Goal: Task Accomplishment & Management: Manage account settings

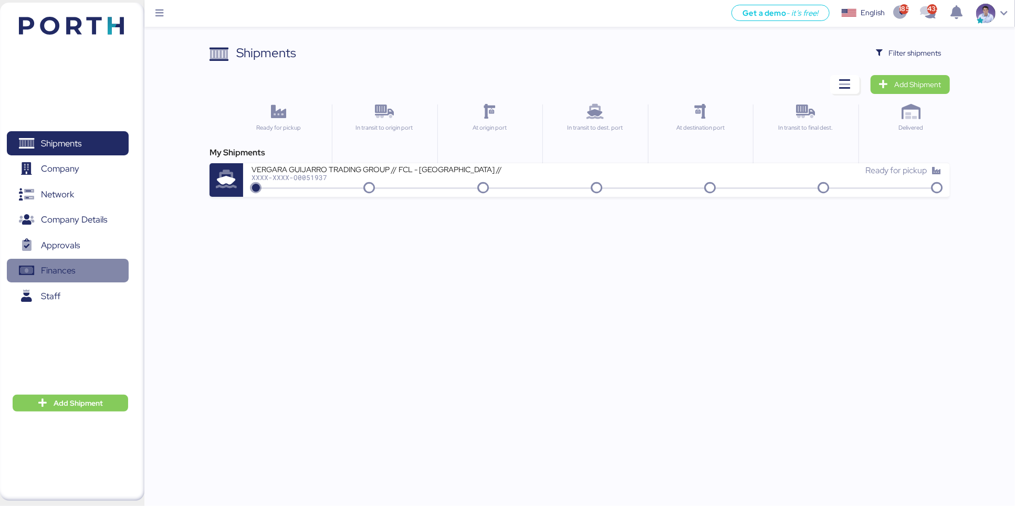
click at [88, 278] on span "Finances" at bounding box center [67, 270] width 113 height 15
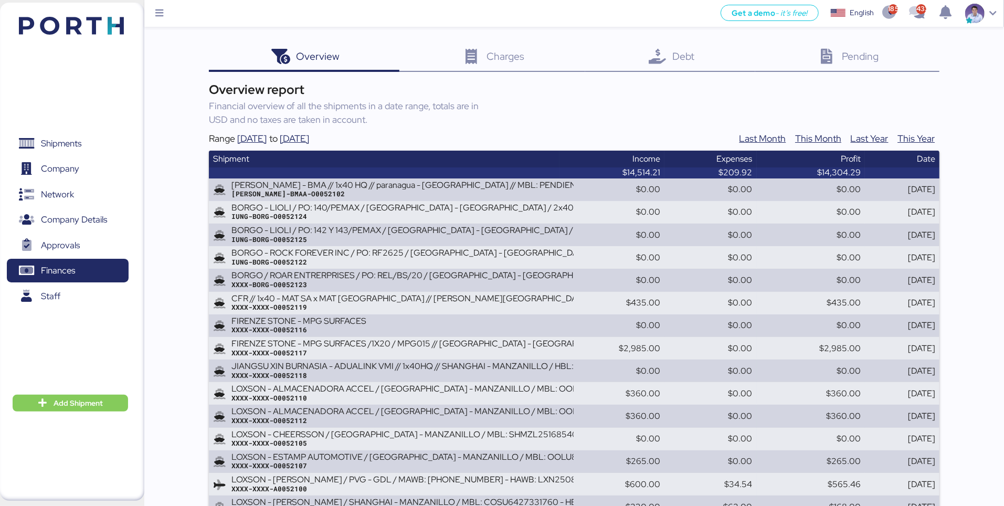
click at [641, 62] on div "Debt 0" at bounding box center [670, 58] width 170 height 28
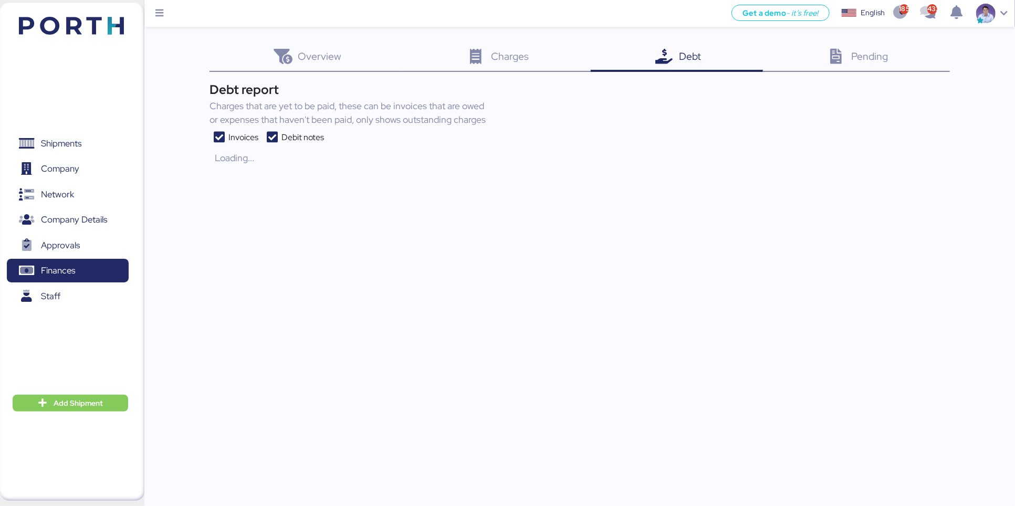
click at [170, 102] on div "Overview 0 Charges 0 Debt 0 Pending 0 Debt report Charges that are yet to be pa…" at bounding box center [507, 83] width 1015 height 167
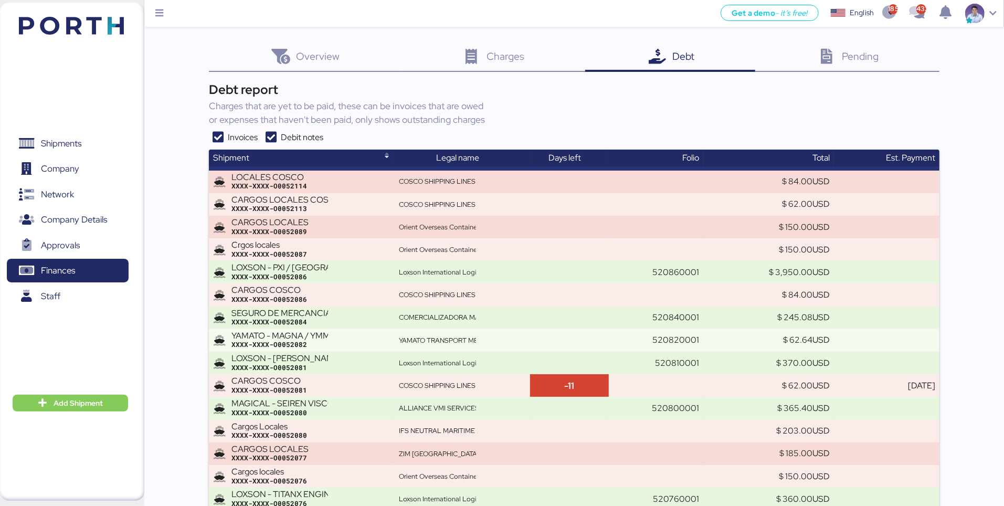
scroll to position [8166, 0]
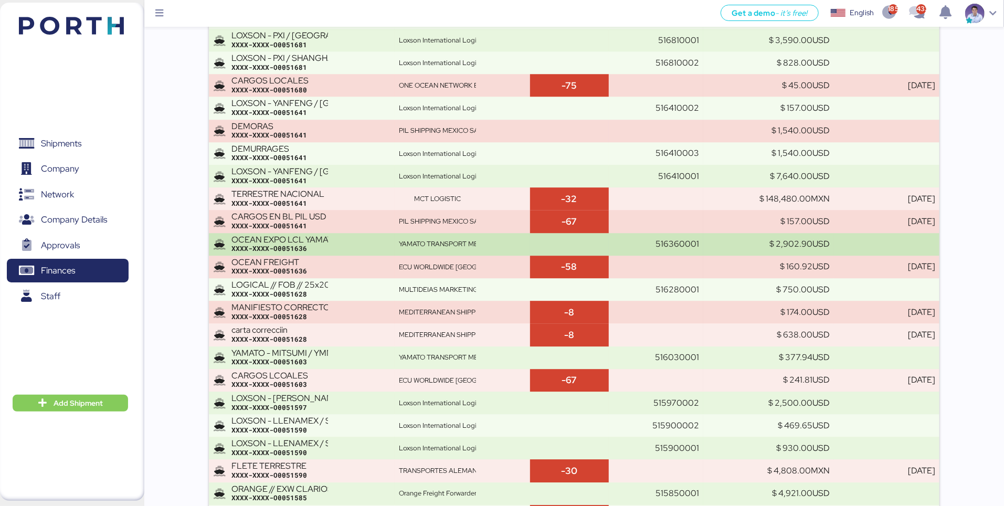
click at [303, 242] on div "OCEAN EXPO LCL YAMATO - SHOSHIBA / YMM-OE-010" at bounding box center [279, 239] width 97 height 9
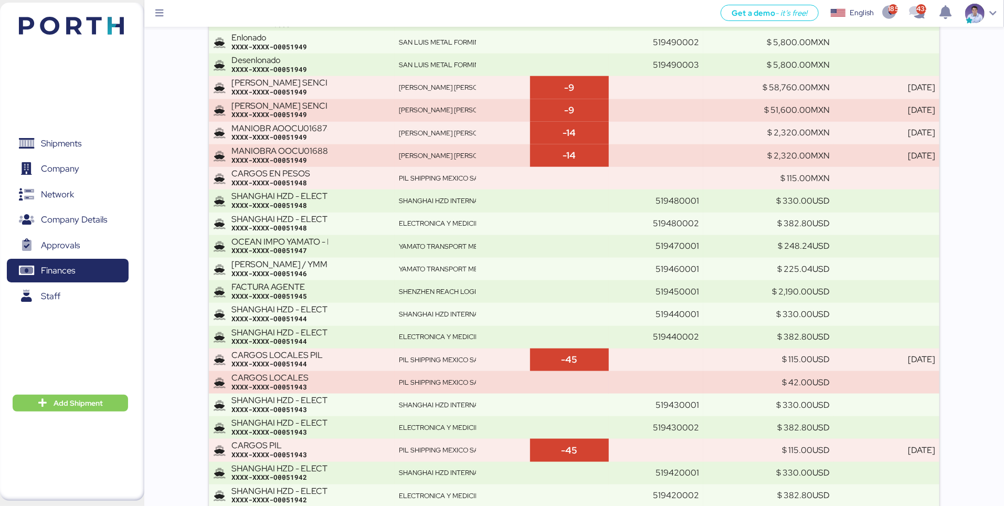
click at [303, 242] on div "OCEAN IMPO YAMATO - DESCON / MOI-2515 / MBL: ONEYTYOFC4894500 - HBL: VARIOS / F…" at bounding box center [279, 241] width 97 height 9
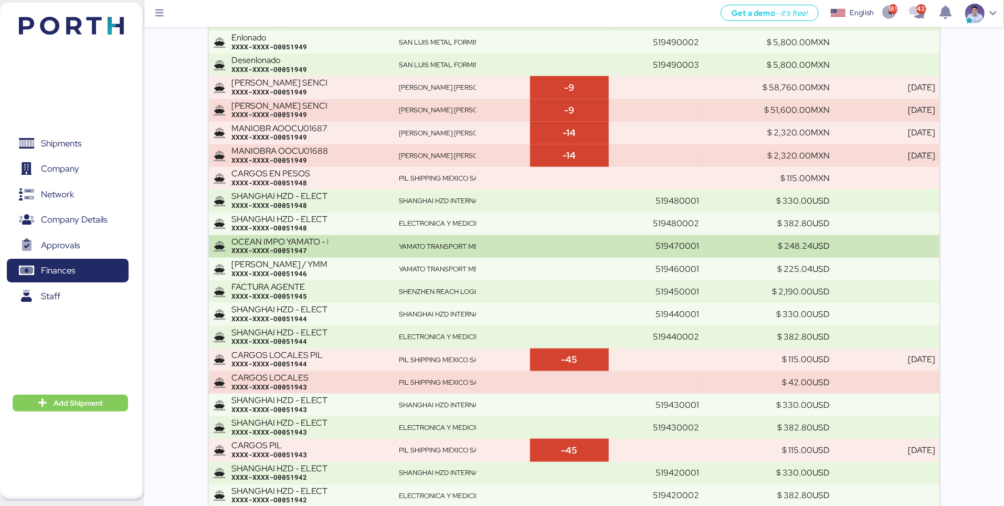
scroll to position [6102, 0]
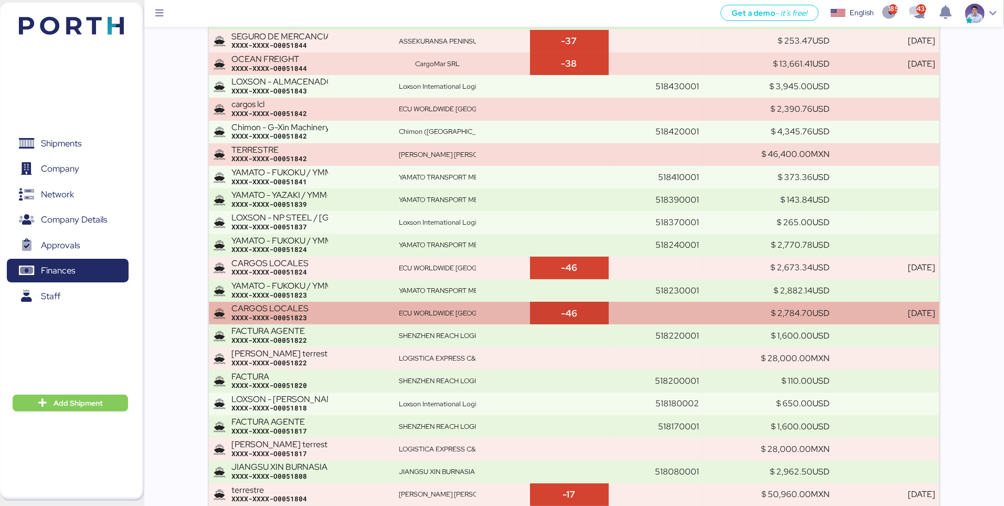
click at [303, 308] on div "CARGOS LOCALES" at bounding box center [279, 308] width 97 height 9
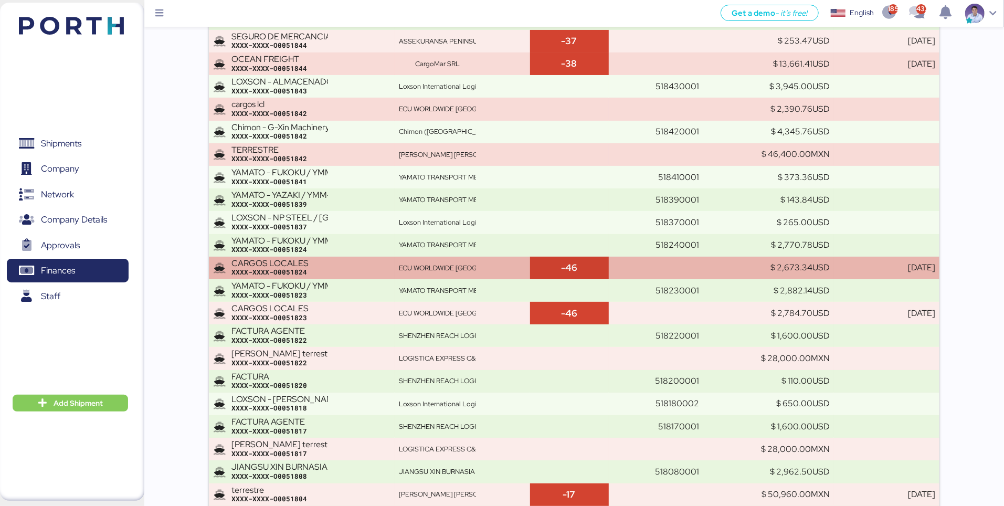
click at [315, 274] on div "XXXX-XXXX-O0051824" at bounding box center [310, 272] width 159 height 9
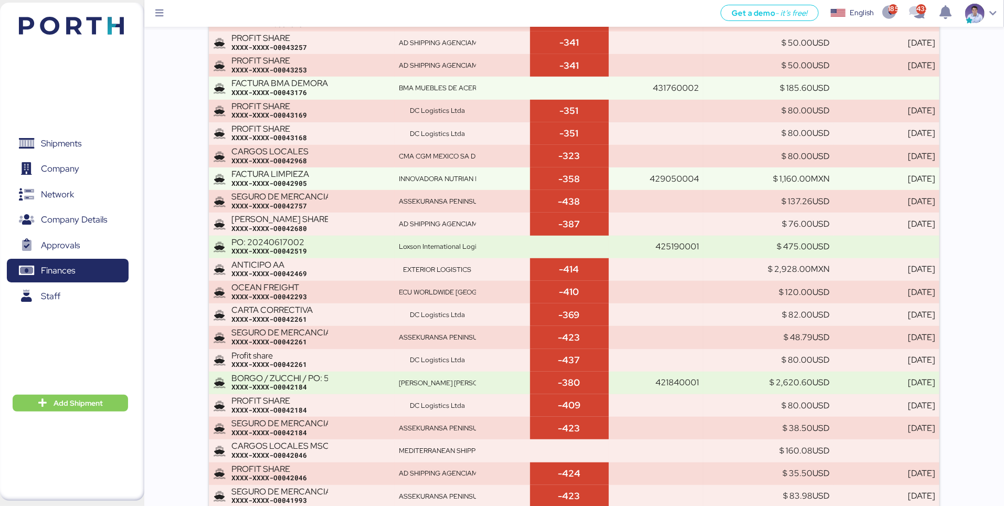
scroll to position [5127, 0]
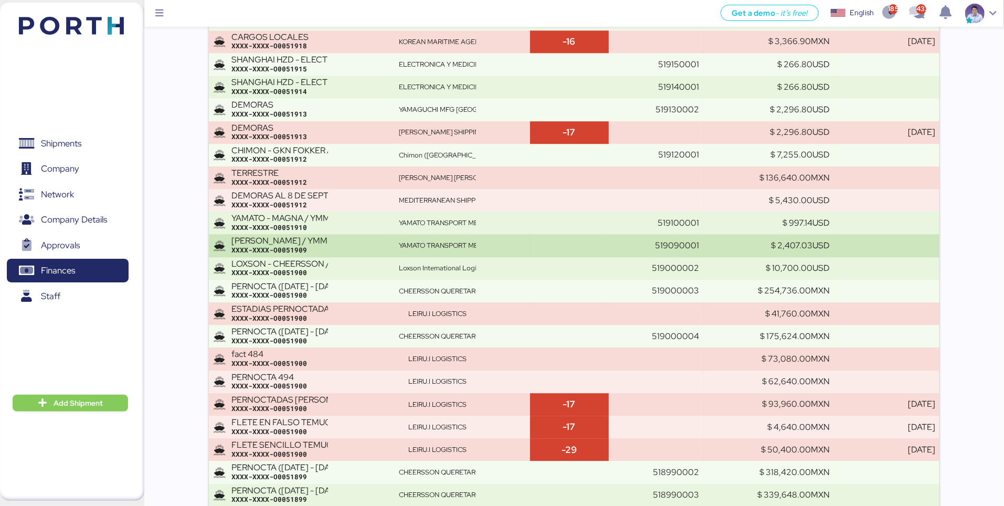
click at [331, 247] on div "YAMATO - MURATA / YMM-OI-199 / MBL: NGTL7459039 / HBL: YTJTGI011282 / LCL XXXX-…" at bounding box center [310, 245] width 159 height 18
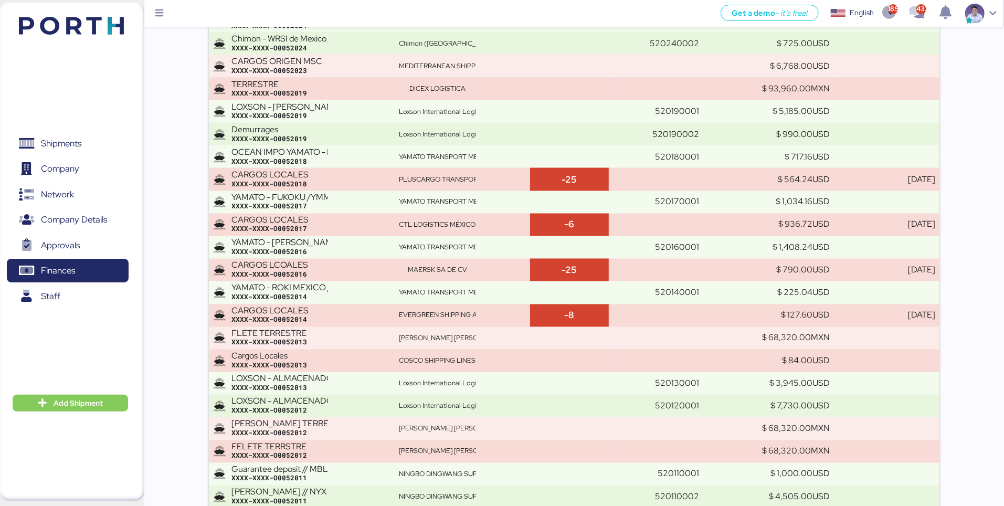
click at [331, 247] on div "YAMATO - MIYAZAKI / YMM-OI-217 / MBL: MAEU256106021 / HBL: YTJNGO100068 / FCL X…" at bounding box center [310, 247] width 159 height 18
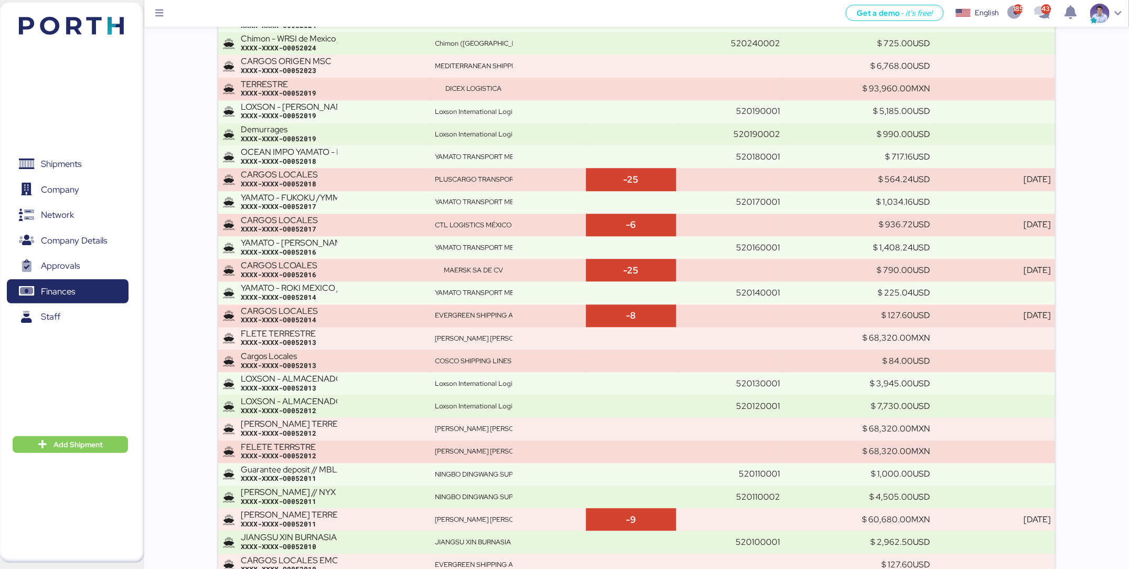
scroll to position [7514, 0]
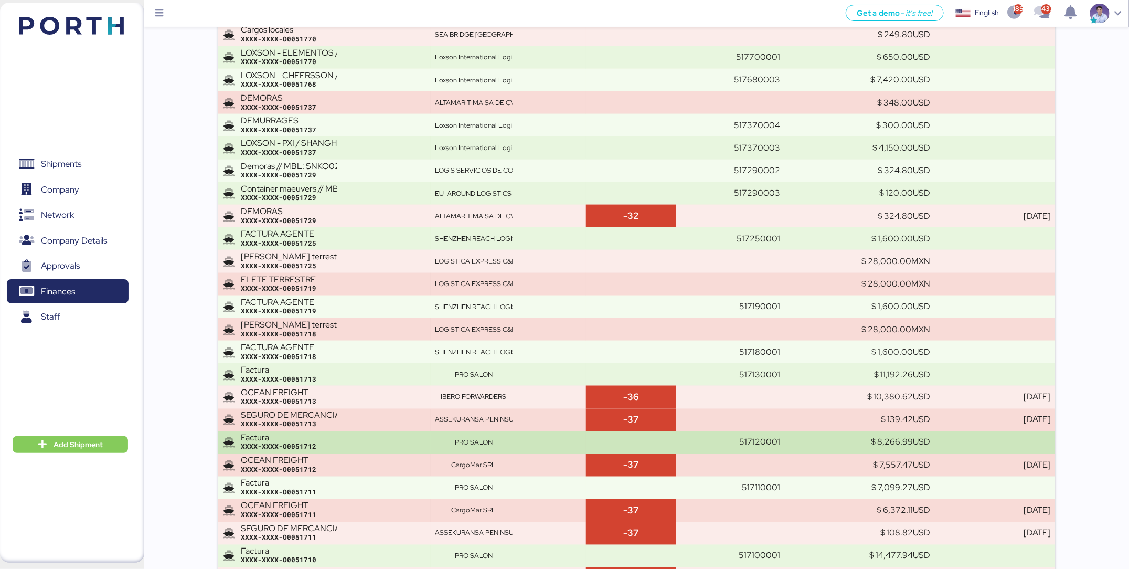
click at [262, 431] on td "Factura XXXX-XXXX-O0051712" at bounding box center [324, 442] width 213 height 23
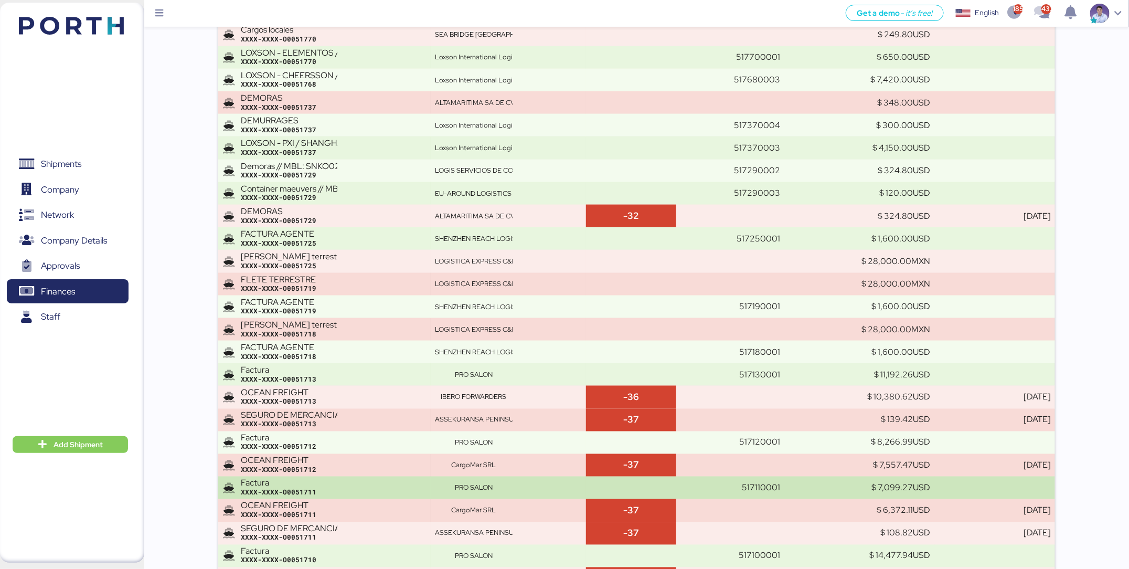
click at [270, 479] on div "Factura" at bounding box center [289, 483] width 97 height 9
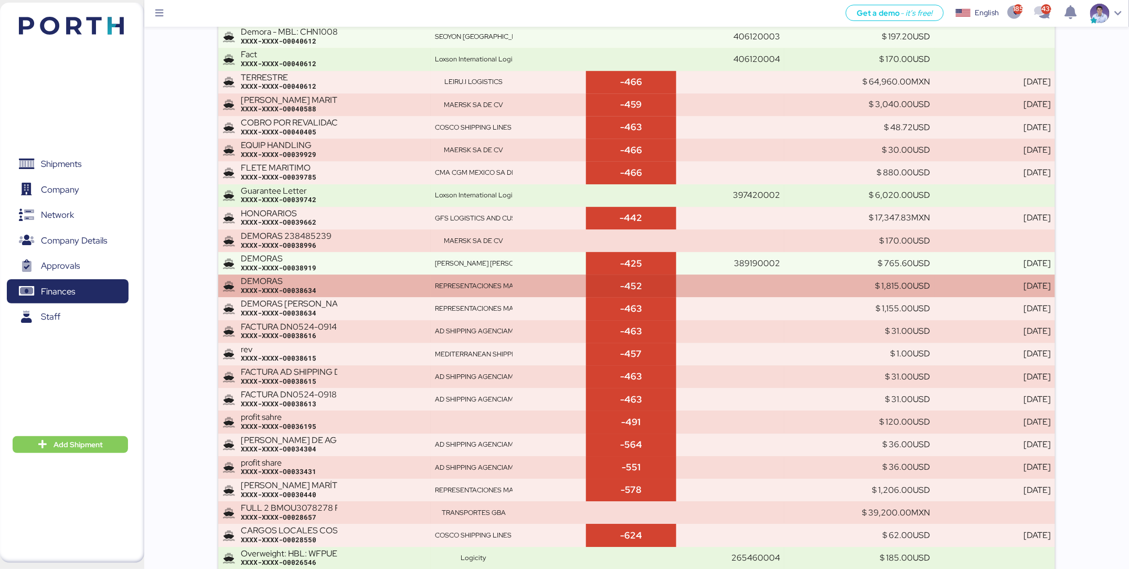
click at [446, 281] on div "REPRESENTACIONES MARITIMAS SA DE CV" at bounding box center [473, 285] width 77 height 9
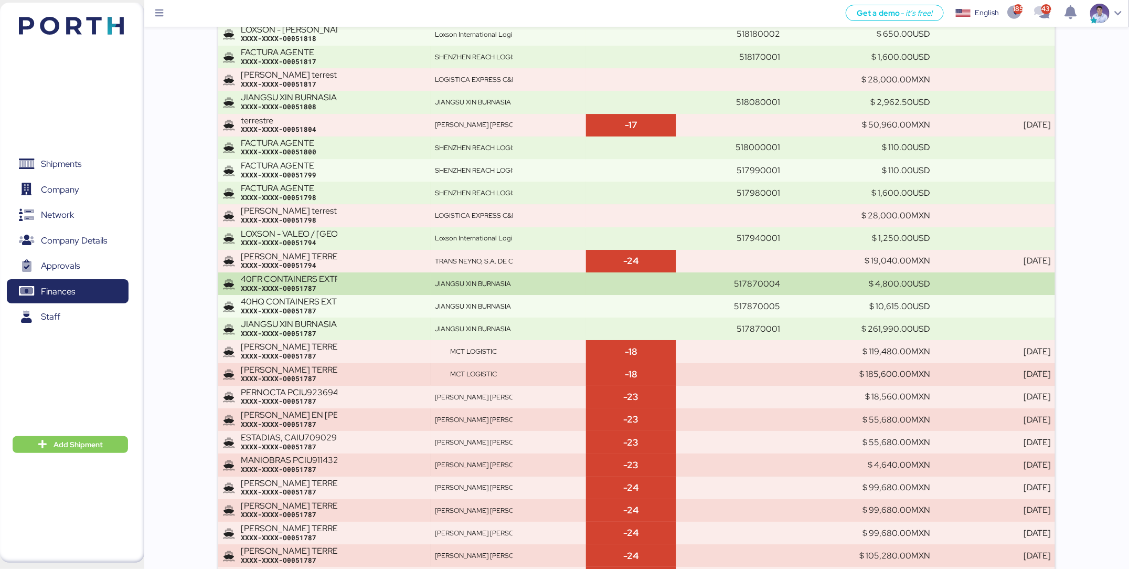
click at [447, 280] on div "JIANGSU XIN BURNASIA INTERNATIONAL LOGISTICS CO.,LTD" at bounding box center [473, 283] width 77 height 9
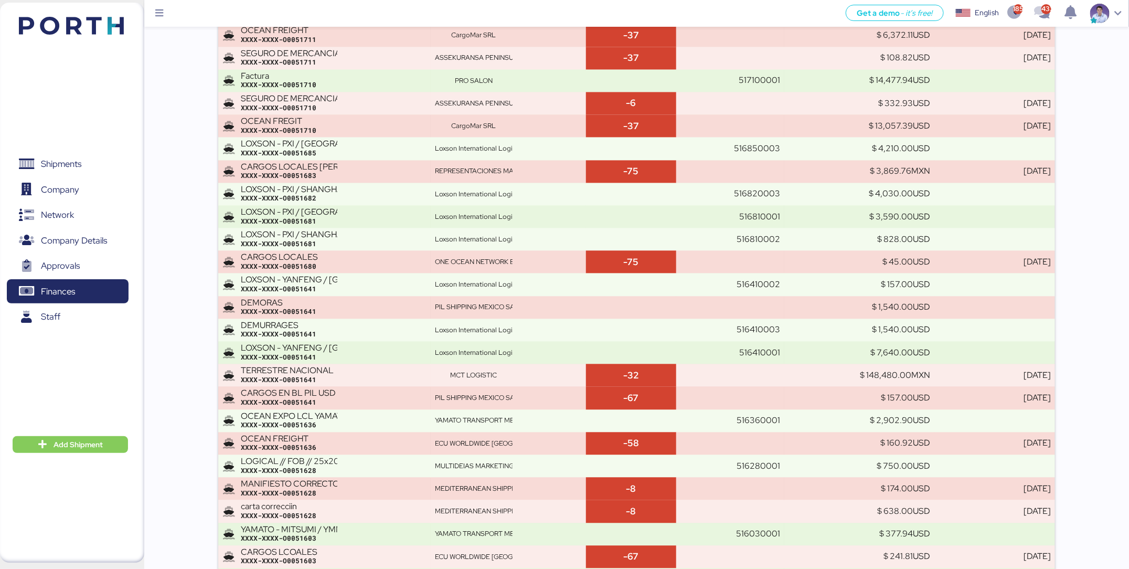
click at [447, 280] on div "Loxson International Logistics" at bounding box center [473, 284] width 77 height 9
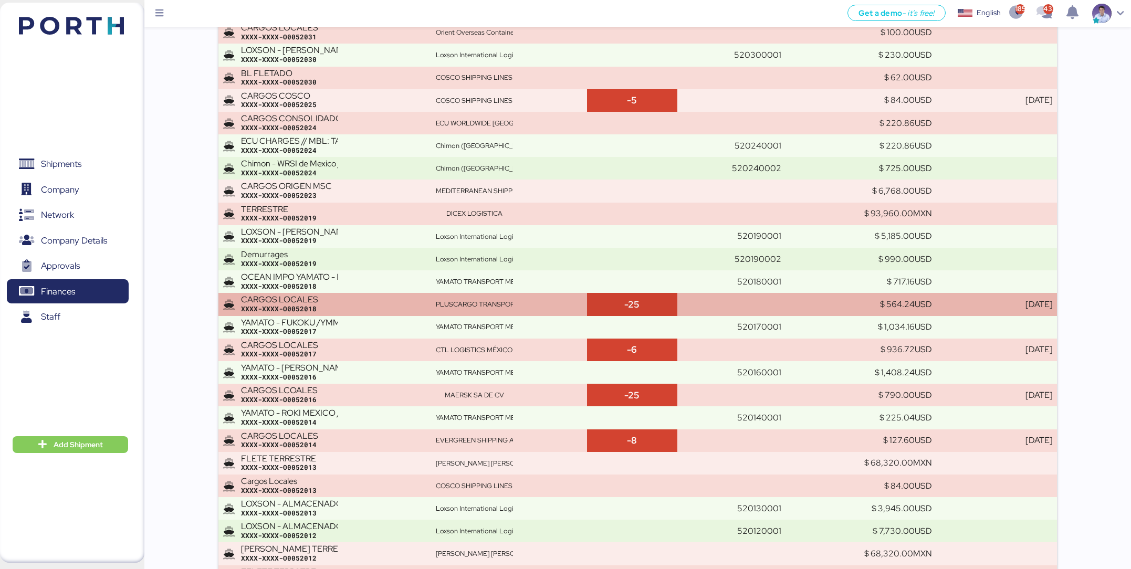
click at [293, 301] on div "CARGOS LOCALES" at bounding box center [289, 299] width 97 height 9
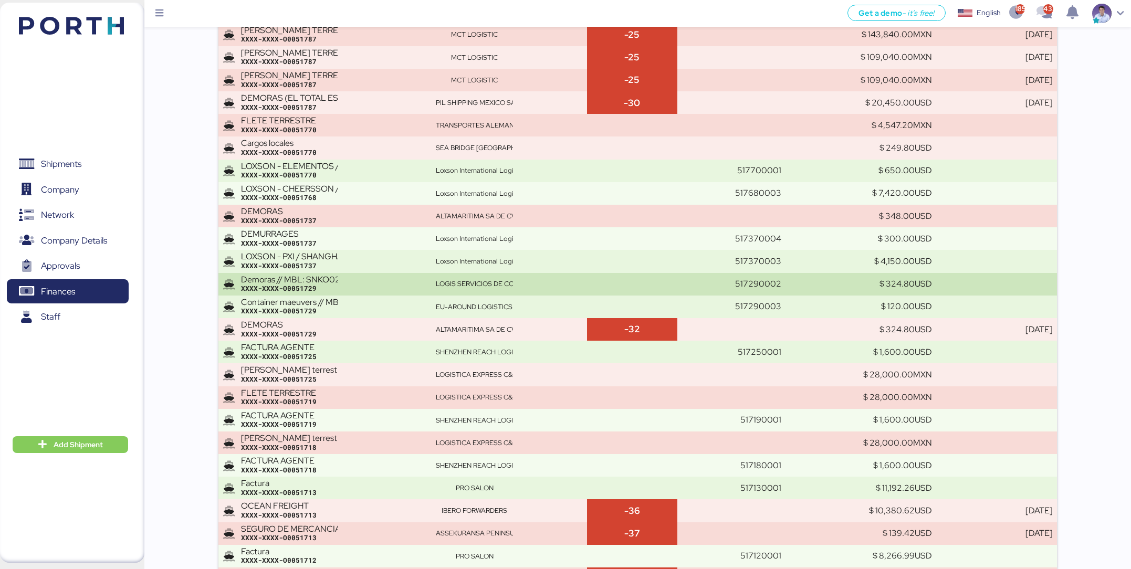
click at [324, 279] on div "Demoras // MBL: SNKO020250609634 HBL: EUSE2506141" at bounding box center [289, 279] width 97 height 9
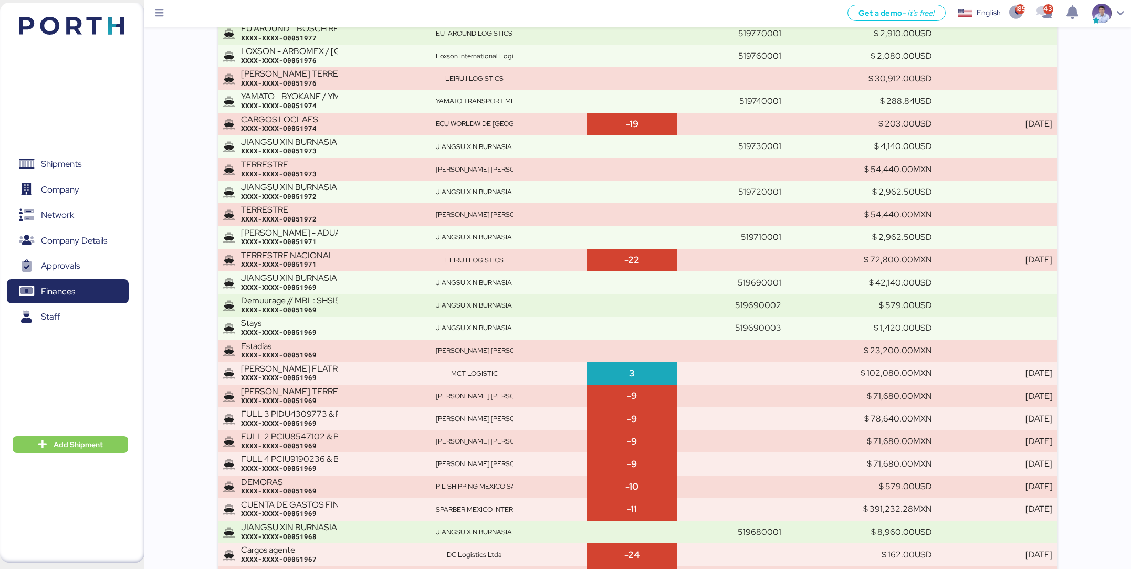
click at [324, 279] on div "JIANGSU XIN BURNASIA - BEIREN (KIRCHHOFF) // 8 X 40HQ + 1 X 40FR // SHANGHAI - …" at bounding box center [289, 277] width 97 height 9
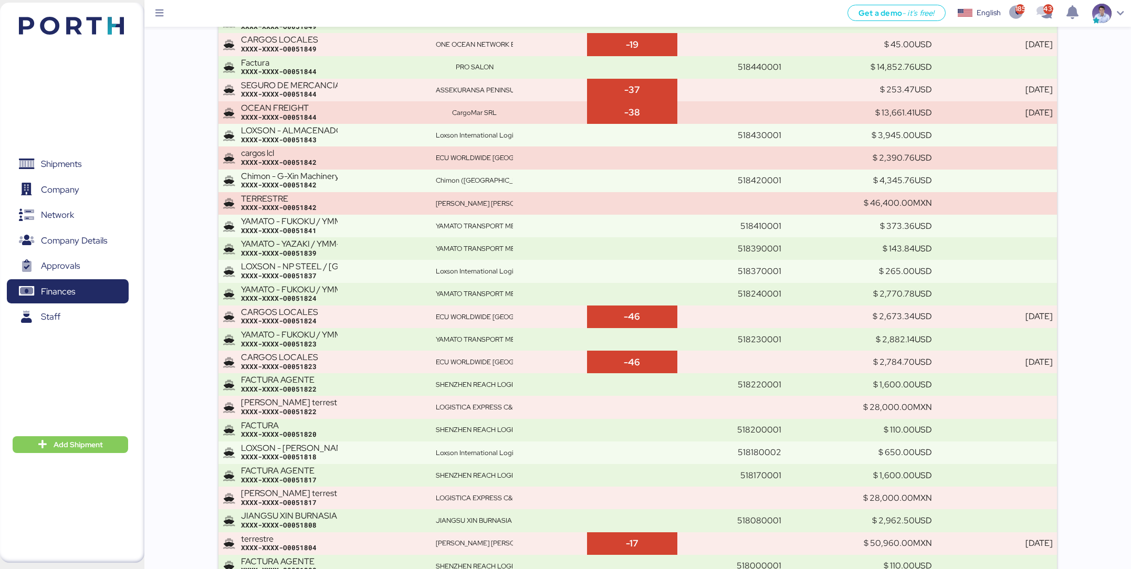
scroll to position [9939, 0]
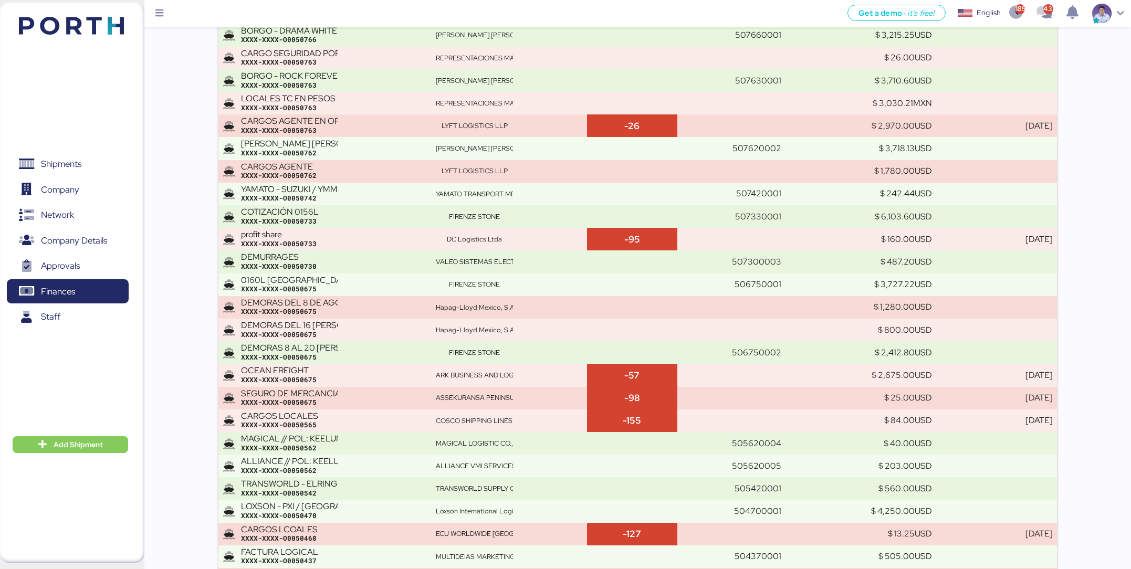
click at [324, 284] on div "XXXX-XXXX-O0050675" at bounding box center [334, 288] width 186 height 9
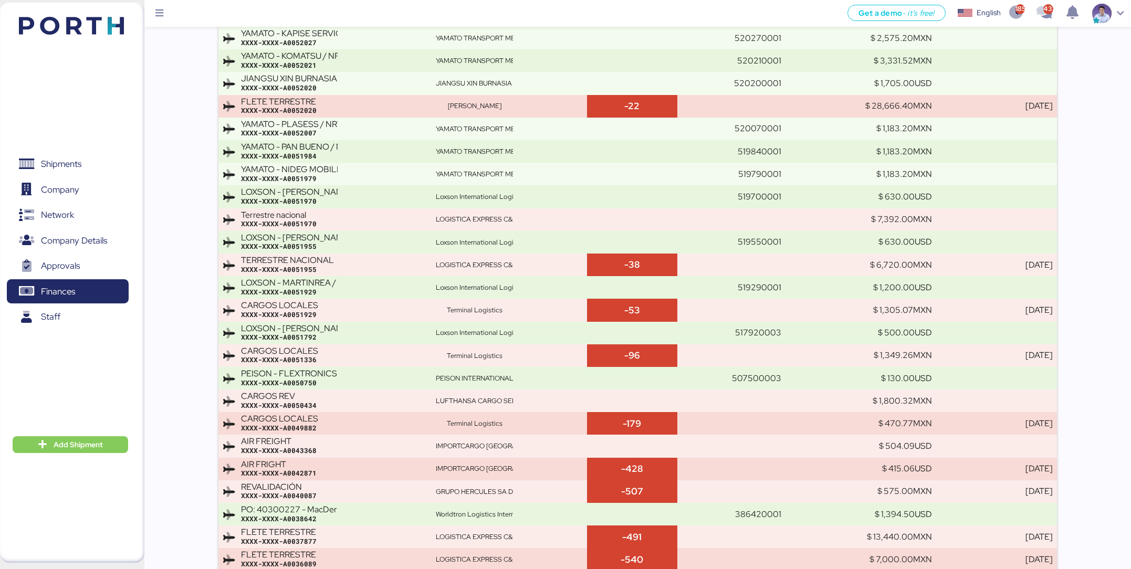
scroll to position [4500, 0]
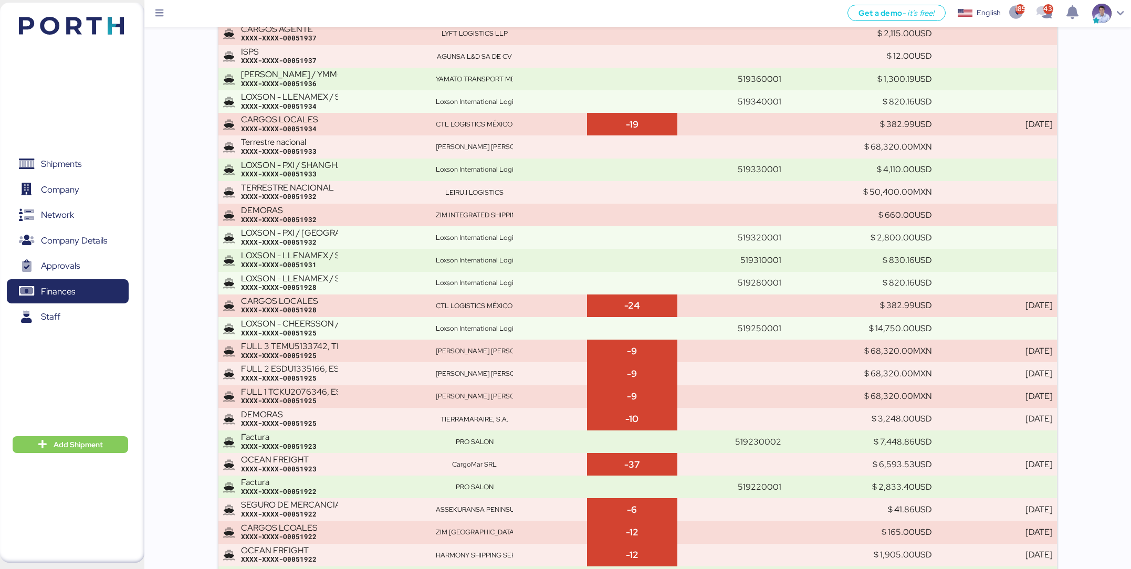
click at [324, 279] on div "LOXSON - LLENAMEX / SHANGHAI - MANZANILLO / MBL: - HBL: KSSE250706376 / LCL" at bounding box center [289, 278] width 97 height 9
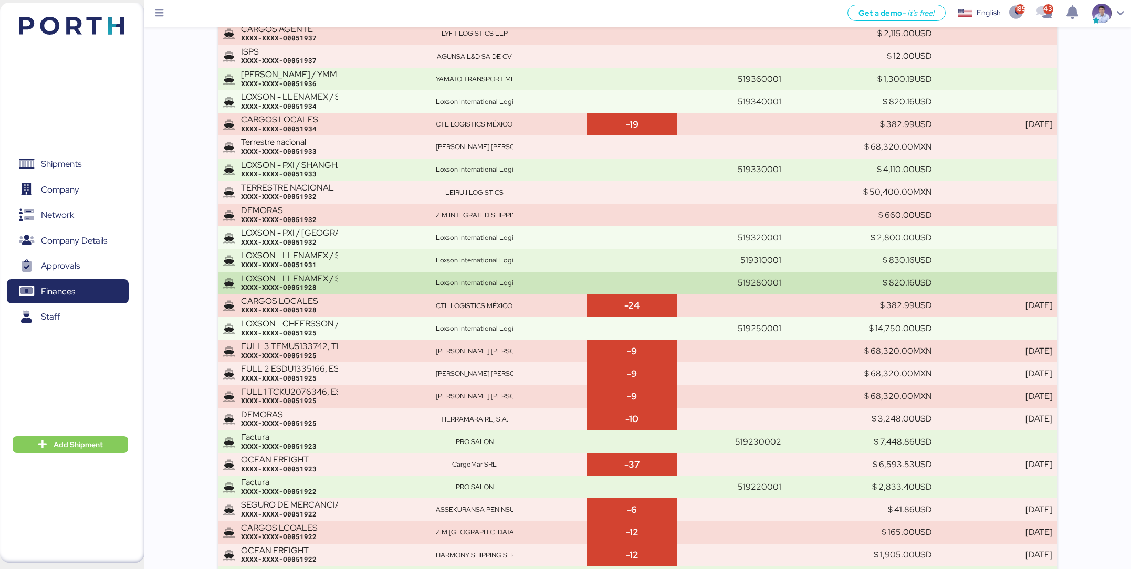
scroll to position [8488, 0]
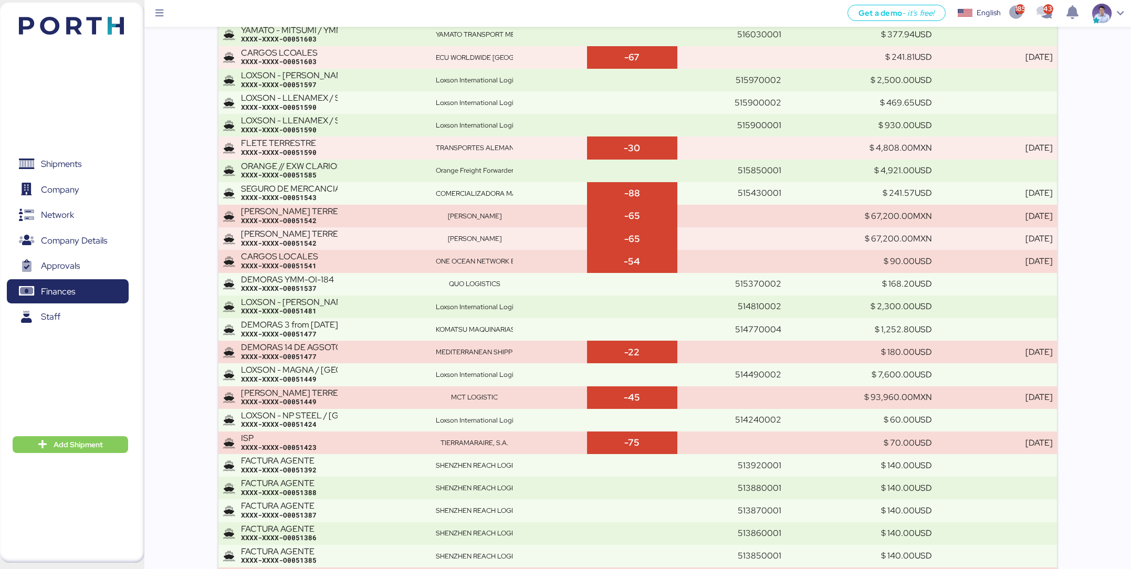
click at [324, 284] on div "XXXX-XXXX-O0051537" at bounding box center [334, 288] width 186 height 9
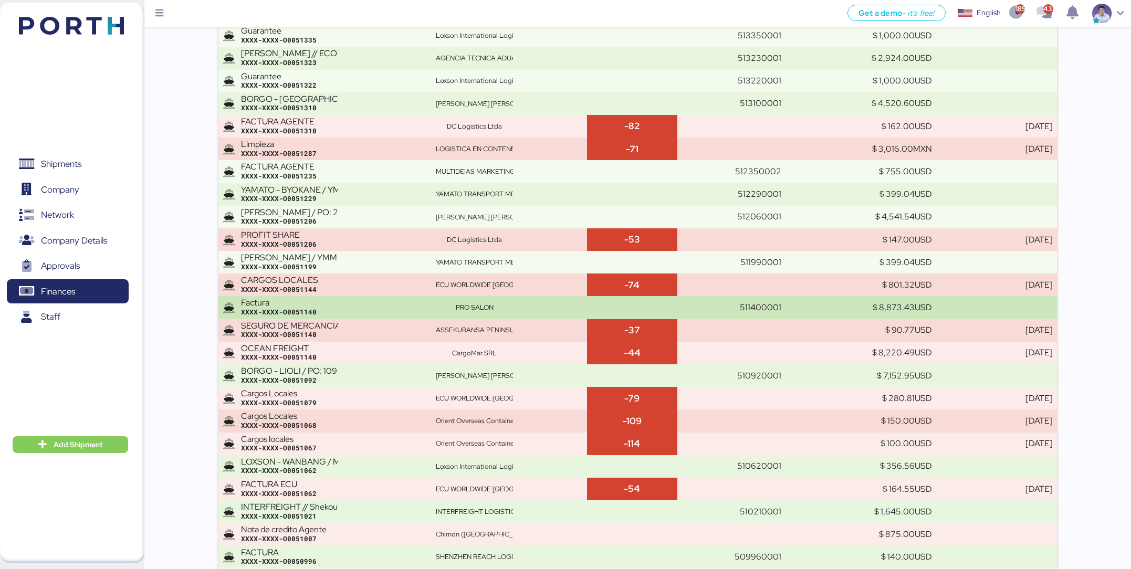
click at [316, 296] on td "Factura XXXX-XXXX-O0051140" at bounding box center [324, 307] width 213 height 23
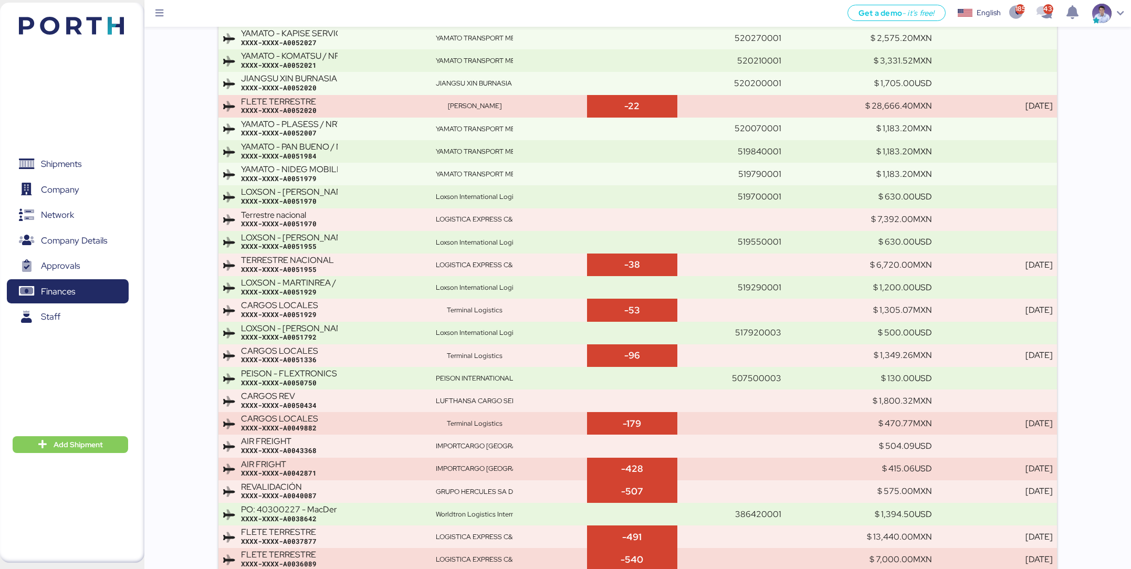
scroll to position [4659, 0]
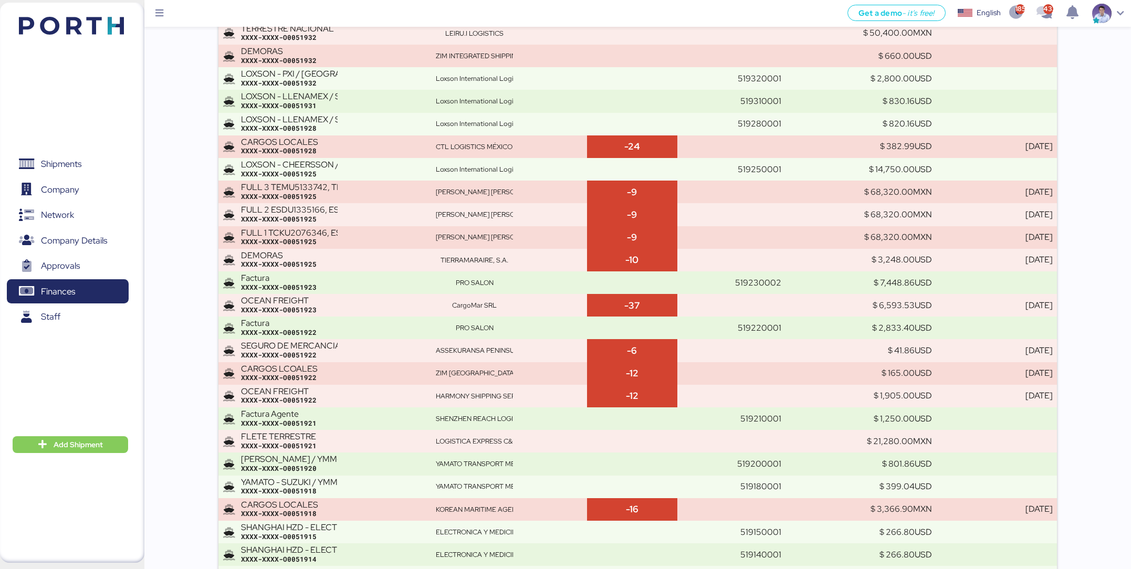
click at [316, 294] on td "OCEAN FREIGHT XXXX-XXXX-O0051923" at bounding box center [324, 305] width 213 height 23
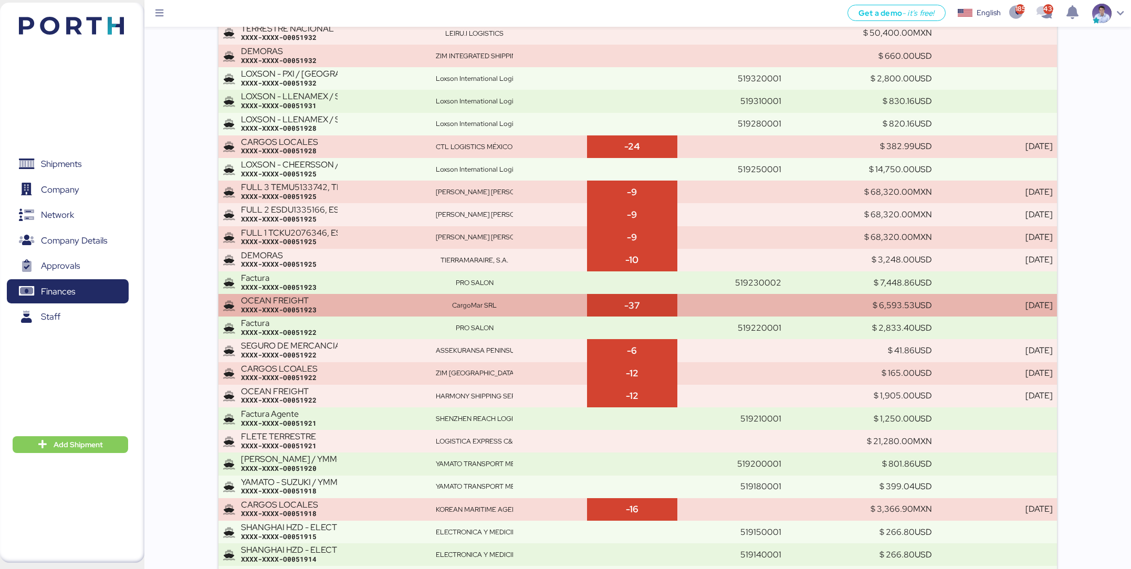
scroll to position [5792, 0]
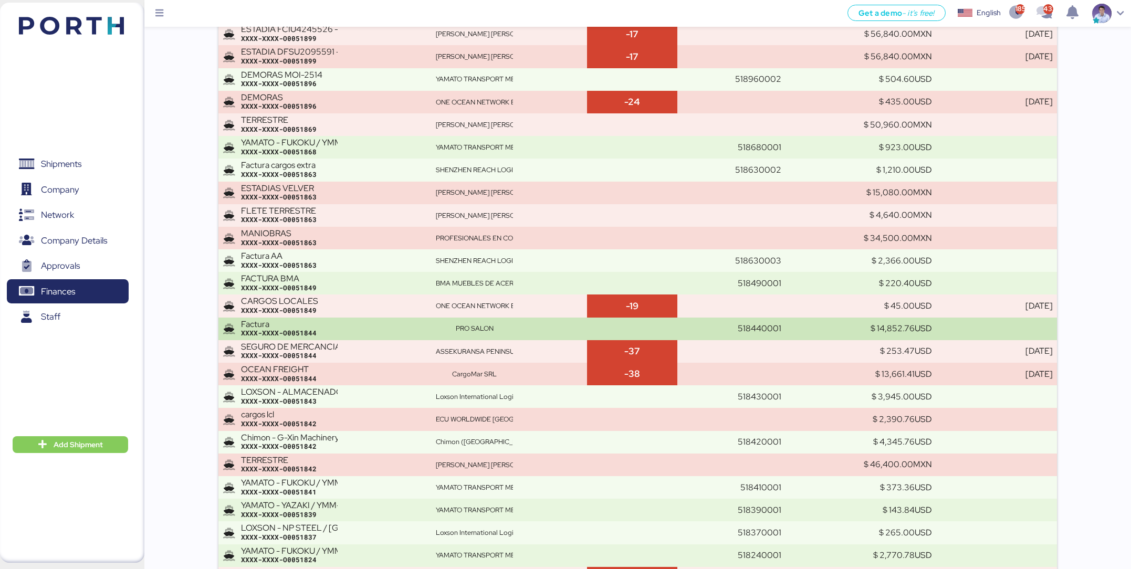
click at [318, 324] on div "Factura" at bounding box center [289, 324] width 97 height 9
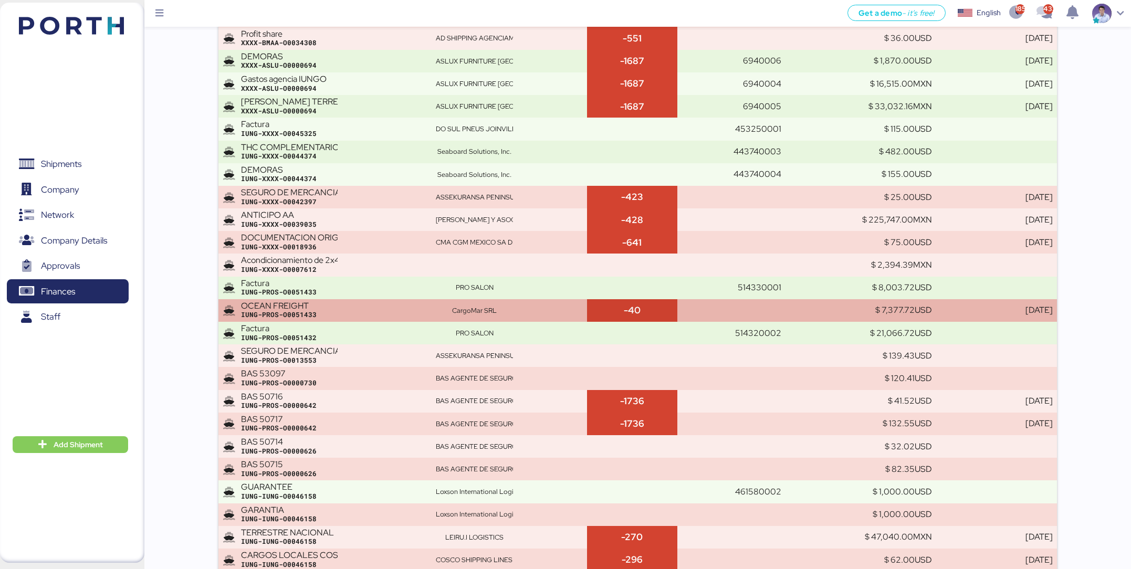
click at [339, 301] on div "OCEAN FREIGHT IUNG-PROS-O0051433" at bounding box center [334, 310] width 186 height 18
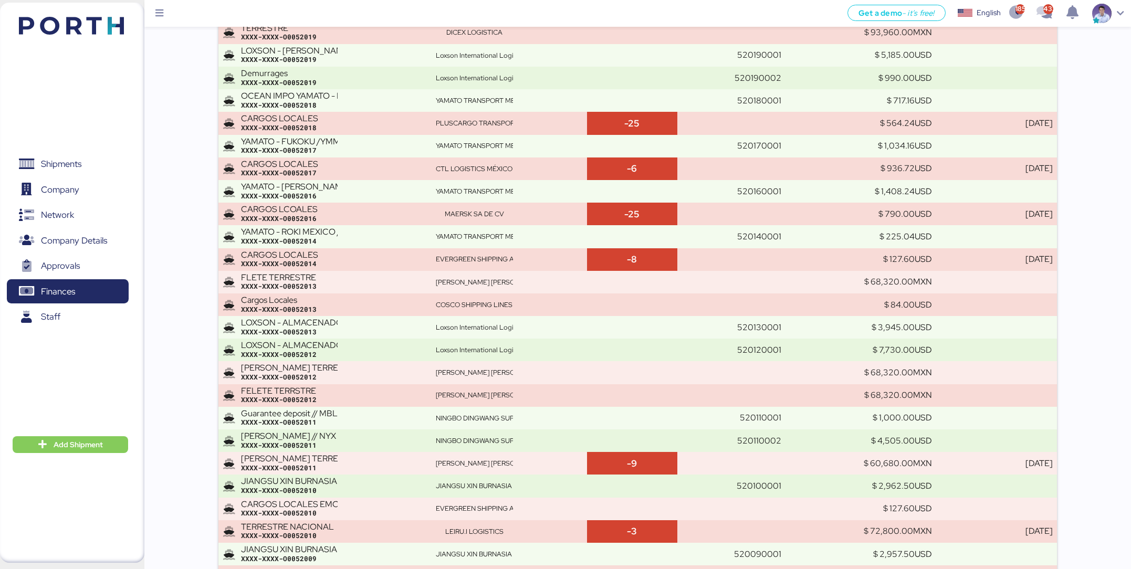
click at [339, 301] on div "Cargos Locales XXXX-XXXX-O0052013" at bounding box center [334, 304] width 186 height 18
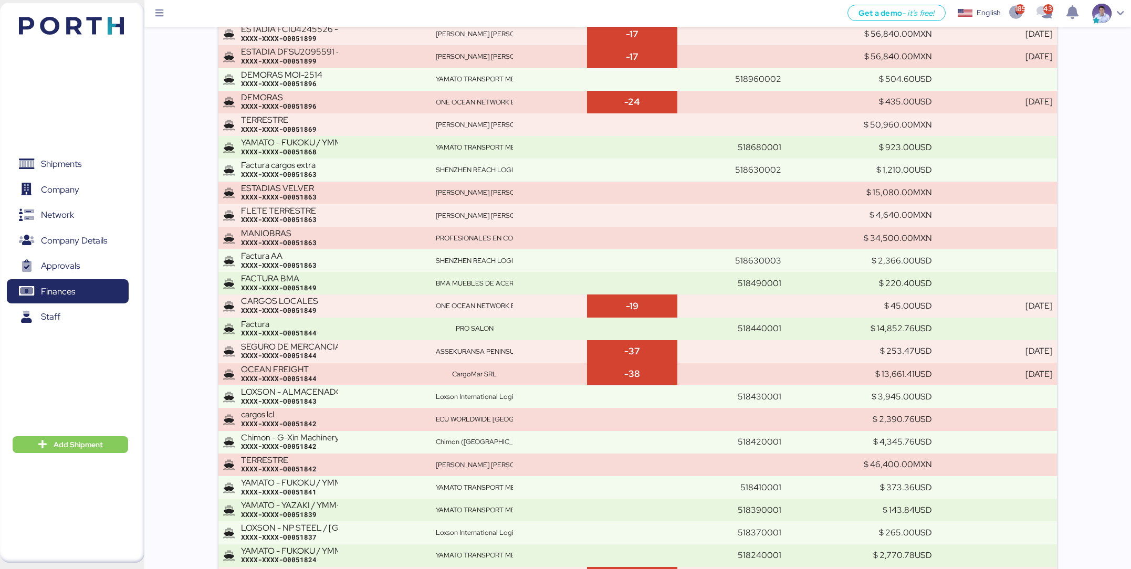
scroll to position [18844, 0]
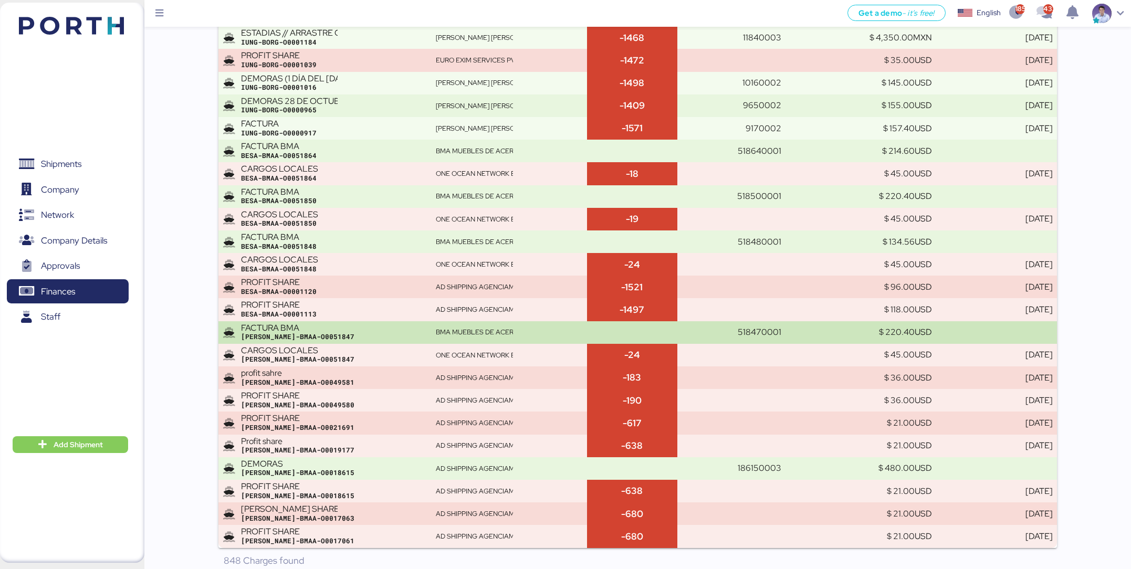
click at [342, 332] on div "BERT-BMAA-O0051847" at bounding box center [334, 336] width 186 height 9
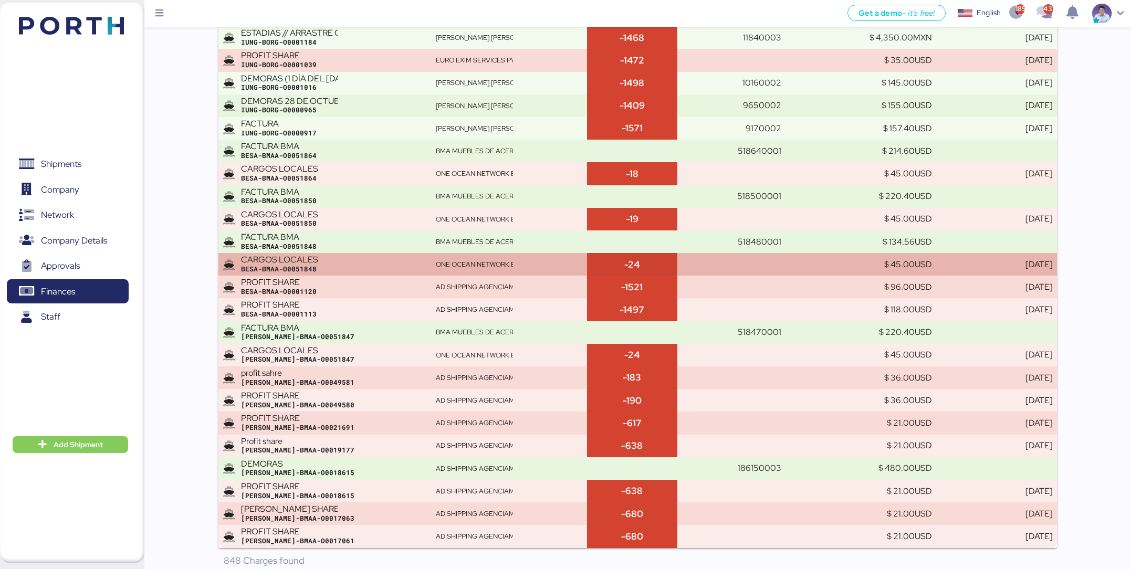
click at [362, 265] on div "BESA-BMAA-O0051848" at bounding box center [334, 269] width 186 height 9
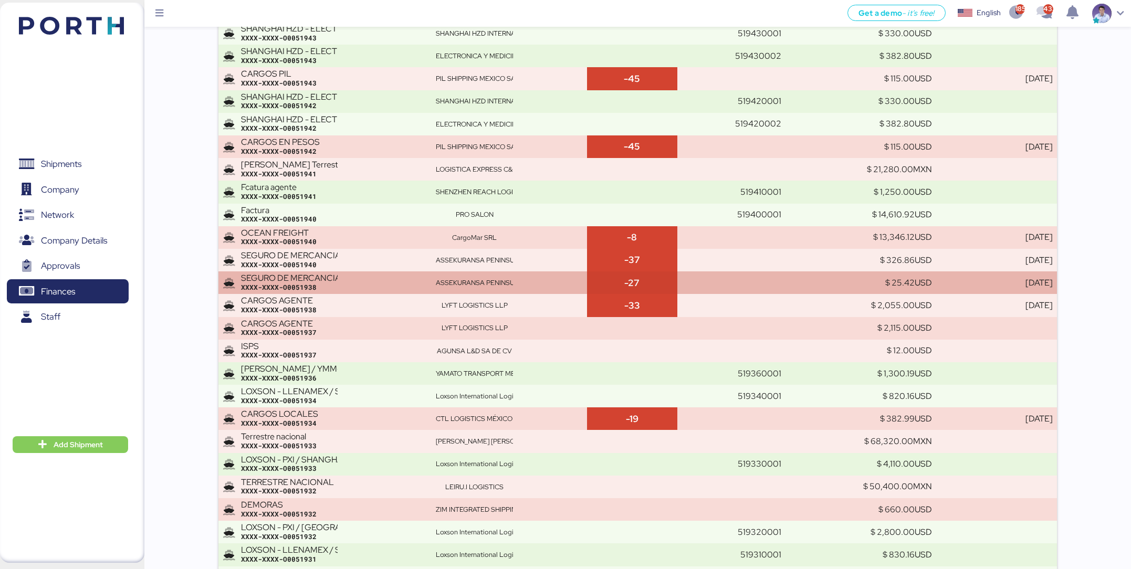
click at [359, 277] on div "SEGURO DE MERCANCIA PD6293517-1 XXXX-XXXX-O0051938" at bounding box center [334, 282] width 186 height 18
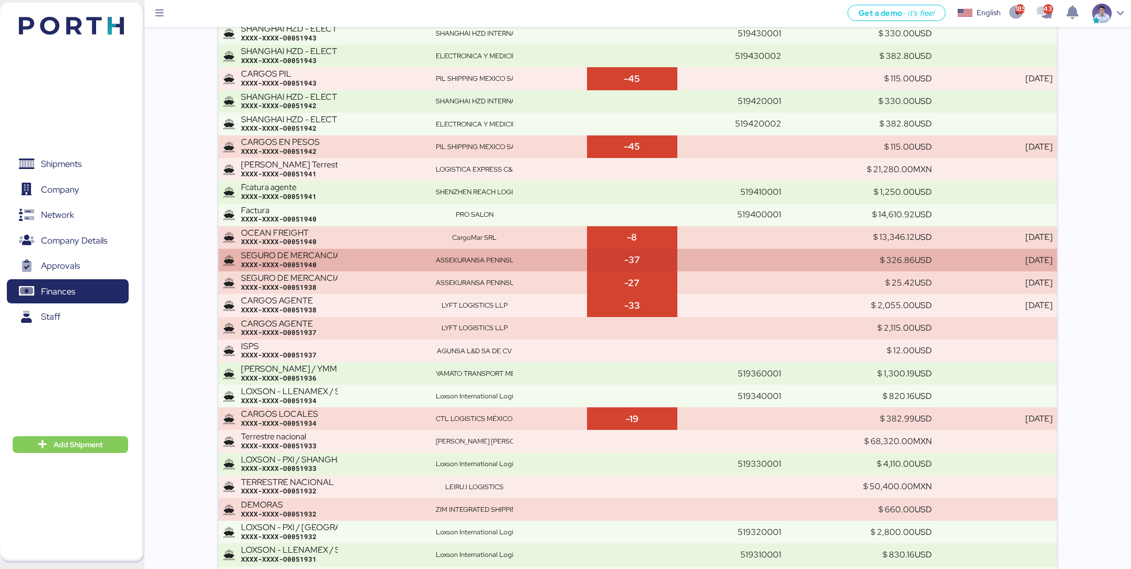
click at [355, 265] on div "XXXX-XXXX-O0051940" at bounding box center [334, 264] width 186 height 9
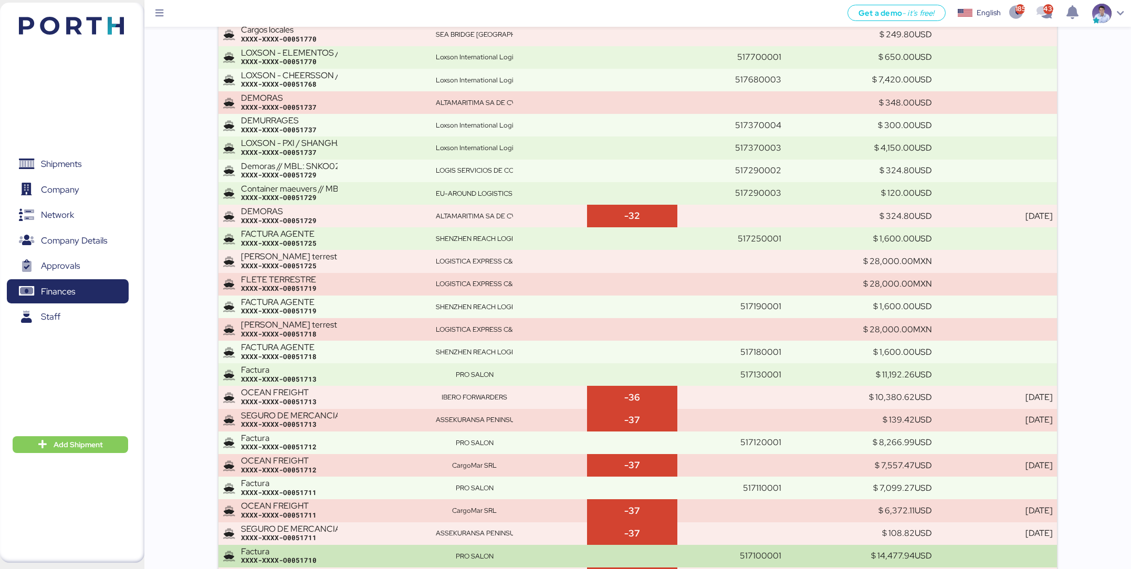
click at [387, 505] on div "Factura XXXX-XXXX-O0051710" at bounding box center [334, 556] width 186 height 18
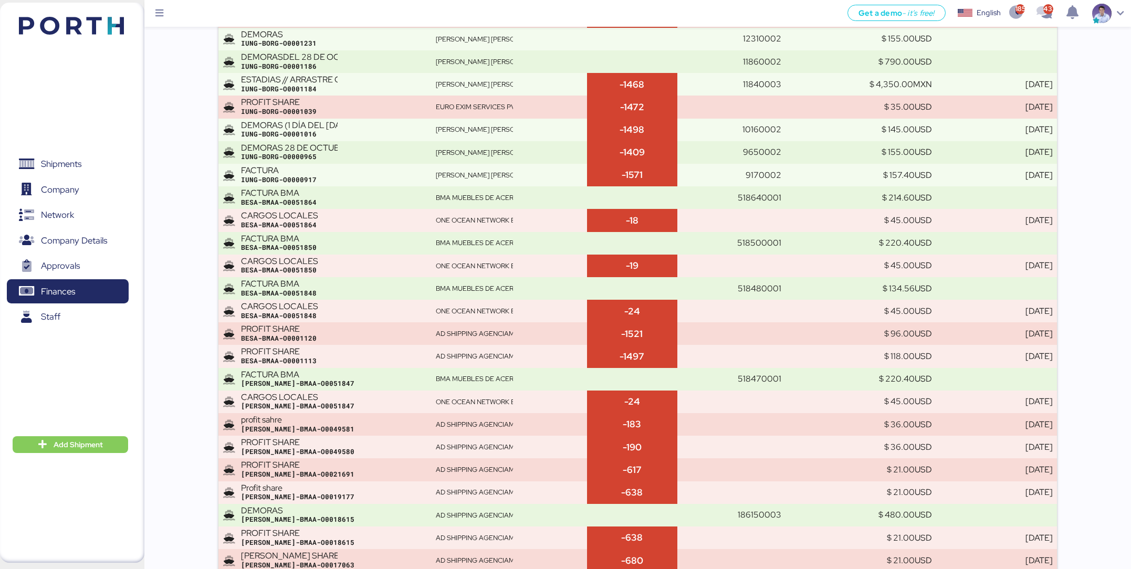
scroll to position [5837, 0]
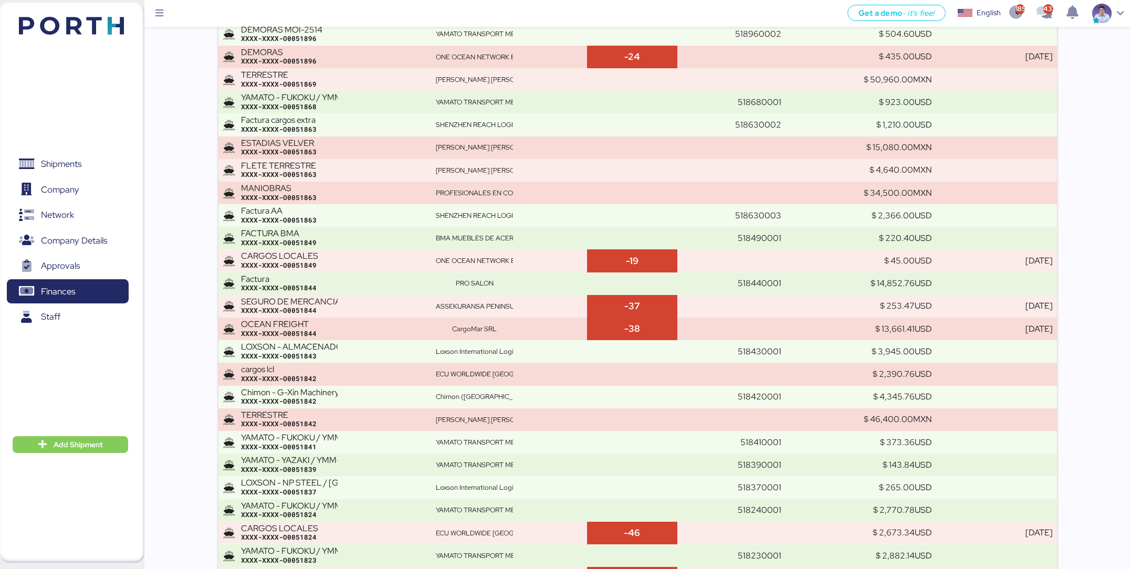
click at [404, 329] on div "XXXX-XXXX-O0051844" at bounding box center [334, 333] width 186 height 9
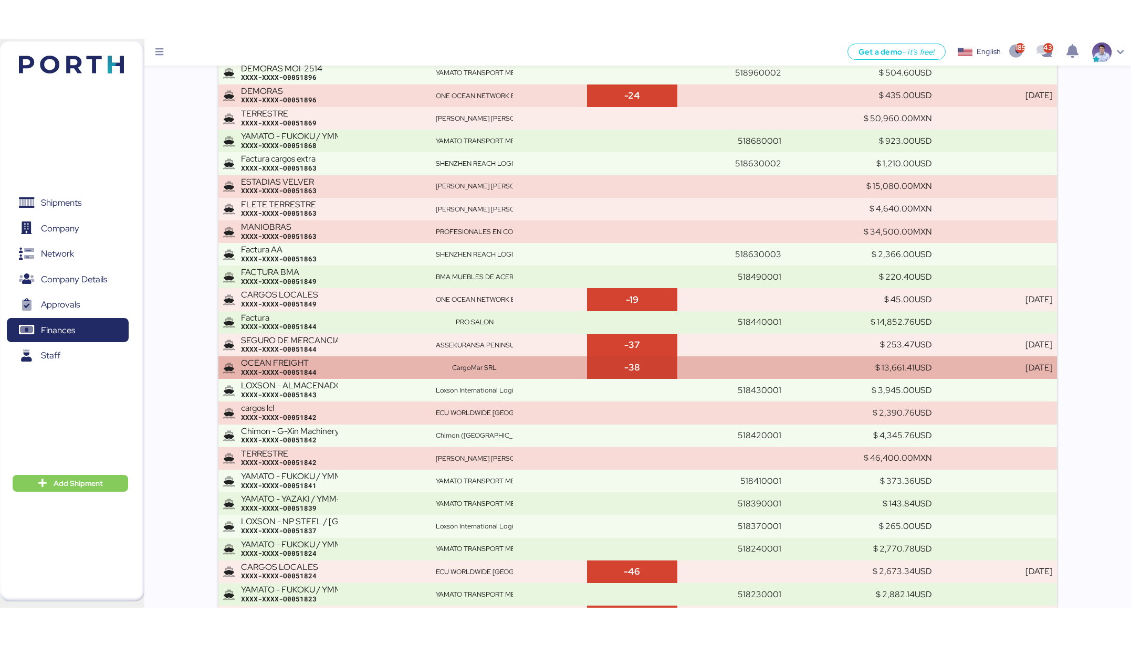
scroll to position [7514, 0]
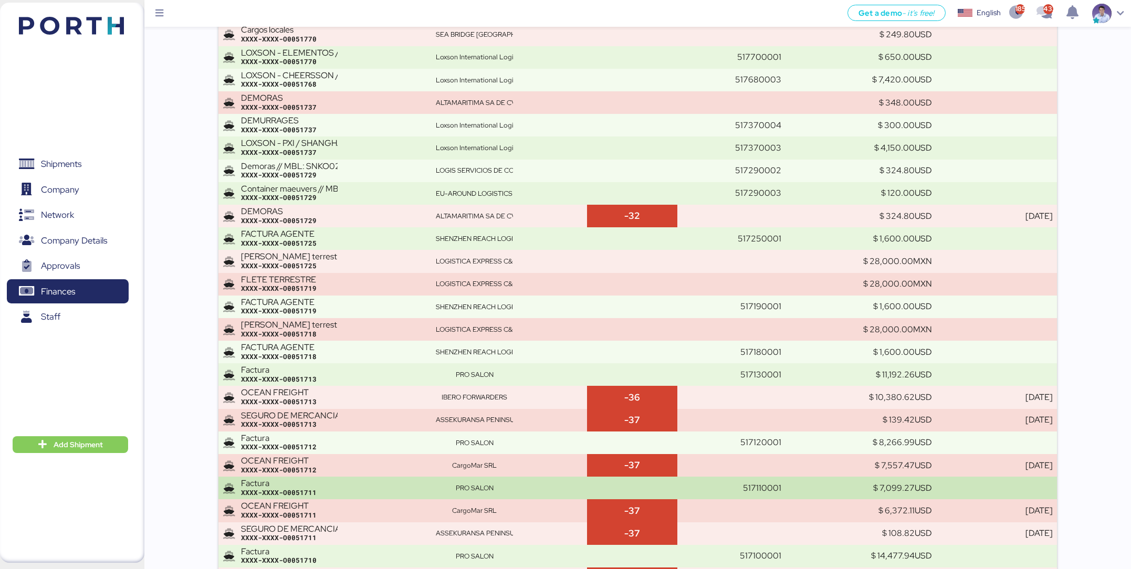
click at [394, 488] on div "XXXX-XXXX-O0051711" at bounding box center [334, 492] width 186 height 9
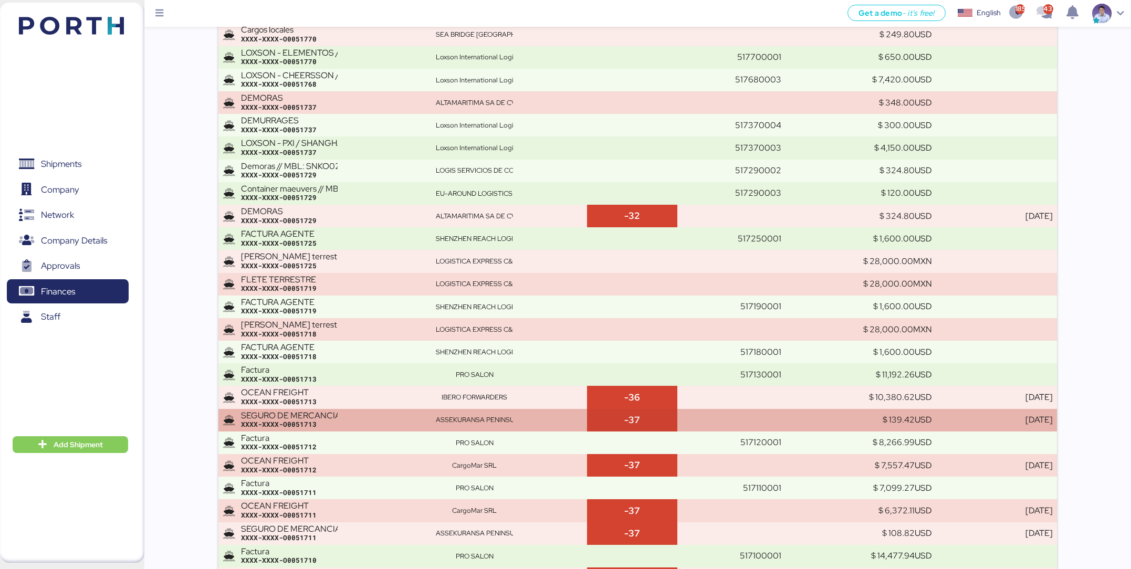
click at [419, 420] on div "XXXX-XXXX-O0051713" at bounding box center [334, 424] width 186 height 9
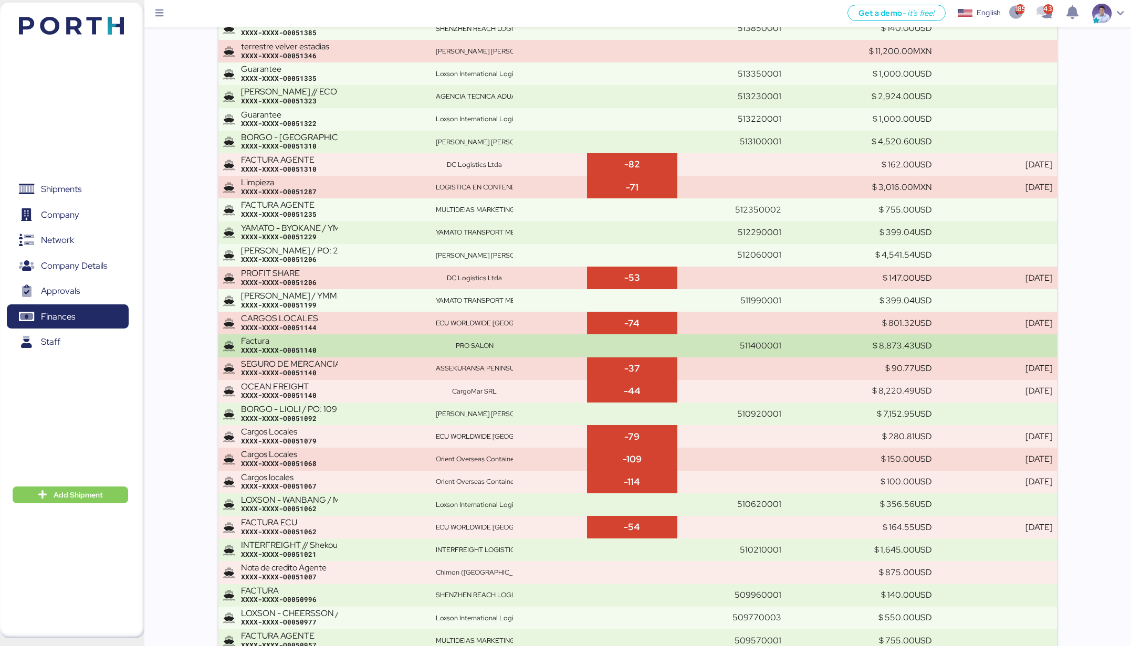
click at [377, 351] on td "Factura XXXX-XXXX-O0051140" at bounding box center [324, 345] width 213 height 23
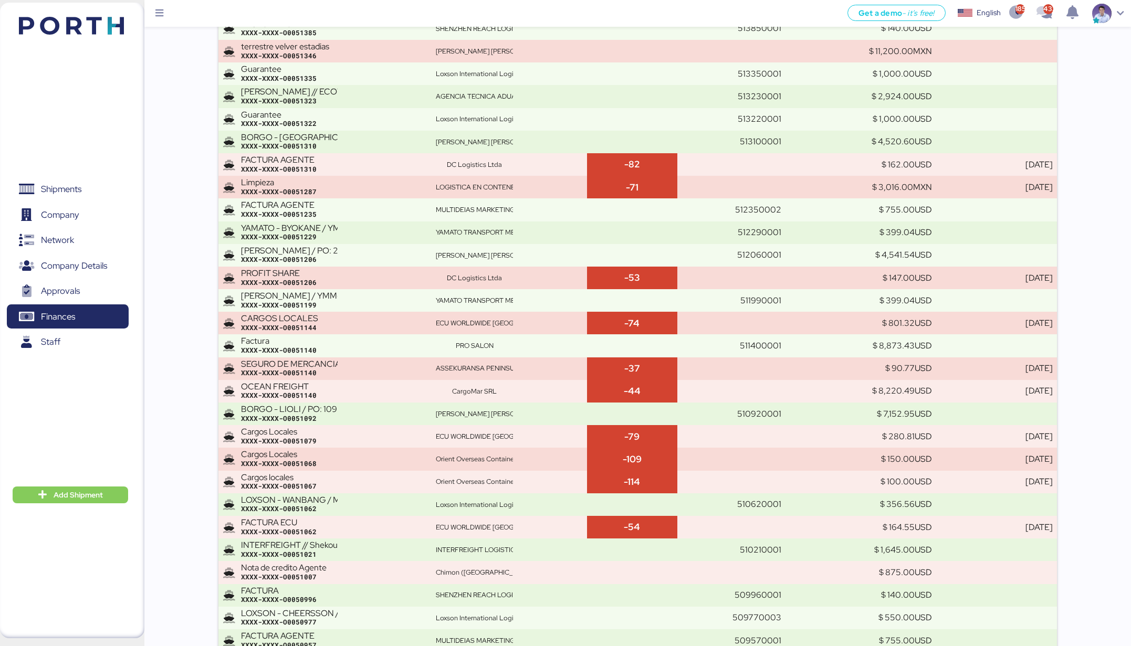
scroll to position [1765, 0]
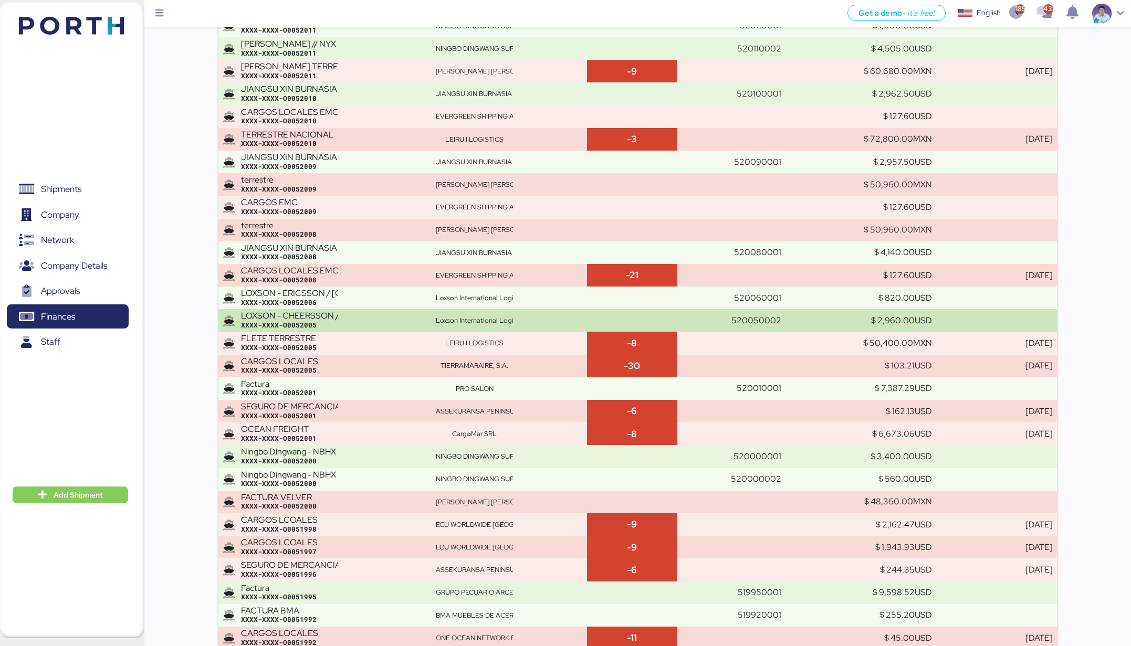
click at [376, 324] on div "XXXX-XXXX-O0052005" at bounding box center [334, 325] width 186 height 9
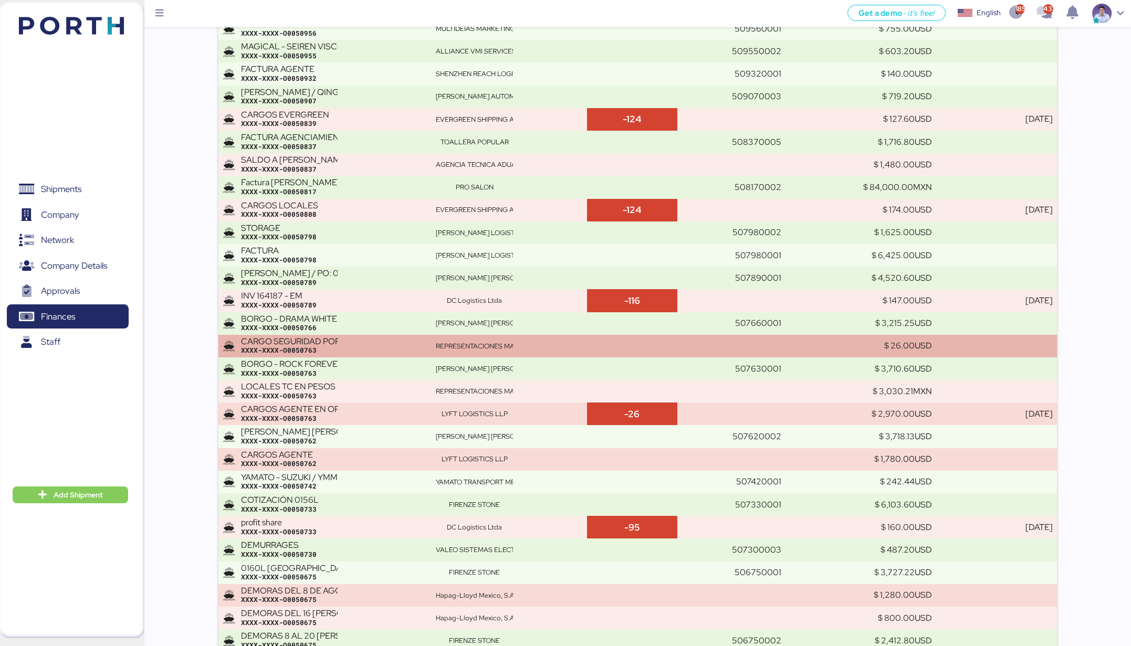
click at [364, 338] on div "CARGO SEGURIDAD PORTUARIA XXXX-XXXX-O0050763" at bounding box center [334, 346] width 186 height 18
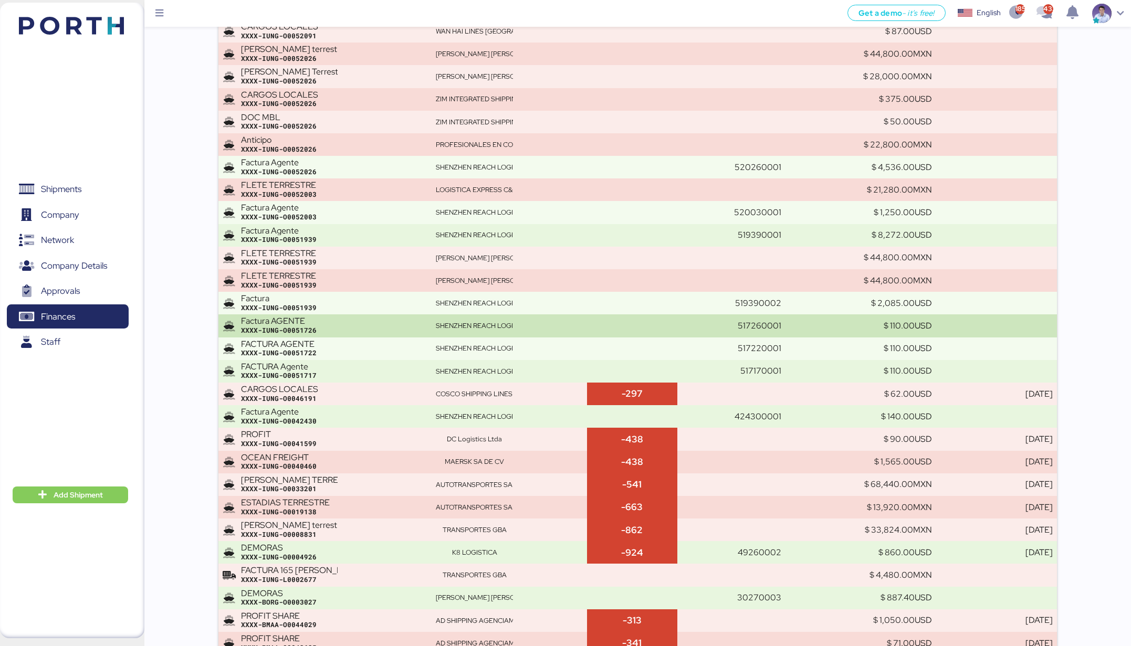
scroll to position [7362, 0]
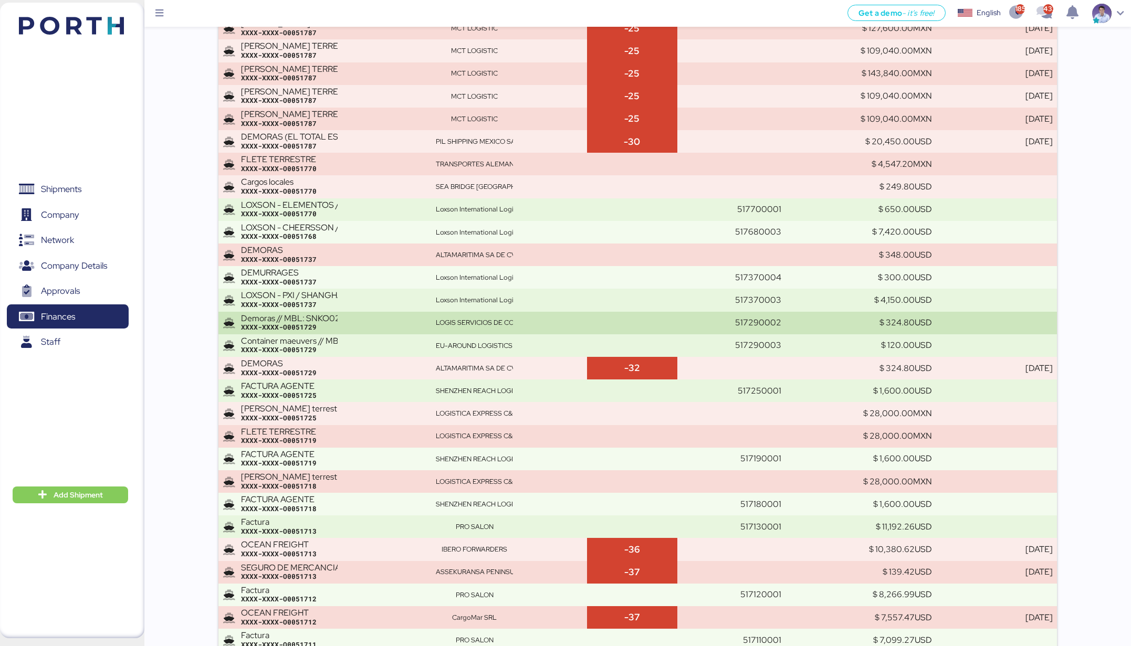
click at [396, 312] on td "Demoras // MBL: SNKO020250609634 HBL: EUSE2506141 XXXX-XXXX-O0051729" at bounding box center [324, 323] width 213 height 23
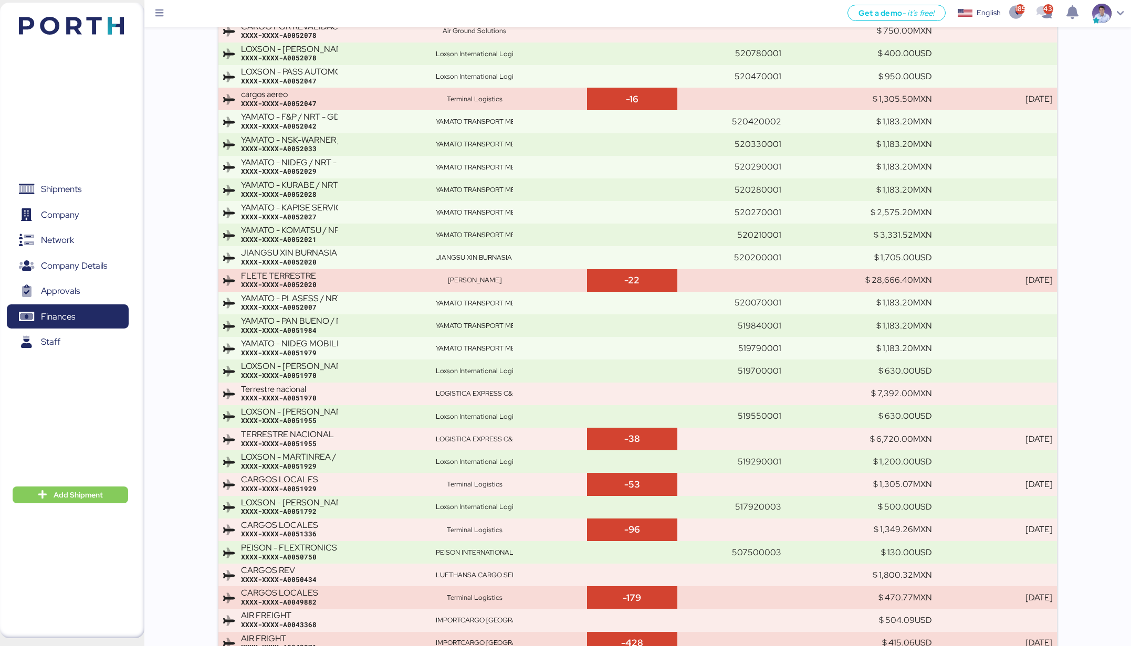
scroll to position [2263, 0]
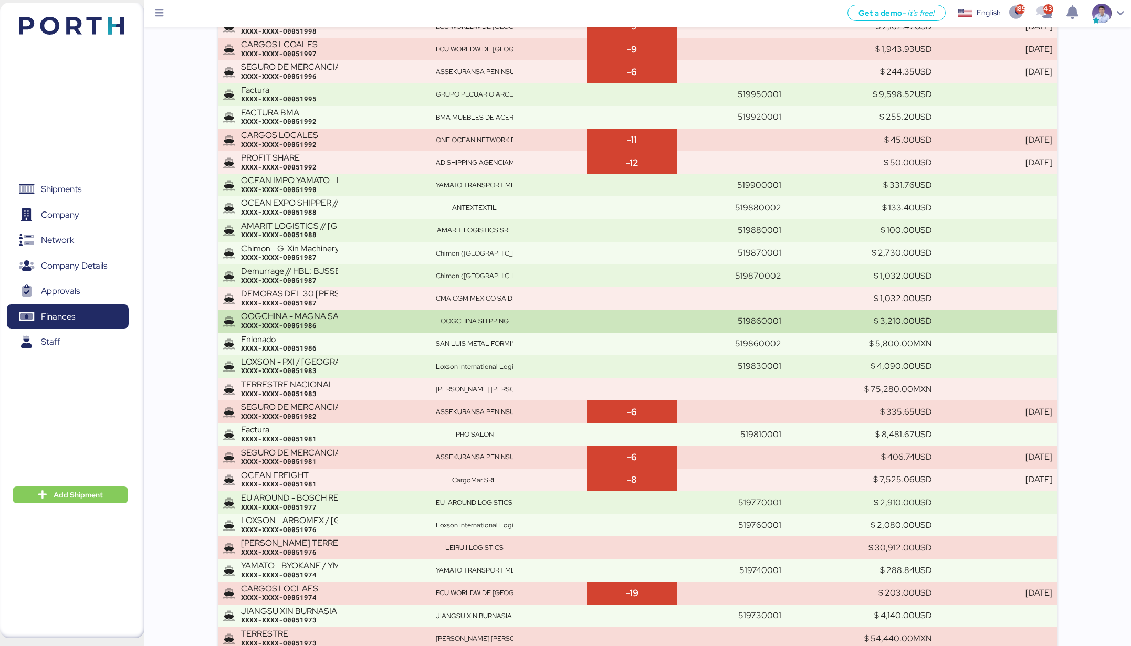
click at [398, 322] on div "XXXX-XXXX-O0051986" at bounding box center [334, 325] width 186 height 9
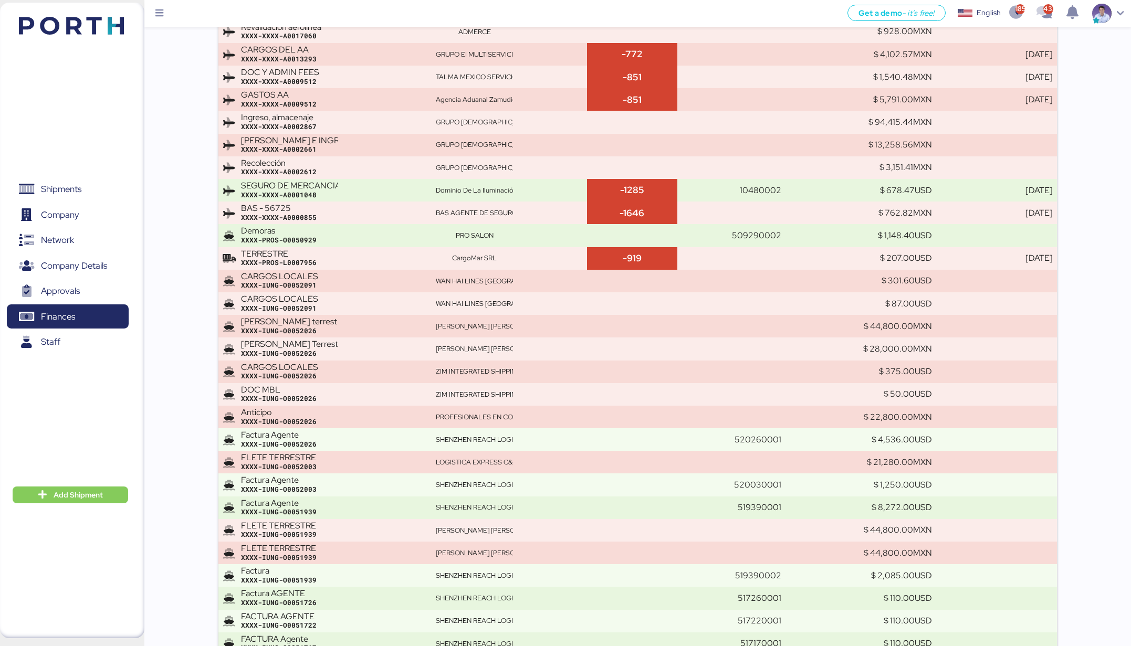
click at [398, 326] on div "XXXX-IUNG-O0052026" at bounding box center [334, 330] width 186 height 9
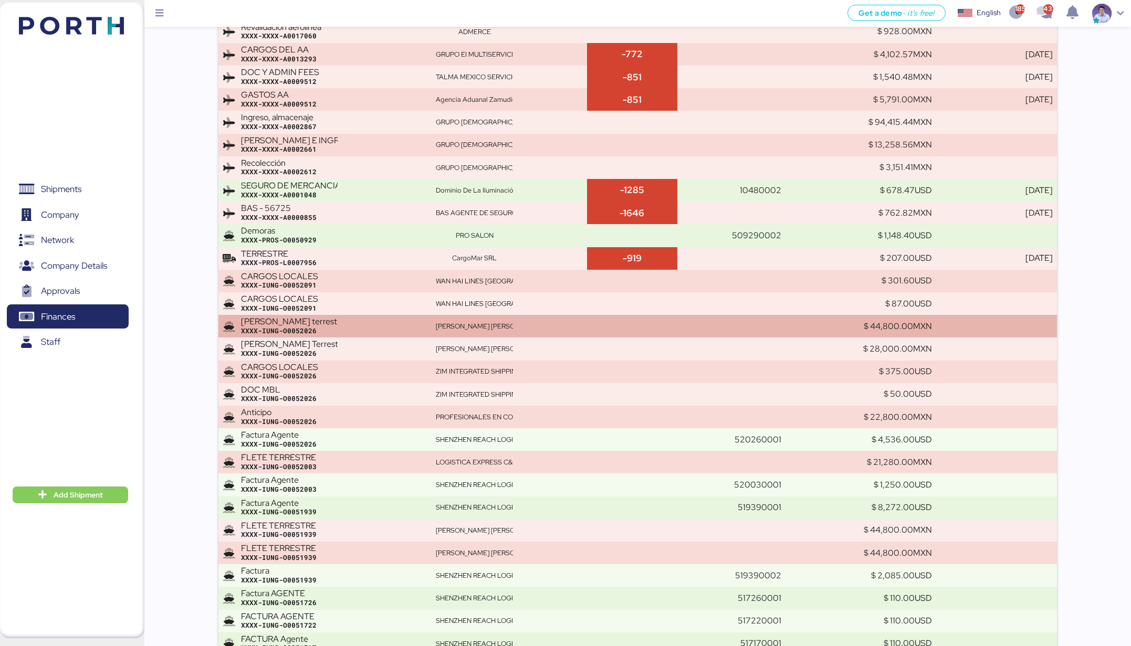
scroll to position [7294, 0]
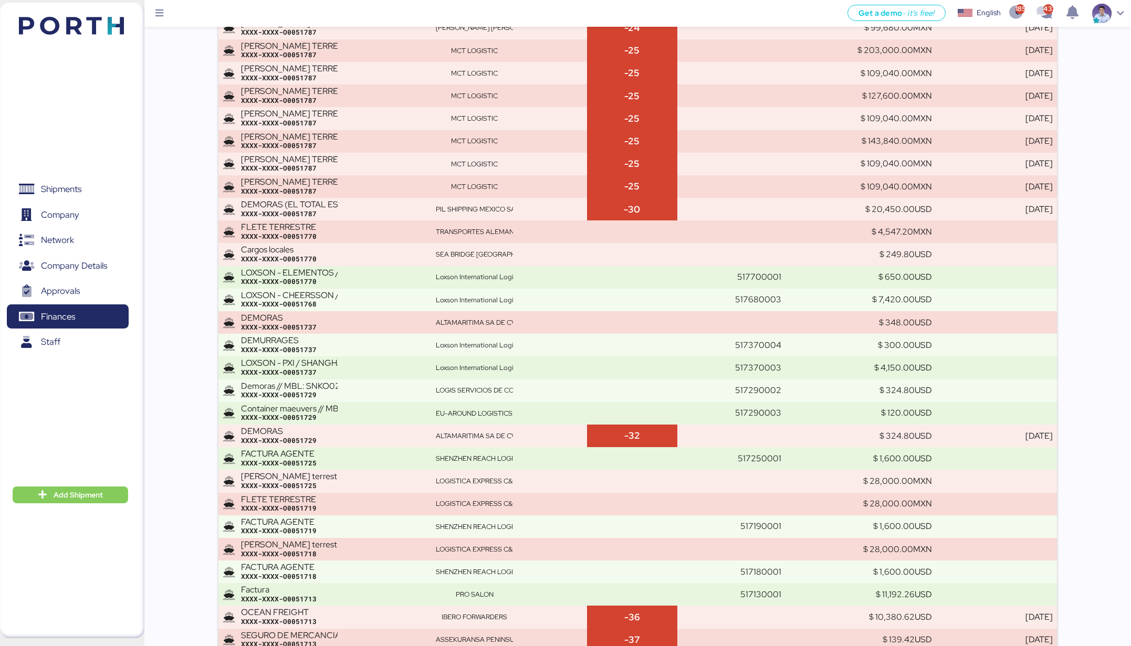
click at [398, 323] on div "XXXX-XXXX-O0051737" at bounding box center [334, 327] width 186 height 9
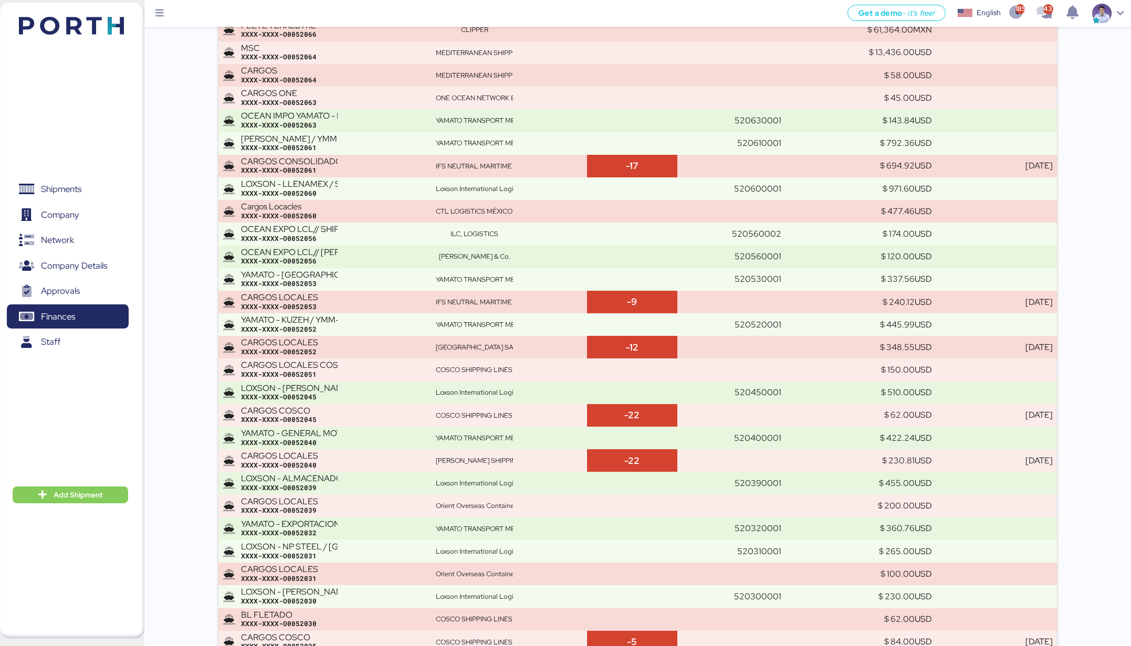
scroll to position [1765, 0]
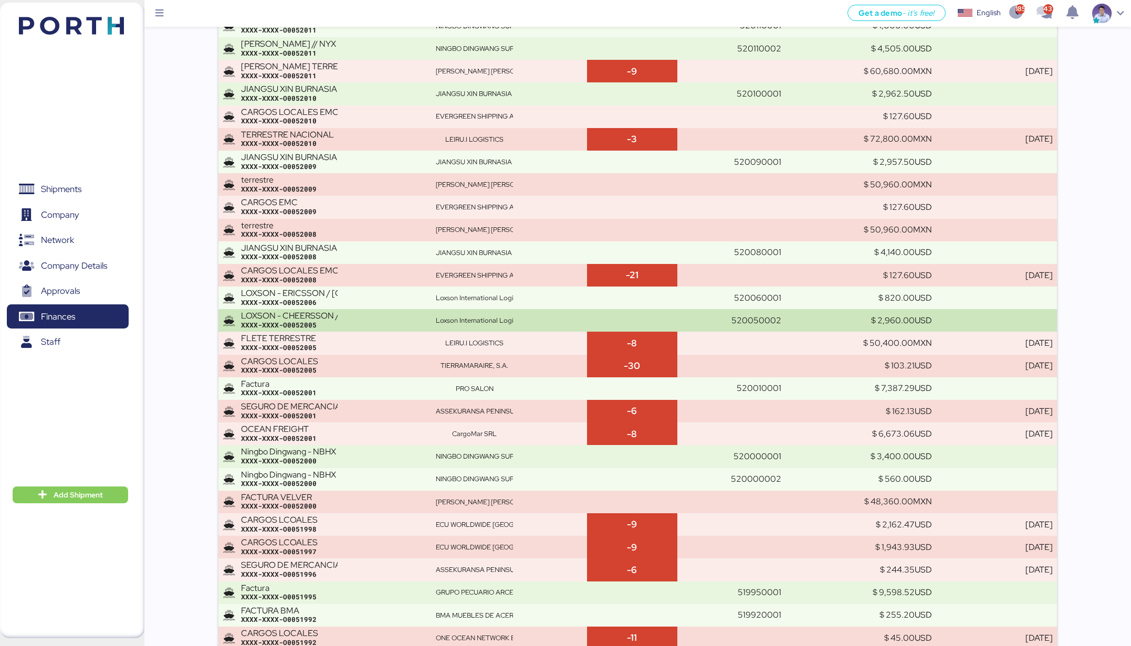
click at [298, 316] on div "LOXSON - CHEERSSON / SHANGHAI - MANZANILLO / MBL: ESLCHNSHG042282 - HBL: YQSE25…" at bounding box center [289, 315] width 97 height 9
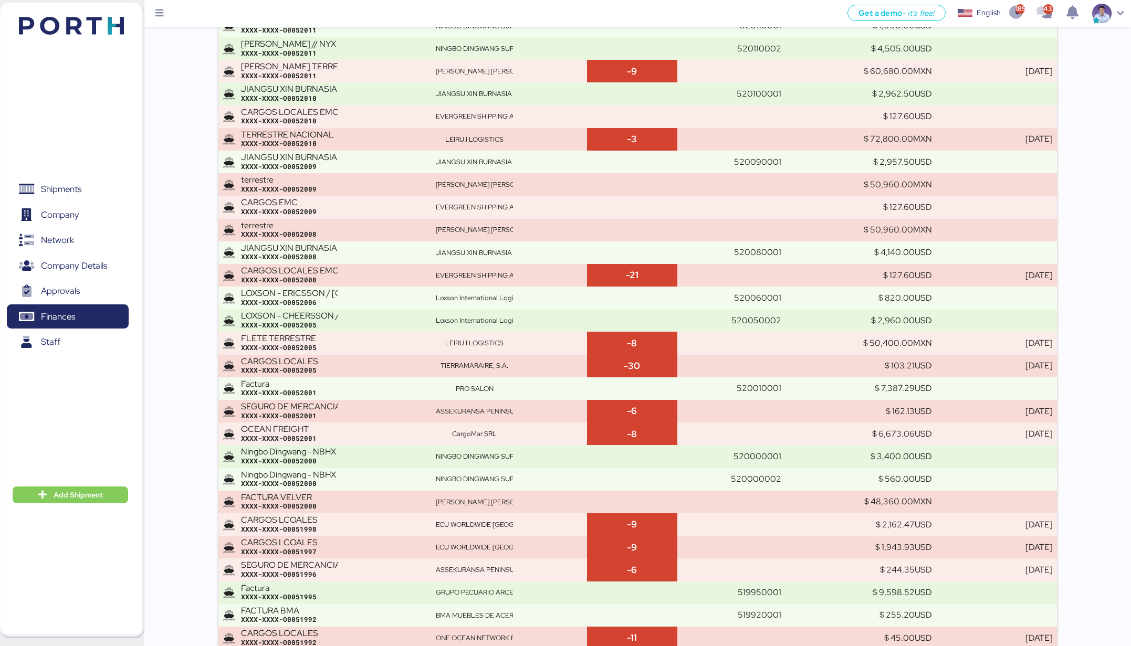
scroll to position [8200, 0]
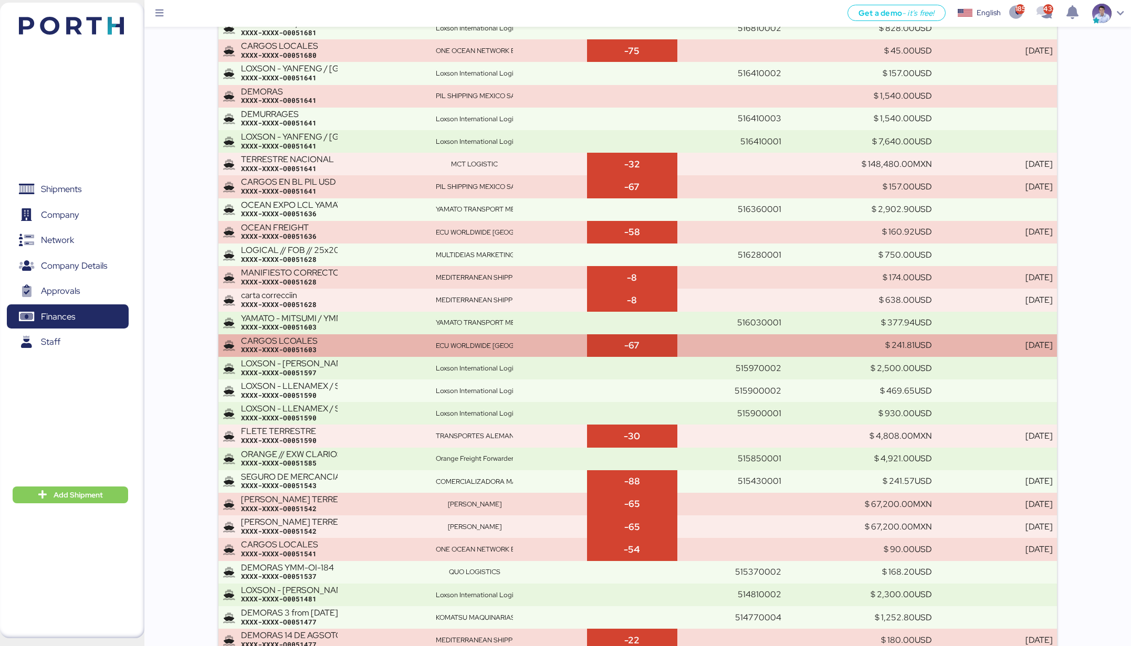
click at [300, 346] on div "XXXX-XXXX-O0051603" at bounding box center [334, 349] width 186 height 9
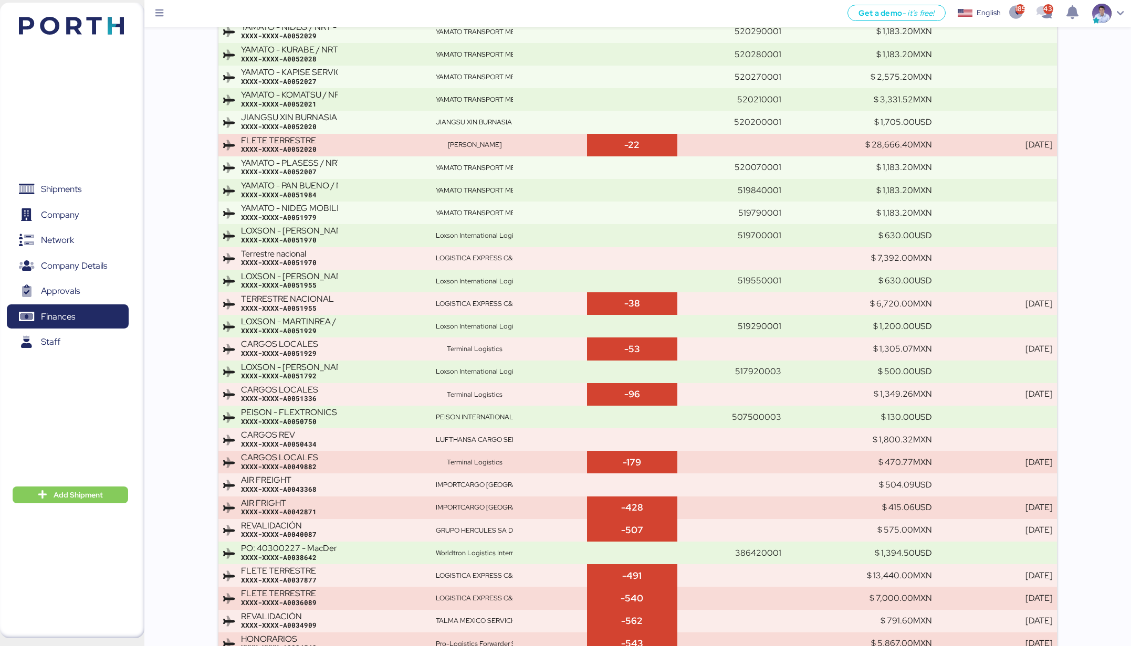
scroll to position [4801, 0]
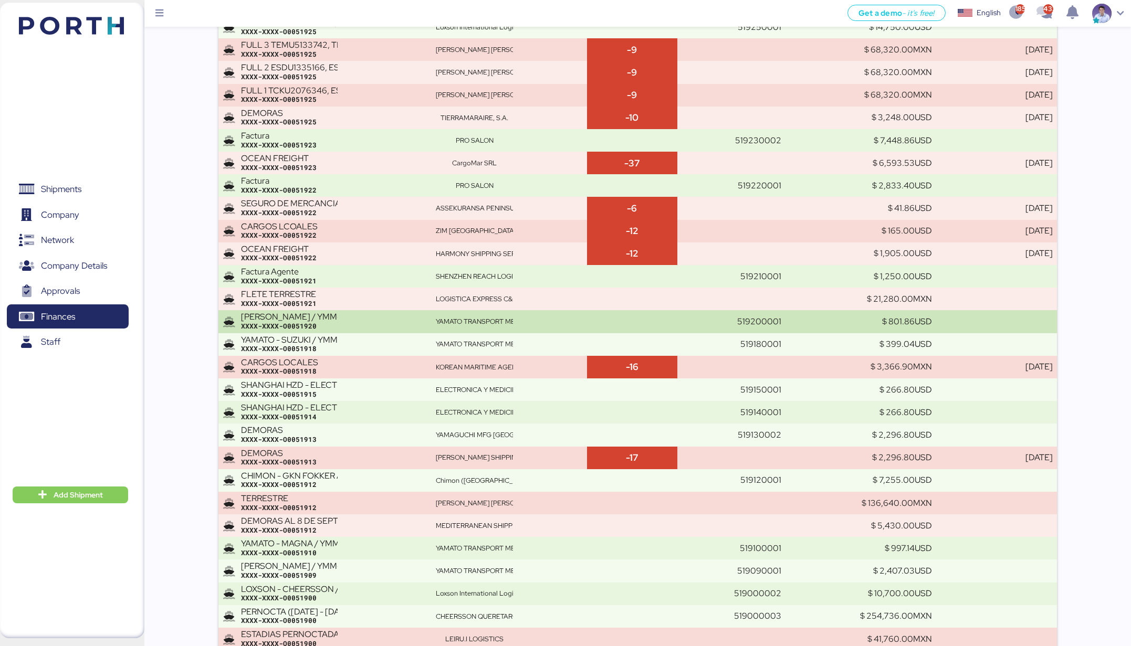
click at [329, 324] on div "XXXX-XXXX-O0051920" at bounding box center [334, 326] width 186 height 9
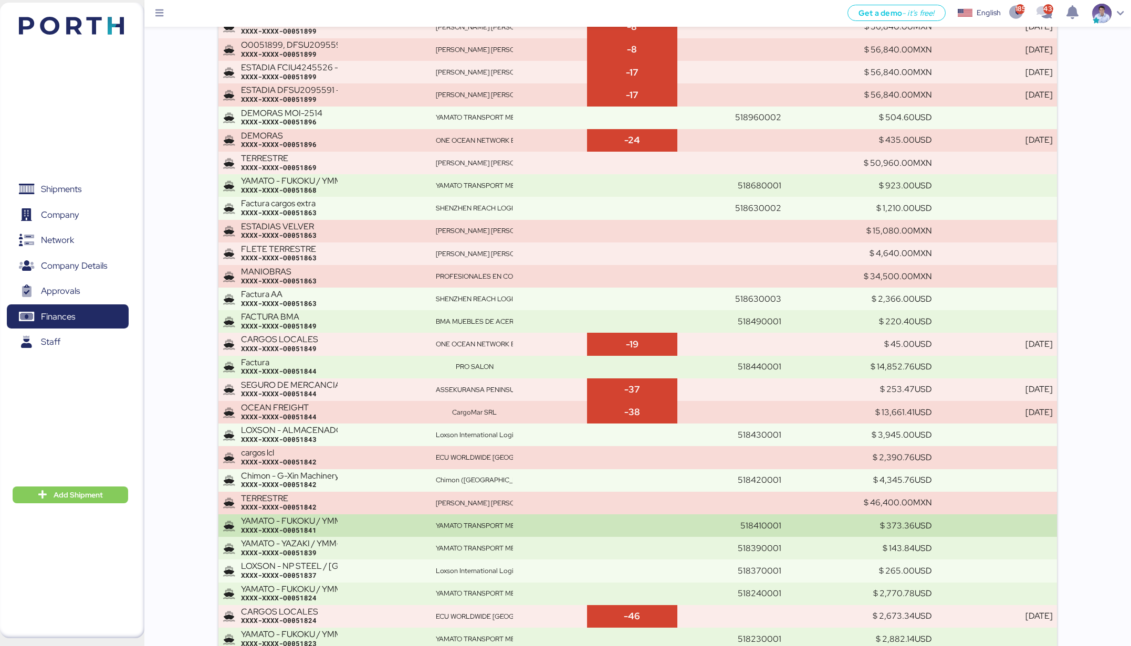
click at [350, 505] on div "YAMATO - FUKOKU / YMM-OI-187 / MBL: CC1JKTMZ025643 / HBL: YFFW0121625 / LCL XXX…" at bounding box center [334, 525] width 186 height 18
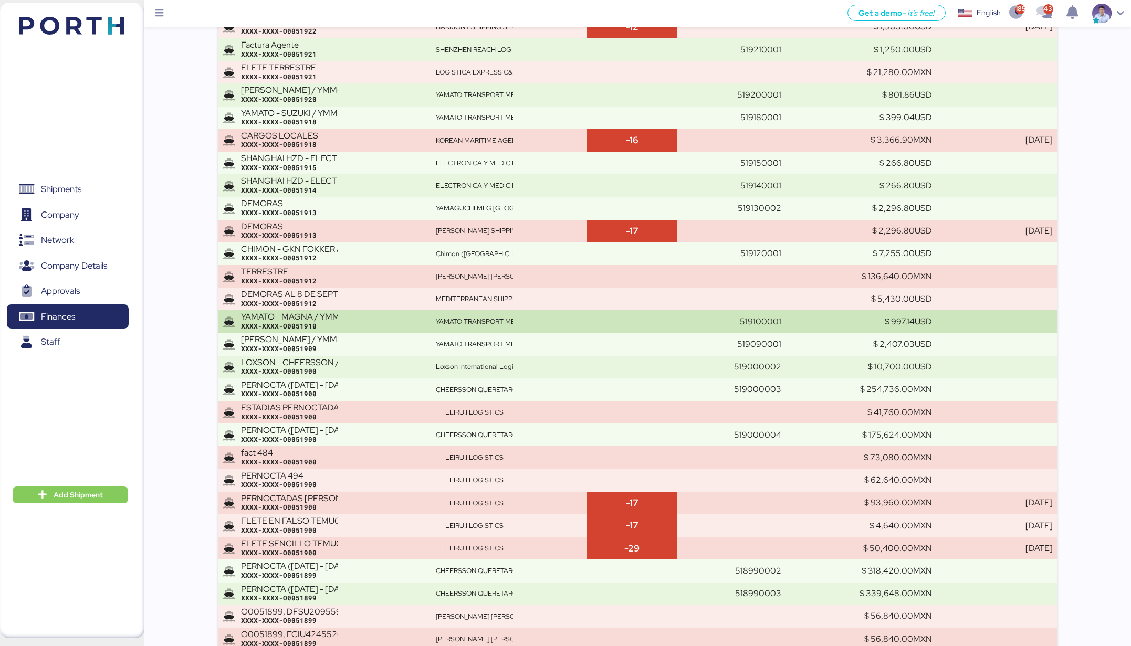
click at [357, 322] on div "XXXX-XXXX-O0051910" at bounding box center [334, 326] width 186 height 9
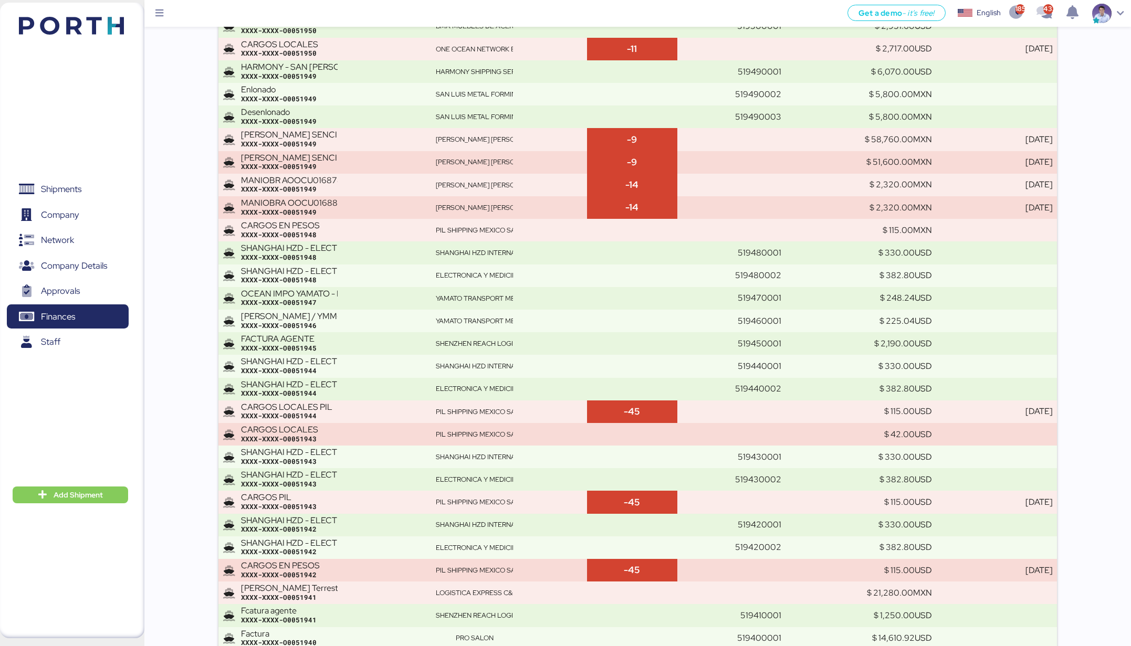
click at [357, 321] on div "XXXX-XXXX-O0051946" at bounding box center [334, 325] width 186 height 9
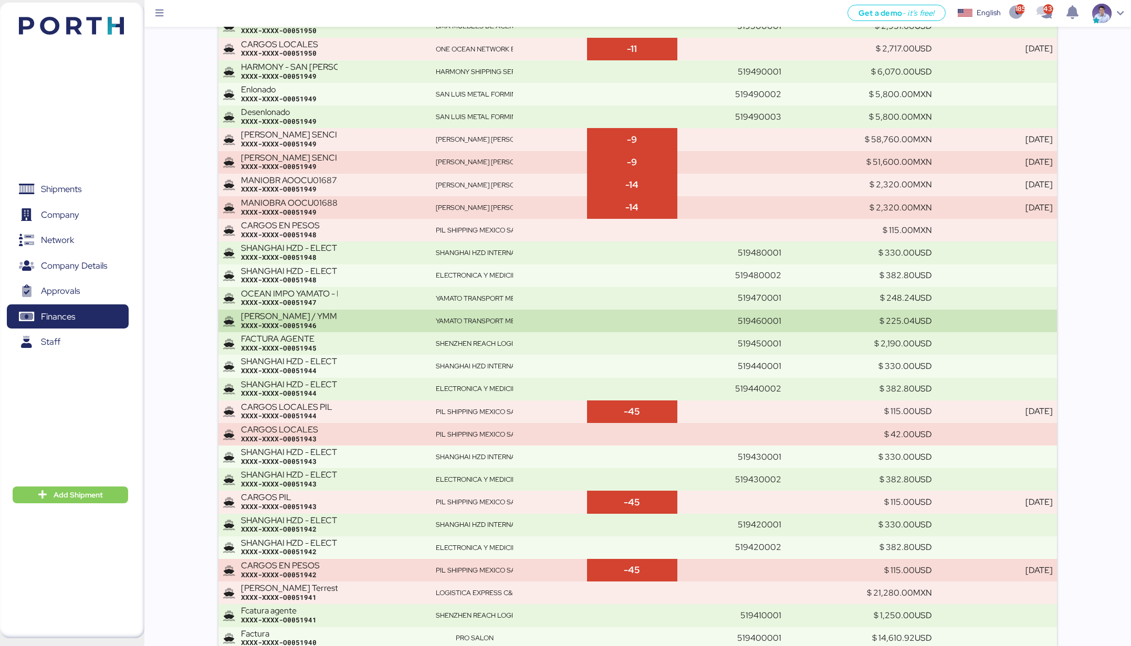
scroll to position [4167, 0]
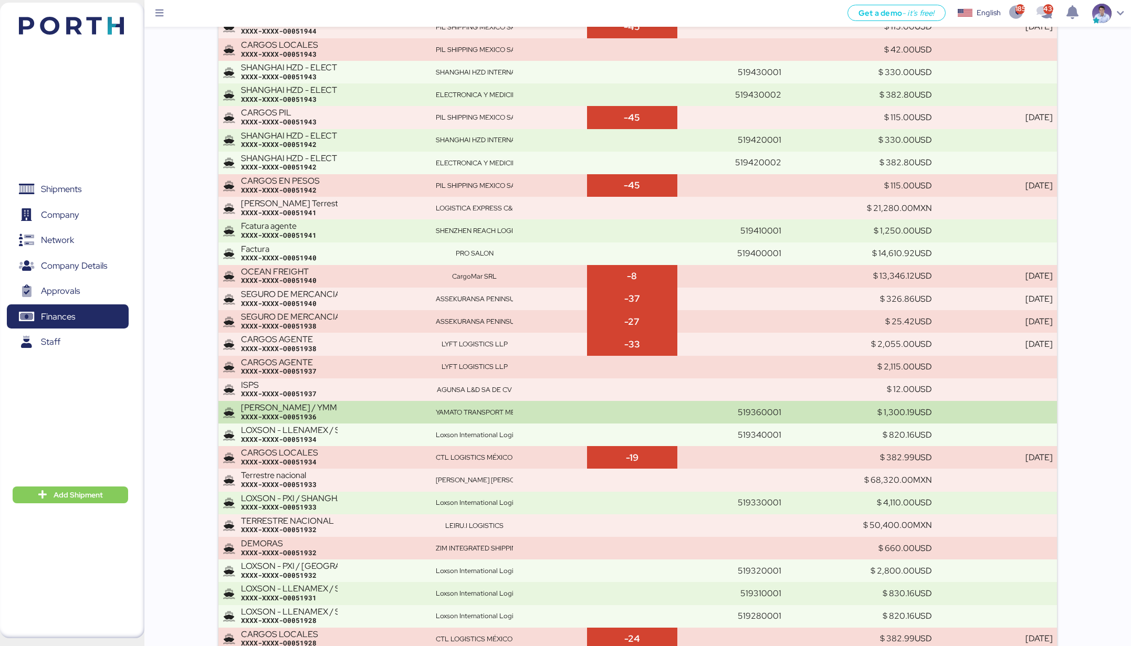
click at [339, 407] on div "YAMATO - MURATA / YMM-OI-206 / MBL: NGTL7461798 / HBL: YTJTG1100009 / FCL XXXX-…" at bounding box center [334, 412] width 186 height 18
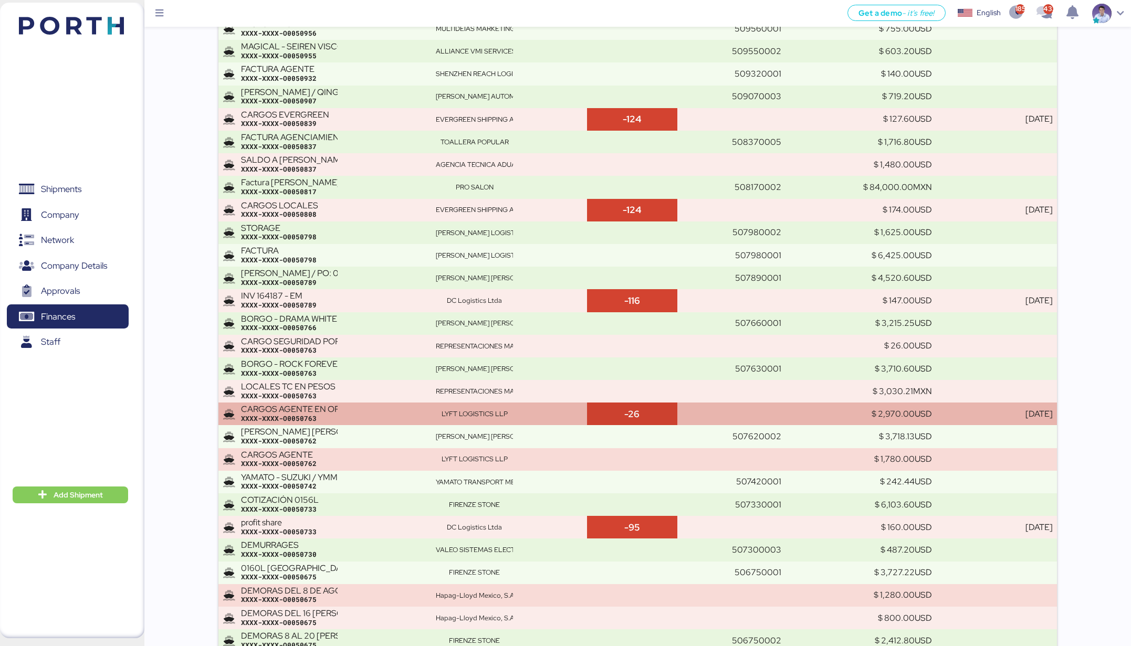
click at [343, 403] on td "CARGOS AGENTE EN ORIGEN XXXX-XXXX-O0050763" at bounding box center [324, 414] width 213 height 23
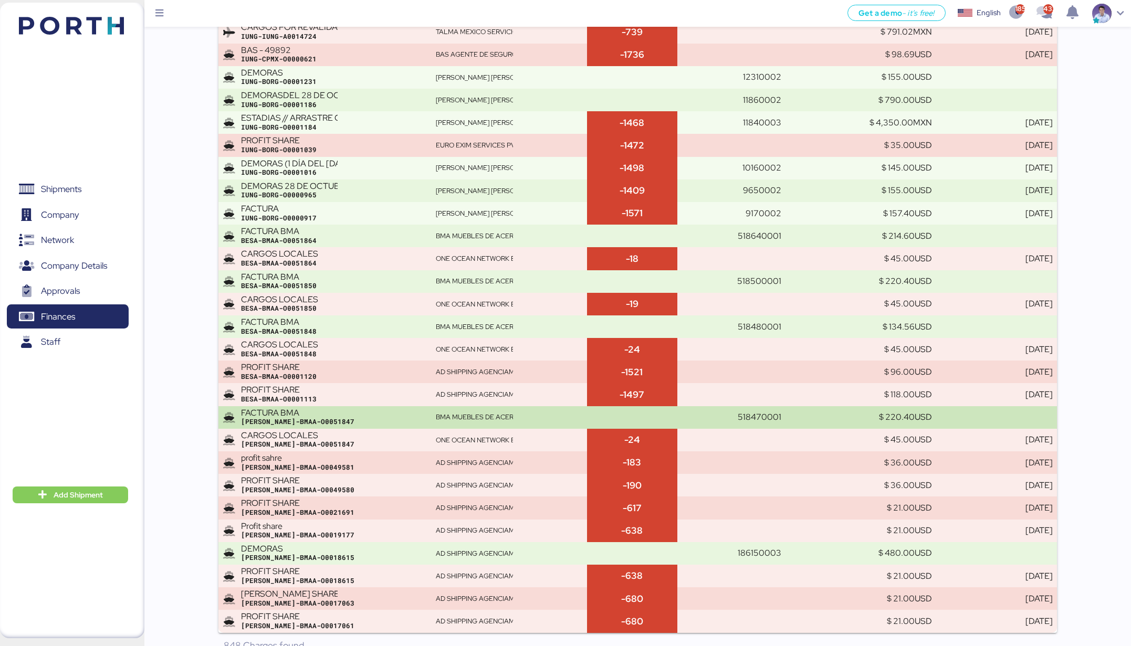
scroll to position [5753, 0]
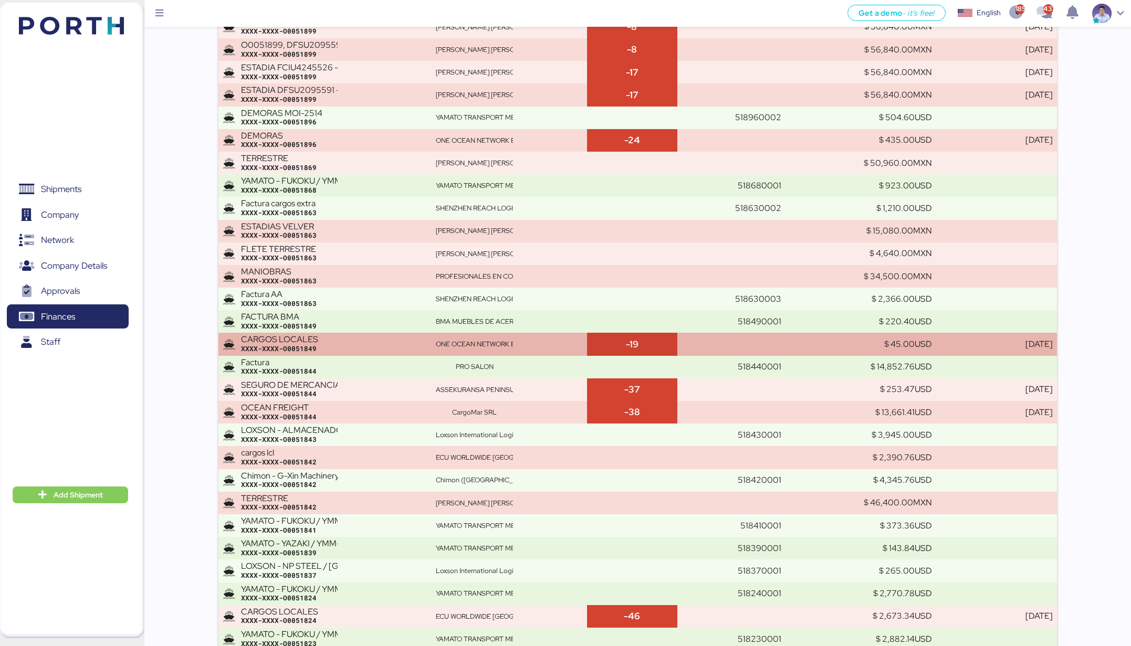
click at [358, 344] on div "XXXX-XXXX-O0051849" at bounding box center [334, 348] width 186 height 9
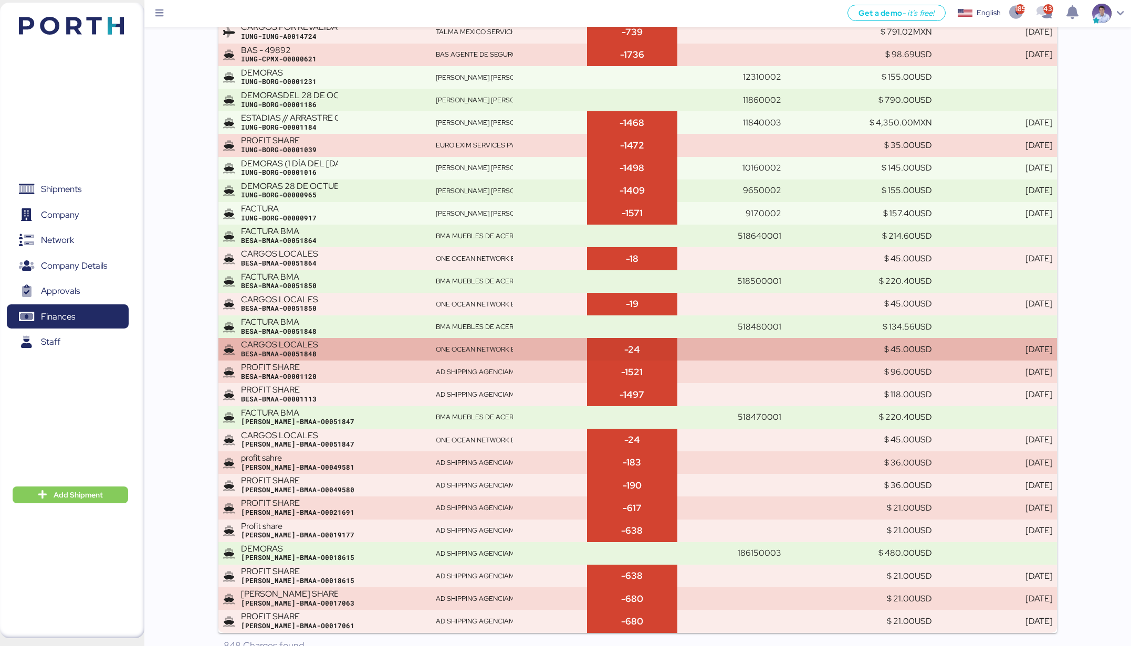
click at [359, 340] on div "CARGOS LOCALES BESA-BMAA-O0051848" at bounding box center [334, 349] width 186 height 18
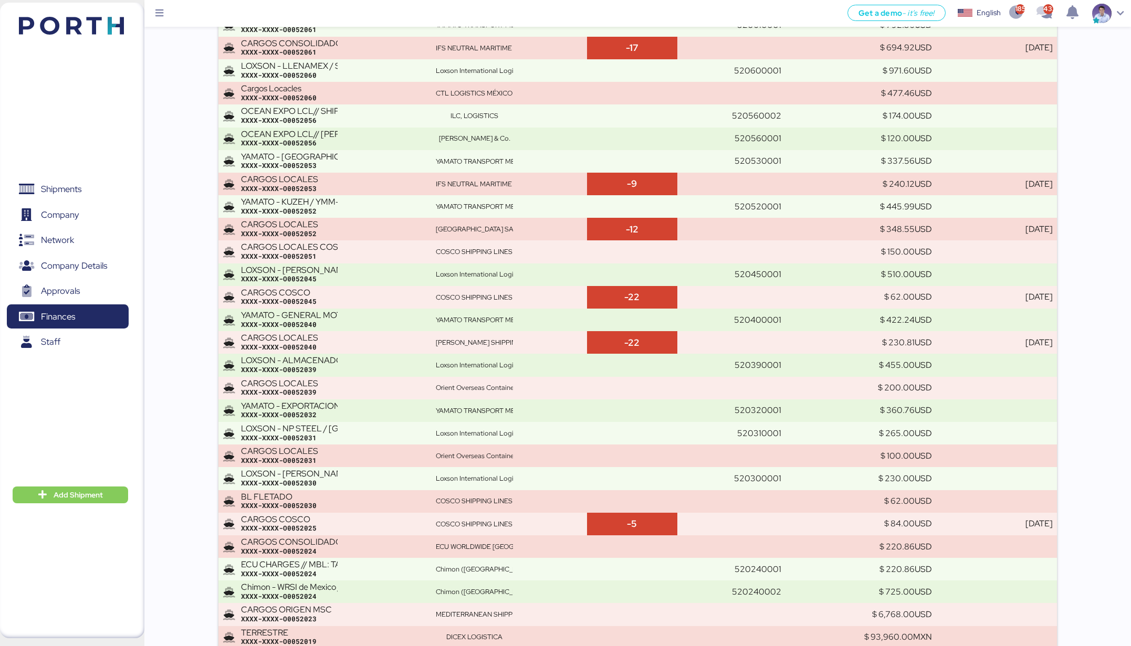
click at [359, 343] on div "XXXX-XXXX-O0052040" at bounding box center [334, 347] width 186 height 9
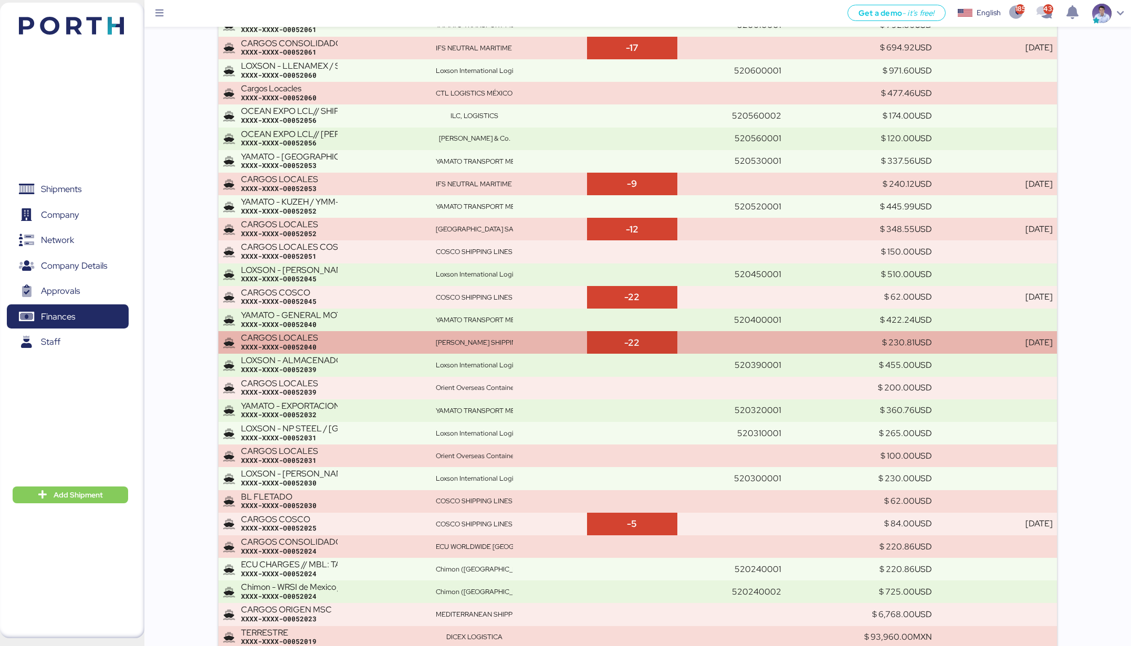
scroll to position [8200, 0]
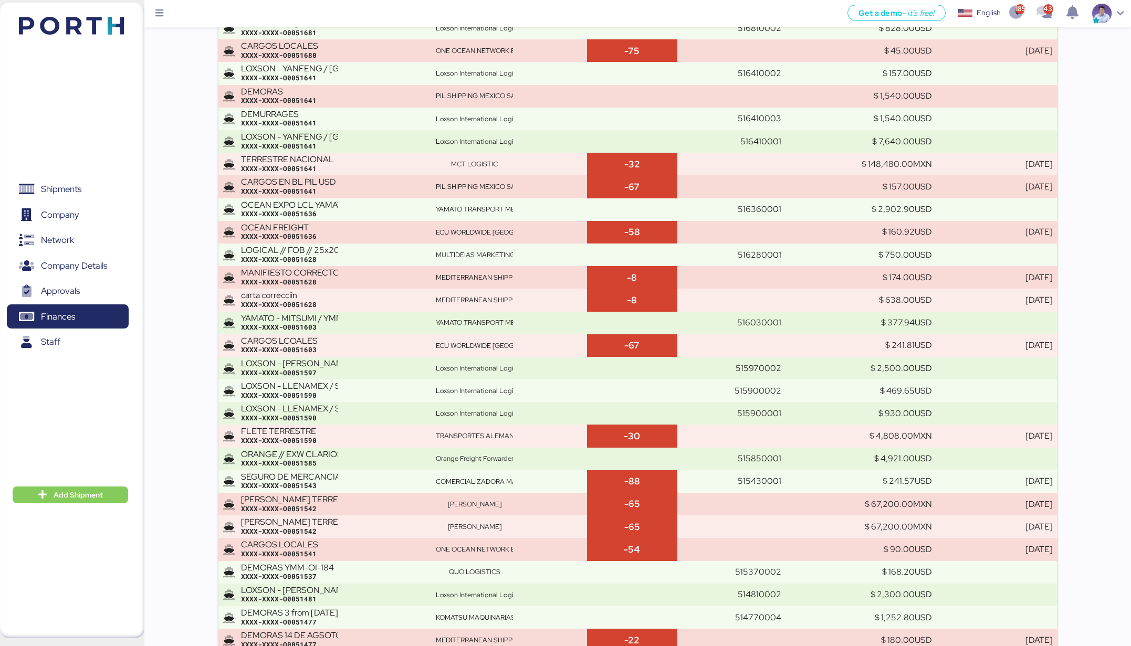
click at [359, 340] on div "CARGOS LCOALES XXXX-XXXX-O0051603" at bounding box center [334, 345] width 186 height 18
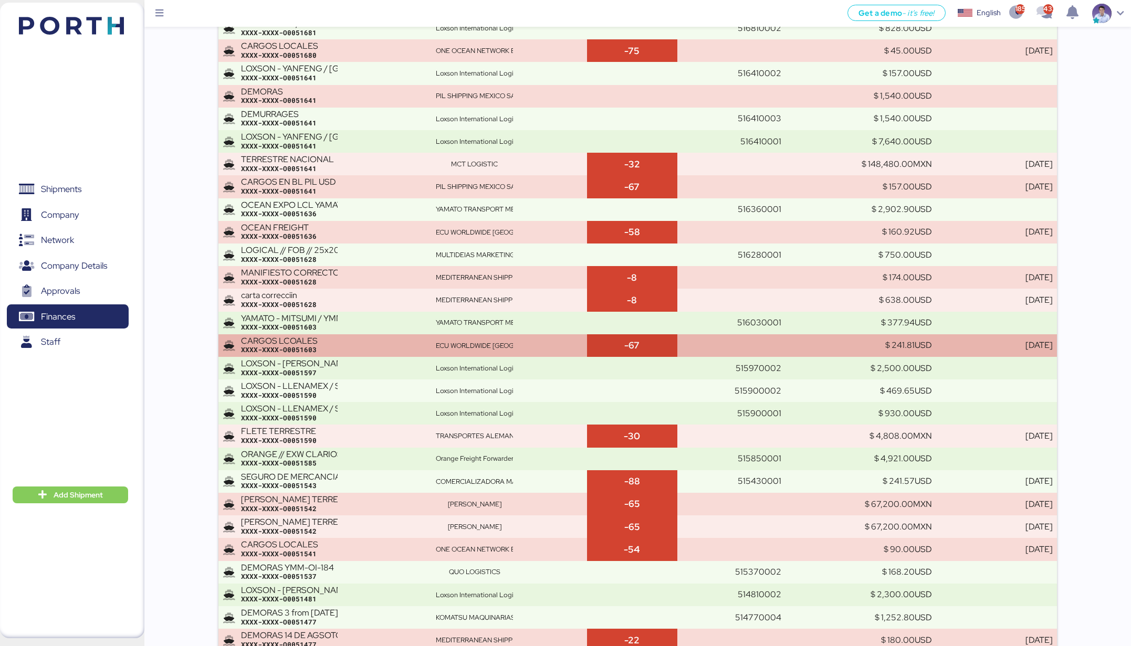
scroll to position [9016, 0]
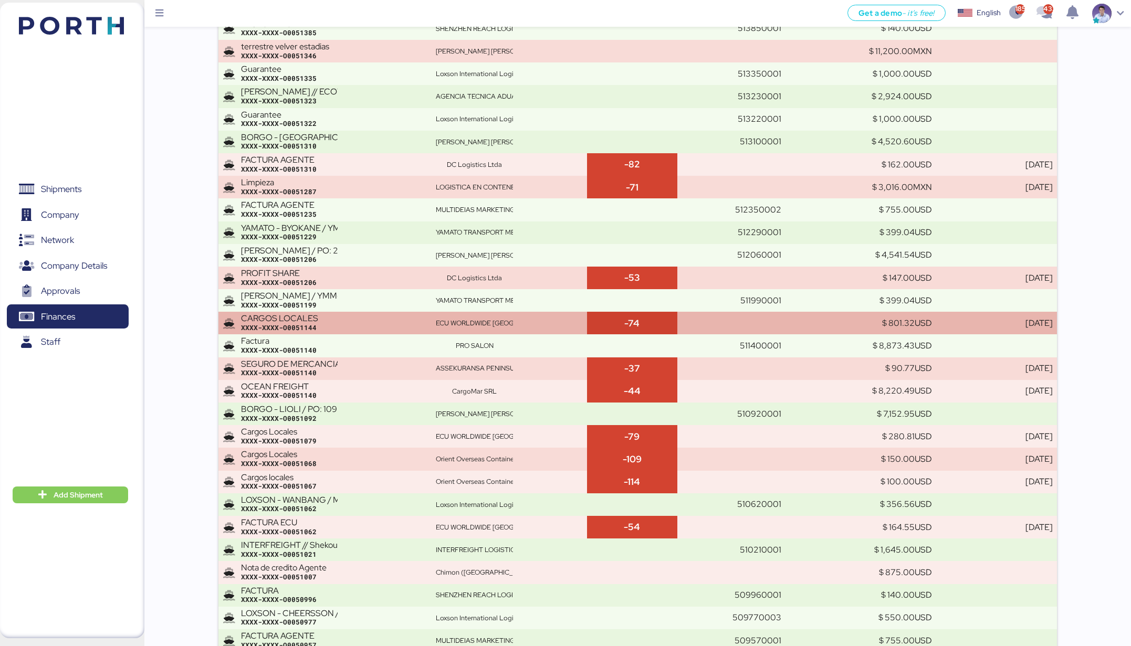
click at [378, 314] on div "CARGOS LOCALES XXXX-XXXX-O0051144" at bounding box center [334, 323] width 186 height 18
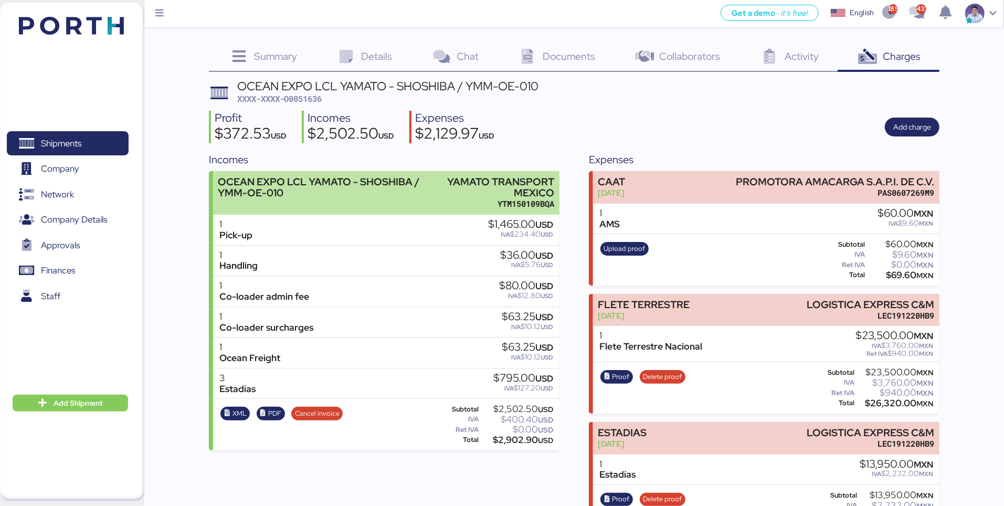
click at [459, 208] on div "YTM150109BQA" at bounding box center [495, 203] width 118 height 11
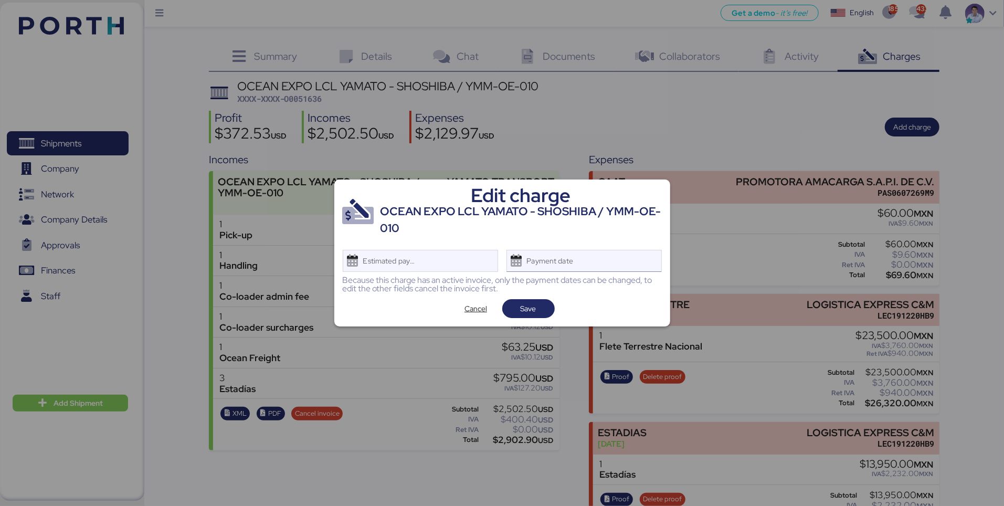
click at [536, 255] on div "Payment date" at bounding box center [551, 260] width 62 height 21
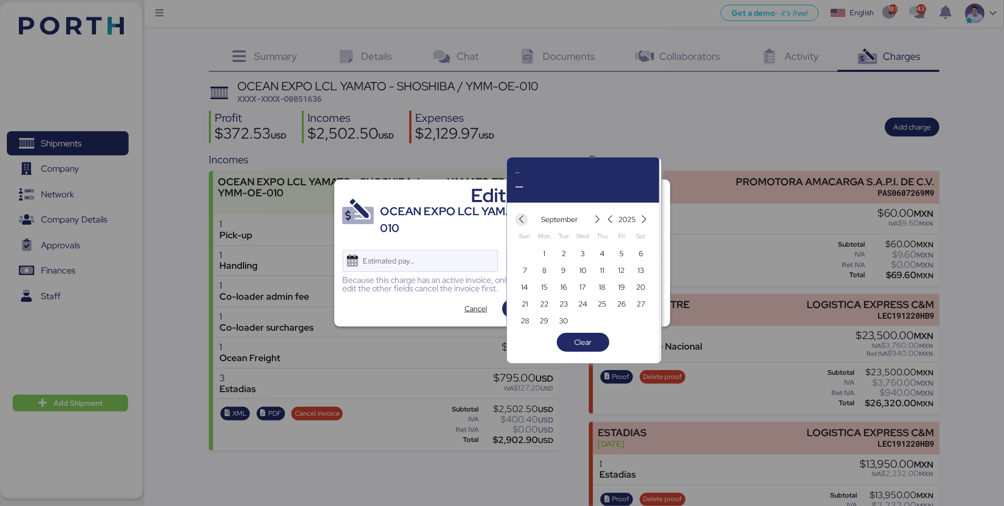
click at [518, 216] on icon "button" at bounding box center [521, 219] width 9 height 9
click at [618, 274] on span "8" at bounding box center [622, 270] width 12 height 13
type input "[DATE]"
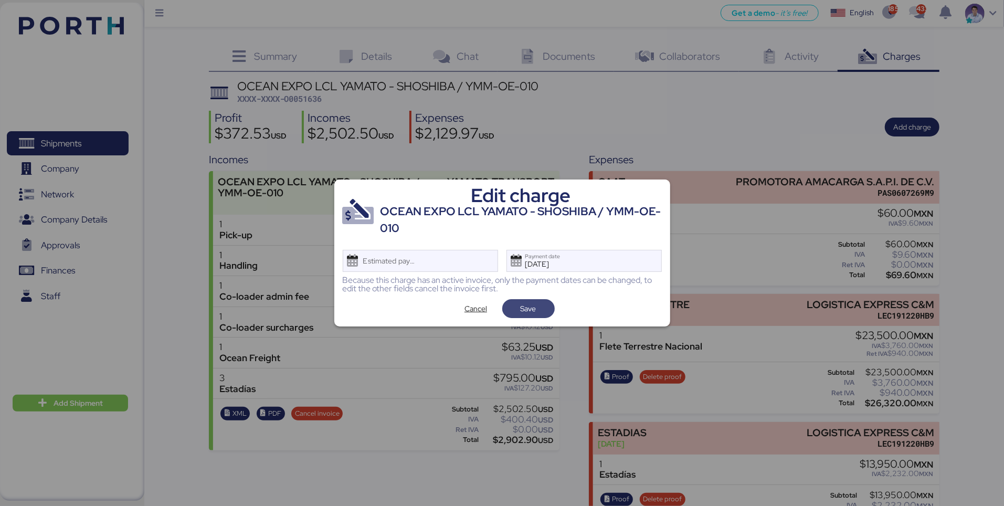
click at [544, 307] on span "Save" at bounding box center [529, 308] width 36 height 15
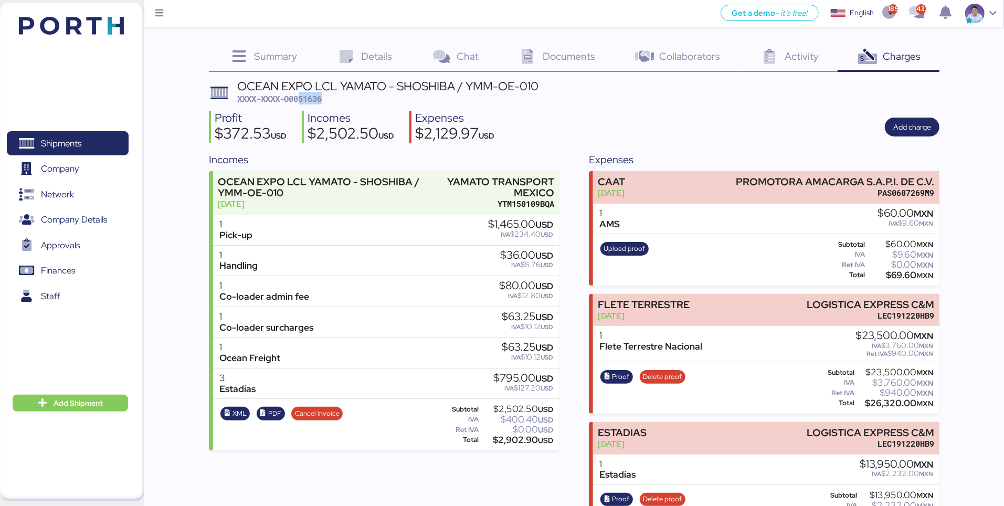
drag, startPoint x: 302, startPoint y: 100, endPoint x: 330, endPoint y: 99, distance: 28.3
click at [330, 99] on div "OCEAN EXPO LCL YAMATO - SHOSHIBA / YMM-OE-010 XXXX-XXXX-O0051636" at bounding box center [388, 92] width 302 height 25
copy span "51636"
click at [457, 135] on div "$2,129.97 USD" at bounding box center [454, 135] width 79 height 18
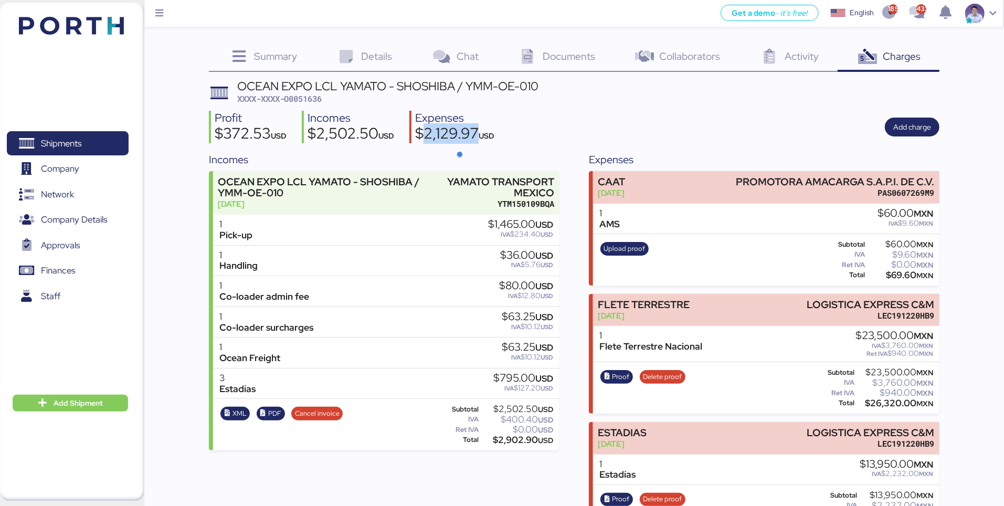
copy div "2,129.97"
click at [349, 137] on div "$2,502.50 USD" at bounding box center [351, 135] width 87 height 18
copy div "2,502.50"
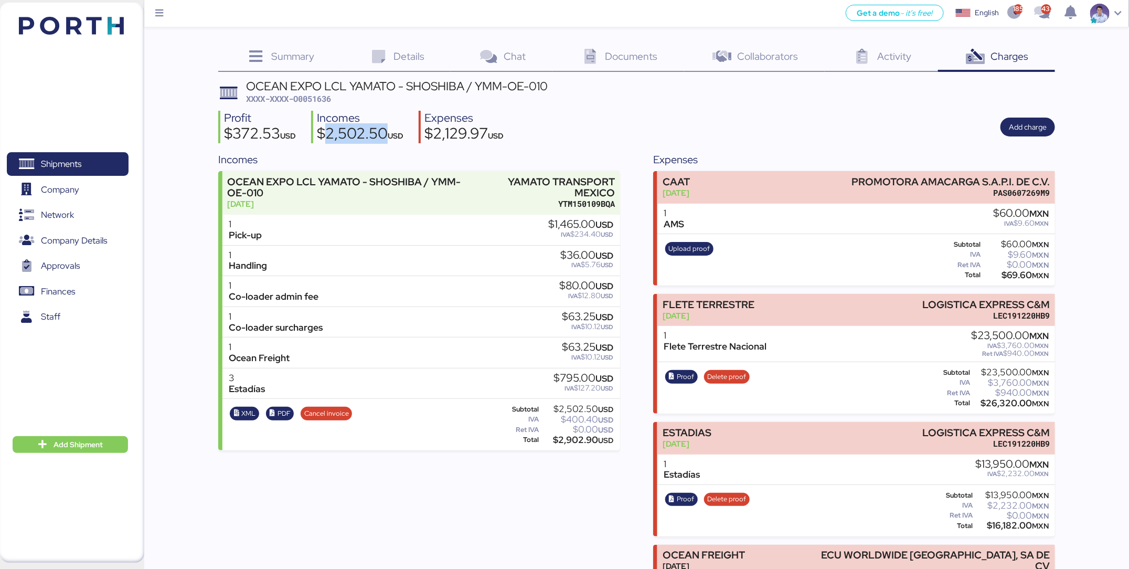
click at [457, 132] on div "$2,129.97 USD" at bounding box center [464, 135] width 79 height 18
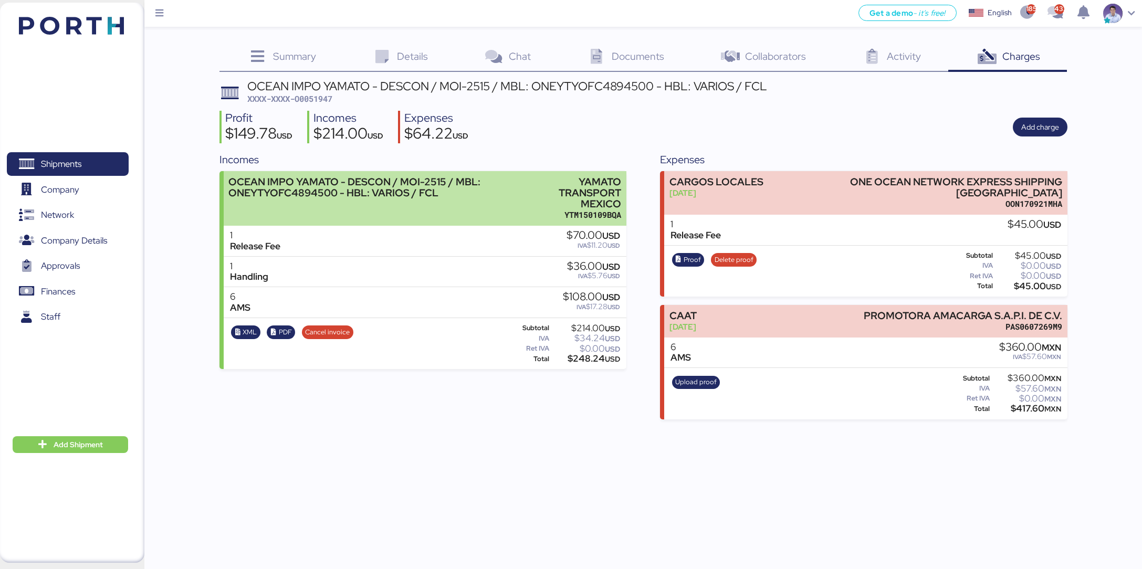
click at [512, 208] on div "OCEAN IMPO YAMATO - DESCON / MOI-2515 / MBL: ONEYTYOFC4894500 - HBL: VARIOS / F…" at bounding box center [374, 198] width 293 height 45
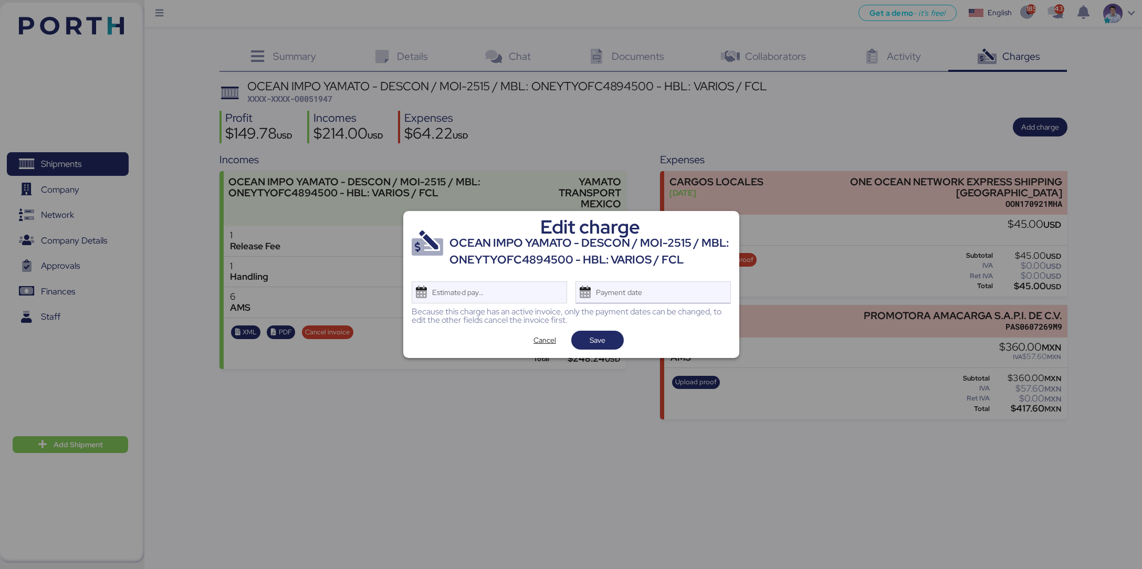
click at [614, 282] on div "Payment date" at bounding box center [619, 292] width 62 height 21
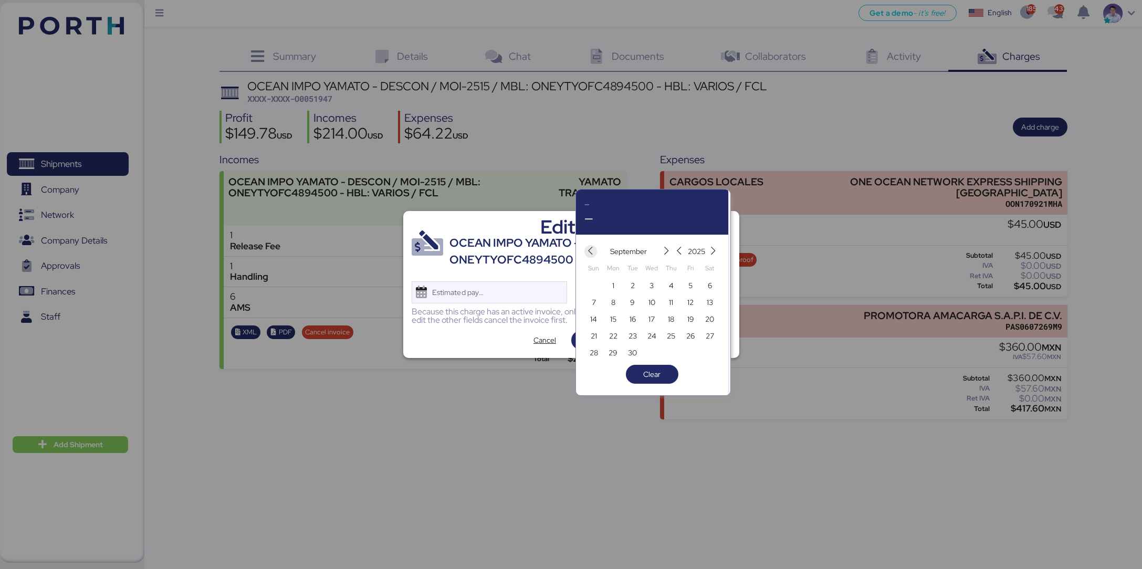
click at [585, 250] on span "button" at bounding box center [590, 251] width 13 height 13
click at [687, 301] on span "8" at bounding box center [690, 302] width 12 height 13
type input "[DATE]"
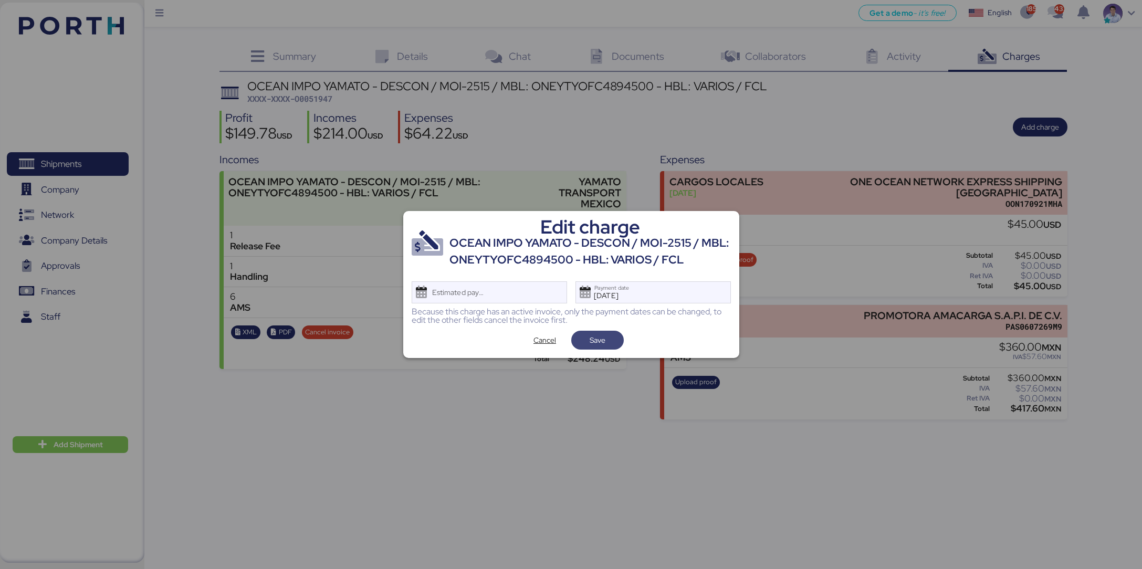
click at [589, 334] on span "Save" at bounding box center [597, 340] width 16 height 13
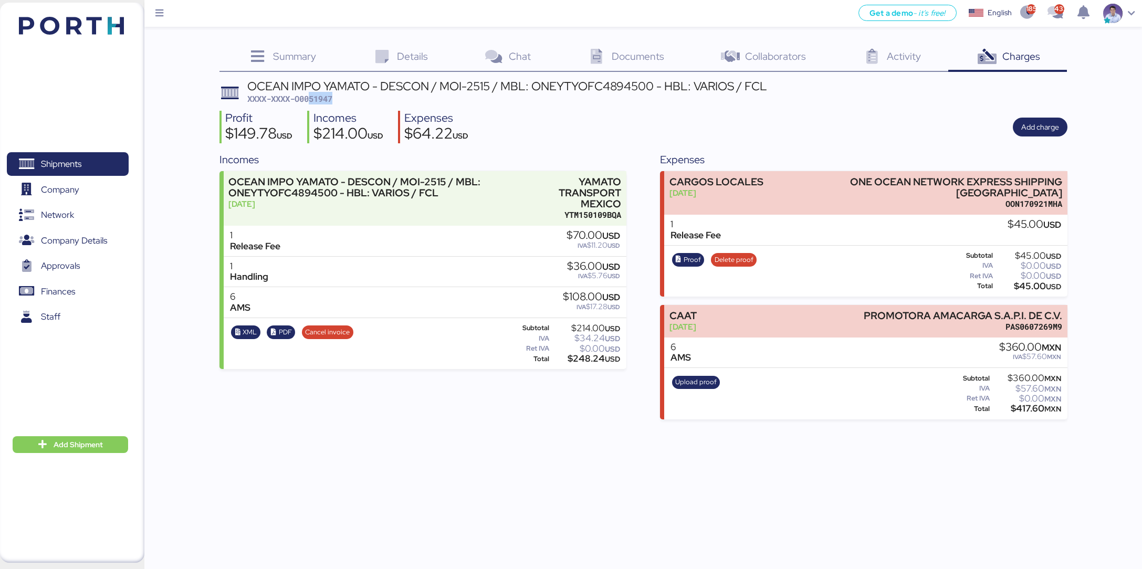
drag, startPoint x: 314, startPoint y: 98, endPoint x: 371, endPoint y: 100, distance: 57.3
click at [371, 100] on div "OCEAN IMPO YAMATO - DESCON / MOI-2515 / MBL: ONEYTYOFC4894500 - HBL: VARIOS / F…" at bounding box center [507, 92] width 520 height 25
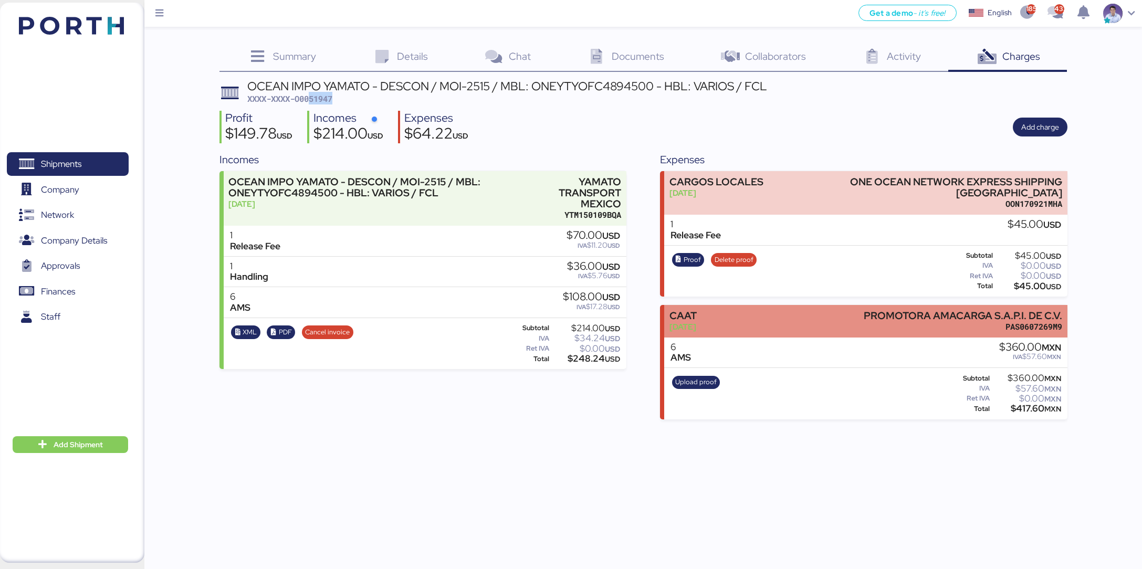
copy span "51947"
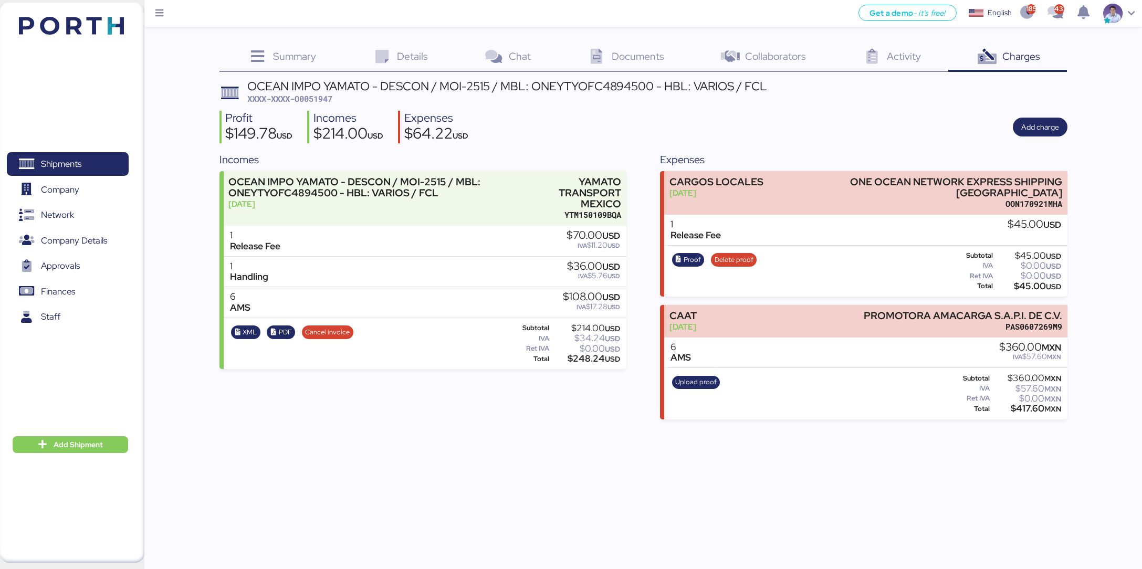
click at [426, 135] on div "$64.22 USD" at bounding box center [436, 135] width 64 height 18
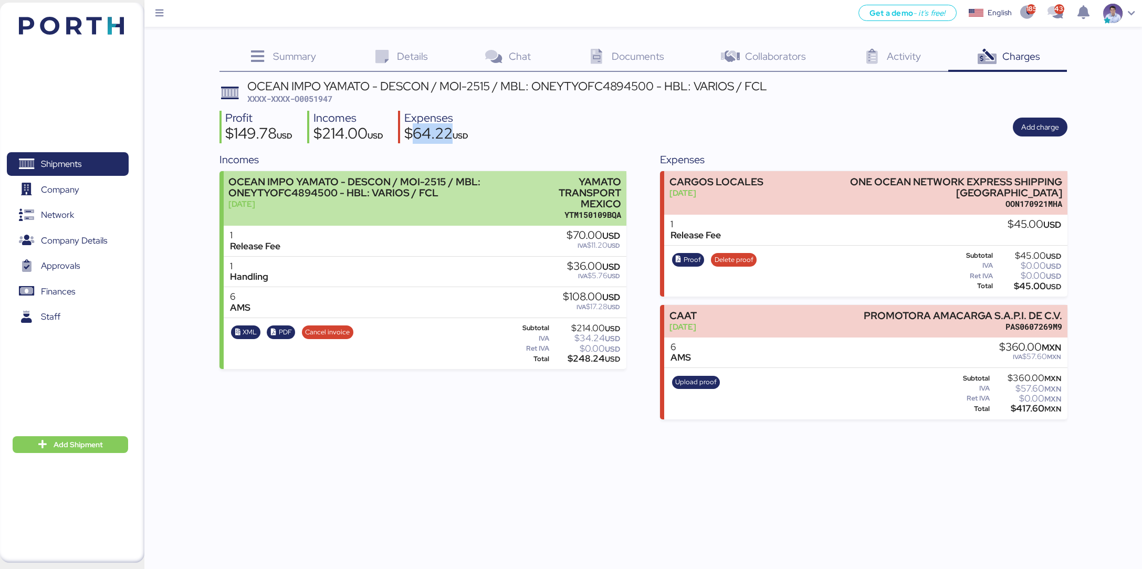
drag, startPoint x: 426, startPoint y: 135, endPoint x: 605, endPoint y: 182, distance: 185.1
click at [431, 135] on div "$64.22 USD" at bounding box center [436, 135] width 64 height 18
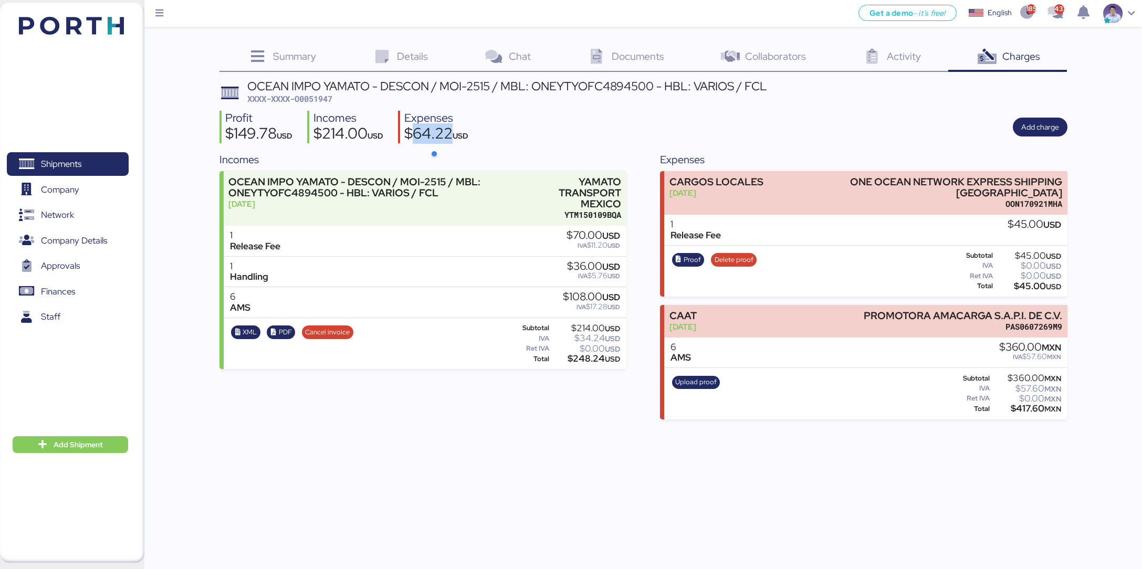
copy div "64.22"
click at [338, 128] on div "$214.00 USD" at bounding box center [348, 135] width 70 height 18
copy div "214.00"
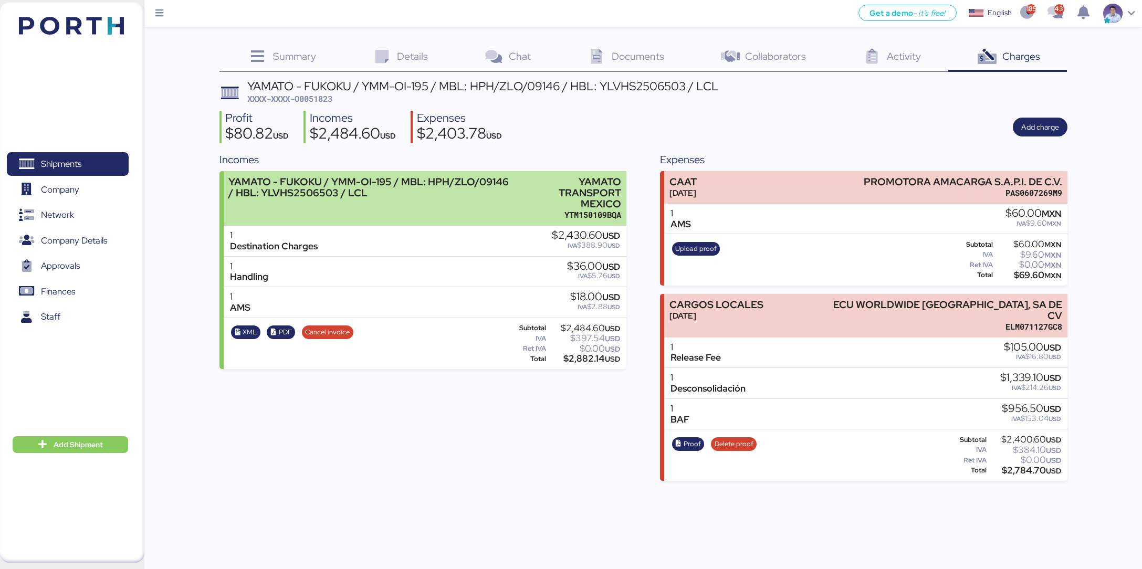
click at [562, 181] on div "YAMATO TRANSPORT MEXICO" at bounding box center [570, 192] width 101 height 33
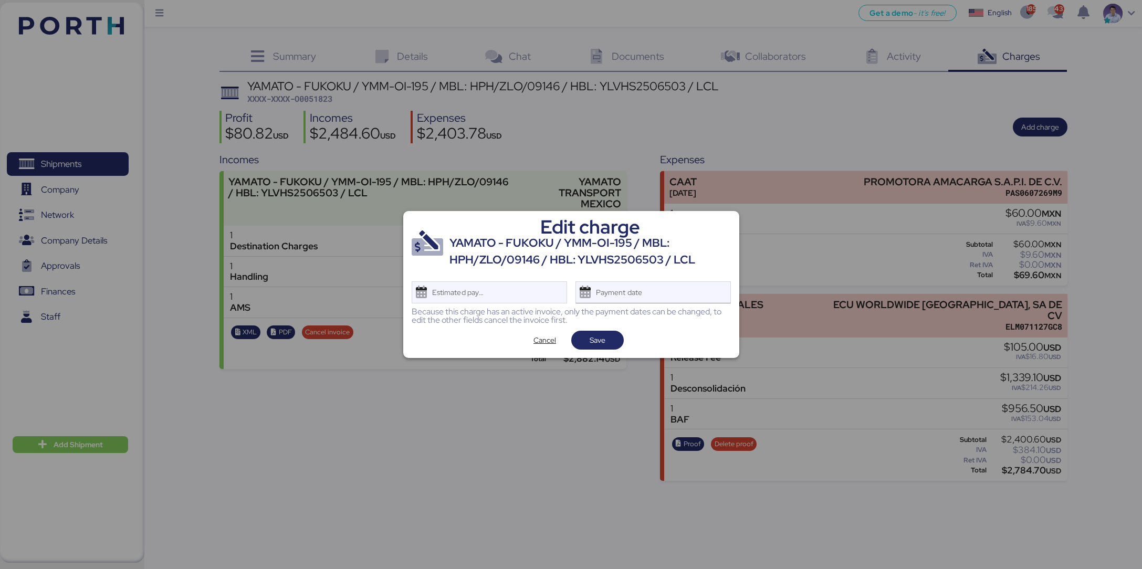
click at [649, 293] on div "Payment date" at bounding box center [619, 292] width 62 height 21
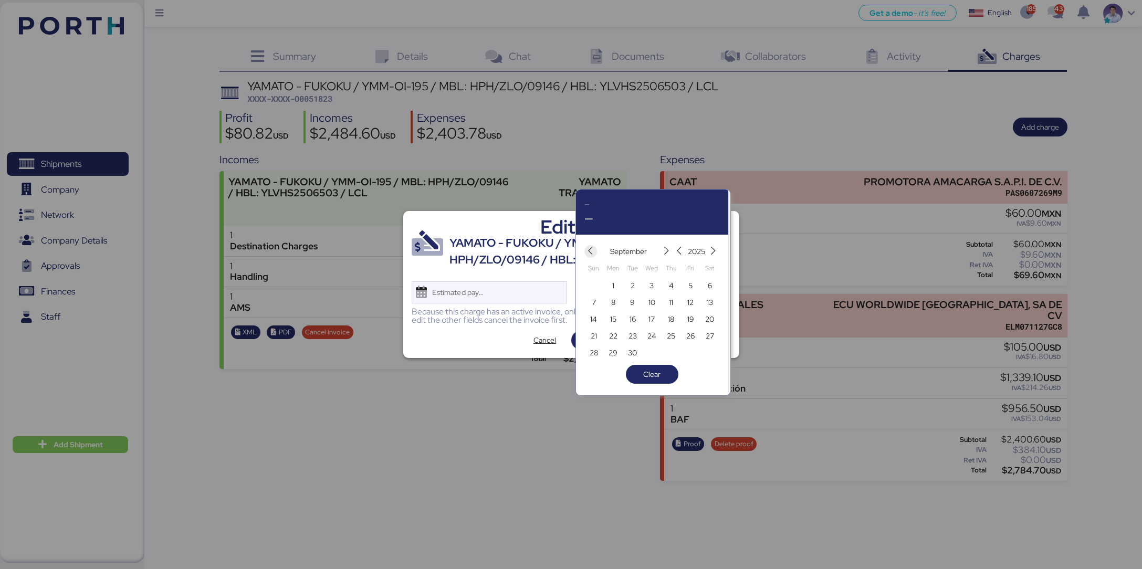
click at [591, 247] on icon "button" at bounding box center [590, 251] width 9 height 9
drag, startPoint x: 689, startPoint y: 299, endPoint x: 684, endPoint y: 301, distance: 5.5
click at [689, 299] on span "8" at bounding box center [690, 302] width 4 height 13
type input "[DATE]"
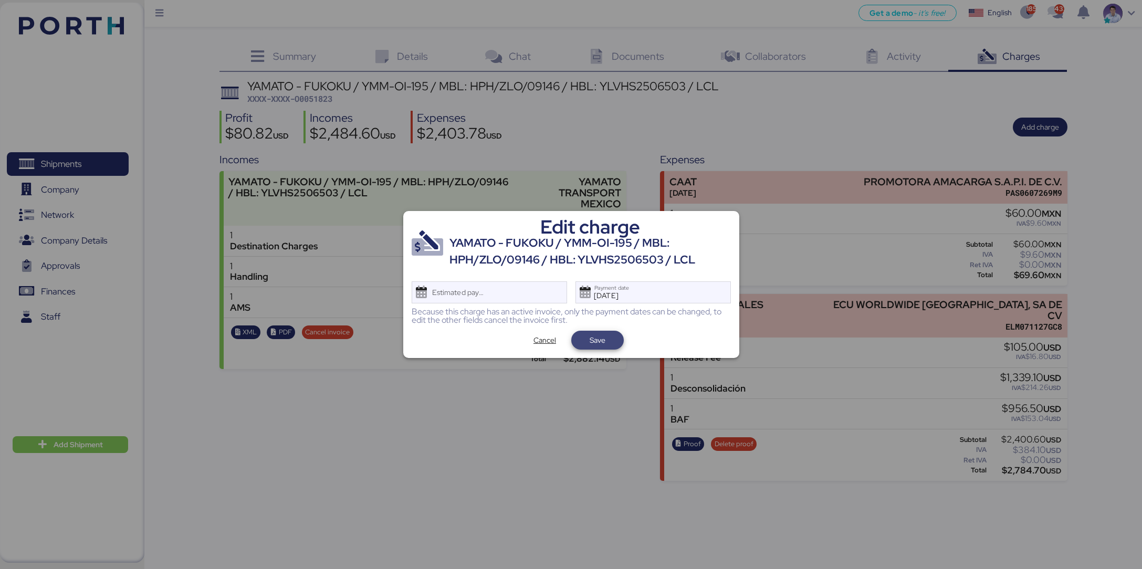
click at [611, 336] on span "Save" at bounding box center [597, 340] width 36 height 15
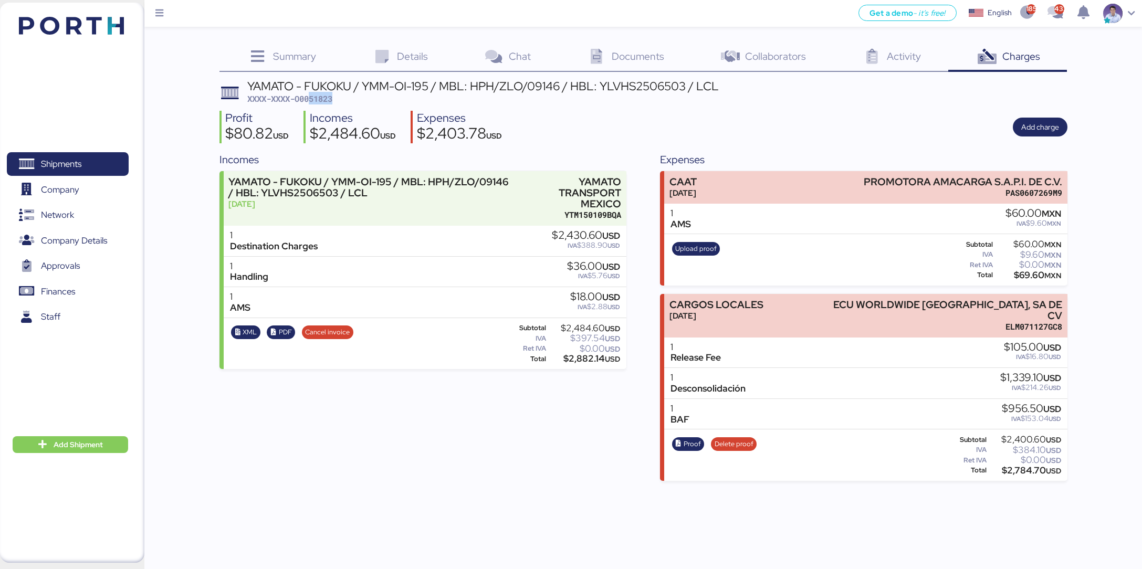
drag, startPoint x: 329, startPoint y: 98, endPoint x: 403, endPoint y: 98, distance: 74.5
click at [403, 98] on div "YAMATO - FUKOKU / YMM-OI-195 / MBL: HPH/ZLO/09146 / HBL: YLVHS2506503 / LCL XXX…" at bounding box center [482, 92] width 471 height 25
copy span "51823"
click at [430, 132] on div "$2,403.78 USD" at bounding box center [459, 135] width 85 height 18
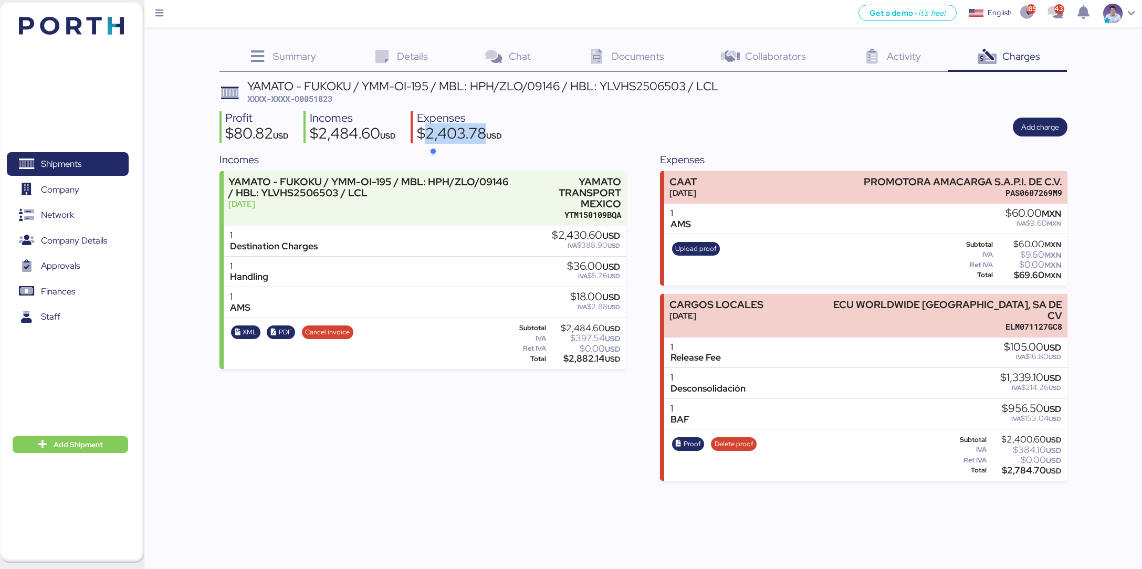
copy div "2,403.78"
click at [361, 132] on div "$2,484.60 USD" at bounding box center [353, 135] width 86 height 18
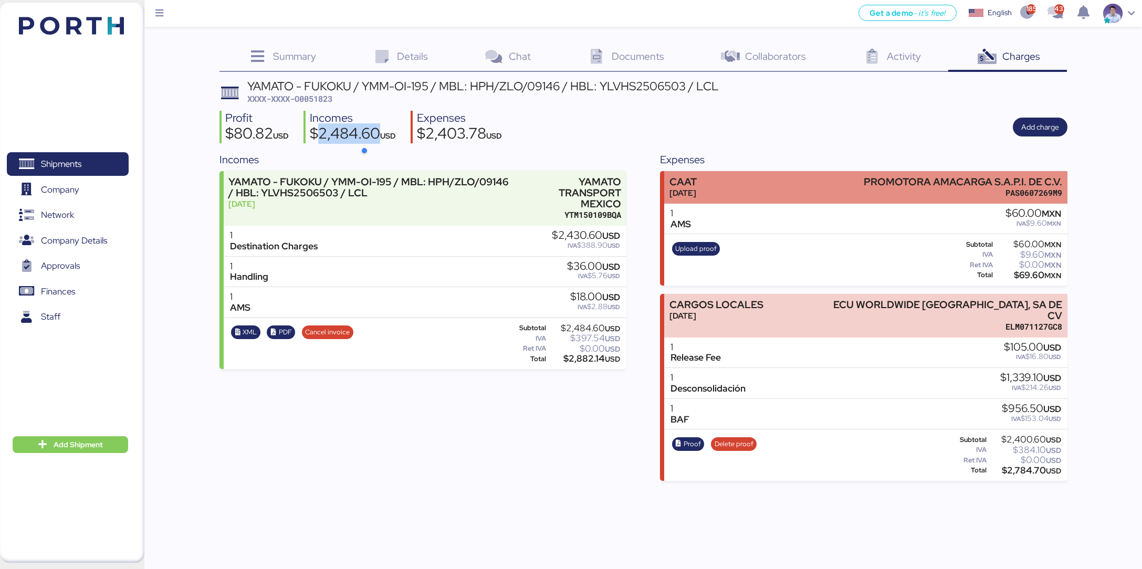
copy div "2,484.60"
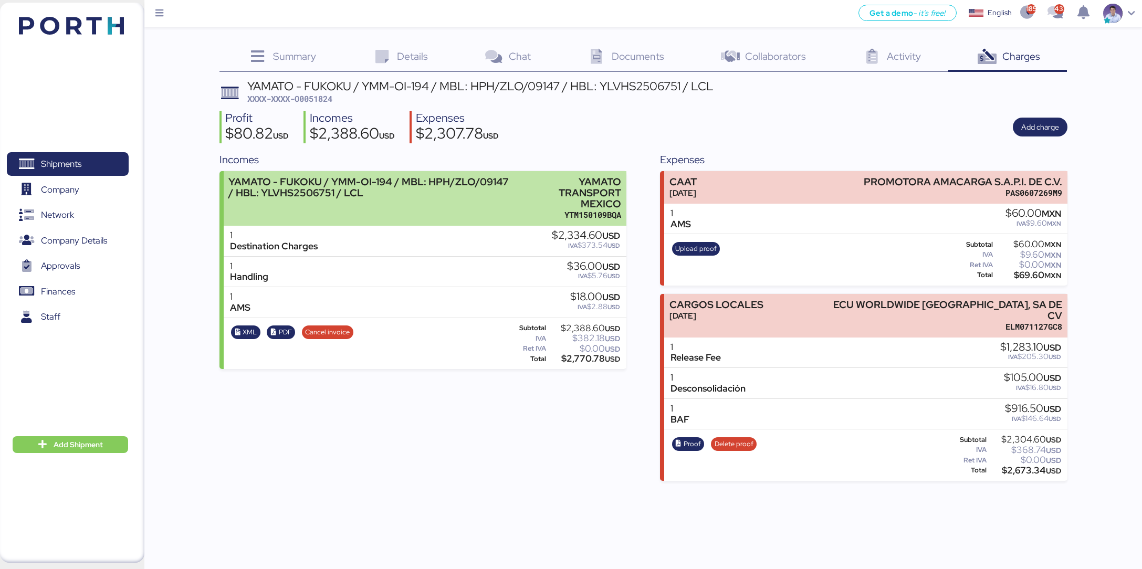
click at [598, 203] on div "YAMATO TRANSPORT MEXICO" at bounding box center [570, 192] width 102 height 33
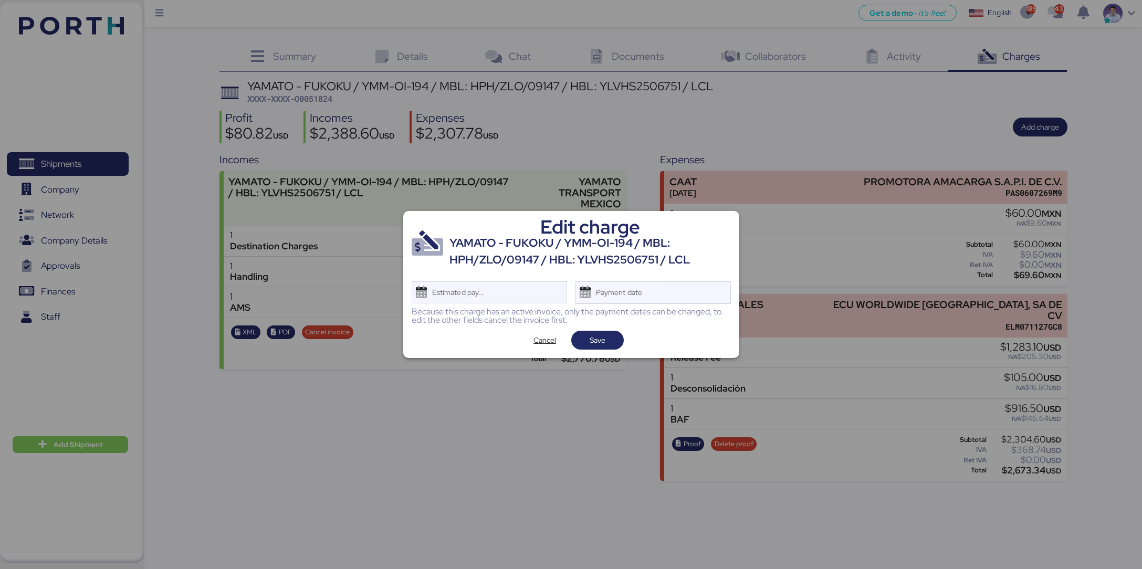
click at [699, 297] on div "Payment date" at bounding box center [652, 292] width 155 height 22
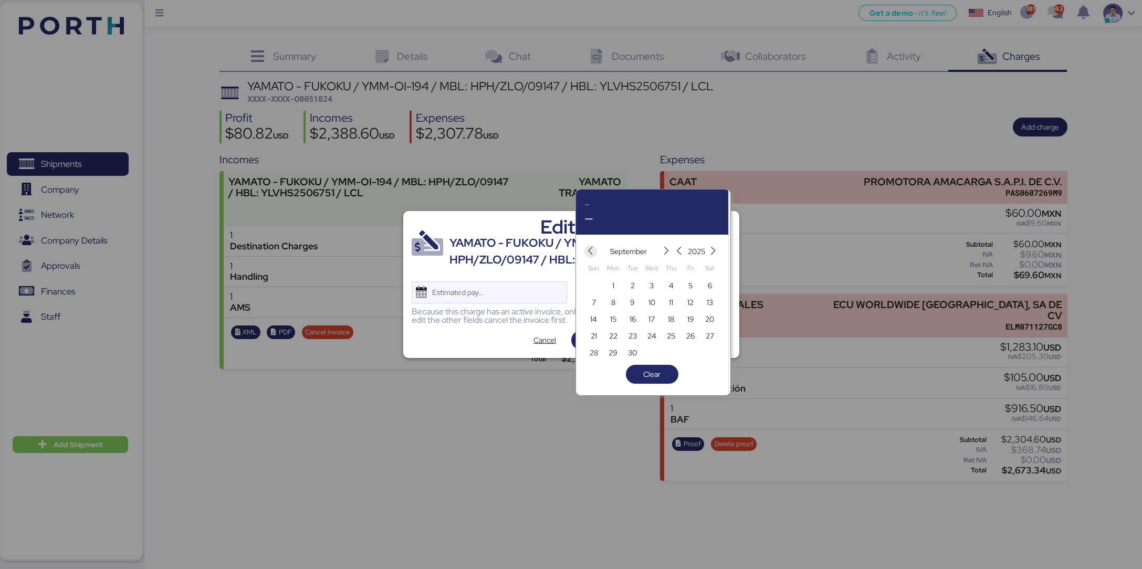
click at [594, 250] on icon "button" at bounding box center [590, 251] width 9 height 9
click at [693, 306] on span "8" at bounding box center [690, 302] width 12 height 13
type input "[DATE]"
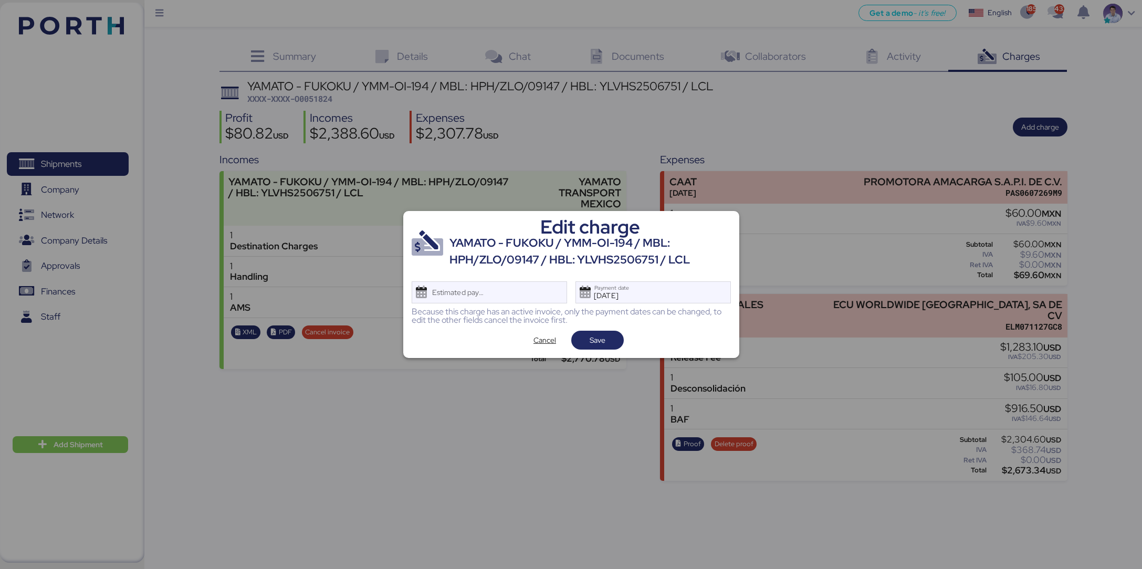
click at [624, 336] on div "Cancel Save" at bounding box center [570, 340] width 319 height 19
click at [620, 337] on span "Save" at bounding box center [597, 340] width 52 height 19
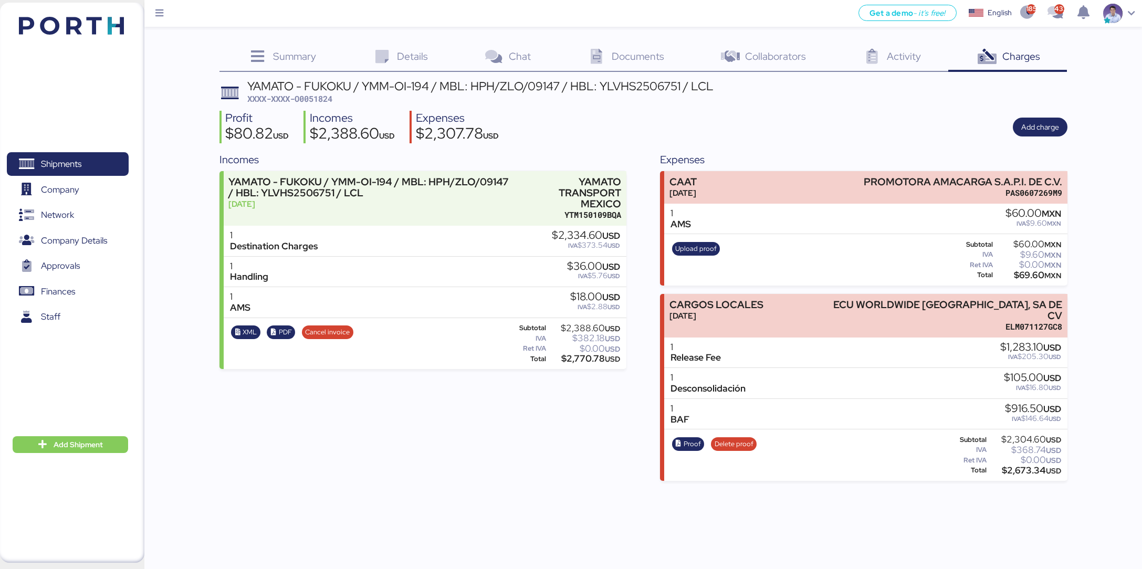
click at [463, 131] on div "$2,307.78 USD" at bounding box center [457, 135] width 83 height 18
copy div "2,307.78"
click at [343, 131] on div "$2,388.60 USD" at bounding box center [352, 135] width 85 height 18
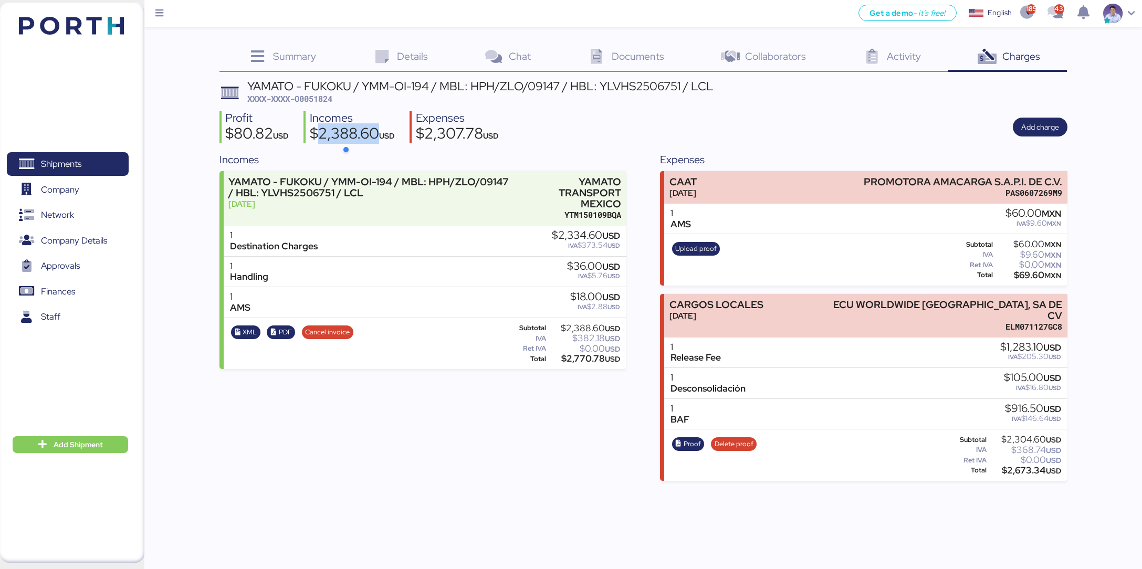
copy div "2,388.60"
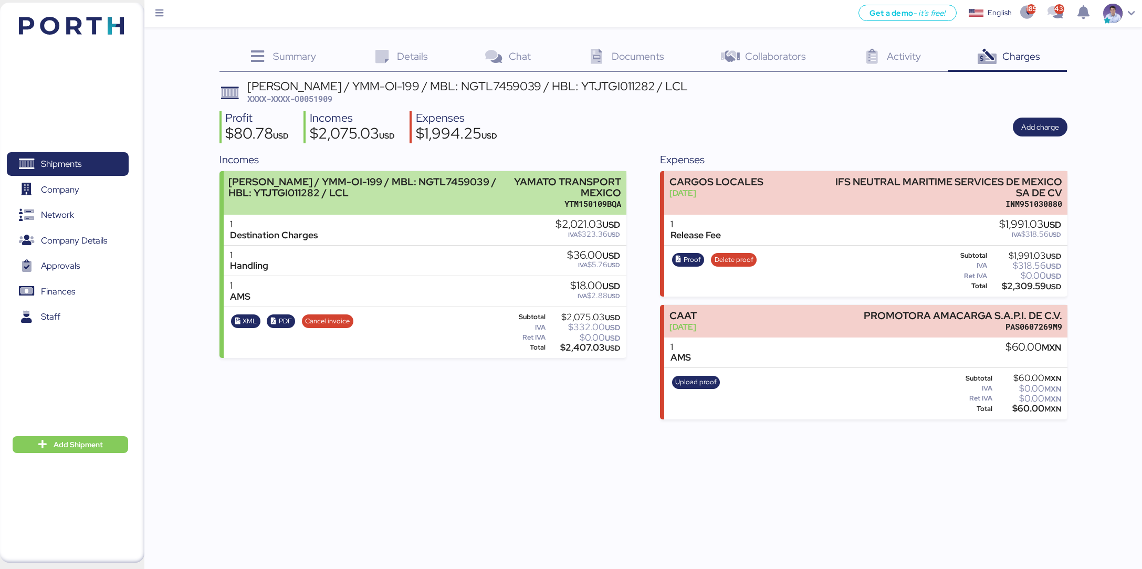
click at [588, 191] on div "YAMATO TRANSPORT MEXICO" at bounding box center [568, 187] width 108 height 22
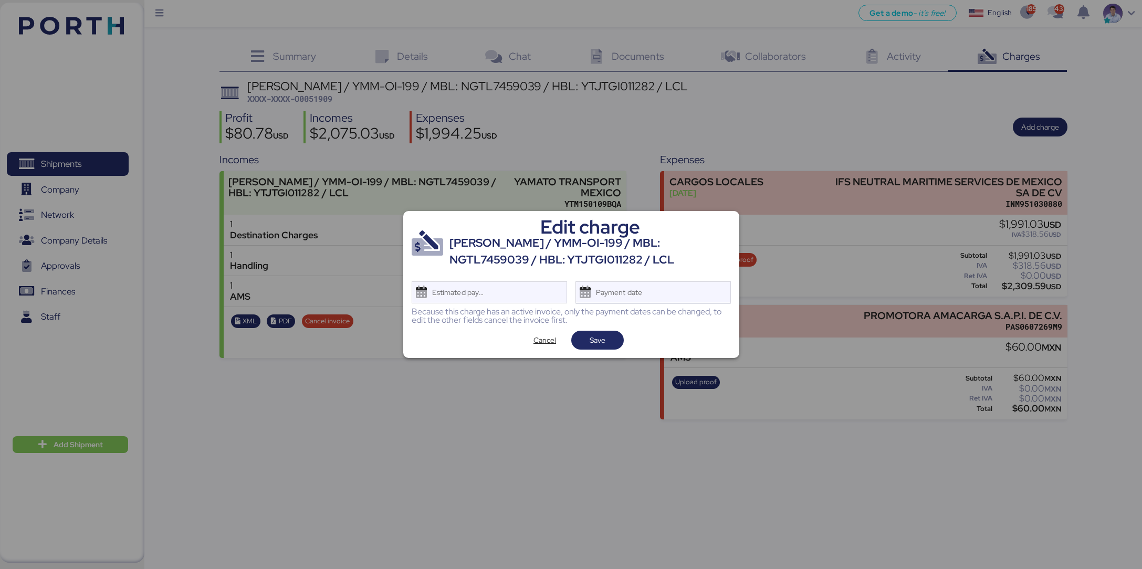
click at [671, 293] on div "Payment date" at bounding box center [652, 292] width 155 height 22
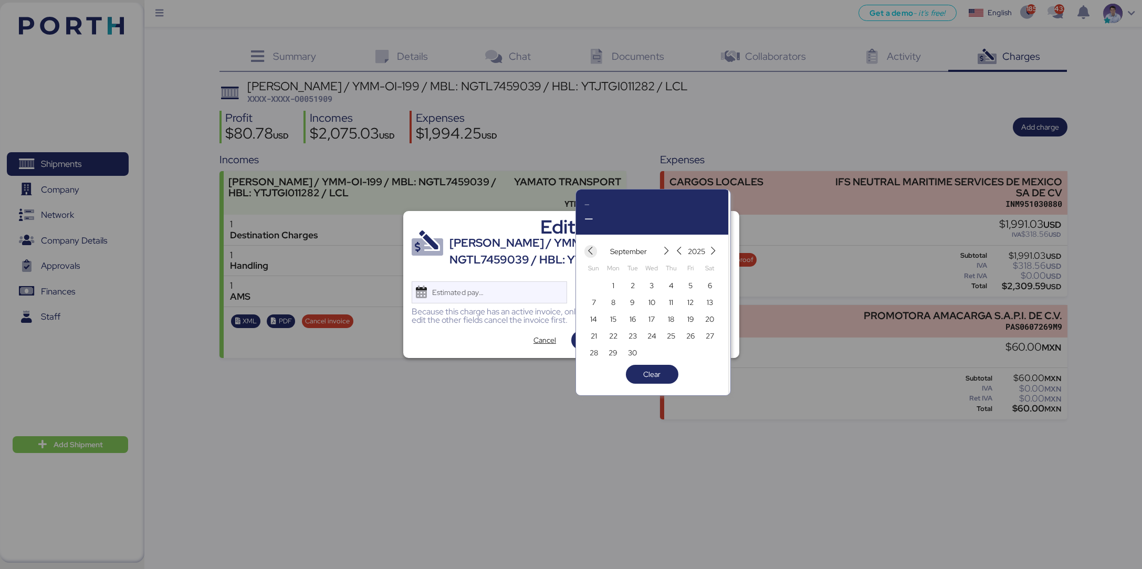
click at [588, 249] on icon "button" at bounding box center [590, 251] width 9 height 9
click at [694, 305] on span "8" at bounding box center [690, 302] width 12 height 13
type input "[DATE]"
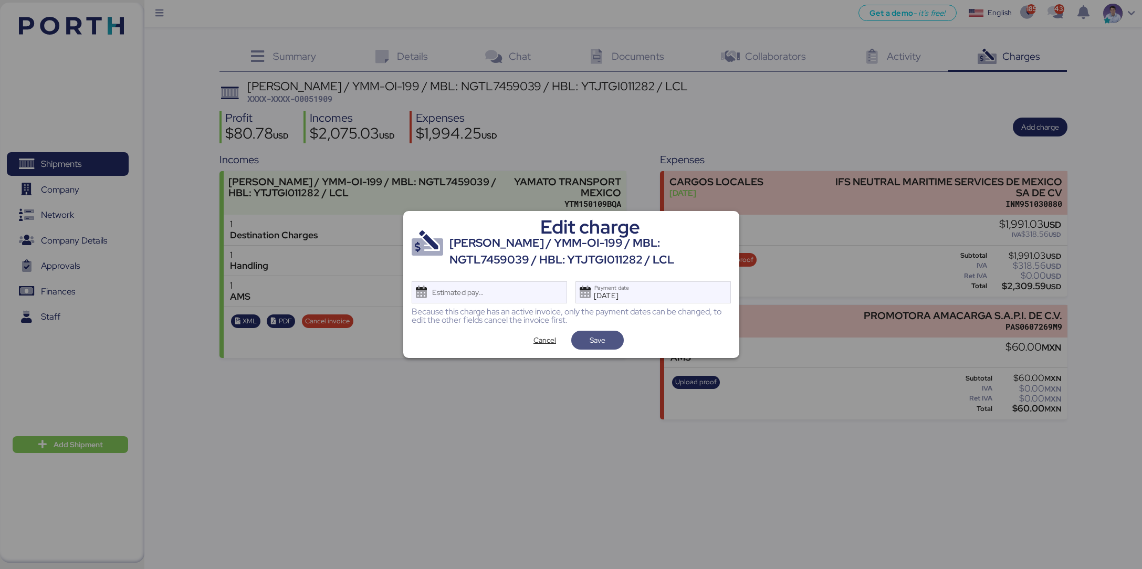
click at [615, 335] on span "Save" at bounding box center [597, 340] width 52 height 19
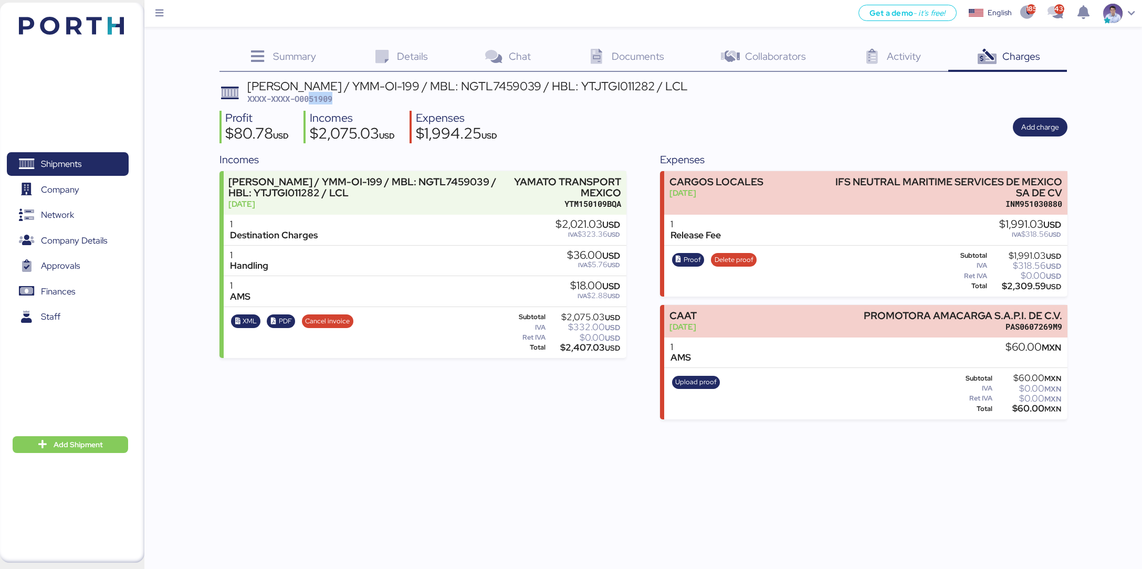
drag, startPoint x: 312, startPoint y: 96, endPoint x: 353, endPoint y: 95, distance: 41.5
click at [353, 95] on div "[PERSON_NAME] / YMM-OI-199 / MBL: NGTL7459039 / HBL: YTJTGI011282 / LCL XXXX-XX…" at bounding box center [467, 92] width 440 height 25
copy span "51909"
click at [1014, 421] on div "Get a demo - it’s free! Get a demo English Inglés English 1852 433 Shipments 0 …" at bounding box center [571, 284] width 1142 height 569
click at [440, 133] on div "$1,994.25 USD" at bounding box center [456, 135] width 81 height 18
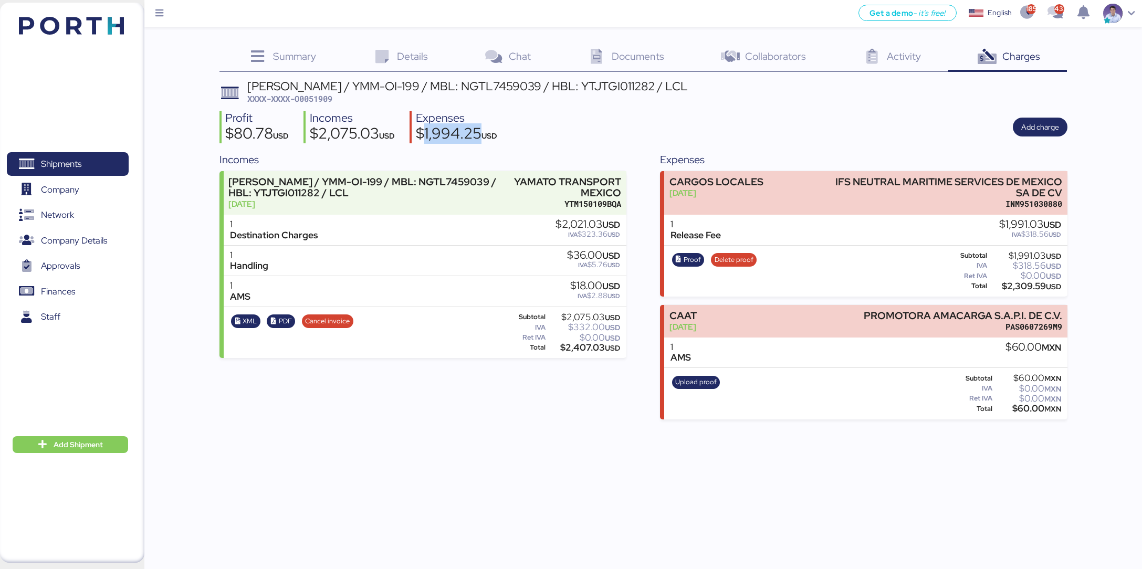
drag, startPoint x: 440, startPoint y: 133, endPoint x: 653, endPoint y: 201, distance: 223.1
click at [441, 133] on div "$1,994.25 USD" at bounding box center [456, 135] width 81 height 18
copy div "1,994.25"
click at [356, 142] on div "$2,075.03 USD" at bounding box center [352, 135] width 85 height 18
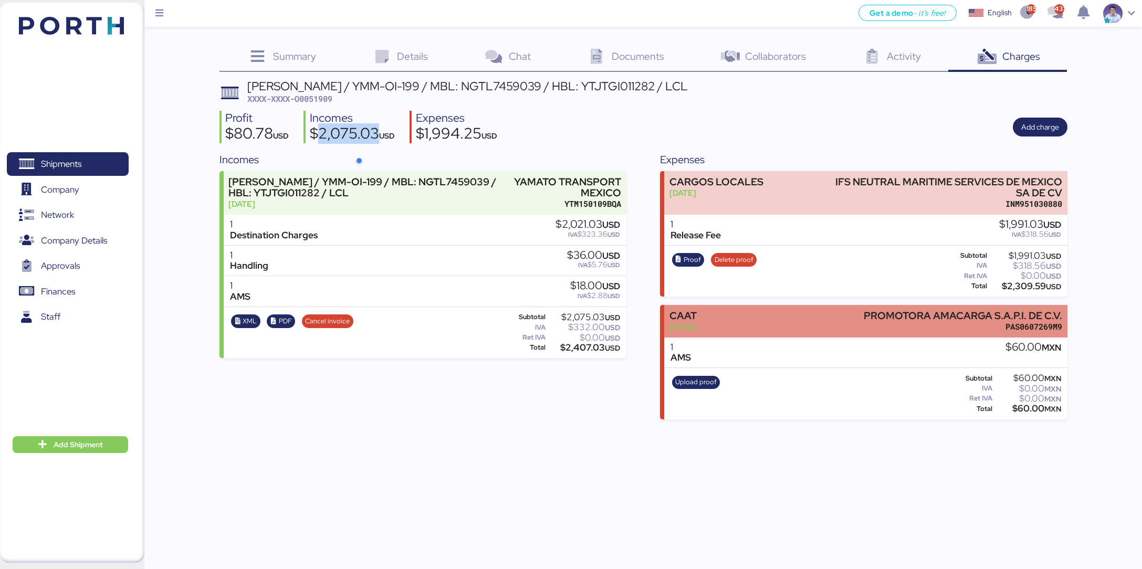
copy div "2,075.03"
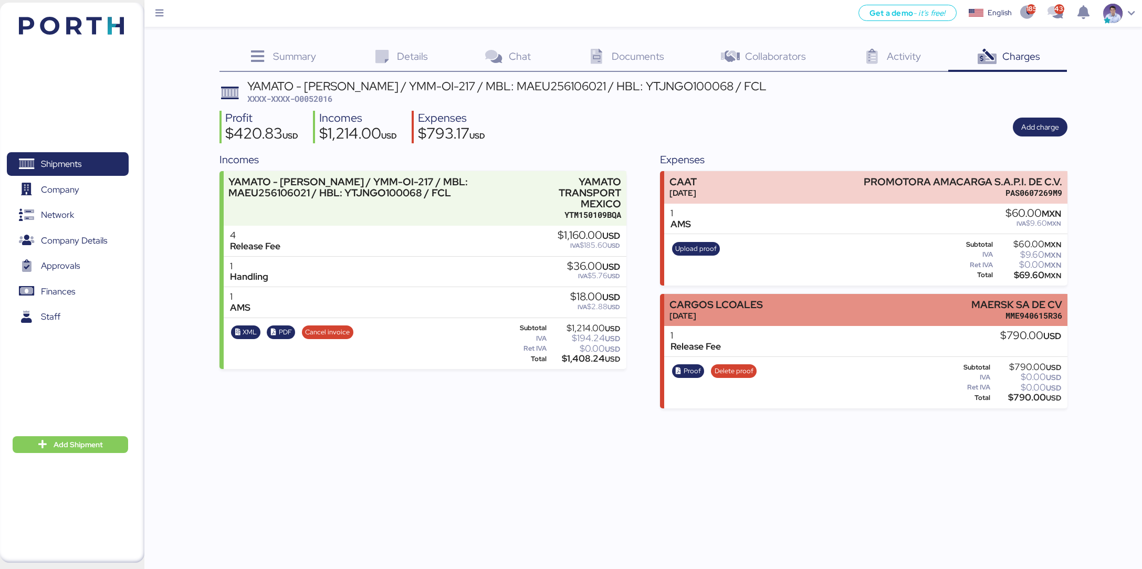
click at [733, 299] on div "CARGOS LCOALES" at bounding box center [715, 304] width 93 height 11
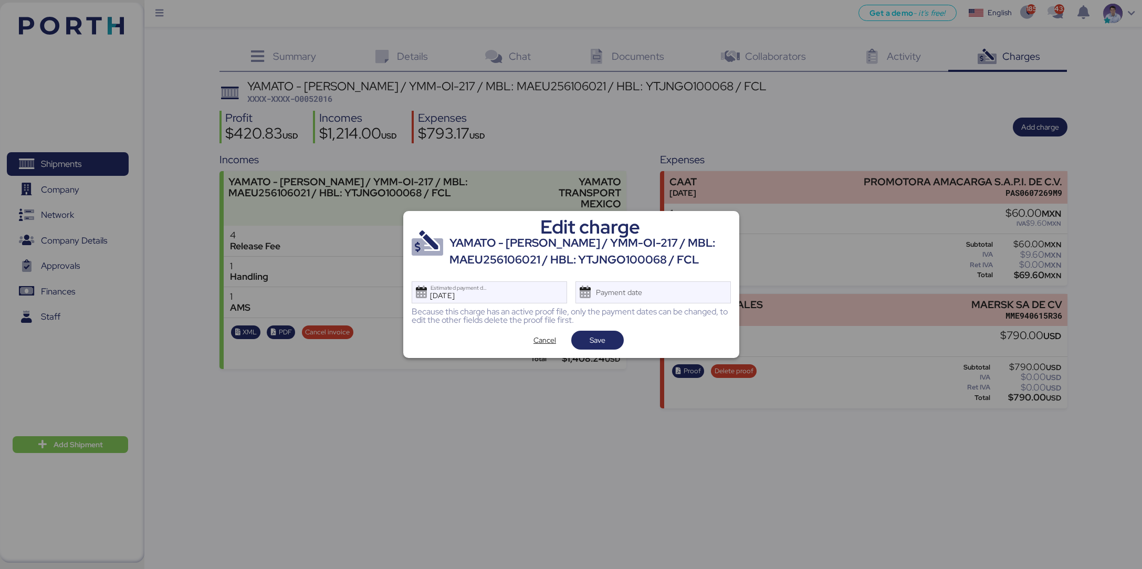
click at [690, 309] on div "Because this charge has an active proof file, only the payment dates can be cha…" at bounding box center [570, 316] width 319 height 17
click at [694, 293] on div "Payment date" at bounding box center [652, 292] width 155 height 22
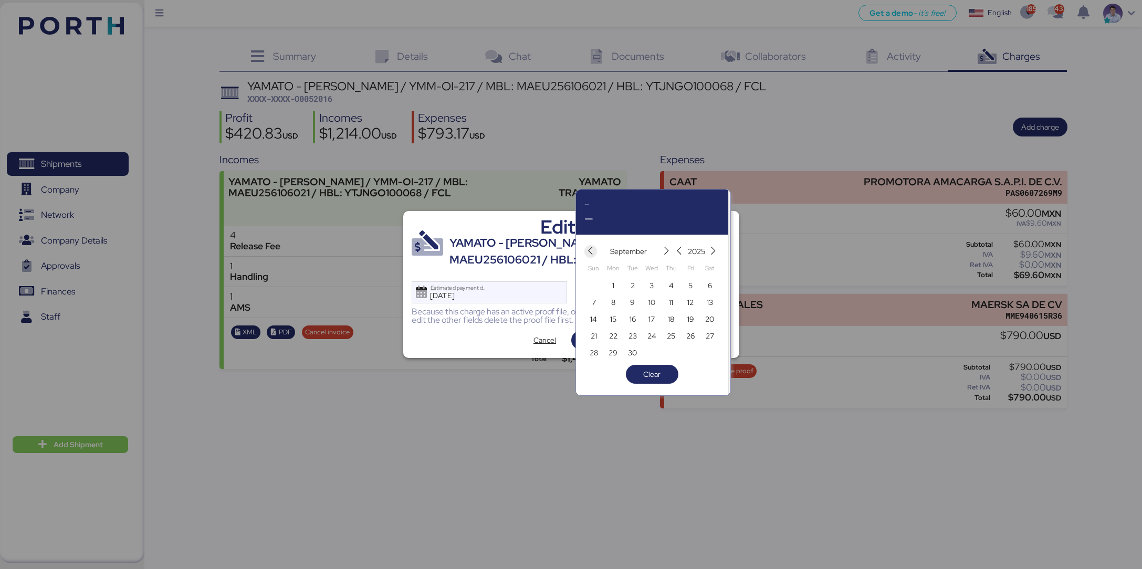
click at [589, 249] on icon "button" at bounding box center [590, 251] width 9 height 9
click at [687, 299] on span "8" at bounding box center [690, 302] width 12 height 13
type input "[DATE]"
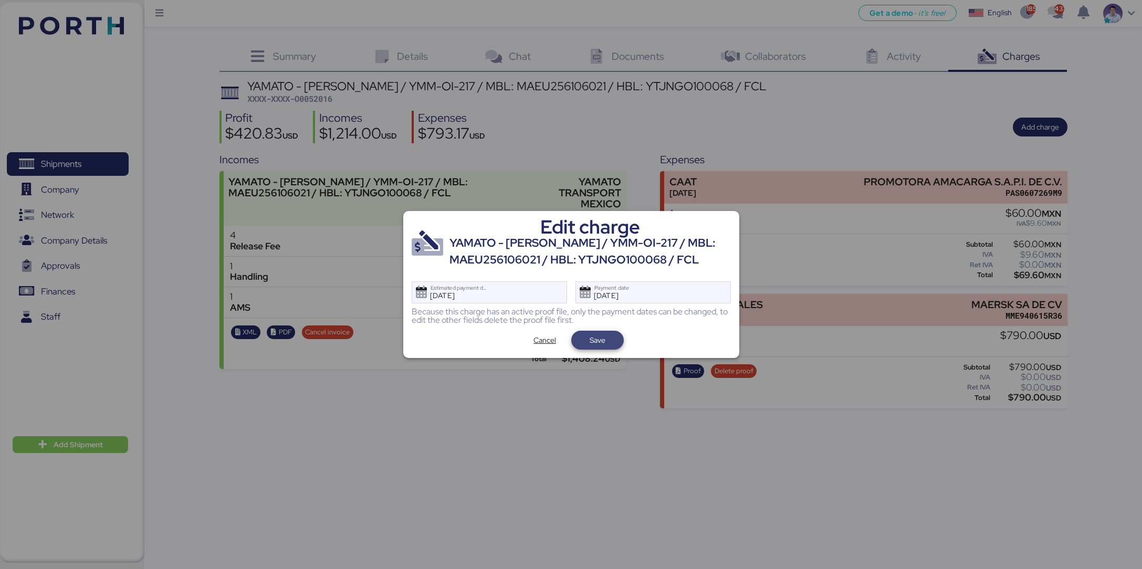
click at [614, 337] on span "Save" at bounding box center [597, 340] width 36 height 15
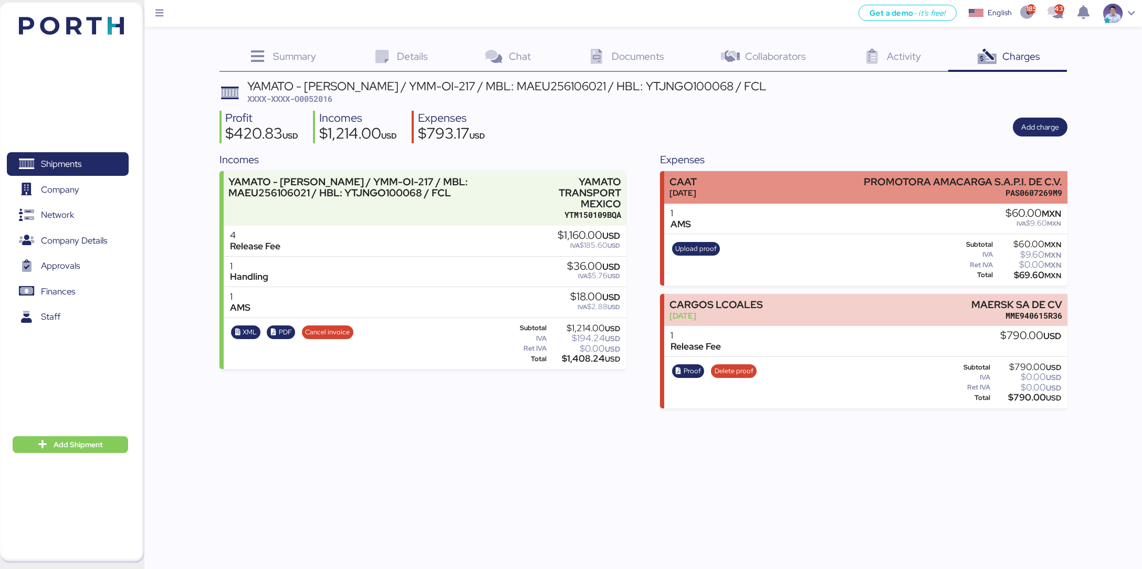
click at [757, 186] on div "CAAT Aug 31, 2025 PROMOTORA AMACARGA S.A.P.I. DE C.V. PAS0607269M9" at bounding box center [865, 187] width 403 height 32
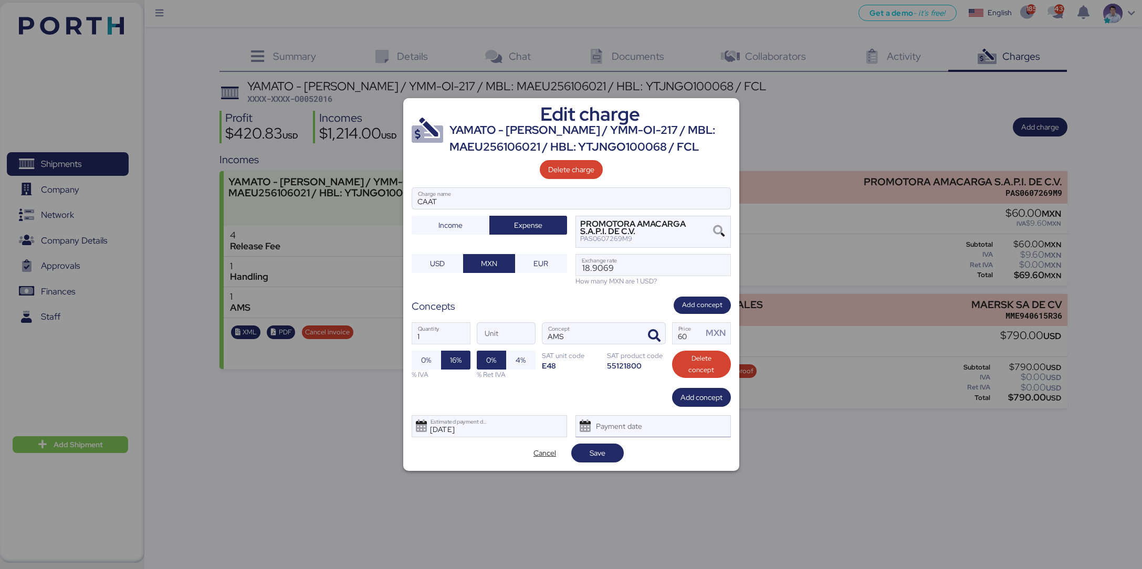
click at [678, 420] on div "Payment date" at bounding box center [652, 426] width 155 height 22
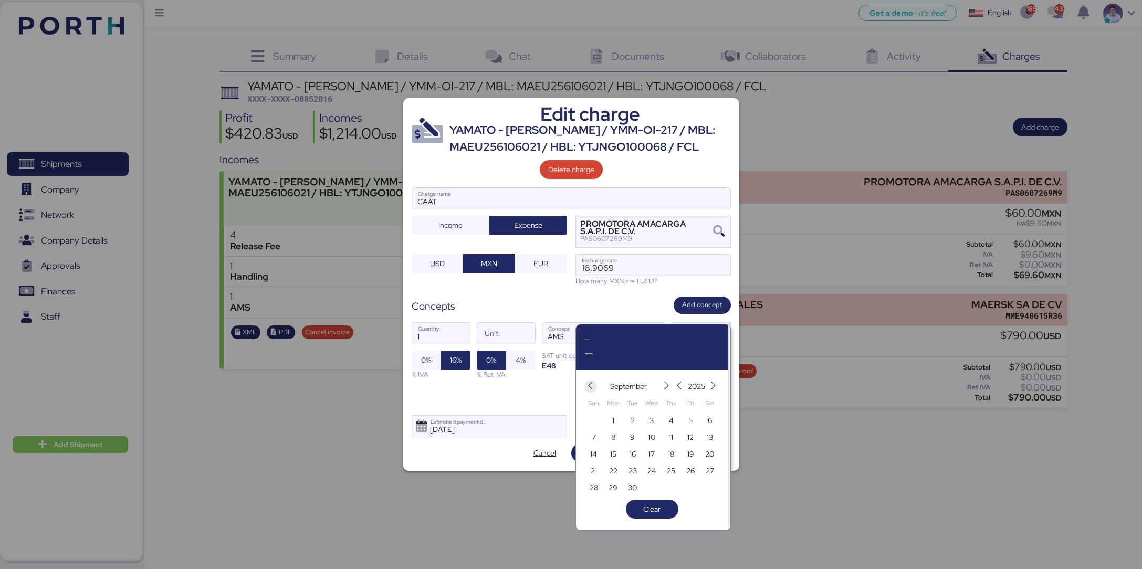
click at [592, 389] on icon "button" at bounding box center [590, 386] width 9 height 9
click at [617, 436] on span "4" at bounding box center [613, 437] width 12 height 13
type input "Aug 4, 2025"
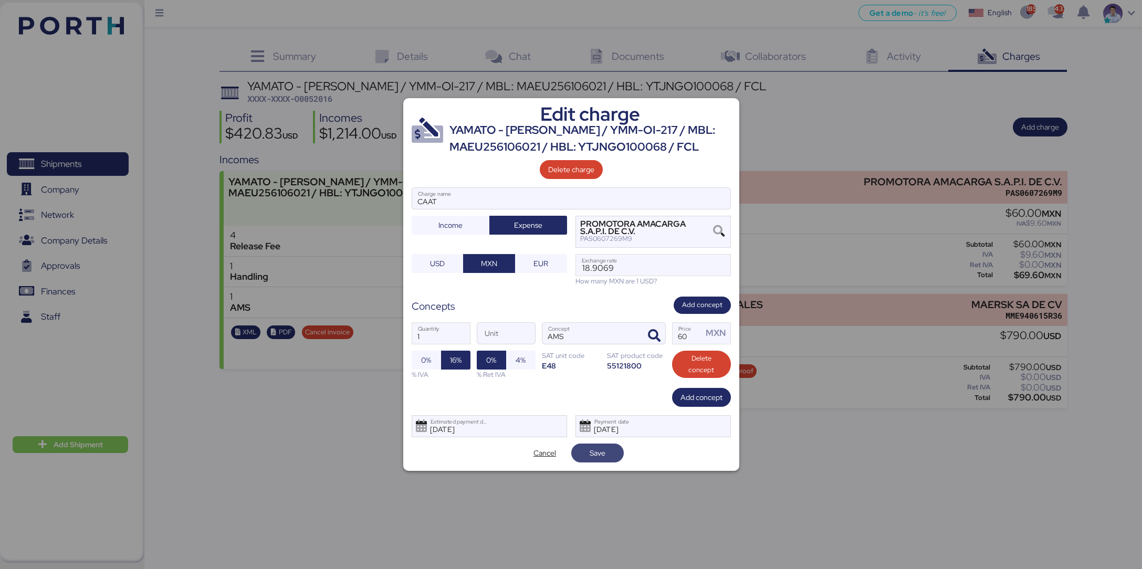
click at [611, 458] on span "Save" at bounding box center [597, 453] width 36 height 15
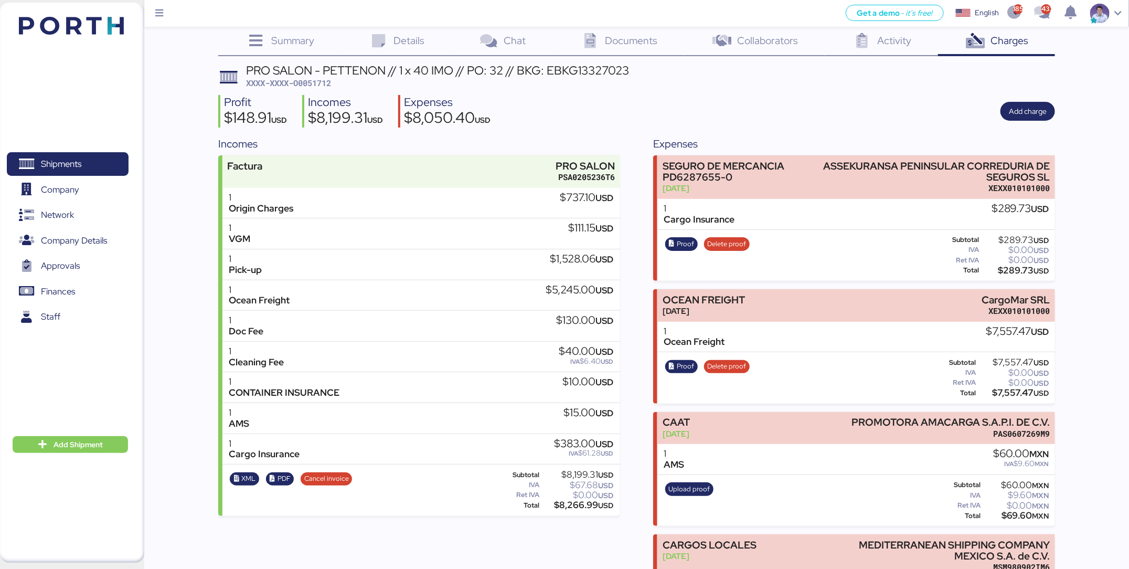
scroll to position [18, 0]
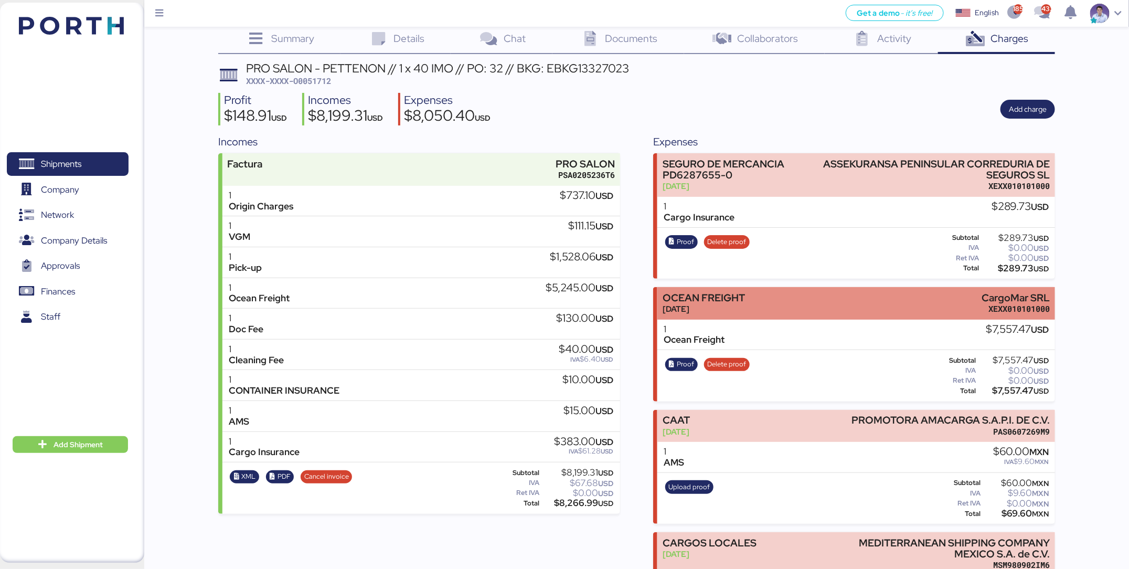
click at [792, 300] on div "OCEAN FREIGHT [DATE] CargoMar SRL XEXX010101000" at bounding box center [857, 303] width 398 height 32
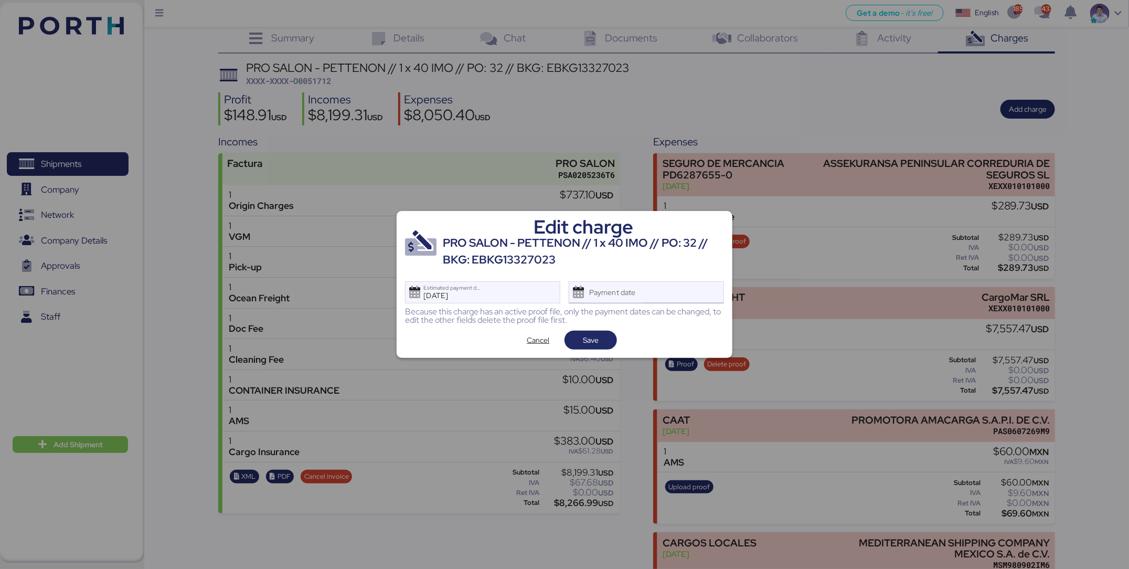
click at [684, 292] on div "Payment date" at bounding box center [646, 292] width 155 height 22
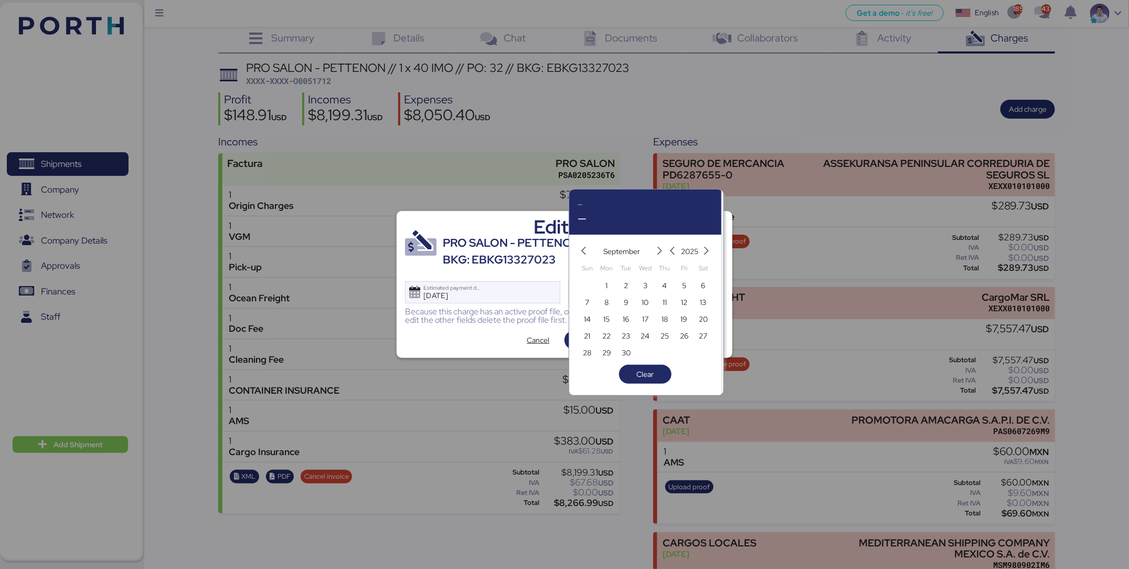
click at [590, 251] on div "September" at bounding box center [622, 251] width 64 height 17
click at [587, 255] on icon "button" at bounding box center [584, 251] width 9 height 9
click at [612, 319] on span "11" at bounding box center [607, 319] width 12 height 13
type input "[DATE]"
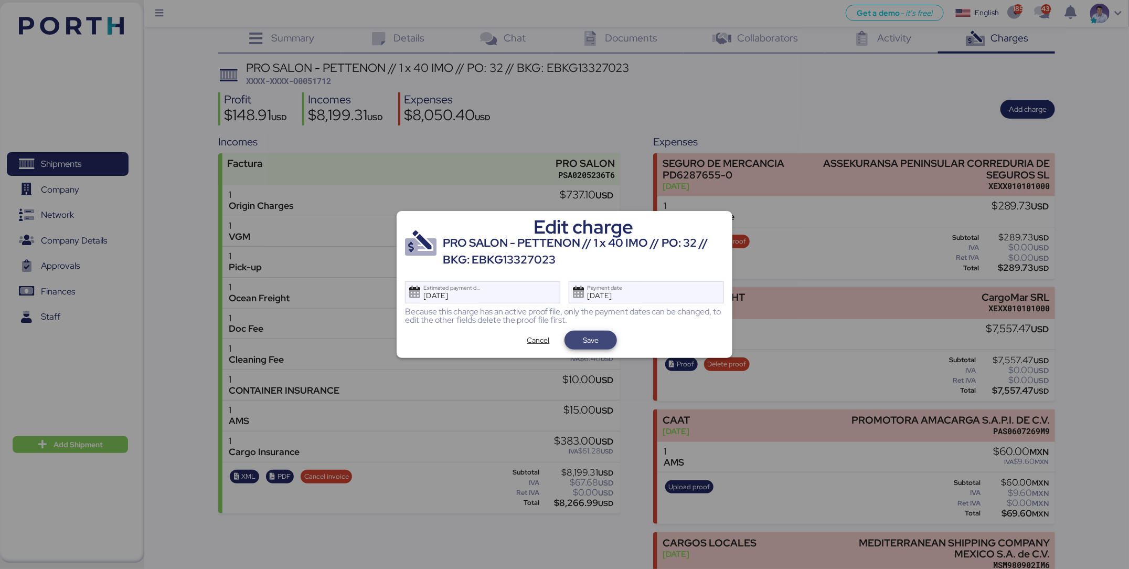
click at [590, 338] on span "Save" at bounding box center [591, 340] width 16 height 13
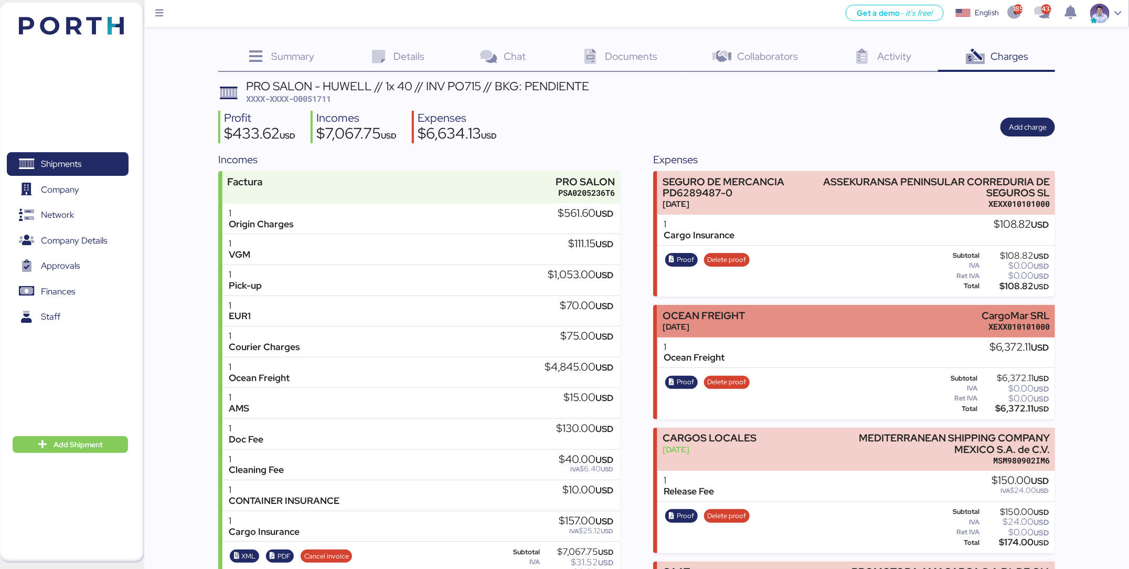
click at [722, 315] on div "OCEAN FREIGHT" at bounding box center [704, 315] width 82 height 11
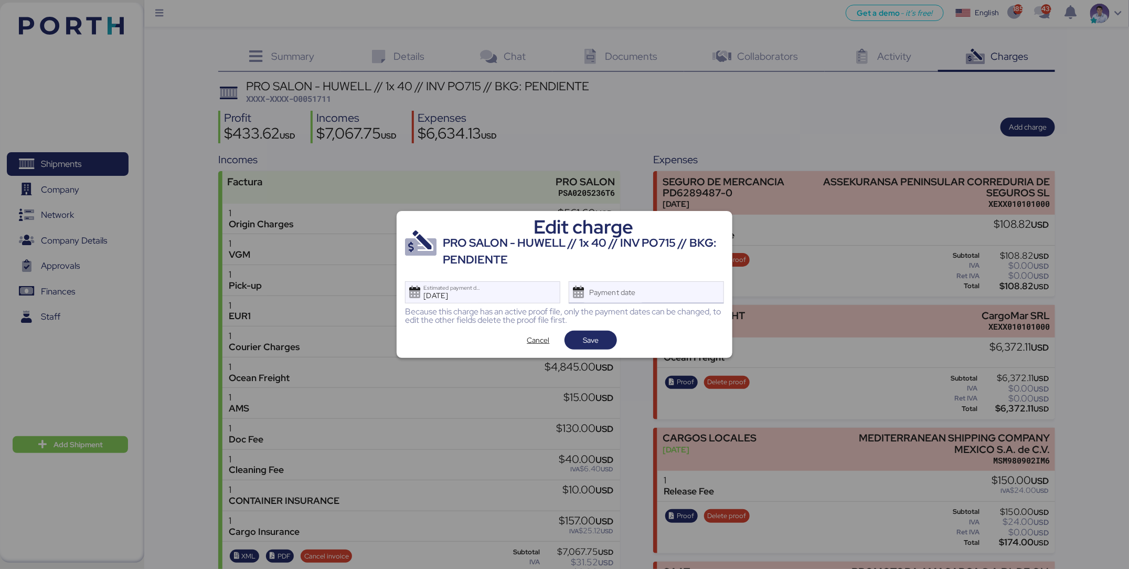
click at [666, 300] on div "Payment date" at bounding box center [646, 292] width 155 height 22
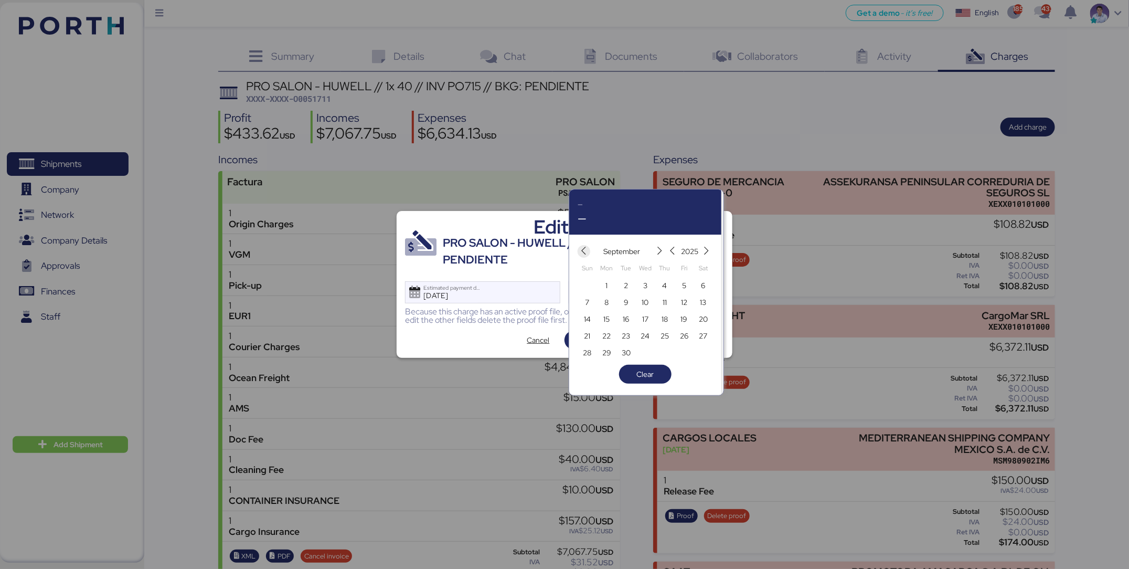
click at [585, 252] on icon "button" at bounding box center [584, 251] width 9 height 9
click at [610, 316] on span "11" at bounding box center [607, 319] width 12 height 13
type input "[DATE]"
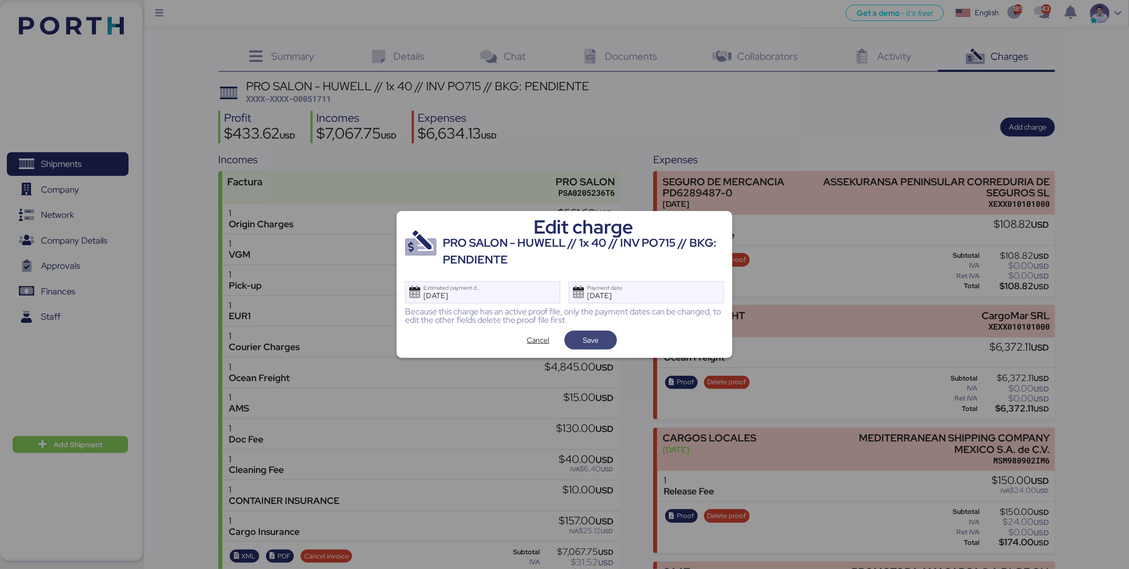
click at [600, 343] on span "Save" at bounding box center [591, 340] width 36 height 15
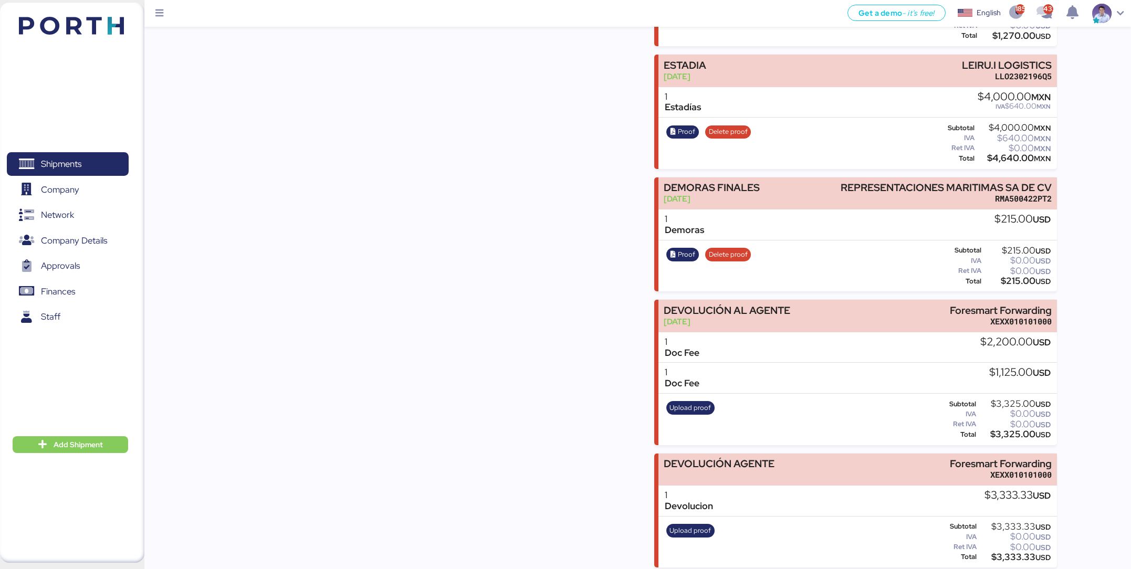
scroll to position [1630, 0]
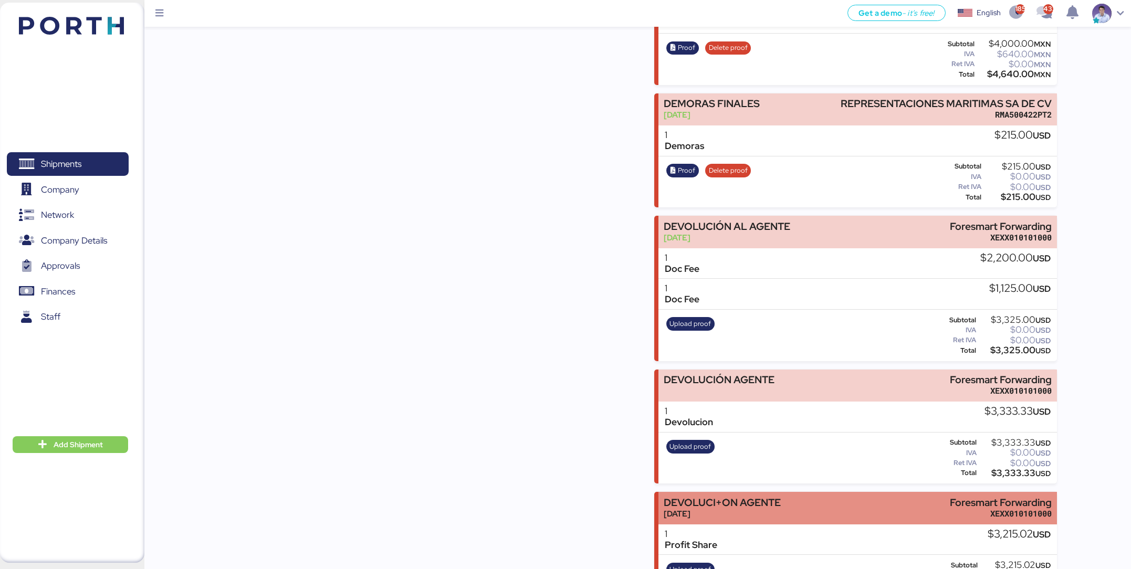
click at [986, 497] on div "Foresmart Forwarding" at bounding box center [1000, 502] width 102 height 11
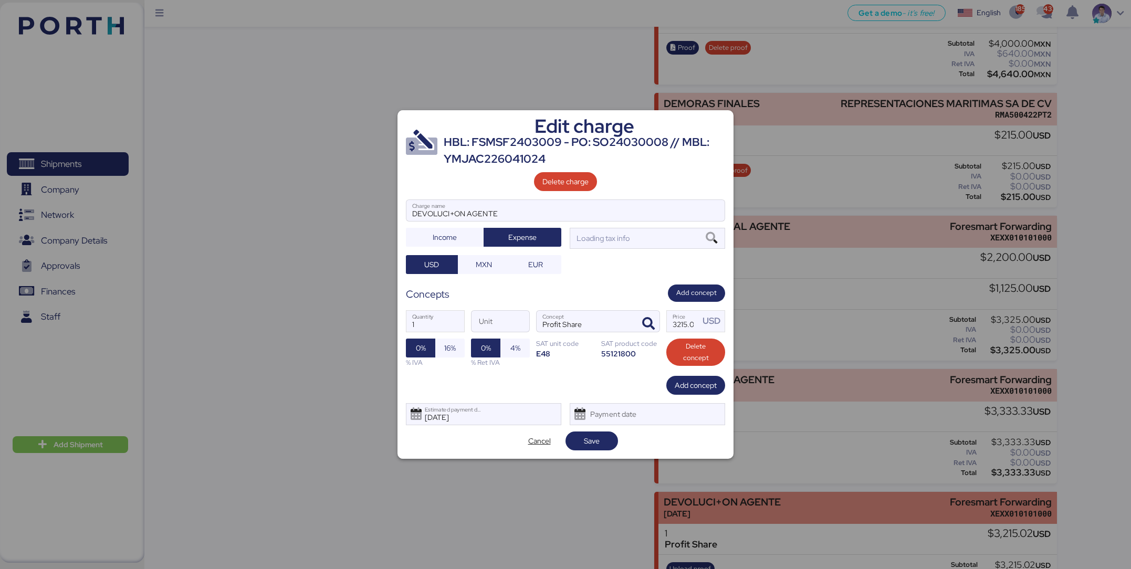
scroll to position [0, 0]
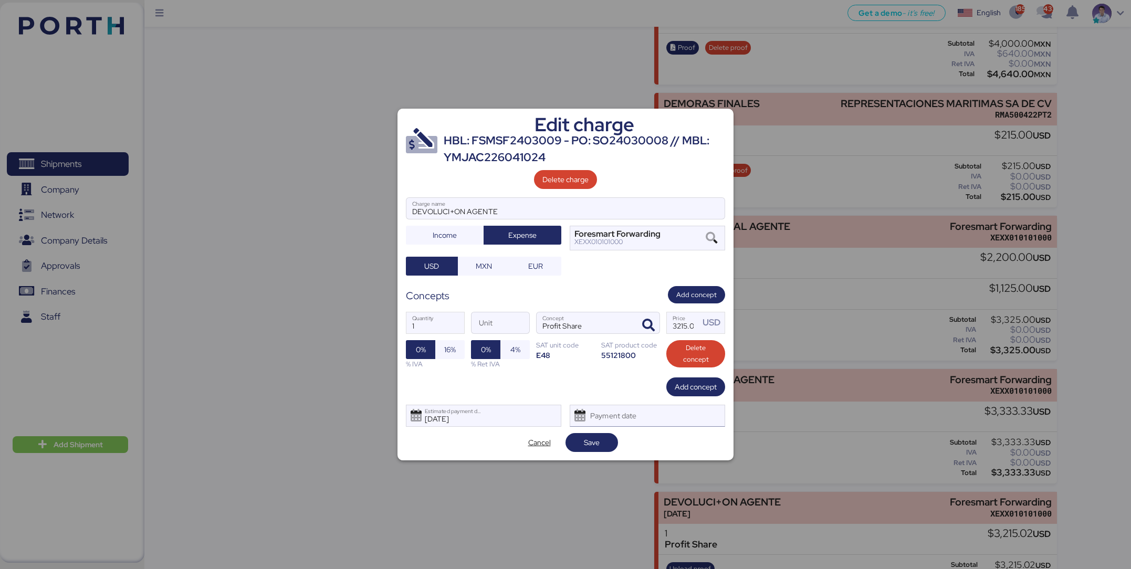
click at [609, 418] on div "Payment date" at bounding box center [614, 415] width 62 height 21
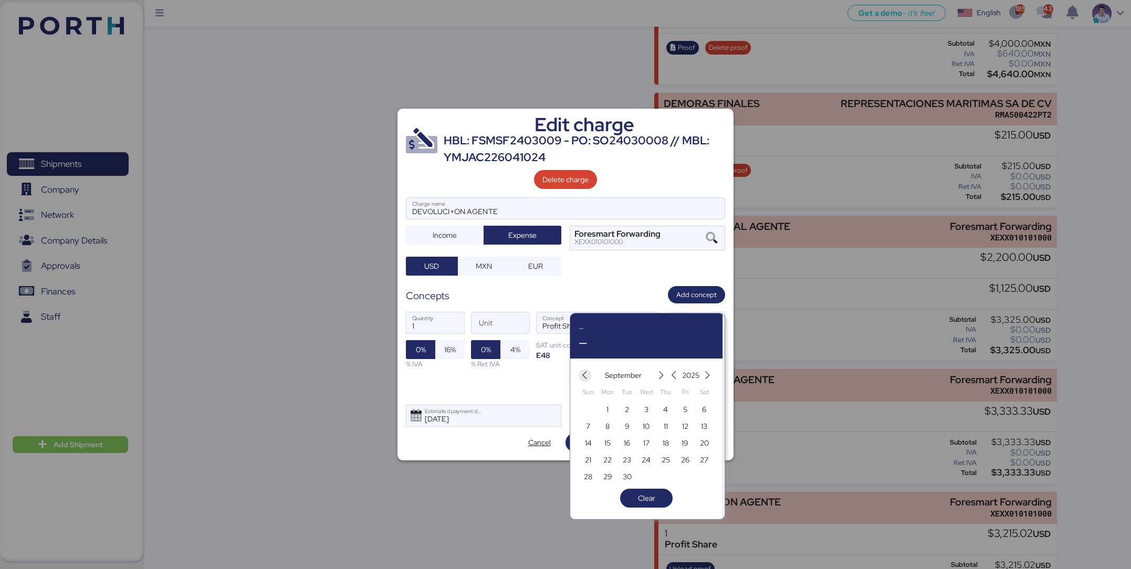
click at [586, 373] on icon "button" at bounding box center [584, 375] width 9 height 9
click at [605, 448] on span "11" at bounding box center [607, 443] width 4 height 13
type input "Aug 11, 2025"
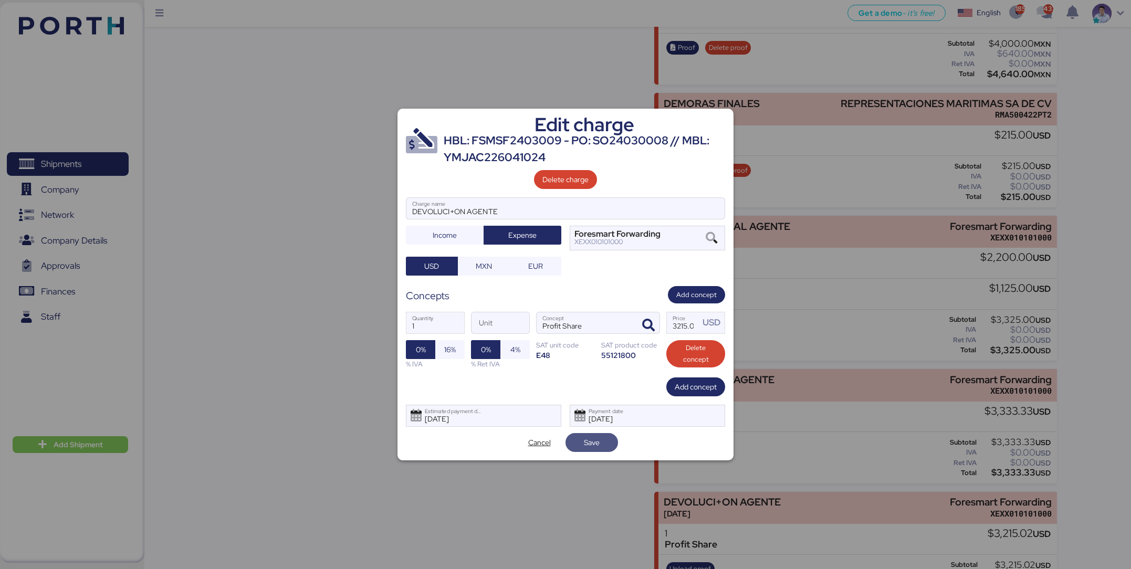
click at [598, 442] on span "Save" at bounding box center [592, 442] width 16 height 13
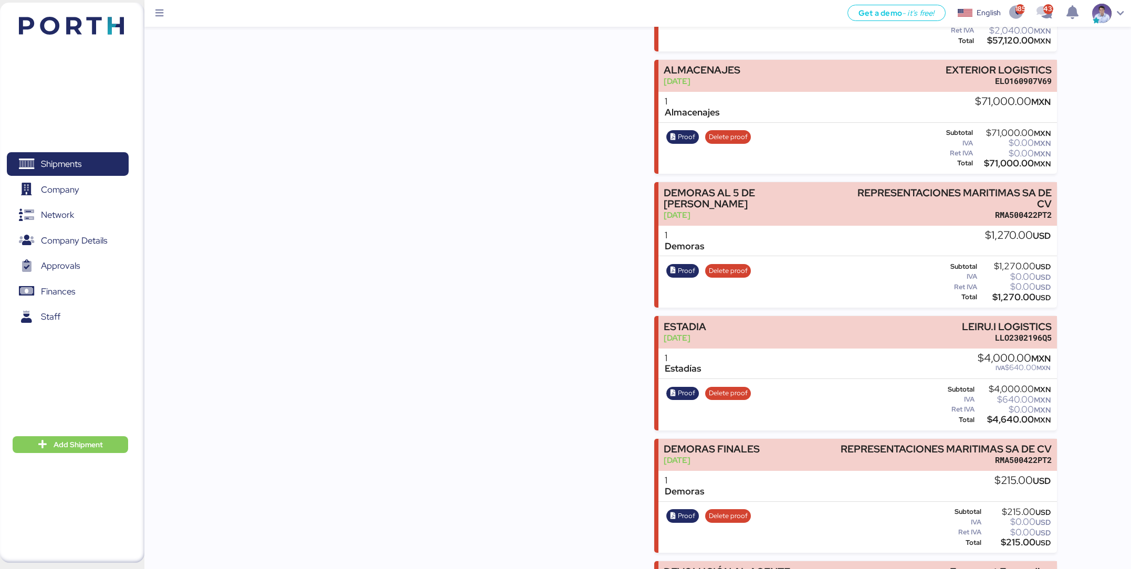
scroll to position [1630, 0]
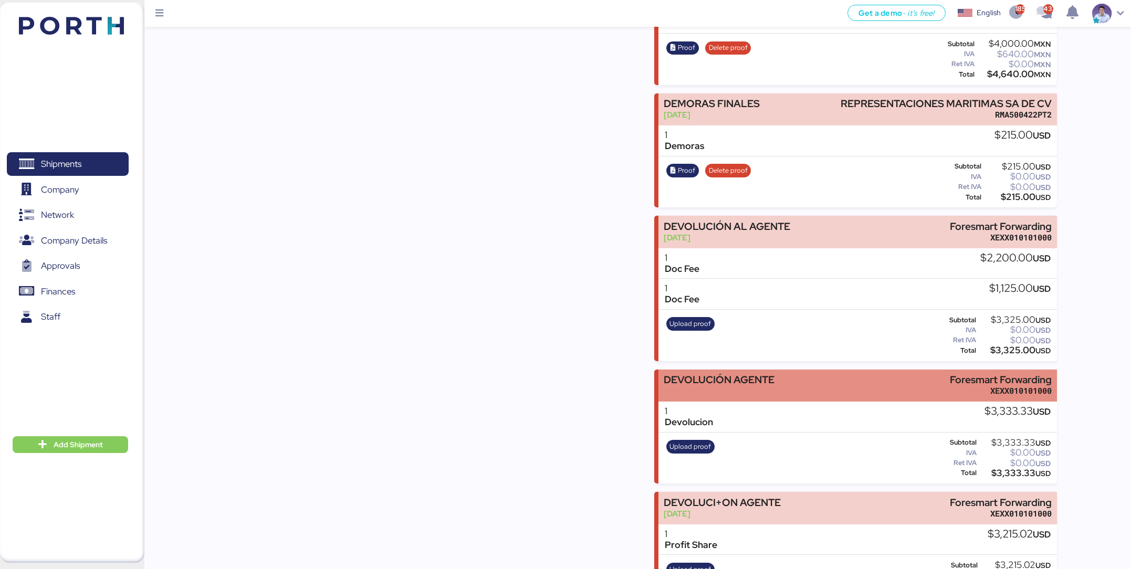
click at [705, 369] on div "DEVOLUCIÓN AGENTE Foresmart Forwarding XEXX010101000" at bounding box center [857, 385] width 398 height 32
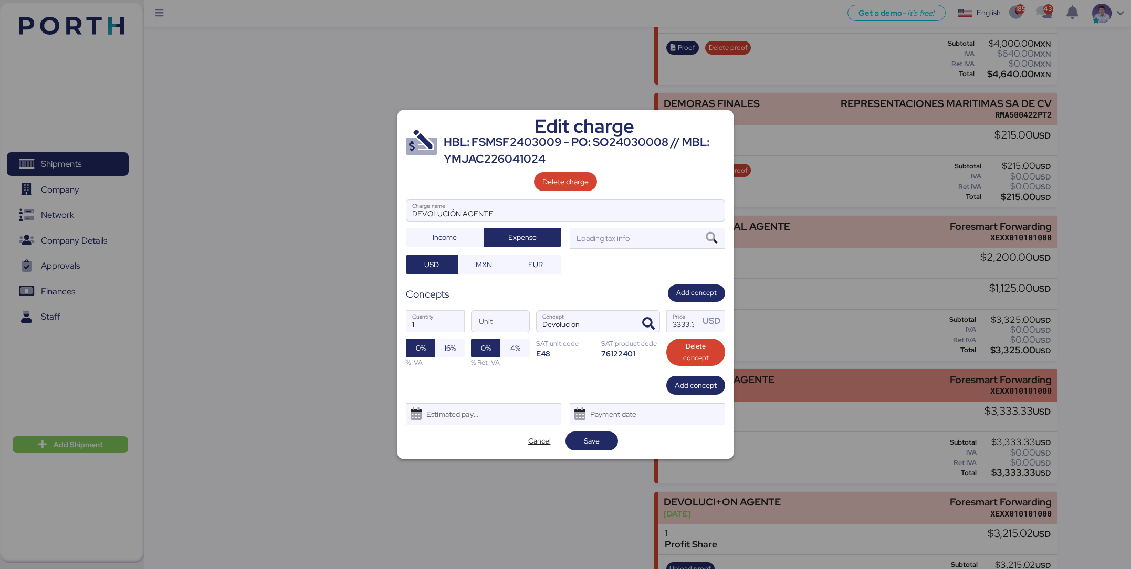
scroll to position [0, 0]
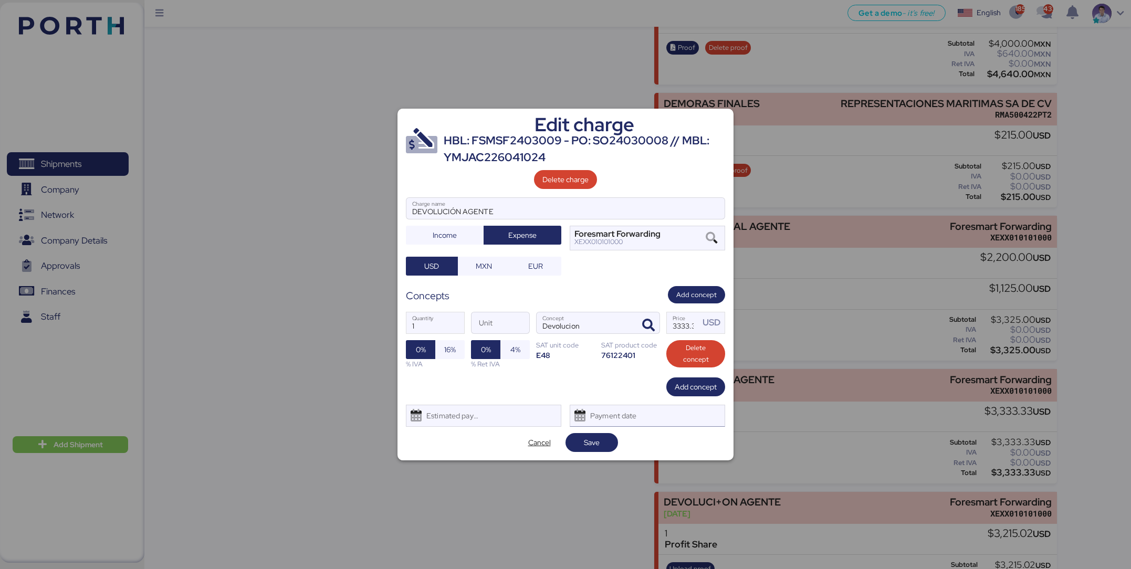
click at [633, 425] on div "Payment date" at bounding box center [614, 415] width 62 height 21
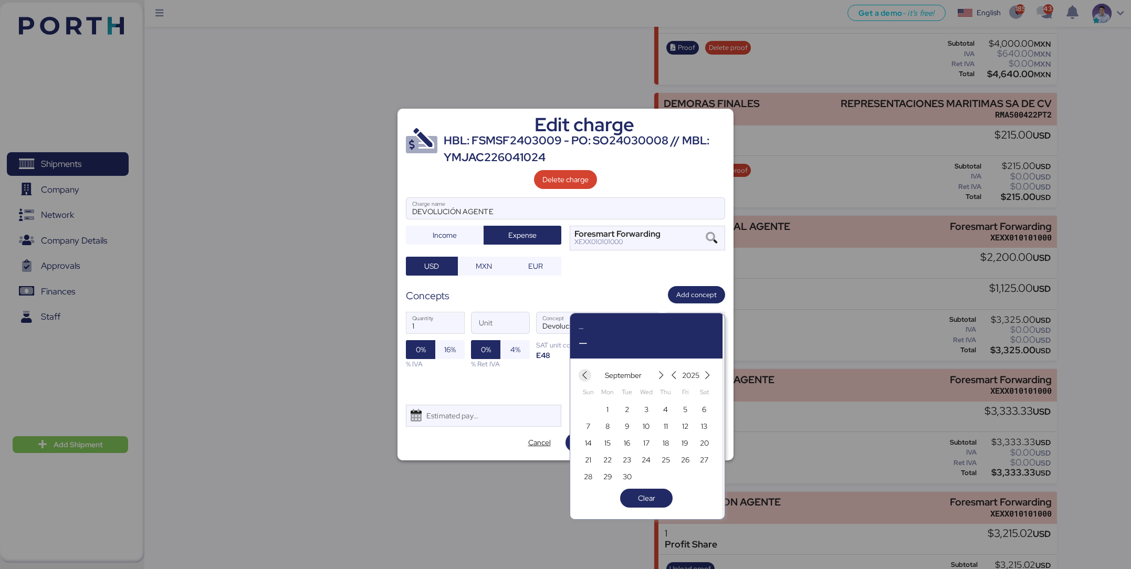
click at [586, 375] on icon "button" at bounding box center [584, 375] width 9 height 9
click at [664, 480] on span "28" at bounding box center [665, 476] width 8 height 13
type input "Aug 28, 2025"
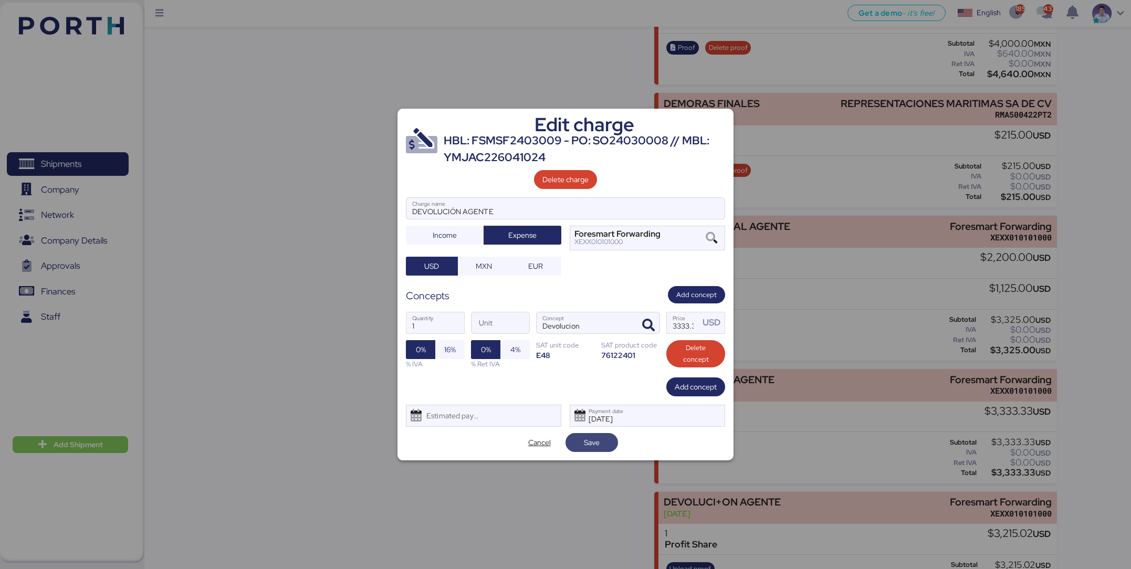
click at [584, 447] on span "Save" at bounding box center [592, 442] width 16 height 13
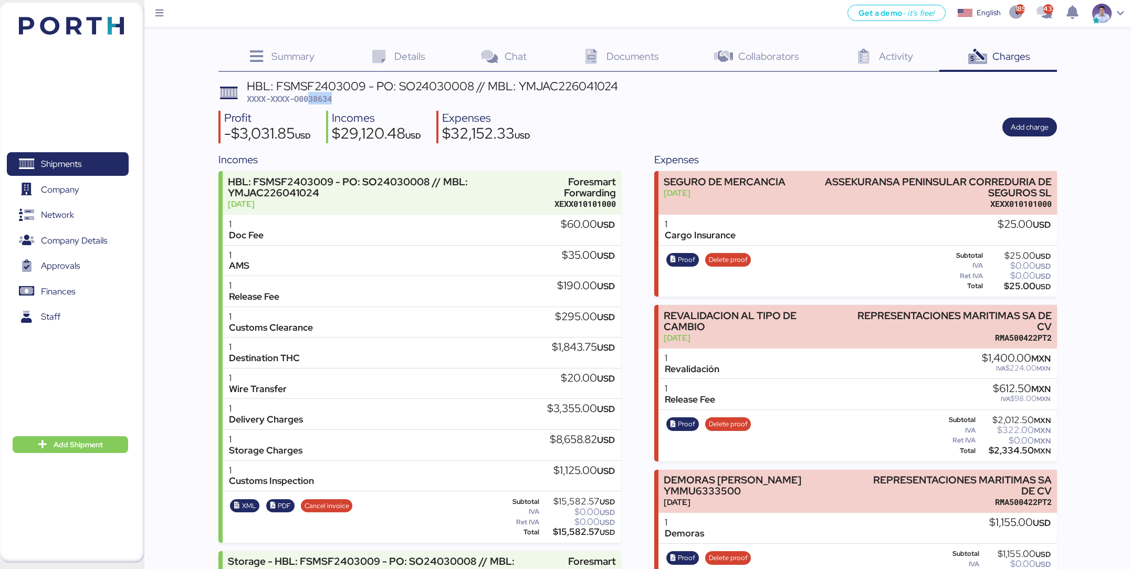
drag, startPoint x: 311, startPoint y: 100, endPoint x: 342, endPoint y: 99, distance: 30.5
click at [342, 99] on div "HBL: FSMSF2403009 - PO: SO24030008 // MBL: YMJAC226041024 XXXX-XXXX-O0038634" at bounding box center [432, 92] width 371 height 25
copy span "38634"
click at [488, 136] on div "$32,152.33 USD" at bounding box center [486, 135] width 88 height 18
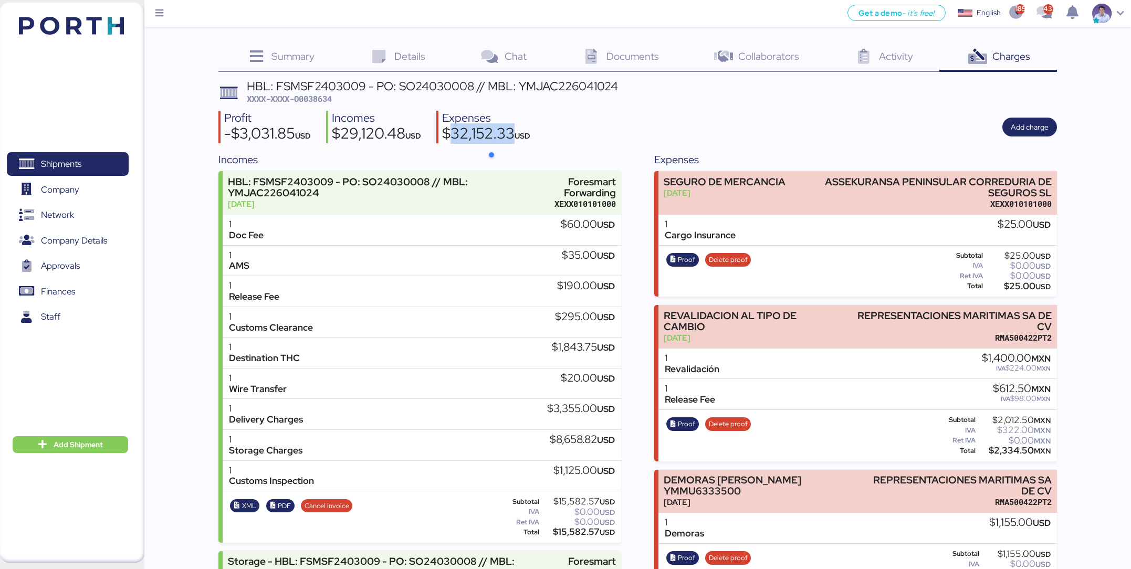
copy div "32,152.33"
click at [639, 118] on div "Profit -$3,031.85 USD Incomes $29,120.48 USD Expenses $32,152.33 USD Add charge" at bounding box center [637, 127] width 838 height 33
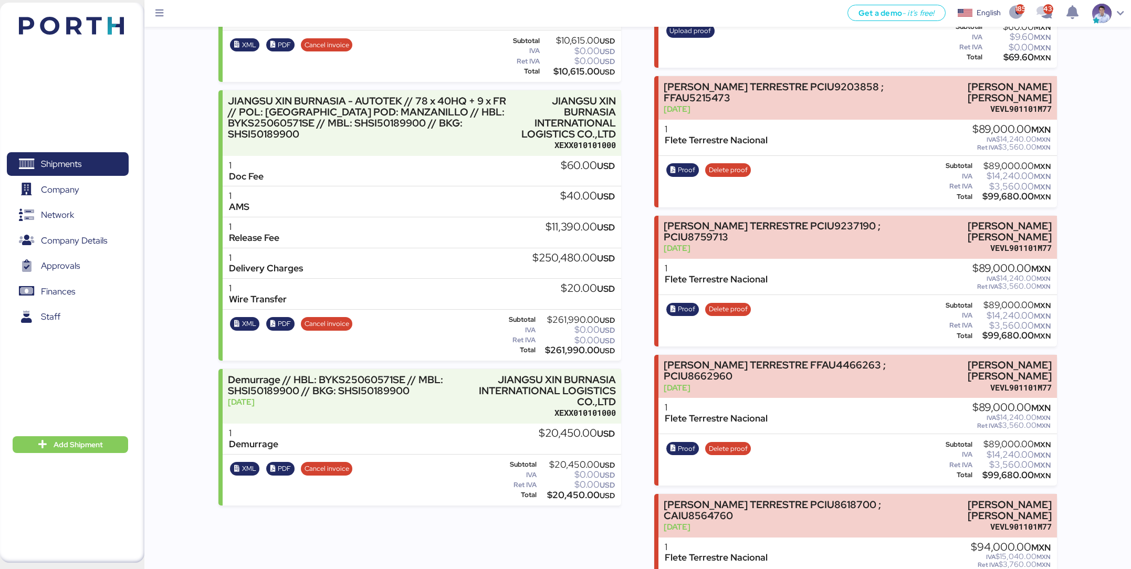
scroll to position [7369, 0]
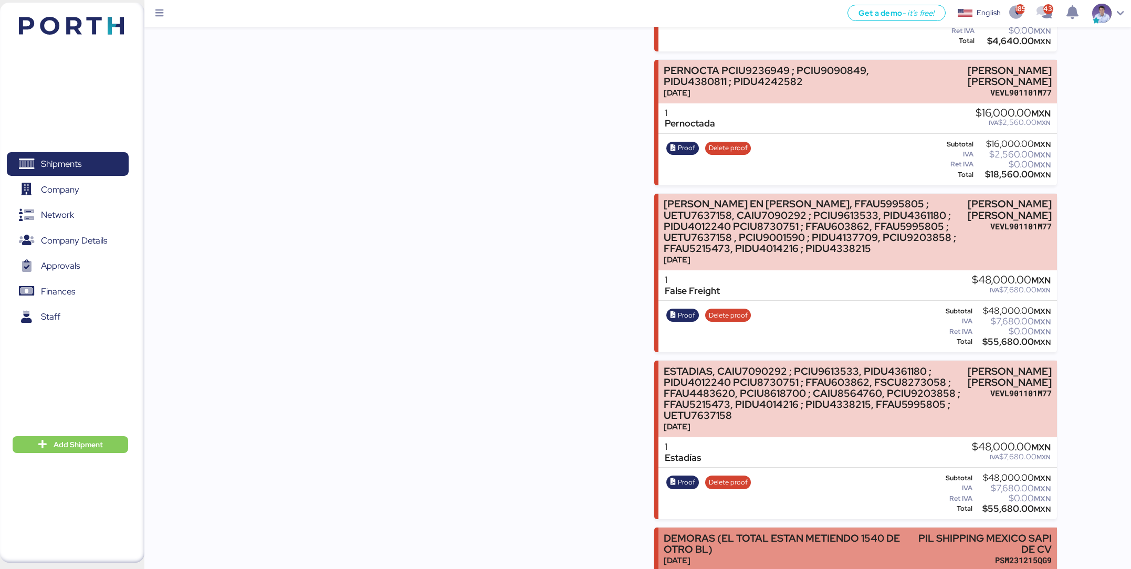
click at [769, 533] on div "DEMORAS (EL TOTAL ESTAN METIENDO 1540 DE OTRO BL)" at bounding box center [784, 544] width 243 height 22
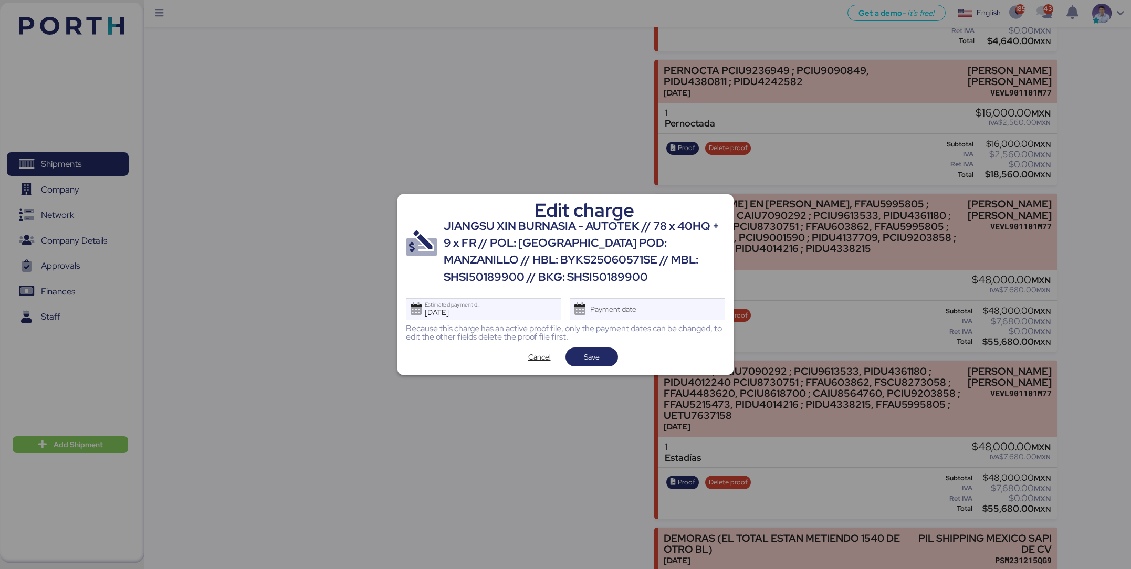
click at [673, 312] on div "Payment date" at bounding box center [646, 309] width 155 height 22
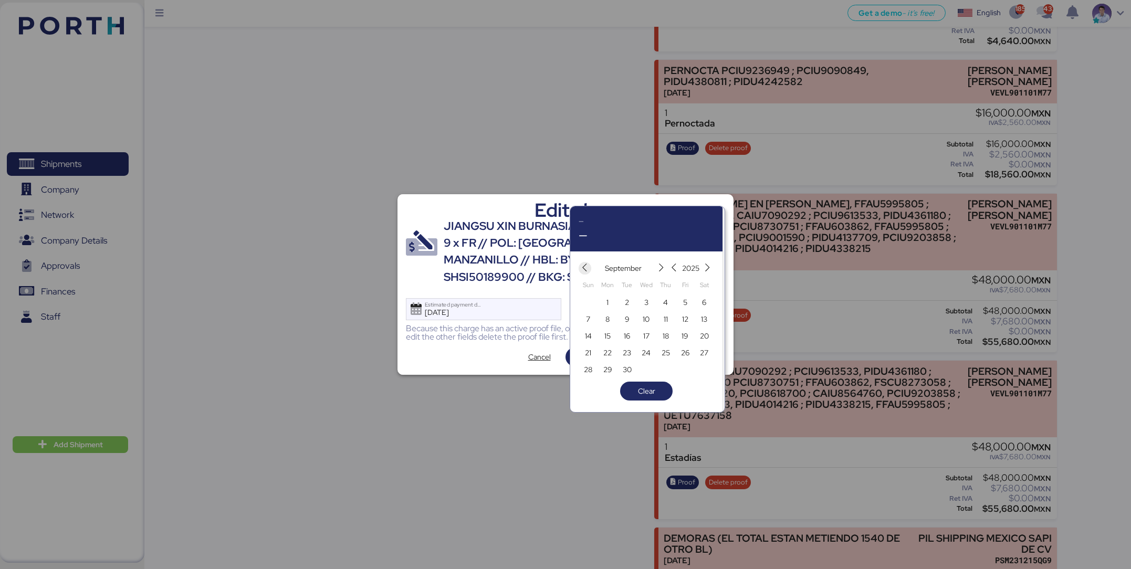
click at [583, 267] on icon "button" at bounding box center [584, 267] width 9 height 9
click at [613, 338] on span "11" at bounding box center [607, 336] width 12 height 13
type input "[DATE]"
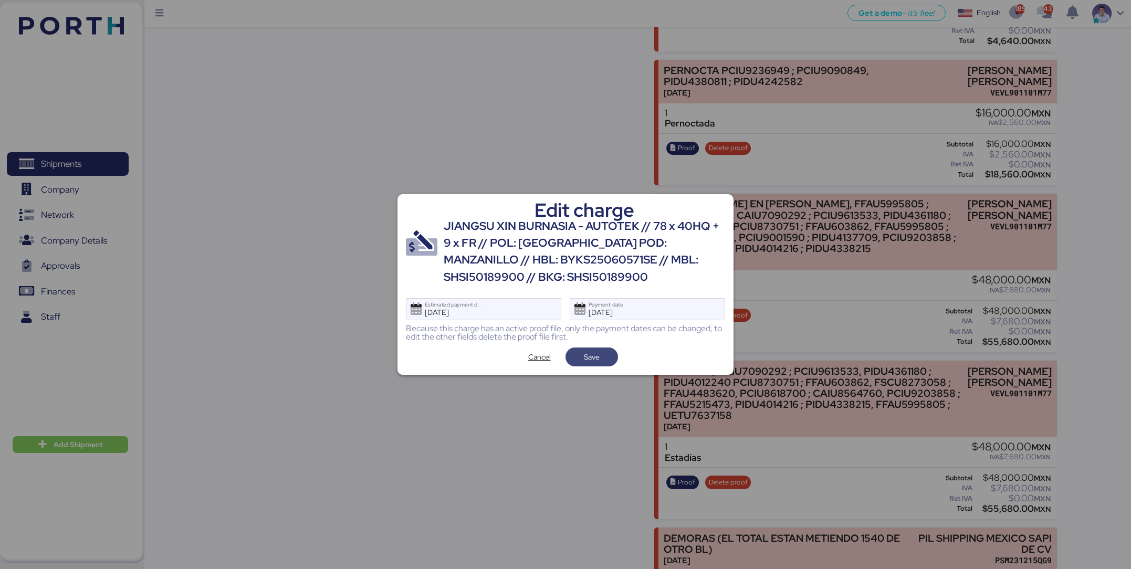
click at [605, 357] on span "Save" at bounding box center [592, 357] width 36 height 15
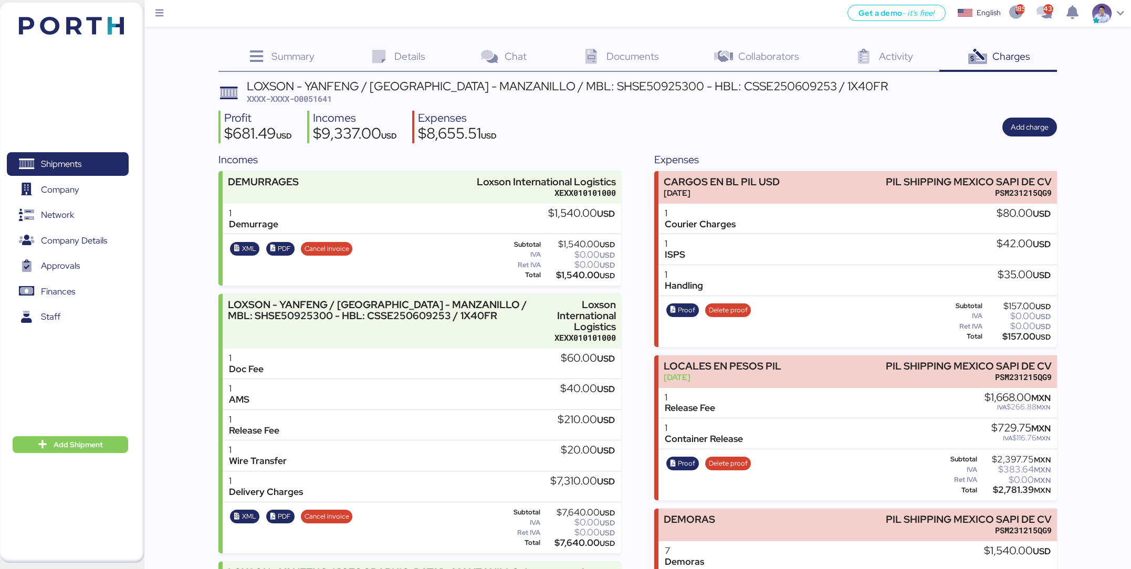
click at [639, 297] on div "Incomes DEMURRAGES Loxson International Logistics XEXX010101000 1 Demurrage $1,…" at bounding box center [637, 510] width 838 height 716
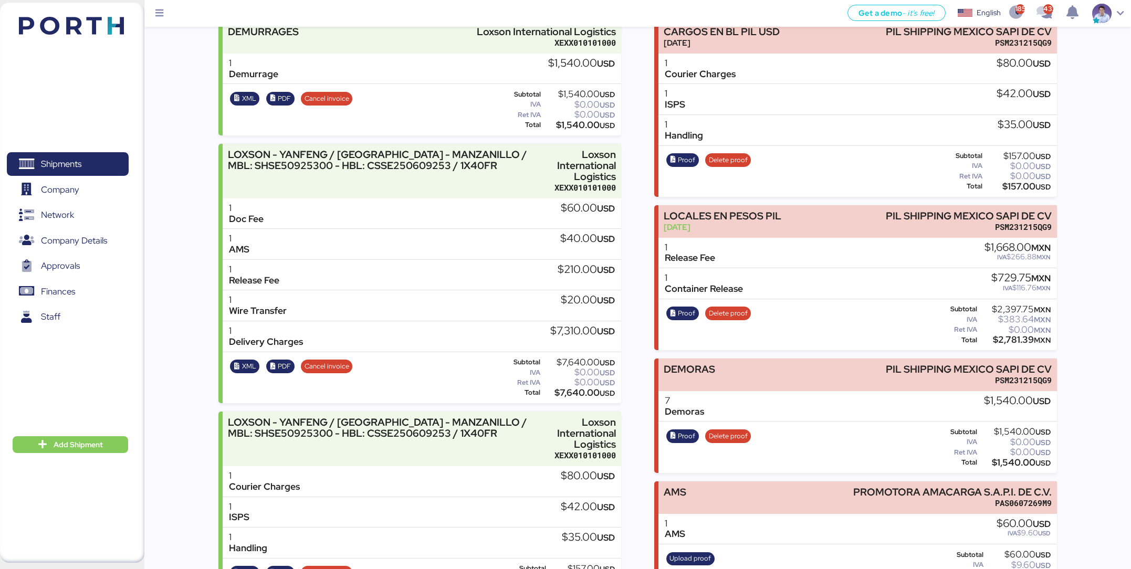
scroll to position [298, 0]
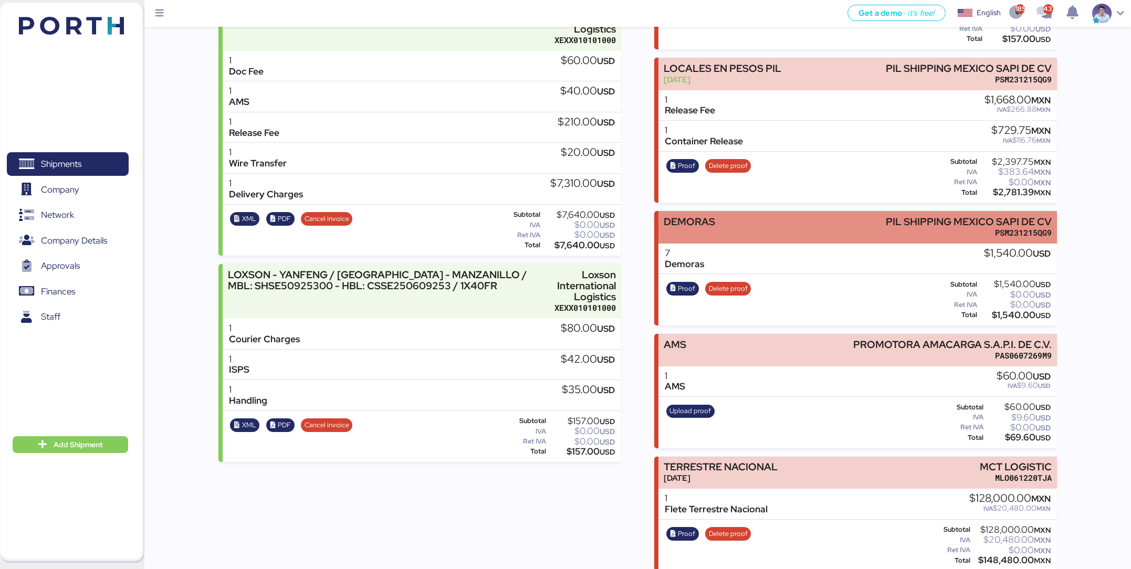
click at [976, 217] on div "PIL SHIPPING MEXICO SAPI DE CV" at bounding box center [968, 221] width 166 height 11
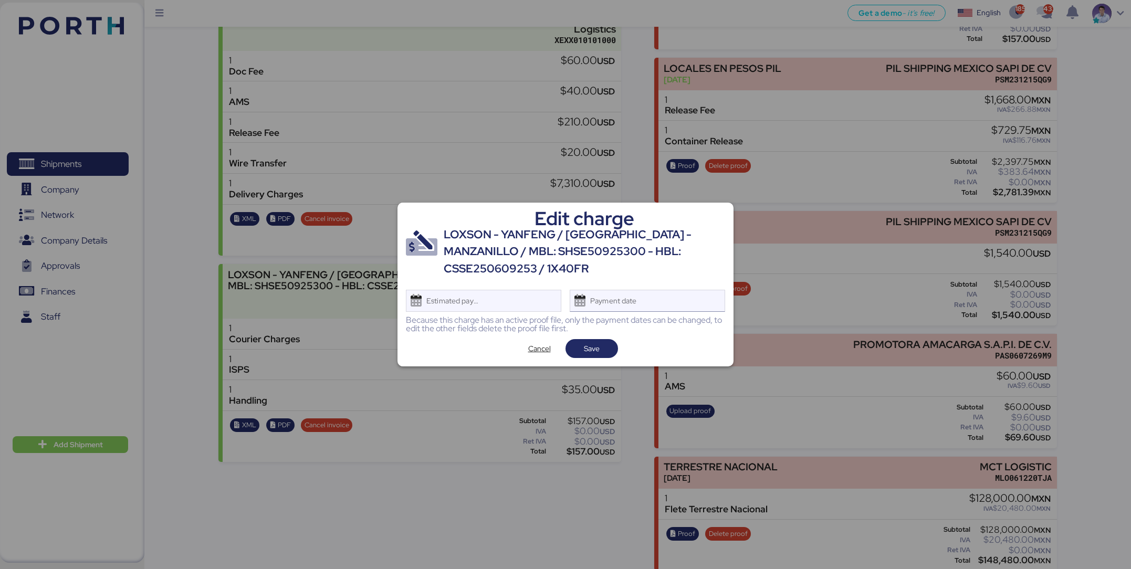
click at [674, 305] on div "Payment date" at bounding box center [646, 301] width 155 height 22
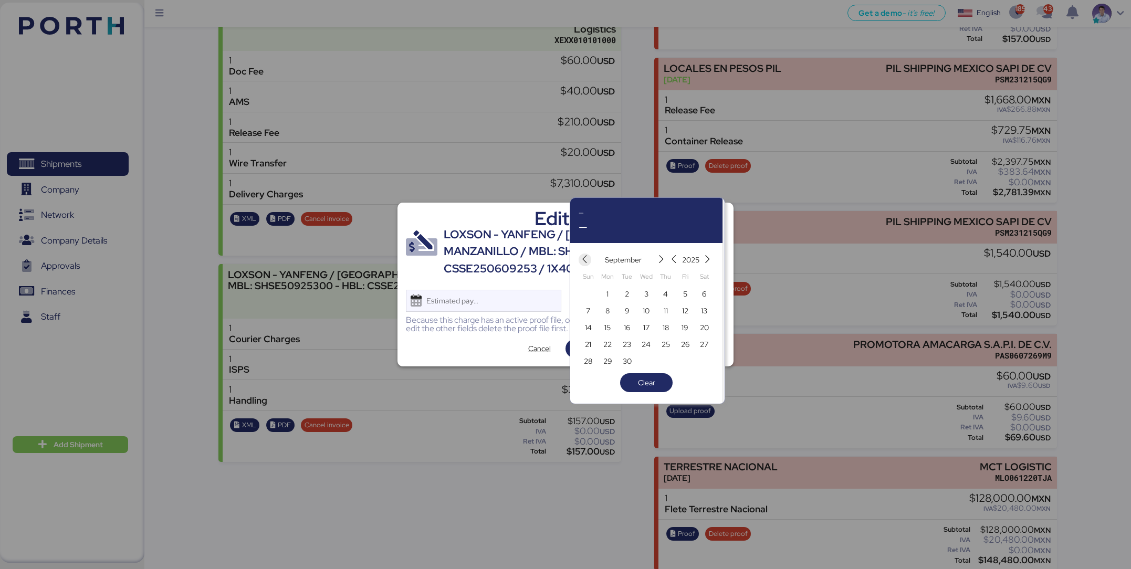
click at [583, 260] on icon "button" at bounding box center [584, 259] width 9 height 9
click at [607, 330] on span "11" at bounding box center [607, 327] width 4 height 13
type input "Aug 11, 2025"
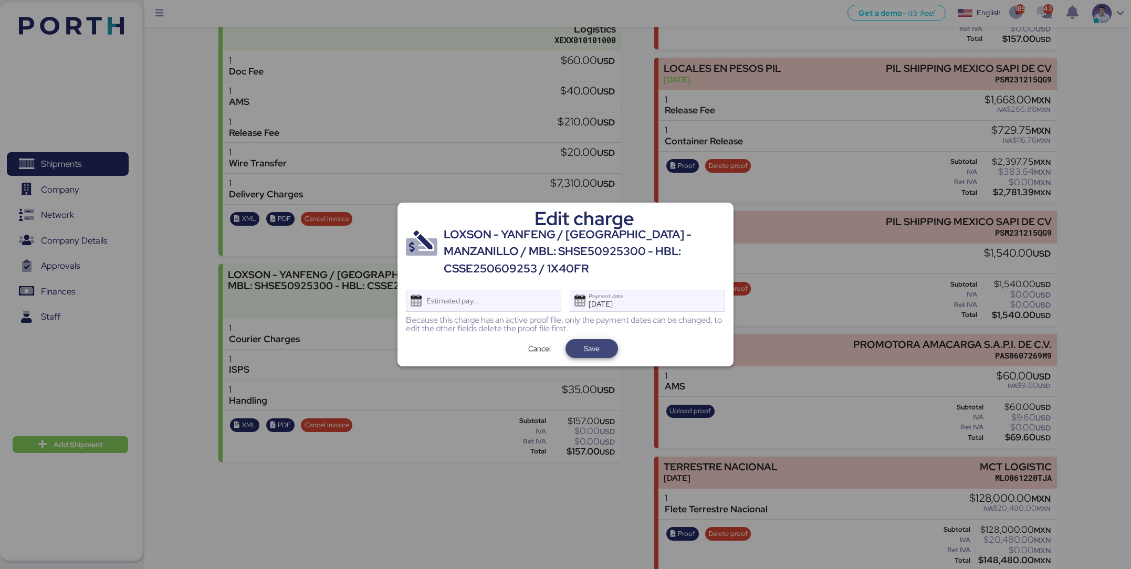
click at [596, 346] on span "Save" at bounding box center [592, 348] width 16 height 13
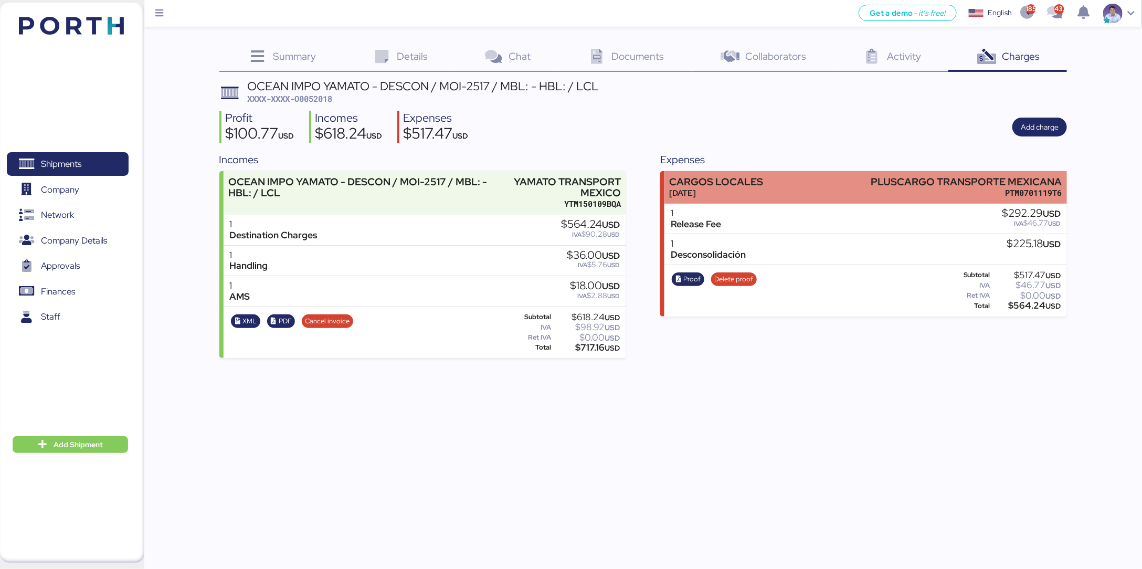
click at [797, 187] on div "CARGOS LOCALES [DATE] PLUSCARGO TRANSPORTE MEXICANA PTM0701119T6" at bounding box center [865, 187] width 403 height 32
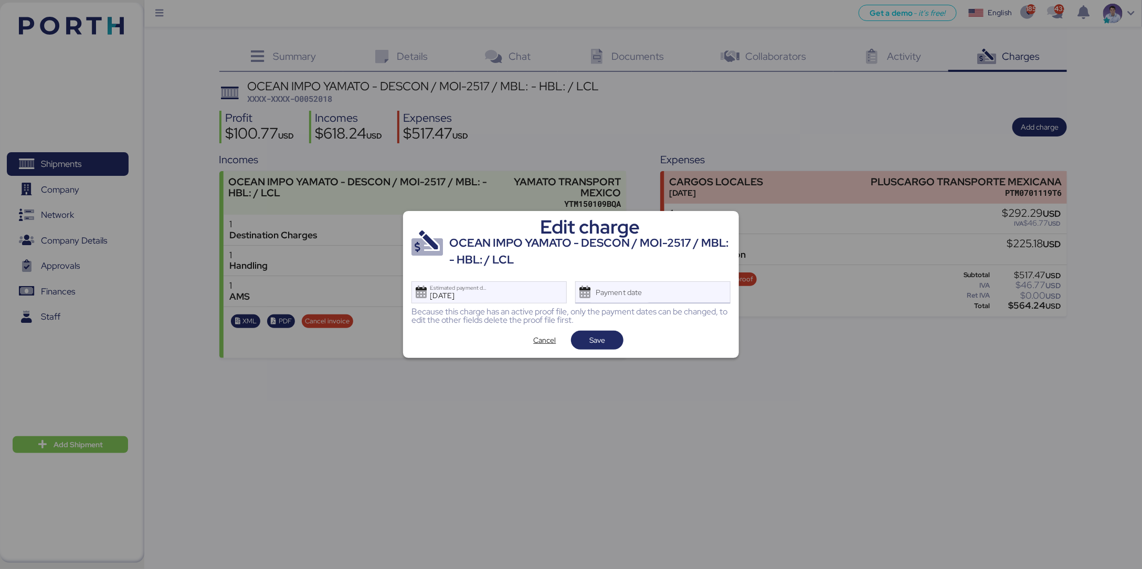
click at [631, 298] on div "Payment date" at bounding box center [619, 292] width 62 height 21
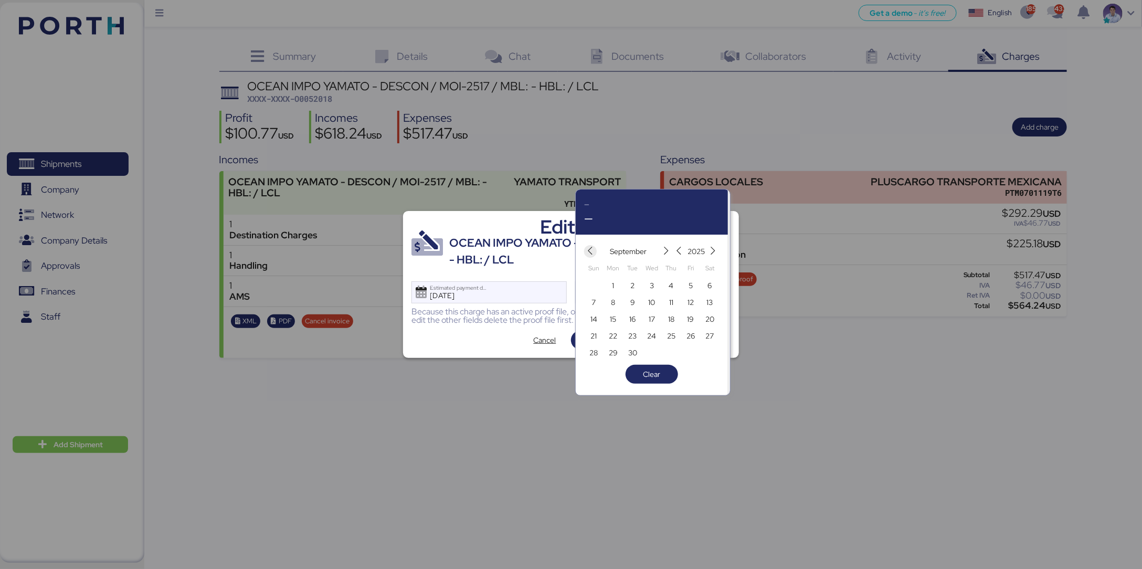
click at [591, 253] on icon "button" at bounding box center [590, 251] width 9 height 9
click at [635, 314] on span "12" at bounding box center [632, 319] width 6 height 13
type input "[DATE]"
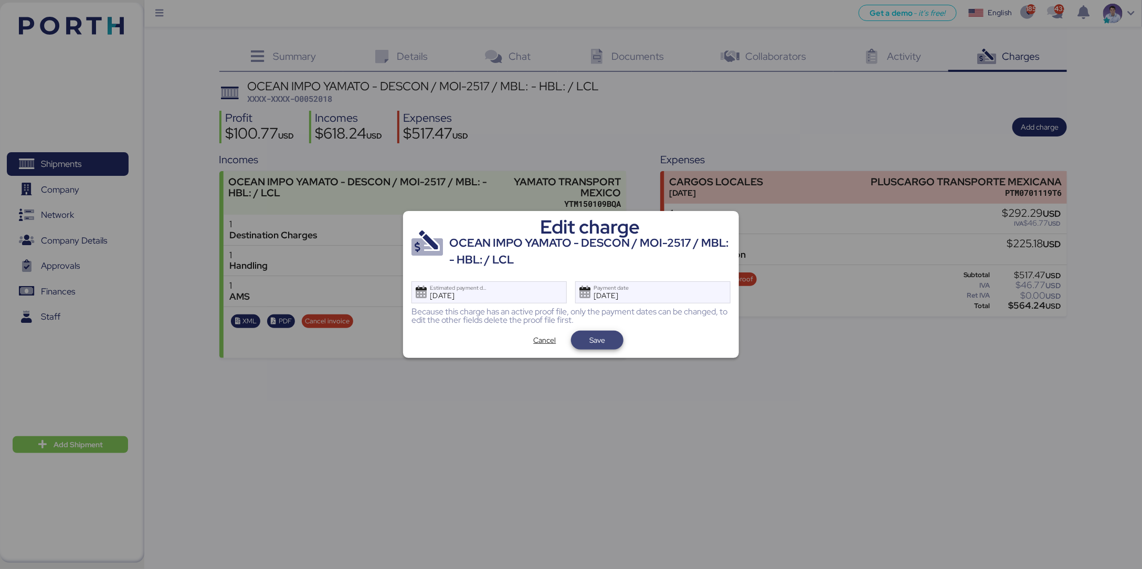
click at [609, 341] on span "Save" at bounding box center [597, 340] width 36 height 15
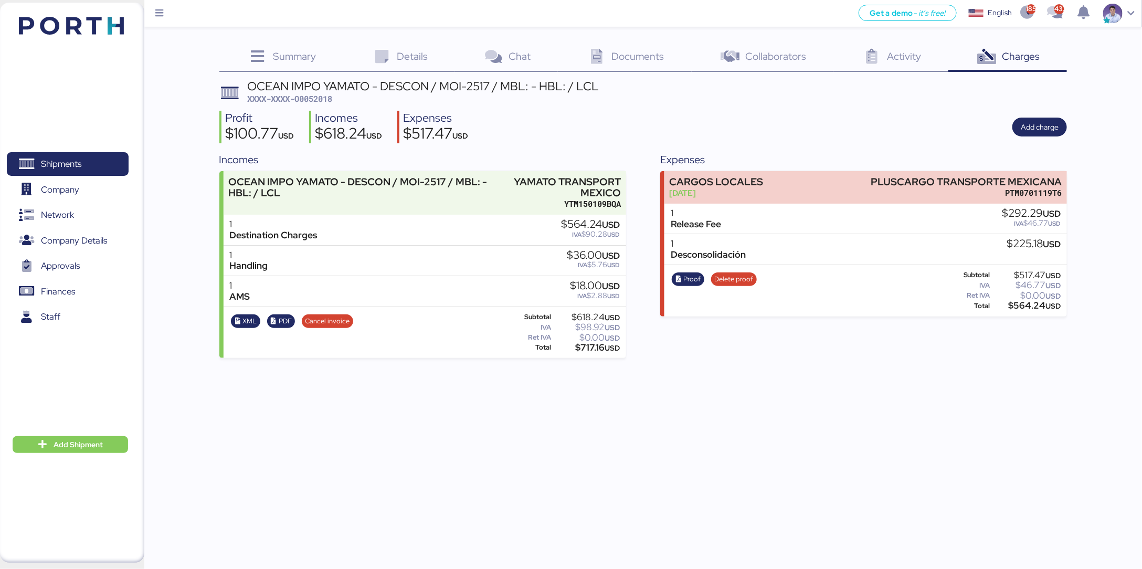
click at [634, 293] on div "Incomes OCEAN IMPO YAMATO - DESCON / MOI-2517 / MBL: - HBL: / LCL YAMATO TRANSP…" at bounding box center [643, 255] width 848 height 206
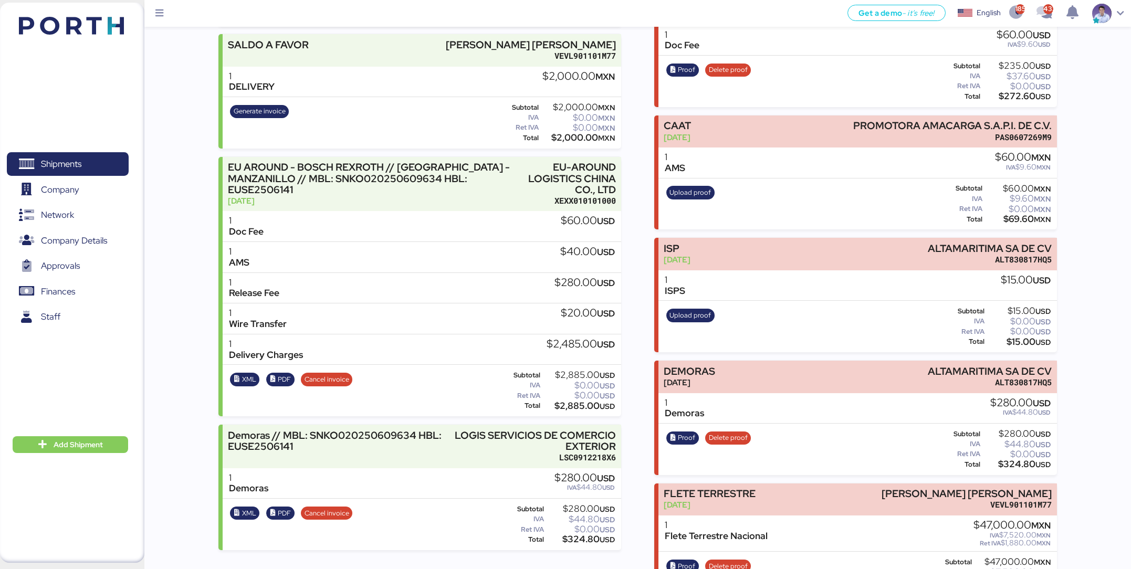
scroll to position [301, 0]
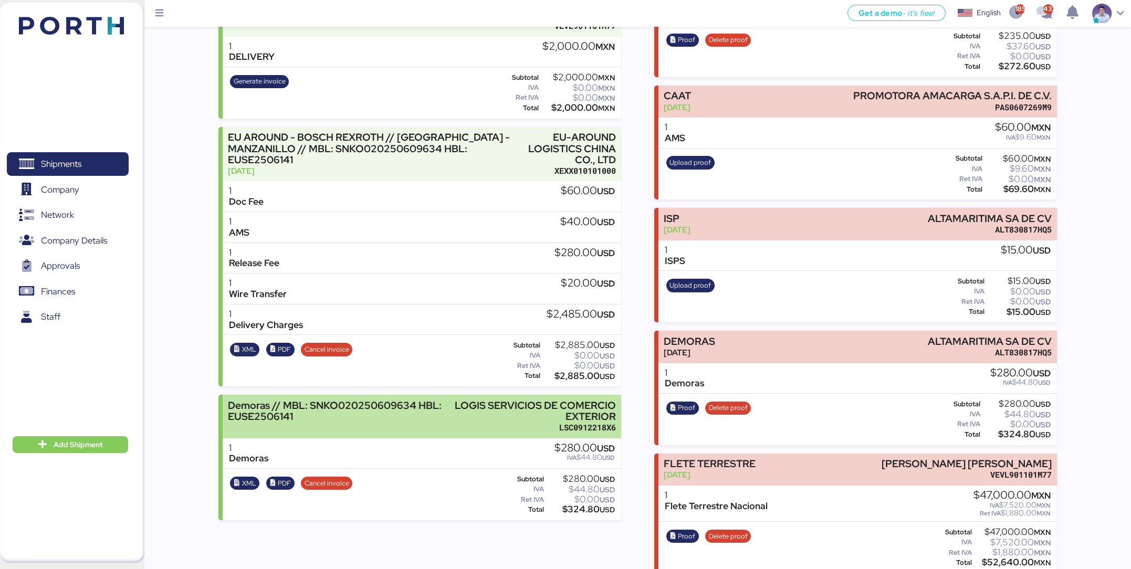
click at [593, 422] on div "LSC0912218X6" at bounding box center [532, 427] width 165 height 11
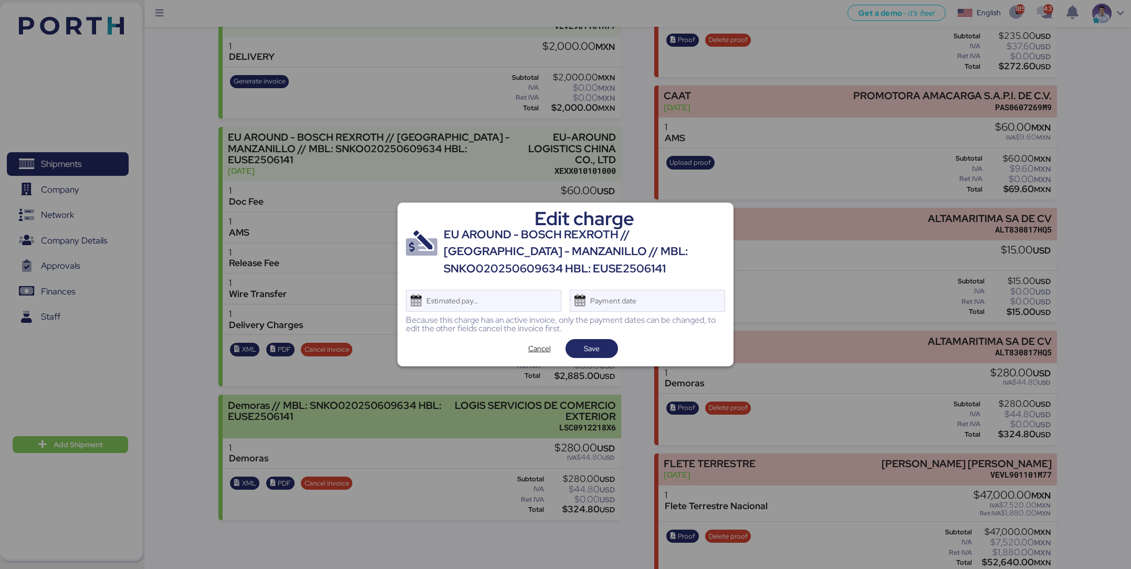
scroll to position [0, 0]
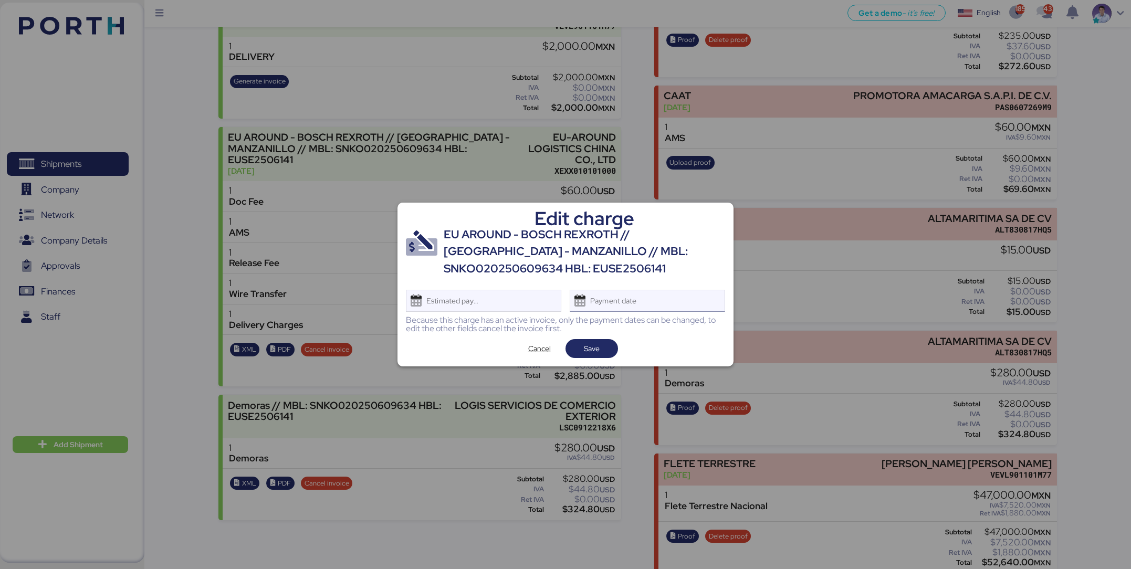
click at [671, 307] on div "Payment date" at bounding box center [646, 301] width 155 height 22
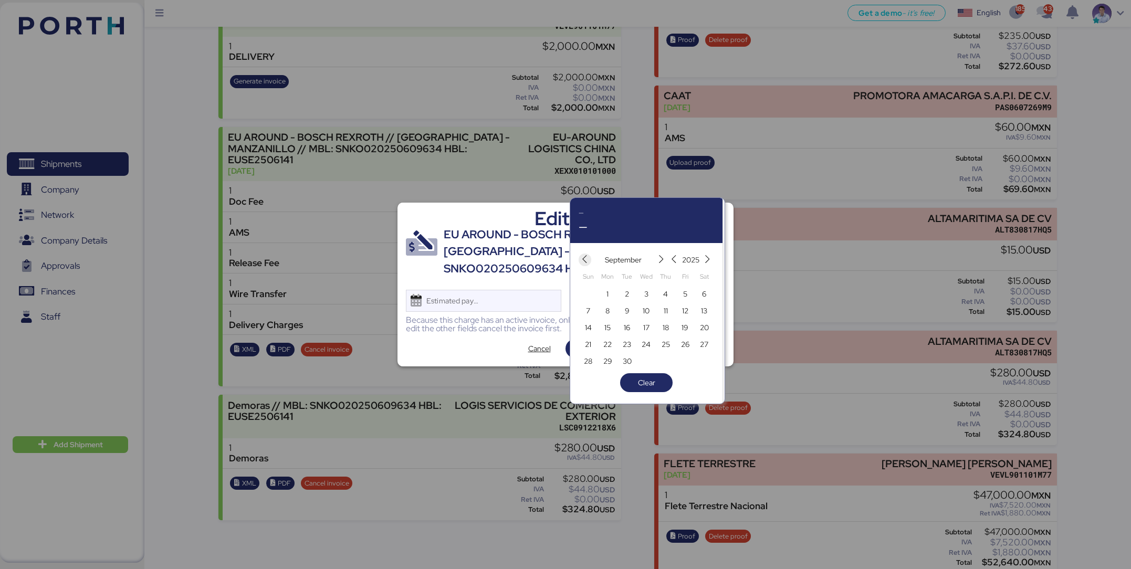
click at [584, 258] on icon "button" at bounding box center [584, 259] width 9 height 9
click at [624, 324] on span "12" at bounding box center [627, 327] width 6 height 13
type input "[DATE]"
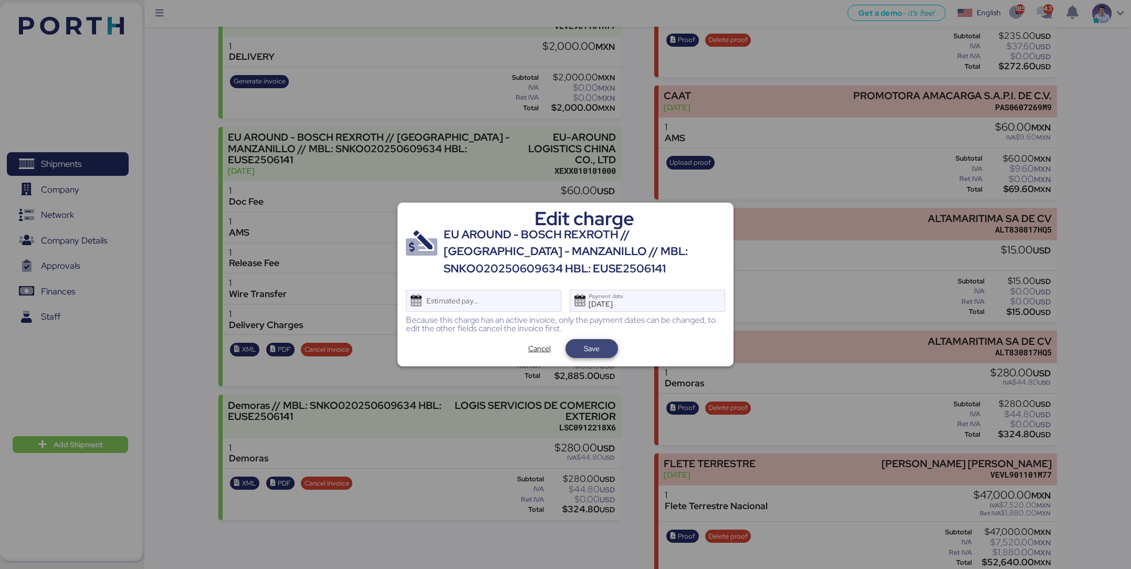
click at [598, 351] on span "Save" at bounding box center [592, 348] width 16 height 13
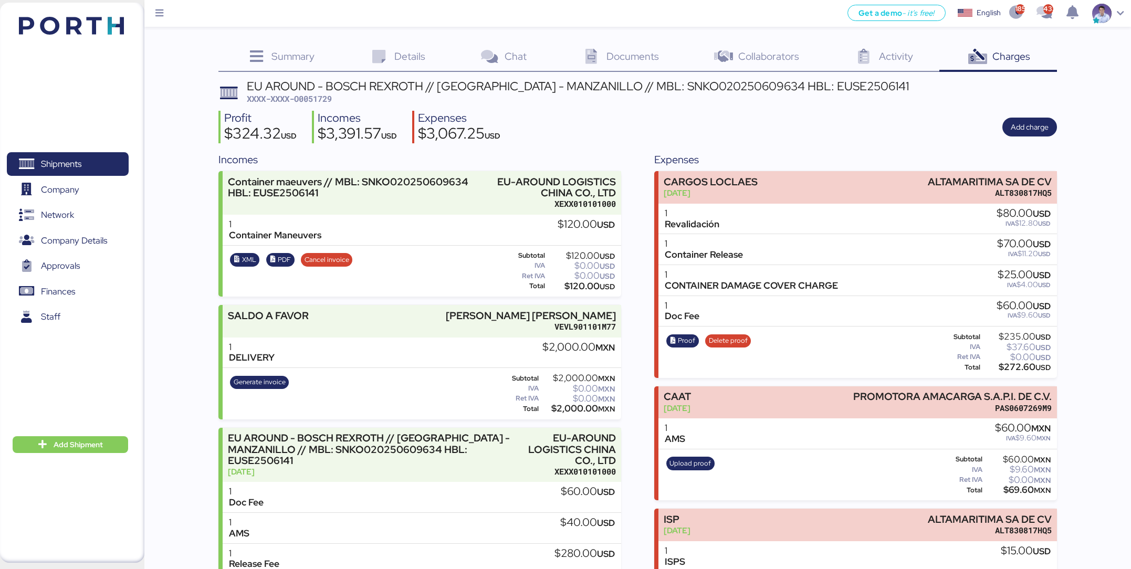
click at [627, 256] on div "Incomes Container maeuvers // MBL: SNKO020250609634 HBL: EUSE2506141 EU-AROUND …" at bounding box center [637, 513] width 838 height 722
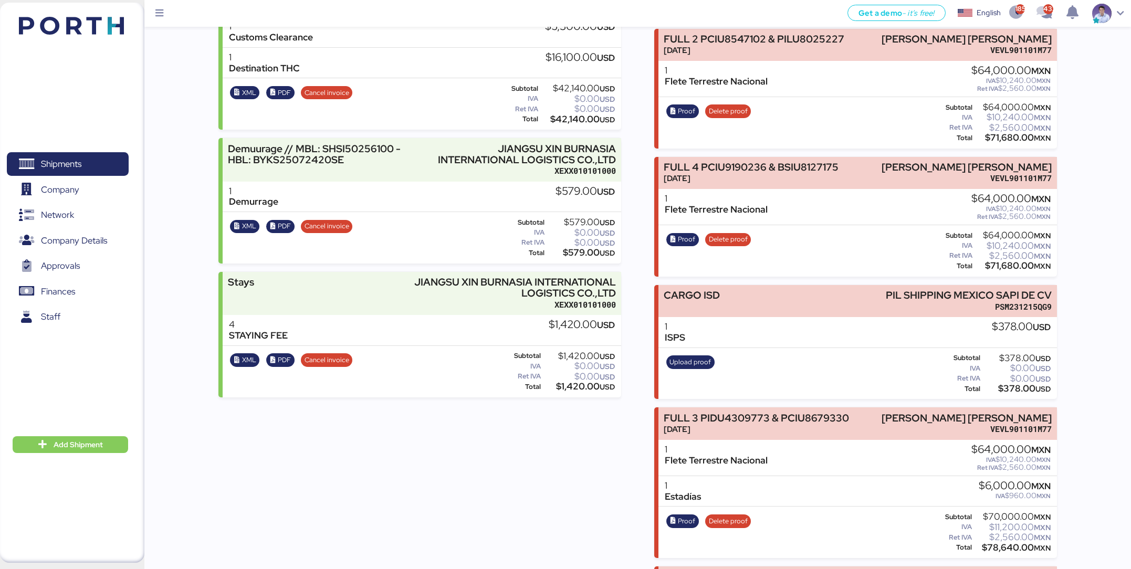
scroll to position [420, 0]
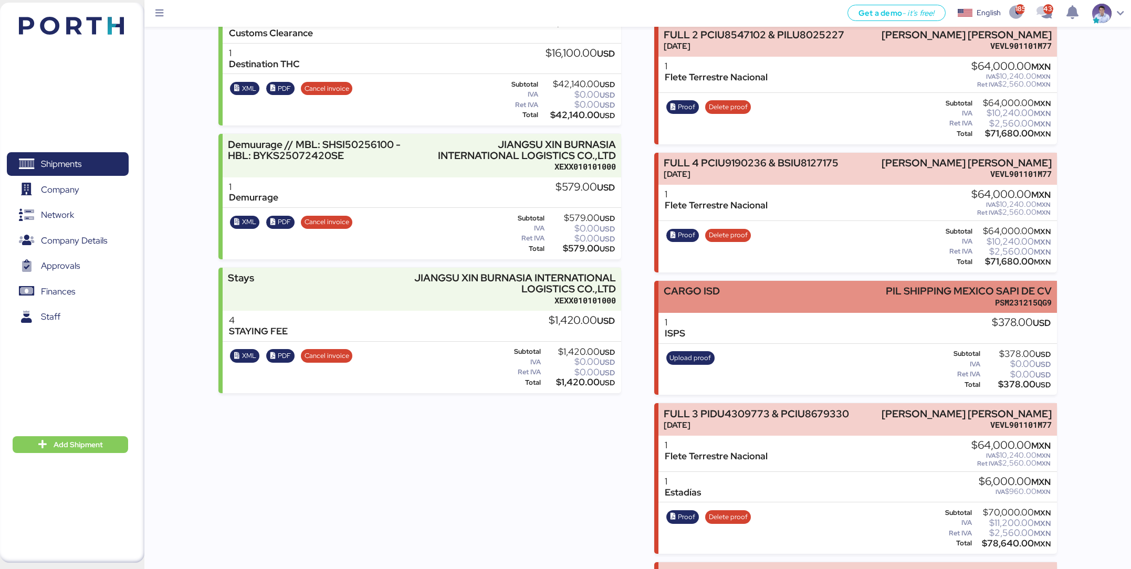
click at [999, 286] on div "PIL SHIPPING MEXICO SAPI DE CV" at bounding box center [968, 291] width 166 height 11
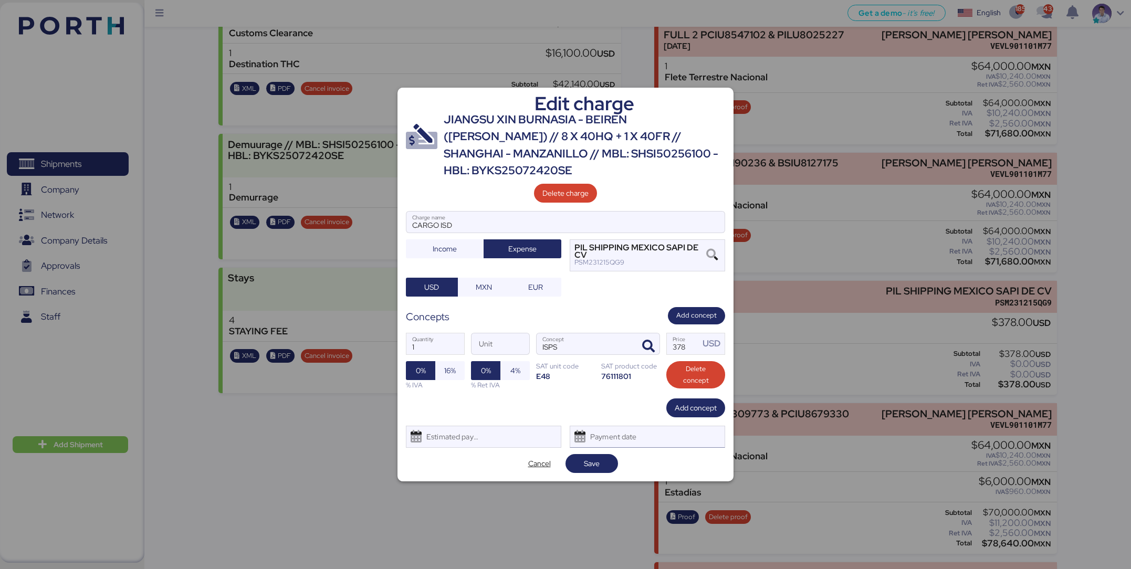
click at [663, 430] on div "Payment date" at bounding box center [646, 437] width 155 height 22
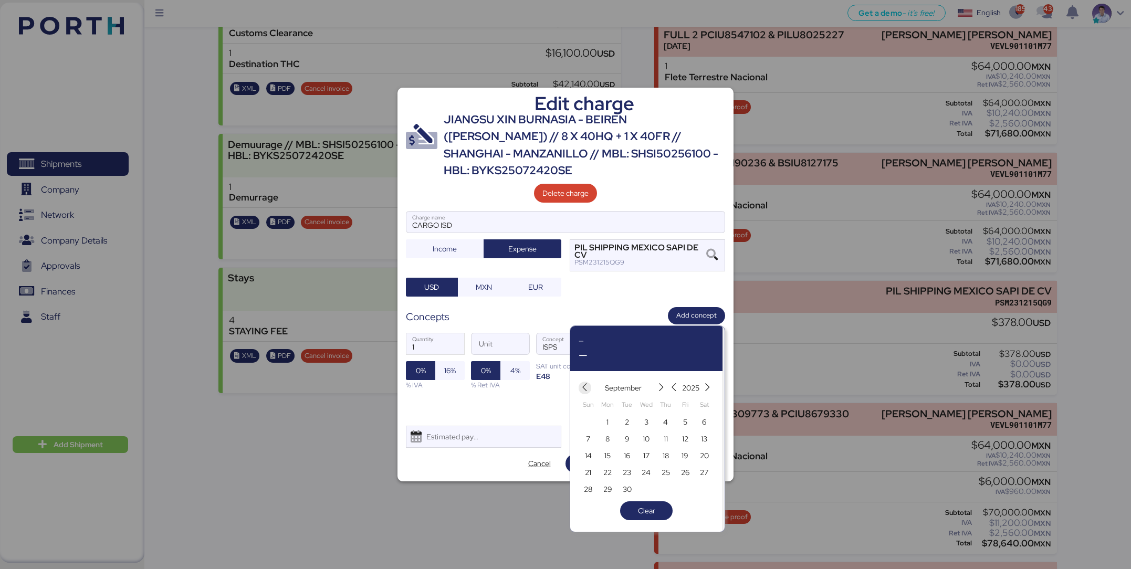
click at [584, 387] on icon "button" at bounding box center [584, 387] width 9 height 9
click at [621, 455] on span "12" at bounding box center [627, 455] width 12 height 13
type input "Aug 12, 2025"
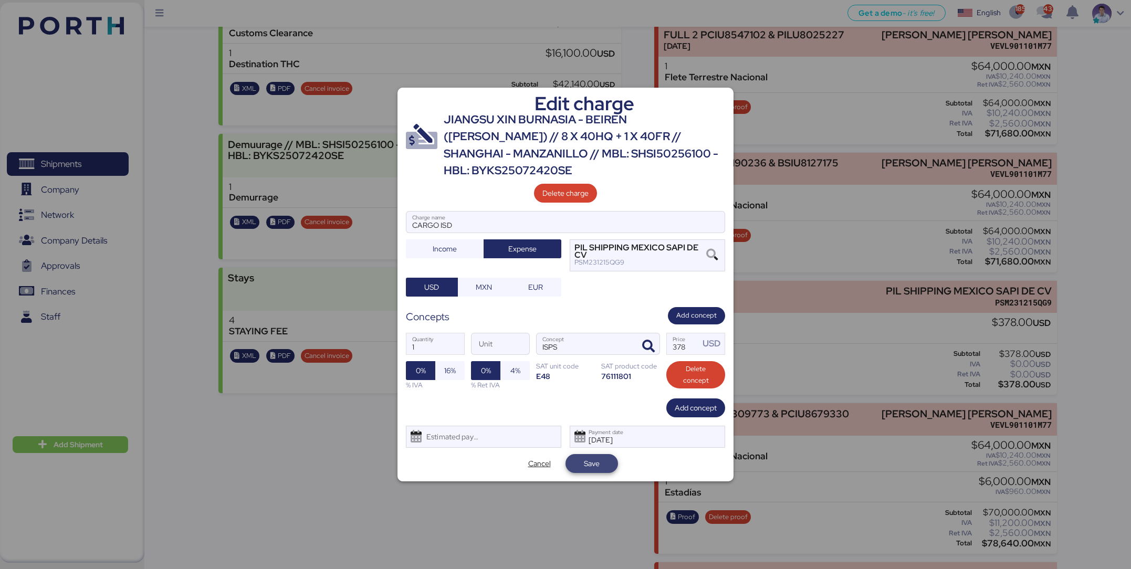
click at [598, 463] on span "Save" at bounding box center [592, 463] width 36 height 15
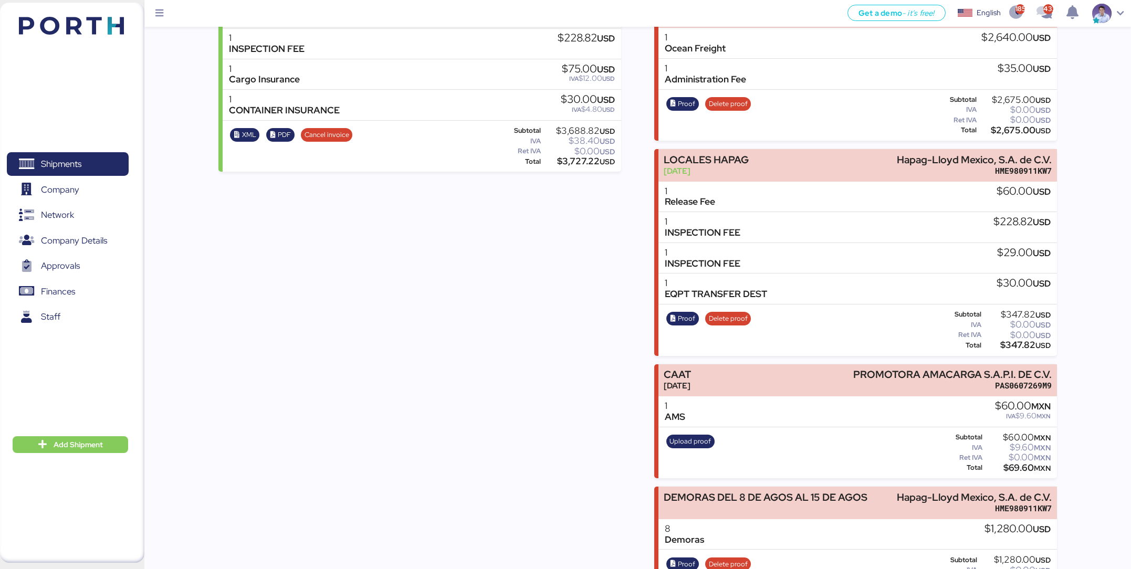
scroll to position [471, 0]
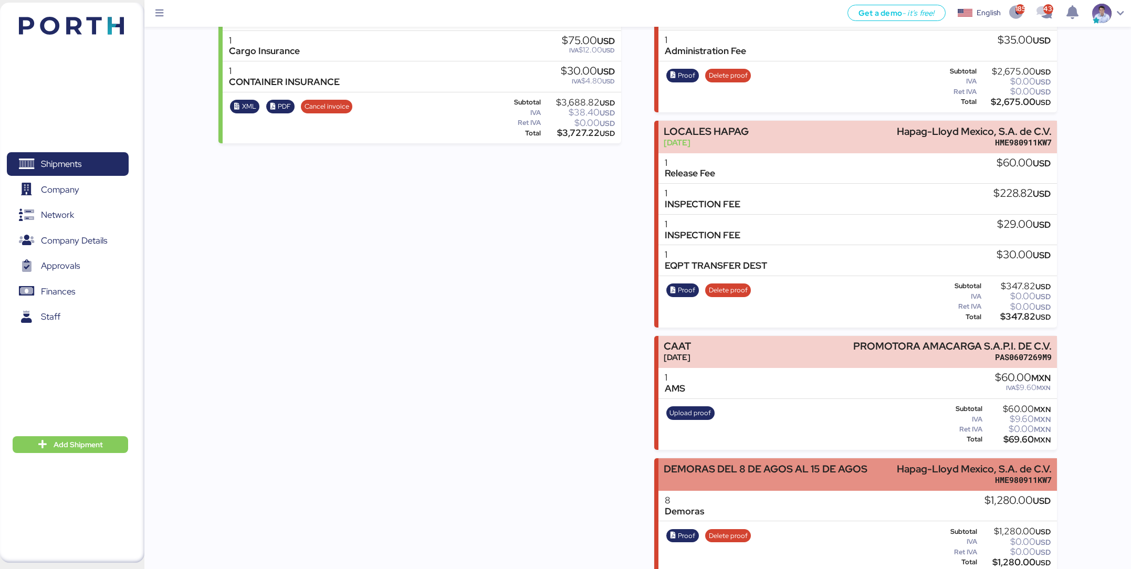
click at [847, 463] on div "DEMORAS DEL 8 DE AGOS AL 15 DE AGOS" at bounding box center [765, 468] width 204 height 11
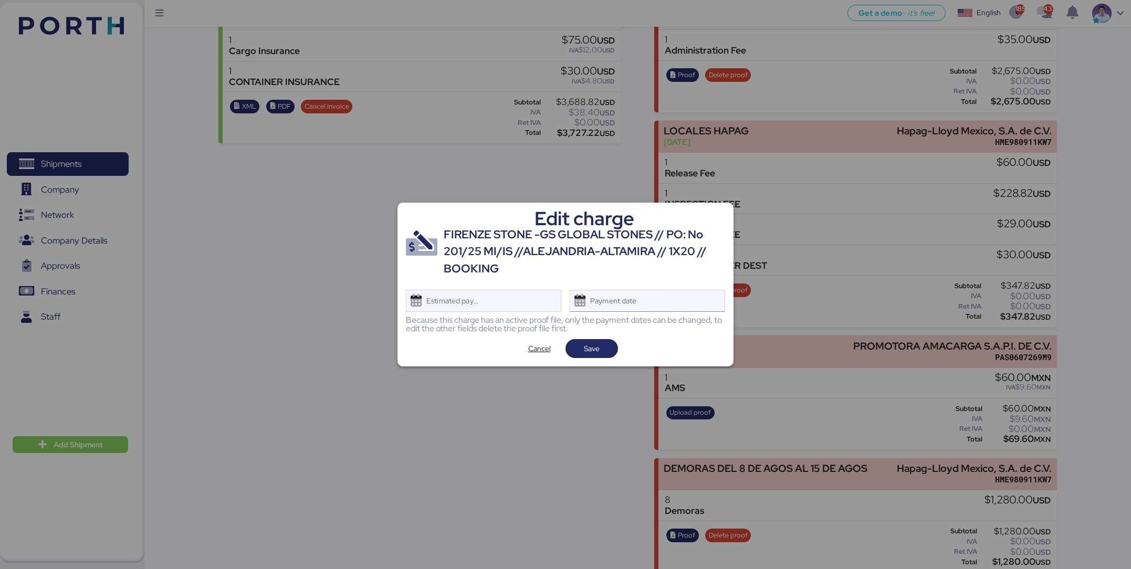
click at [661, 309] on div "Payment date" at bounding box center [646, 301] width 155 height 22
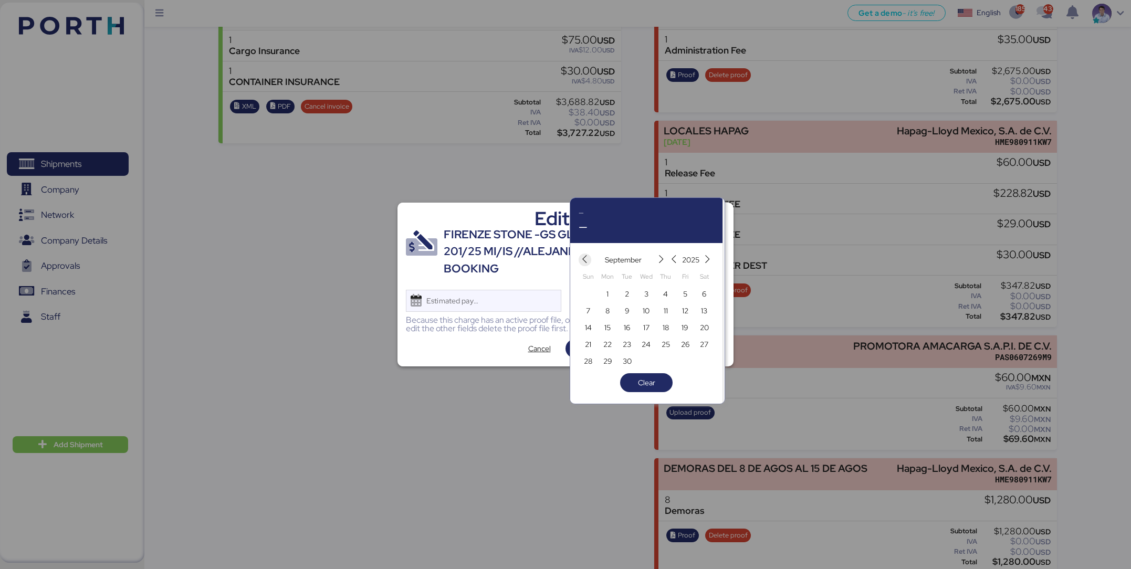
click at [579, 259] on span "button" at bounding box center [584, 260] width 13 height 13
click at [643, 327] on span "13" at bounding box center [646, 327] width 6 height 13
type input "[DATE]"
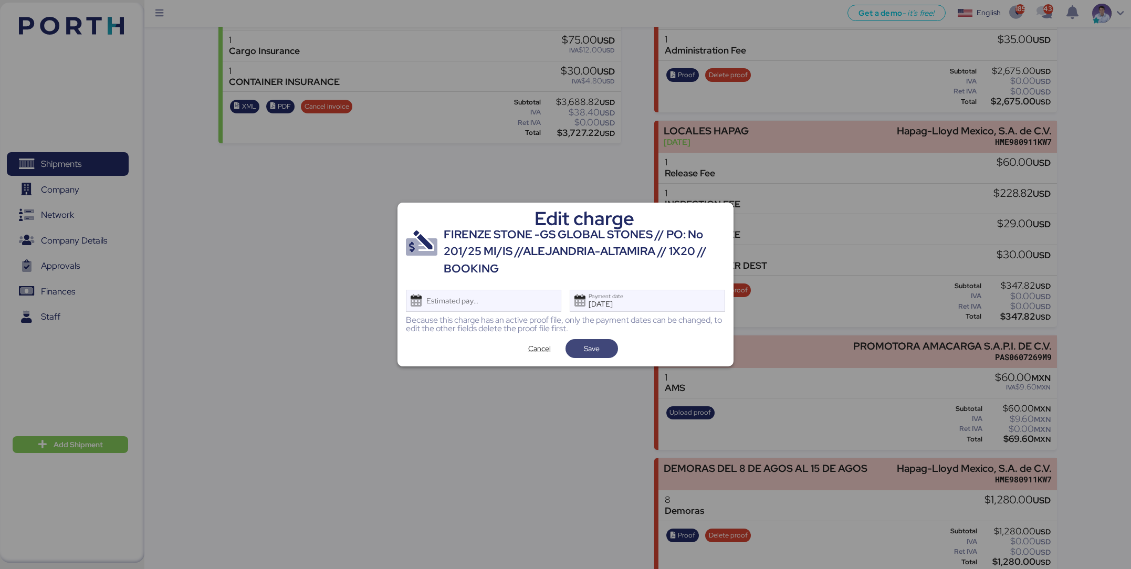
click at [609, 352] on span "Save" at bounding box center [591, 348] width 52 height 19
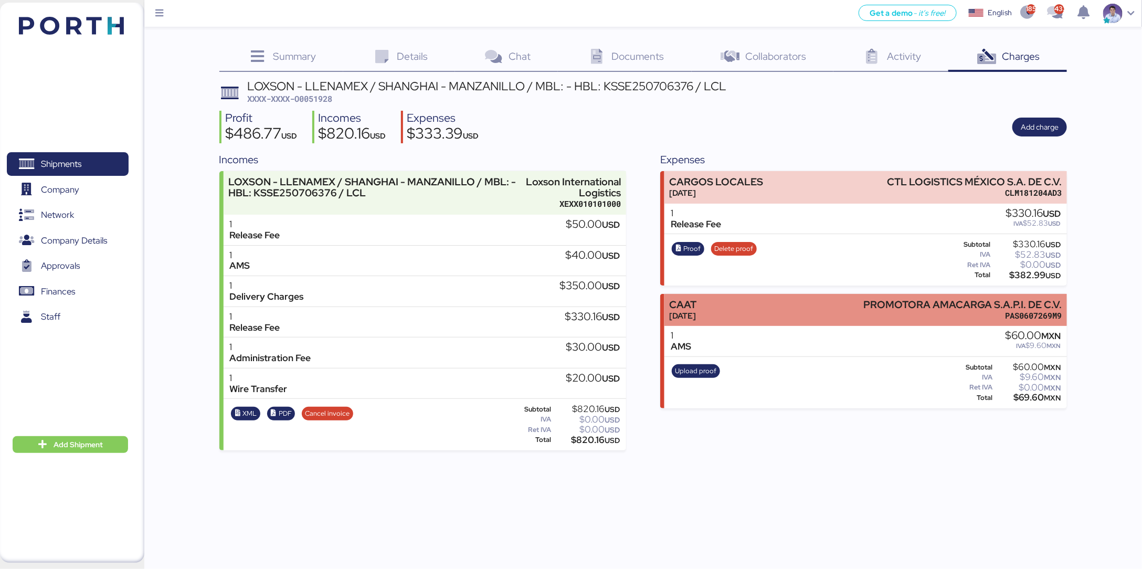
click at [782, 308] on div "CAAT [DATE] PROMOTORA AMACARGA S.A.P.I. DE C.V. PAS0607269M9" at bounding box center [865, 310] width 403 height 32
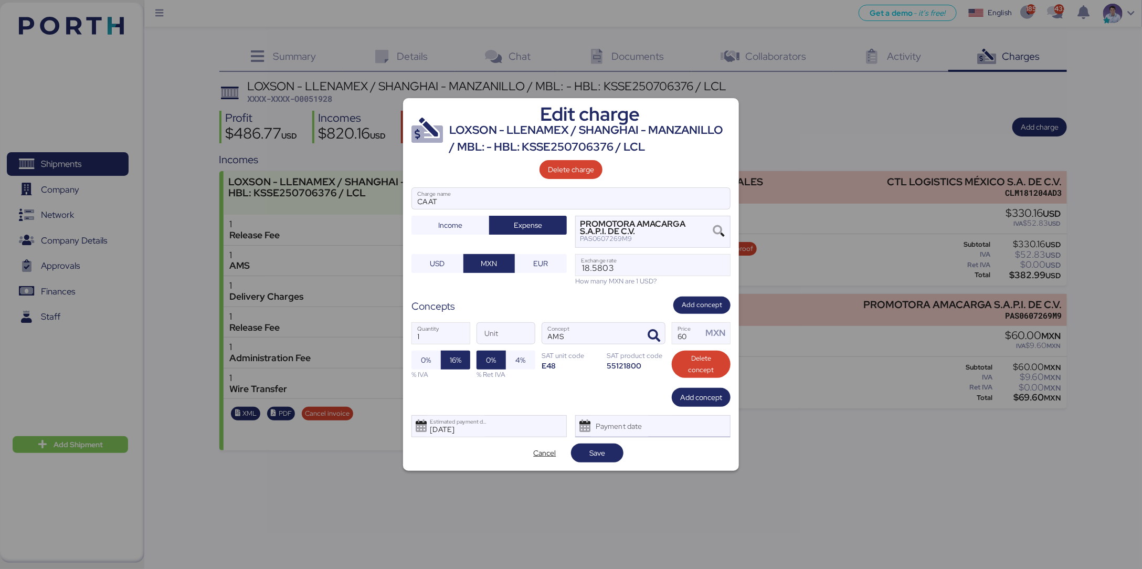
click at [637, 436] on div "Payment date" at bounding box center [619, 426] width 62 height 21
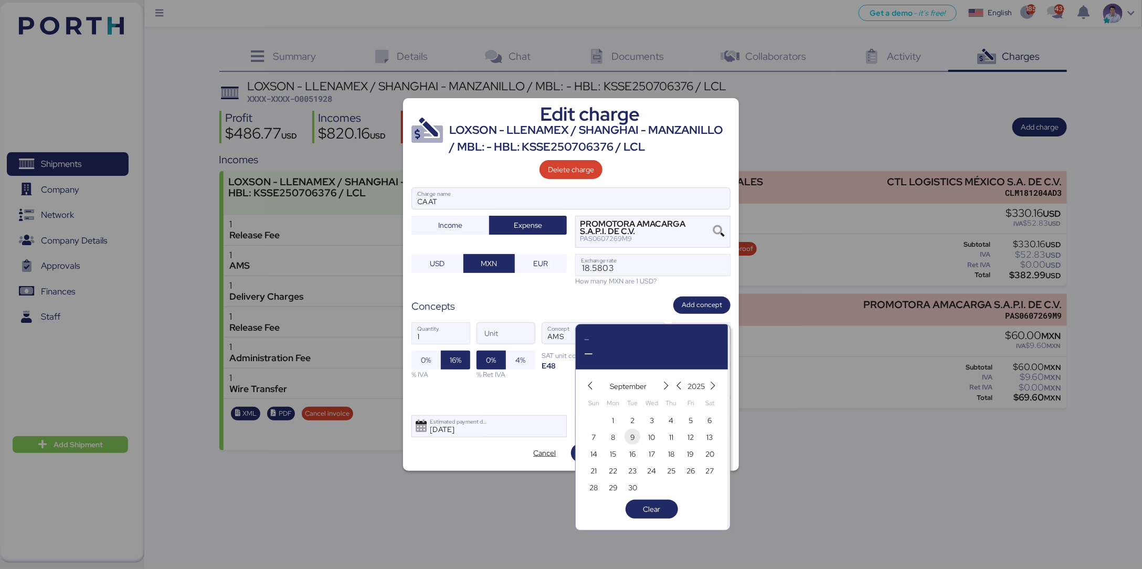
click at [637, 439] on span "9" at bounding box center [633, 437] width 12 height 13
type input "Sep 9, 2025"
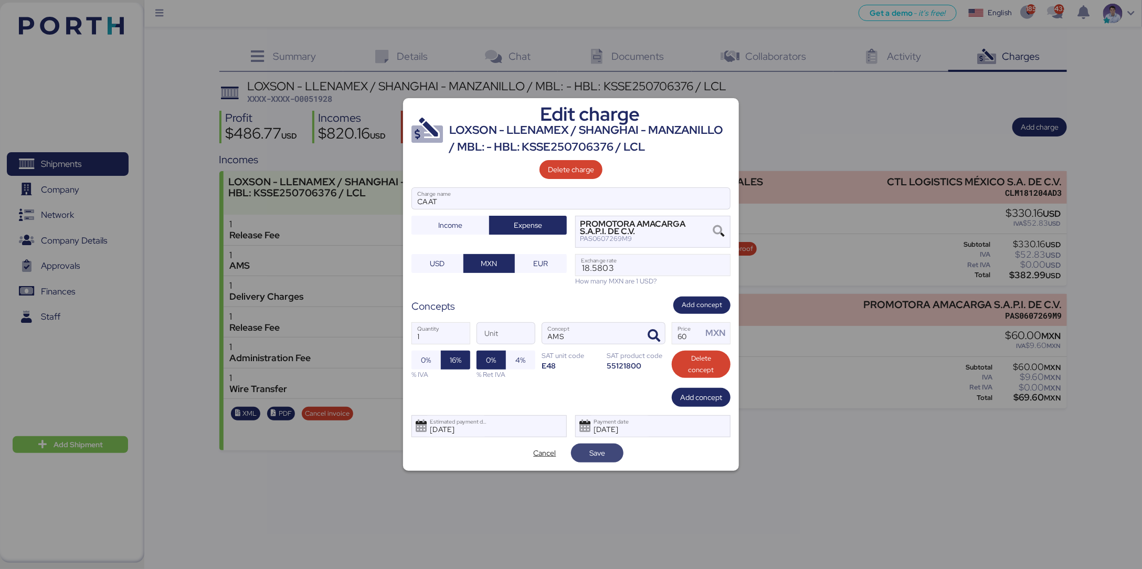
click at [605, 452] on span "Save" at bounding box center [597, 453] width 36 height 15
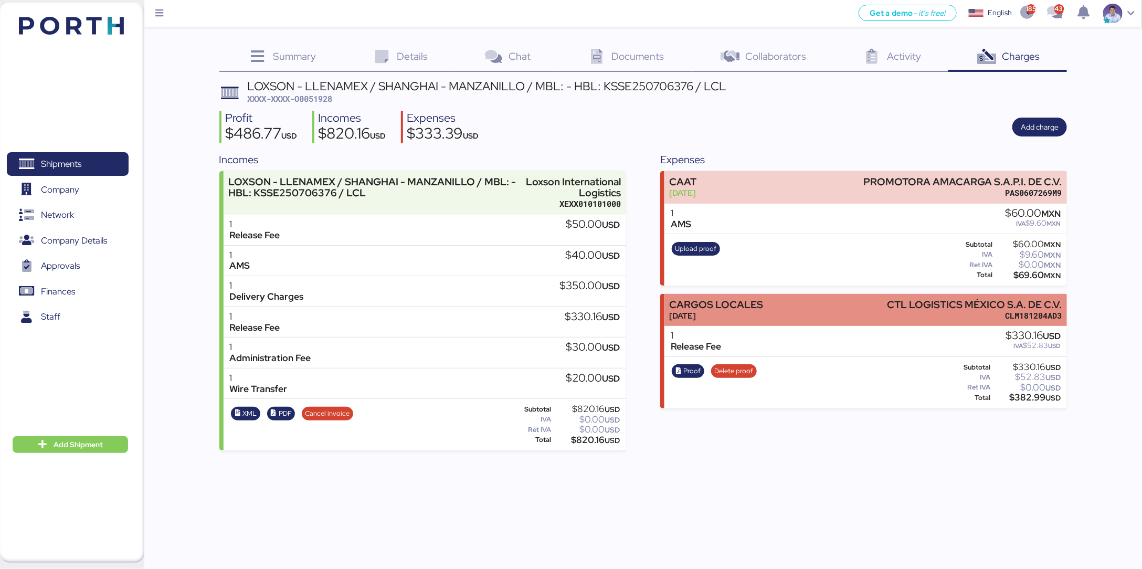
click at [721, 300] on div "CARGOS LOCALES" at bounding box center [716, 304] width 94 height 11
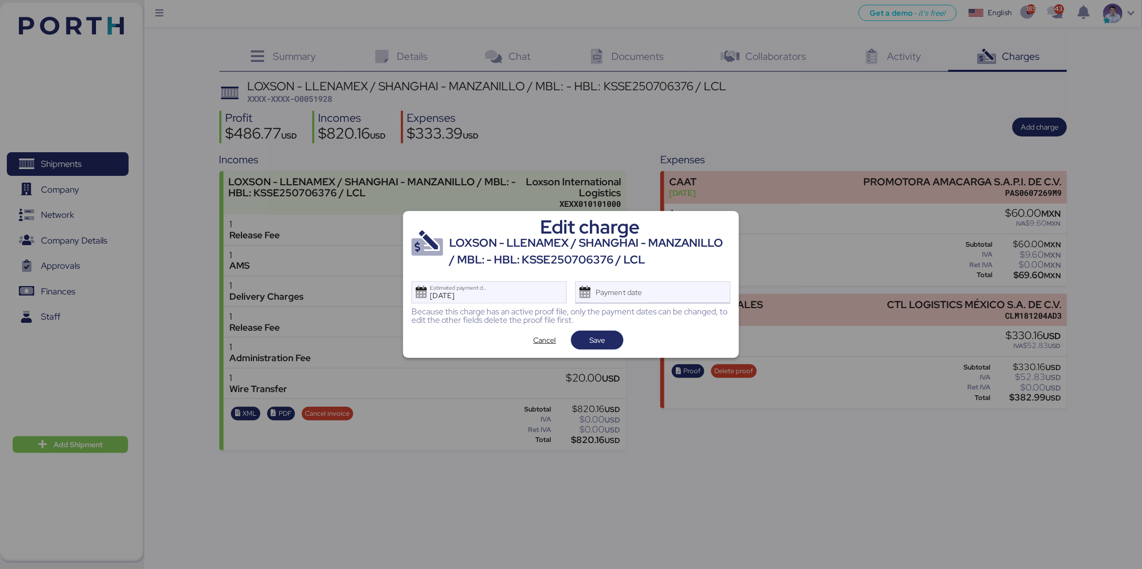
click at [672, 294] on div "Payment date" at bounding box center [652, 292] width 155 height 22
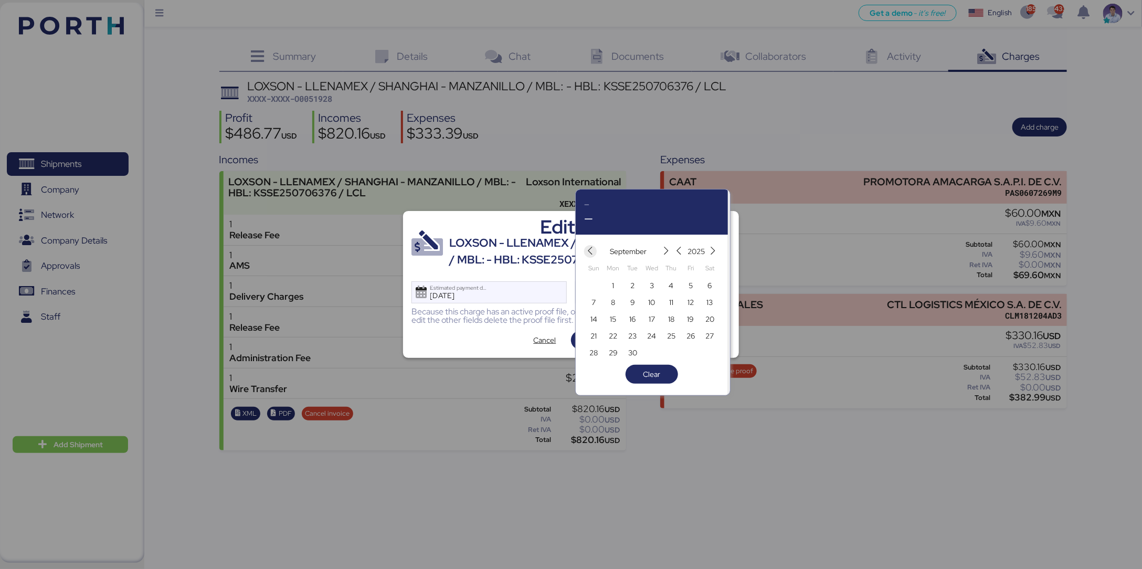
click at [586, 247] on icon "button" at bounding box center [590, 251] width 9 height 9
click at [650, 321] on span "13" at bounding box center [652, 319] width 6 height 13
type input "[DATE]"
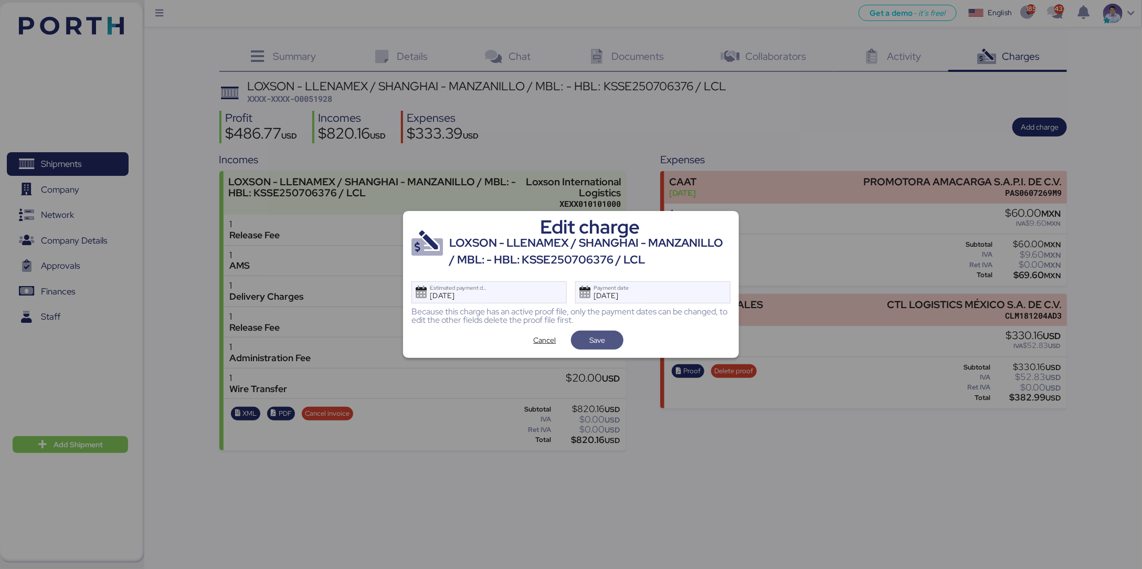
click at [608, 348] on span "Save" at bounding box center [597, 340] width 52 height 19
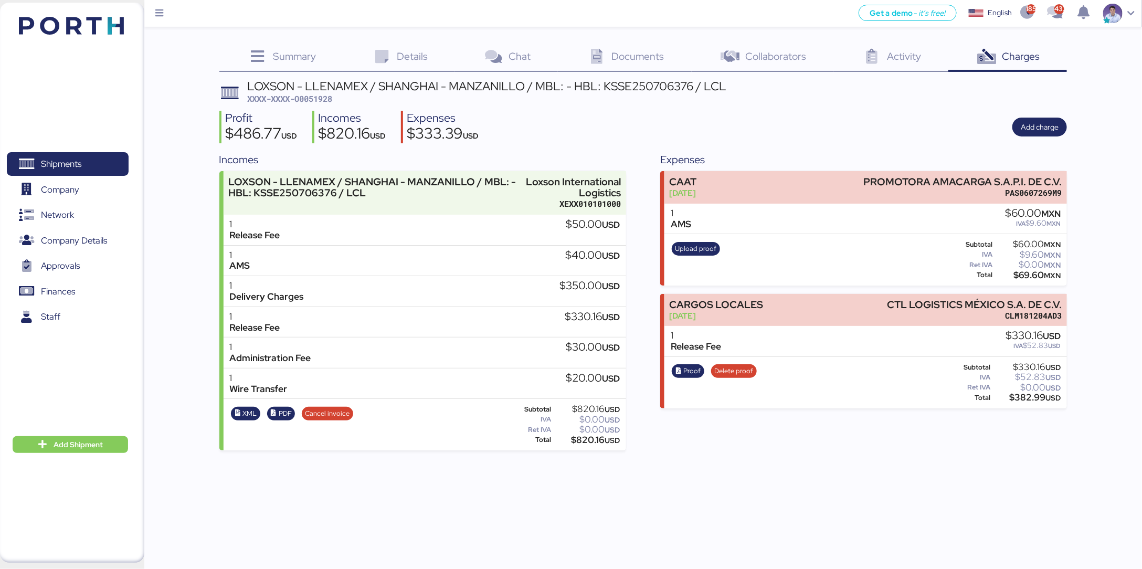
click at [633, 217] on div "Incomes LOXSON - LLENAMEX / SHANGHAI - MANZANILLO / MBL: - HBL: KSSE250706376 /…" at bounding box center [643, 301] width 848 height 299
click at [742, 456] on div "Get a demo - it’s free! Get a demo English Inglés English 1852 433 Shipments 0 …" at bounding box center [571, 284] width 1142 height 569
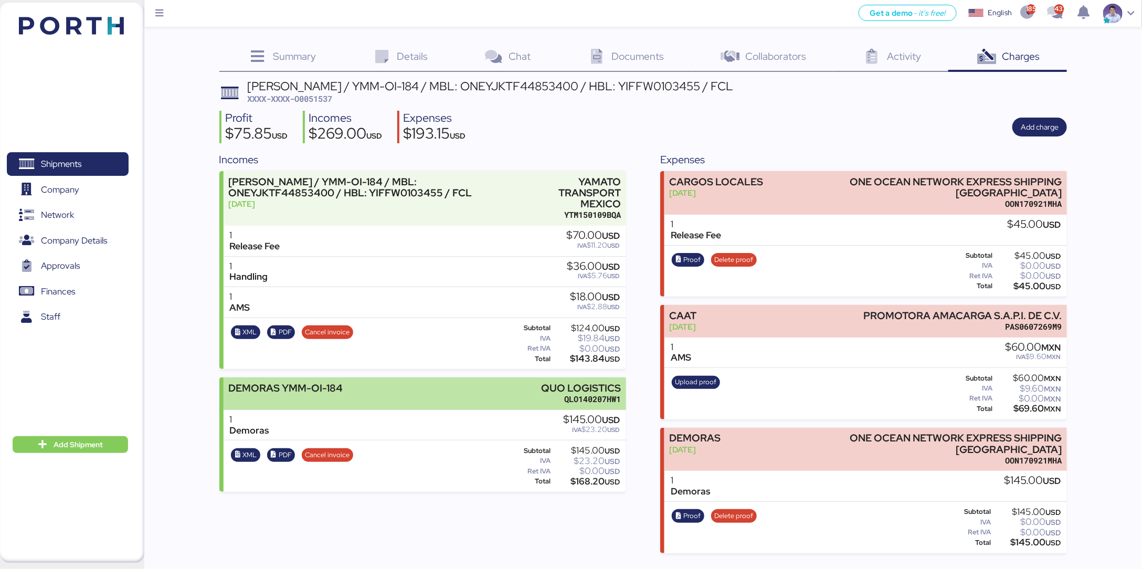
click at [609, 397] on div "QLO140207HW1" at bounding box center [582, 399] width 80 height 11
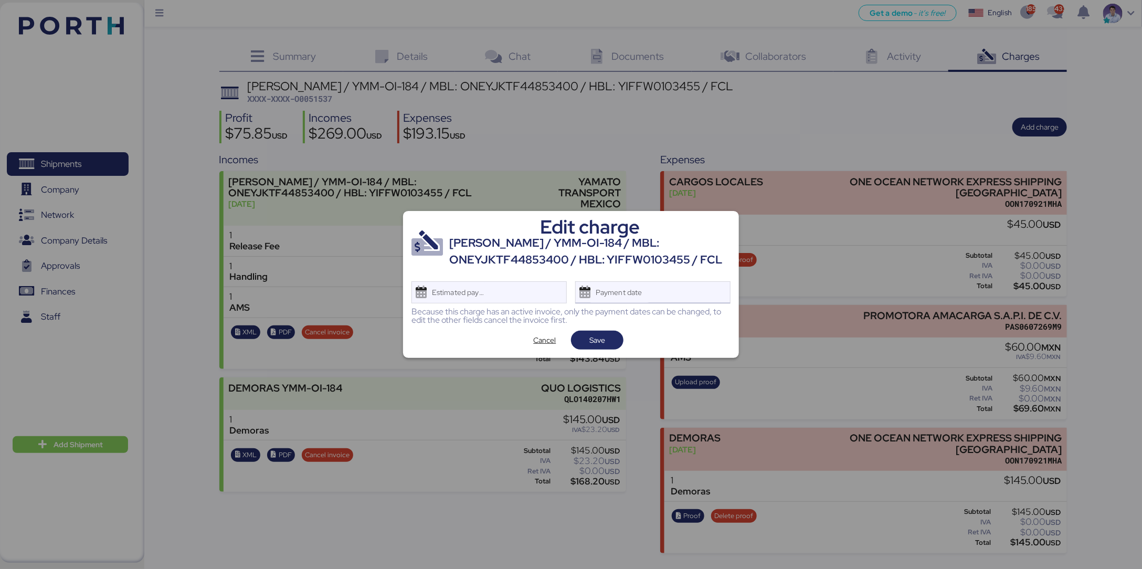
click at [645, 295] on div "Payment date" at bounding box center [619, 292] width 62 height 21
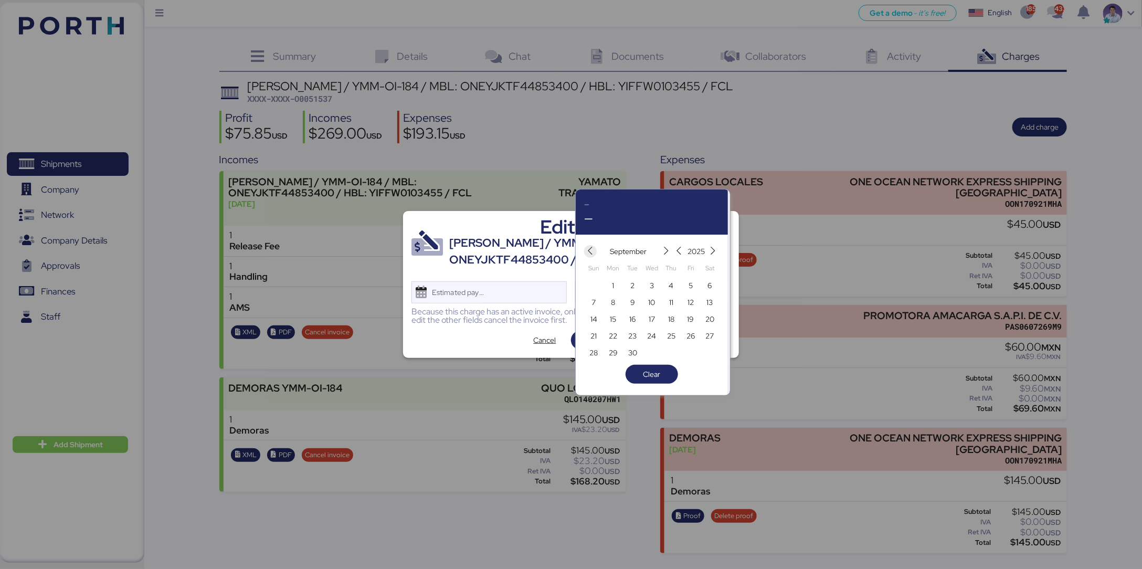
click at [587, 245] on span "button" at bounding box center [590, 251] width 13 height 13
drag, startPoint x: 656, startPoint y: 319, endPoint x: 613, endPoint y: 327, distance: 43.8
click at [654, 319] on span "13" at bounding box center [652, 319] width 12 height 13
type input "[DATE]"
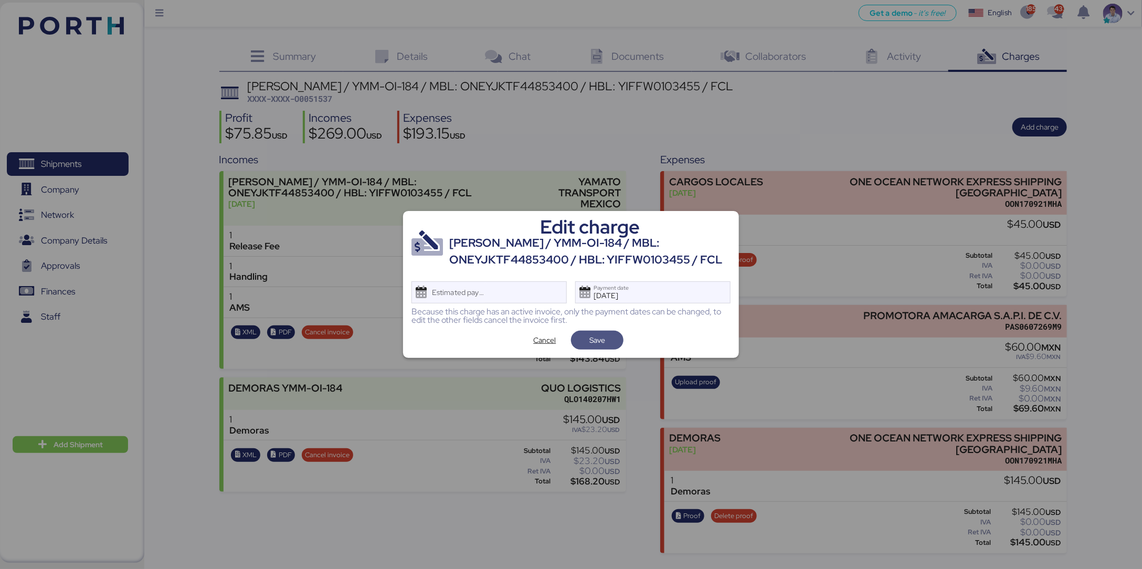
click at [603, 345] on span "Save" at bounding box center [597, 340] width 16 height 13
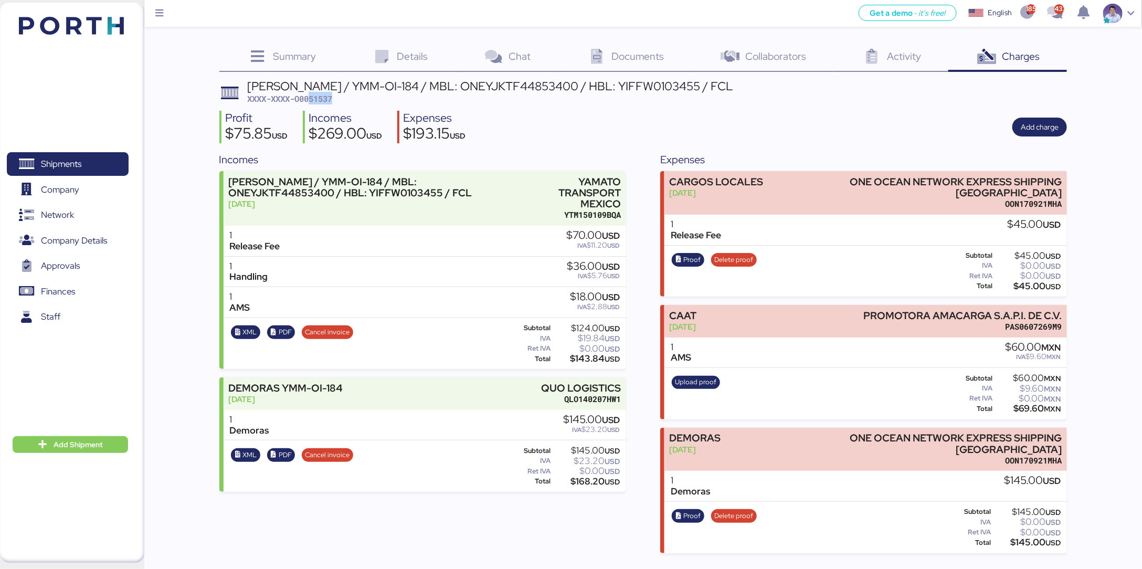
drag, startPoint x: 311, startPoint y: 97, endPoint x: 369, endPoint y: 102, distance: 59.0
click at [369, 102] on div "YAMATO - YAZAKI / YMM-OI-184 / MBL: ONEYJKTF44853400 / HBL: YIFFW0103455 / FCL …" at bounding box center [490, 92] width 486 height 25
copy span "51537"
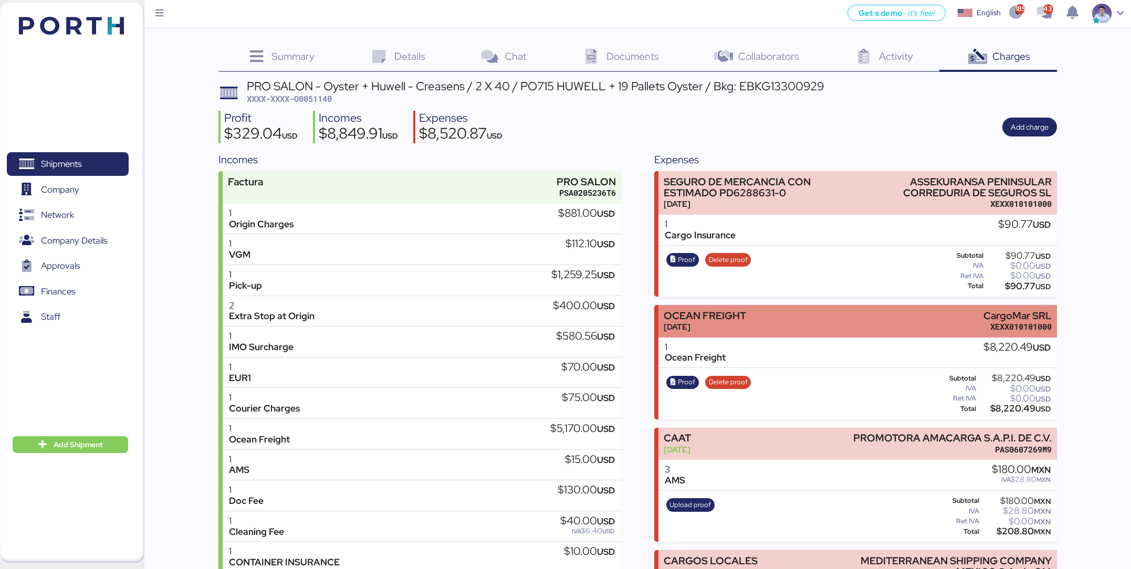
click at [752, 325] on div "OCEAN FREIGHT [DATE] CargoMar SRL XEXX010101000" at bounding box center [857, 321] width 398 height 32
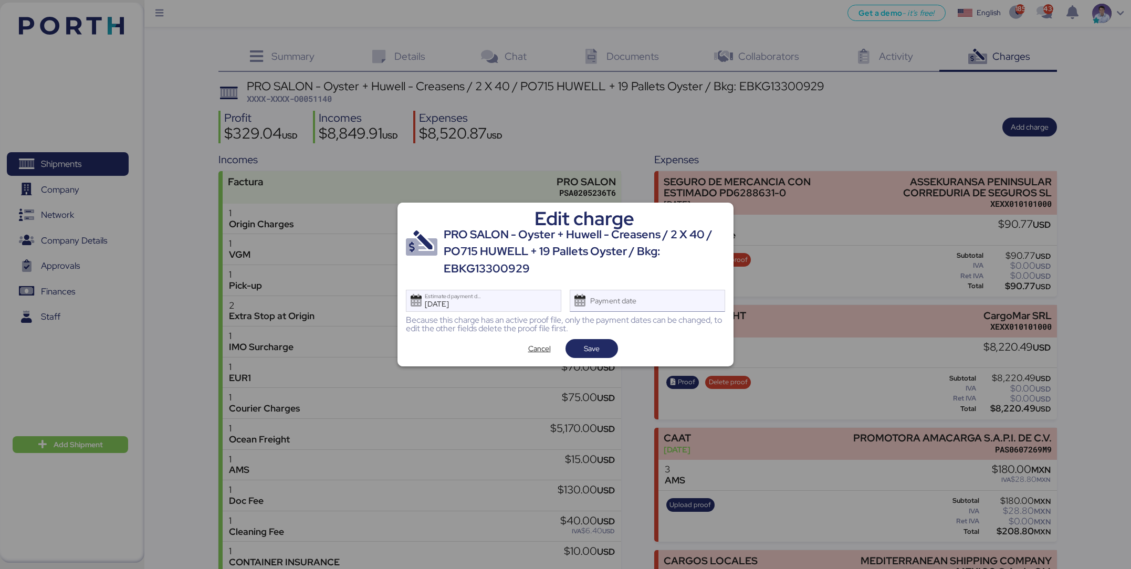
click at [633, 295] on div "Payment date" at bounding box center [614, 300] width 62 height 21
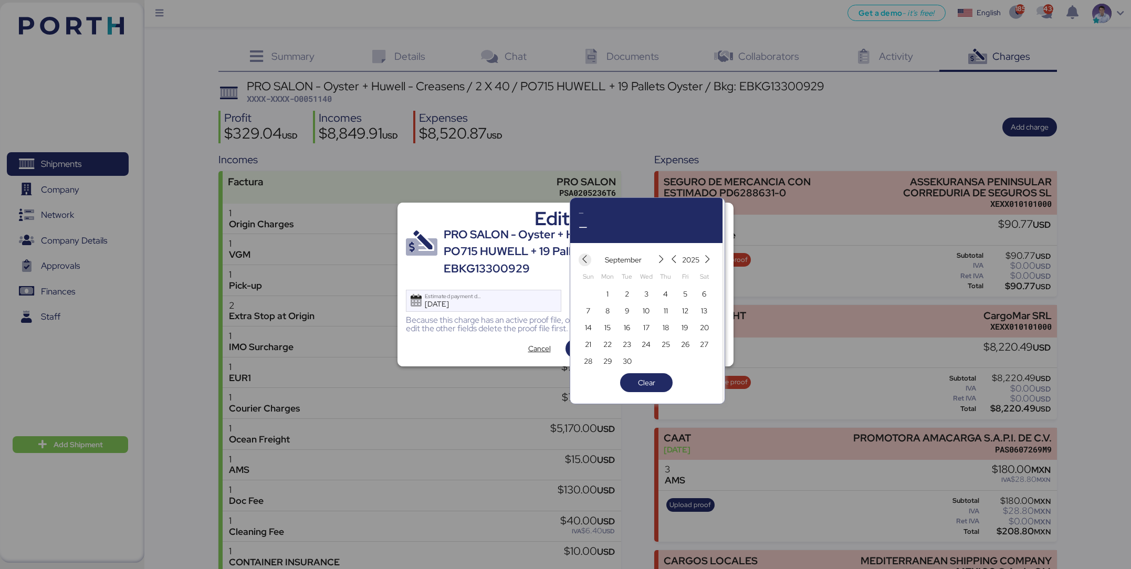
click at [582, 258] on icon "button" at bounding box center [584, 259] width 9 height 9
click at [647, 332] on span "13" at bounding box center [646, 327] width 6 height 13
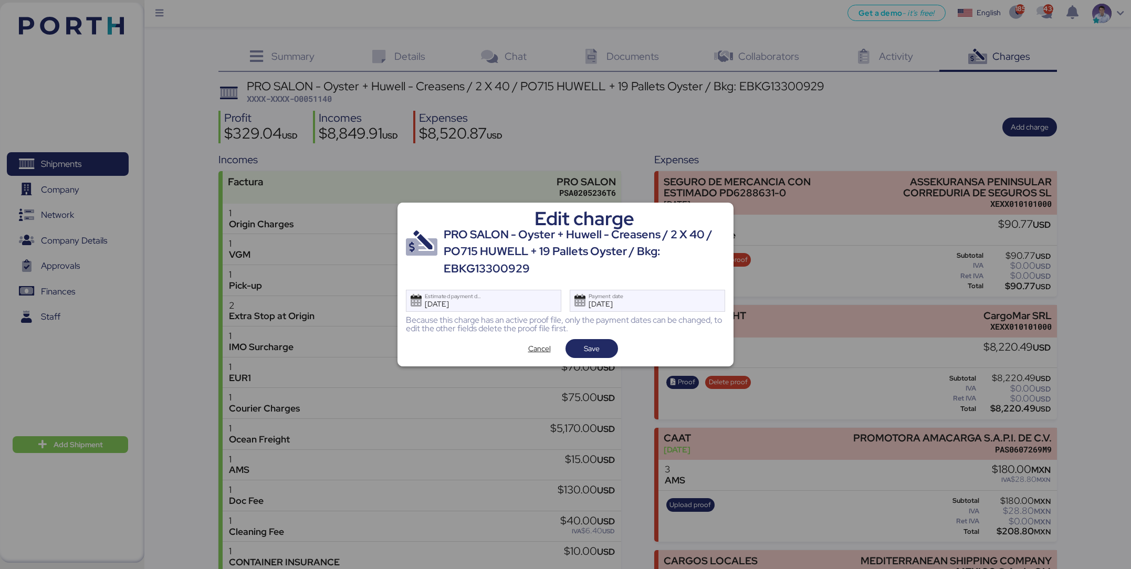
click at [635, 316] on div "Because this charge has an active proof file, only the payment dates can be cha…" at bounding box center [565, 324] width 319 height 17
click at [633, 306] on div "[DATE] Payment date" at bounding box center [614, 300] width 62 height 21
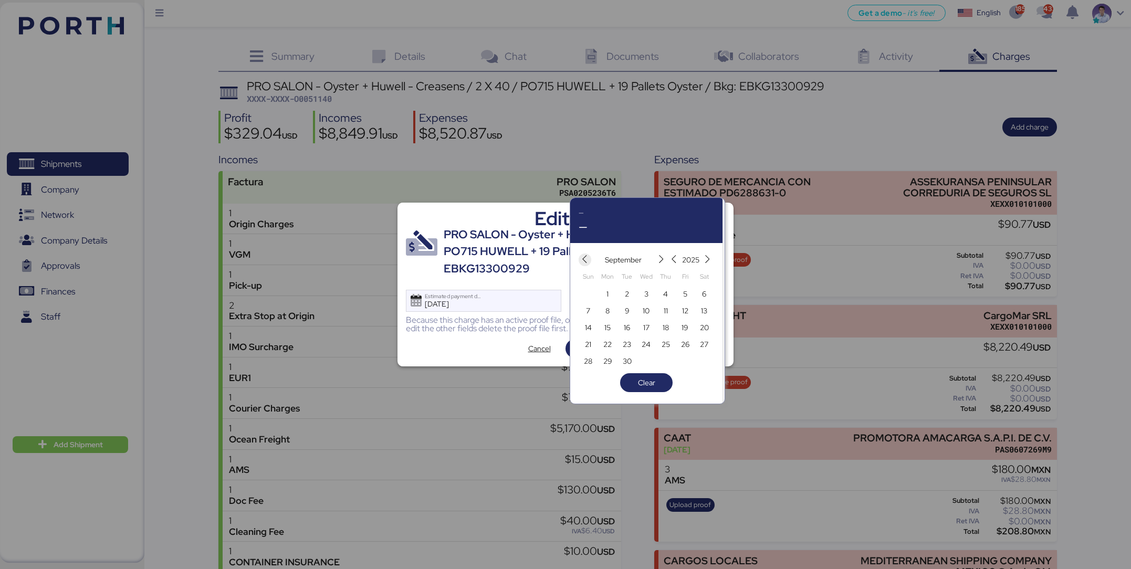
click at [588, 261] on icon "button" at bounding box center [584, 259] width 9 height 9
click at [666, 329] on span "14" at bounding box center [665, 327] width 7 height 13
type input "[DATE]"
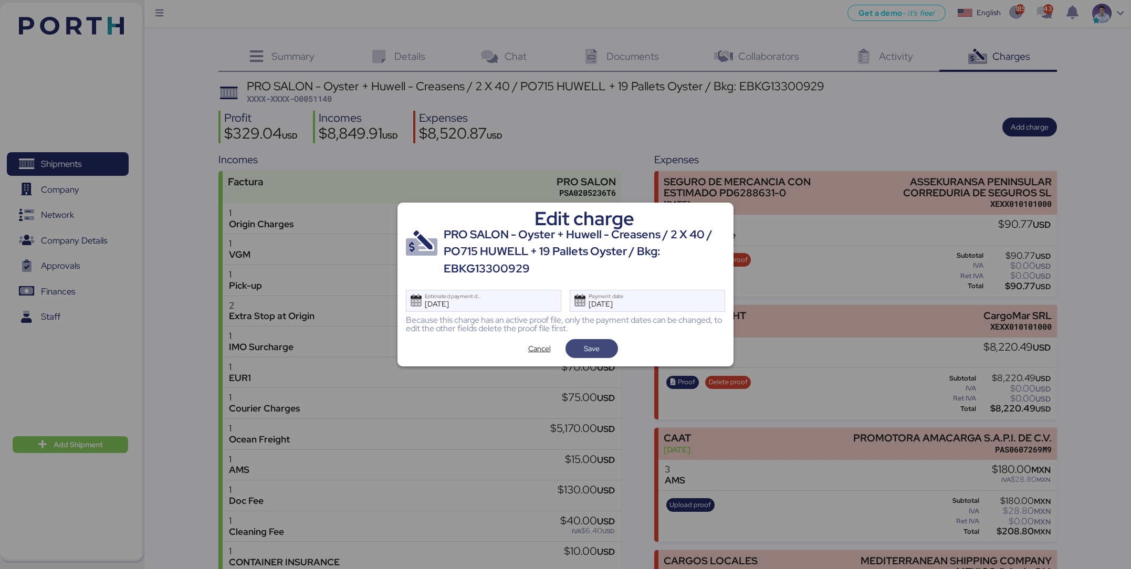
click at [603, 349] on span "Save" at bounding box center [592, 348] width 36 height 15
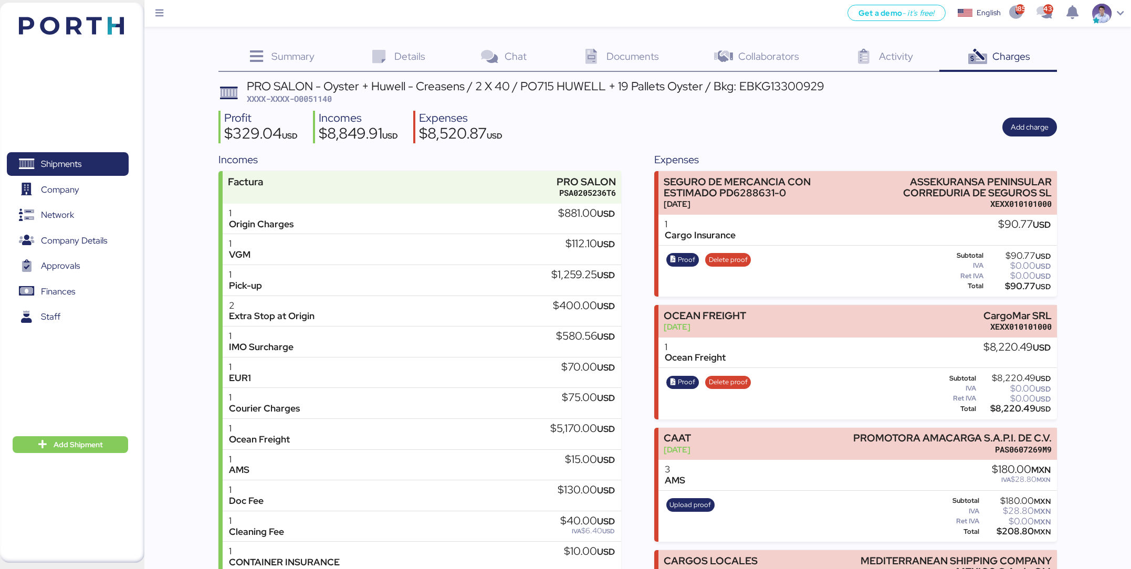
click at [629, 277] on div "Incomes Factura PRO SALON PSA0205236T6 1 Origin Charges $881.00 USD 1 VGM $112.…" at bounding box center [637, 414] width 838 height 524
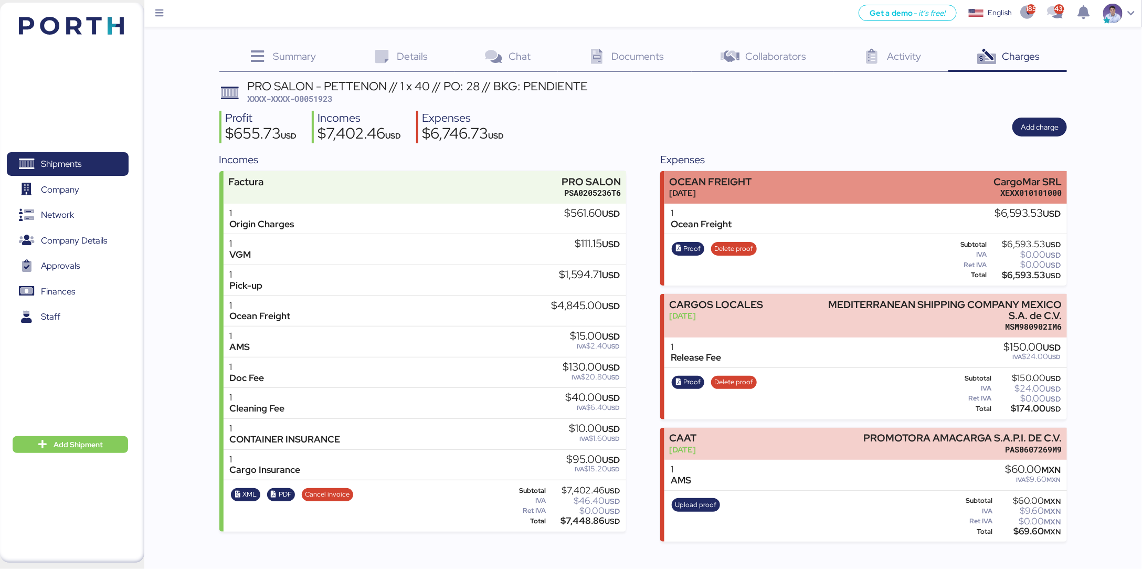
click at [745, 171] on div "OCEAN FREIGHT [DATE] CargoMar SRL XEXX010101000" at bounding box center [865, 187] width 403 height 32
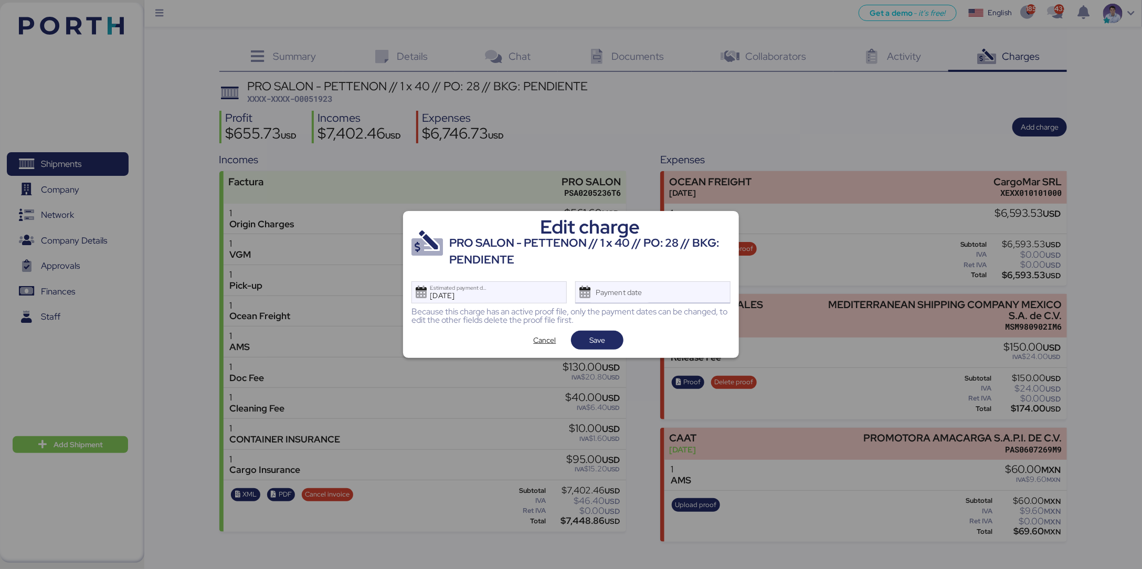
click at [691, 289] on div "Payment date" at bounding box center [652, 292] width 155 height 22
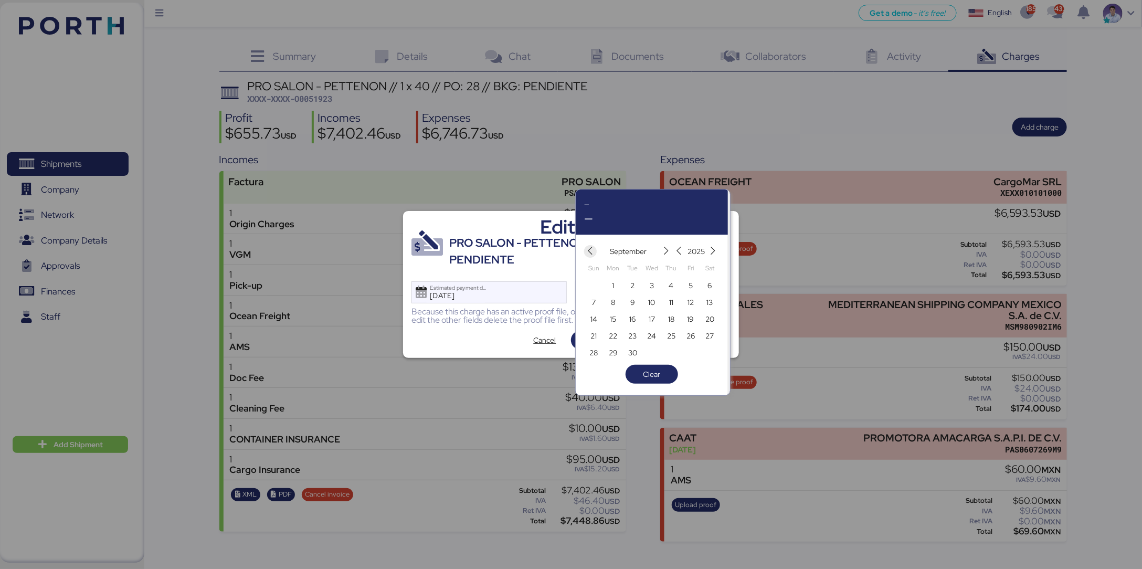
click at [594, 250] on icon "button" at bounding box center [590, 251] width 9 height 9
click at [653, 321] on span "13" at bounding box center [652, 319] width 6 height 13
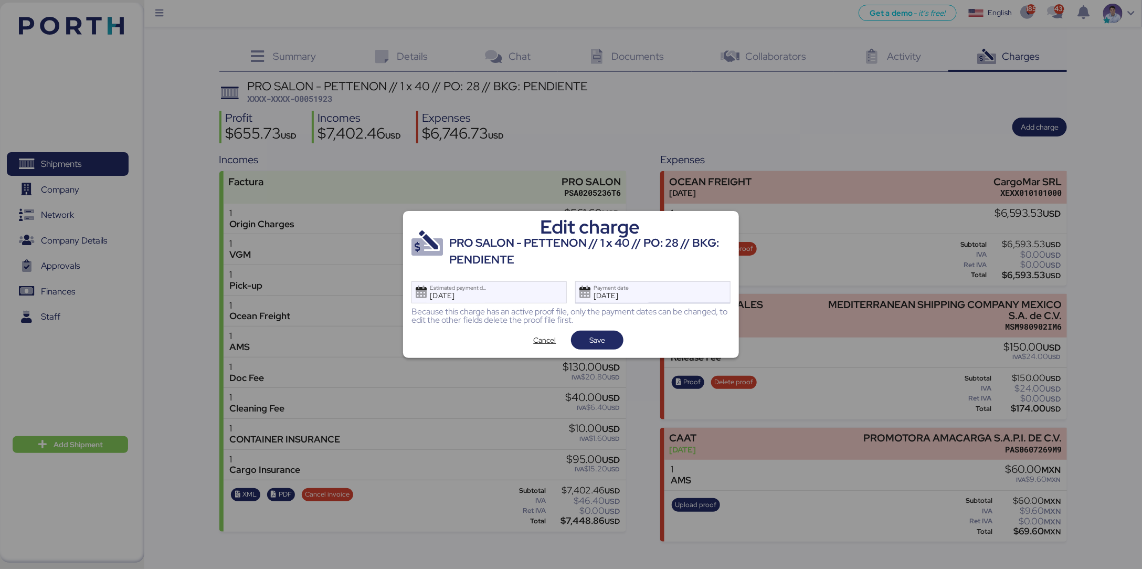
click at [631, 289] on div "[DATE] Payment date" at bounding box center [619, 292] width 62 height 21
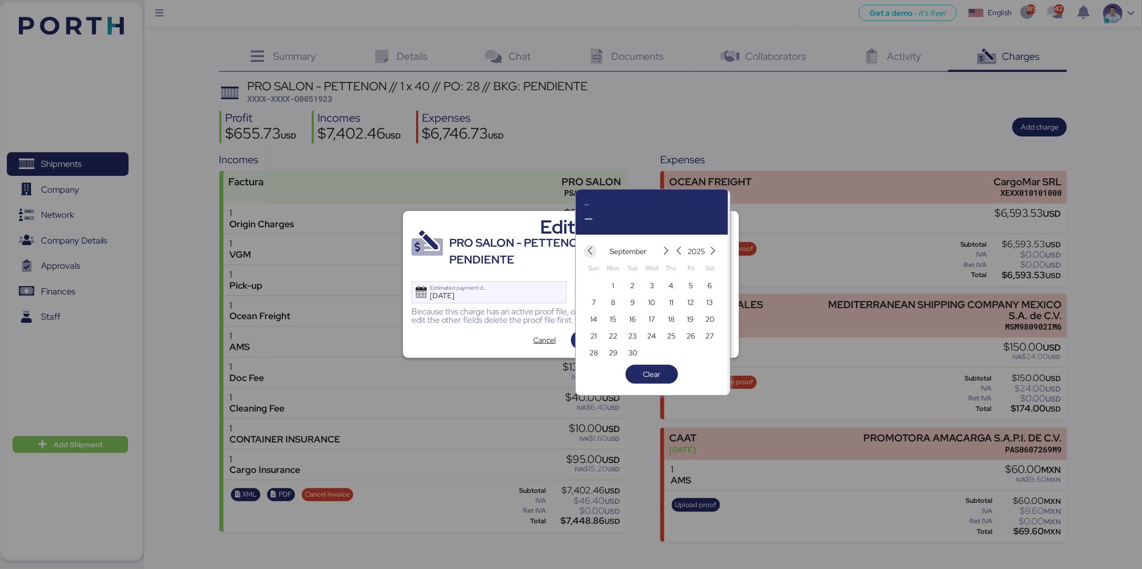
click at [591, 247] on icon "button" at bounding box center [590, 251] width 9 height 9
click at [669, 315] on span "14" at bounding box center [671, 319] width 7 height 13
type input "[DATE]"
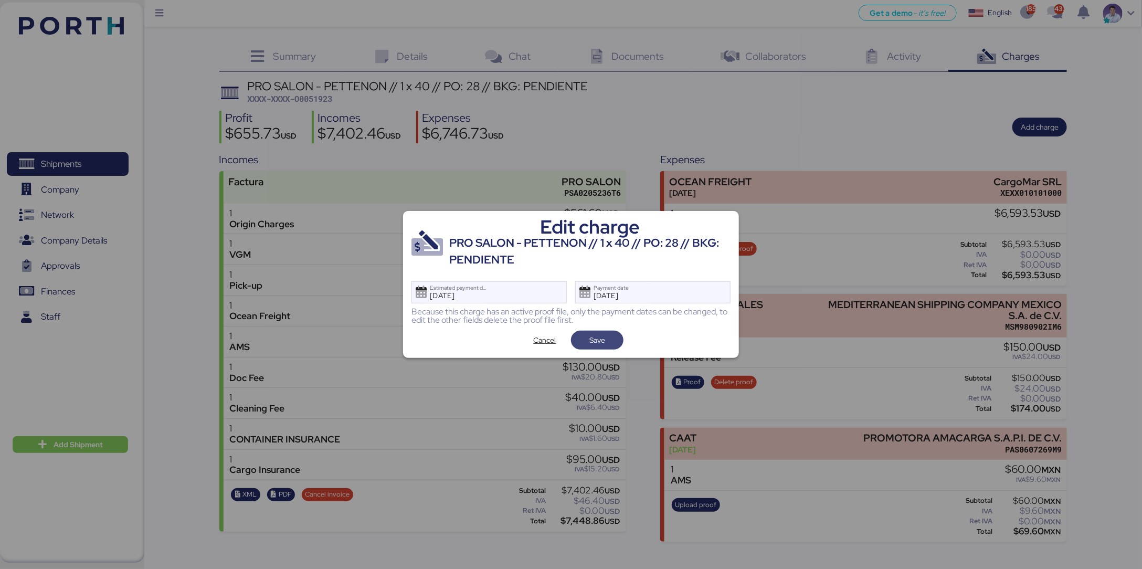
click at [619, 338] on span "Save" at bounding box center [597, 340] width 52 height 19
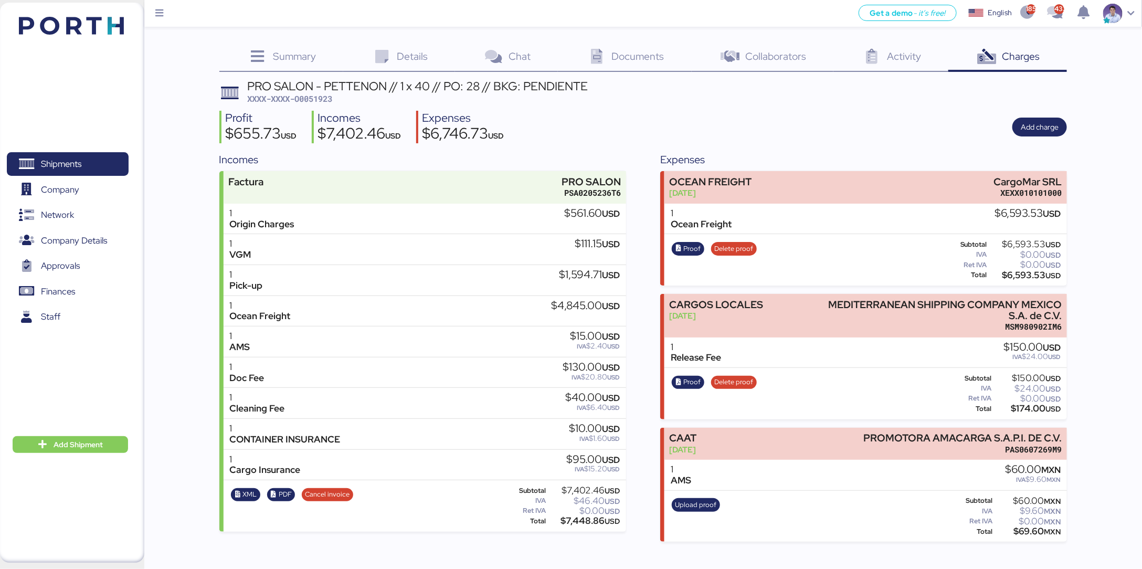
click at [658, 146] on div "PRO SALON - PETTENON // 1 x 40 // PO: 28 // BKG: PENDIENTE XXXX-XXXX-O0051923 P…" at bounding box center [643, 311] width 848 height 462
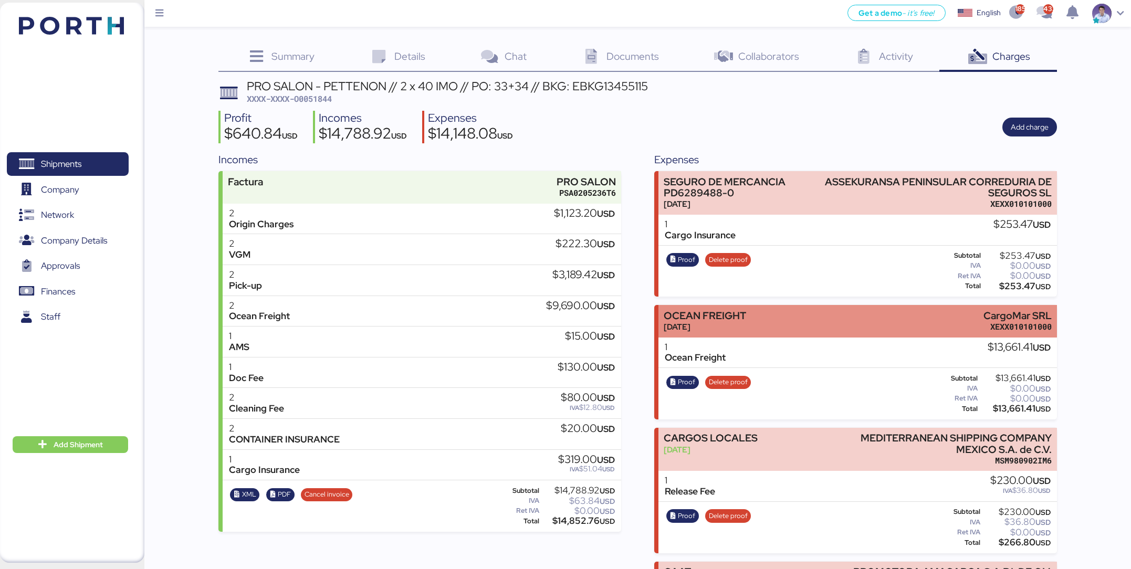
click at [709, 325] on div "[DATE]" at bounding box center [704, 326] width 82 height 11
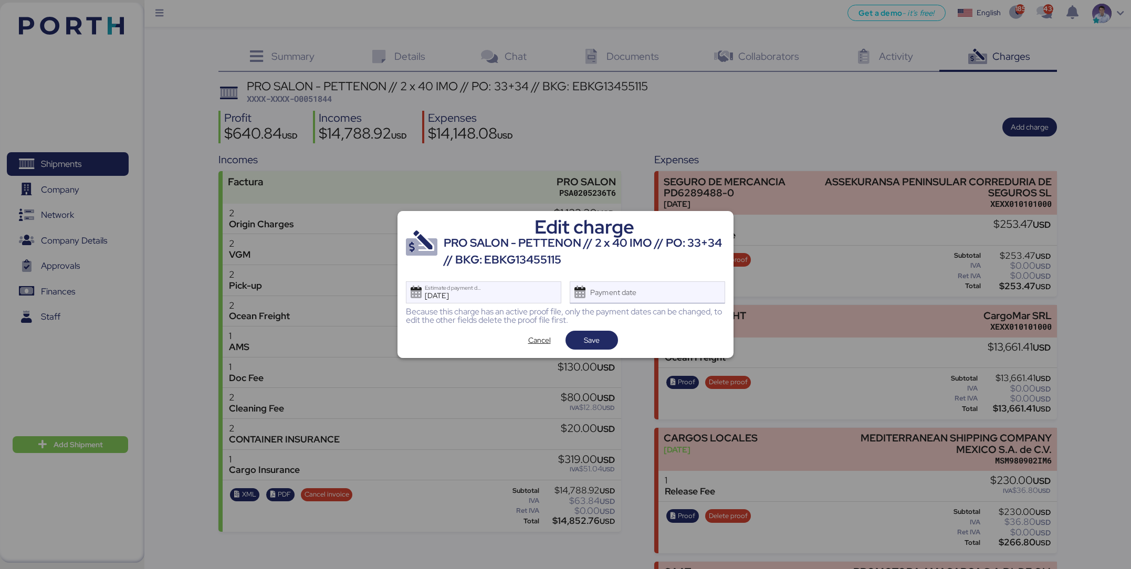
click at [649, 284] on div "Payment date" at bounding box center [646, 292] width 155 height 22
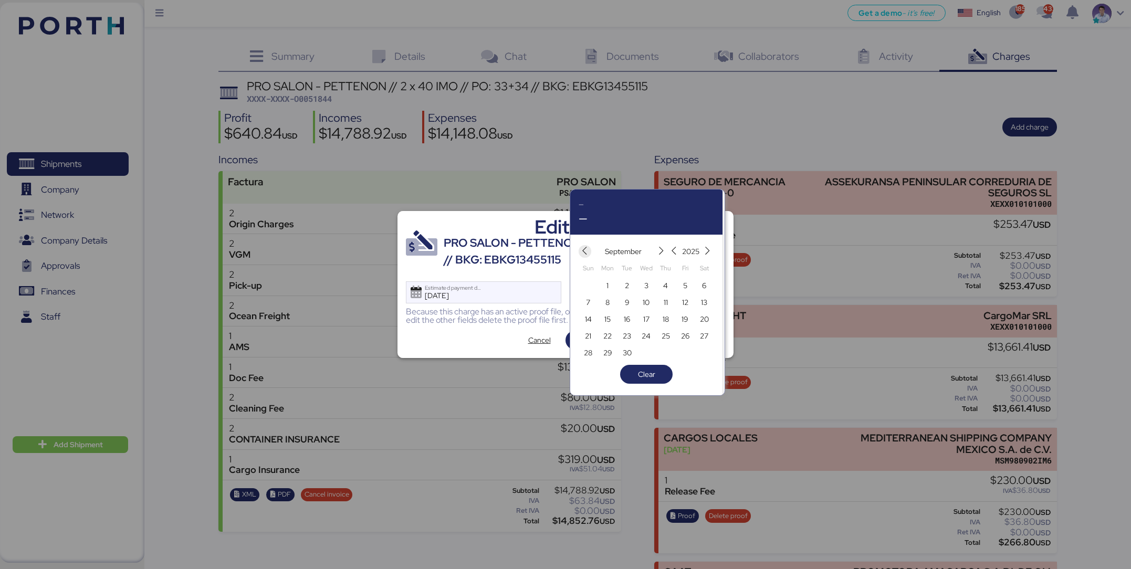
click at [586, 254] on icon "button" at bounding box center [584, 251] width 9 height 9
click at [667, 319] on span "14" at bounding box center [665, 319] width 7 height 13
type input "[DATE]"
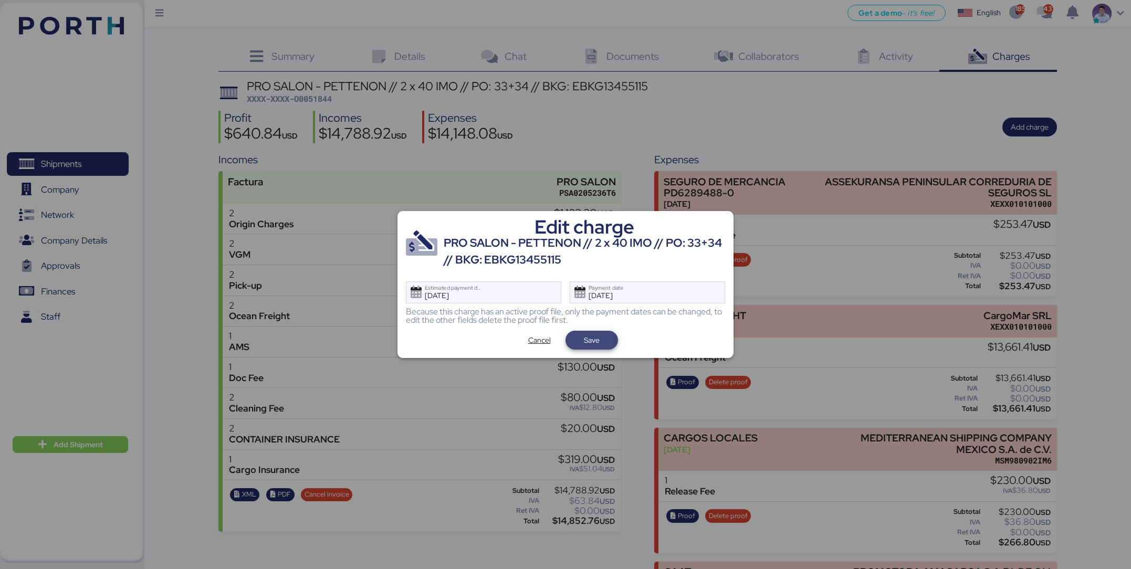
click at [606, 339] on span "Save" at bounding box center [592, 340] width 36 height 15
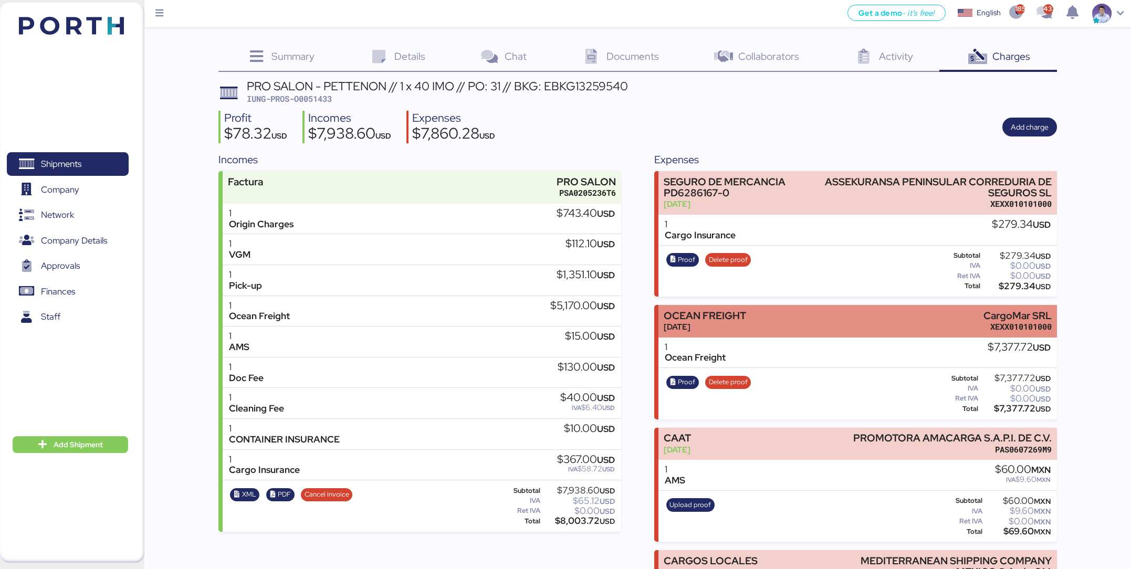
click at [735, 318] on div "OCEAN FREIGHT" at bounding box center [704, 315] width 82 height 11
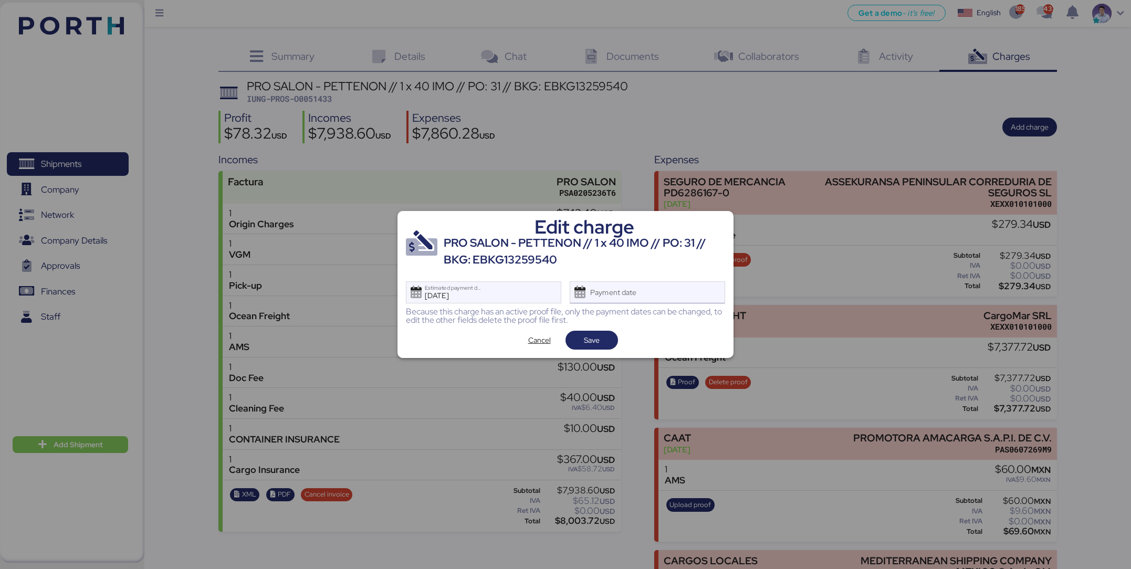
click at [629, 290] on div "Payment date" at bounding box center [614, 292] width 62 height 21
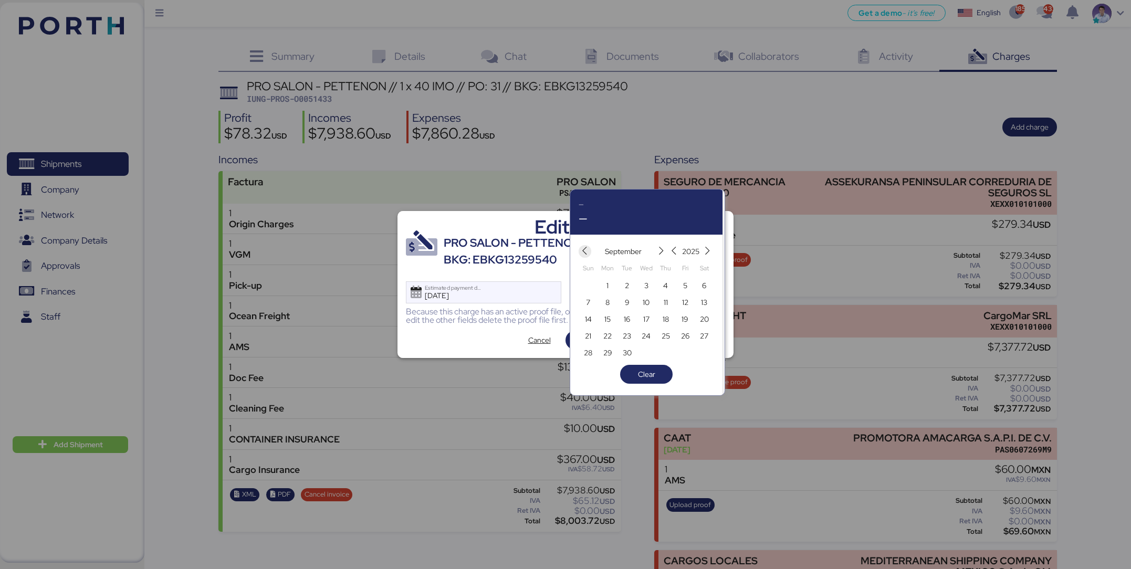
click at [587, 250] on icon "button" at bounding box center [584, 251] width 9 height 9
click at [667, 321] on span "14" at bounding box center [665, 319] width 7 height 13
type input "[DATE]"
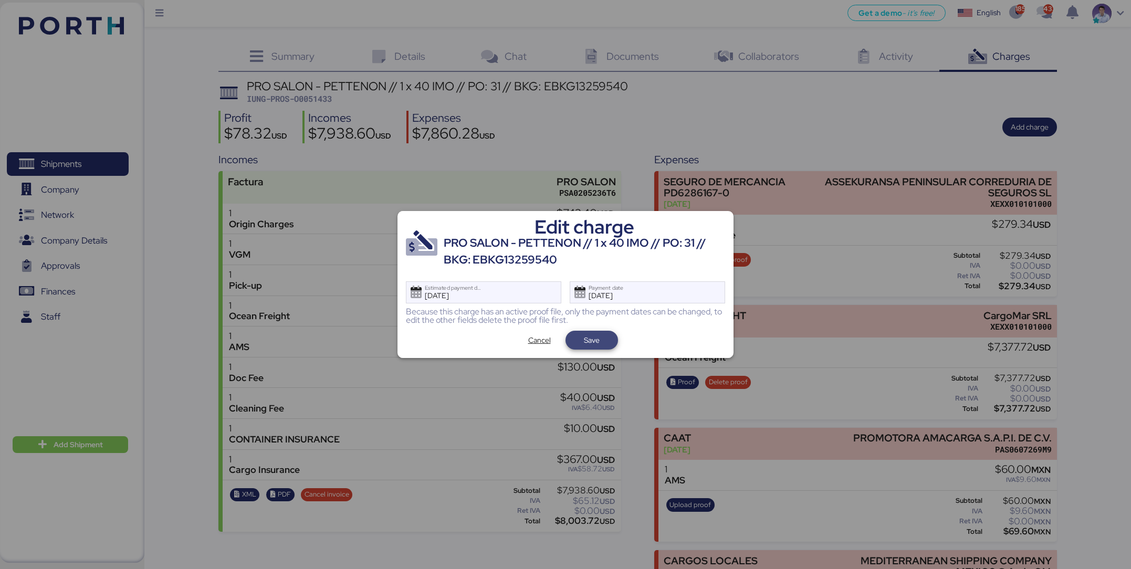
click at [611, 342] on span "Save" at bounding box center [591, 340] width 52 height 19
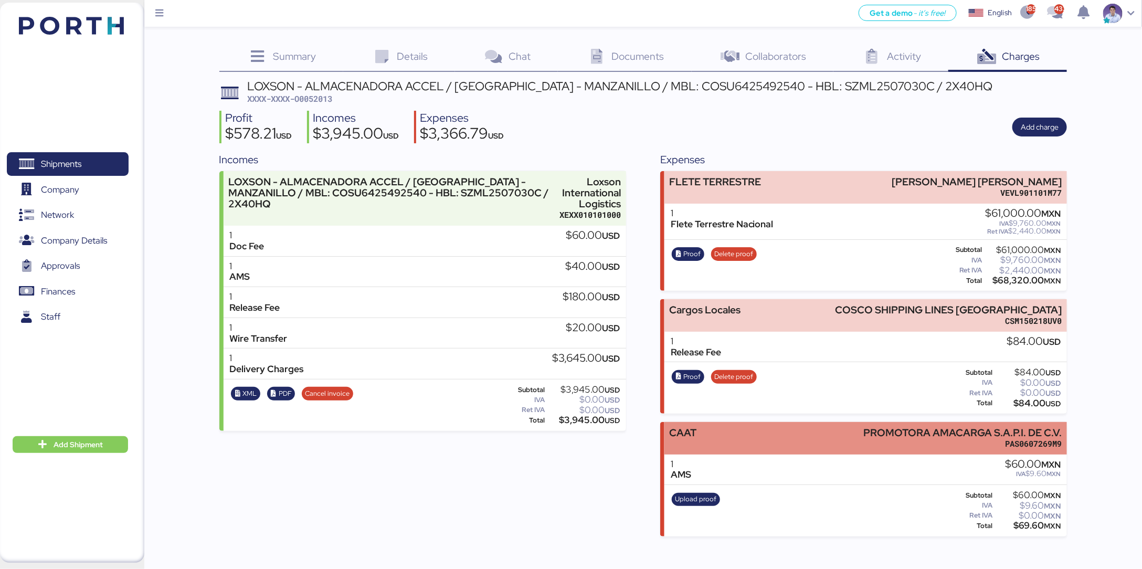
click at [711, 379] on div "CAAT PROMOTORA AMACARGA S.A.P.I. DE C.V. PAS0607269M9" at bounding box center [865, 438] width 403 height 32
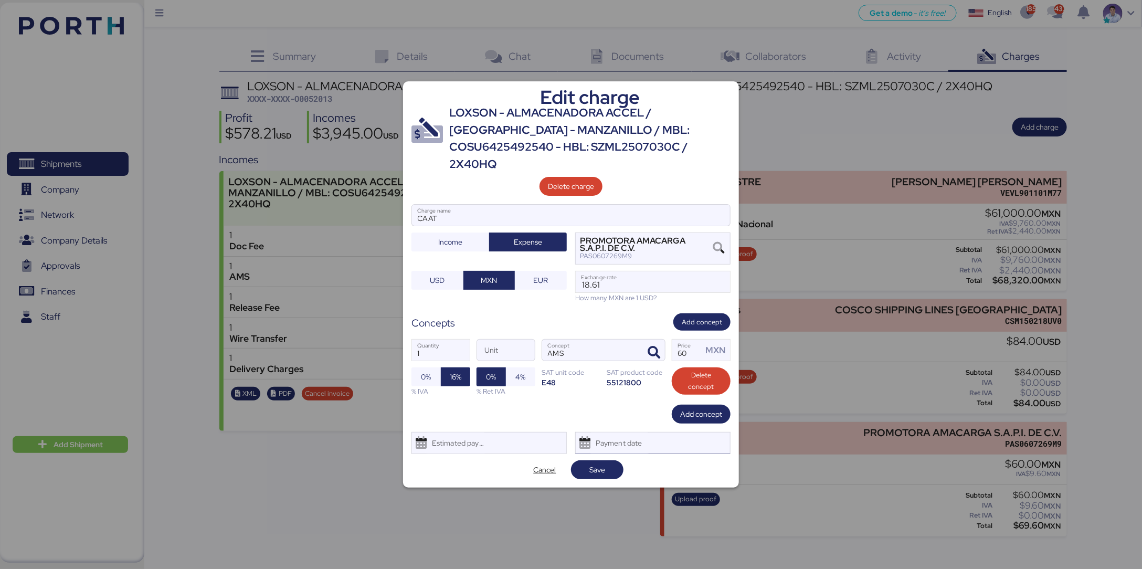
click at [672, 379] on div "Payment date" at bounding box center [652, 443] width 155 height 22
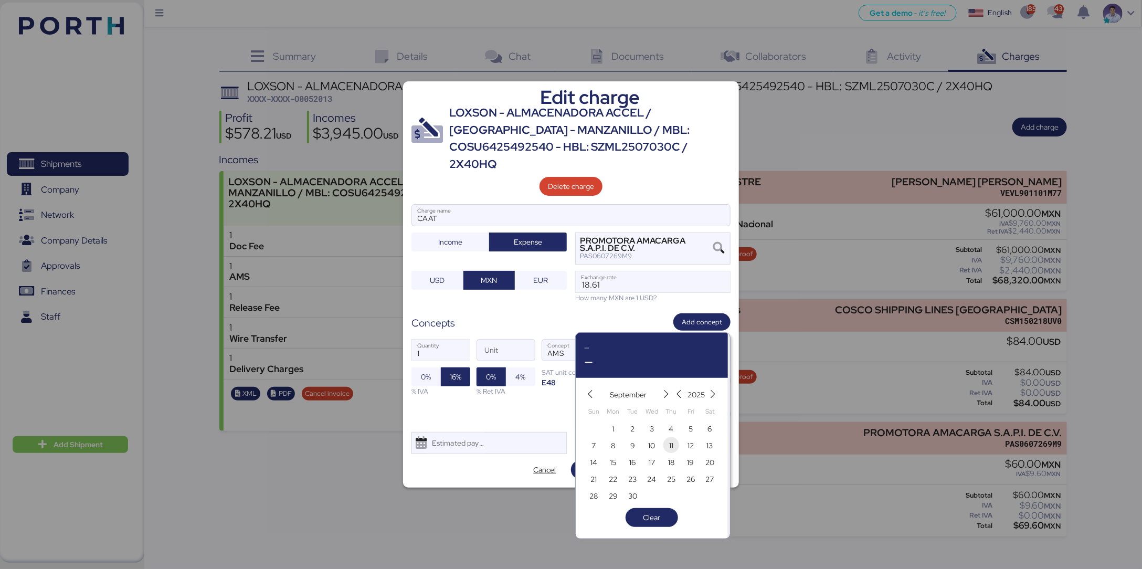
click at [670, 379] on span "11" at bounding box center [671, 445] width 4 height 13
type input "Sep 11, 2025"
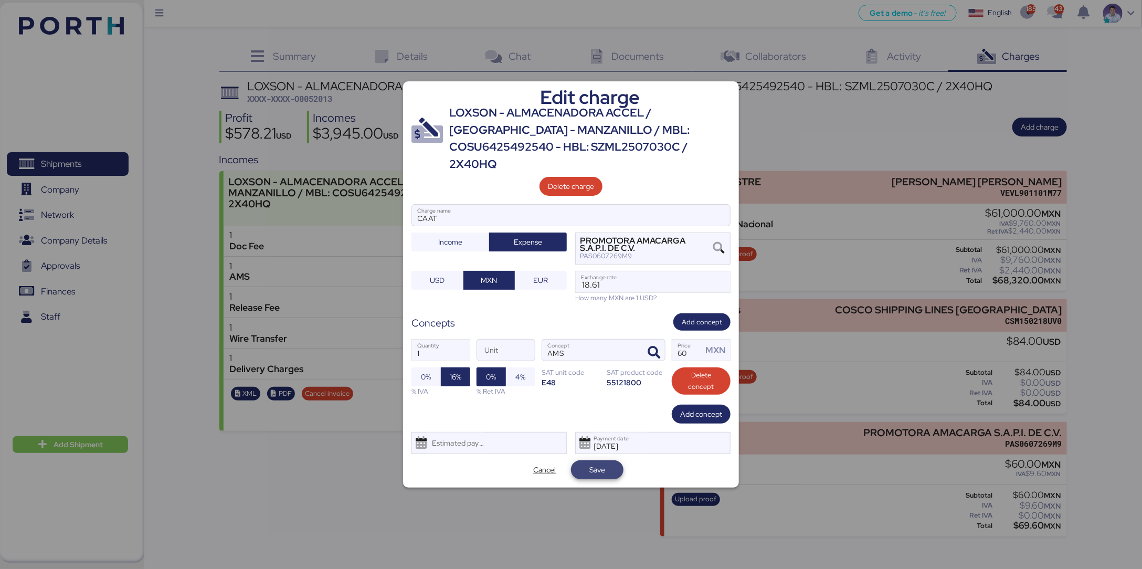
click at [613, 379] on span "Save" at bounding box center [597, 469] width 36 height 15
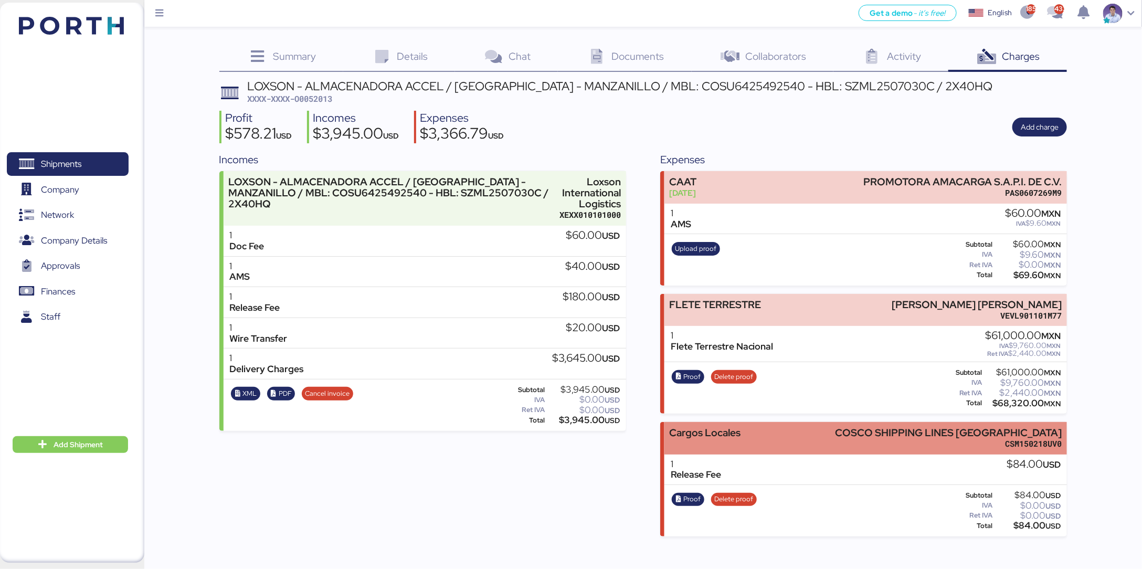
click at [735, 379] on div "Cargos Locales" at bounding box center [704, 432] width 71 height 11
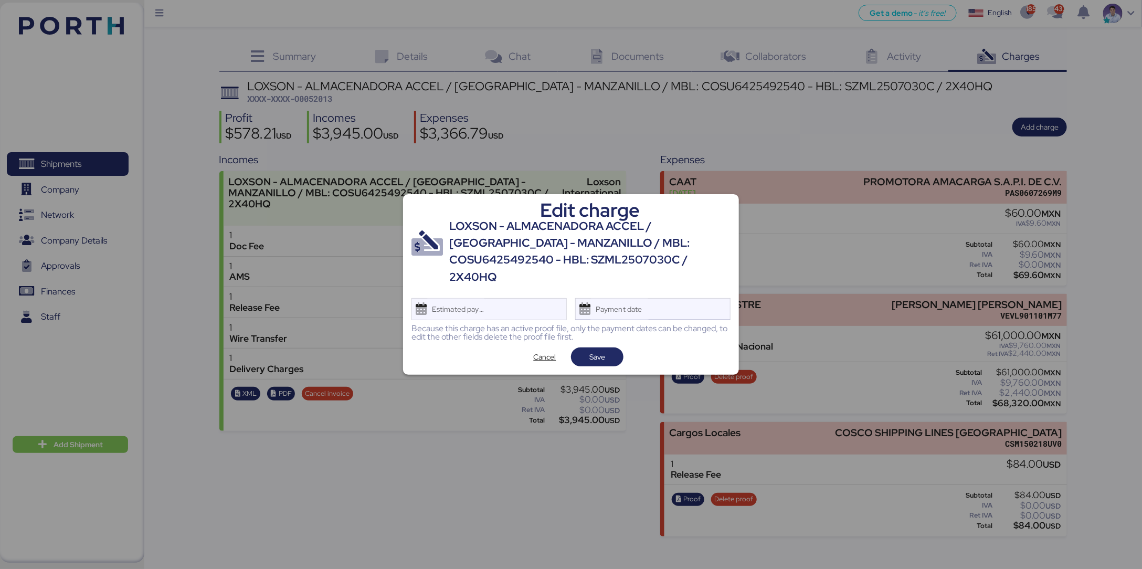
click at [667, 310] on div "Payment date" at bounding box center [652, 309] width 155 height 22
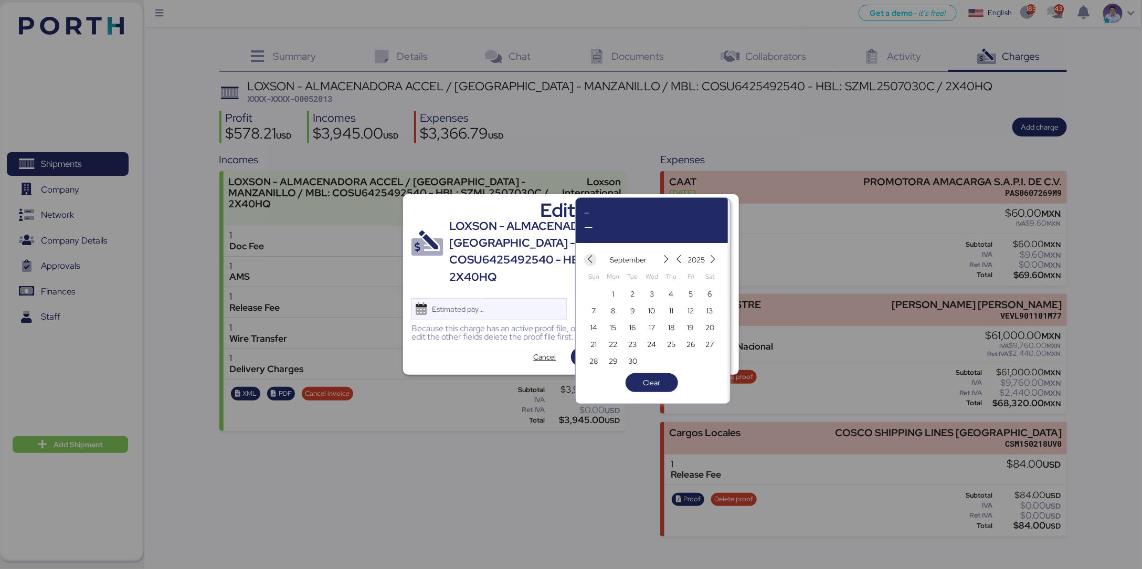
click at [594, 263] on icon "button" at bounding box center [590, 259] width 9 height 9
click at [670, 328] on span "14" at bounding box center [671, 327] width 7 height 13
type input "[DATE]"
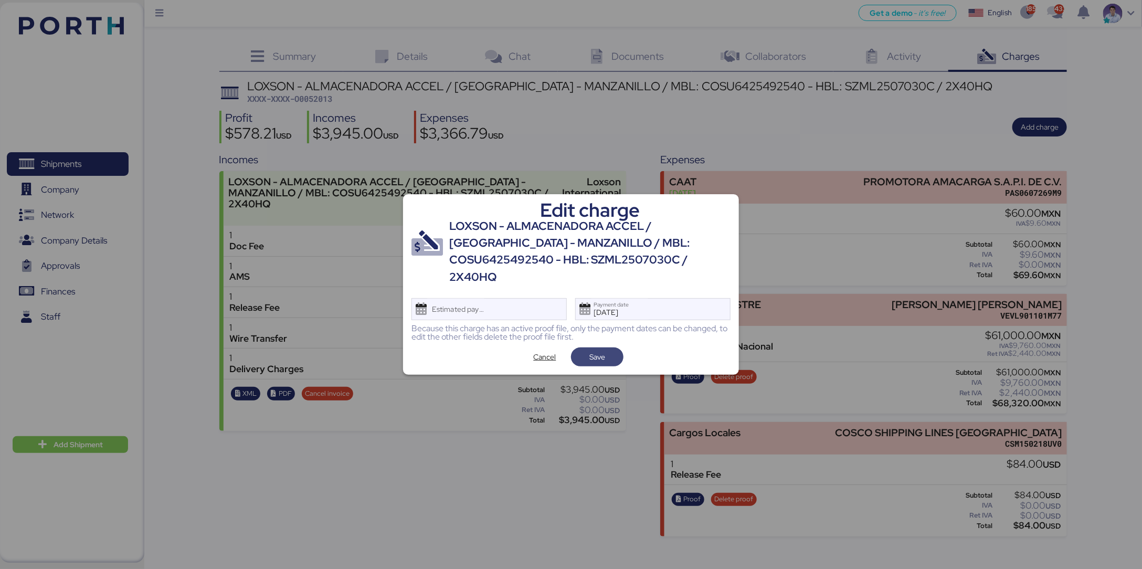
click at [614, 350] on span "Save" at bounding box center [597, 357] width 36 height 15
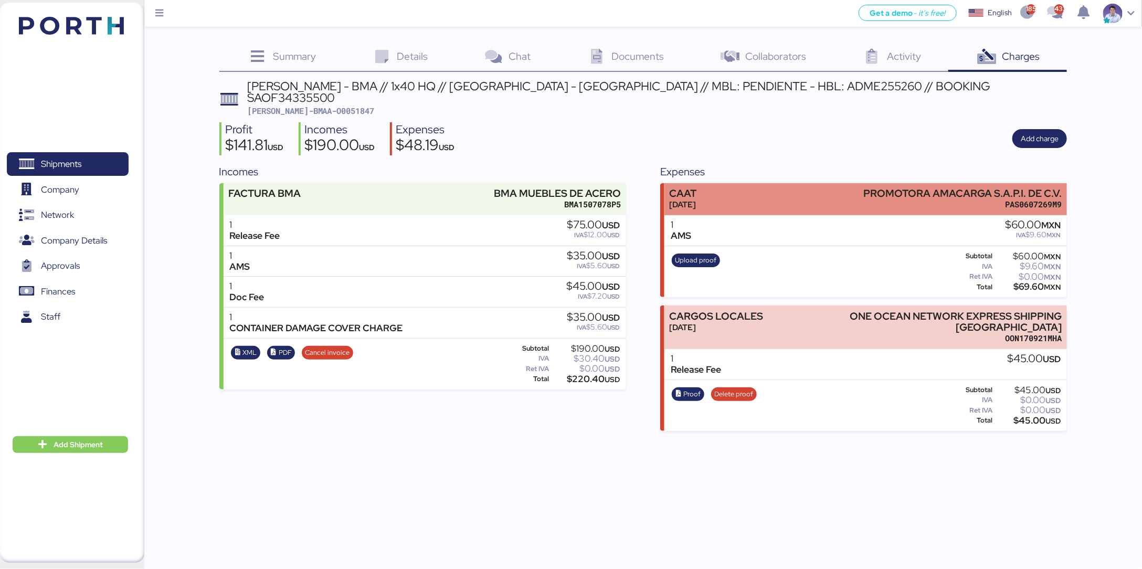
click at [751, 184] on div "CAAT [DATE] PROMOTORA AMACARGA S.A.P.I. DE C.V. PAS0607269M9" at bounding box center [865, 199] width 403 height 32
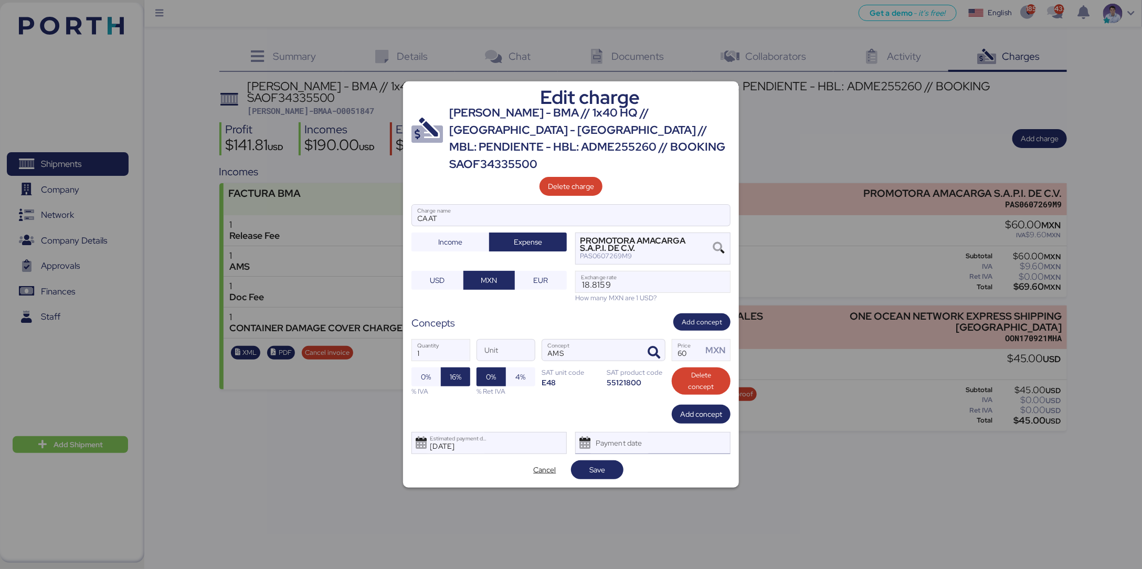
click at [636, 379] on div "Payment date" at bounding box center [619, 442] width 62 height 21
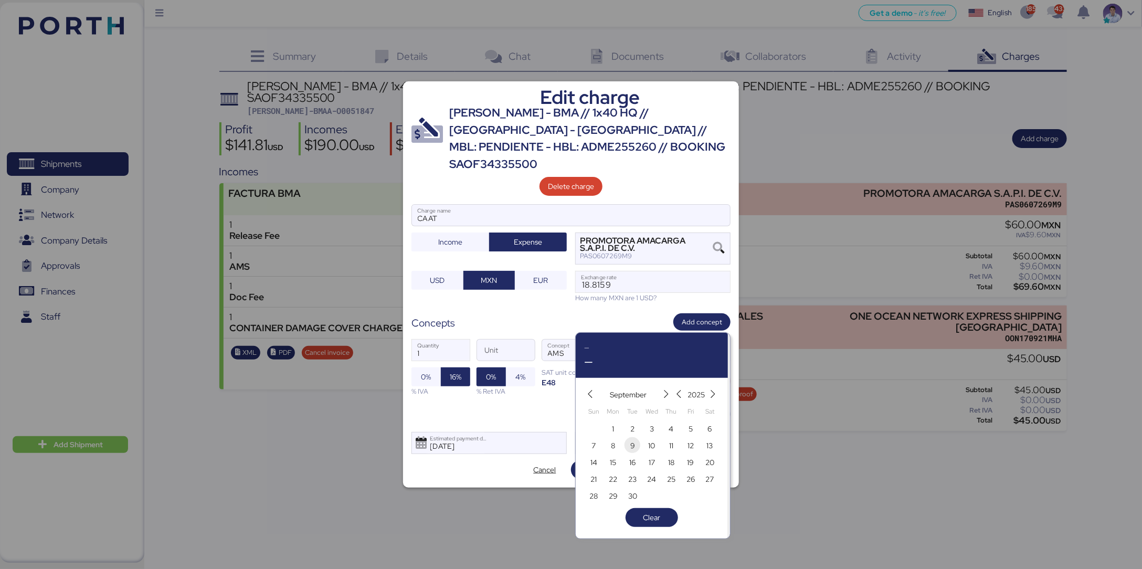
click at [636, 379] on span "9" at bounding box center [633, 445] width 12 height 13
type input "[DATE]"
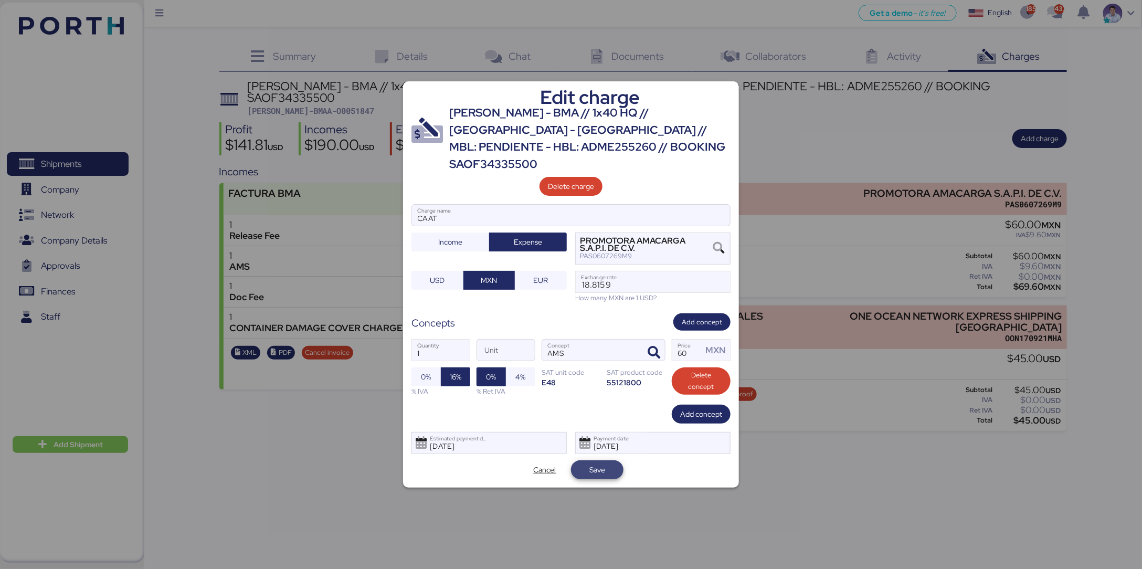
click at [606, 379] on span "Save" at bounding box center [597, 469] width 36 height 15
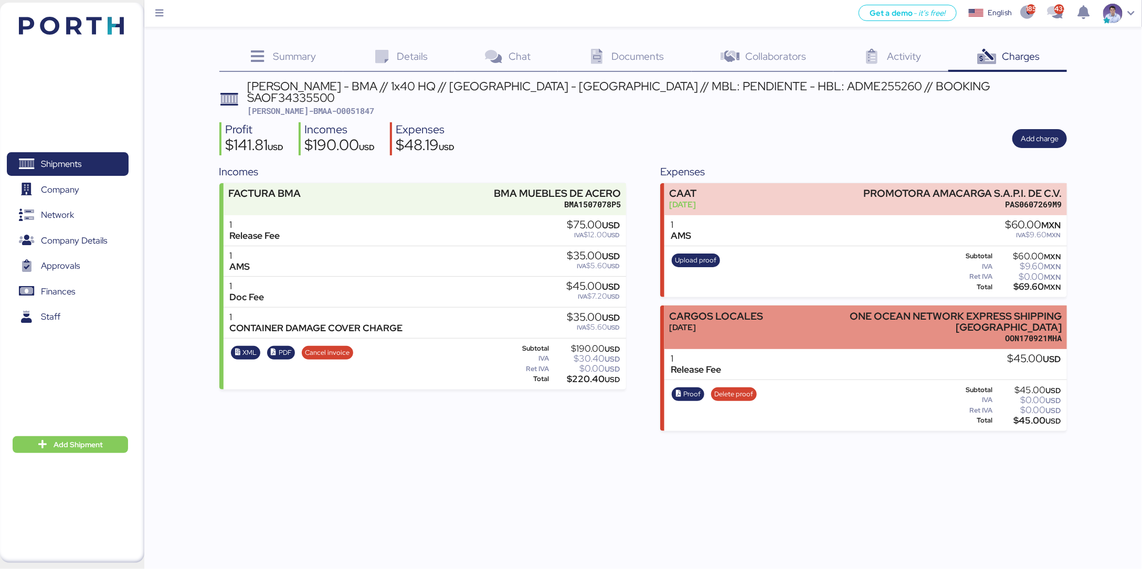
click at [726, 322] on div "[DATE]" at bounding box center [716, 327] width 94 height 11
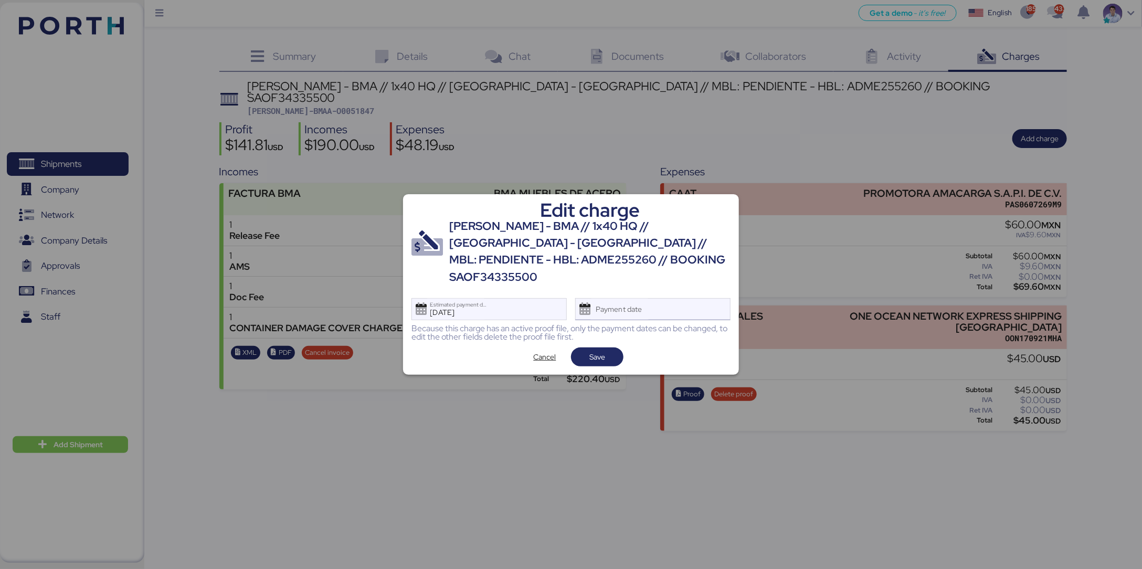
click at [661, 301] on div "Payment date" at bounding box center [652, 309] width 155 height 22
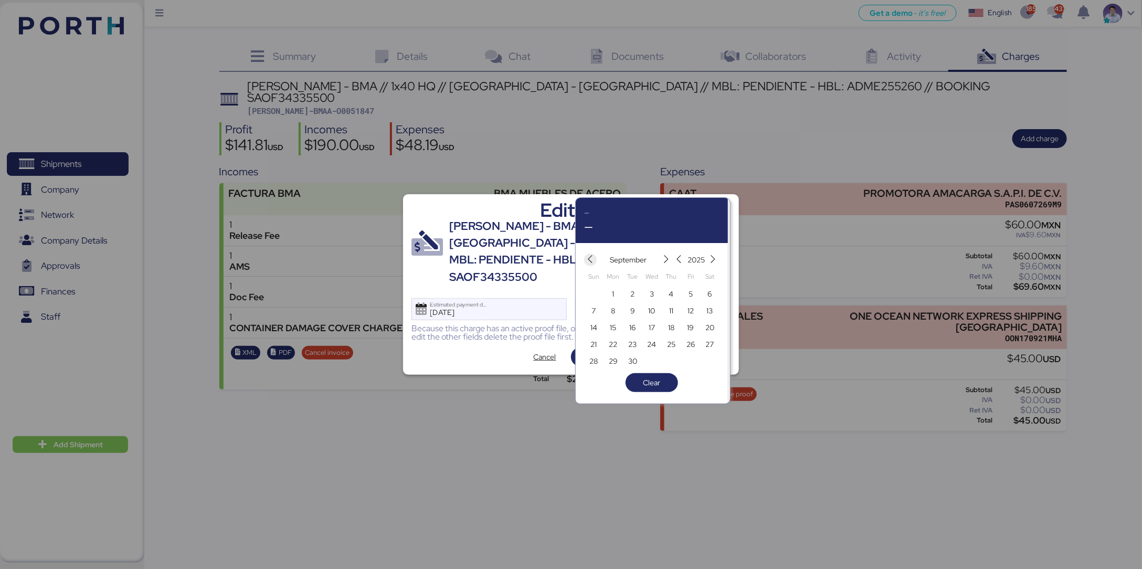
click at [593, 262] on icon "button" at bounding box center [590, 259] width 9 height 9
click at [670, 326] on span "14" at bounding box center [671, 327] width 7 height 13
type input "[DATE]"
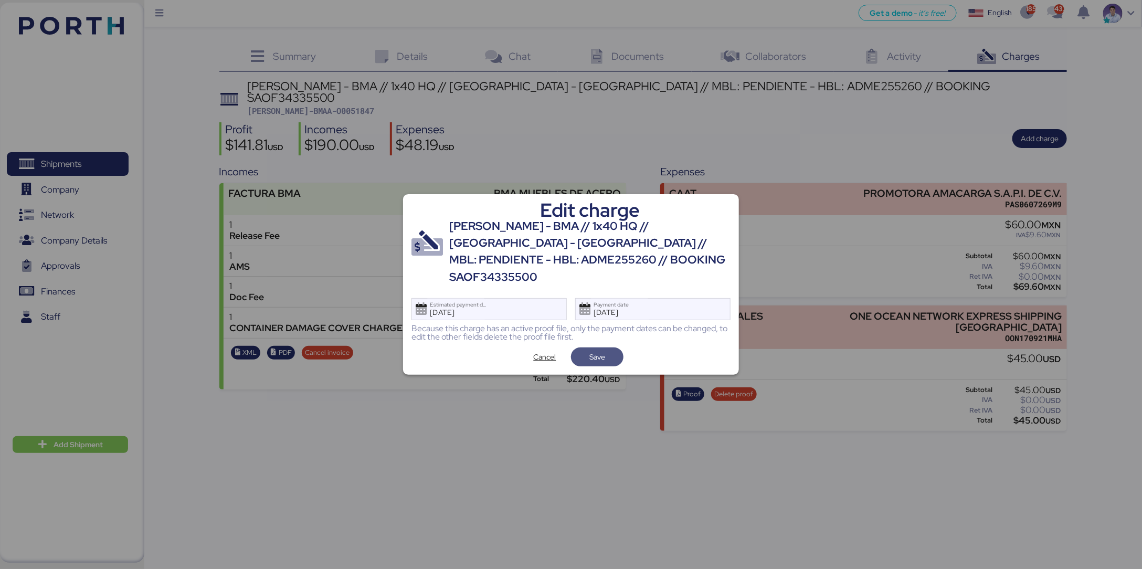
click at [609, 350] on span "Save" at bounding box center [597, 357] width 36 height 15
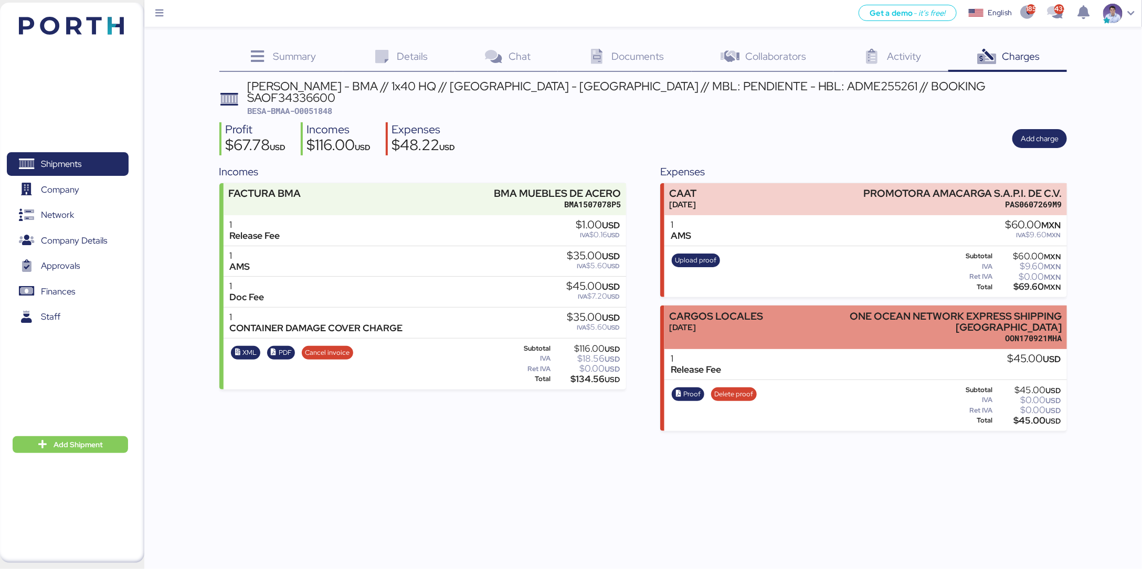
click at [701, 324] on div "CARGOS LOCALES [DATE]" at bounding box center [716, 327] width 94 height 33
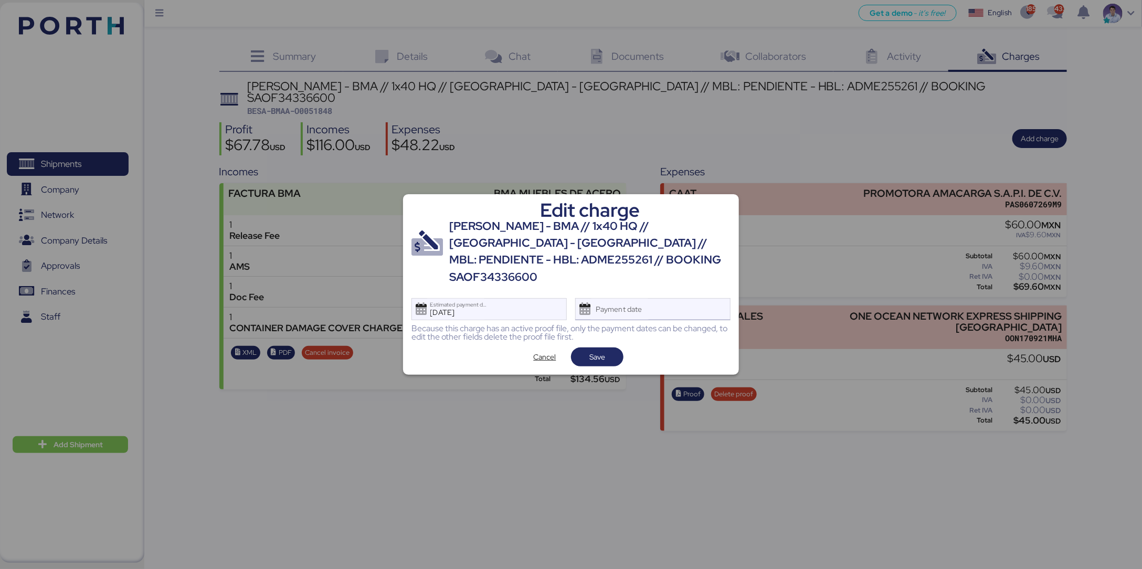
click at [672, 299] on div "Payment date" at bounding box center [652, 309] width 155 height 22
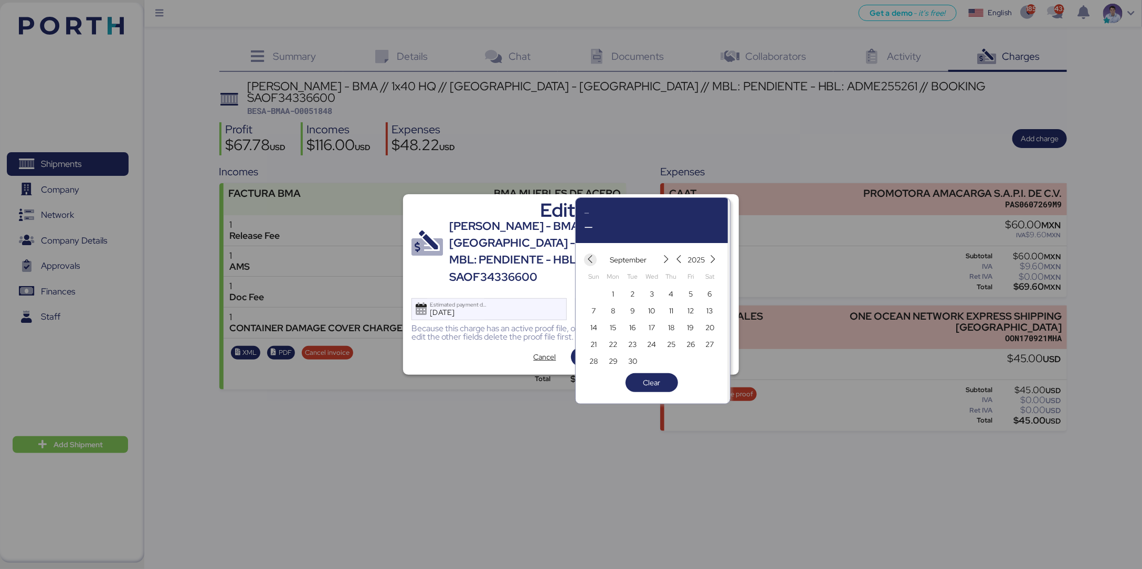
click at [595, 257] on icon "button" at bounding box center [590, 259] width 9 height 9
click at [675, 324] on span "14" at bounding box center [672, 327] width 12 height 13
type input "[DATE]"
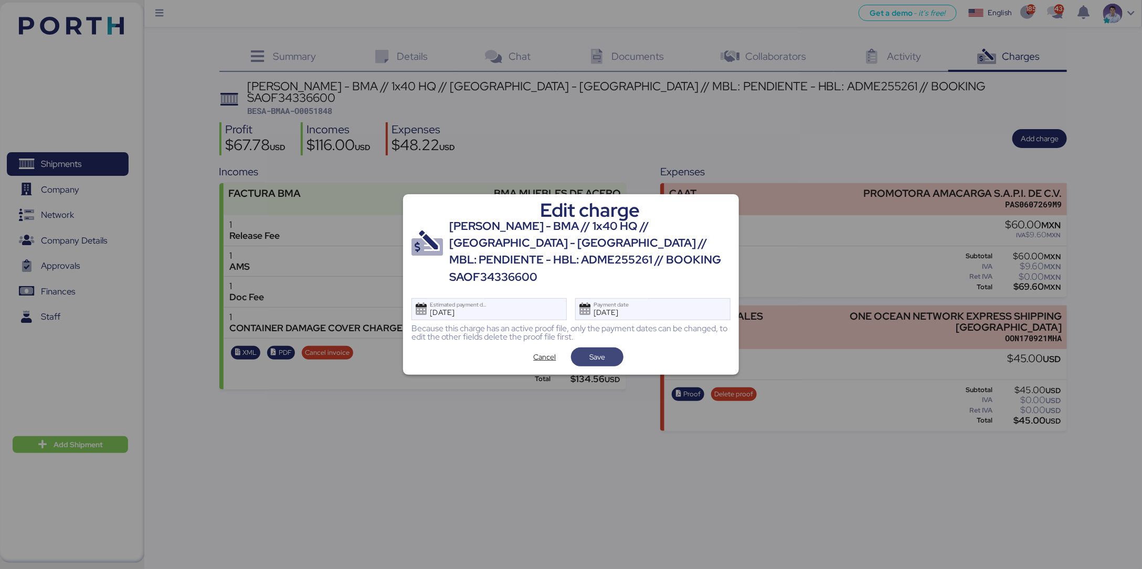
click at [616, 347] on span "Save" at bounding box center [597, 356] width 52 height 19
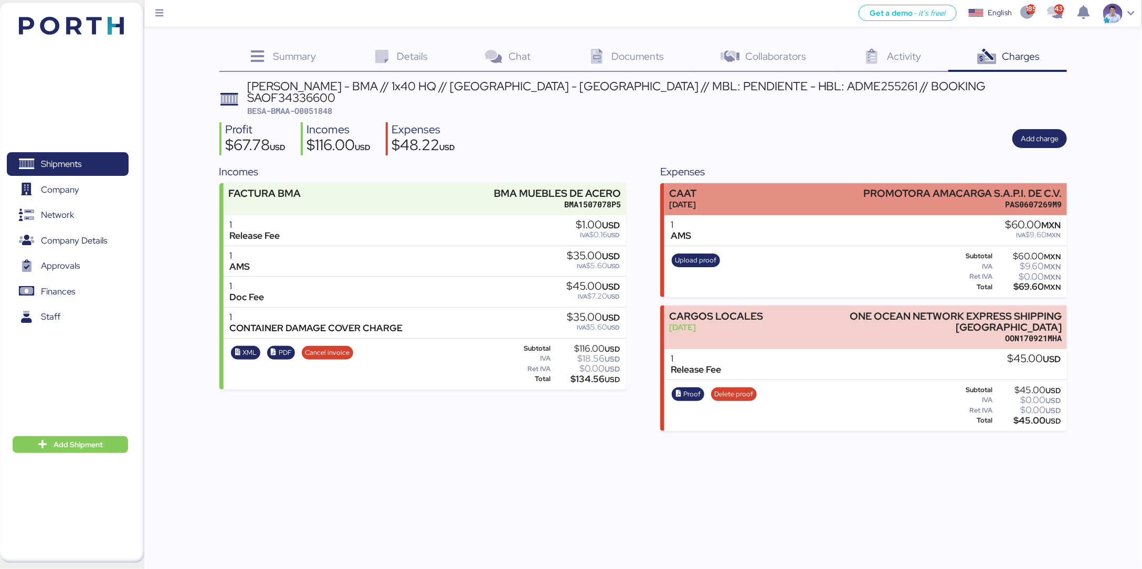
click at [696, 188] on div "CAAT" at bounding box center [682, 193] width 27 height 11
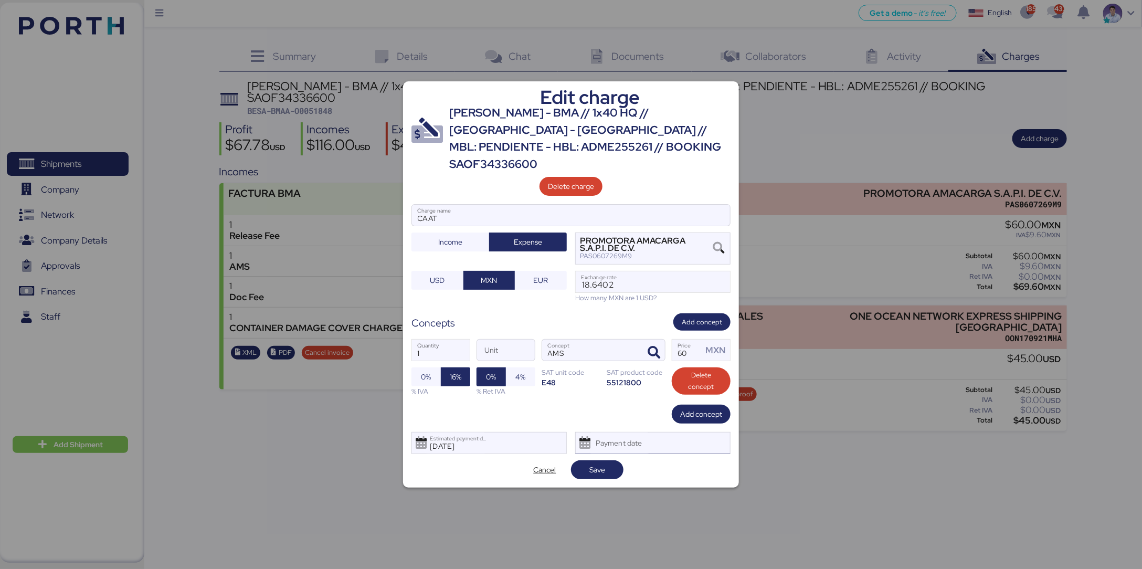
click at [644, 379] on div "Payment date" at bounding box center [619, 442] width 62 height 21
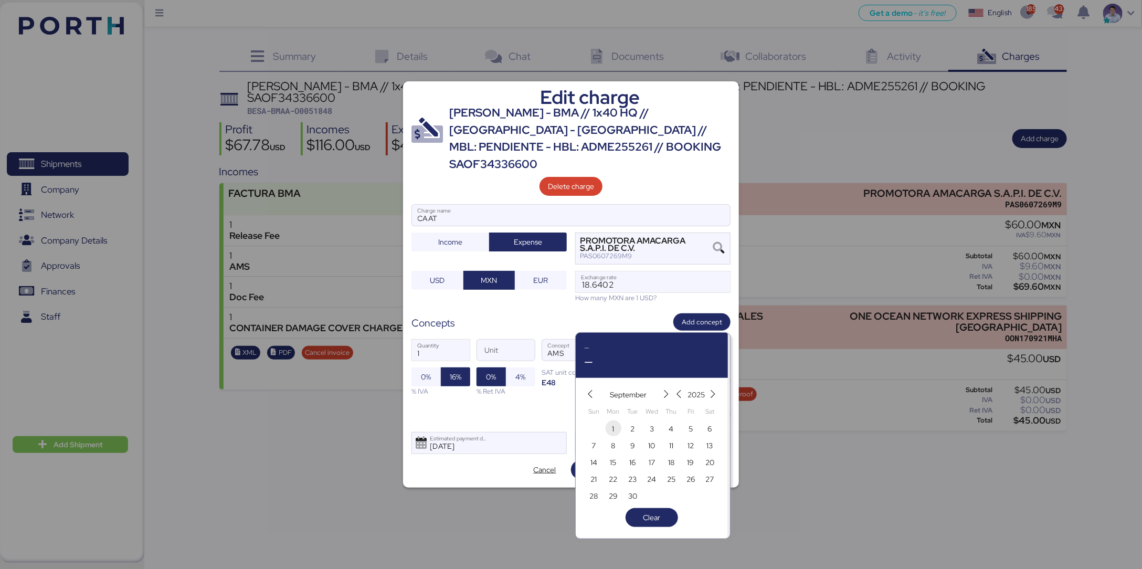
click at [619, 379] on span "1" at bounding box center [614, 428] width 16 height 16
type input "Sep 1, 2025"
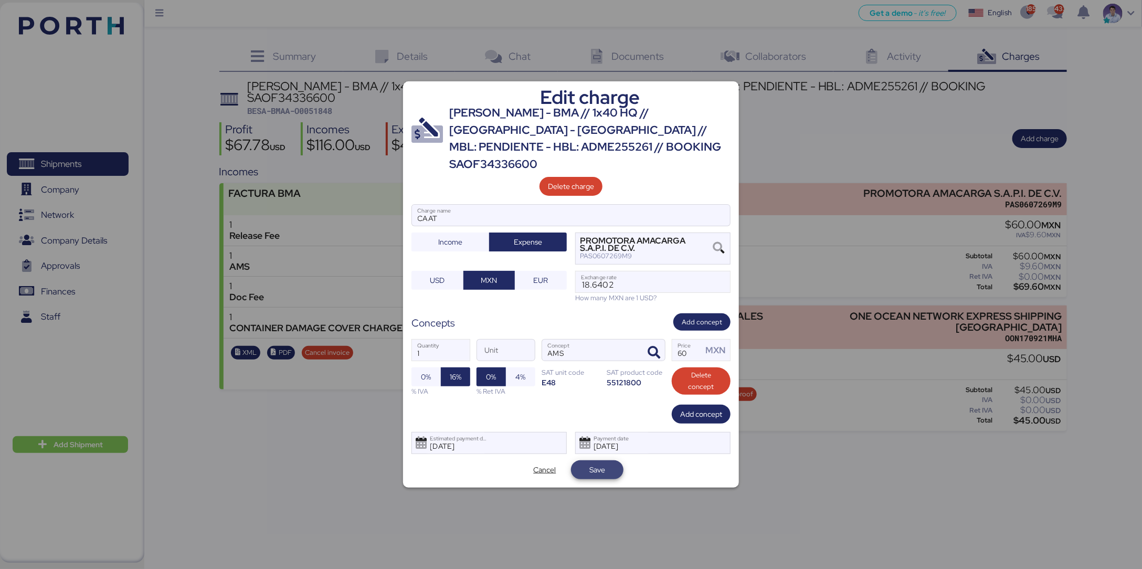
click at [601, 379] on span "Save" at bounding box center [597, 469] width 16 height 13
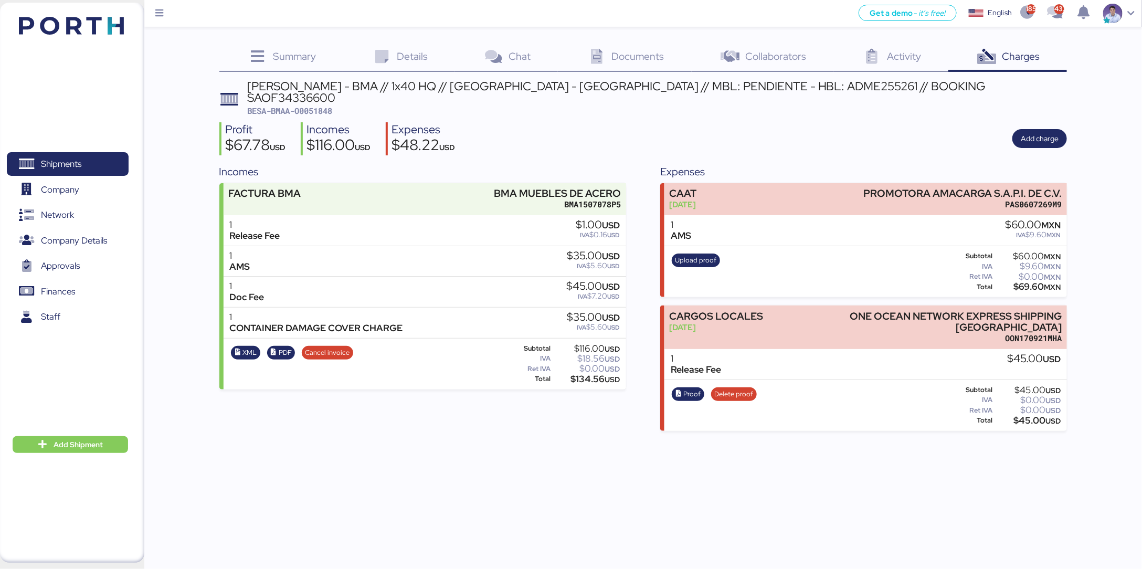
click at [704, 126] on div "Profit $67.78 USD Incomes $116.00 USD Expenses $48.22 USD Add charge" at bounding box center [643, 138] width 848 height 33
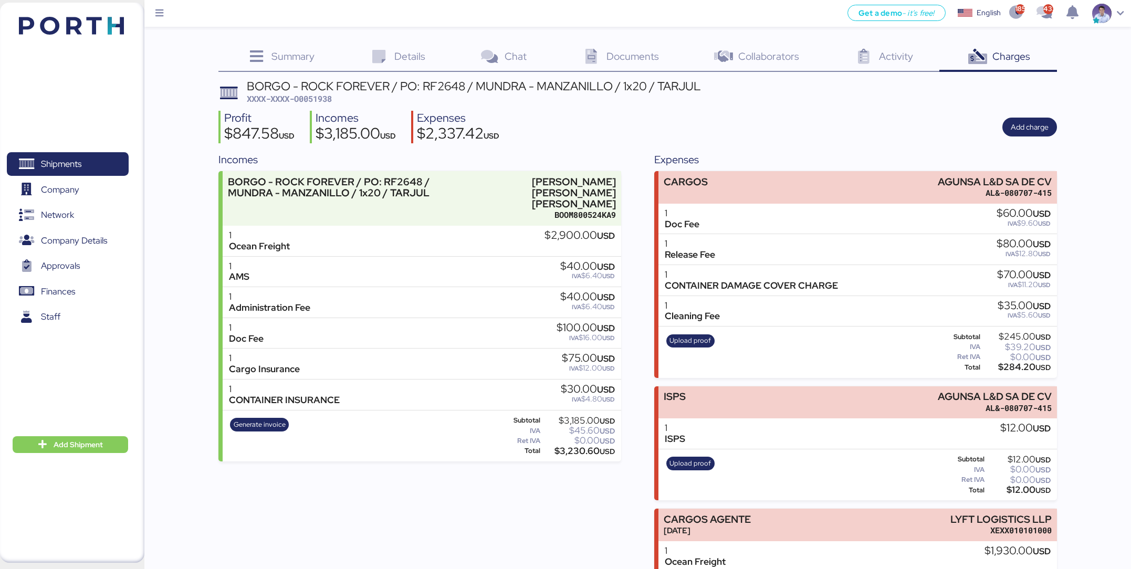
scroll to position [281, 0]
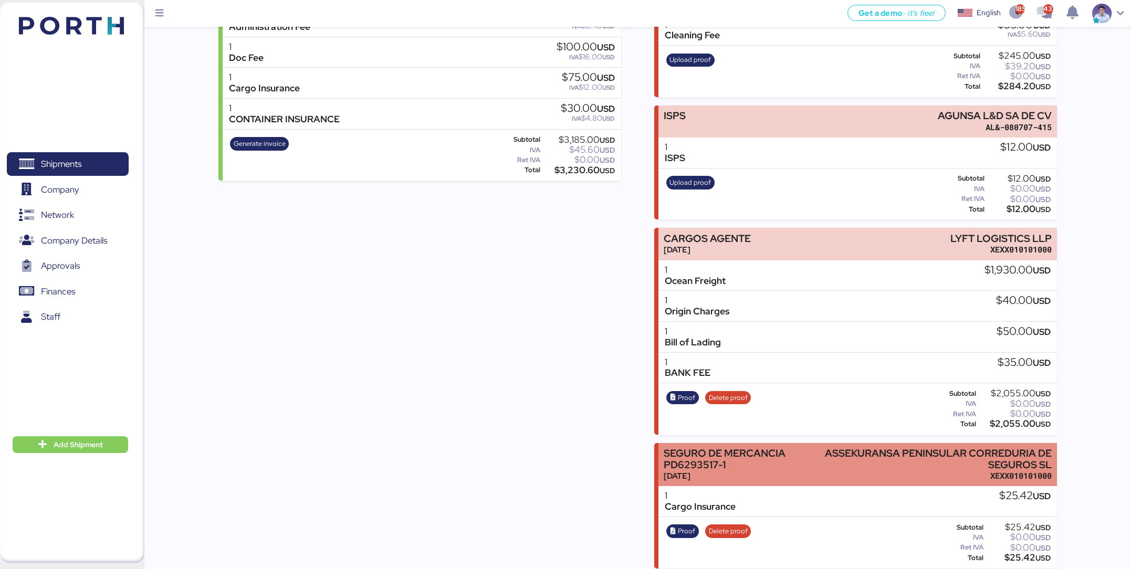
click at [727, 451] on div "SEGURO DE MERCANCIA PD6293517-1" at bounding box center [738, 459] width 150 height 22
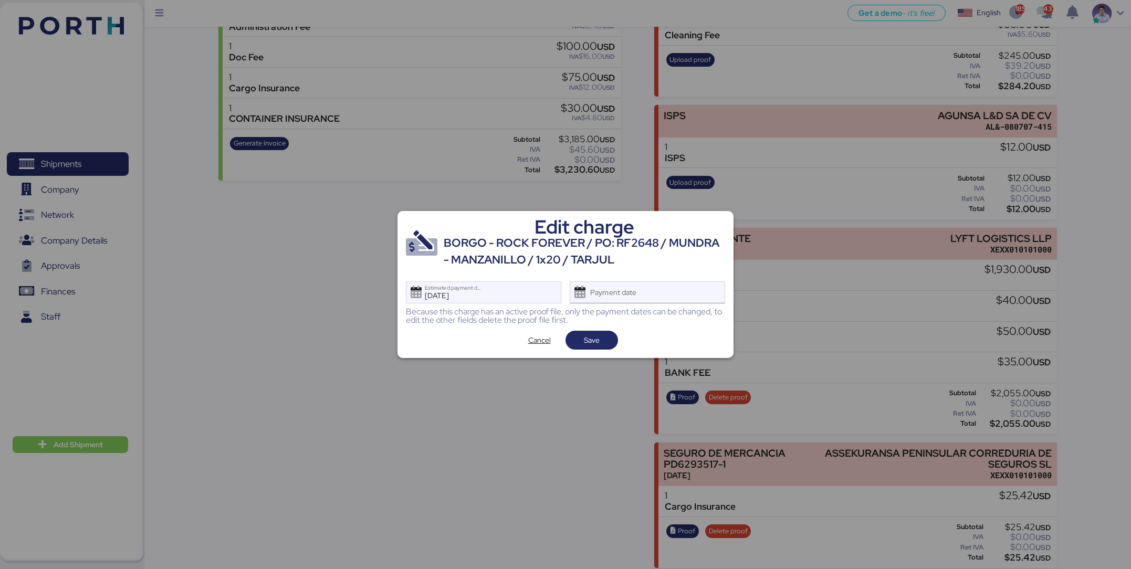
click at [619, 299] on div "Payment date" at bounding box center [614, 292] width 62 height 21
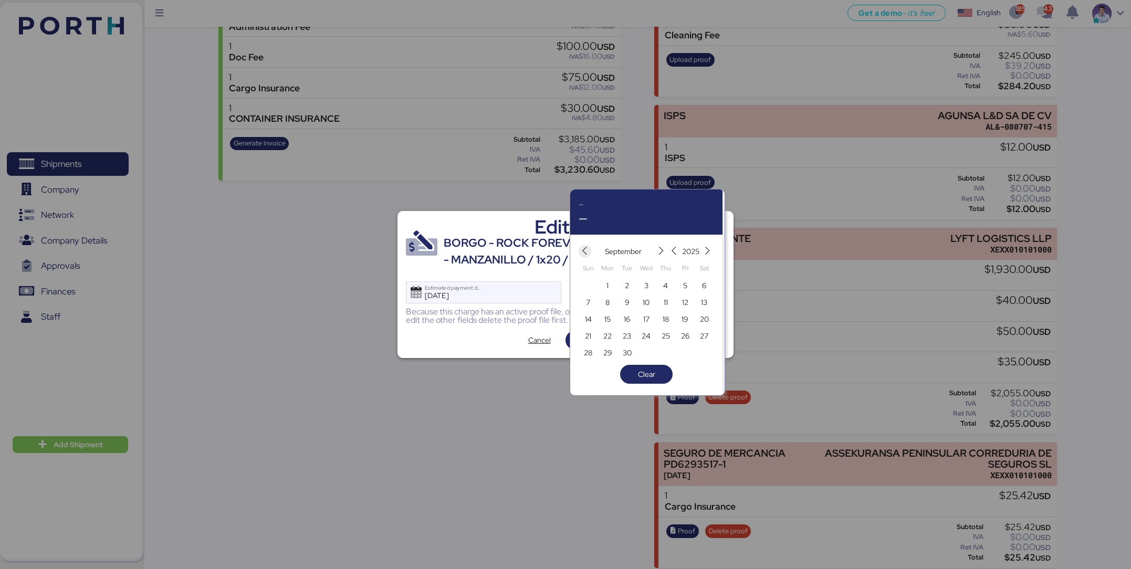
click at [588, 254] on icon "button" at bounding box center [584, 251] width 9 height 9
click at [666, 320] on span "14" at bounding box center [665, 319] width 7 height 13
type input "[DATE]"
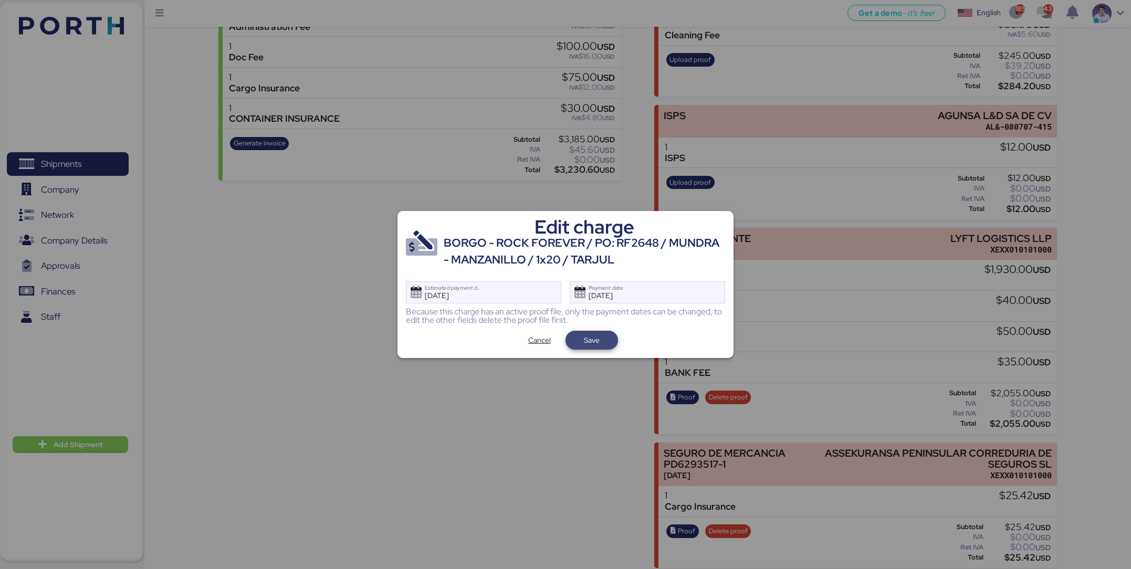
click at [606, 337] on span "Save" at bounding box center [592, 340] width 36 height 15
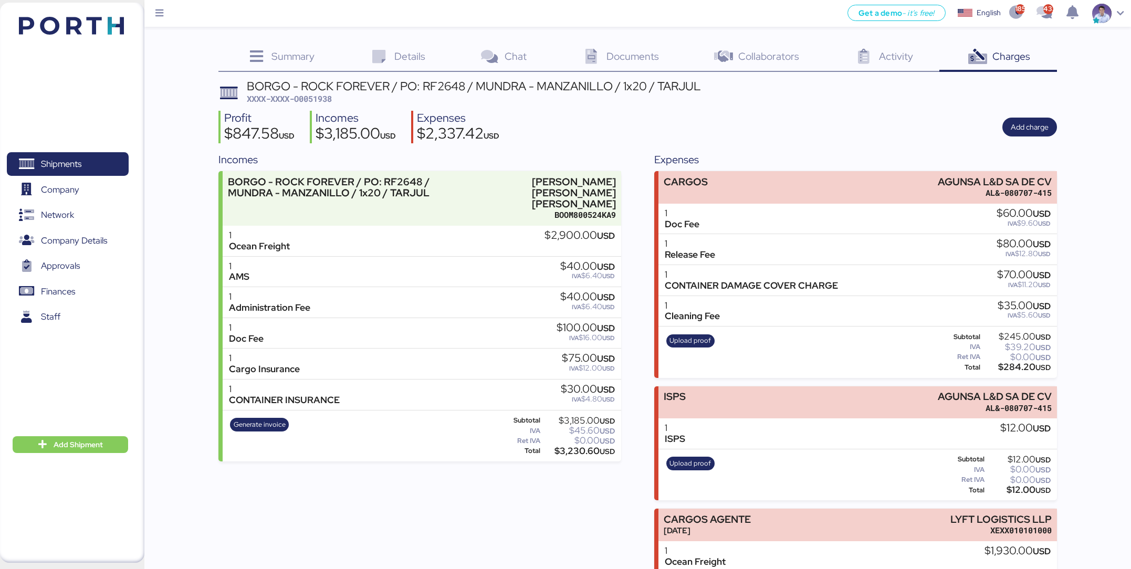
click at [632, 291] on div "Incomes BORGO - ROCK FOREVER / PO: RF2648 / MUNDRA - MANZANILLO / 1x20 / TARJUL…" at bounding box center [637, 500] width 838 height 697
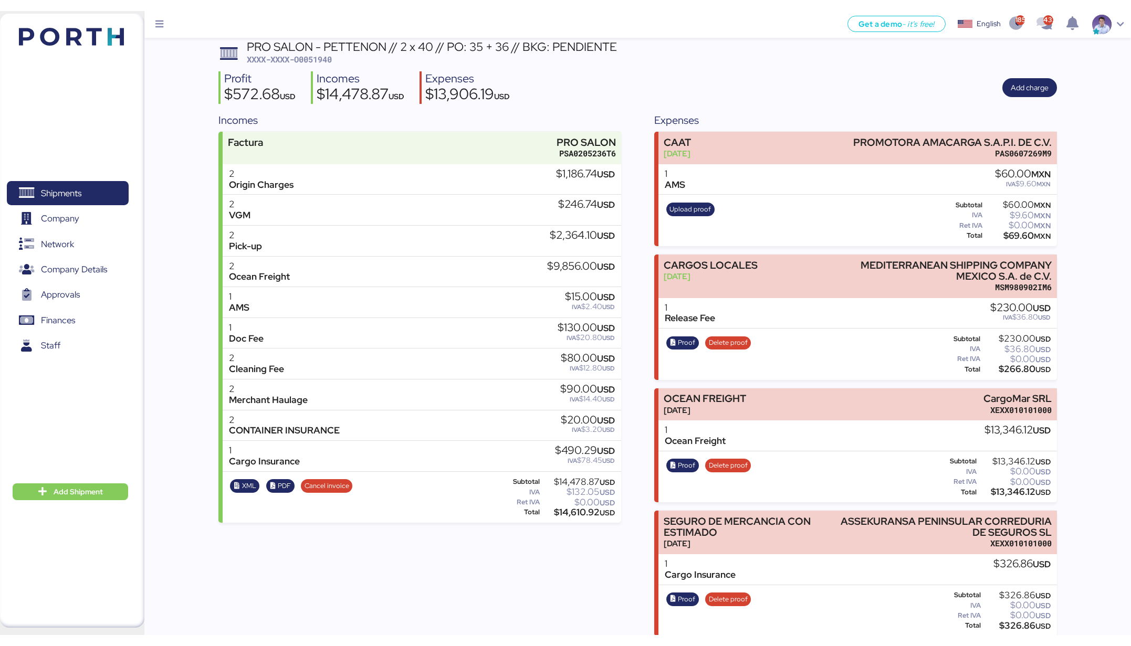
scroll to position [28, 0]
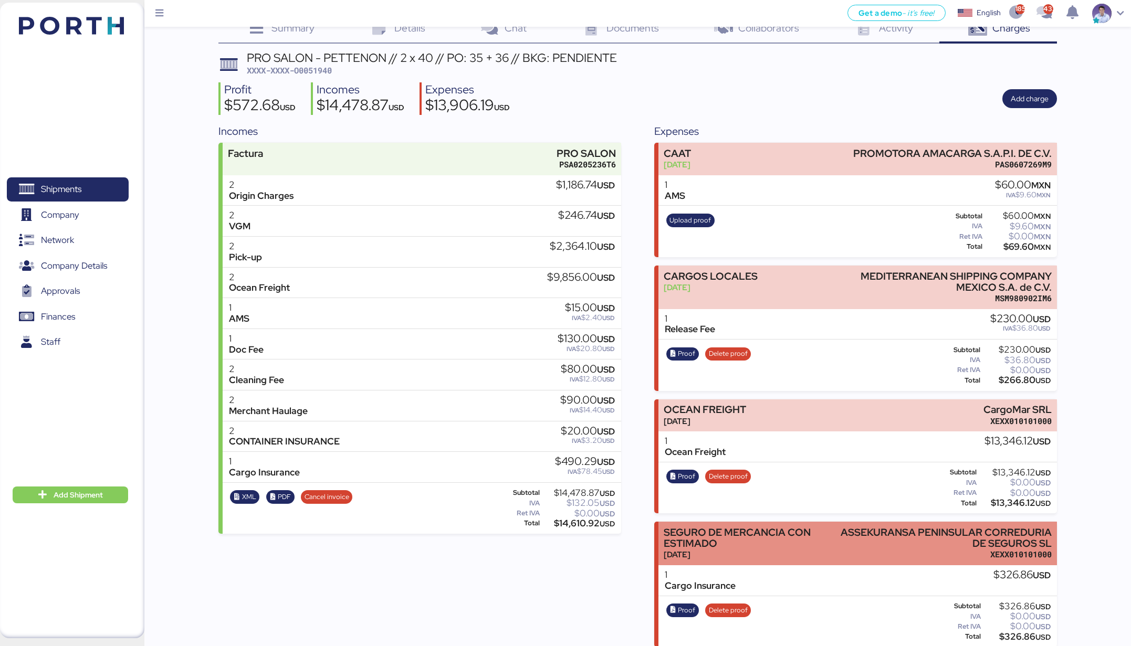
click at [810, 531] on div "SEGURO DE MERCANCIA CON ESTIMADO" at bounding box center [741, 538] width 157 height 22
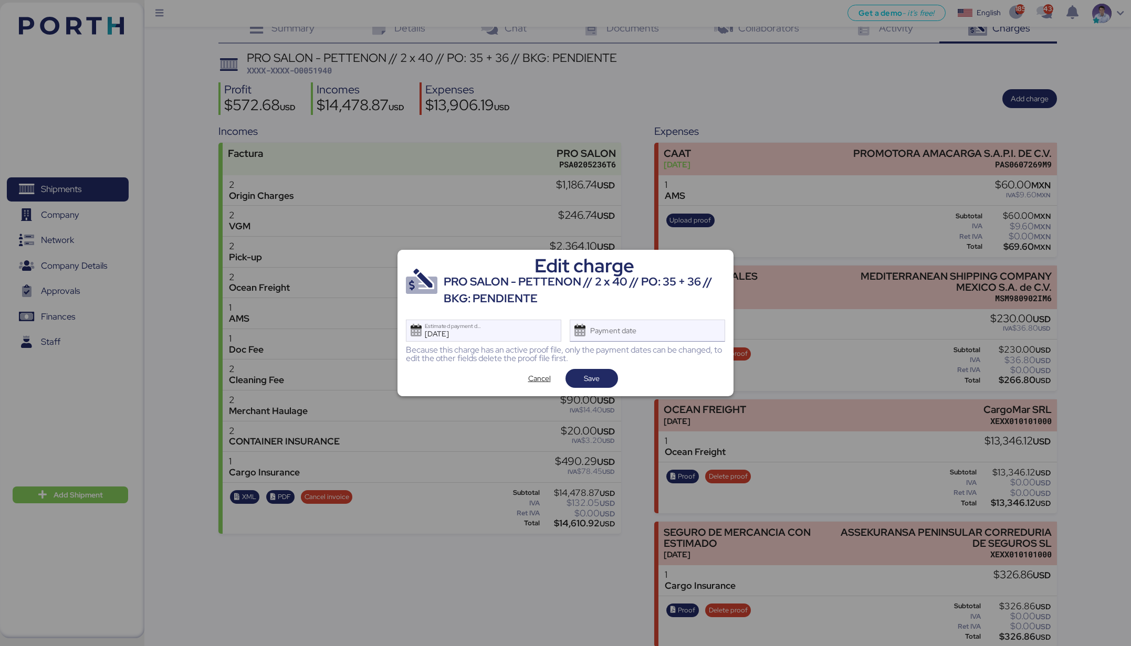
click at [656, 334] on div "Payment date" at bounding box center [646, 331] width 155 height 22
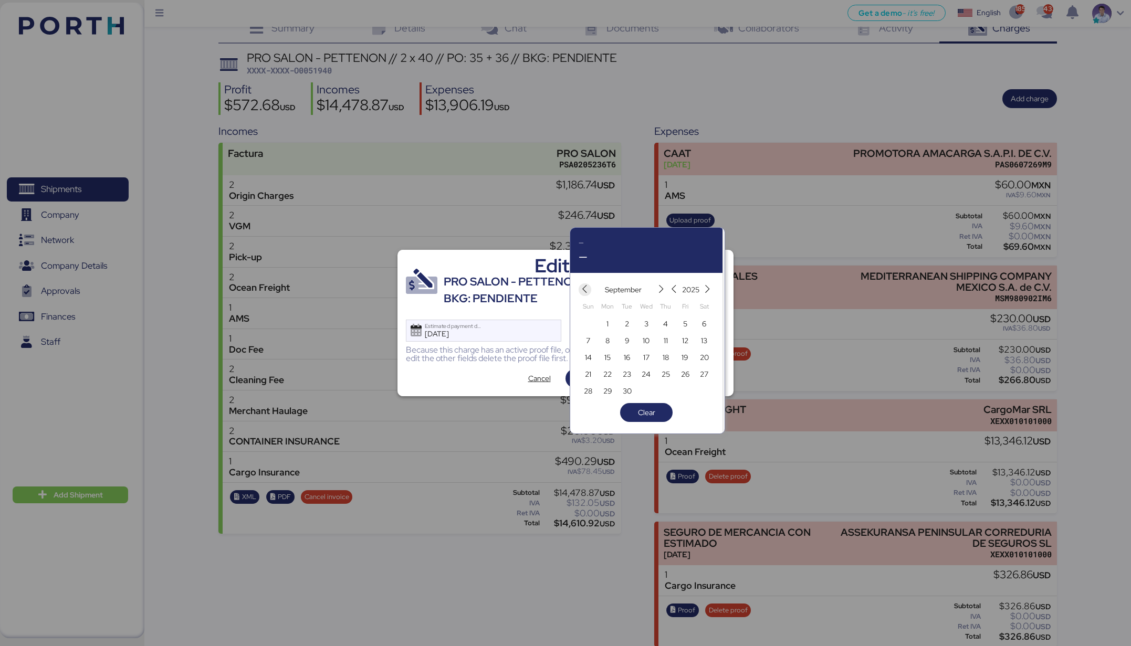
click at [589, 290] on span "button" at bounding box center [584, 289] width 13 height 13
click at [660, 356] on span "14" at bounding box center [666, 357] width 12 height 13
type input "[DATE]"
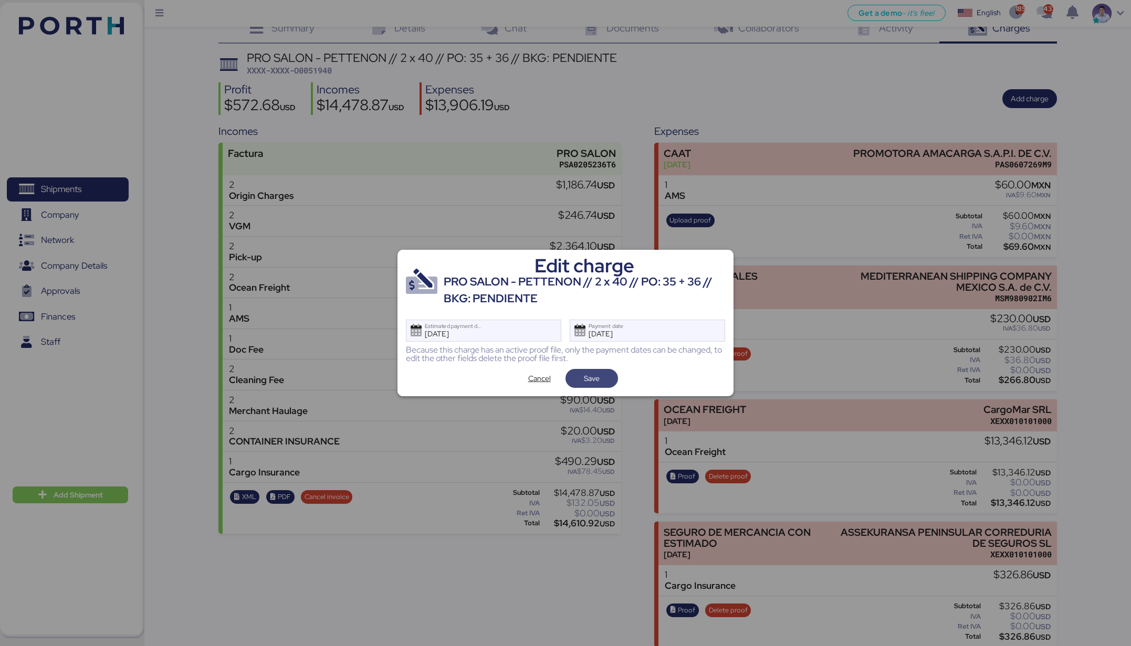
click at [593, 377] on span "Save" at bounding box center [592, 378] width 16 height 13
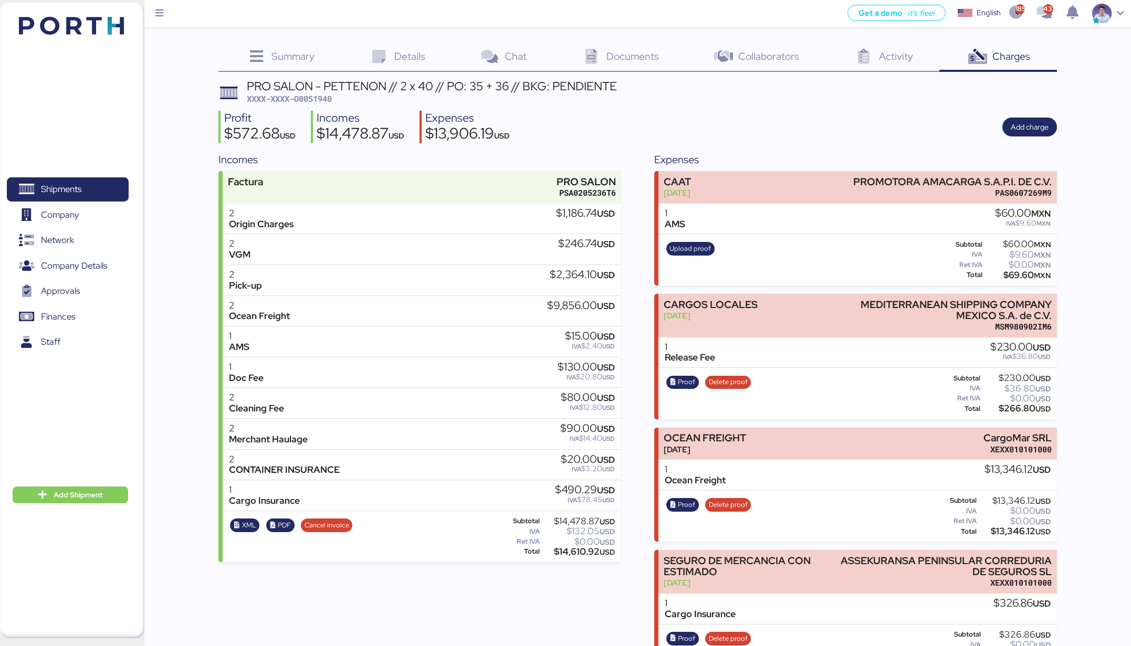
click at [815, 147] on div "PRO SALON - PETTENON // 2 x 40 // PO: 35 + 36 // BKG: PENDIENTE XXXX-XXXX-O0051…" at bounding box center [637, 377] width 838 height 595
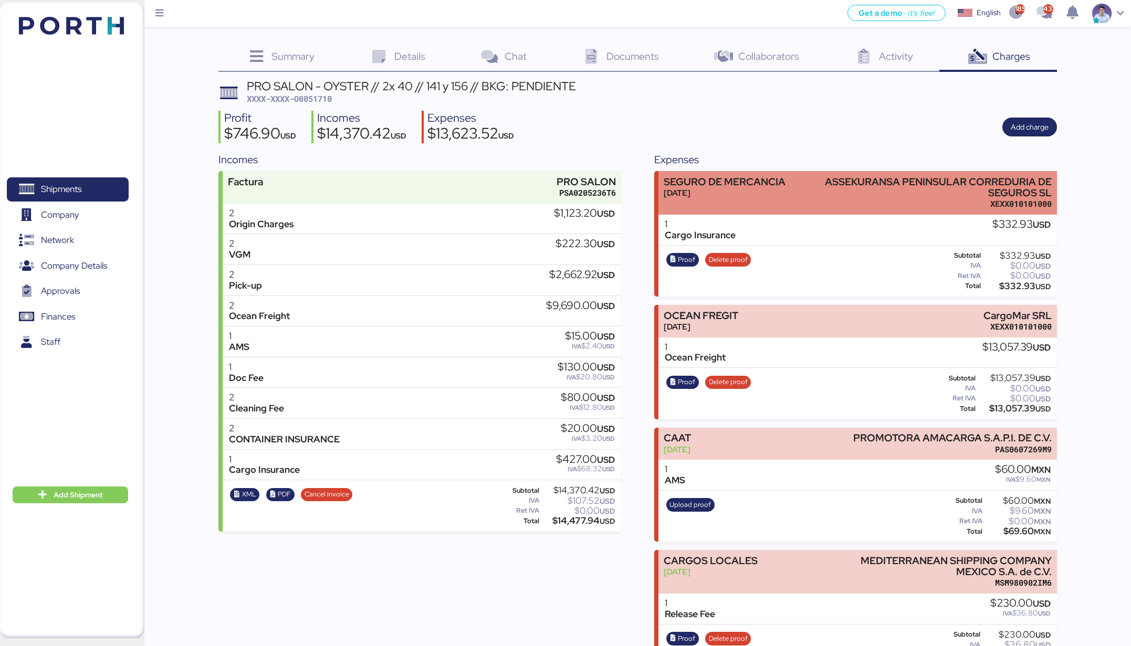
click at [752, 200] on div "SEGURO DE MERCANCIA Aug 31, 2025" at bounding box center [724, 192] width 122 height 33
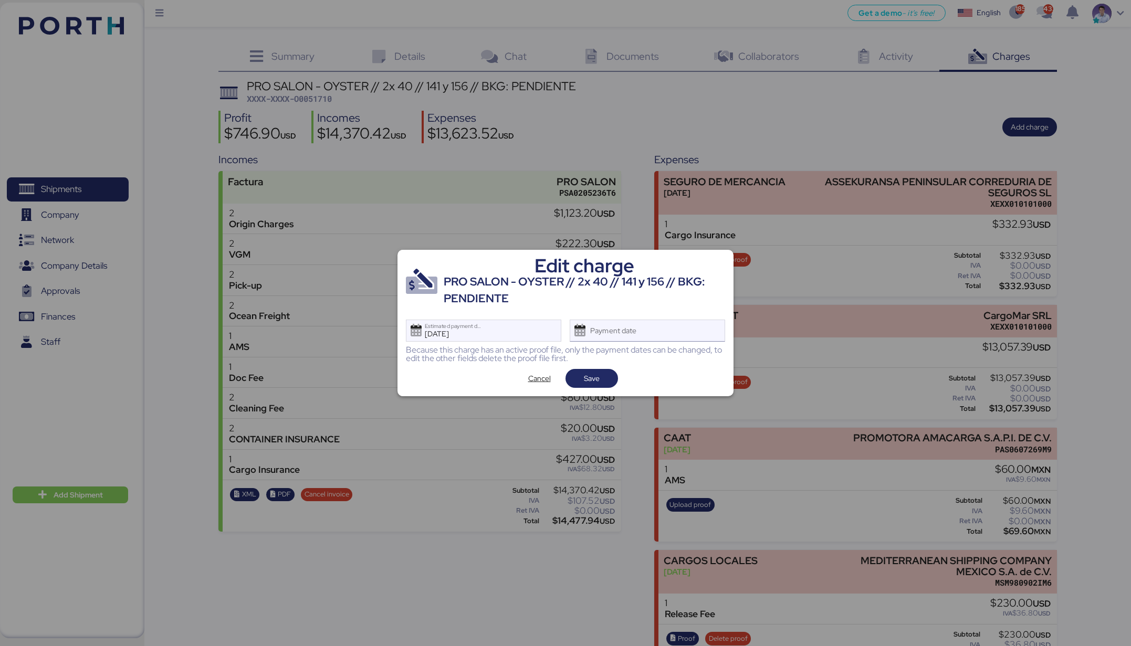
click at [690, 342] on div "Payment date" at bounding box center [646, 331] width 155 height 22
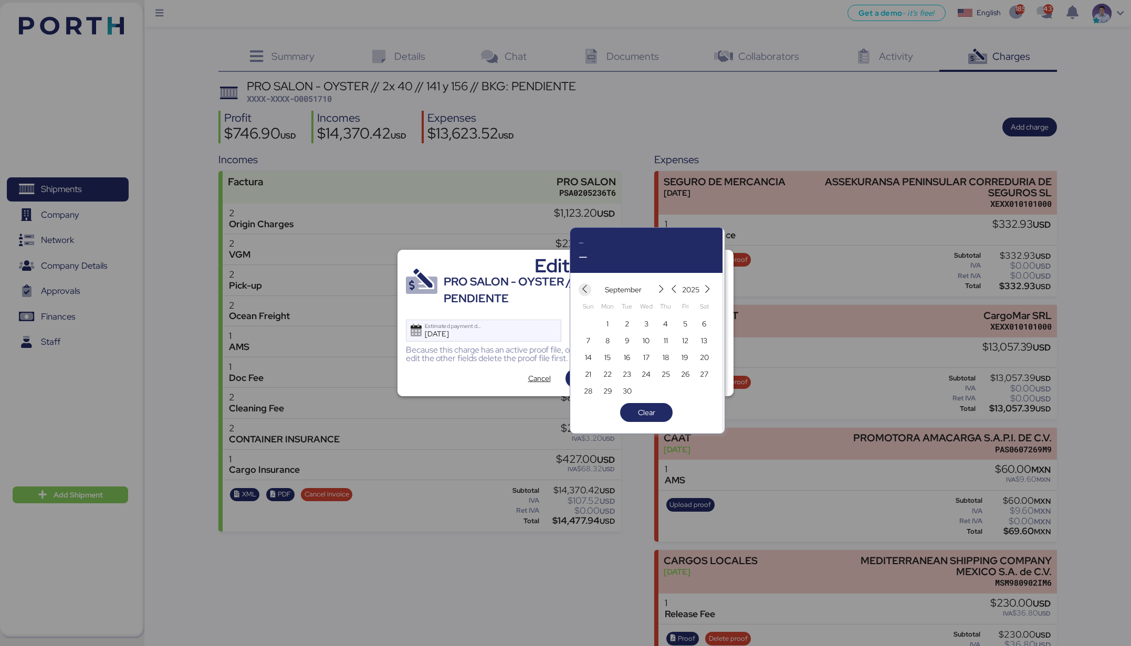
click at [587, 289] on icon "button" at bounding box center [584, 289] width 9 height 9
click at [668, 357] on span "14" at bounding box center [665, 357] width 7 height 13
type input "[DATE]"
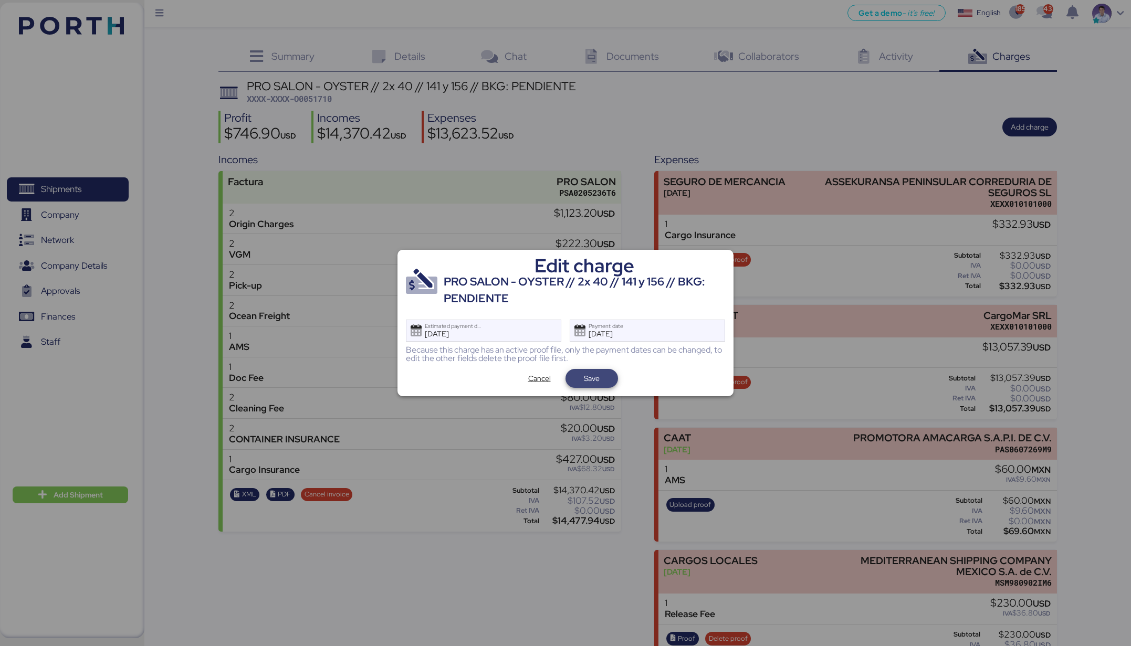
click at [604, 378] on span "Save" at bounding box center [592, 378] width 36 height 15
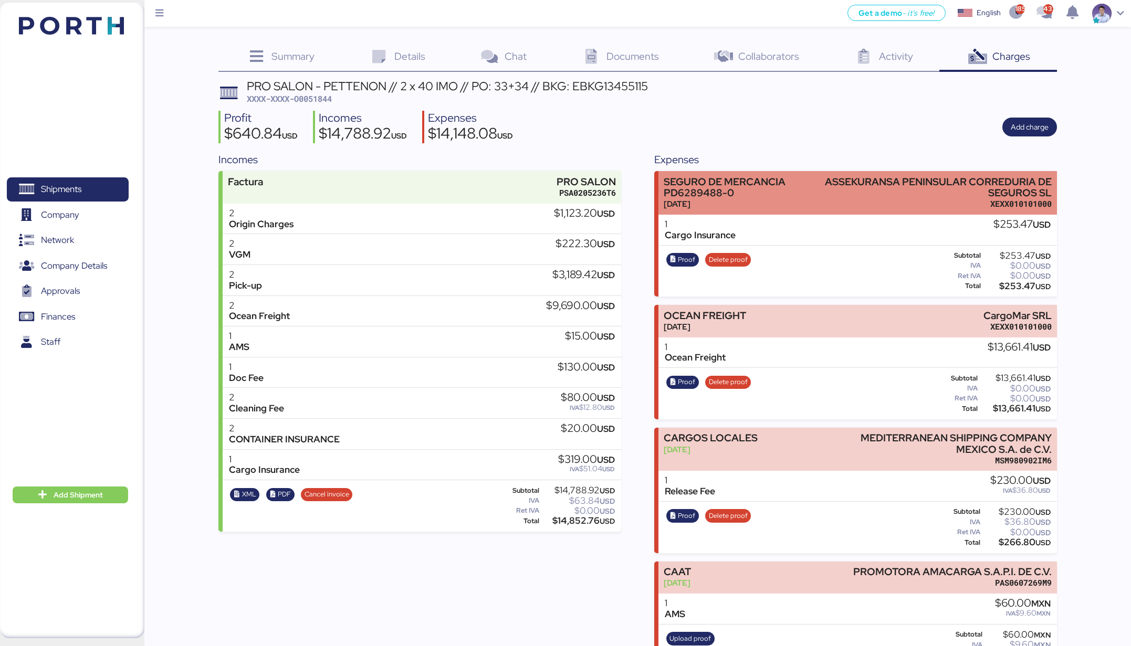
click at [731, 194] on div "SEGURO DE MERCANCIA PD6289488-0" at bounding box center [739, 187] width 153 height 22
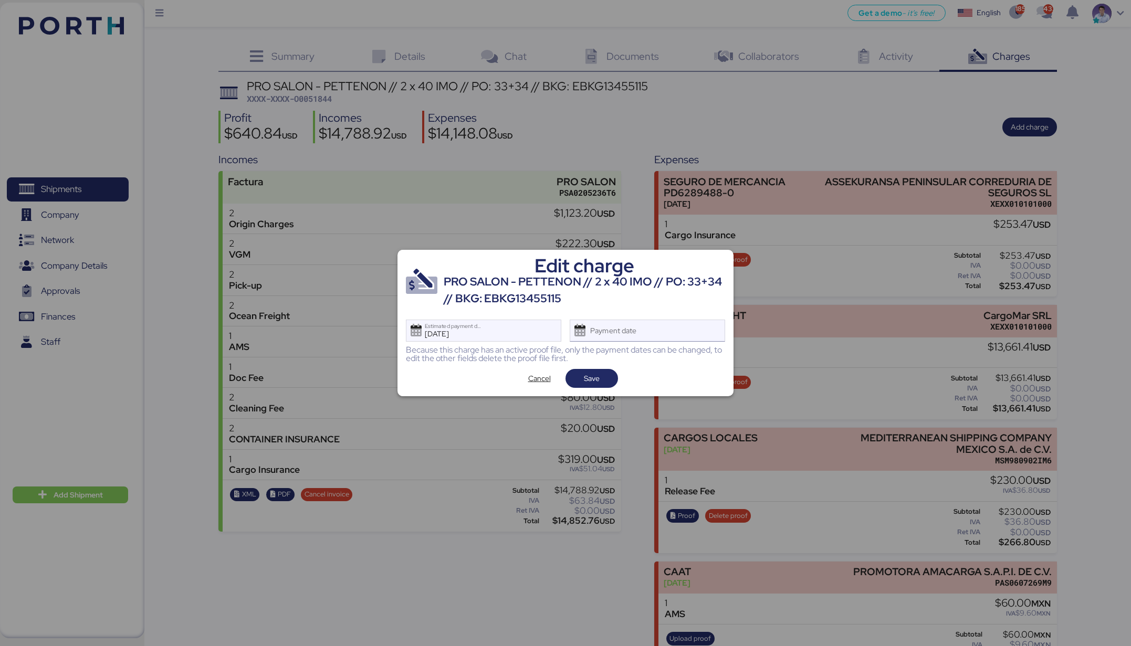
click at [664, 332] on div "Payment date" at bounding box center [646, 331] width 155 height 22
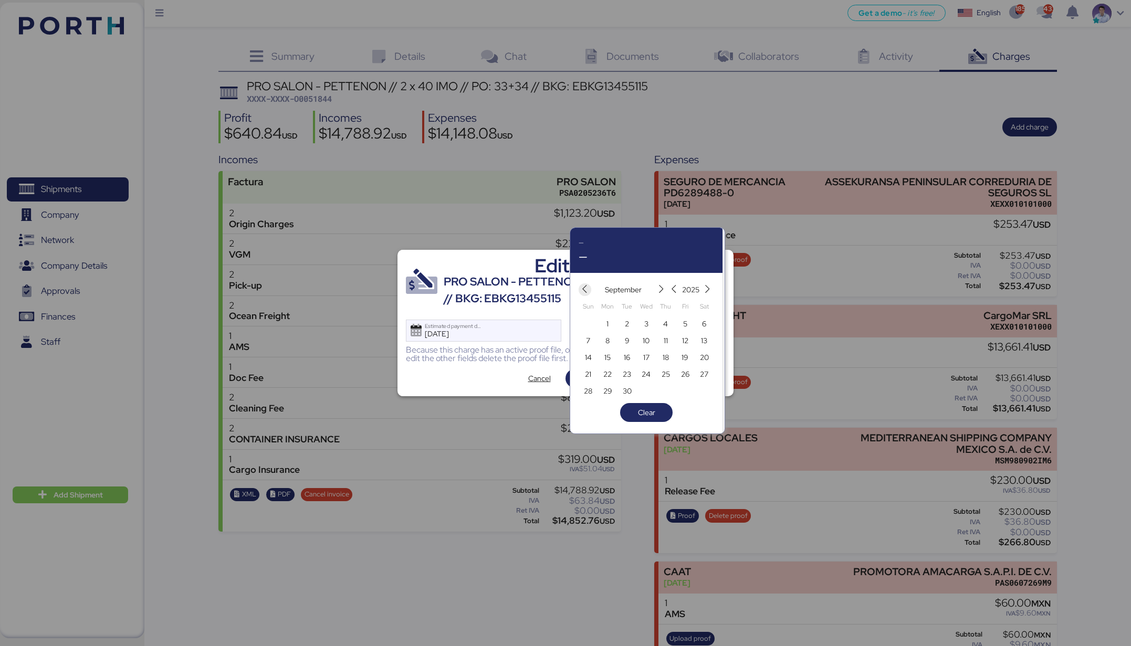
click at [586, 289] on icon "button" at bounding box center [584, 289] width 9 height 9
click at [660, 356] on span "14" at bounding box center [666, 357] width 12 height 13
type input "[DATE]"
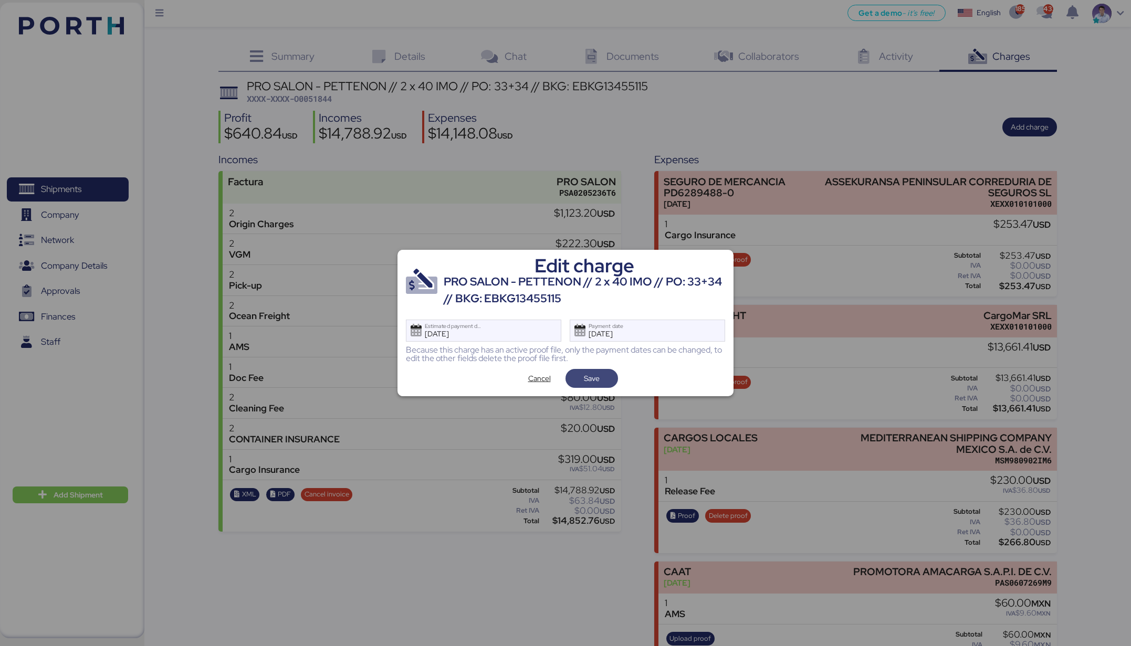
click at [603, 381] on span "Save" at bounding box center [592, 378] width 36 height 15
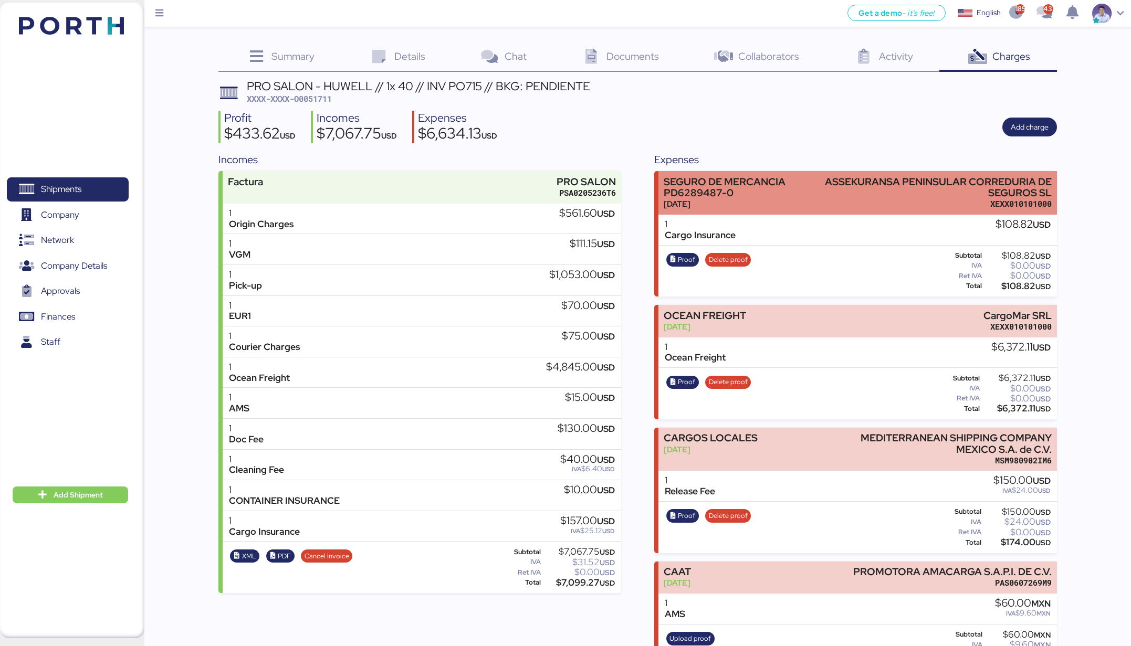
click at [746, 188] on div "SEGURO DE MERCANCIA PD6289487-0" at bounding box center [739, 187] width 153 height 22
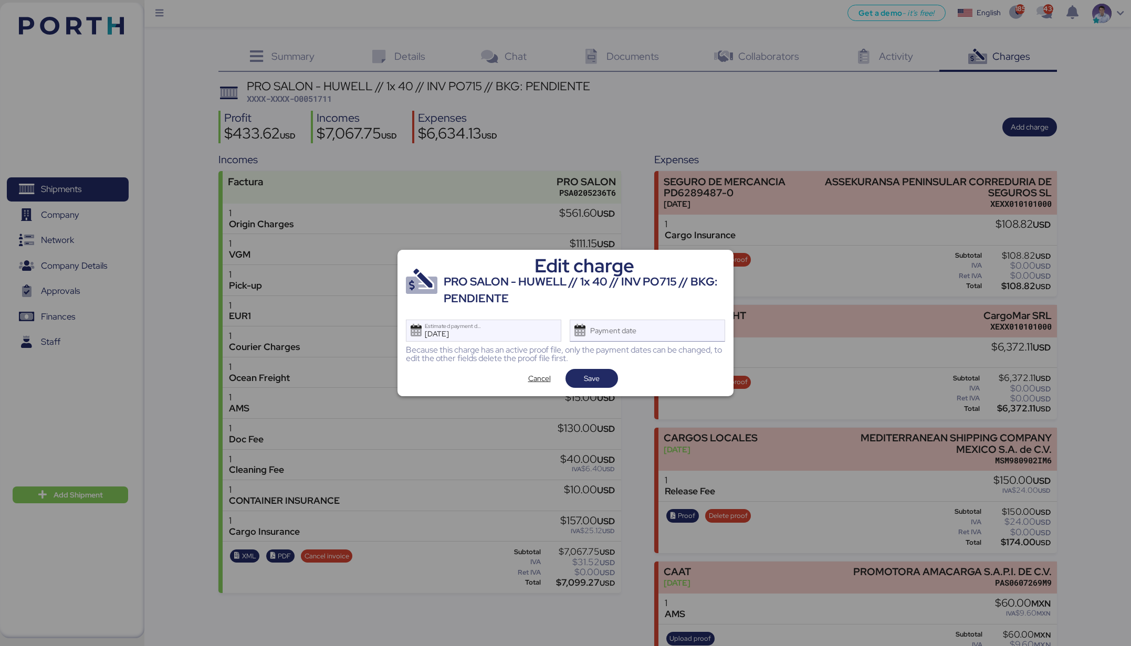
click at [662, 329] on div "Payment date" at bounding box center [646, 331] width 155 height 22
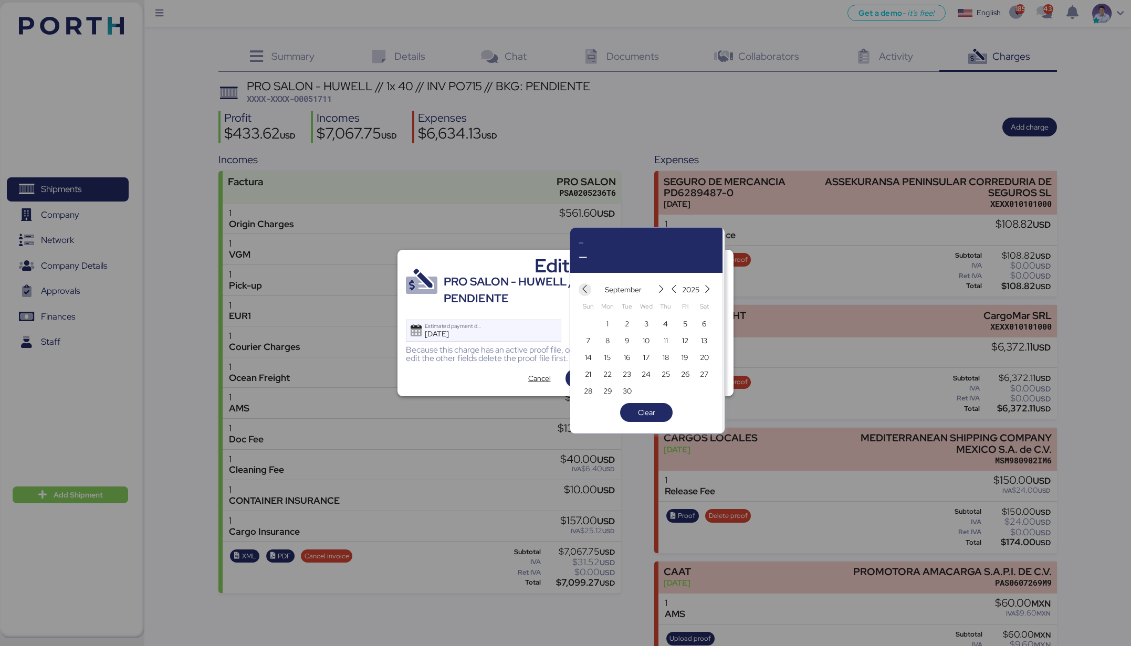
click at [588, 290] on icon "button" at bounding box center [584, 289] width 9 height 9
click at [666, 360] on span "14" at bounding box center [665, 357] width 7 height 13
type input "[DATE]"
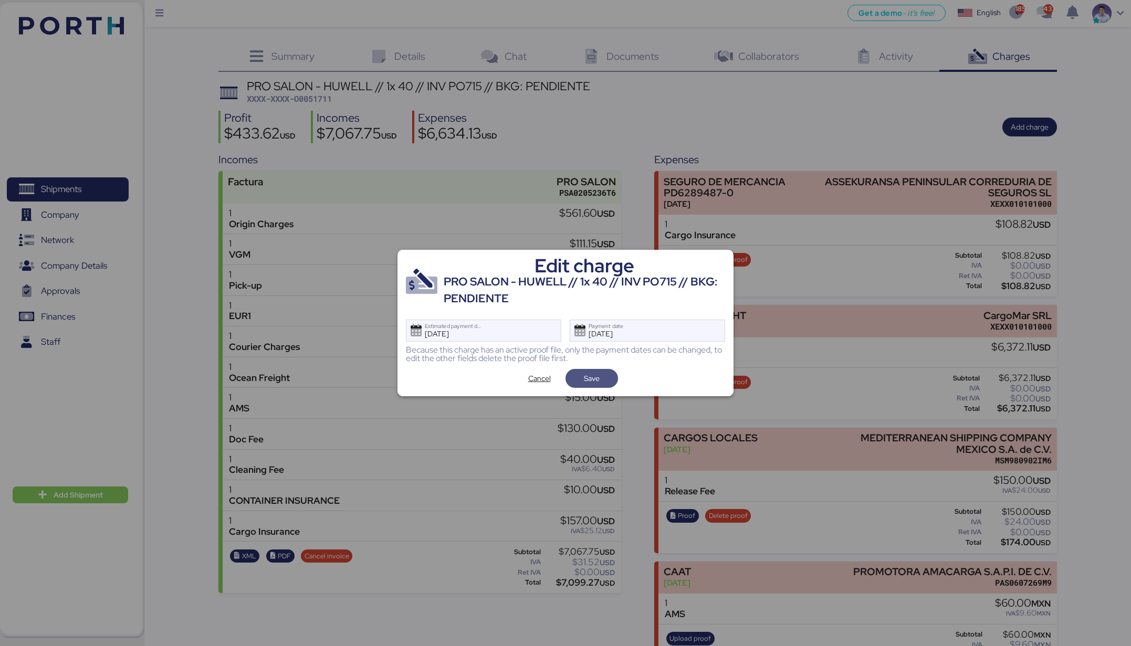
click at [614, 382] on span "Save" at bounding box center [591, 378] width 52 height 19
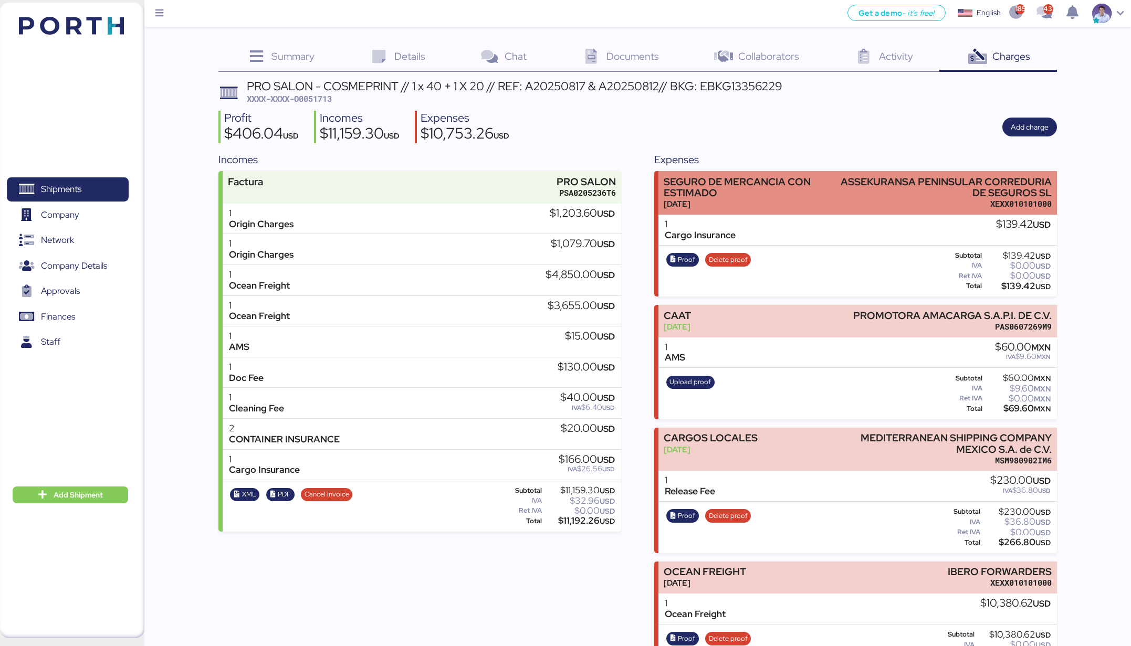
click at [761, 192] on div "SEGURO DE MERCANCIA CON ESTIMADO" at bounding box center [741, 187] width 157 height 22
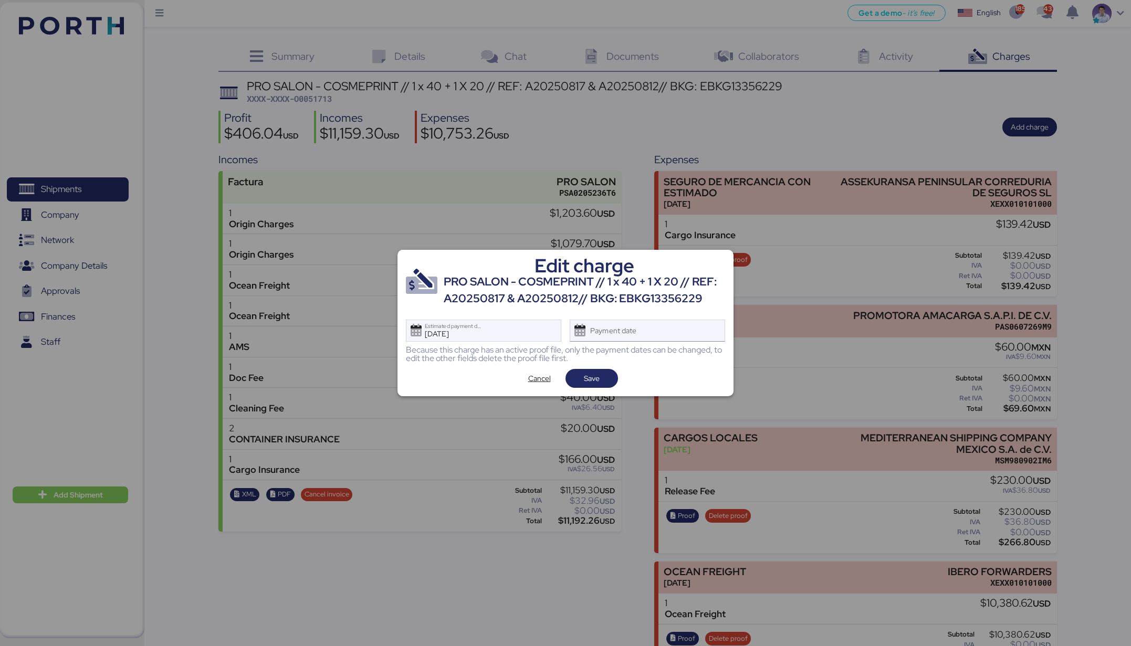
click at [670, 341] on div "Payment date" at bounding box center [646, 331] width 155 height 22
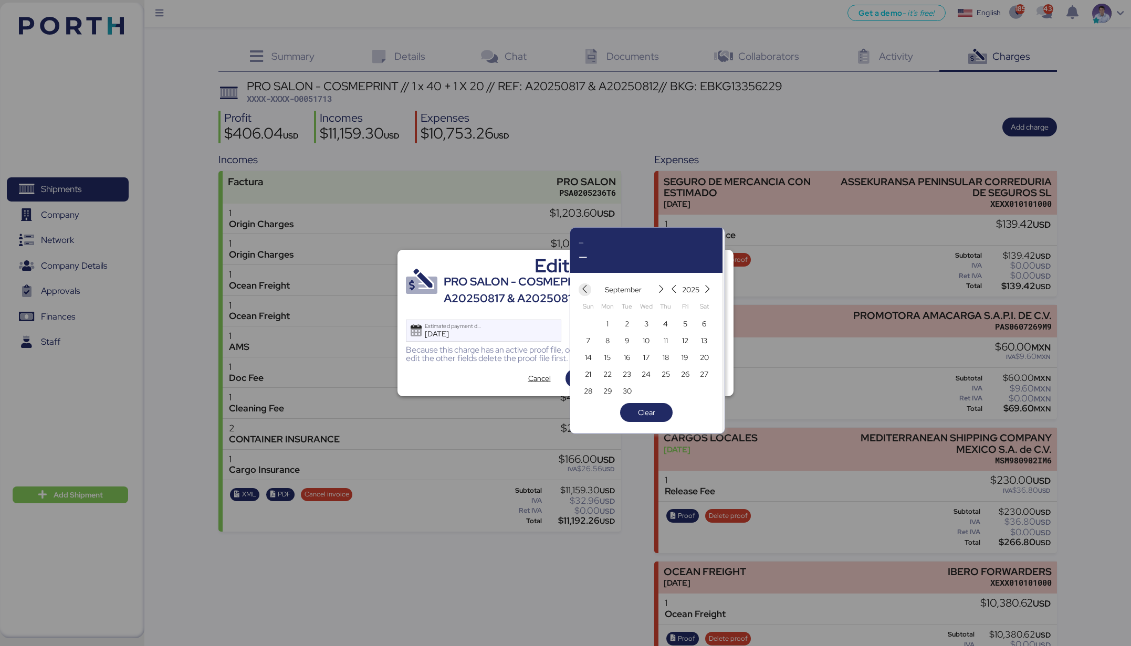
click at [584, 288] on icon "button" at bounding box center [584, 289] width 9 height 9
click at [667, 356] on span "14" at bounding box center [665, 357] width 7 height 13
type input "[DATE]"
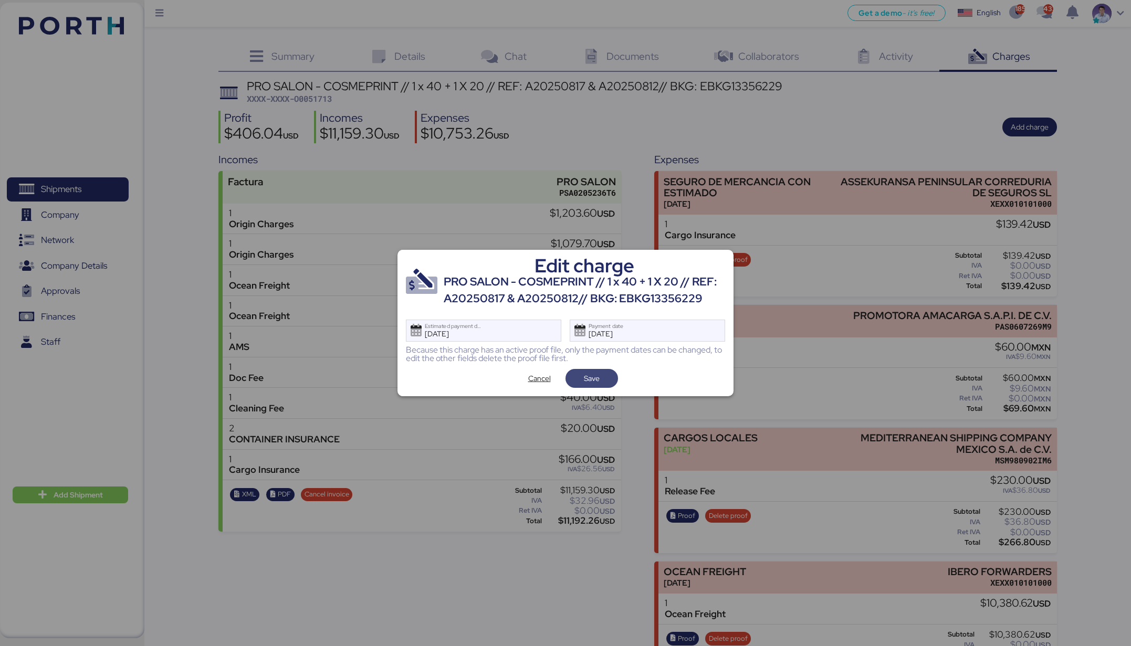
click at [604, 378] on span "Save" at bounding box center [592, 378] width 36 height 15
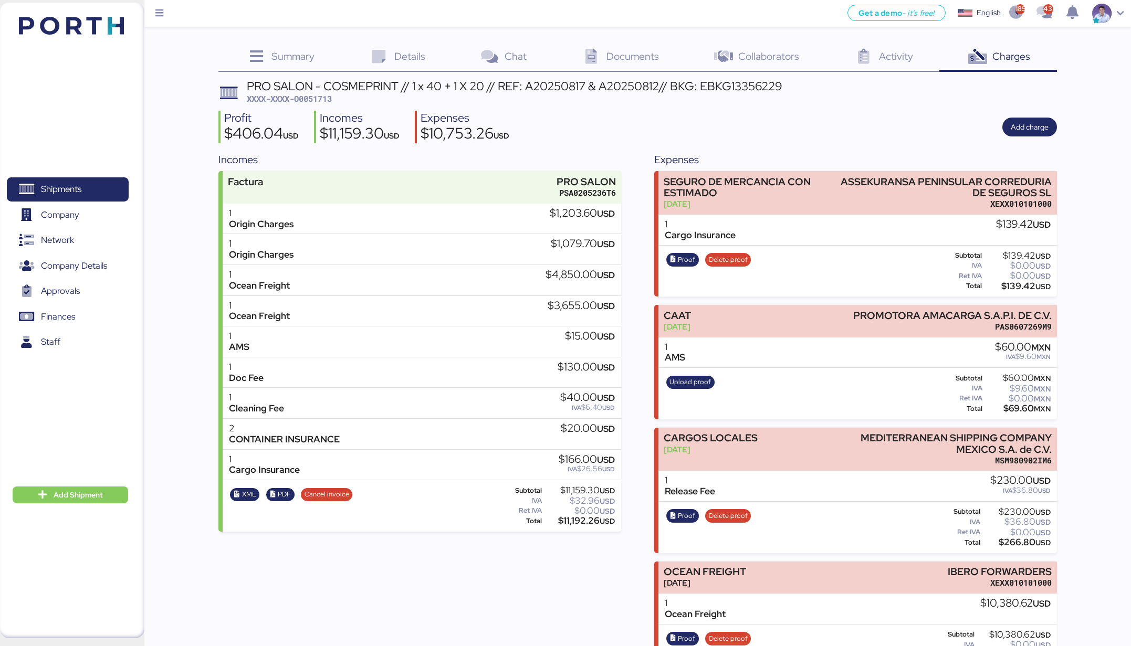
click at [191, 341] on div "Summary 0 Details 0 Chat 0 Documents 0 Collaborators 0 Activity 0 Charges 0 PRO…" at bounding box center [565, 337] width 1131 height 675
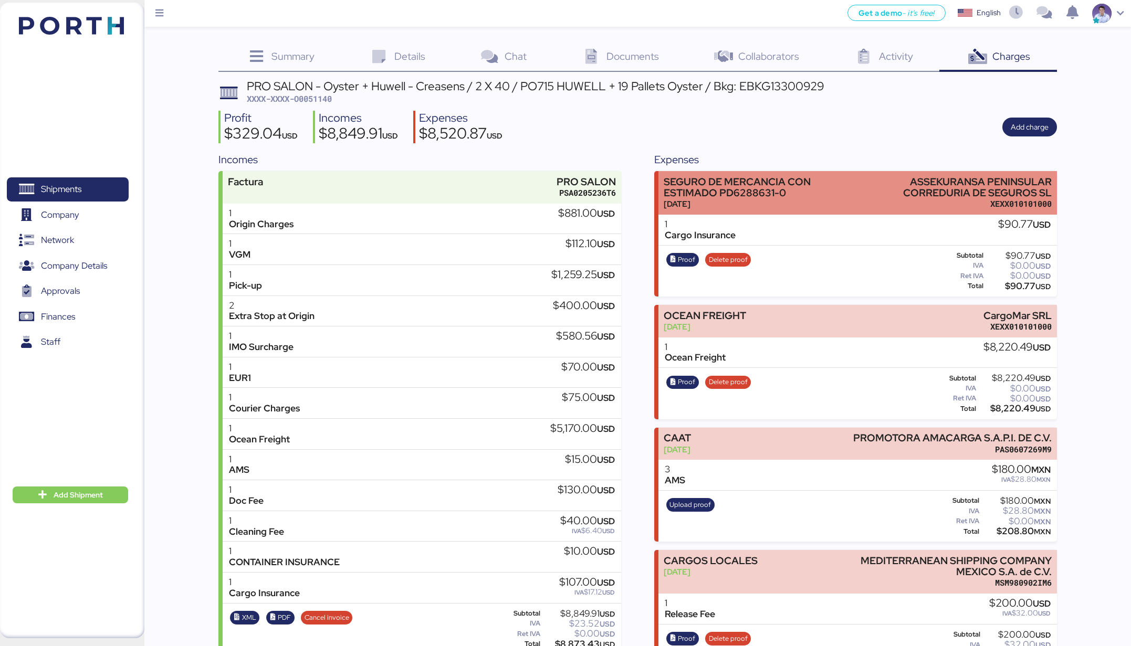
click at [774, 176] on div "SEGURO DE MERCANCIA CON ESTIMADO PD6288631-0" at bounding box center [755, 187] width 184 height 22
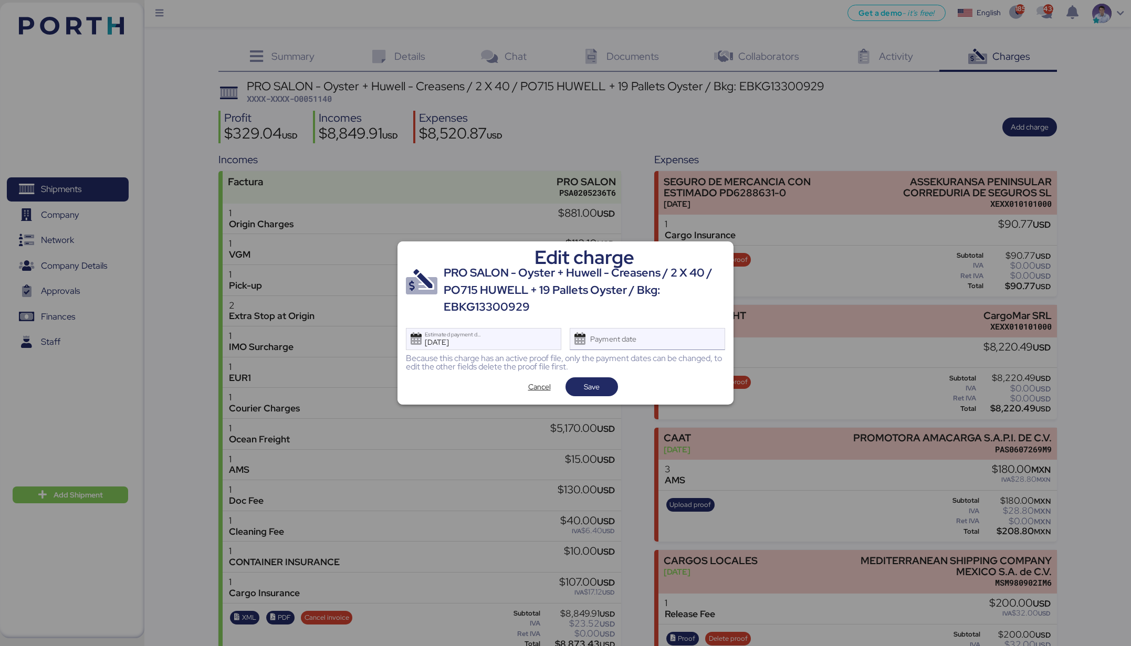
click at [630, 344] on div "Payment date" at bounding box center [614, 339] width 62 height 21
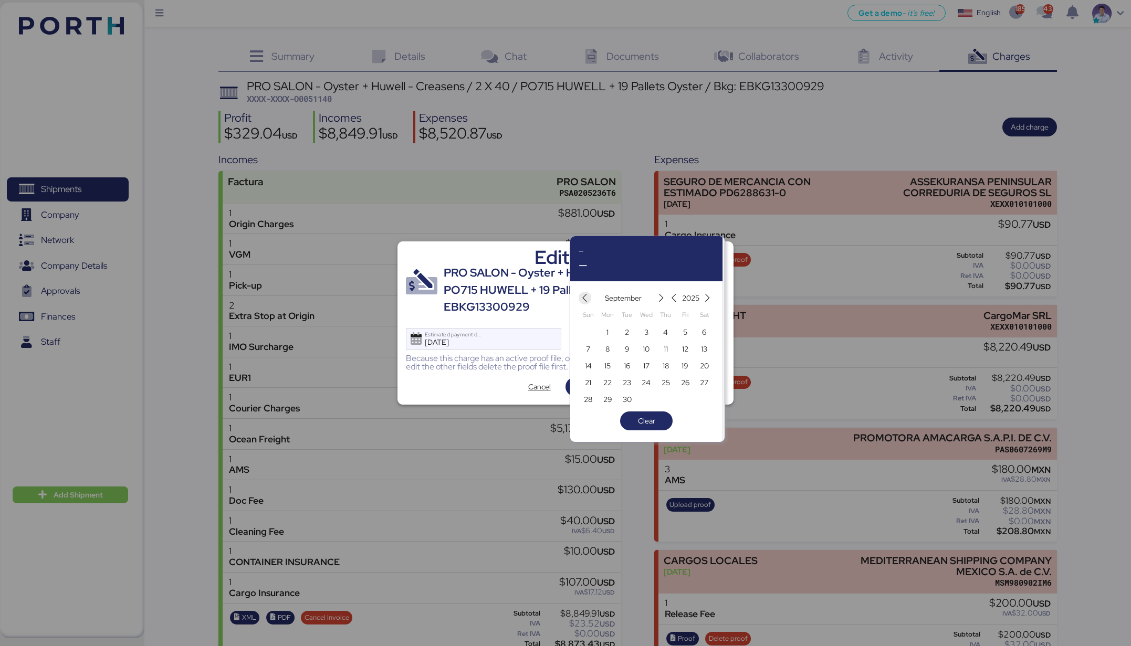
click at [584, 299] on icon "button" at bounding box center [584, 298] width 9 height 9
click at [665, 365] on span "14" at bounding box center [665, 366] width 7 height 13
type input "[DATE]"
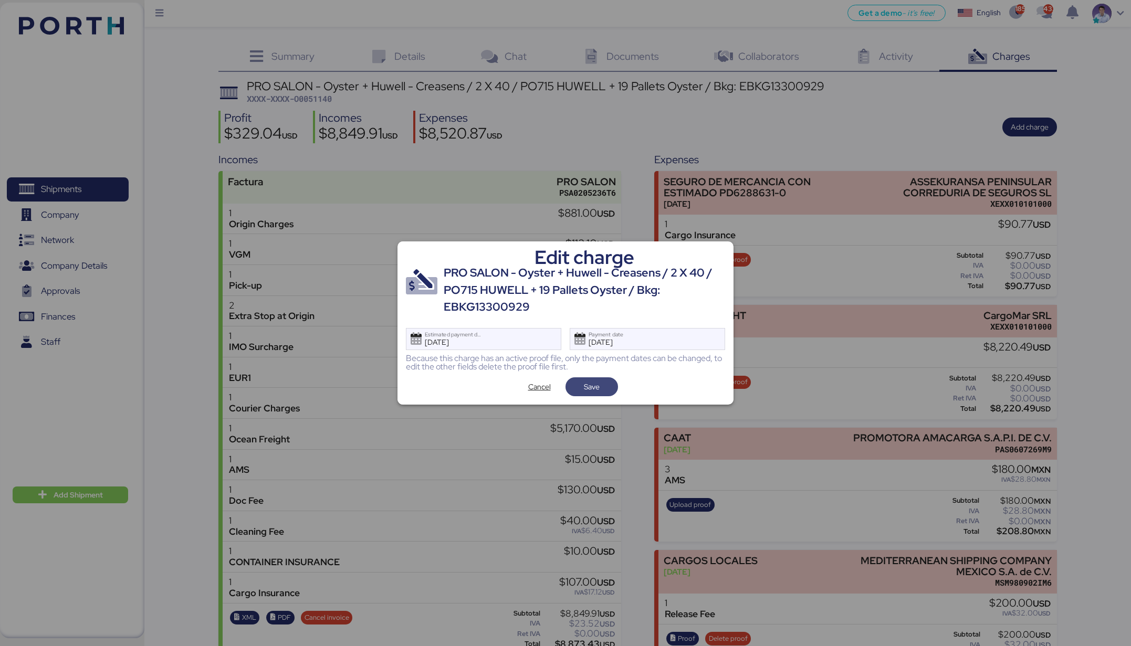
click at [599, 388] on span "Save" at bounding box center [592, 386] width 36 height 15
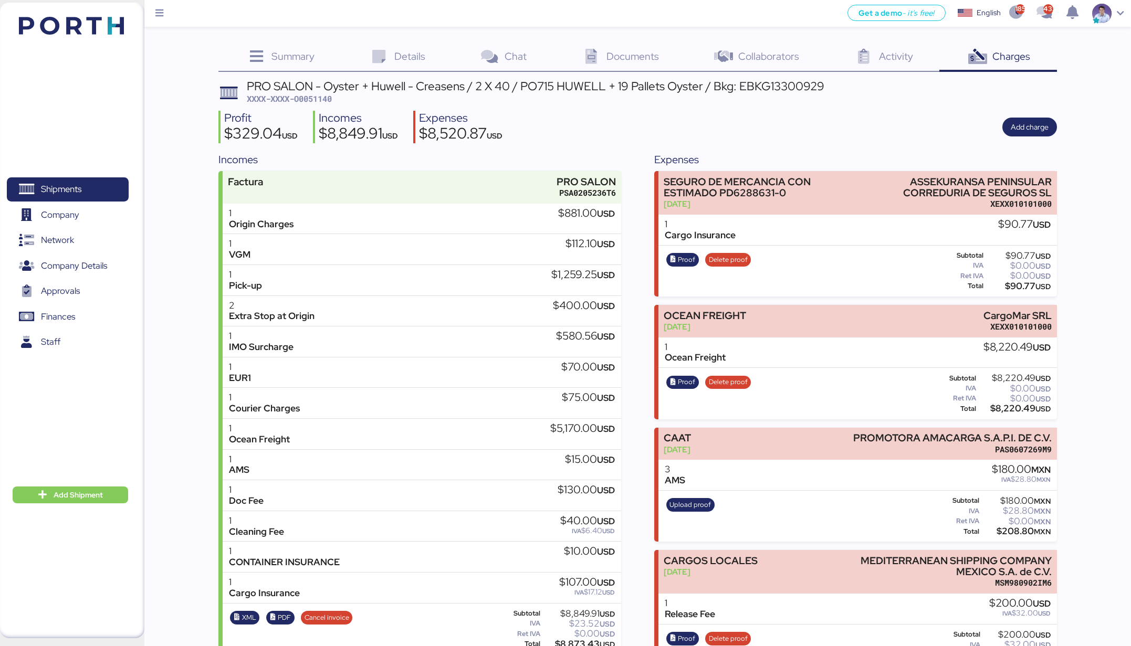
click at [626, 327] on div "Incomes Factura PRO SALON PSA0205236T6 1 Origin Charges $881.00 USD 1 VGM $112.…" at bounding box center [637, 414] width 838 height 524
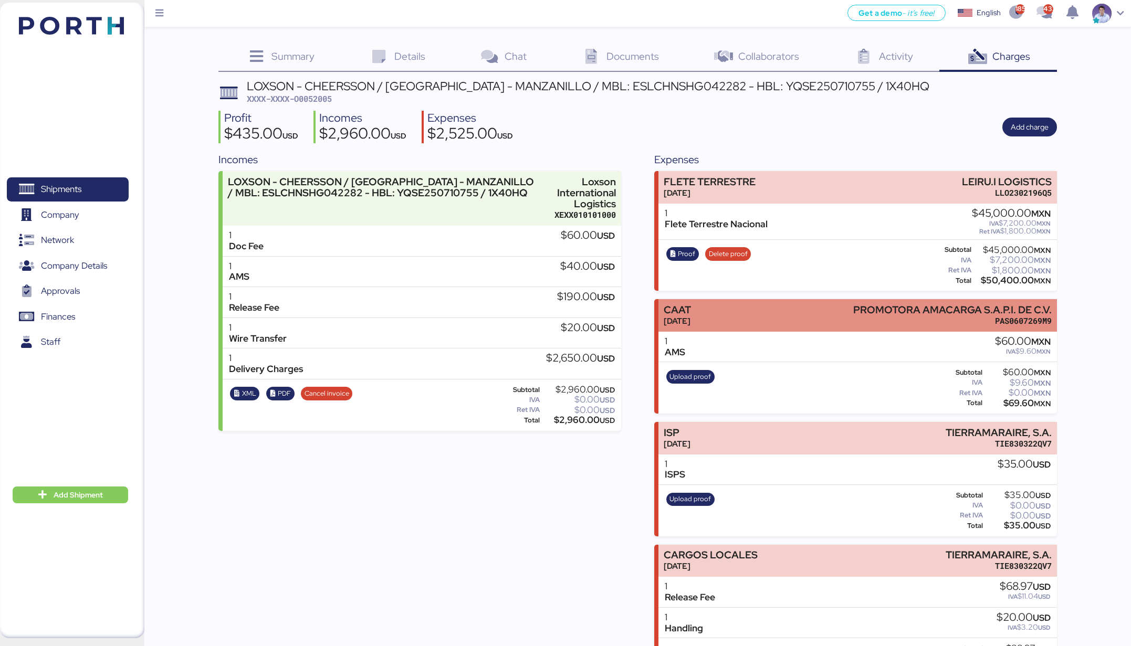
click at [751, 315] on div "CAAT [DATE] PROMOTORA AMACARGA S.A.P.I. DE C.V. PAS0607269M9" at bounding box center [857, 315] width 398 height 32
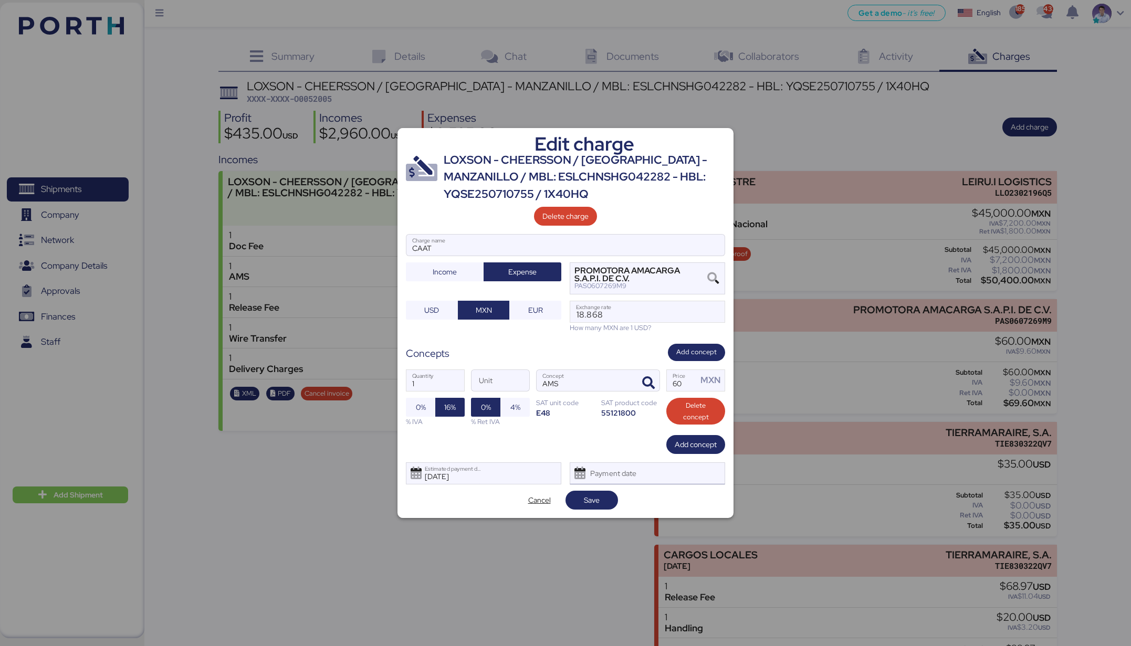
click at [628, 475] on div "Payment date" at bounding box center [614, 473] width 62 height 21
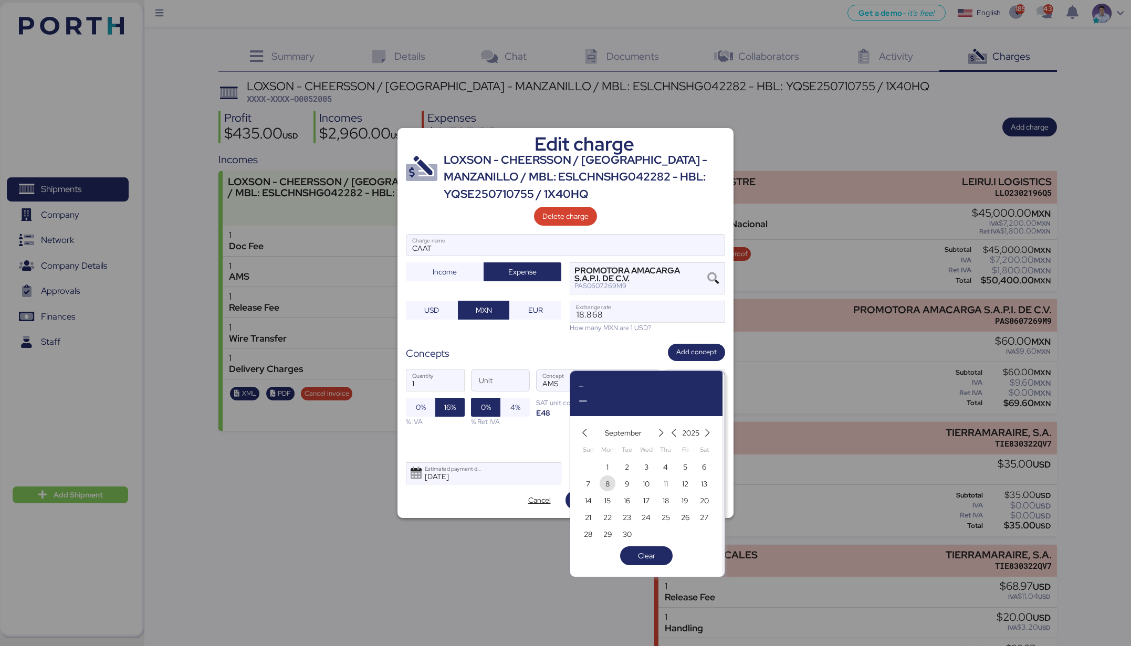
click at [608, 483] on span "8" at bounding box center [607, 484] width 4 height 13
type input "[DATE]"
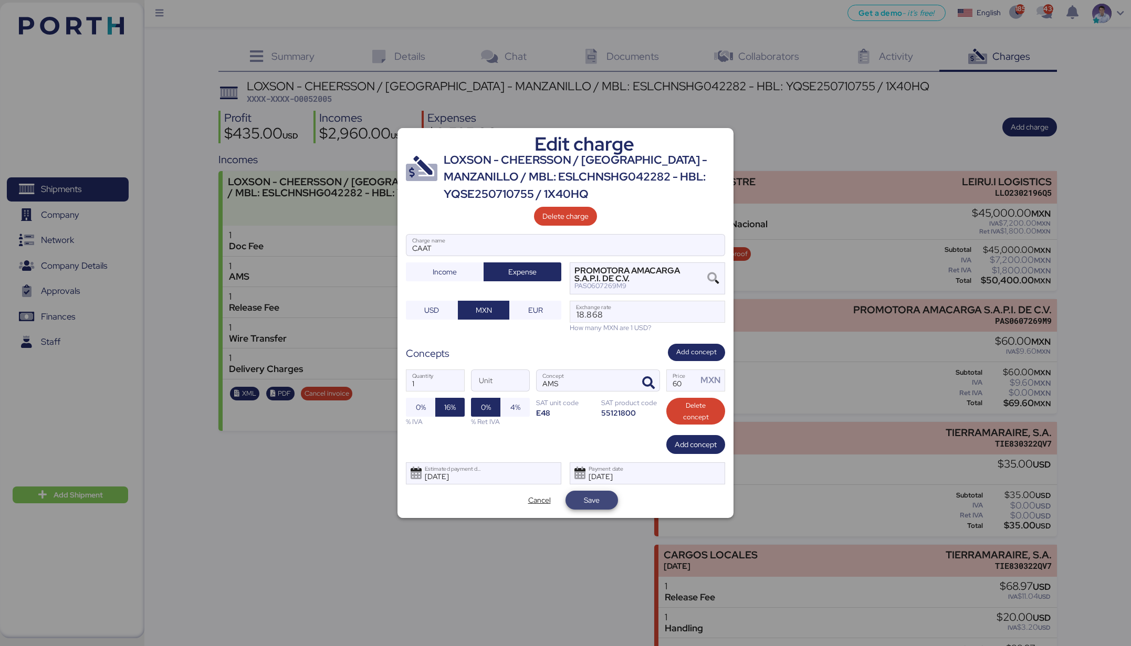
click at [589, 502] on span "Save" at bounding box center [592, 500] width 16 height 13
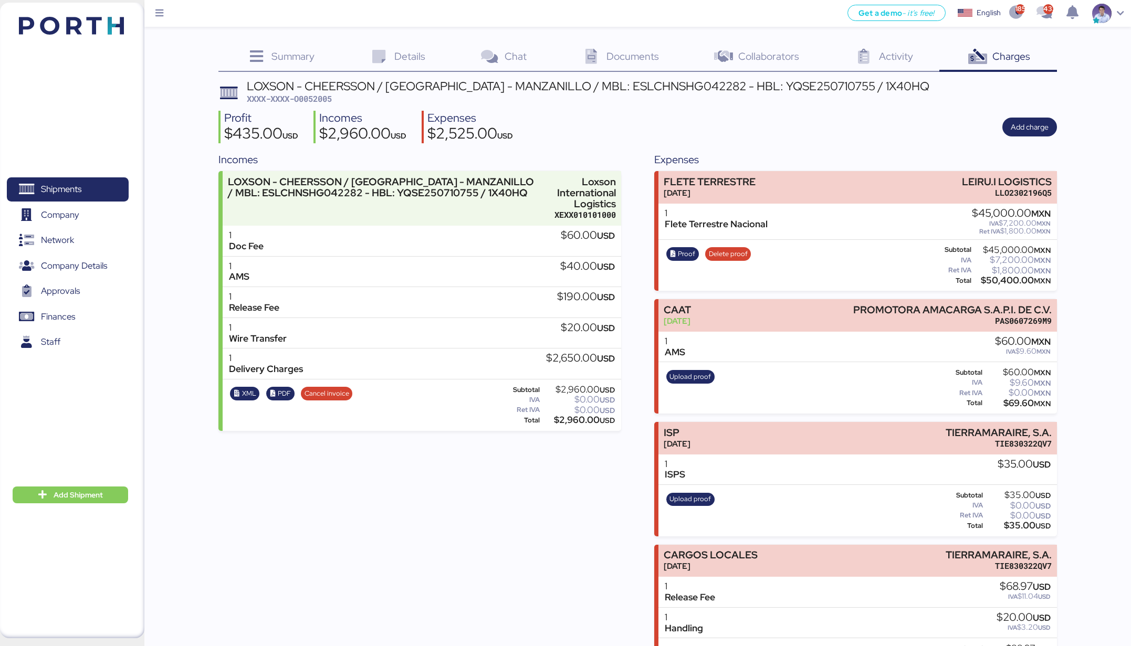
scroll to position [41, 0]
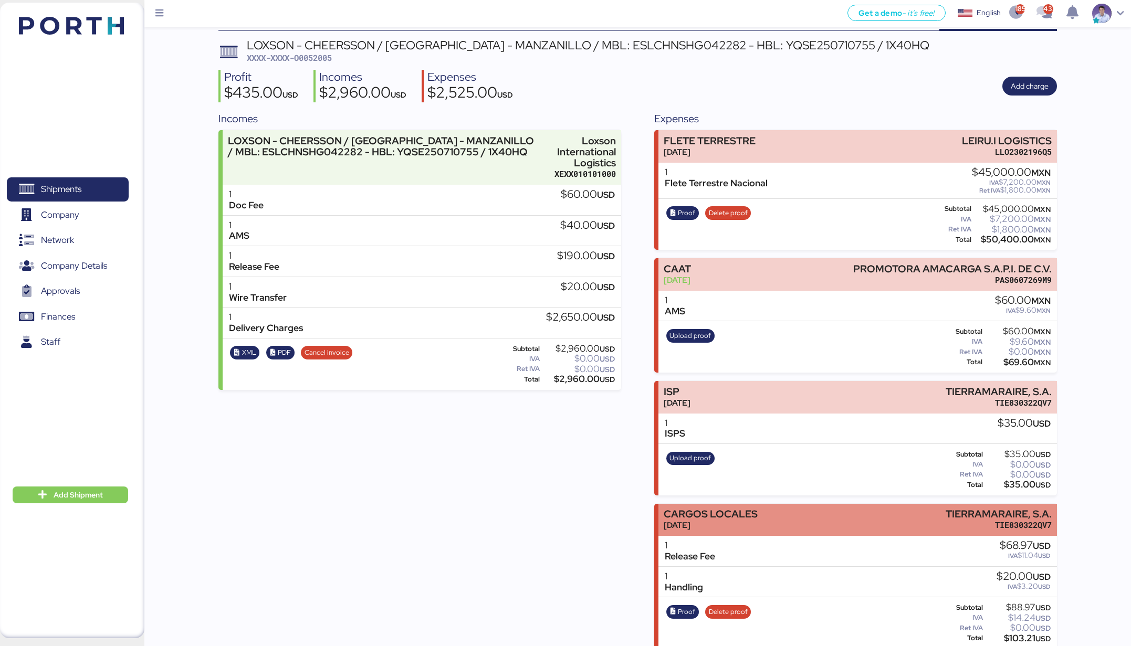
click at [735, 520] on div "[DATE]" at bounding box center [710, 525] width 94 height 11
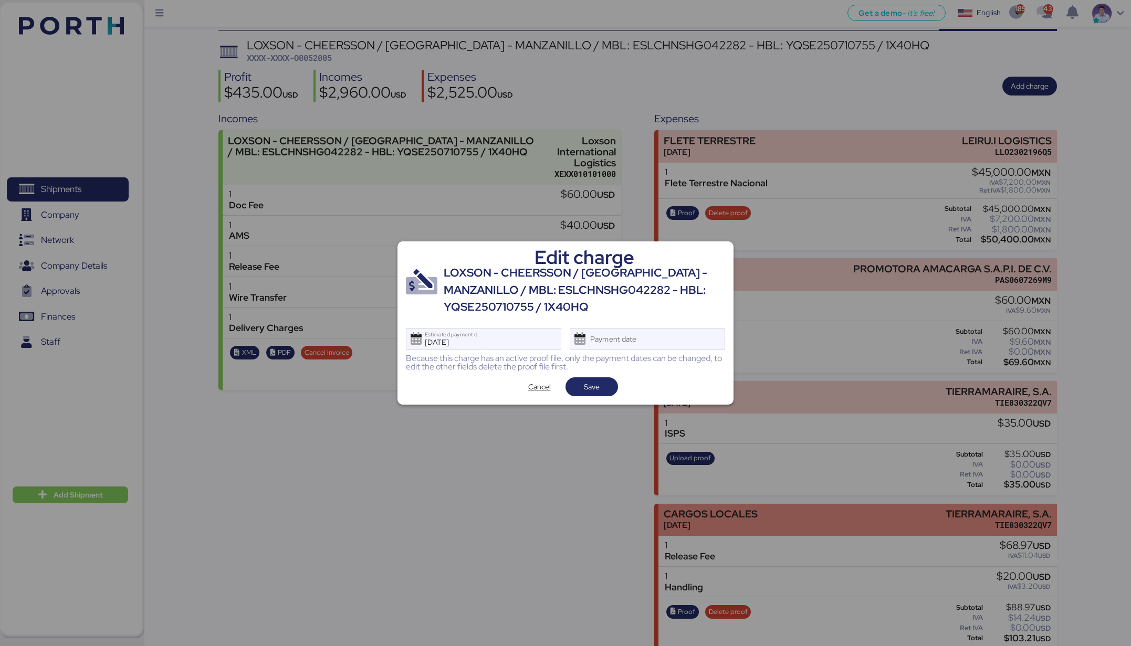
scroll to position [0, 0]
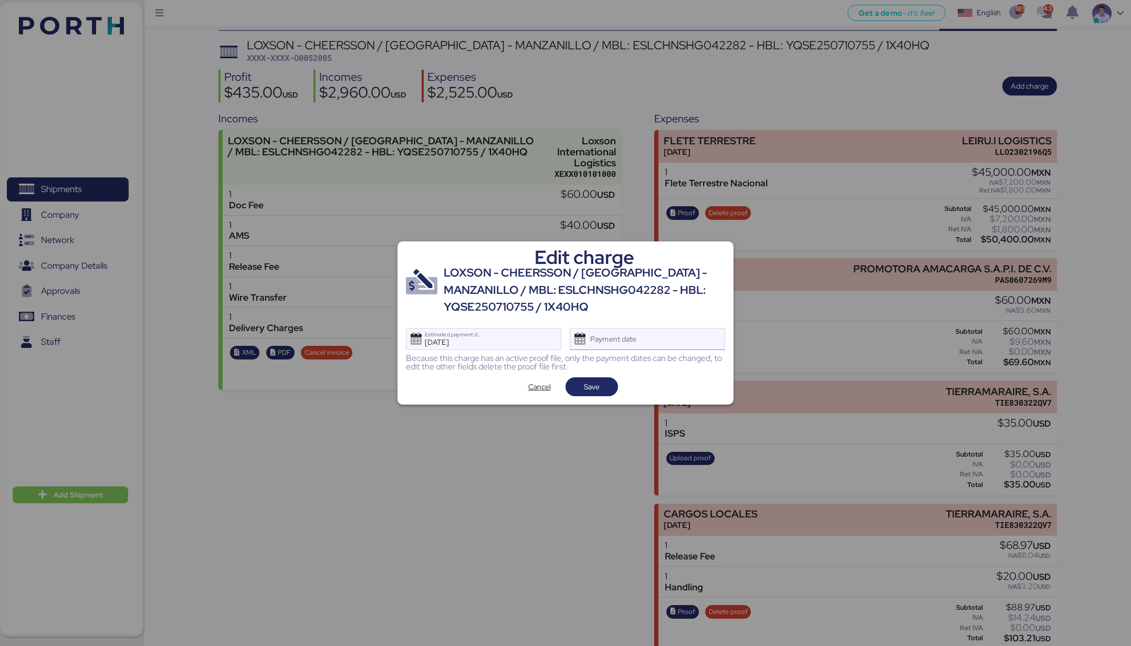
click at [614, 342] on div "Payment date" at bounding box center [614, 339] width 62 height 21
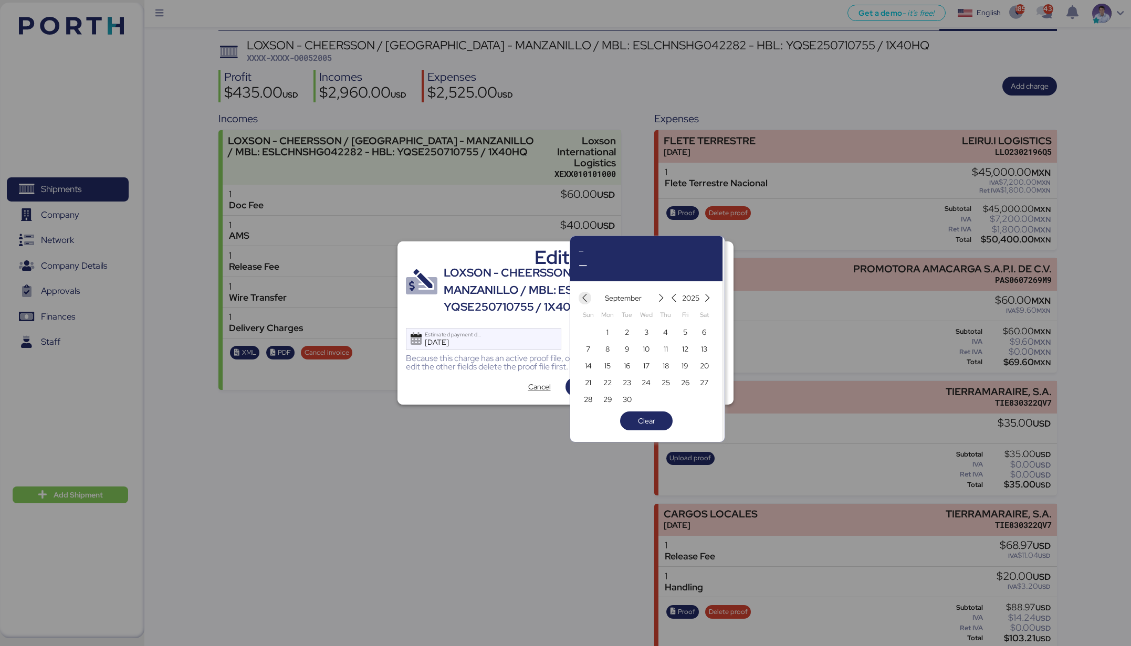
click at [587, 298] on icon "button" at bounding box center [584, 298] width 9 height 9
click at [666, 369] on span "14" at bounding box center [665, 366] width 7 height 13
type input "[DATE]"
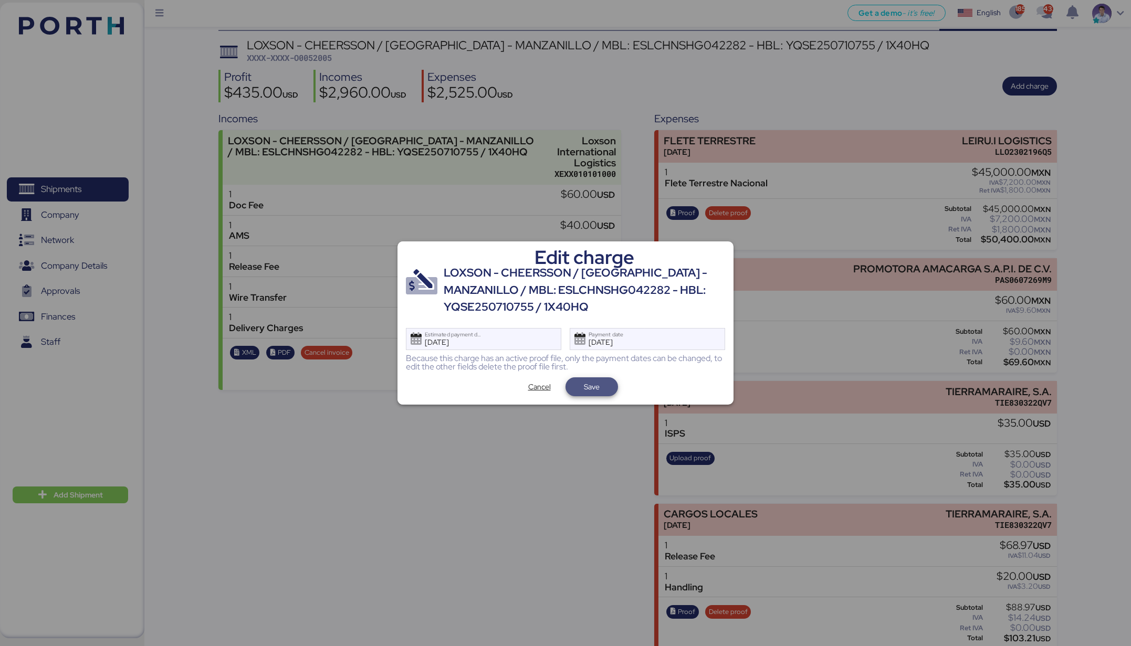
click at [607, 387] on span "Save" at bounding box center [592, 386] width 36 height 15
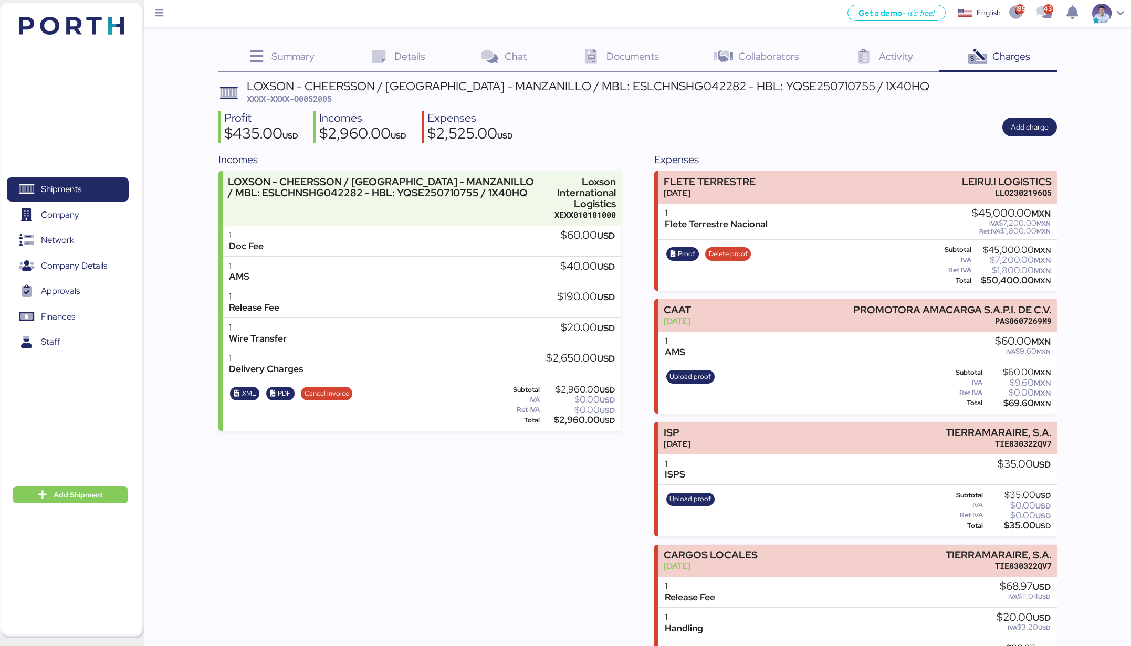
click at [625, 323] on div "Incomes LOXSON - CHEERSSON / [GEOGRAPHIC_DATA] - MANZANILLO / MBL: ESLCHNSHG042…" at bounding box center [637, 421] width 838 height 538
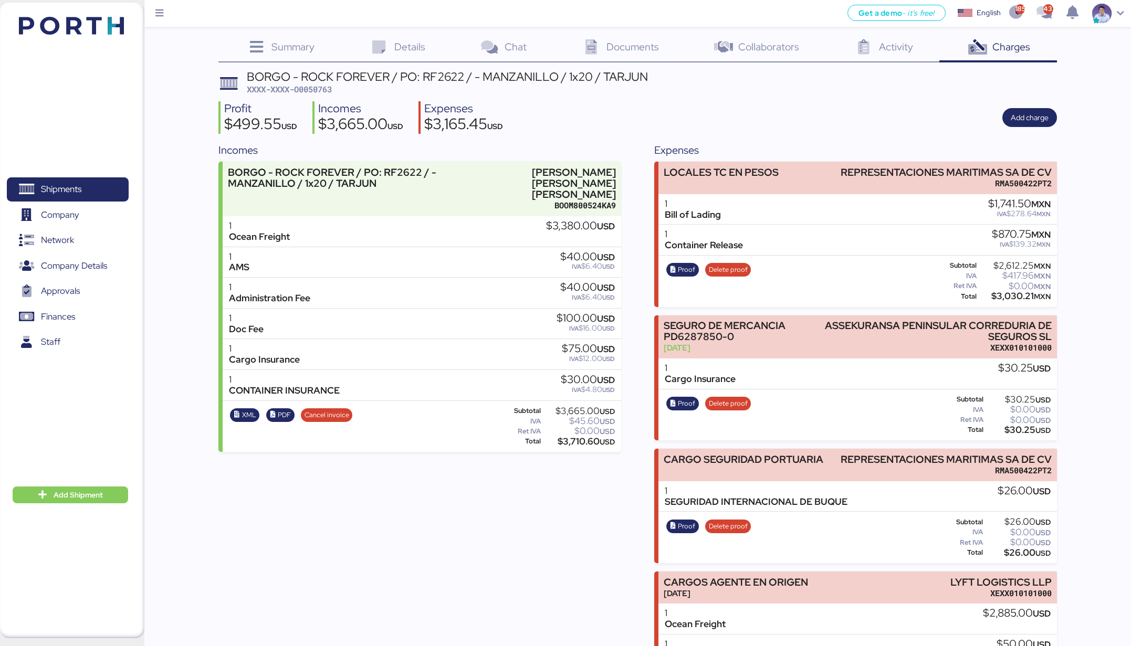
scroll to position [111, 0]
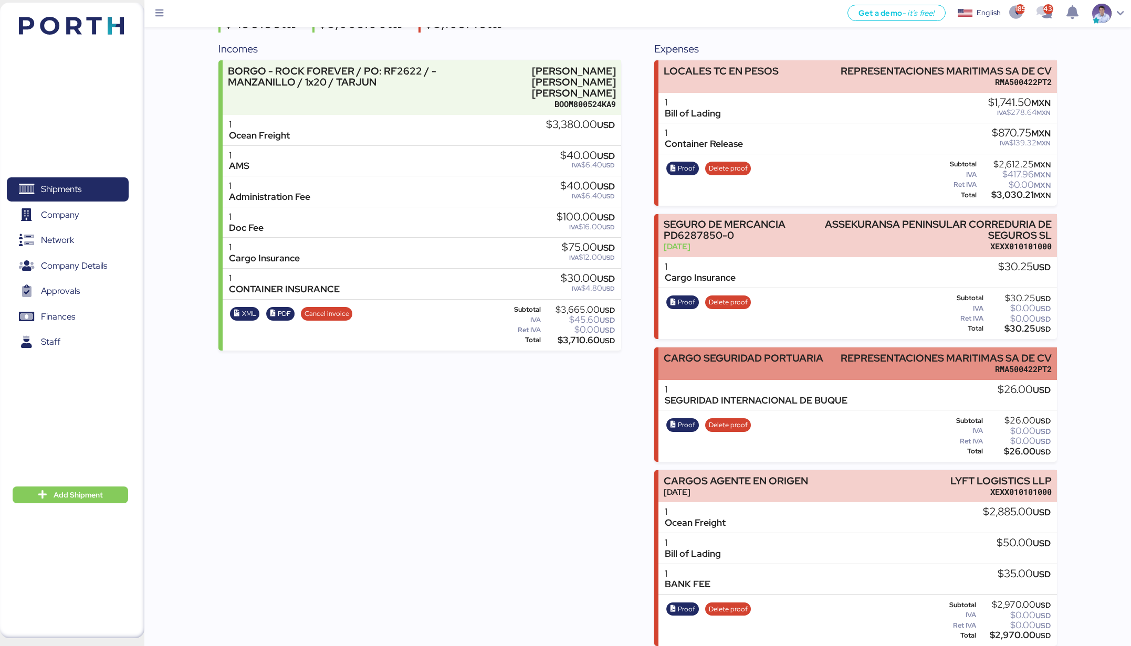
click at [735, 353] on div "CARGO SEGURIDAD PORTUARIA" at bounding box center [743, 358] width 160 height 11
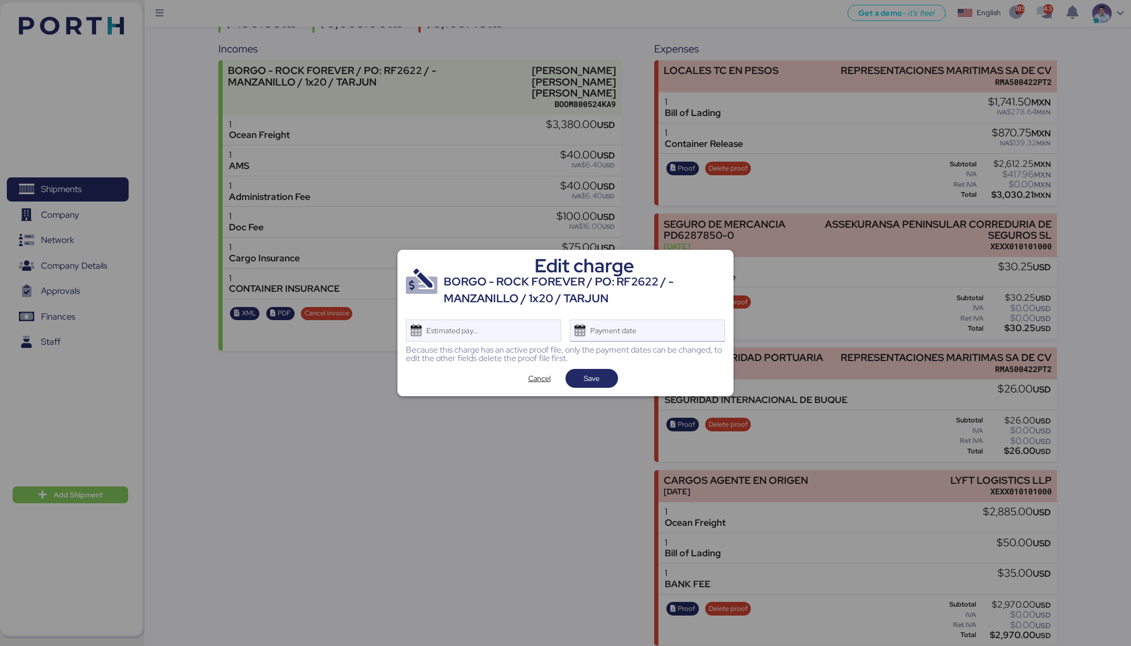
click at [664, 333] on div "Payment date" at bounding box center [646, 331] width 155 height 22
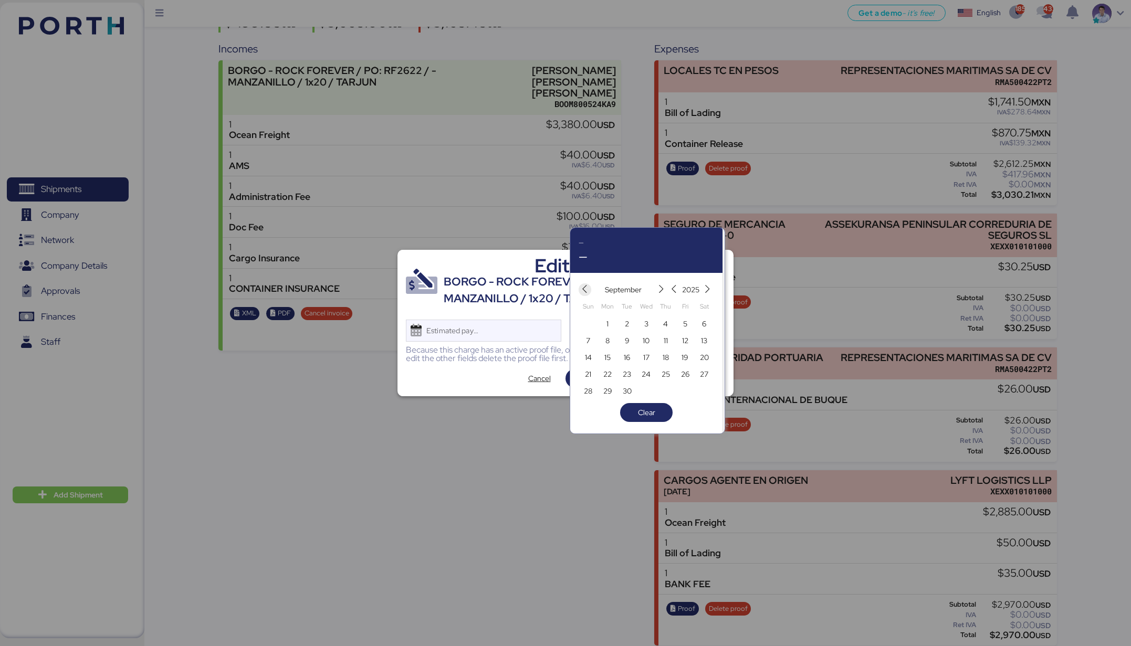
click at [582, 283] on span "button" at bounding box center [584, 289] width 13 height 13
click at [666, 357] on span "14" at bounding box center [665, 357] width 7 height 13
type input "[DATE]"
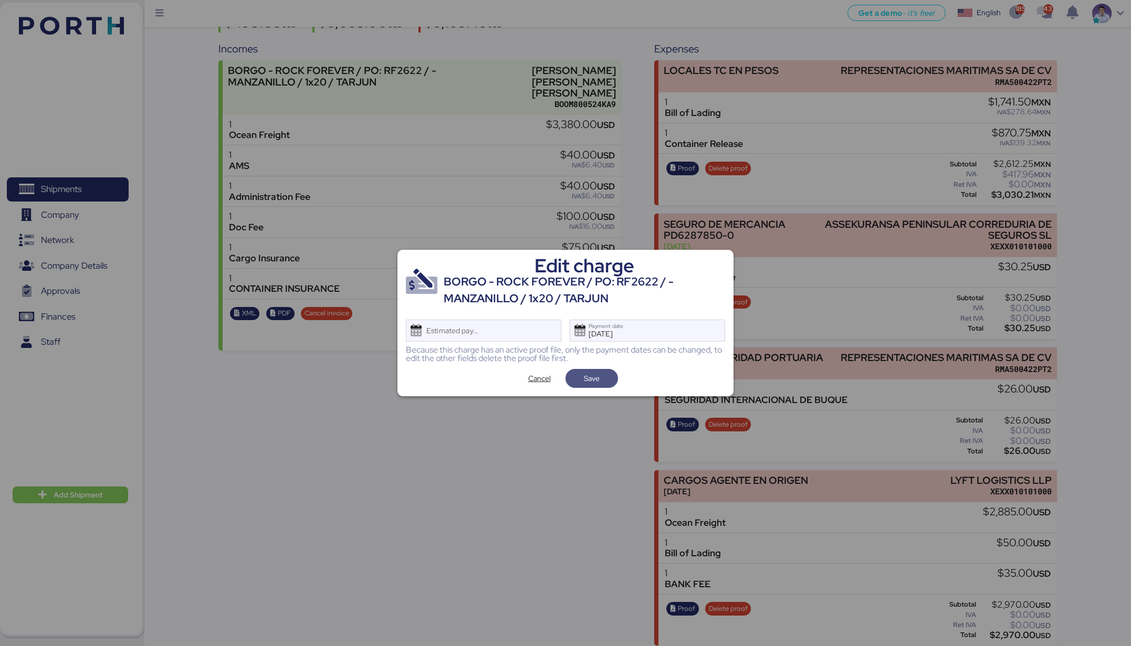
click at [614, 379] on span "Save" at bounding box center [591, 378] width 52 height 19
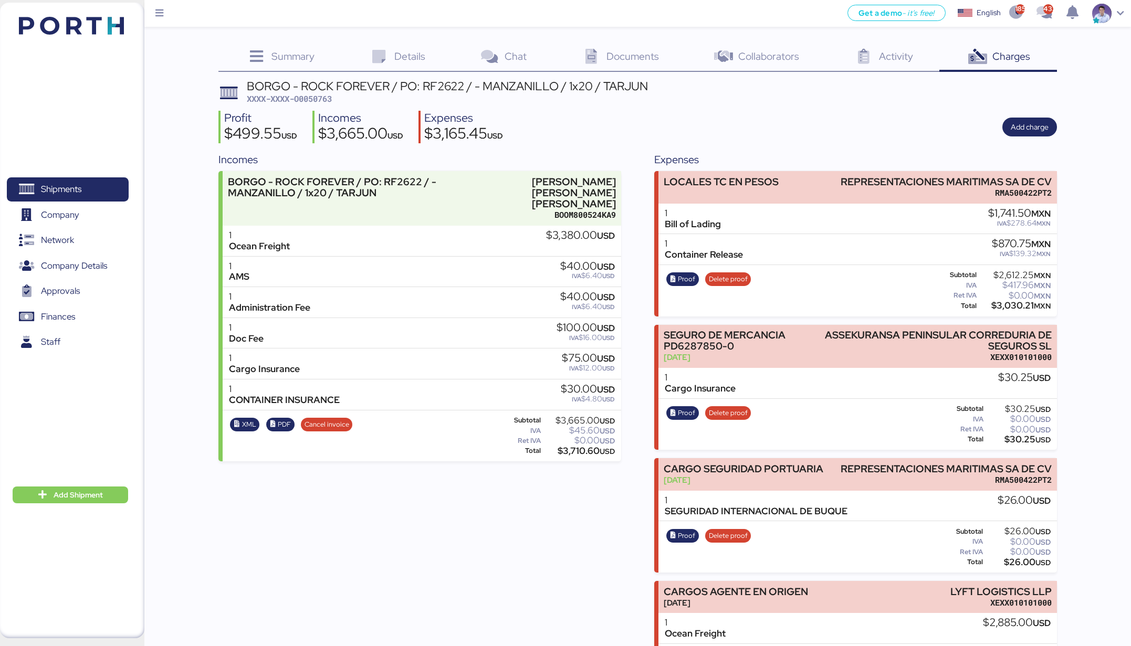
click at [637, 256] on div "Incomes BORGO - ROCK FOREVER / PO: RF2622 / - MANZANILLO / 1x20 / TARJUN [PERSO…" at bounding box center [637, 454] width 838 height 605
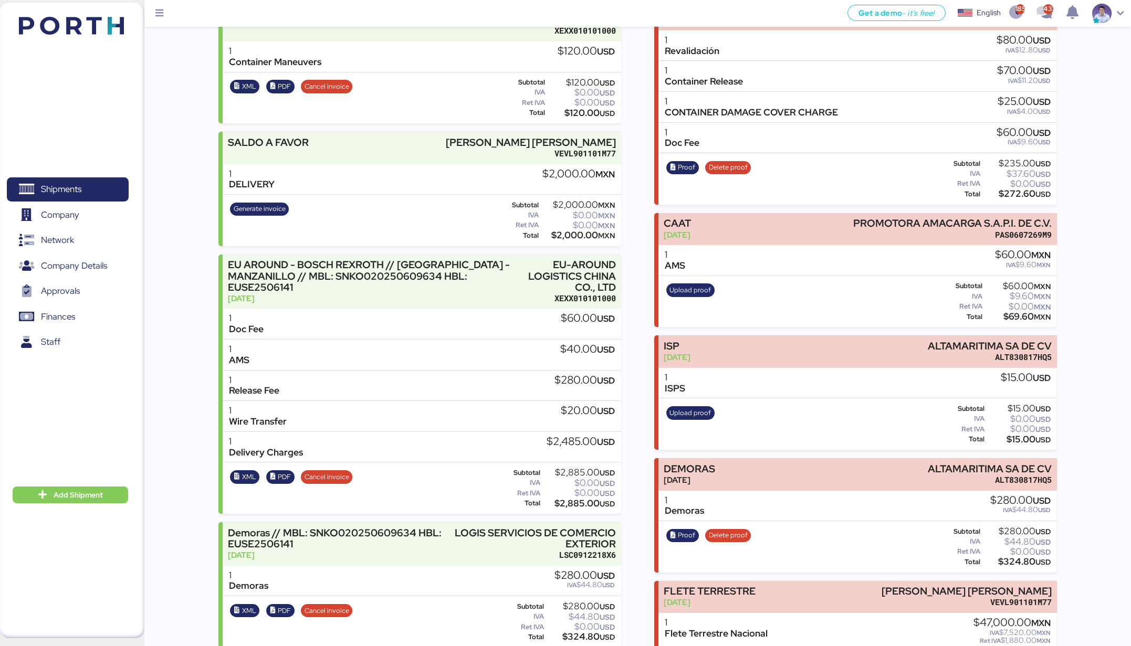
scroll to position [224, 0]
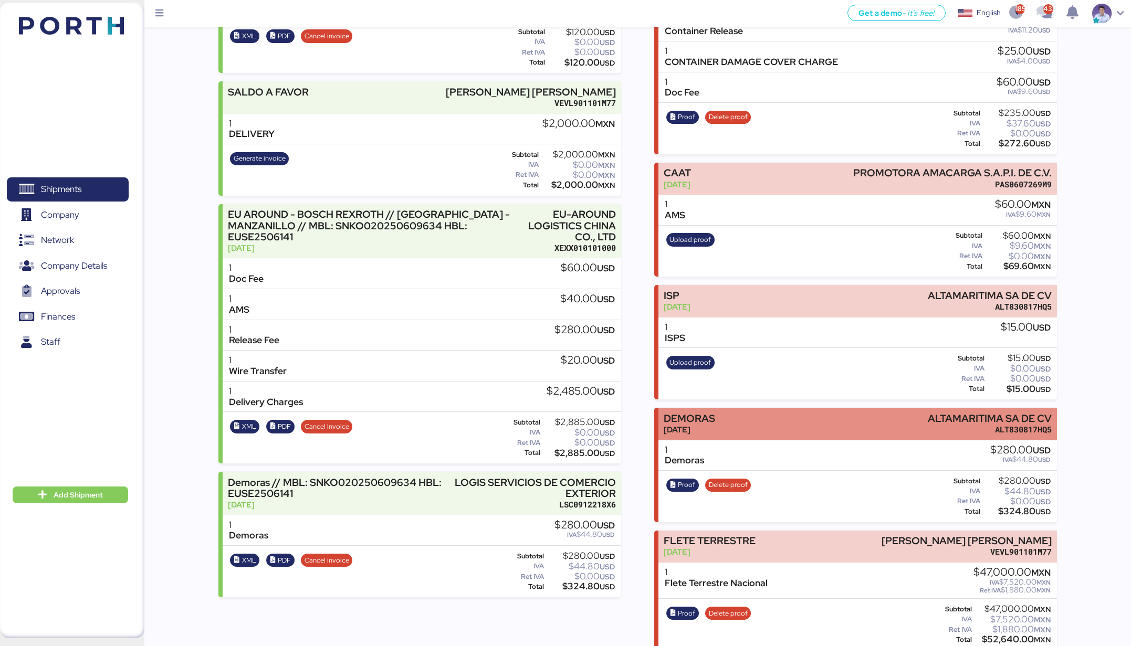
click at [726, 428] on div "DEMORAS [DATE] ALTAMARITIMA SA DE CV ALT830817HQ5" at bounding box center [857, 424] width 398 height 32
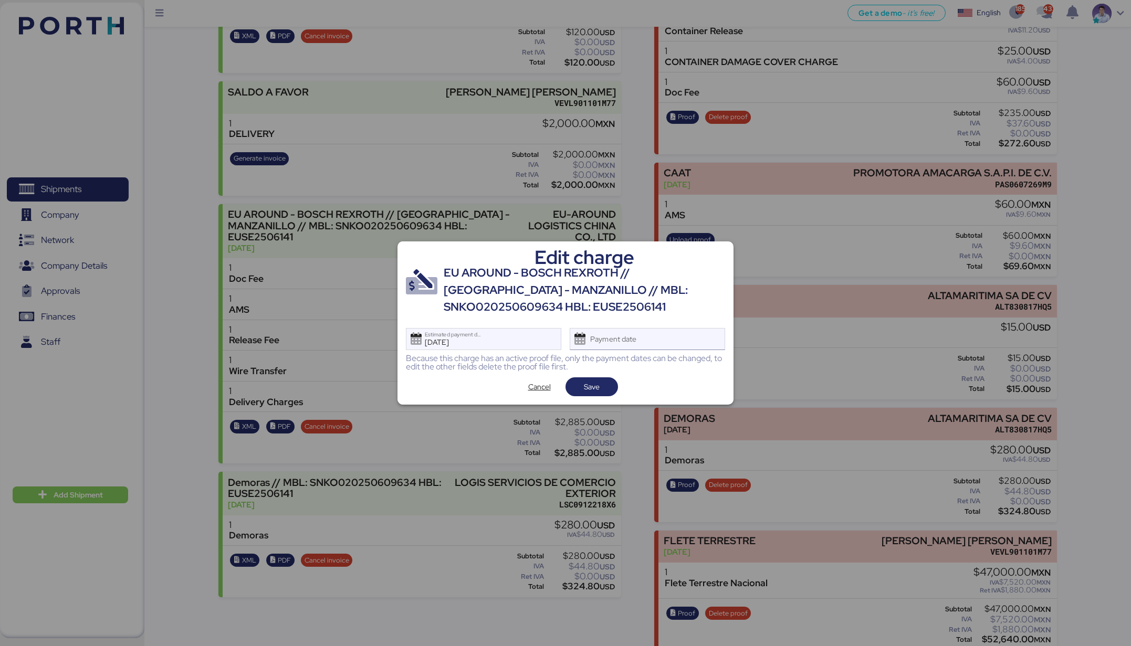
click at [626, 340] on div "Payment date" at bounding box center [614, 339] width 62 height 21
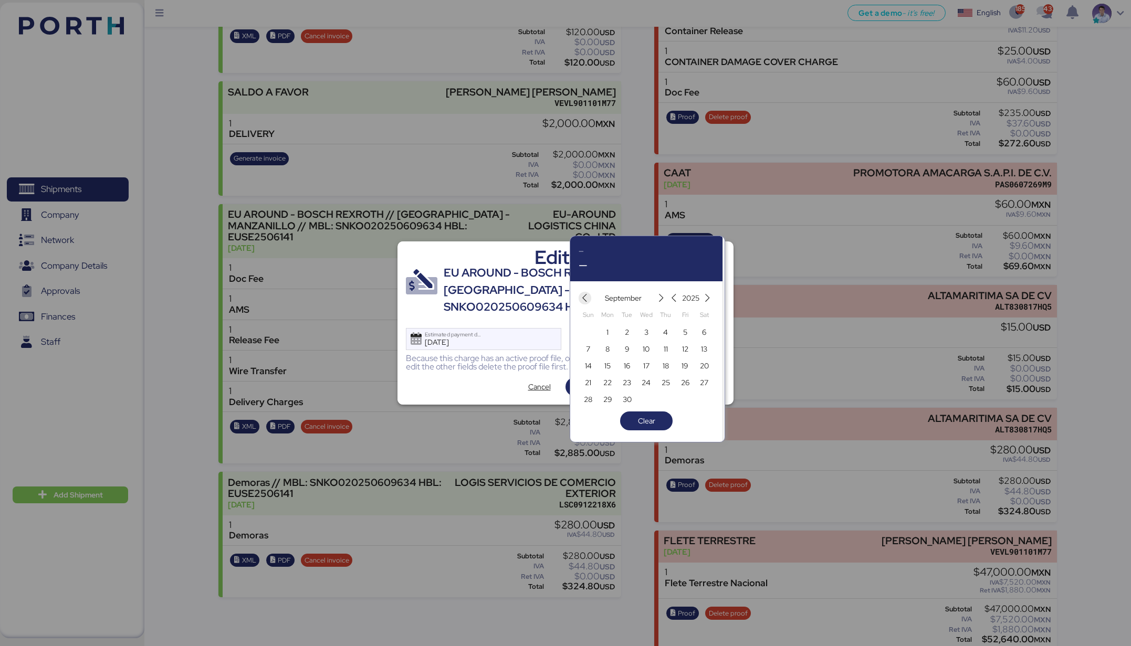
click at [585, 302] on icon "button" at bounding box center [584, 298] width 9 height 9
click at [666, 364] on span "14" at bounding box center [665, 366] width 7 height 13
type input "[DATE]"
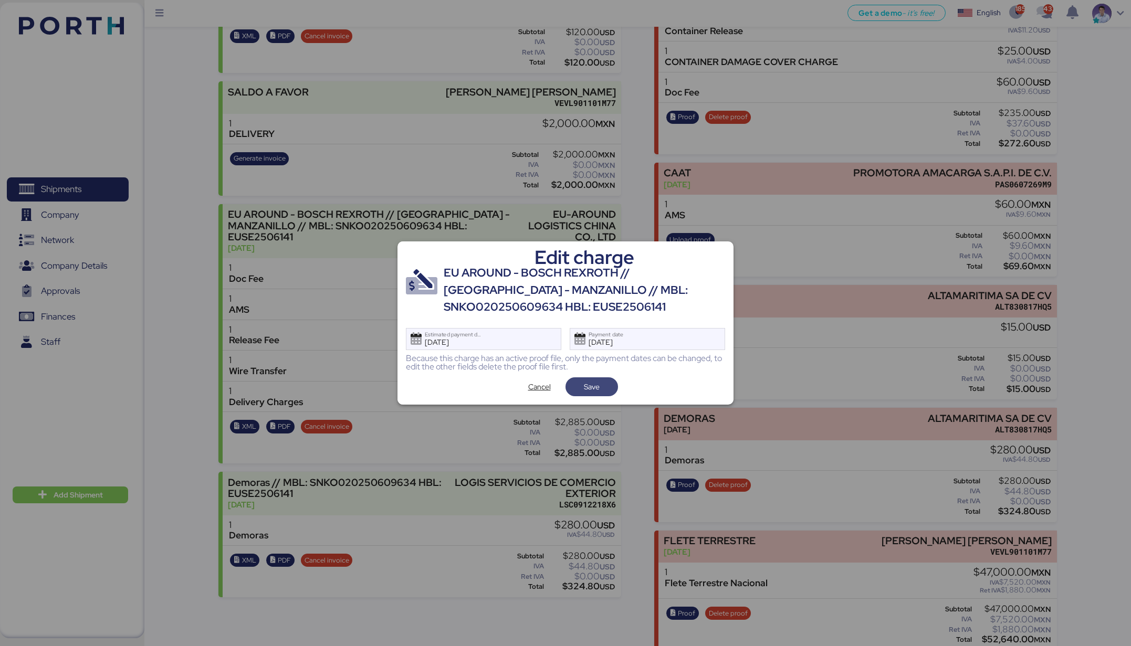
click at [604, 389] on span "Save" at bounding box center [592, 386] width 36 height 15
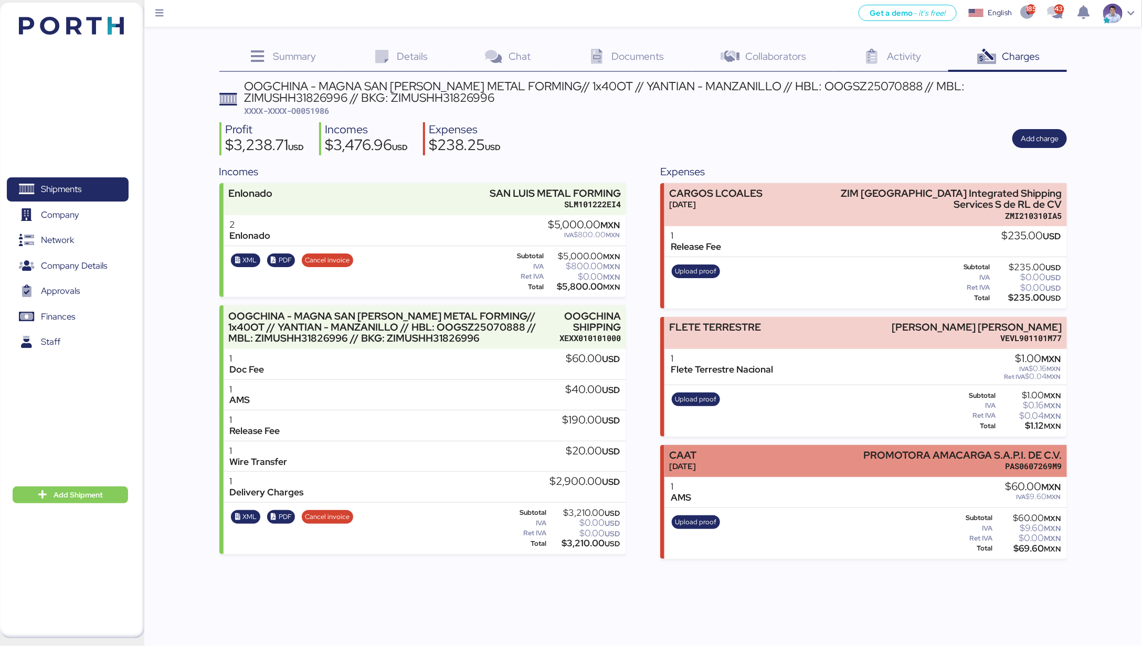
click at [751, 445] on div "CAAT [DATE] PROMOTORA AMACARGA S.A.P.I. DE C.V. PAS0607269M9" at bounding box center [865, 461] width 403 height 32
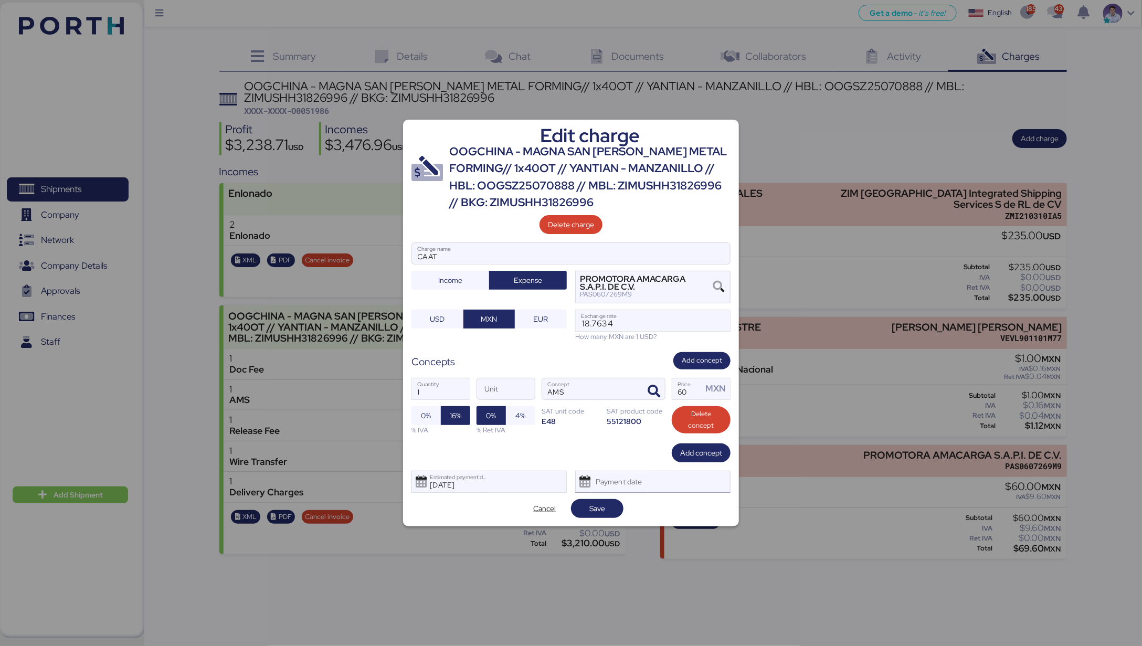
click at [649, 479] on div "Payment date" at bounding box center [619, 481] width 62 height 21
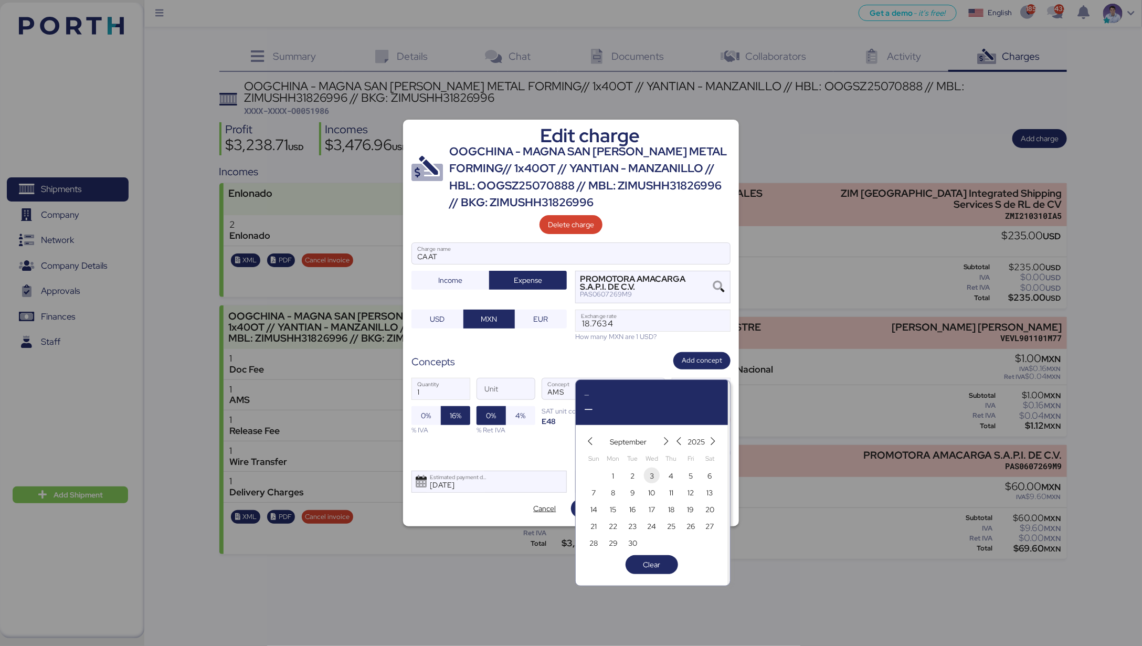
click at [651, 475] on span "3" at bounding box center [652, 476] width 4 height 13
type input "Sep 3, 2025"
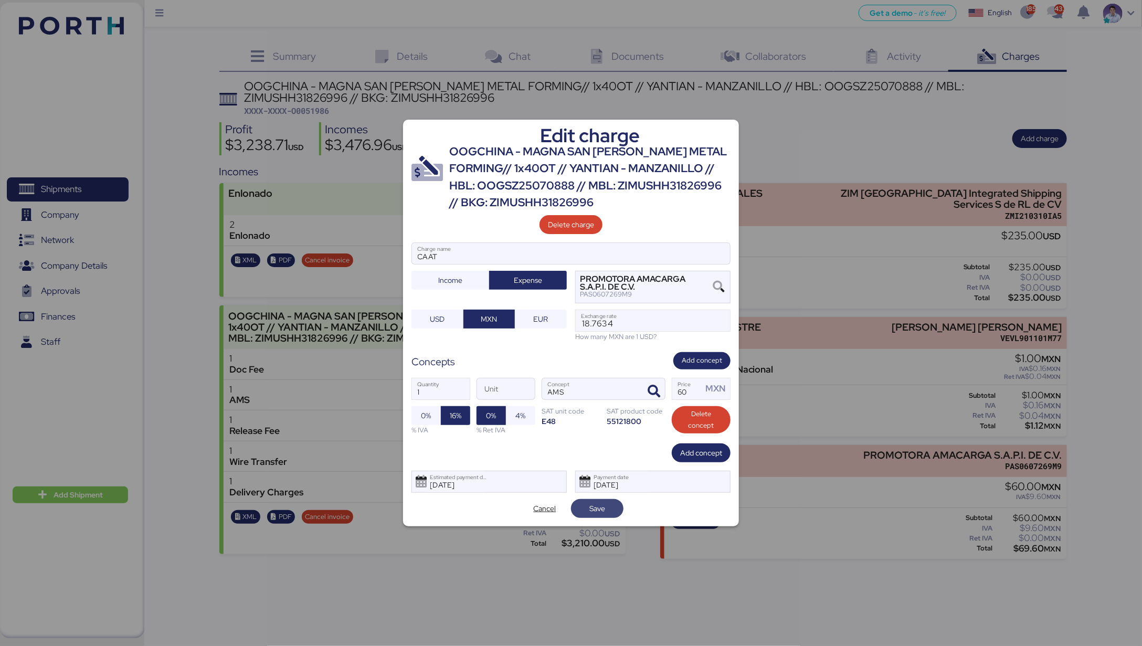
click at [610, 510] on span "Save" at bounding box center [597, 508] width 36 height 15
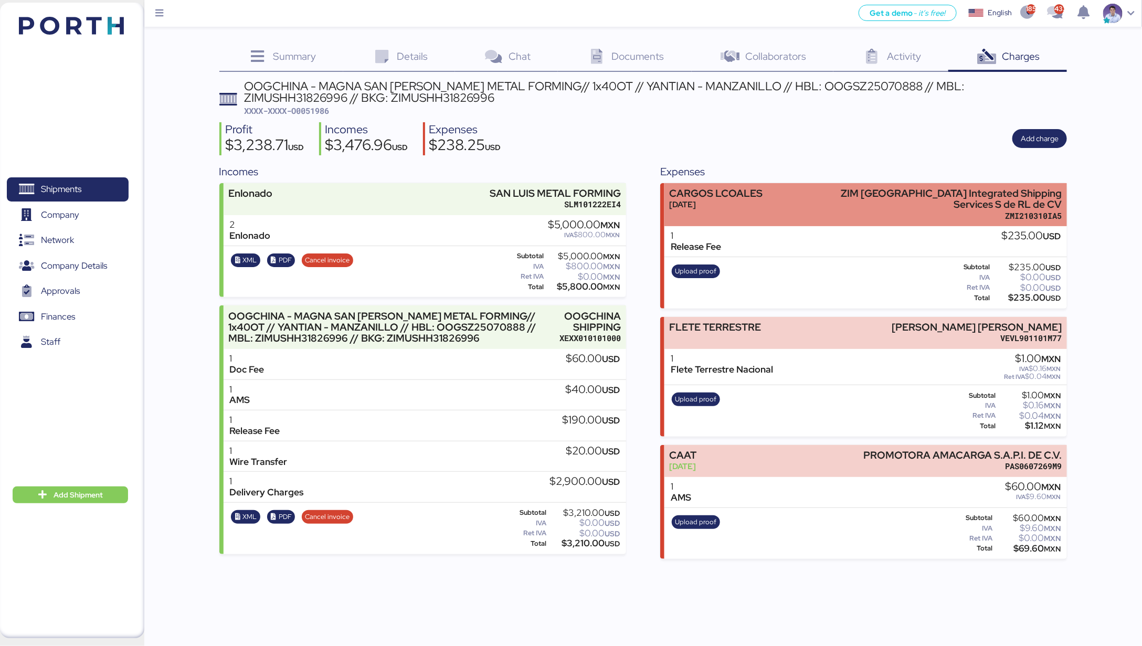
click at [745, 209] on div "[DATE]" at bounding box center [715, 204] width 93 height 11
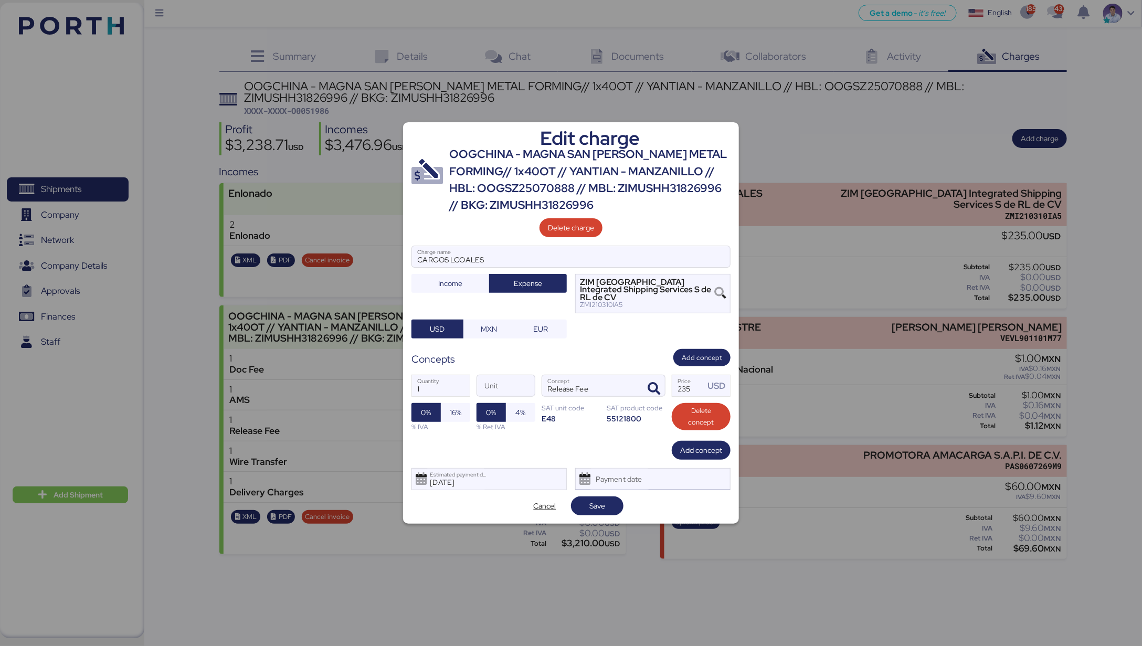
click at [662, 472] on div "Payment date" at bounding box center [652, 479] width 155 height 22
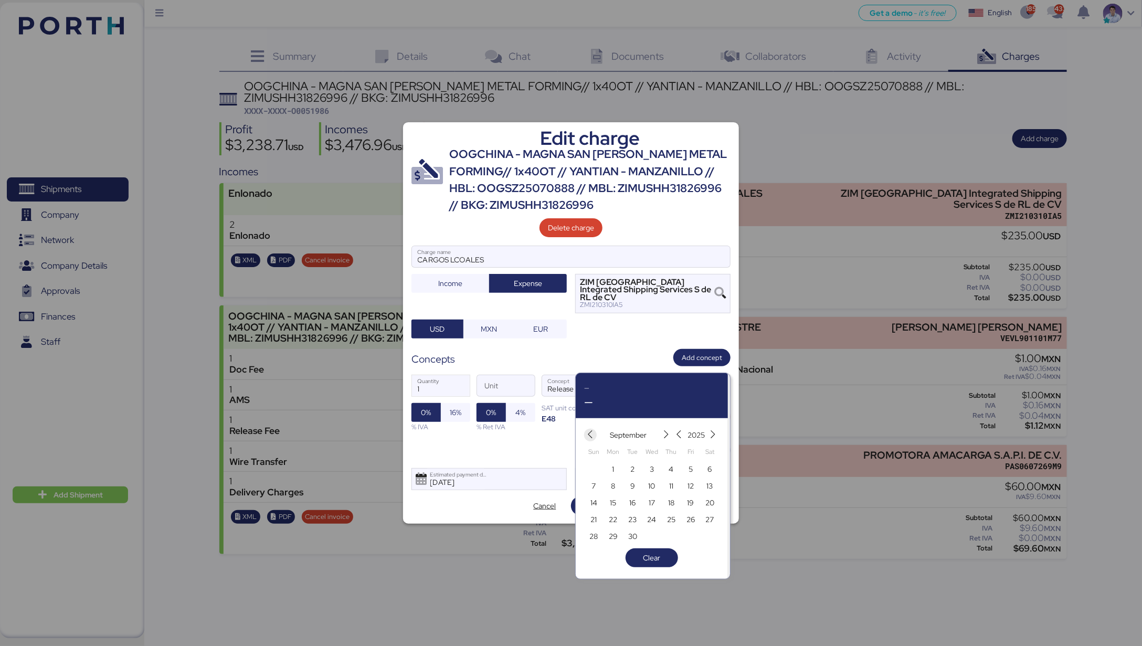
click at [592, 432] on icon "button" at bounding box center [590, 434] width 9 height 9
click at [675, 499] on span "14" at bounding box center [672, 503] width 12 height 13
type input "[DATE]"
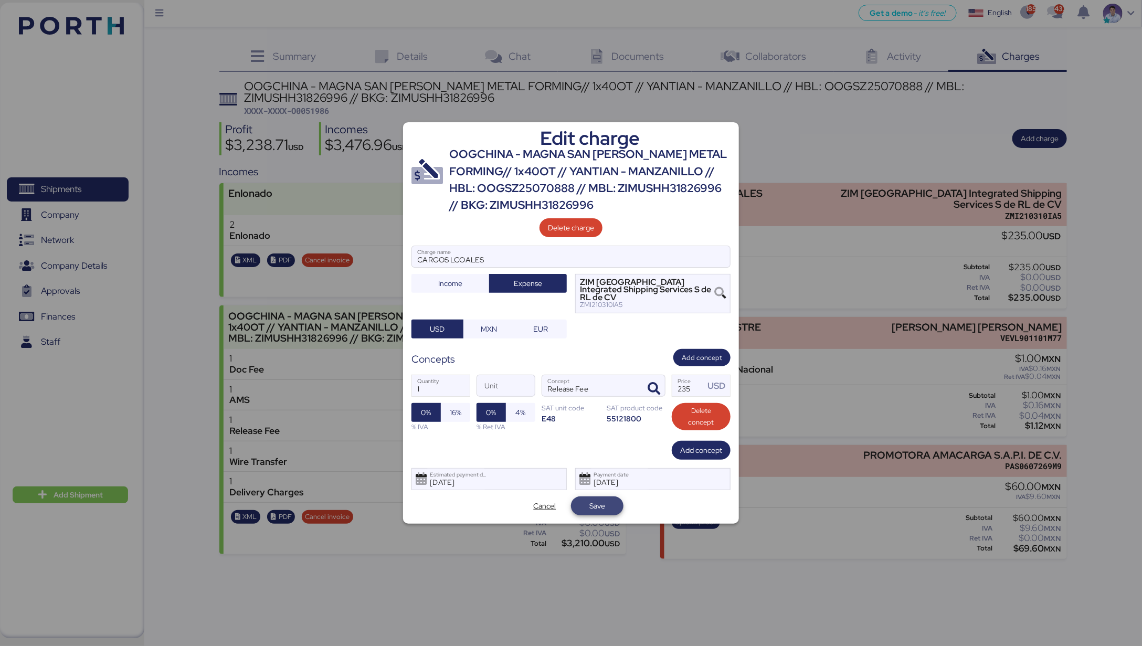
click at [611, 509] on span "Save" at bounding box center [597, 506] width 36 height 15
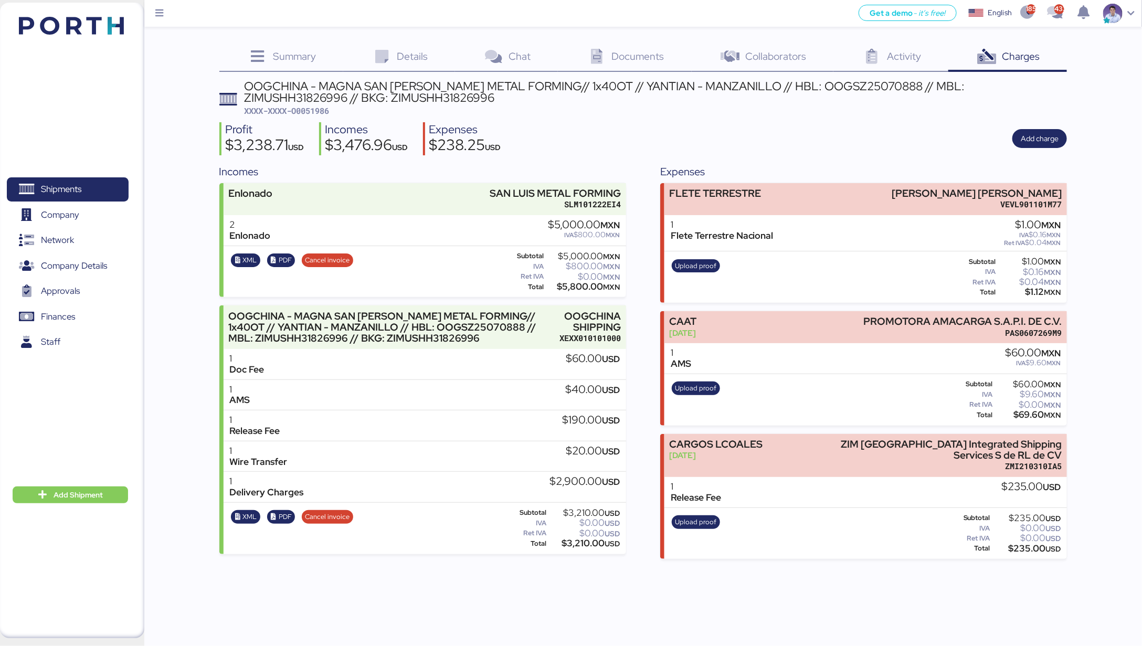
click at [654, 207] on div "Incomes Enlonado SAN LUIS METAL FORMING SLM101222EI4 2 Enlonado $5,000.00 MXN I…" at bounding box center [643, 362] width 848 height 396
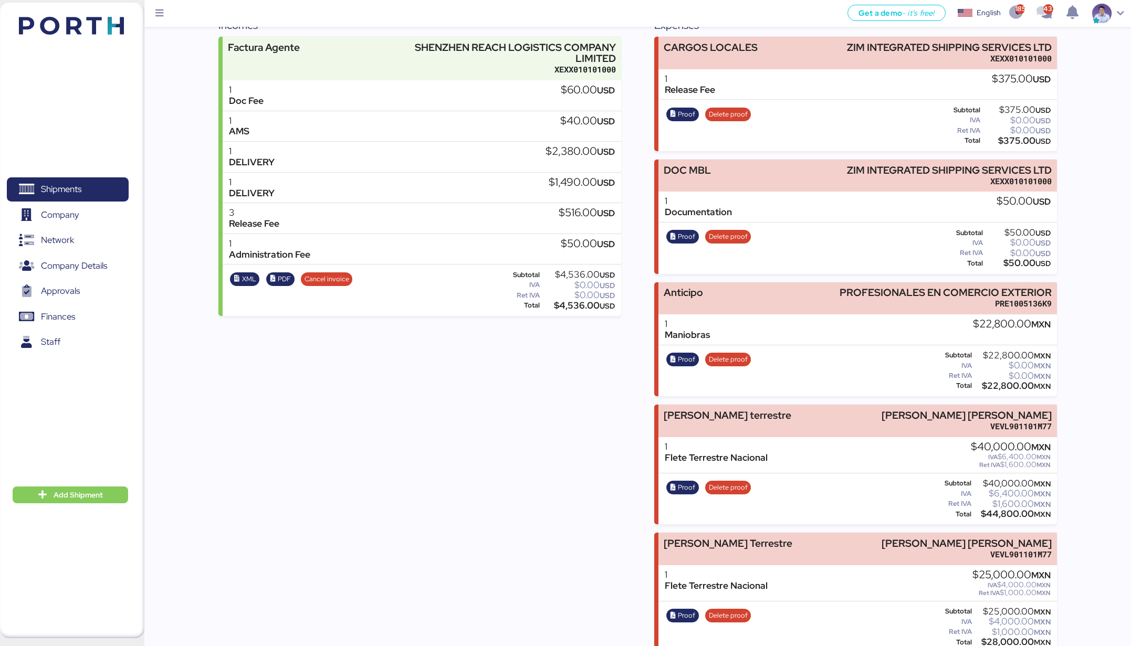
scroll to position [90, 0]
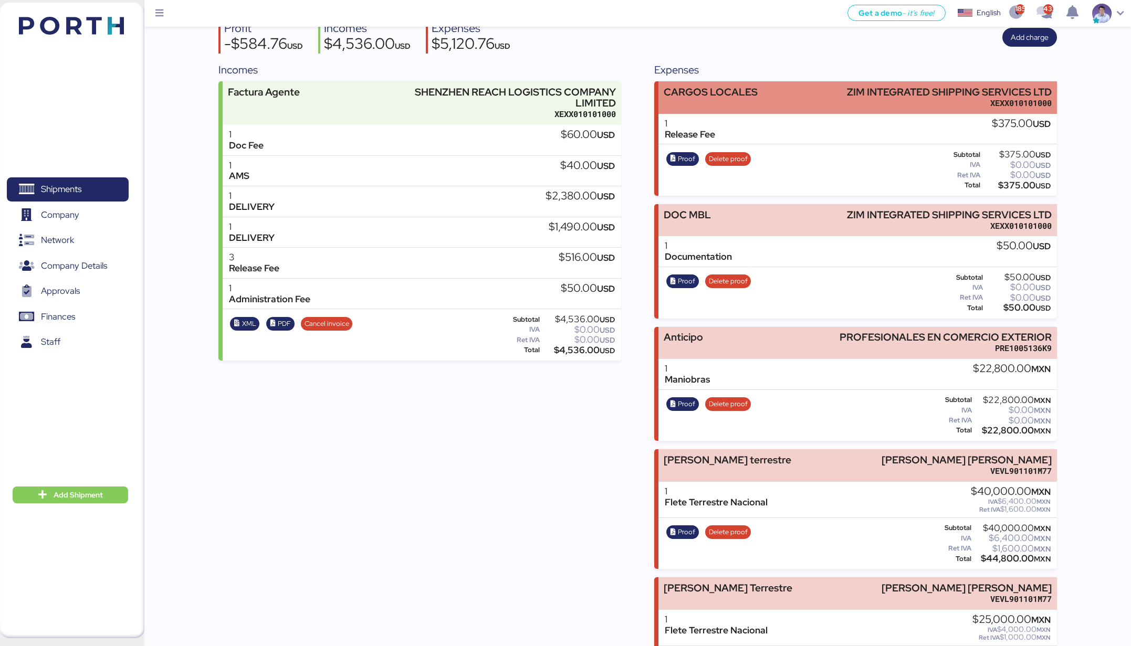
click at [773, 99] on div "CARGOS LOCALES ZIM INTEGRATED SHIPPING SERVICES LTD XEXX010101000" at bounding box center [857, 97] width 398 height 32
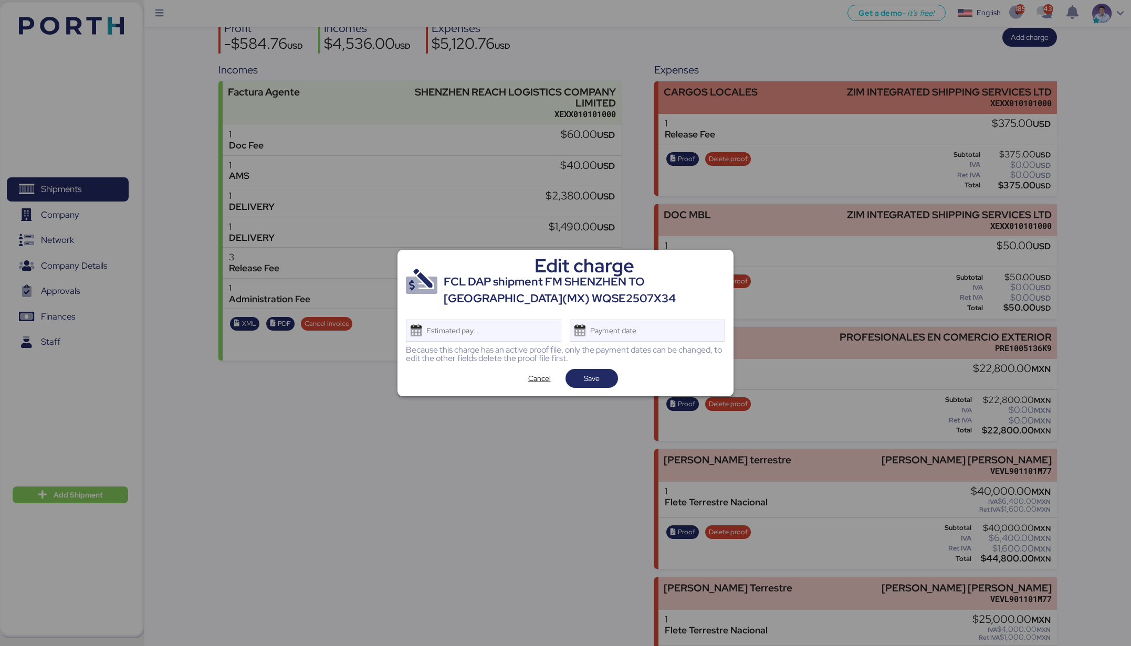
scroll to position [0, 0]
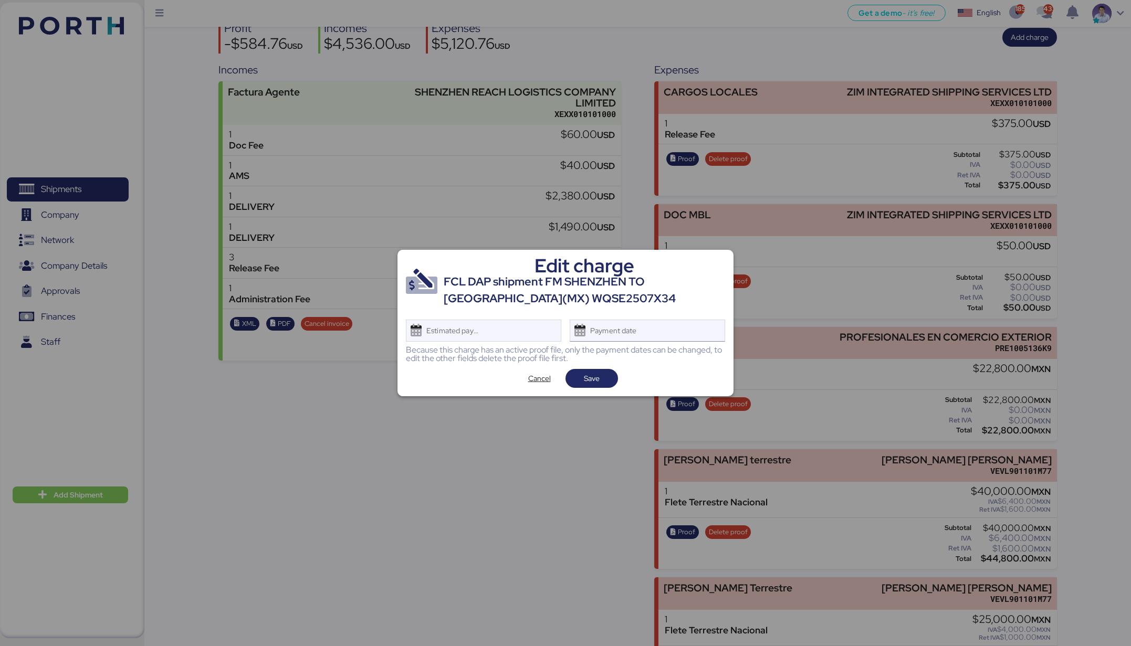
click at [684, 328] on div "Payment date" at bounding box center [646, 331] width 155 height 22
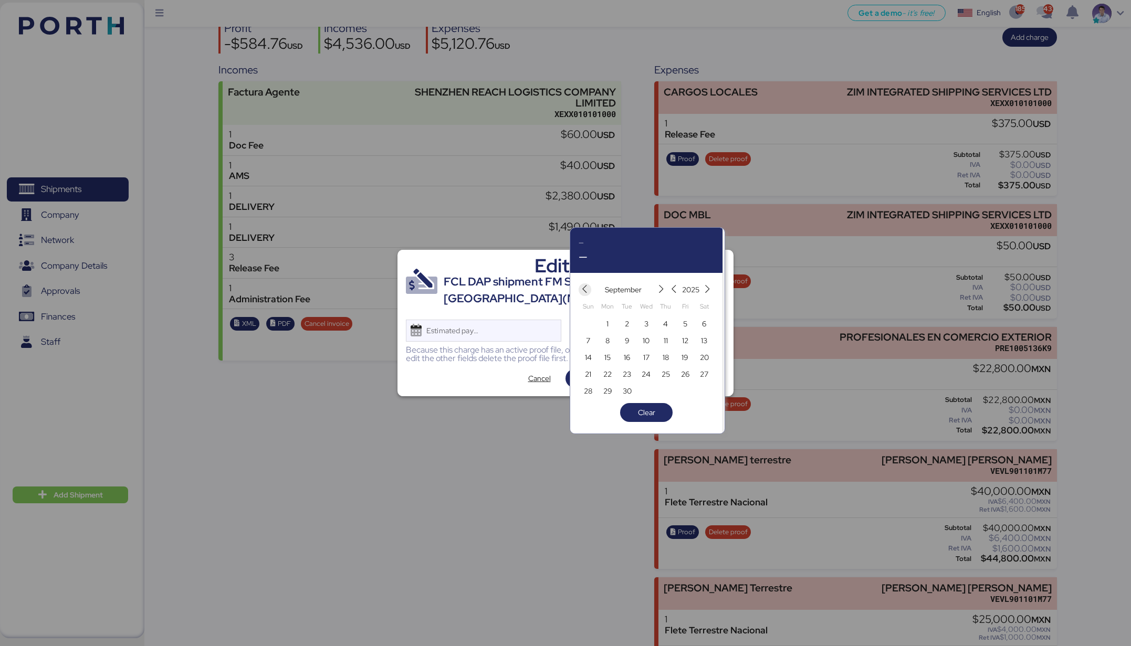
click at [584, 290] on icon "button" at bounding box center [584, 289] width 9 height 9
drag, startPoint x: 664, startPoint y: 357, endPoint x: 658, endPoint y: 358, distance: 6.4
click at [664, 357] on span "14" at bounding box center [665, 357] width 7 height 13
type input "[DATE]"
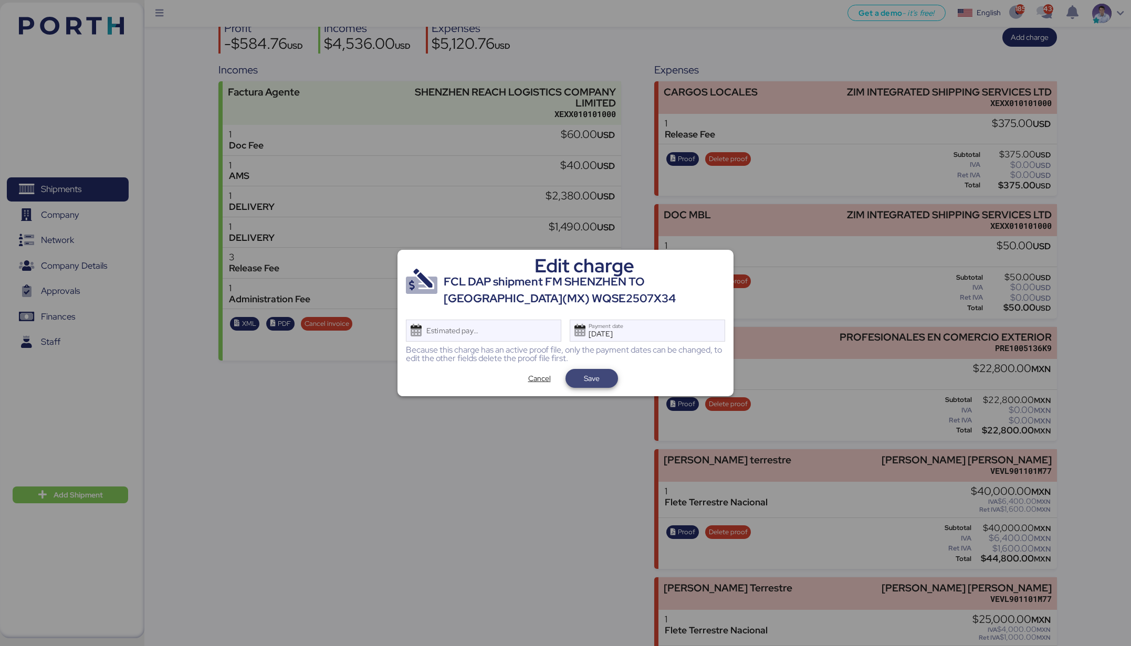
click at [608, 380] on span "Save" at bounding box center [592, 378] width 36 height 15
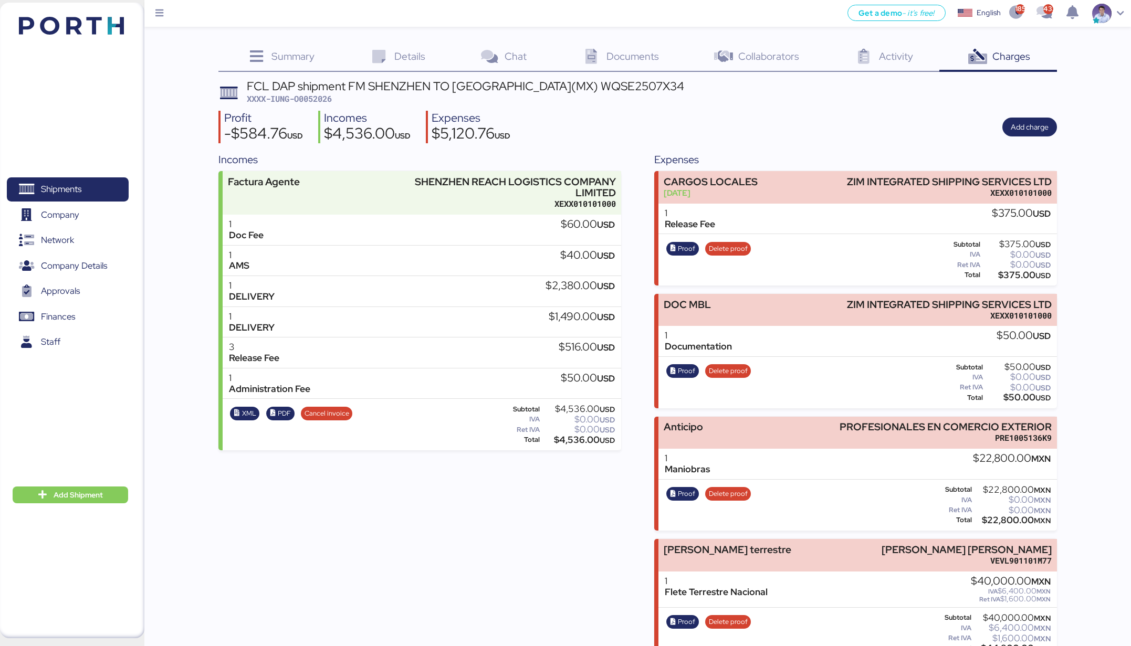
click at [635, 162] on div "Incomes Factura Agente SHENZHEN REACH LOGISTICS COMPANY LIMITED XEXX010101000 1…" at bounding box center [637, 469] width 838 height 635
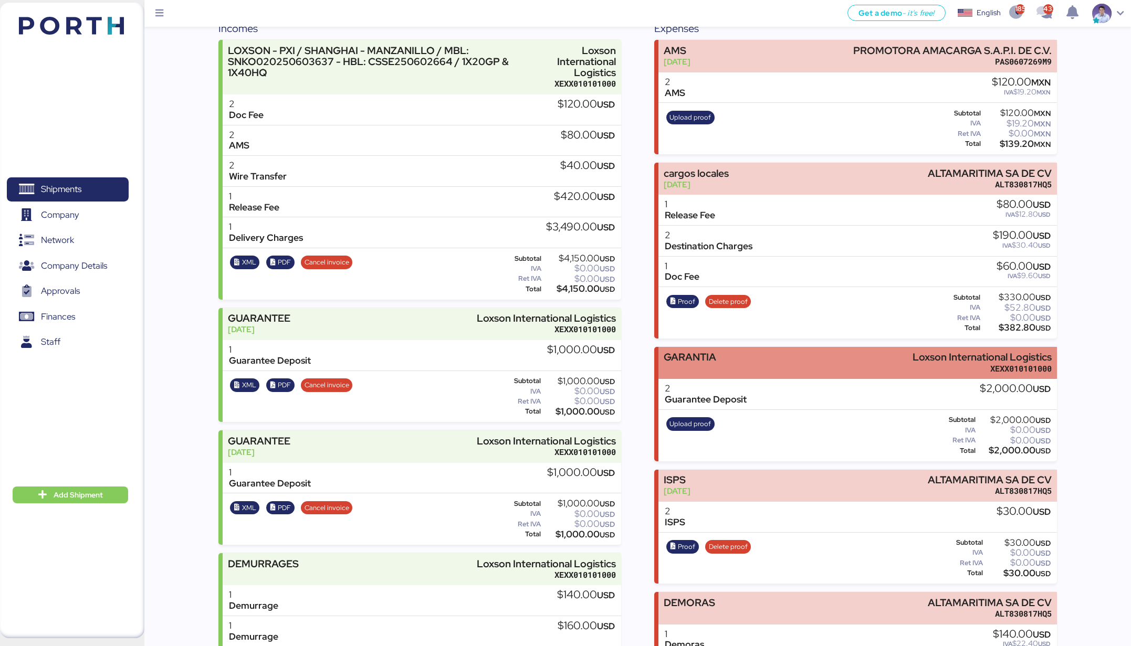
scroll to position [345, 0]
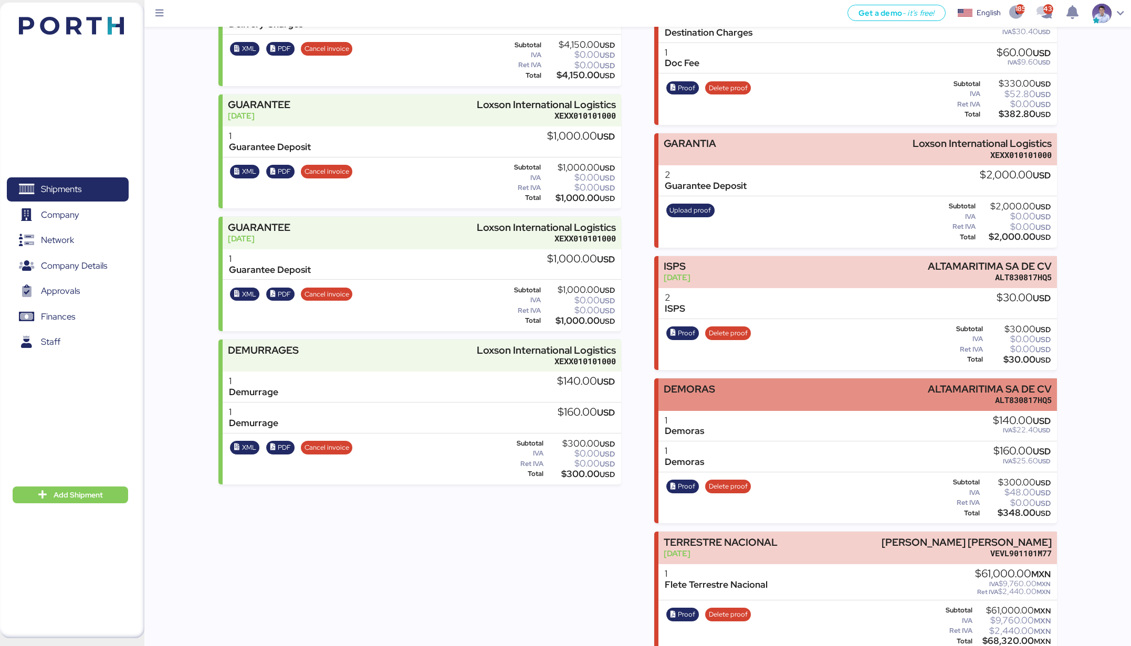
click at [749, 387] on div "DEMORAS ALTAMARITIMA SA DE CV ALT830817HQ5" at bounding box center [857, 394] width 398 height 32
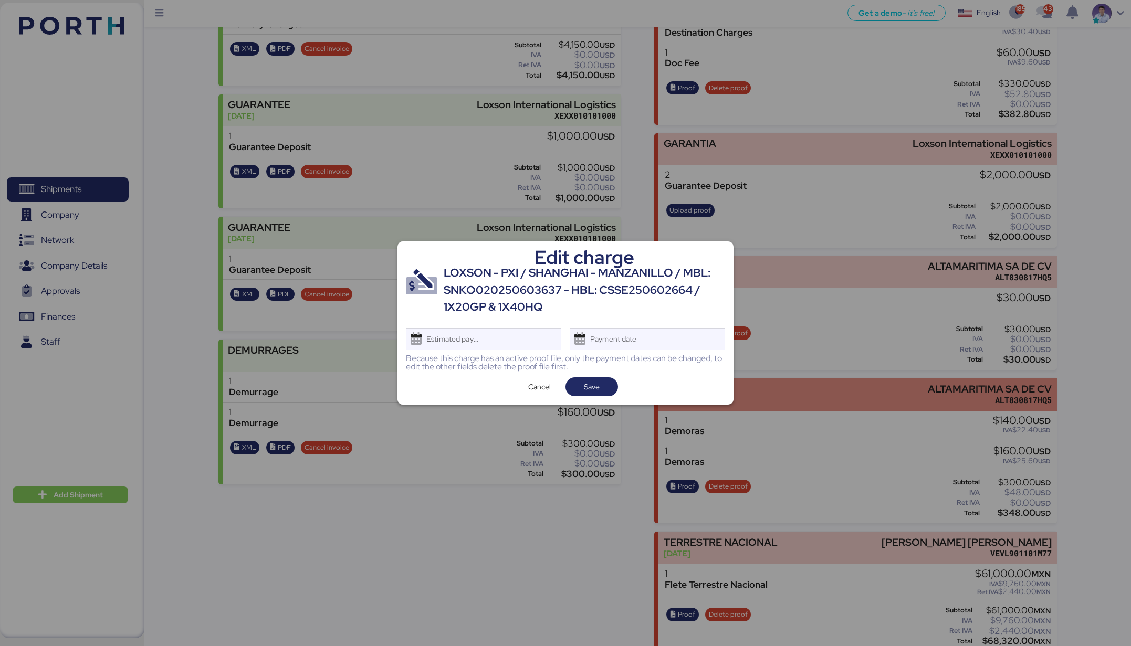
scroll to position [0, 0]
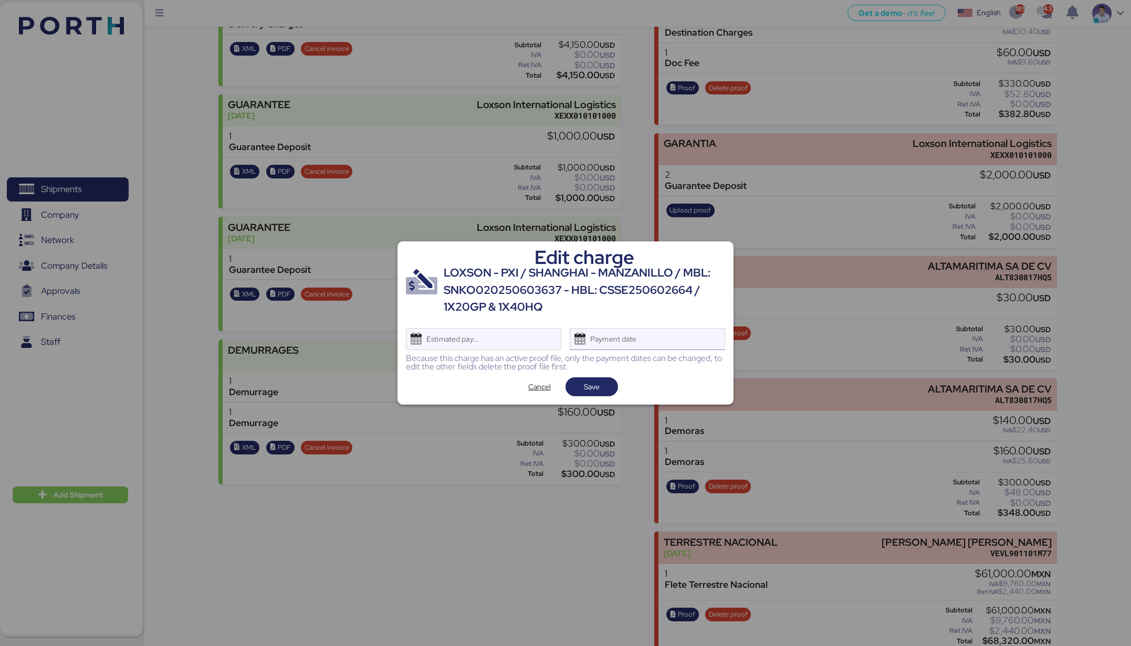
click at [695, 335] on div "Payment date" at bounding box center [646, 339] width 155 height 22
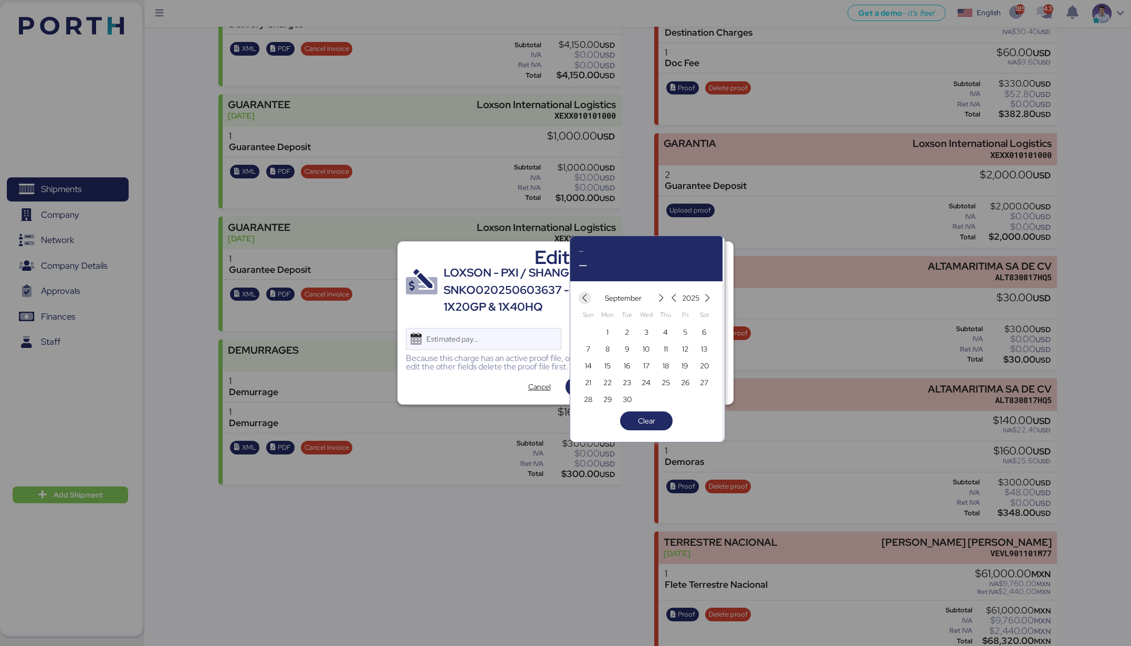
click at [589, 300] on span "button" at bounding box center [584, 298] width 13 height 13
click at [665, 366] on span "14" at bounding box center [665, 366] width 7 height 13
type input "Aug 14, 2025"
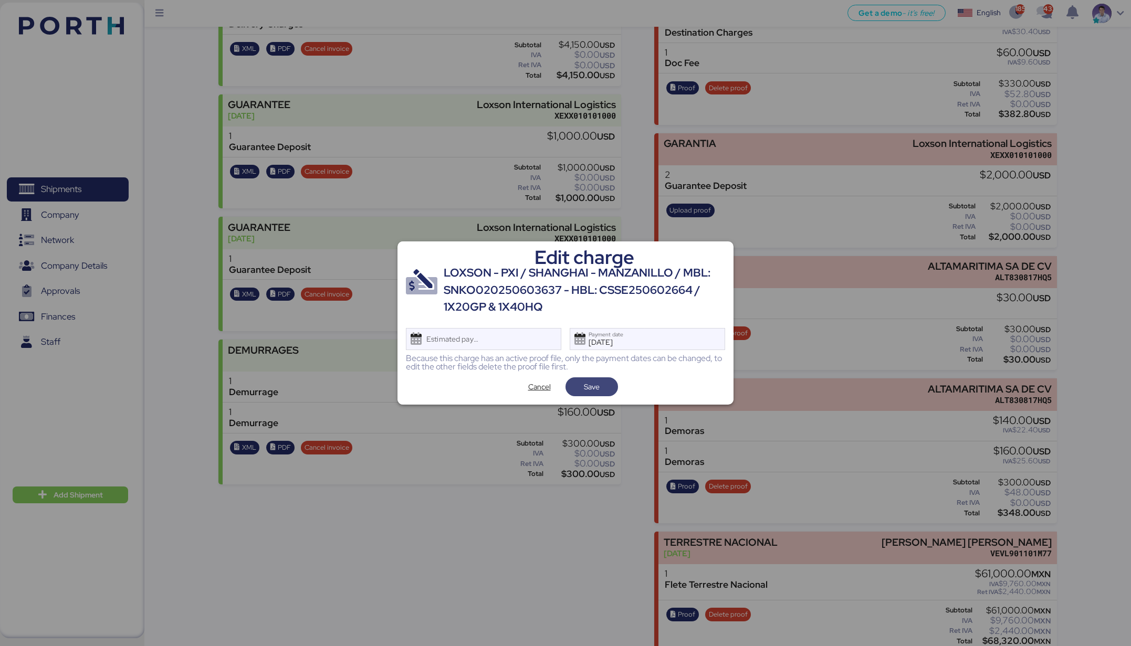
click at [604, 384] on span "Save" at bounding box center [592, 386] width 36 height 15
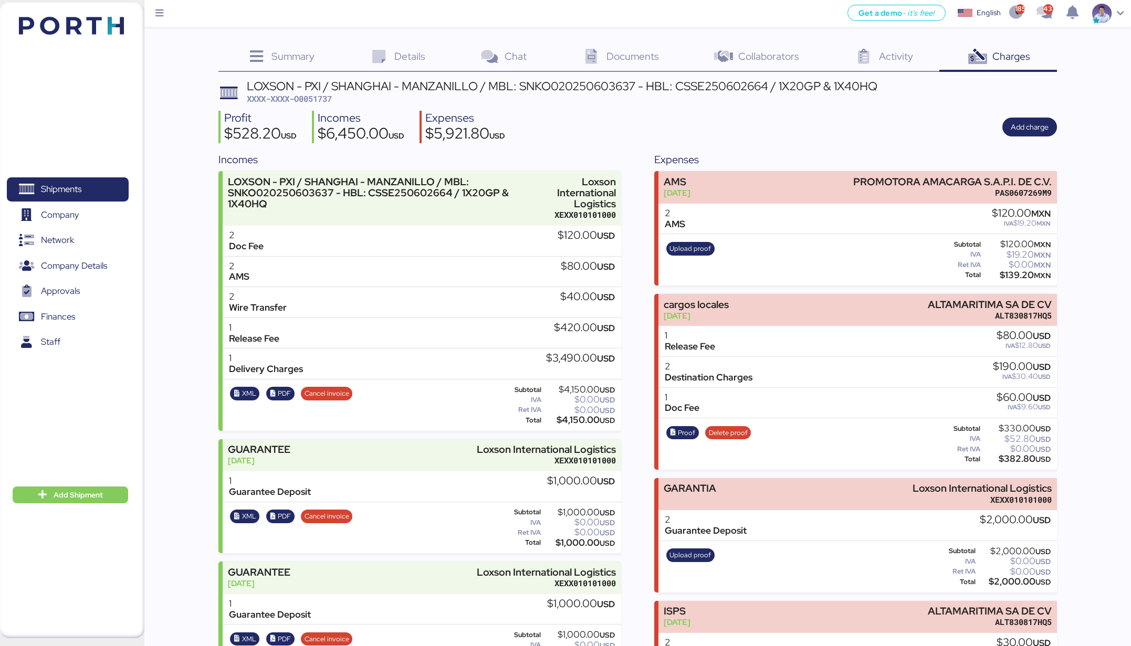
click at [640, 138] on div "Profit $528.20 USD Incomes $6,450.00 USD Expenses $5,921.80 USD Add charge" at bounding box center [637, 127] width 838 height 33
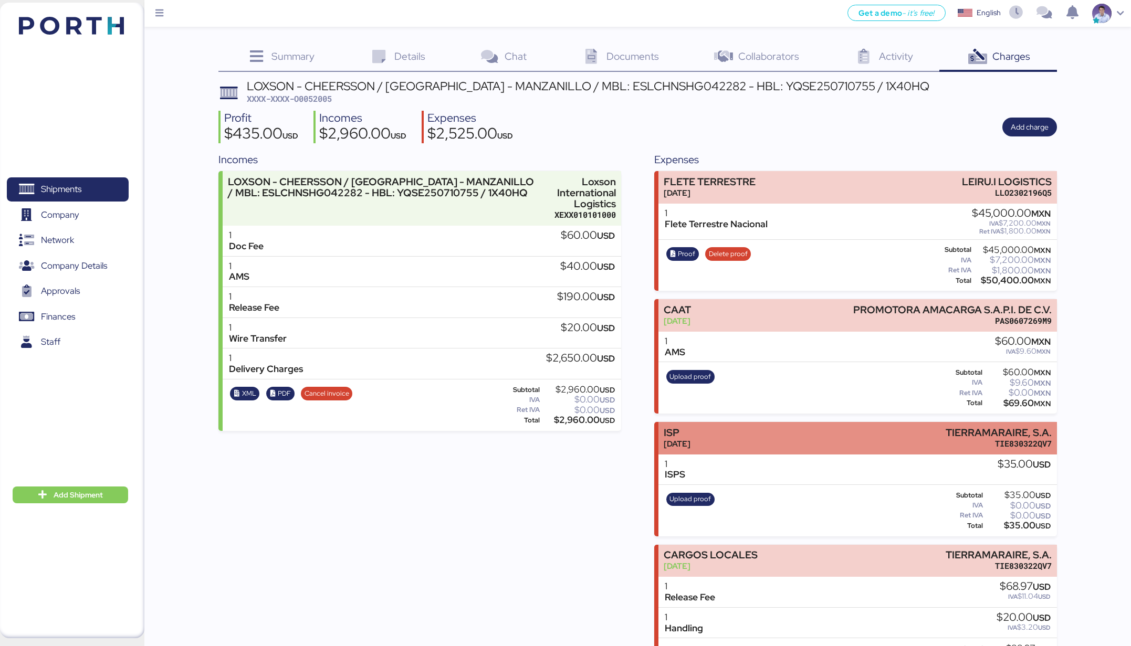
click at [732, 424] on div "ISP Aug 7, 2025 TIERRAMARAIRE, S.A. TIE830322QV7" at bounding box center [857, 438] width 398 height 32
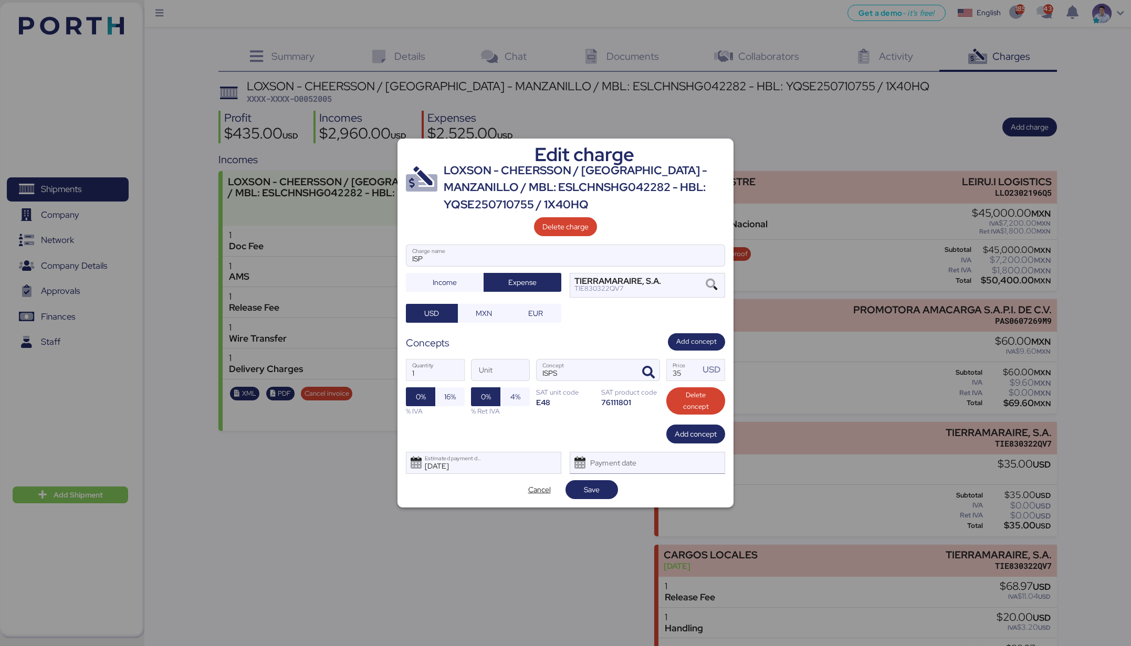
click at [630, 459] on div "Payment date" at bounding box center [614, 462] width 62 height 21
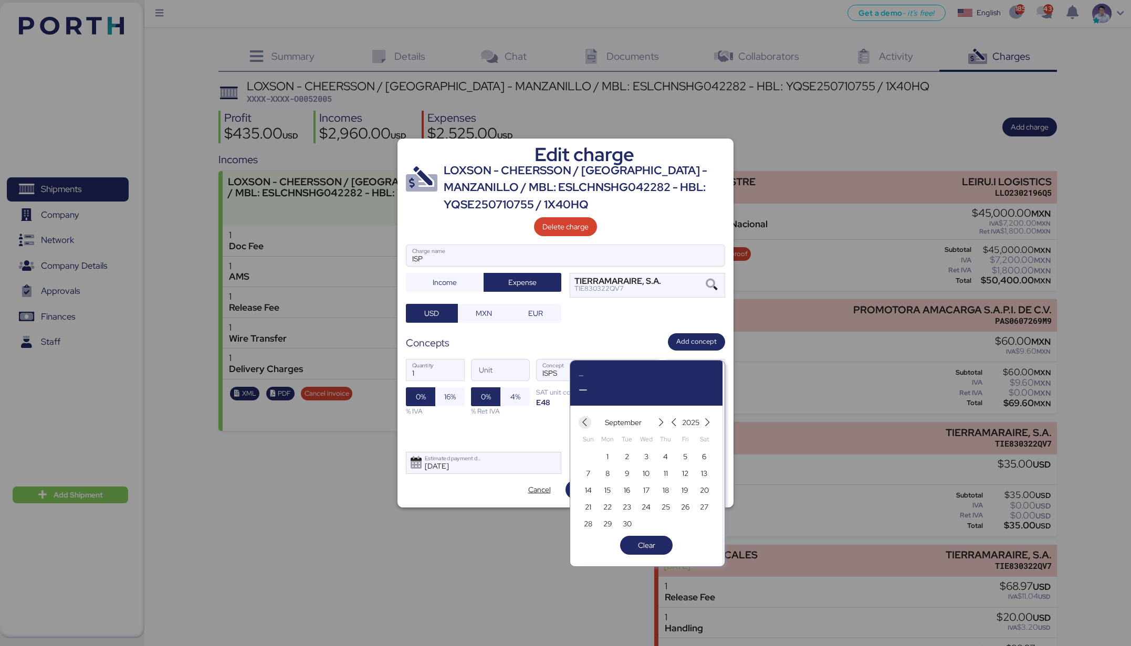
click at [586, 420] on icon "button" at bounding box center [584, 422] width 9 height 9
click at [660, 488] on span "14" at bounding box center [666, 490] width 12 height 13
type input "Aug 14, 2025"
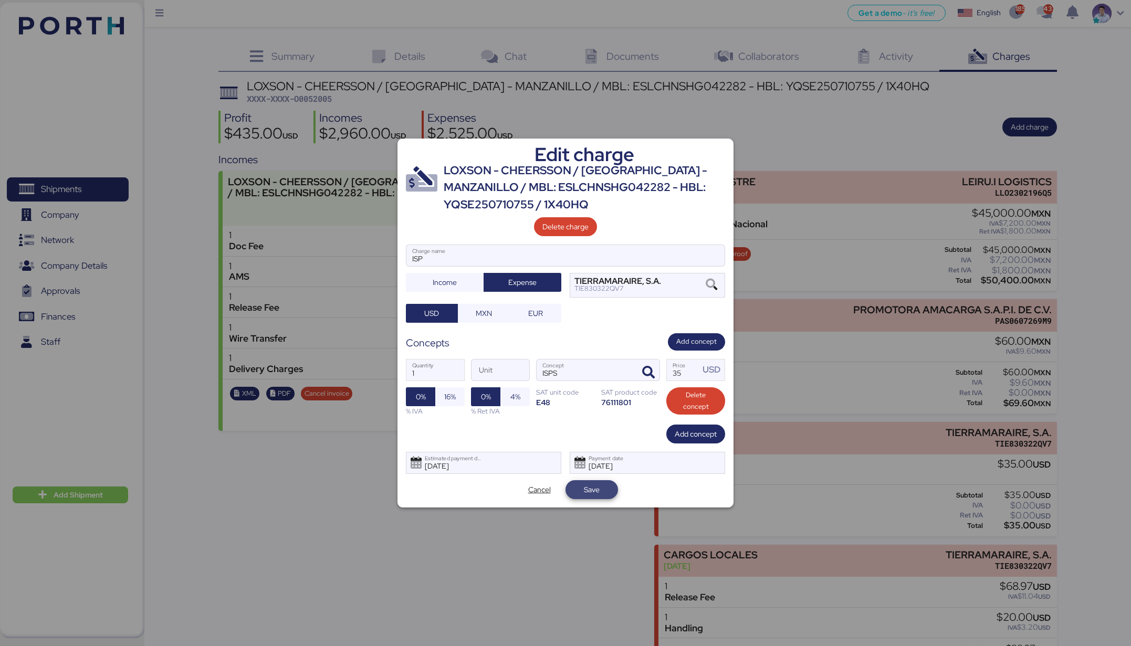
click at [598, 493] on span "Save" at bounding box center [592, 489] width 16 height 13
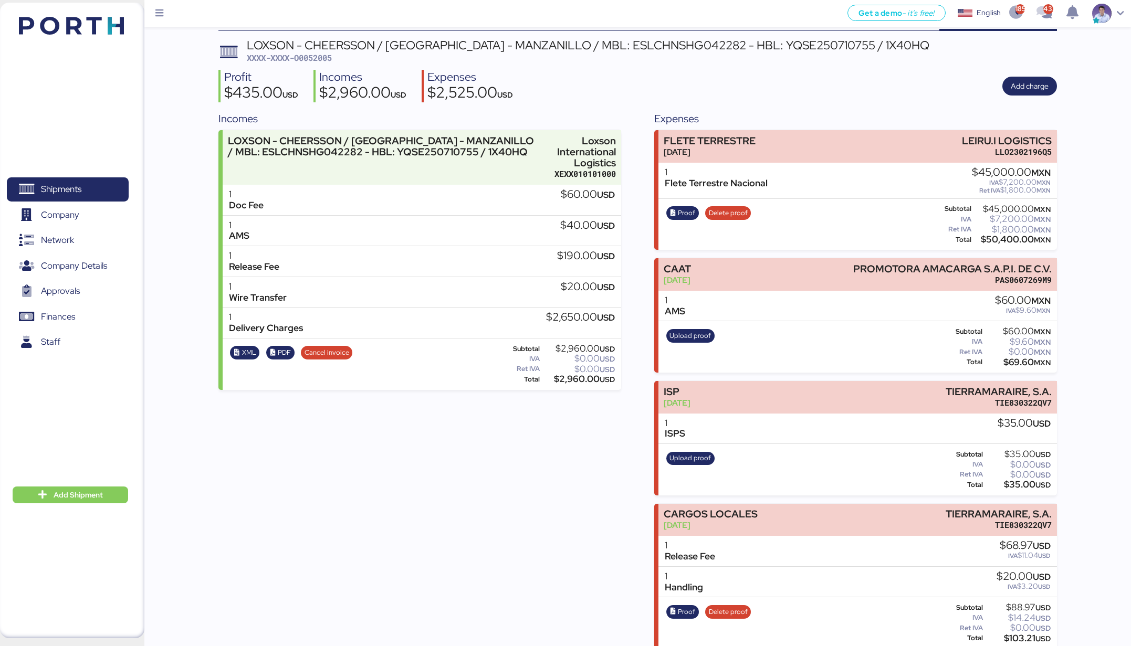
scroll to position [41, 0]
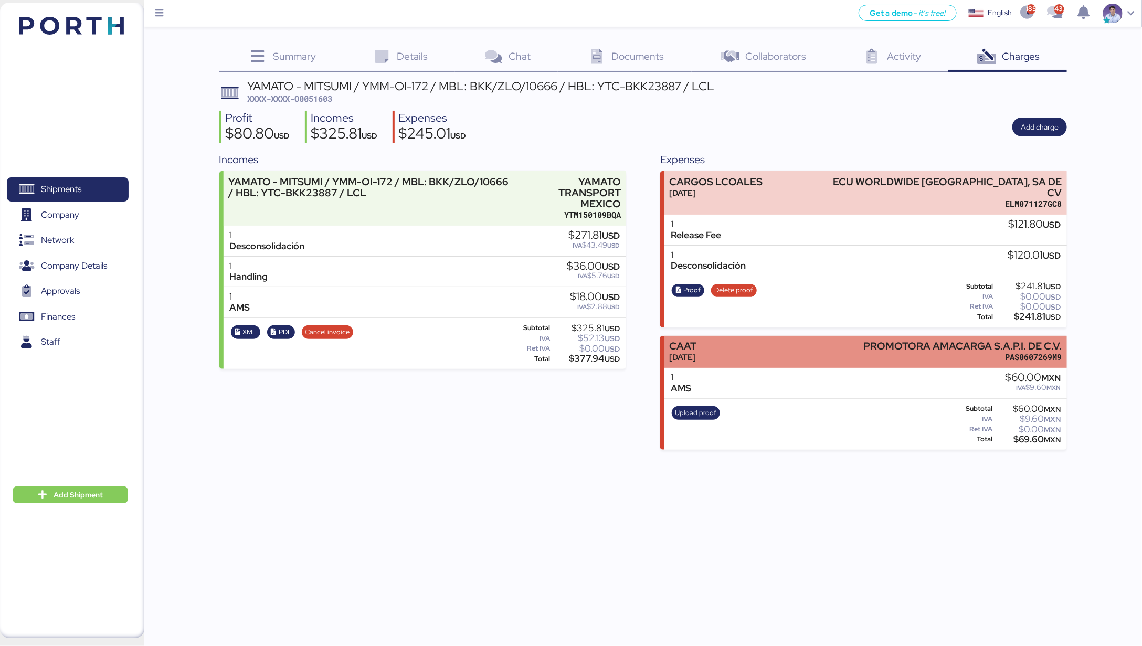
click at [751, 347] on div "CAAT [DATE] PROMOTORA AMACARGA S.A.P.I. DE C.V. PAS0607269M9" at bounding box center [865, 352] width 403 height 32
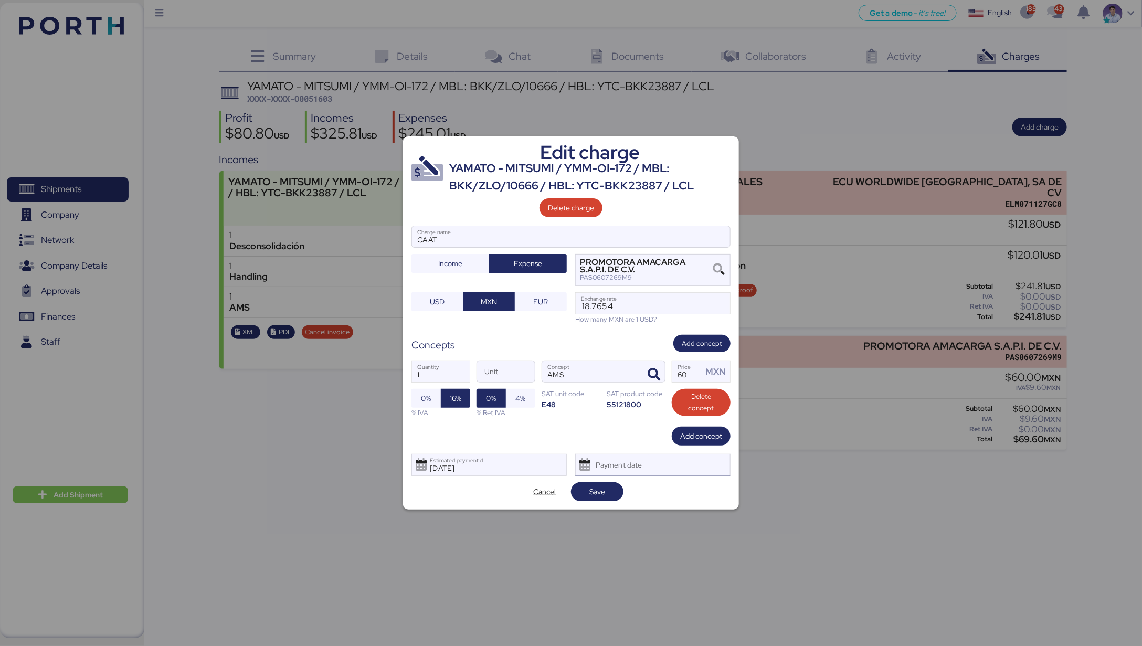
click at [673, 472] on div "Payment date" at bounding box center [652, 465] width 155 height 22
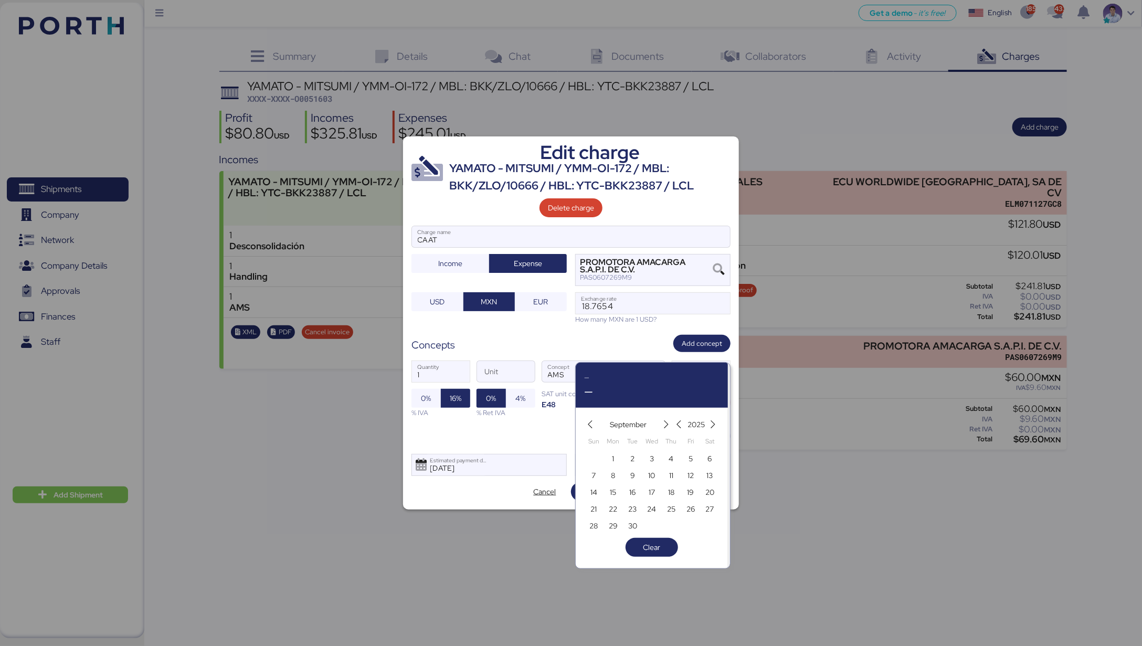
click at [674, 472] on span "11" at bounding box center [672, 475] width 12 height 13
type input "[DATE]"
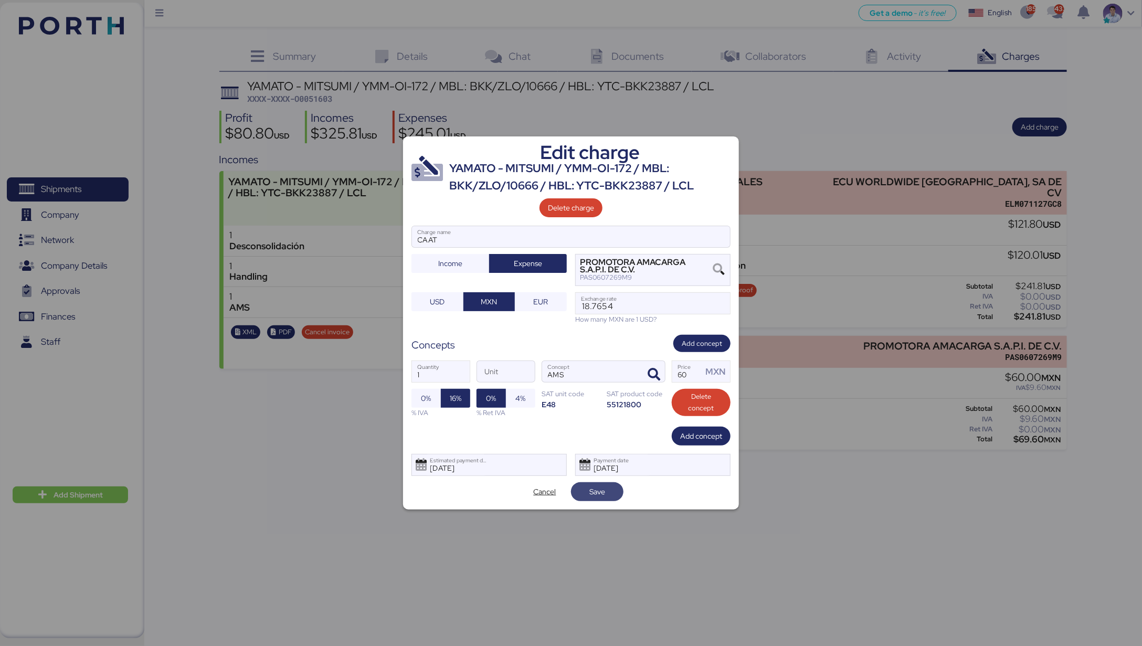
click at [606, 497] on span "Save" at bounding box center [597, 491] width 36 height 15
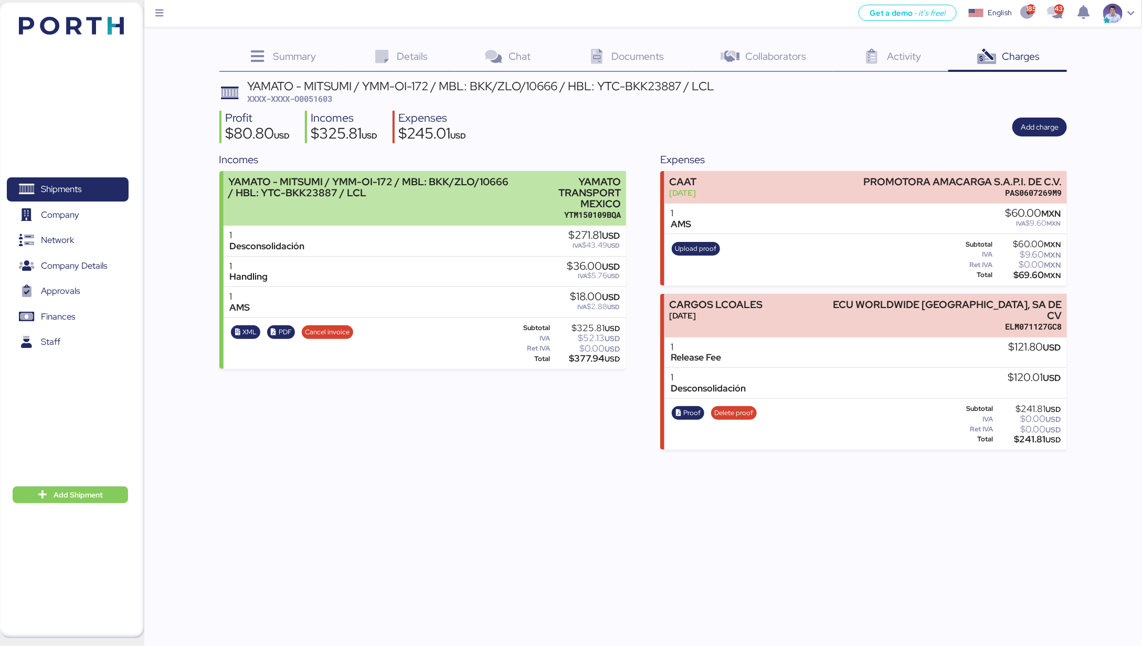
click at [559, 192] on div "YAMATO TRANSPORT MEXICO" at bounding box center [571, 192] width 102 height 33
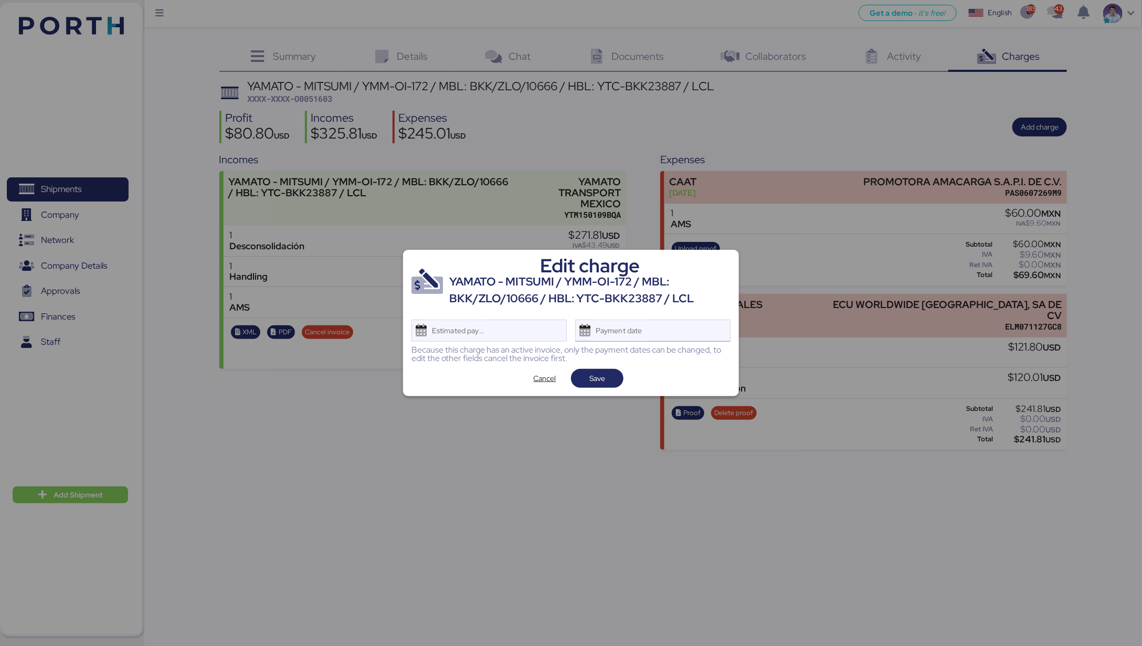
click at [622, 321] on div "Payment date" at bounding box center [619, 330] width 62 height 21
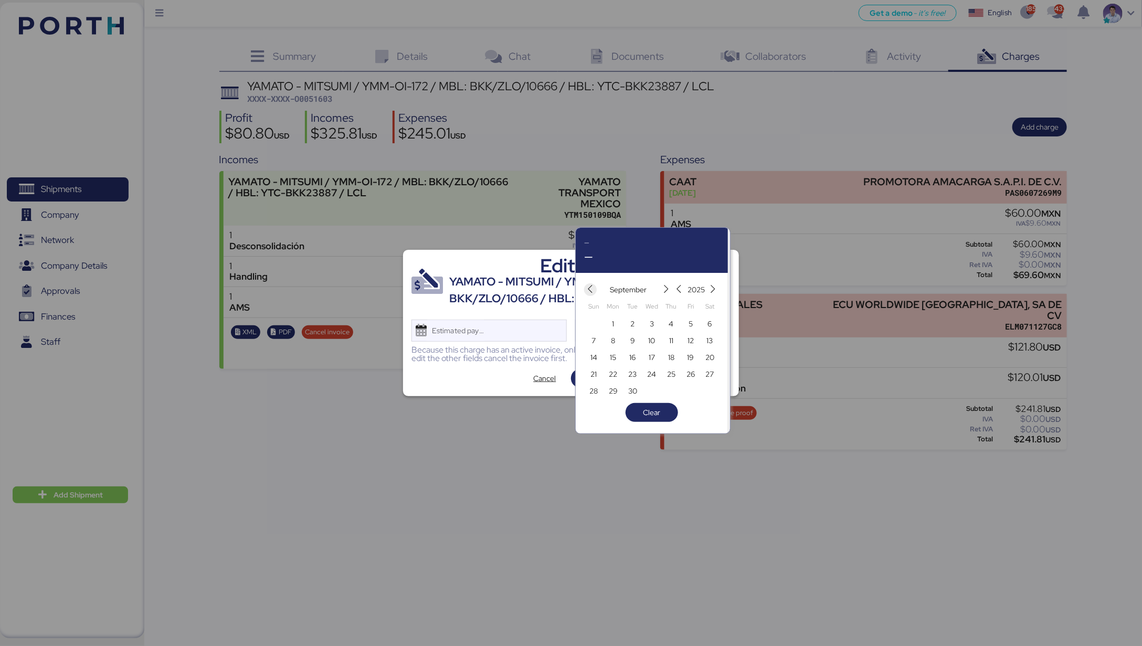
click at [593, 290] on icon "button" at bounding box center [590, 289] width 9 height 9
click at [689, 354] on span "15" at bounding box center [691, 357] width 6 height 13
type input "[DATE]"
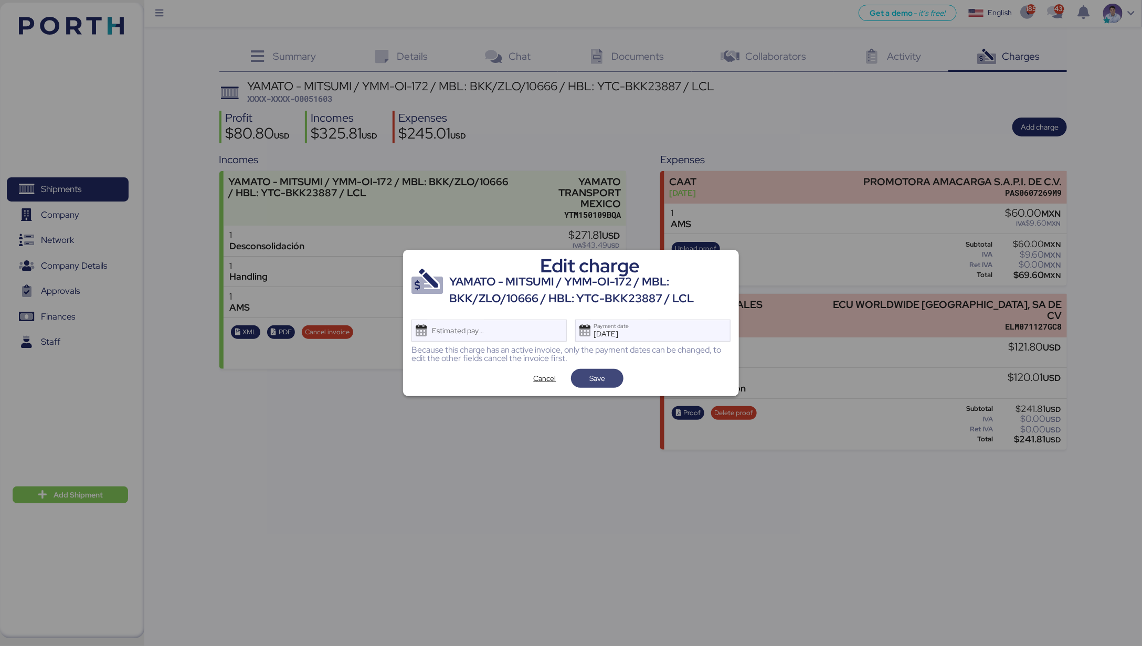
click at [602, 383] on span "Save" at bounding box center [597, 378] width 16 height 13
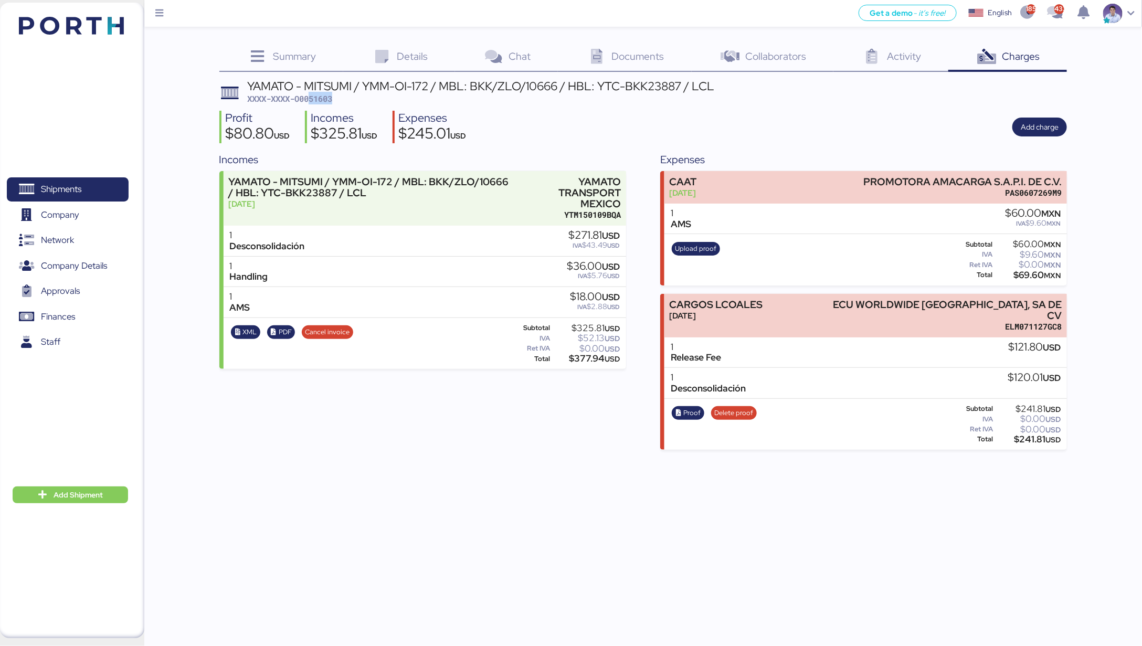
drag, startPoint x: 311, startPoint y: 95, endPoint x: 349, endPoint y: 97, distance: 38.4
click at [349, 97] on div "YAMATO - MITSUMI / YMM-OI-172 / MBL: BKK/ZLO/10666 / HBL: YTC-BKK23887 / LCL XX…" at bounding box center [480, 92] width 467 height 25
copy span "51603"
click at [428, 129] on div "$245.01 USD" at bounding box center [432, 135] width 68 height 18
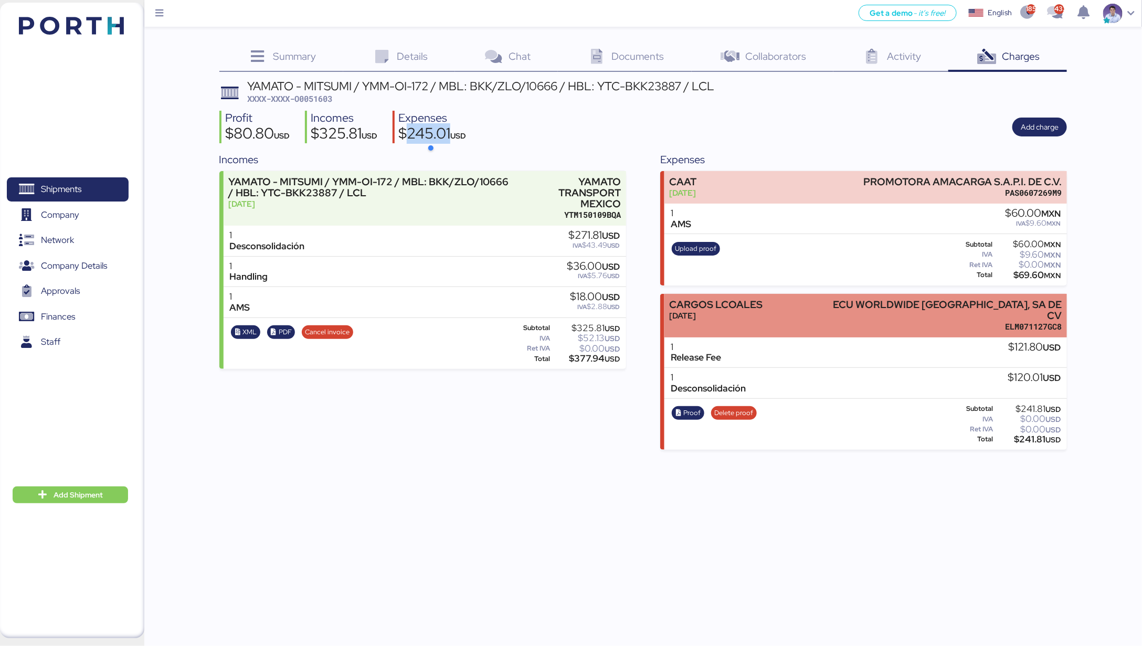
copy div "245.01"
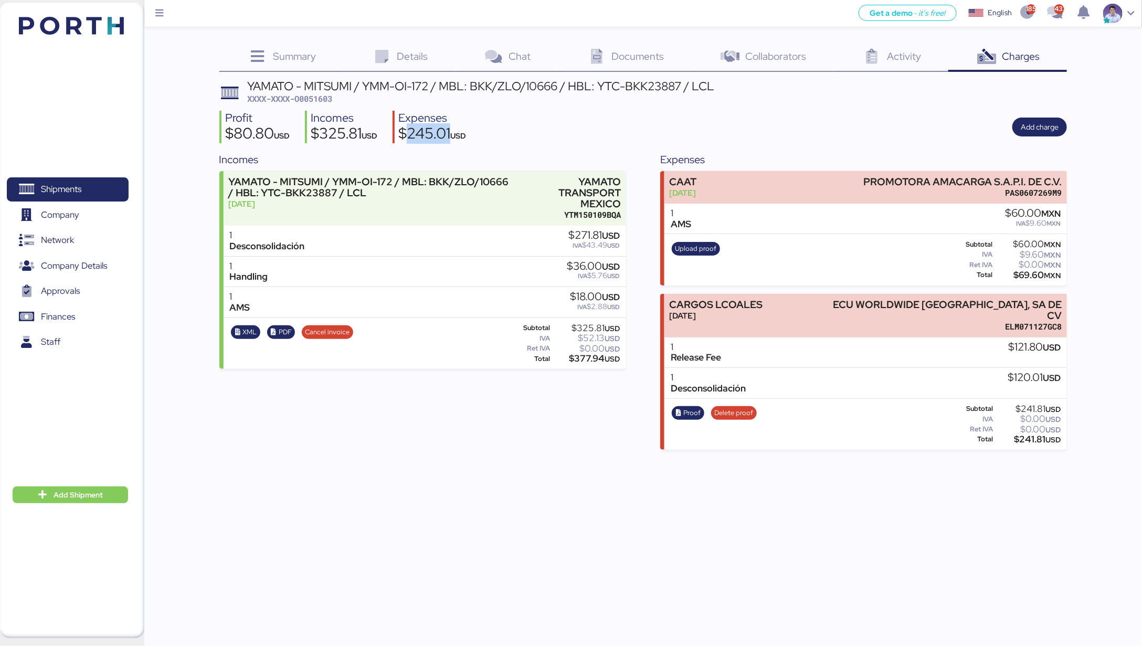
click at [345, 138] on div "$325.81 USD" at bounding box center [344, 135] width 67 height 18
copy div "325.81"
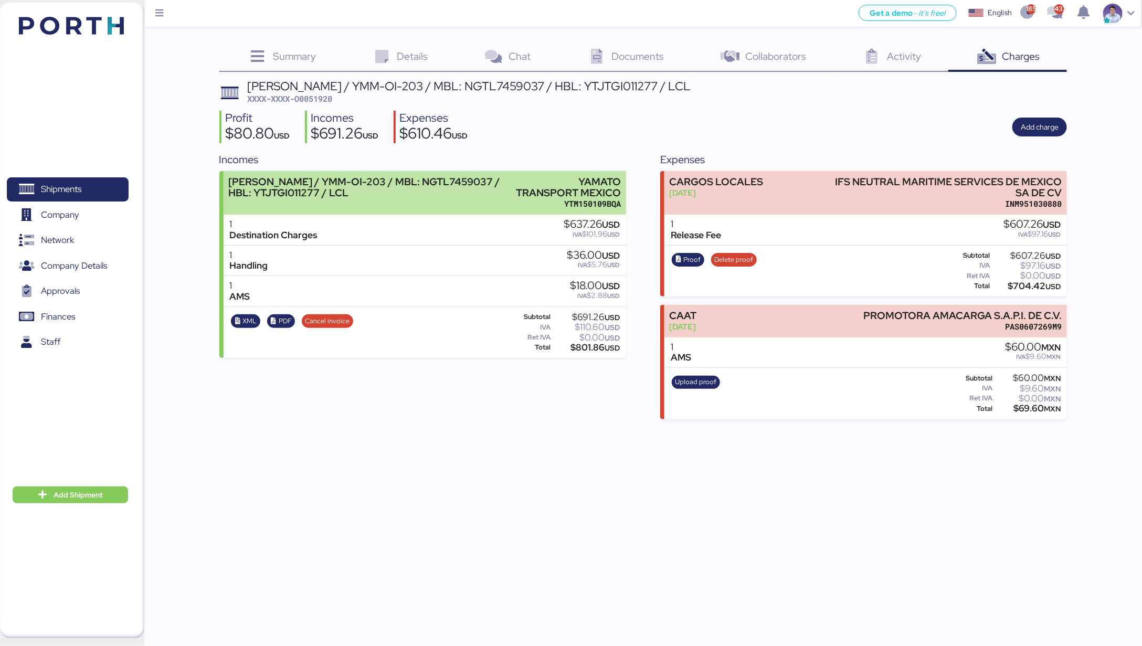
click at [588, 200] on div "YTM150109BQA" at bounding box center [567, 203] width 107 height 11
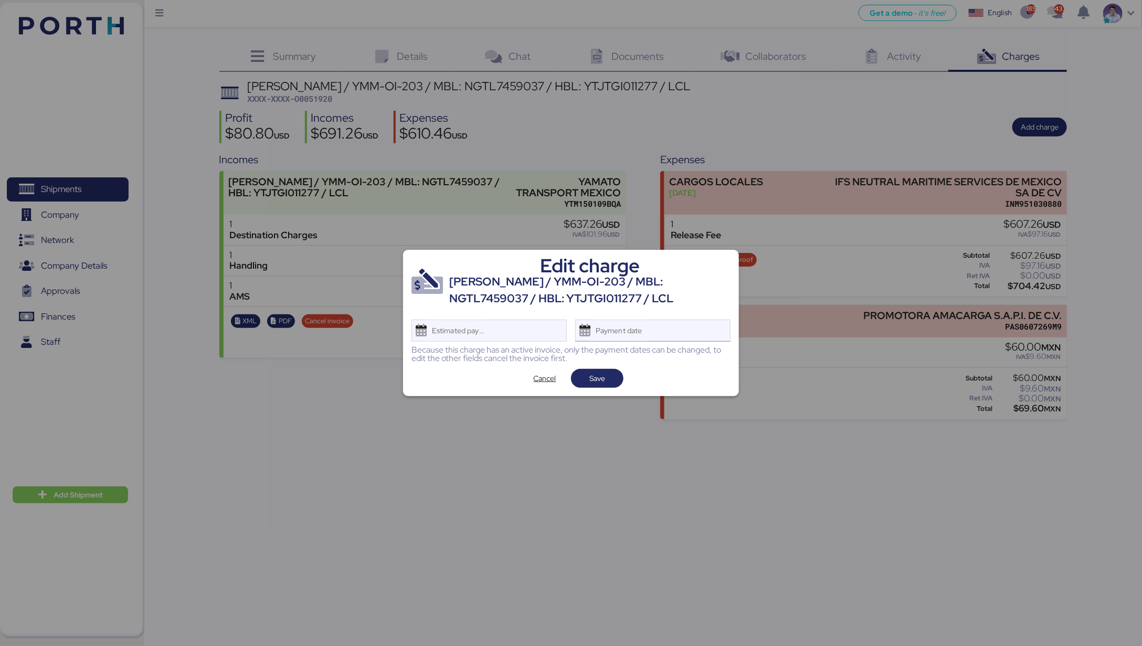
click at [629, 336] on div "Payment date" at bounding box center [619, 330] width 62 height 21
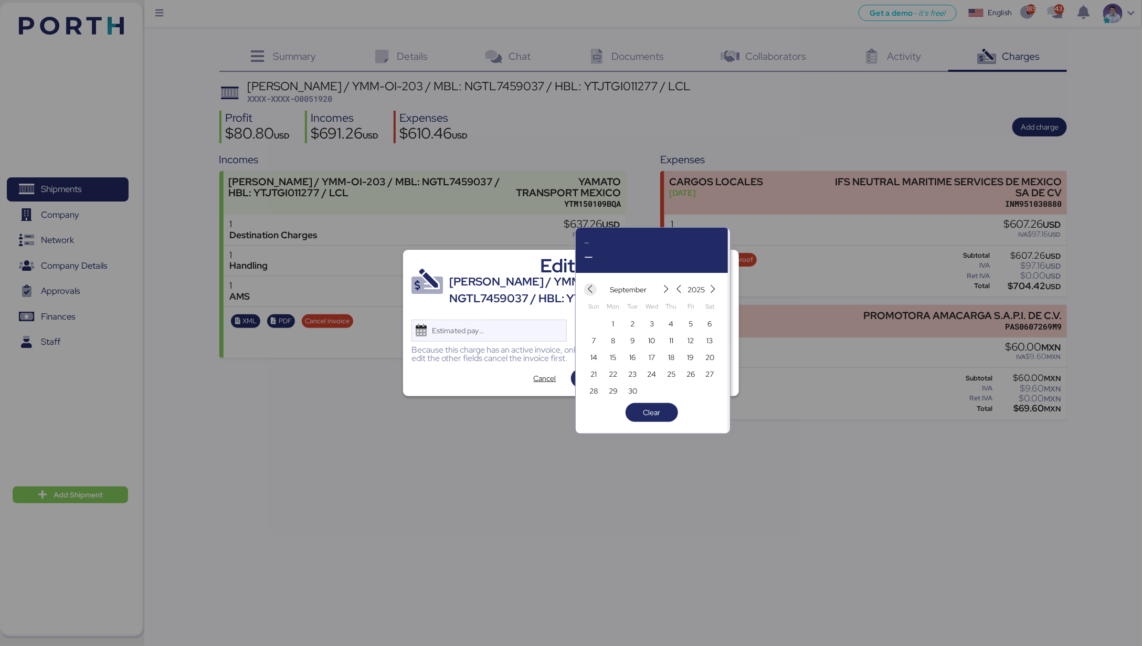
click at [589, 292] on icon "button" at bounding box center [590, 289] width 9 height 9
click at [687, 354] on span "15" at bounding box center [691, 357] width 12 height 13
type input "Aug 15, 2025"
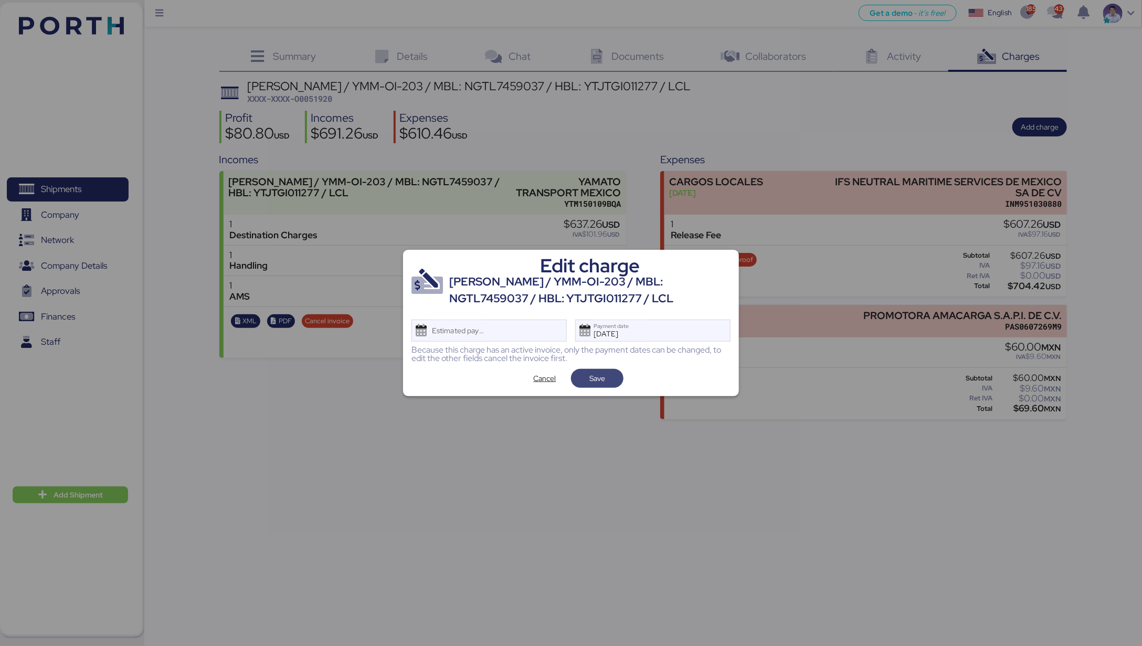
click at [611, 375] on span "Save" at bounding box center [597, 378] width 36 height 15
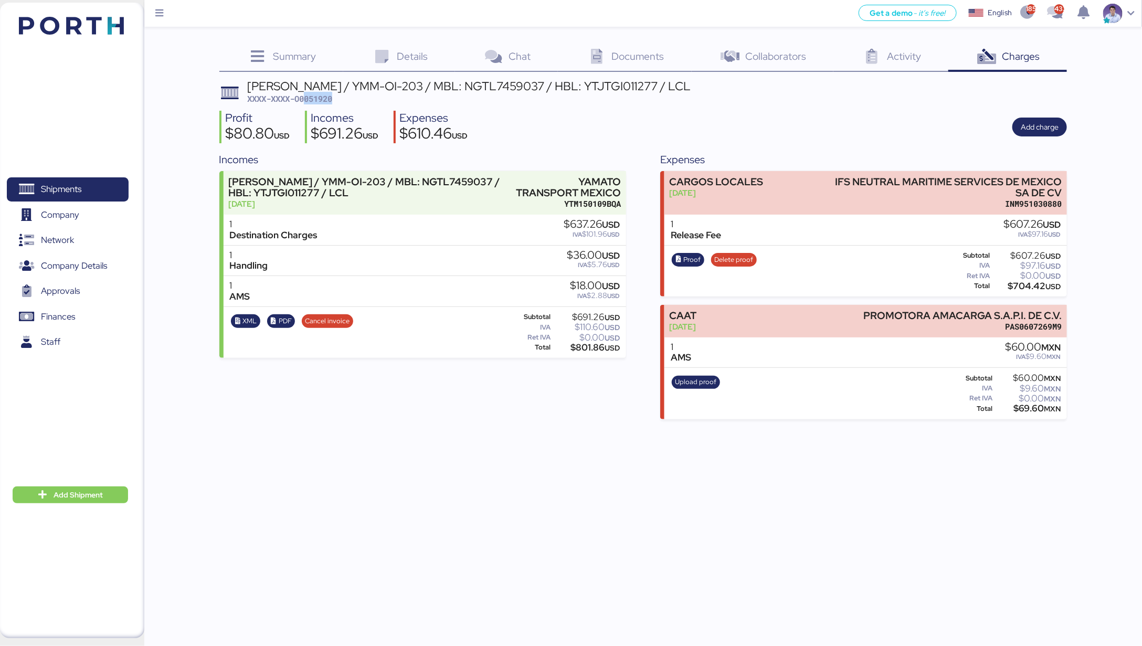
drag, startPoint x: 318, startPoint y: 100, endPoint x: 352, endPoint y: 101, distance: 33.6
click at [352, 101] on div "YAMATO - MURATA / YMM-OI-203 / MBL: NGTL7459037 / HBL: YTJTGI011277 / LCL XXXX-…" at bounding box center [469, 92] width 444 height 25
drag, startPoint x: 342, startPoint y: 99, endPoint x: 331, endPoint y: 98, distance: 11.1
click at [342, 99] on div "YAMATO - MURATA / YMM-OI-203 / MBL: NGTL7459037 / HBL: YTJTGI011277 / LCL XXXX-…" at bounding box center [469, 92] width 444 height 25
drag, startPoint x: 310, startPoint y: 95, endPoint x: 352, endPoint y: 98, distance: 42.1
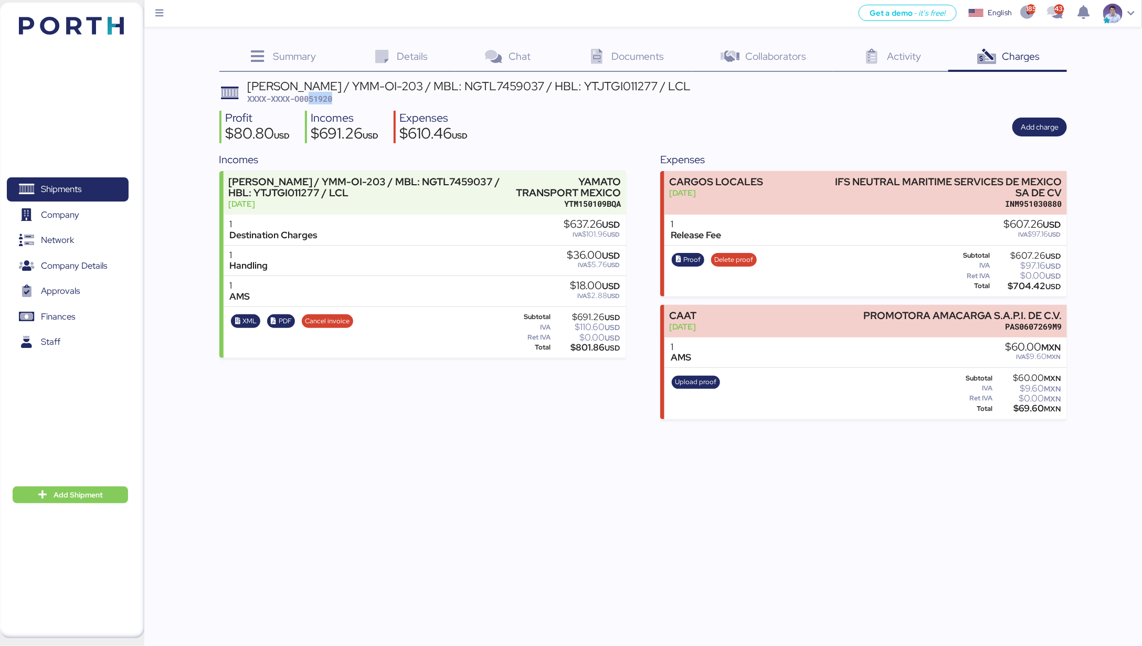
click at [352, 98] on div "YAMATO - MURATA / YMM-OI-203 / MBL: NGTL7459037 / HBL: YTJTGI011277 / LCL XXXX-…" at bounding box center [469, 92] width 444 height 25
copy span "51920"
click at [434, 136] on div "$610.46 USD" at bounding box center [433, 135] width 68 height 18
copy div "610.46"
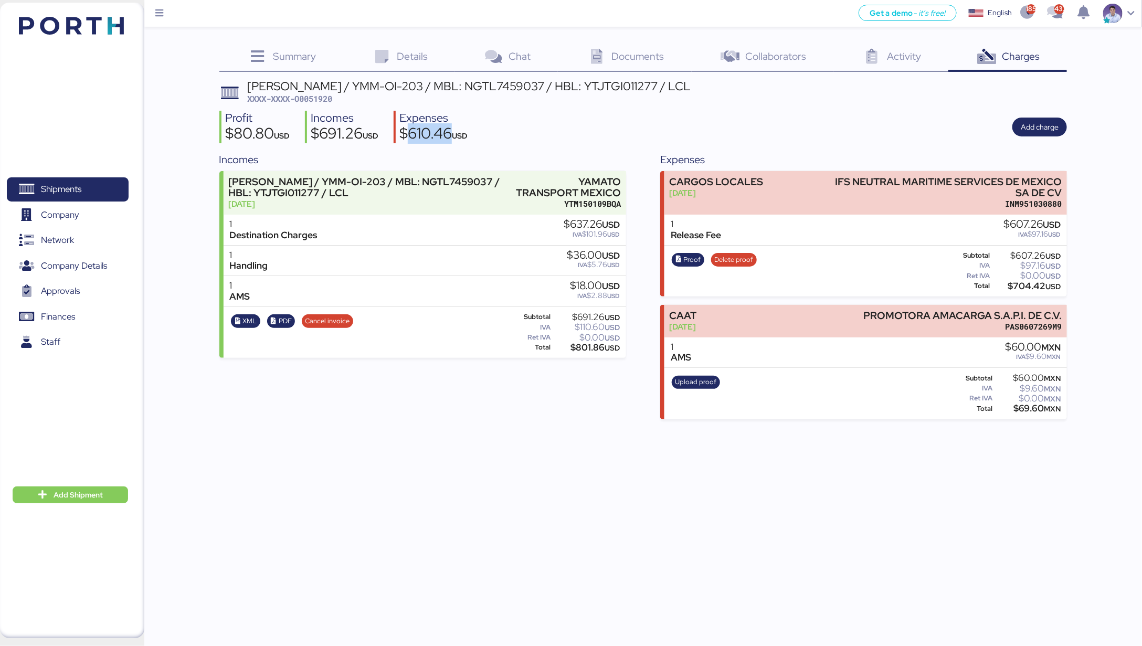
click at [328, 128] on div "$691.26 USD" at bounding box center [345, 135] width 68 height 18
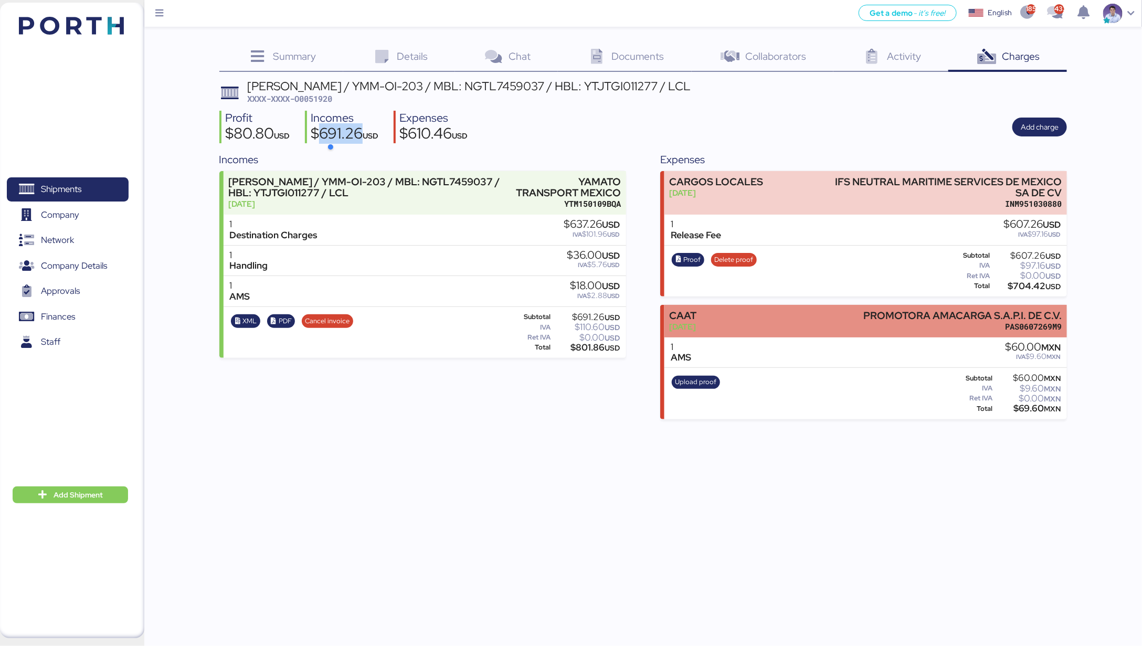
copy div "691.26"
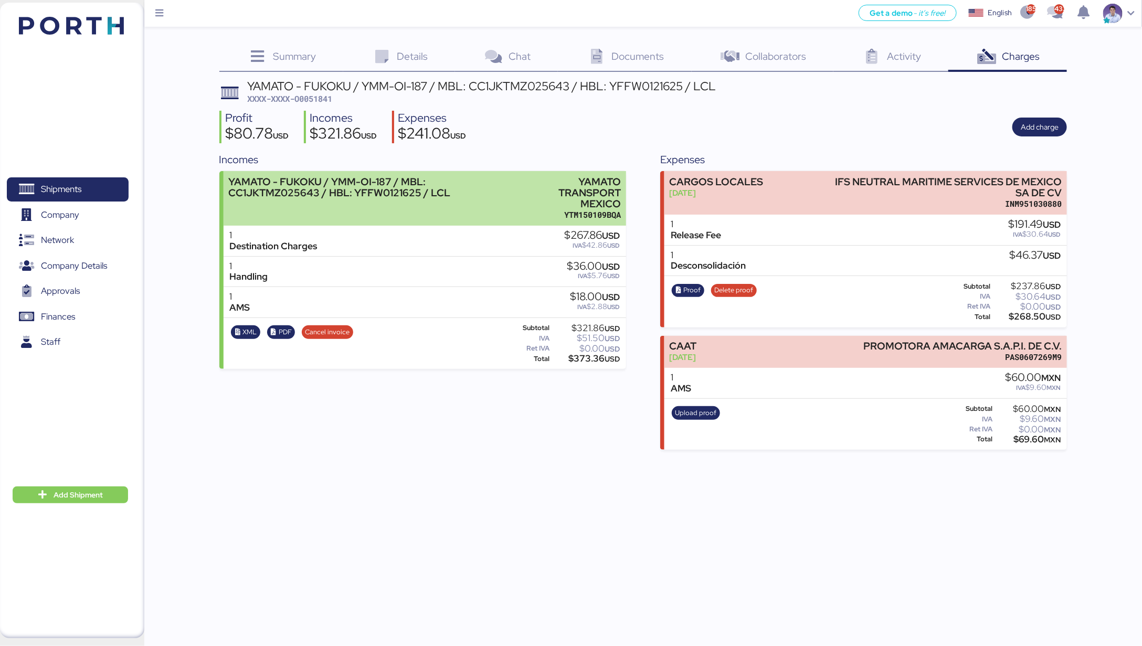
click at [604, 190] on div "YAMATO TRANSPORT MEXICO" at bounding box center [571, 192] width 102 height 33
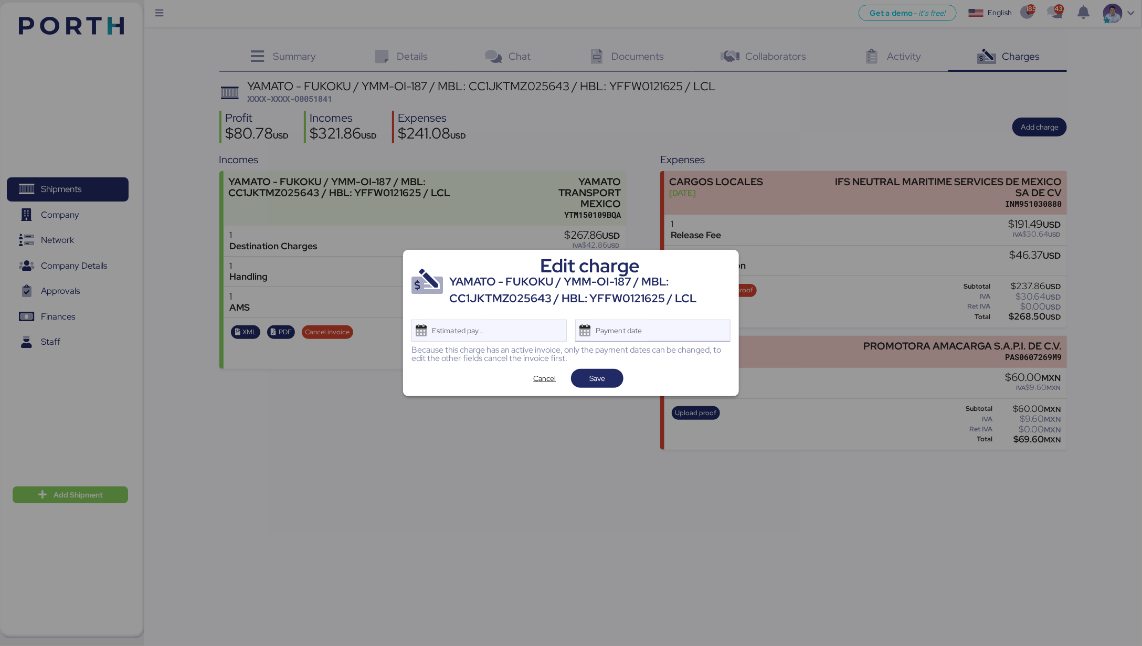
click at [666, 330] on div "Payment date" at bounding box center [652, 331] width 155 height 22
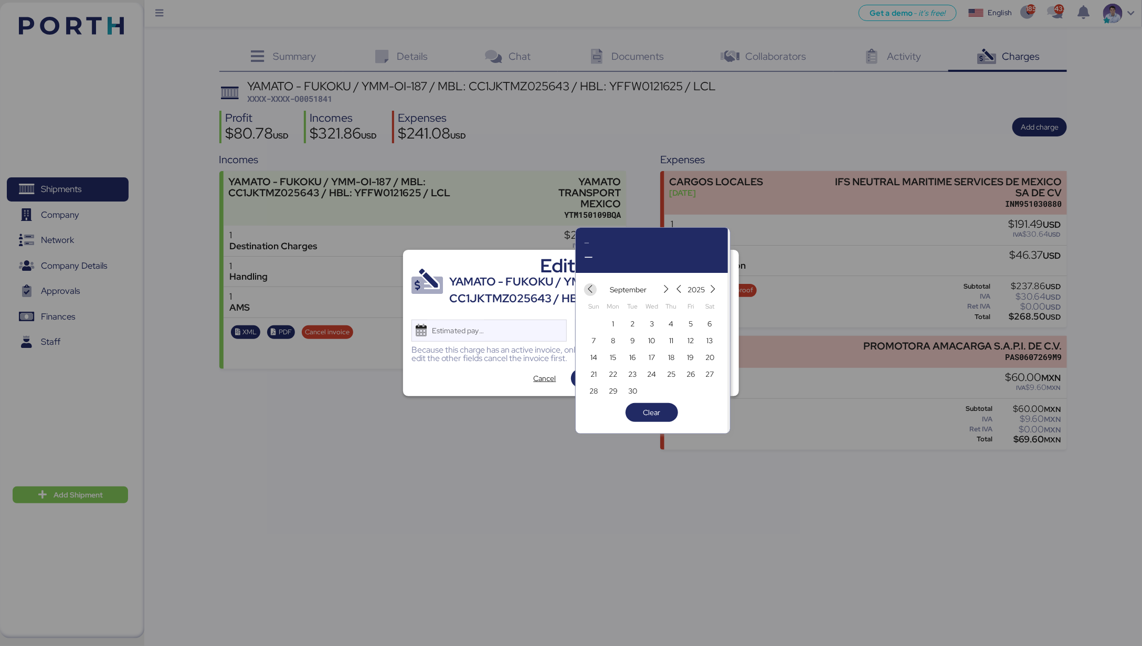
click at [593, 288] on icon "button" at bounding box center [590, 289] width 9 height 9
click at [690, 355] on span "15" at bounding box center [691, 357] width 6 height 13
type input "[DATE]"
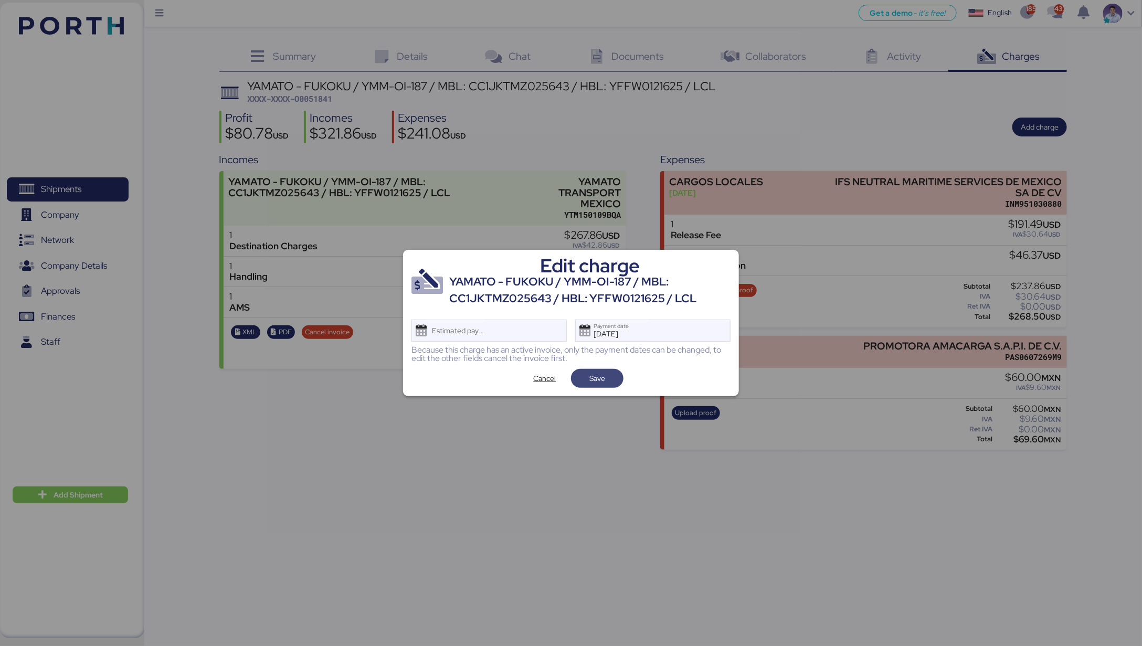
click at [606, 381] on span "Save" at bounding box center [597, 378] width 36 height 15
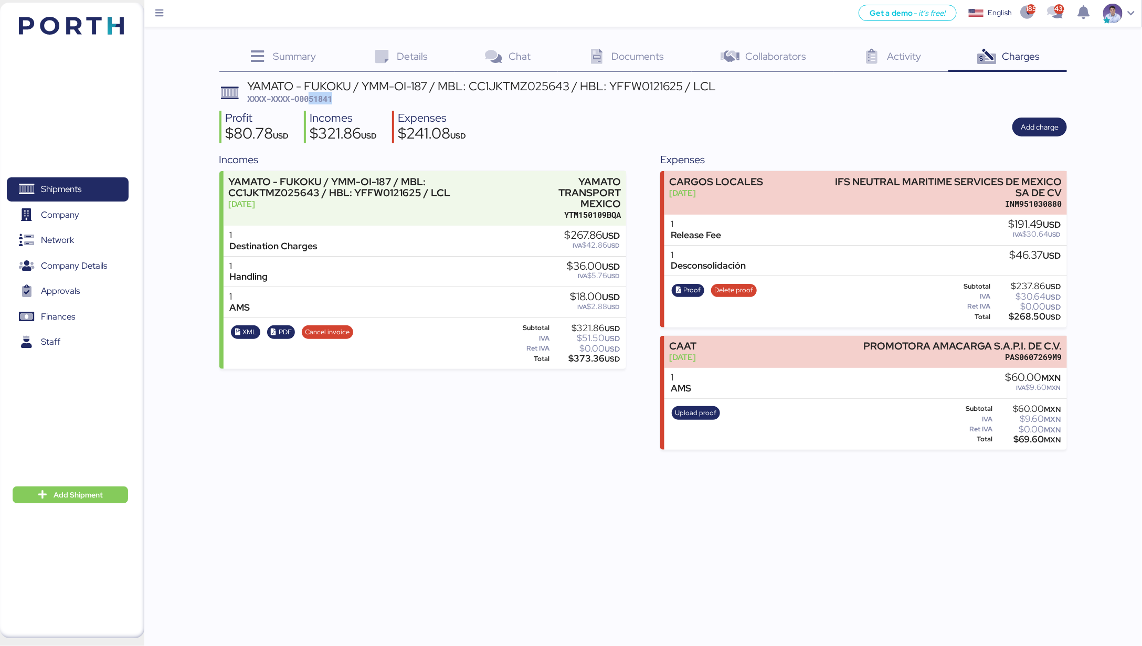
drag, startPoint x: 311, startPoint y: 96, endPoint x: 397, endPoint y: 98, distance: 86.1
click at [397, 98] on div "YAMATO - FUKOKU / YMM-OI-187 / MBL: CC1JKTMZ025643 / HBL: YFFW0121625 / LCL XXX…" at bounding box center [481, 92] width 469 height 25
copy span "51841"
click at [434, 140] on div "$241.08 USD" at bounding box center [432, 135] width 68 height 18
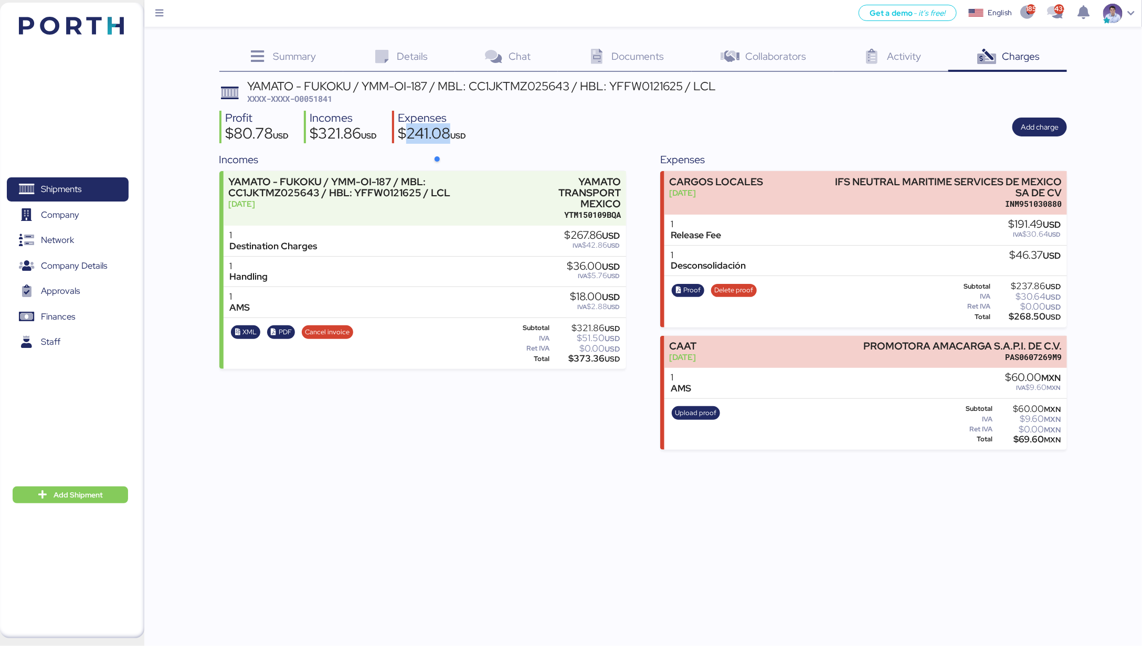
copy div "241.08"
click at [332, 131] on div "$321.86 USD" at bounding box center [343, 135] width 67 height 18
click at [333, 131] on div "$321.86 USD" at bounding box center [343, 135] width 67 height 18
copy div "321.86"
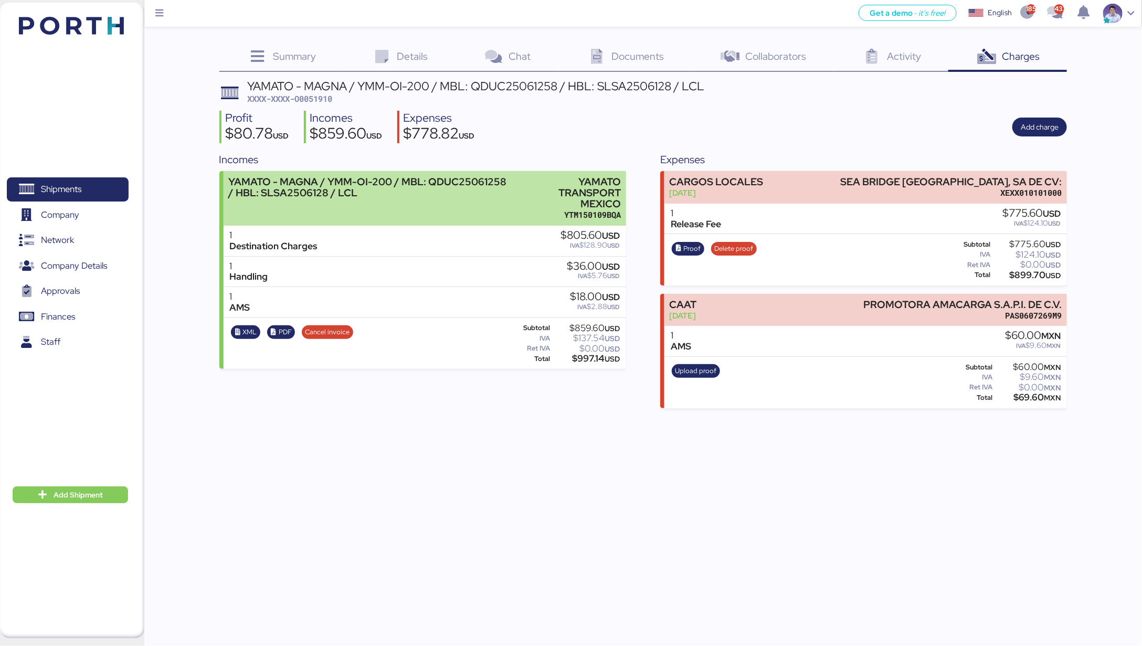
click at [569, 209] on div "YTM150109BQA" at bounding box center [570, 214] width 104 height 11
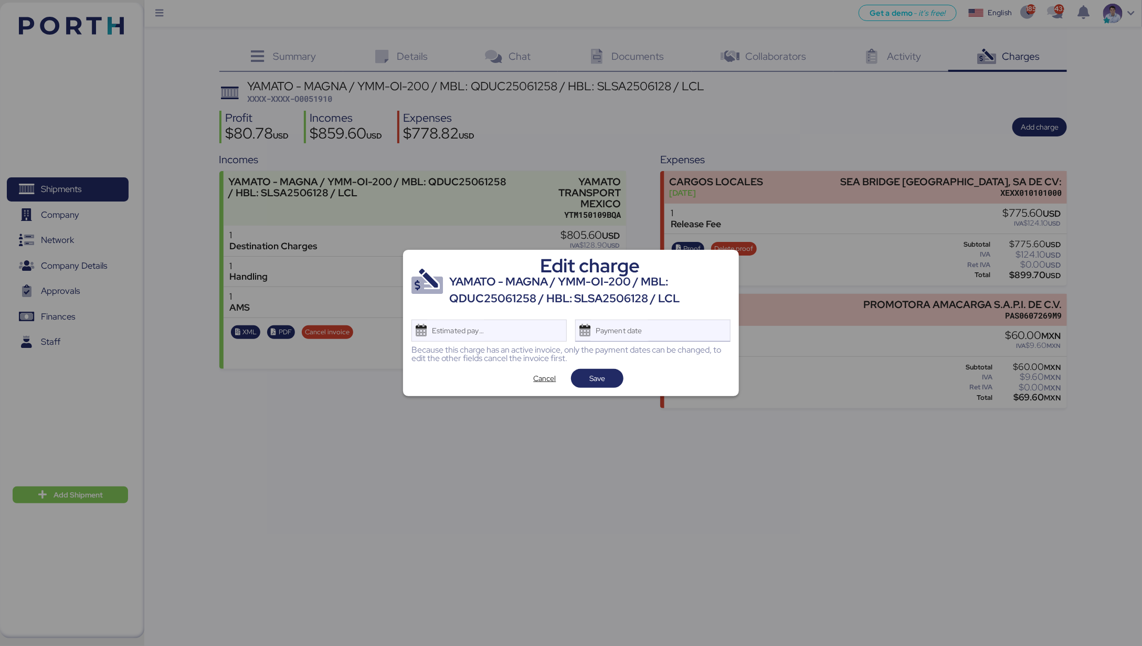
click at [671, 326] on div "Payment date" at bounding box center [652, 331] width 155 height 22
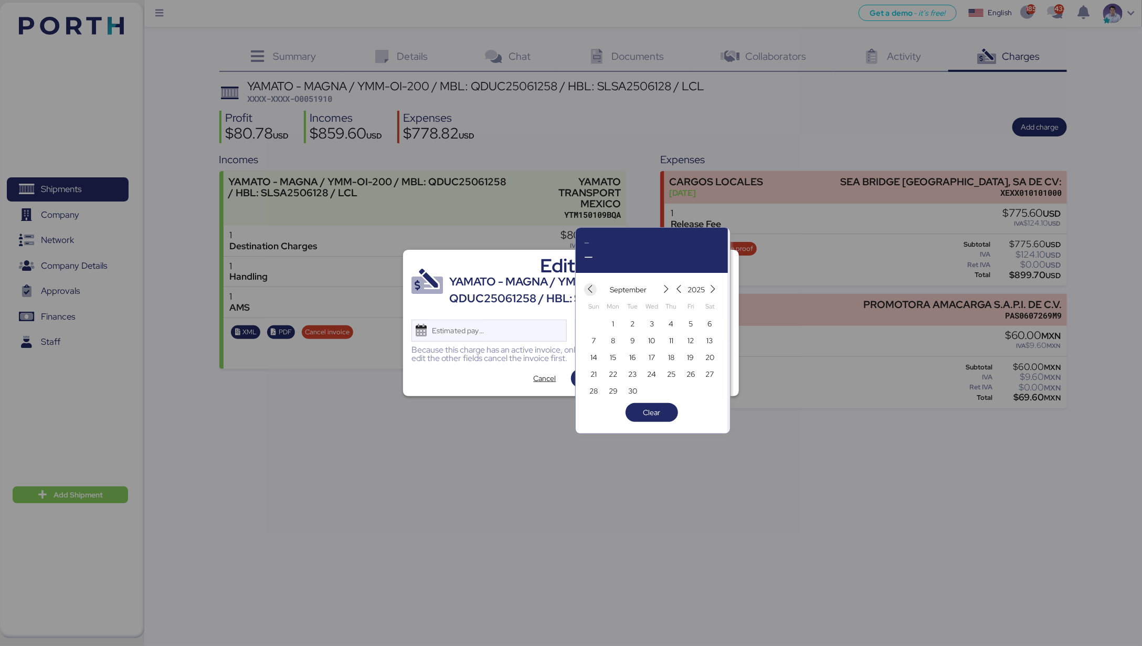
click at [591, 287] on icon "button" at bounding box center [590, 289] width 9 height 9
drag, startPoint x: 687, startPoint y: 353, endPoint x: 678, endPoint y: 354, distance: 9.5
click at [687, 353] on span "15" at bounding box center [691, 357] width 12 height 13
type input "[DATE]"
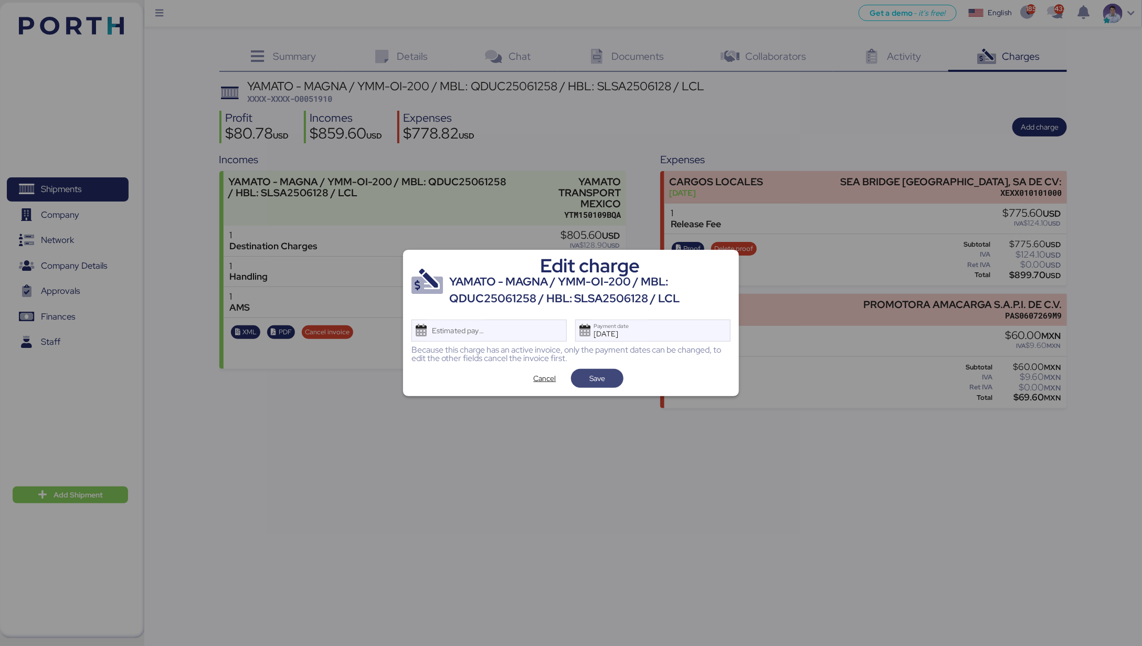
click at [601, 379] on span "Save" at bounding box center [597, 378] width 16 height 13
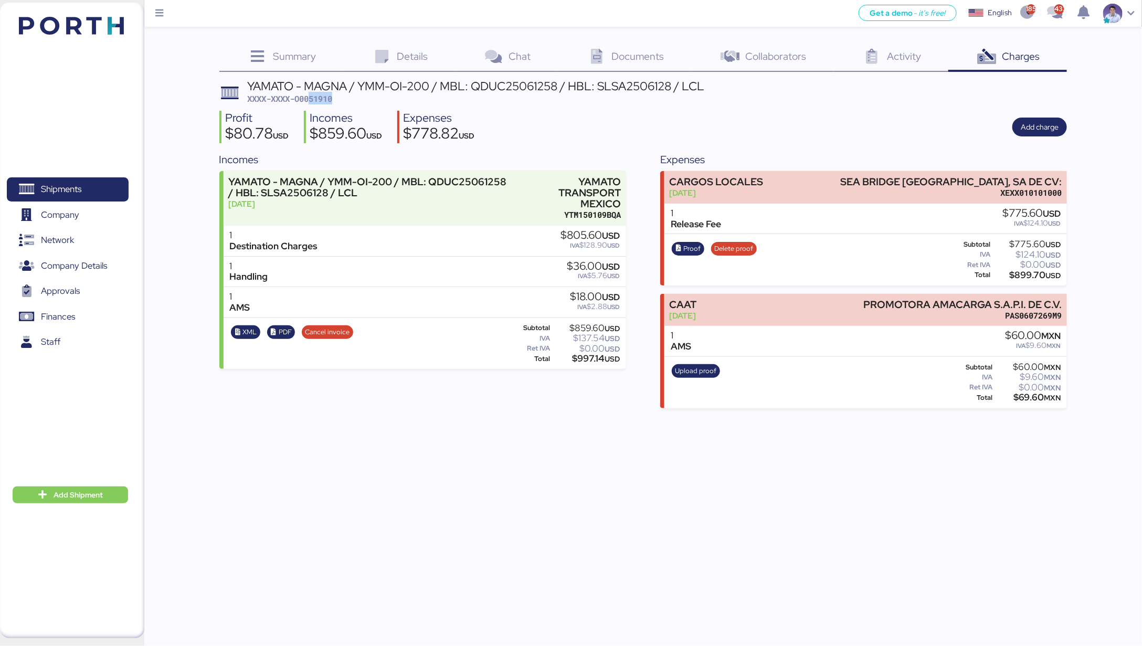
drag, startPoint x: 312, startPoint y: 96, endPoint x: 361, endPoint y: 101, distance: 49.0
click at [361, 101] on div "YAMATO - MAGNA / YMM-OI-200 / MBL: QDUC25061258 / HBL: SLSA2506128 / LCL XXXX-X…" at bounding box center [475, 92] width 457 height 25
copy span "51910"
click at [442, 130] on div "$778.82 USD" at bounding box center [438, 135] width 71 height 18
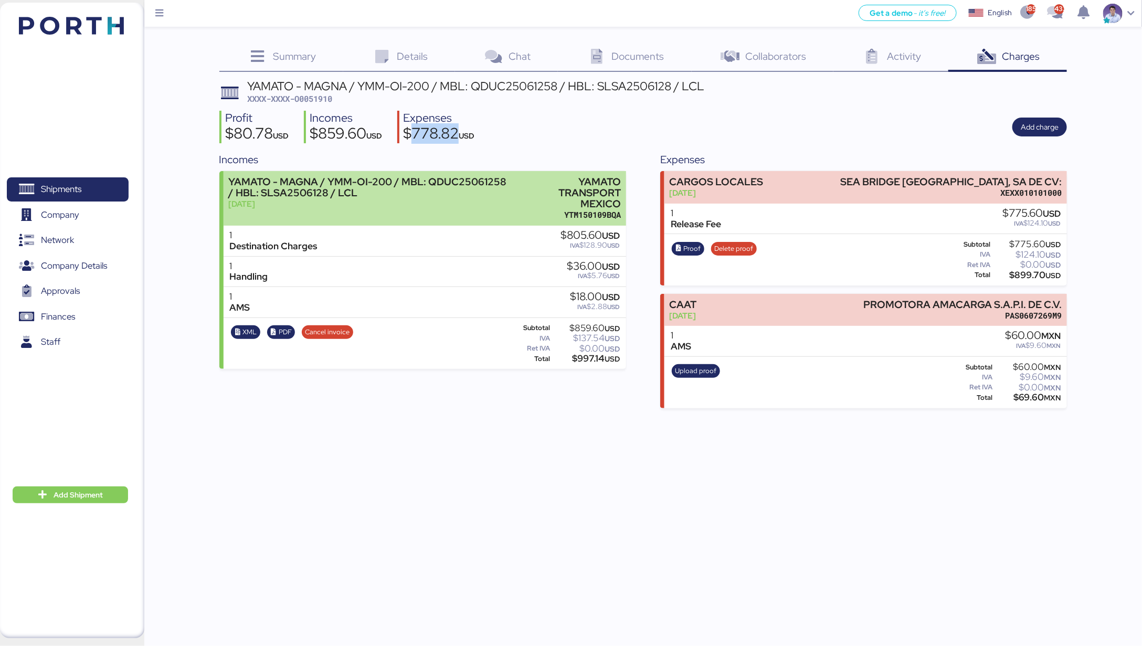
drag, startPoint x: 442, startPoint y: 130, endPoint x: 570, endPoint y: 191, distance: 141.6
click at [442, 130] on div "$778.82 USD" at bounding box center [438, 135] width 71 height 18
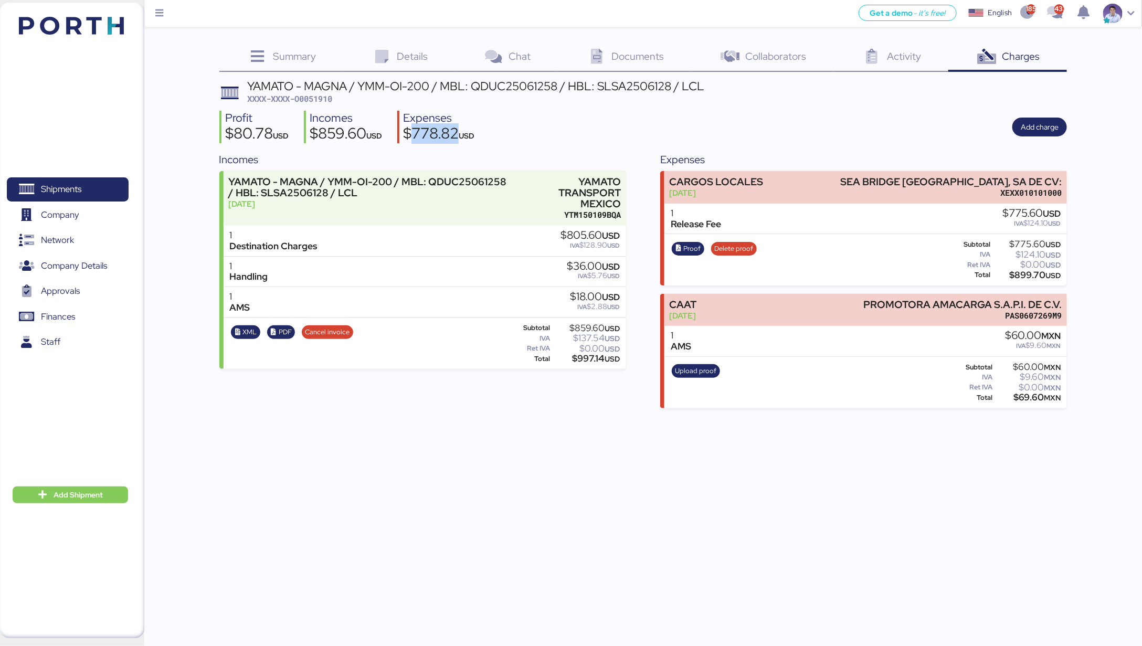
copy div "778.82"
click at [335, 126] on div "$859.60 USD" at bounding box center [346, 135] width 72 height 18
copy div "859.60"
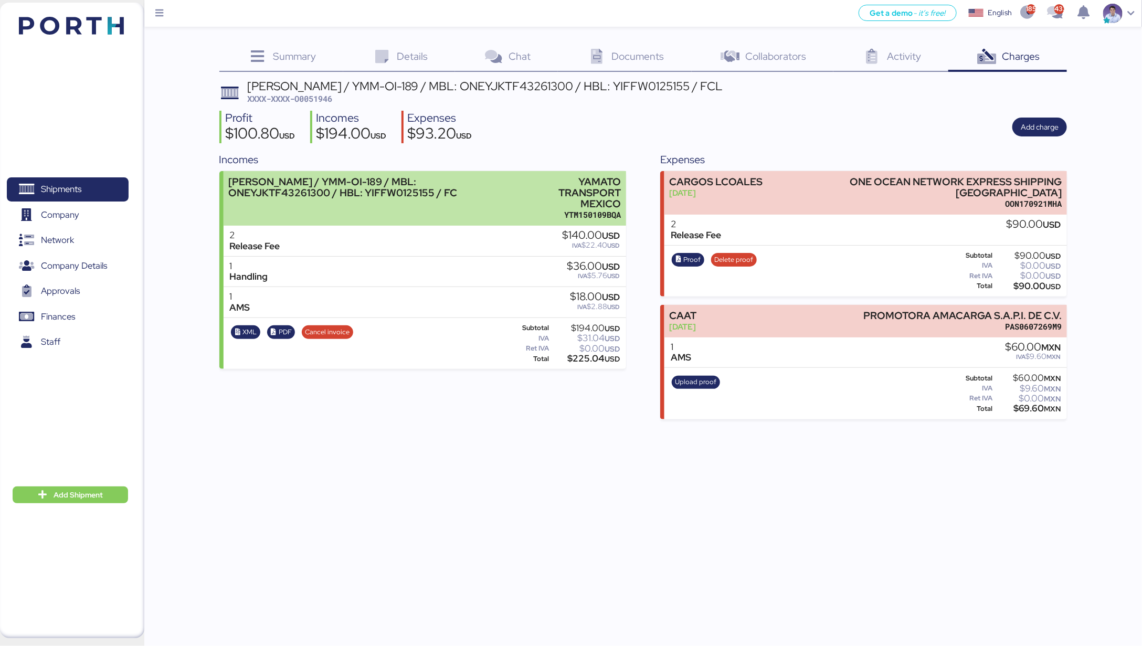
click at [583, 198] on div "YAMATO TRANSPORT MEXICO" at bounding box center [570, 192] width 102 height 33
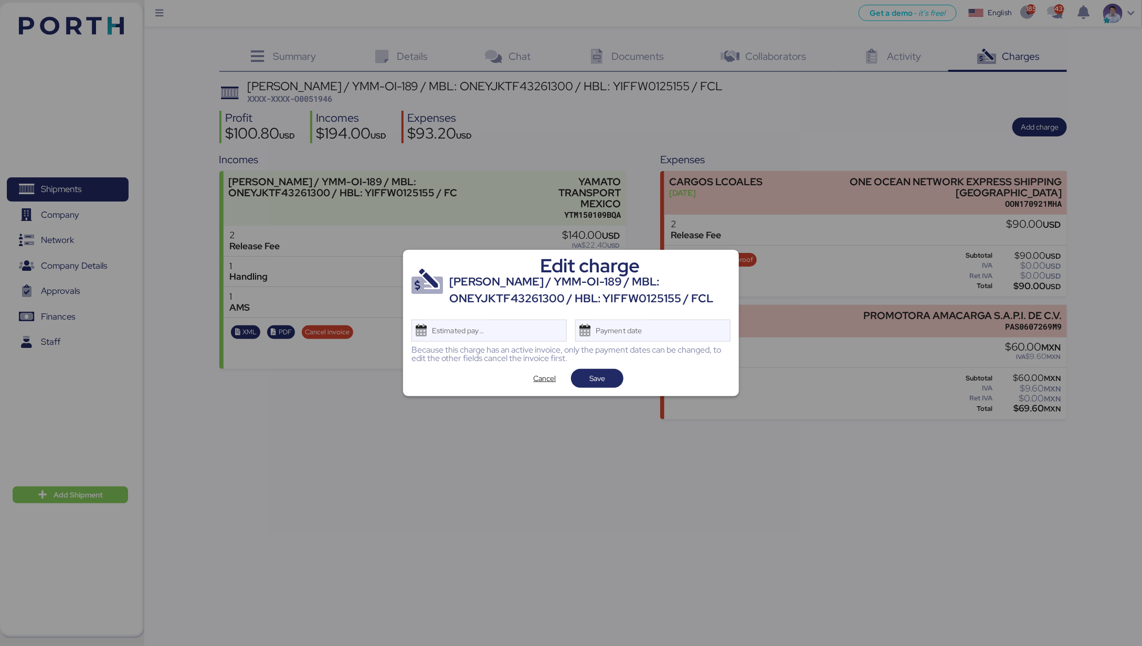
click at [664, 351] on div "Because this charge has an active invoice, only the payment dates can be change…" at bounding box center [570, 354] width 319 height 17
click at [669, 343] on div "Edit charge [PERSON_NAME] / YMM-OI-189 / MBL: ONEYJKTF43261300 / HBL: YIFFW0125…" at bounding box center [571, 323] width 336 height 147
click at [663, 336] on div "Payment date" at bounding box center [652, 331] width 155 height 22
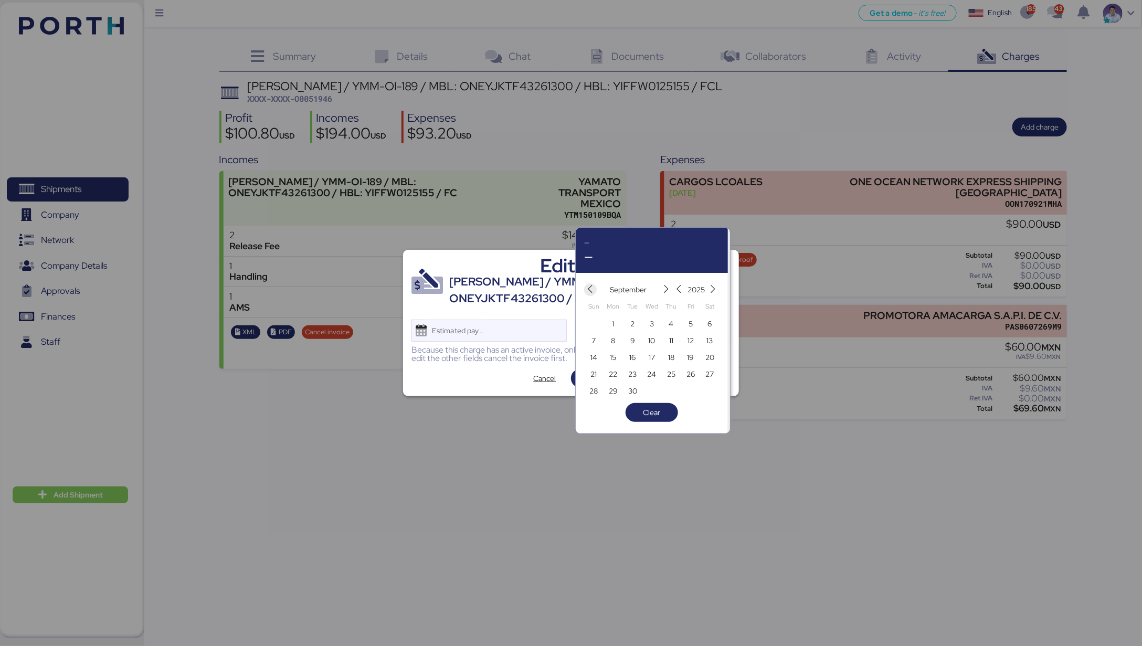
click at [592, 289] on icon "button" at bounding box center [590, 289] width 9 height 9
click at [689, 359] on span "15" at bounding box center [691, 357] width 6 height 13
type input "[DATE]"
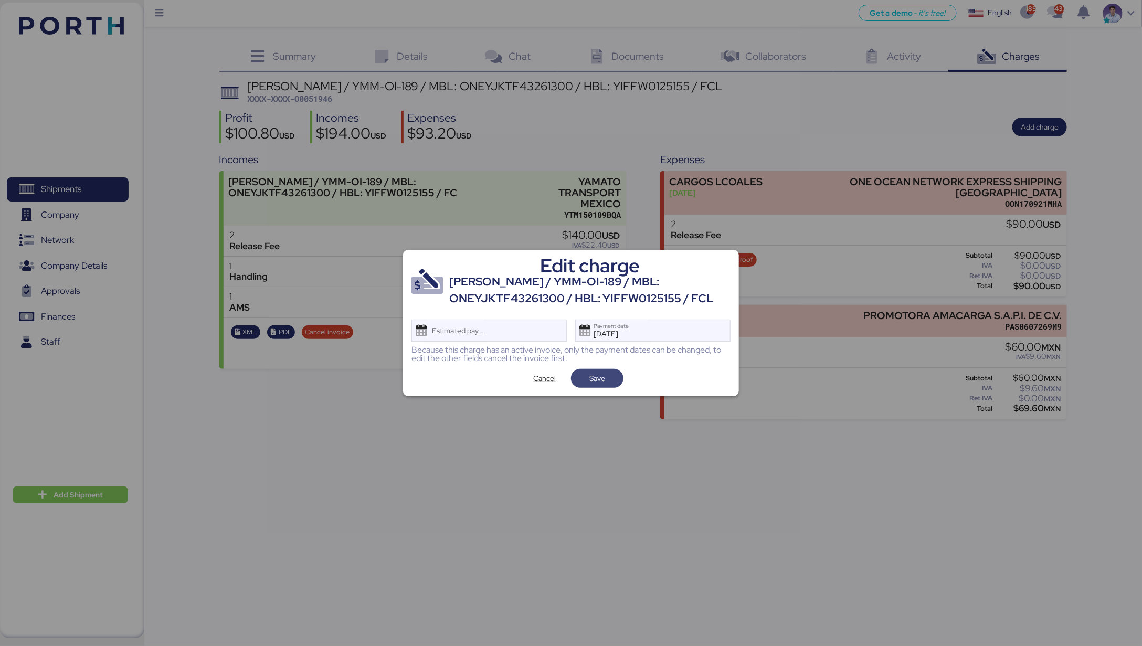
click at [619, 378] on span "Save" at bounding box center [597, 378] width 52 height 19
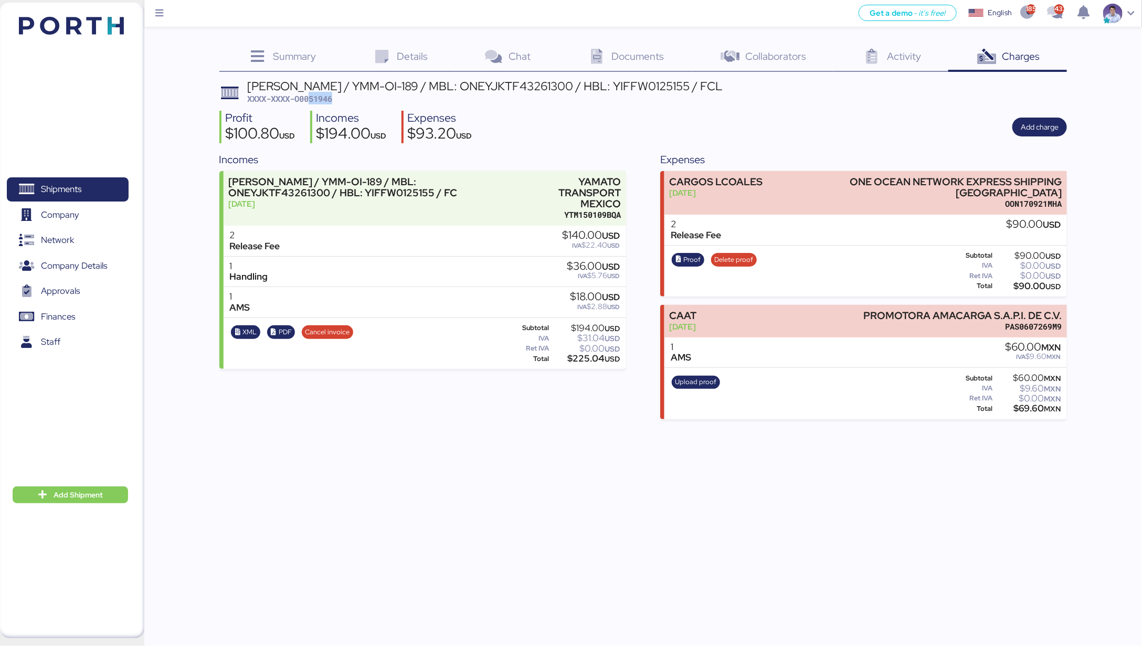
drag, startPoint x: 311, startPoint y: 97, endPoint x: 341, endPoint y: 99, distance: 30.0
click at [341, 99] on div "YAMATO - SUZUKI / YMM-OI-189 / MBL: ONEYJKTF43261300 / HBL: YIFFW0125155 / FCL …" at bounding box center [485, 92] width 476 height 25
copy span "51946"
click at [432, 135] on div "$93.20 USD" at bounding box center [439, 135] width 65 height 18
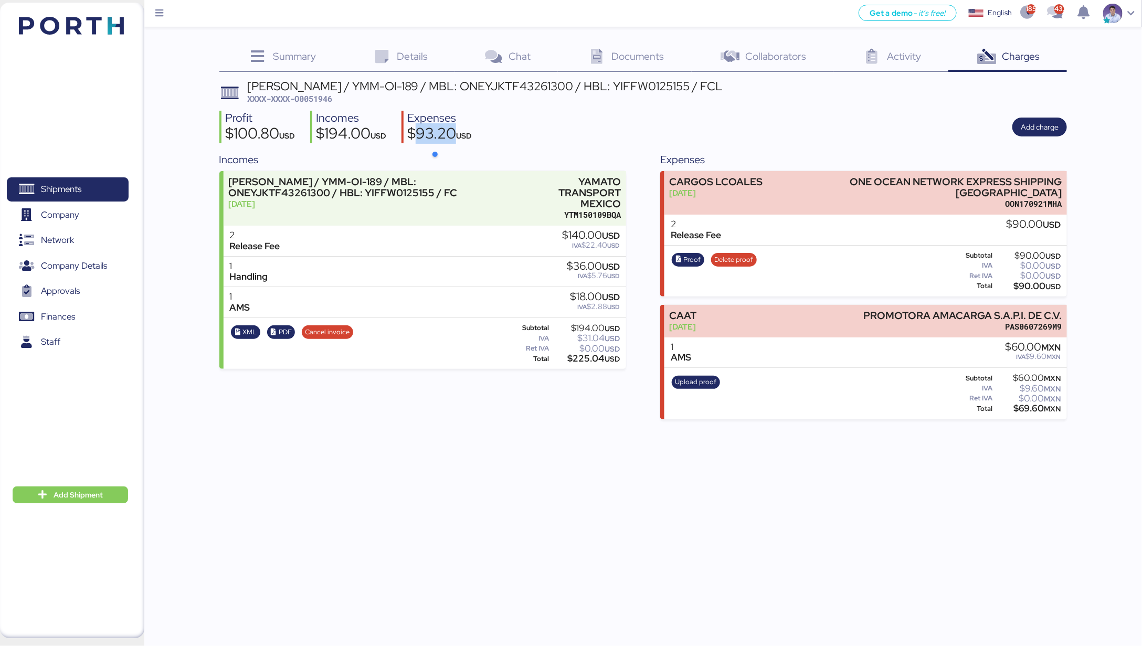
copy div "93.20"
click at [339, 130] on div "$194.00 USD" at bounding box center [351, 135] width 70 height 18
copy div "194.00"
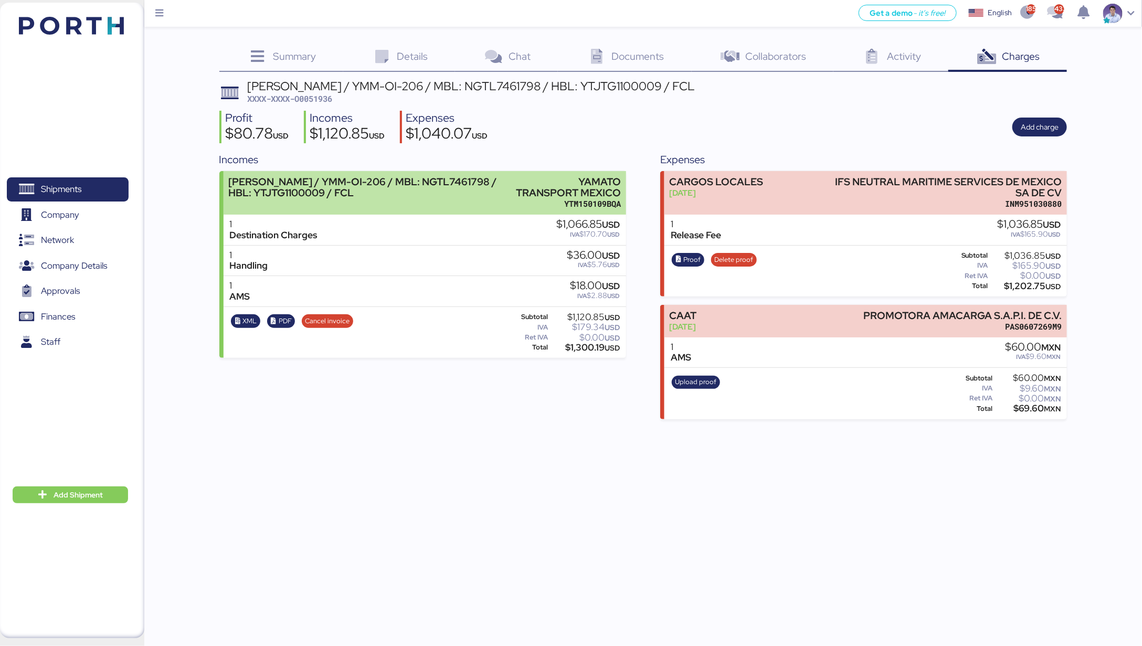
click at [481, 183] on div "[PERSON_NAME] / YMM-OI-206 / MBL: NGTL7461798 / HBL: YTJTG1100009 / FCL" at bounding box center [368, 187] width 281 height 22
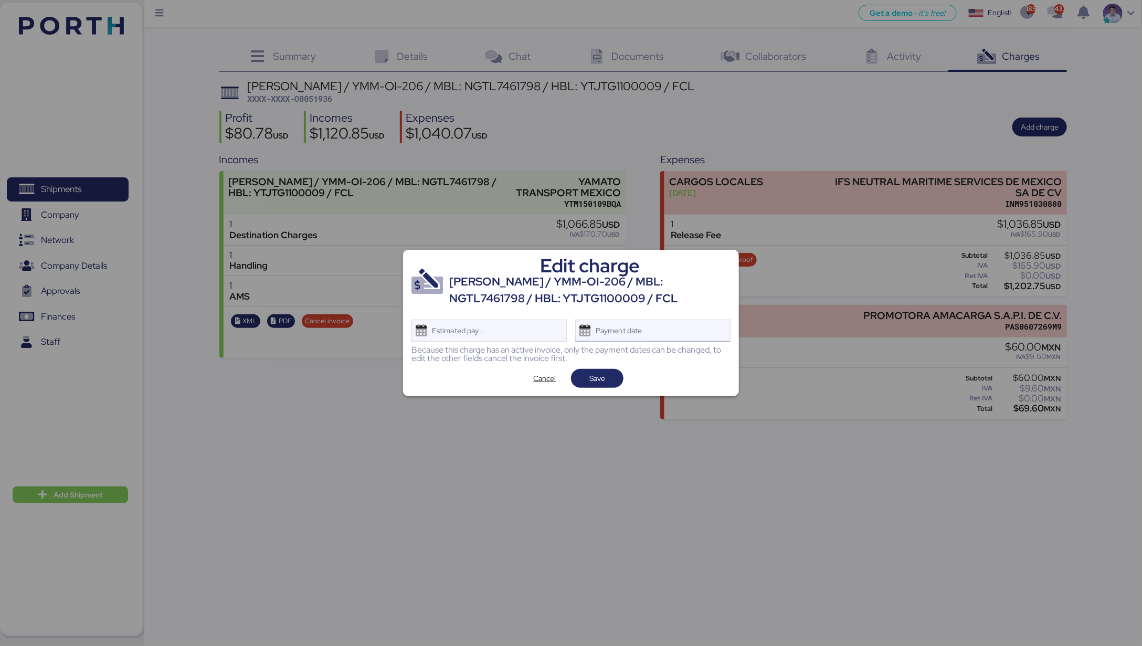
click at [636, 326] on div "Payment date" at bounding box center [619, 330] width 62 height 21
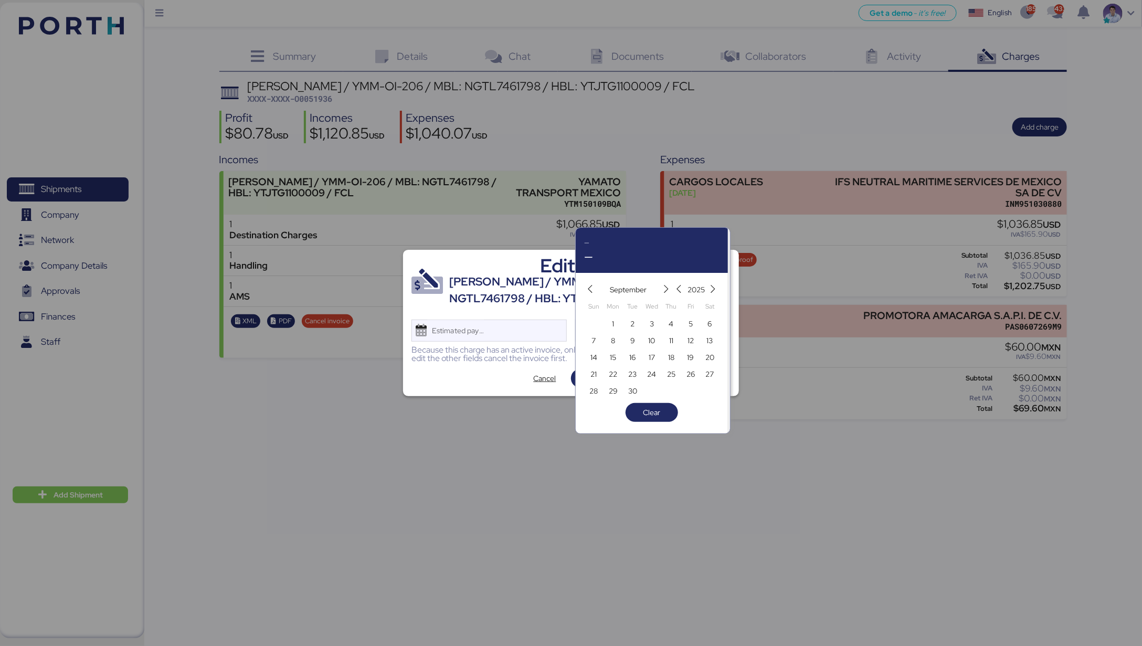
click at [595, 296] on div "[DATE]" at bounding box center [651, 289] width 135 height 17
click at [593, 293] on icon "button" at bounding box center [590, 289] width 9 height 9
click at [687, 358] on span "15" at bounding box center [691, 357] width 12 height 13
type input "[DATE]"
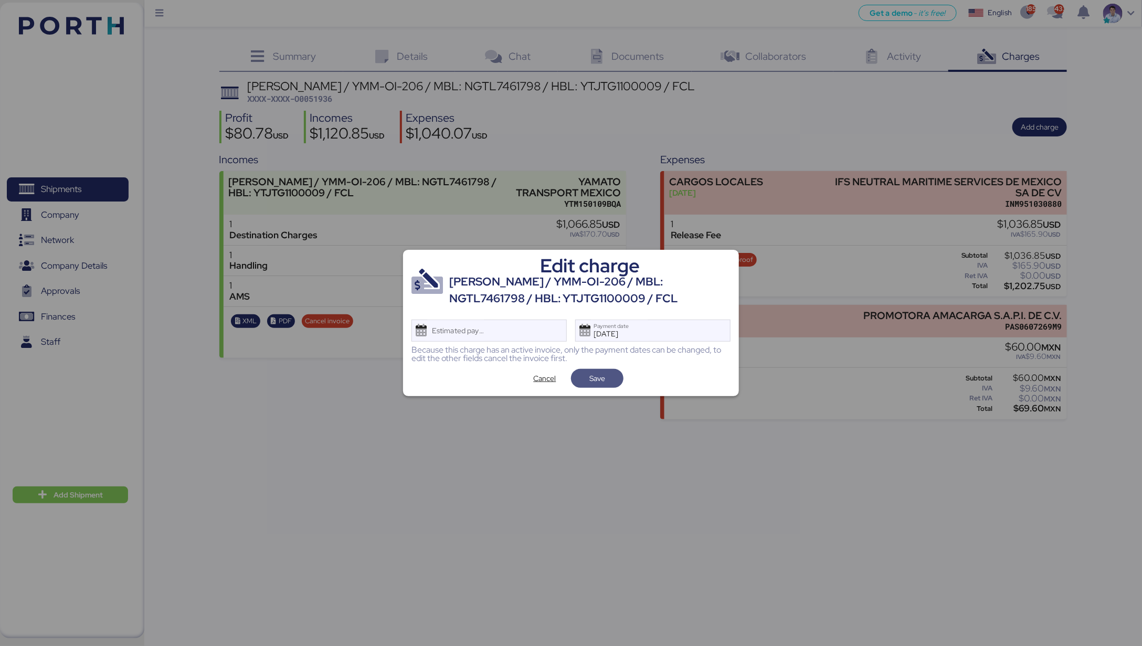
click at [620, 377] on span "Save" at bounding box center [597, 378] width 52 height 19
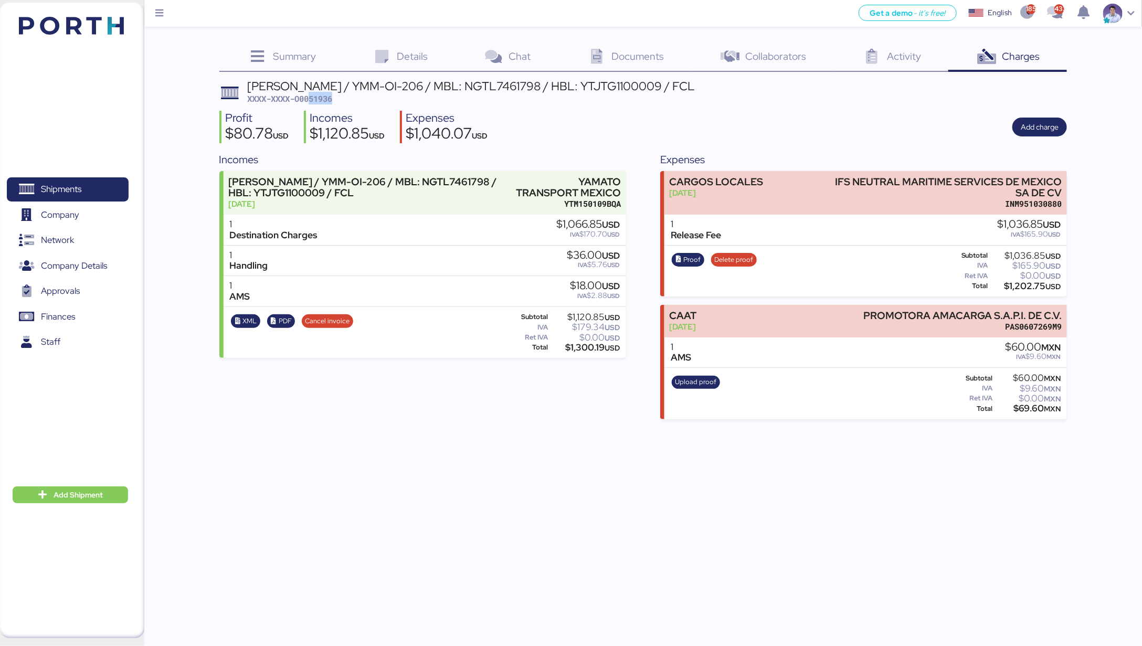
drag, startPoint x: 312, startPoint y: 96, endPoint x: 342, endPoint y: 98, distance: 30.0
click at [342, 98] on div "YAMATO - MURATA / YMM-OI-206 / MBL: NGTL7461798 / HBL: YTJTG1100009 / FCL XXXX-…" at bounding box center [471, 92] width 448 height 25
copy span "51936"
click at [448, 136] on div "$1,040.07 USD" at bounding box center [447, 135] width 82 height 18
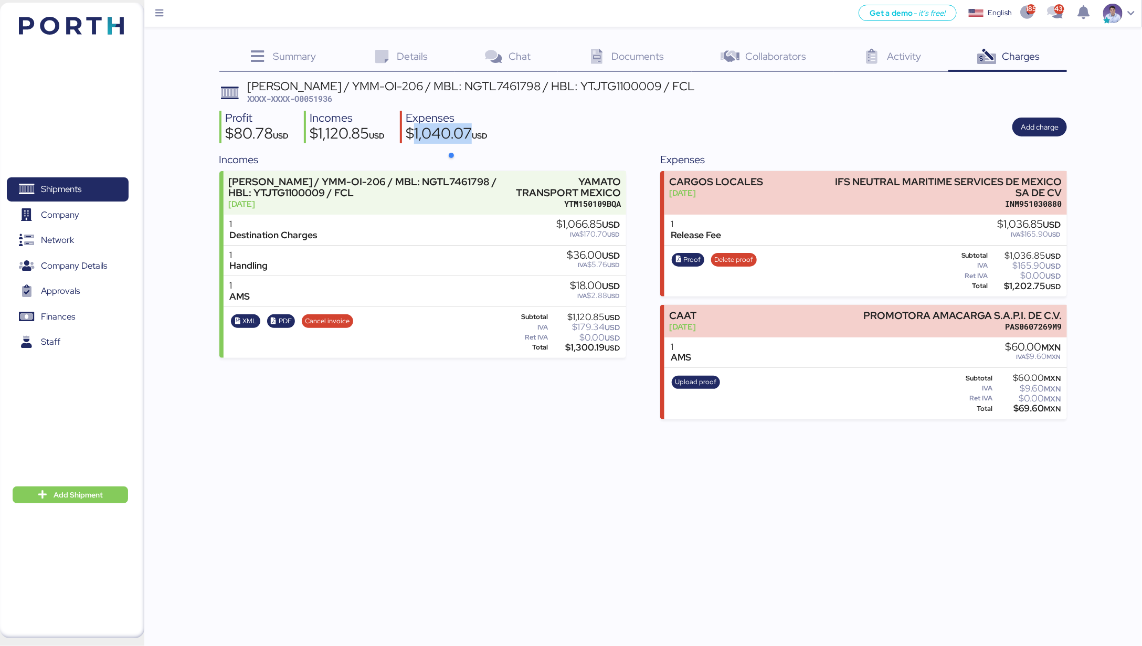
copy div "1,040.07"
click at [345, 134] on div "$1,120.85 USD" at bounding box center [347, 135] width 75 height 18
copy div "1,120.85"
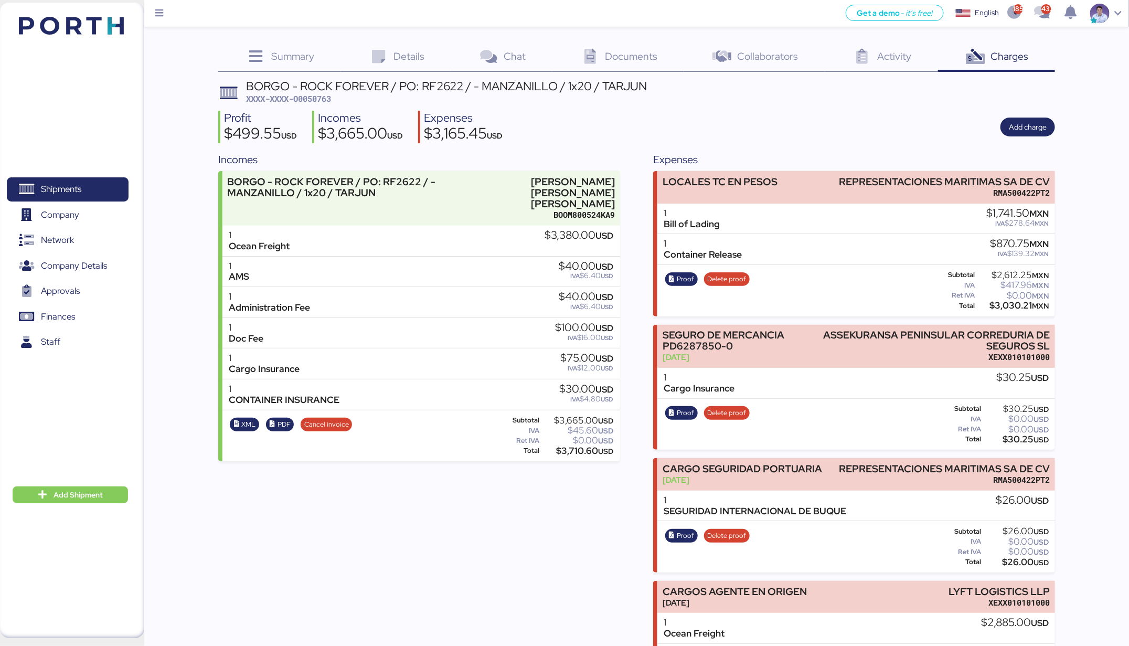
scroll to position [111, 0]
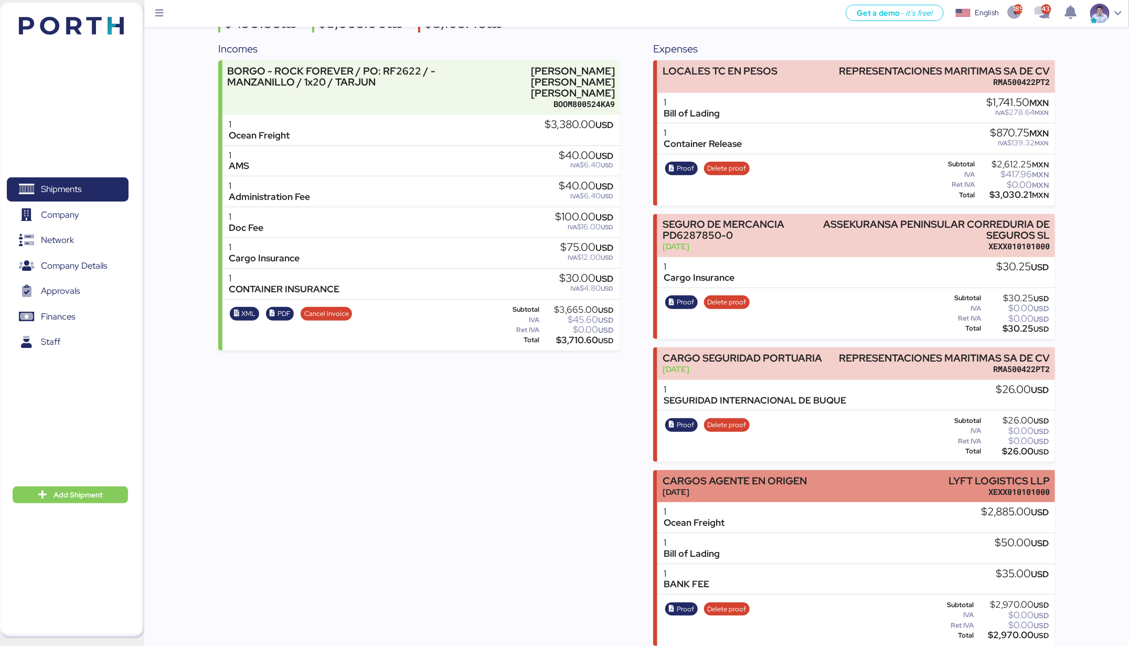
click at [909, 474] on div "CARGOS AGENTE EN ORIGEN [DATE] LYFT LOGISTICS LLP XEXX010101000" at bounding box center [857, 486] width 398 height 32
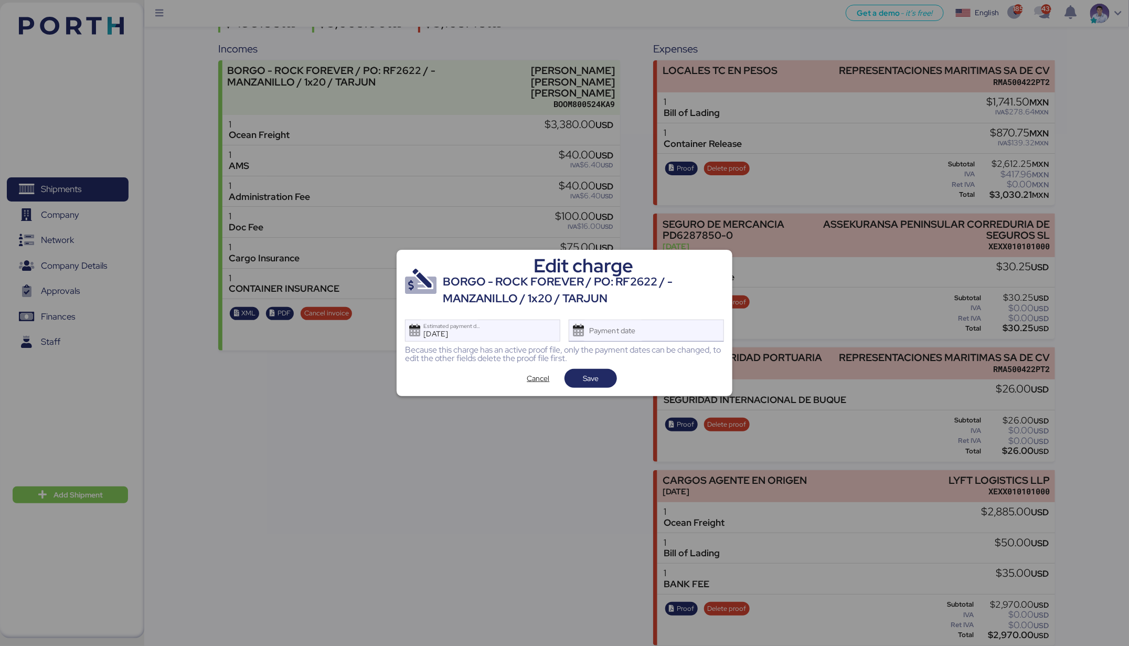
click at [630, 336] on div "Payment date" at bounding box center [613, 330] width 62 height 21
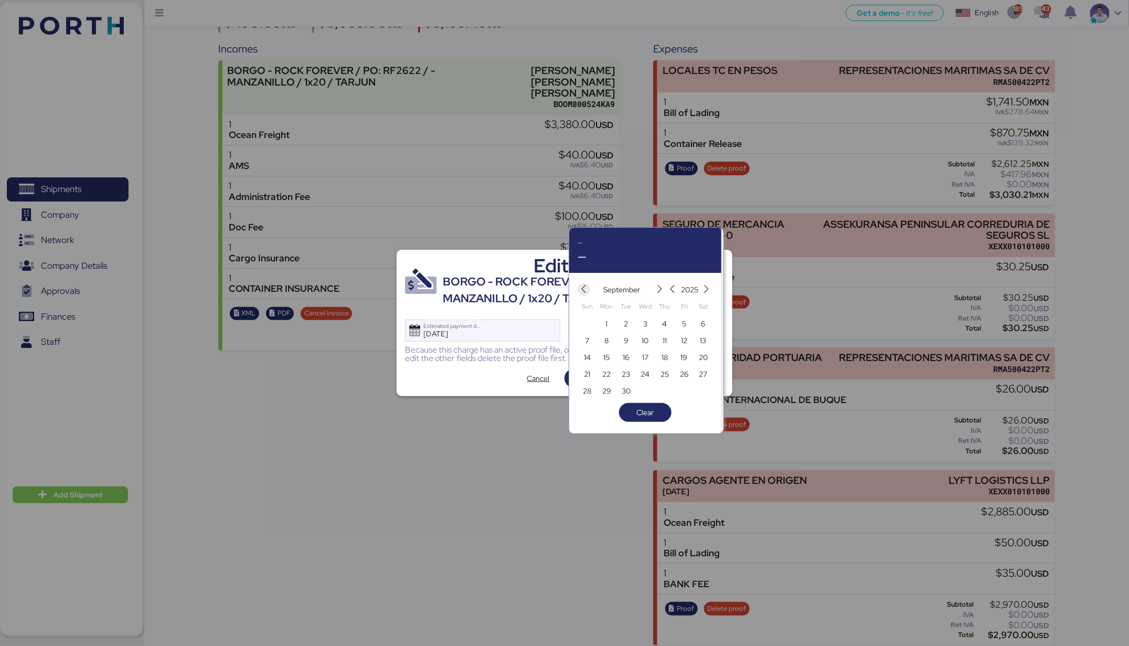
click at [582, 289] on icon "button" at bounding box center [584, 289] width 9 height 9
click at [680, 358] on span "15" at bounding box center [685, 357] width 12 height 13
type input "[DATE]"
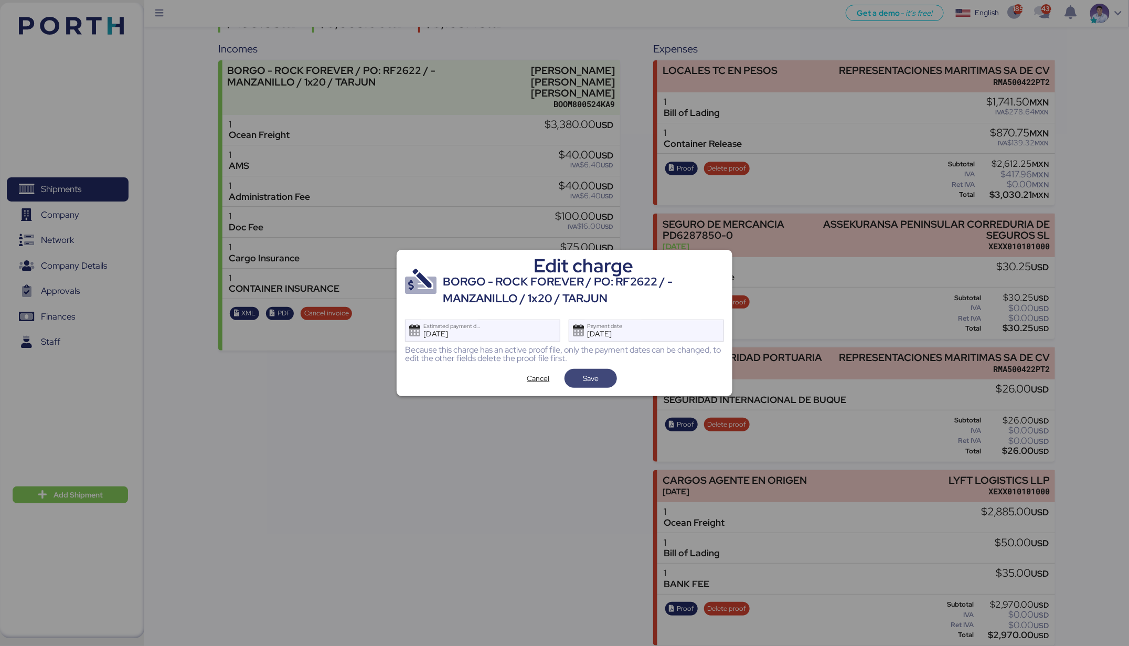
click at [604, 380] on span "Save" at bounding box center [591, 378] width 36 height 15
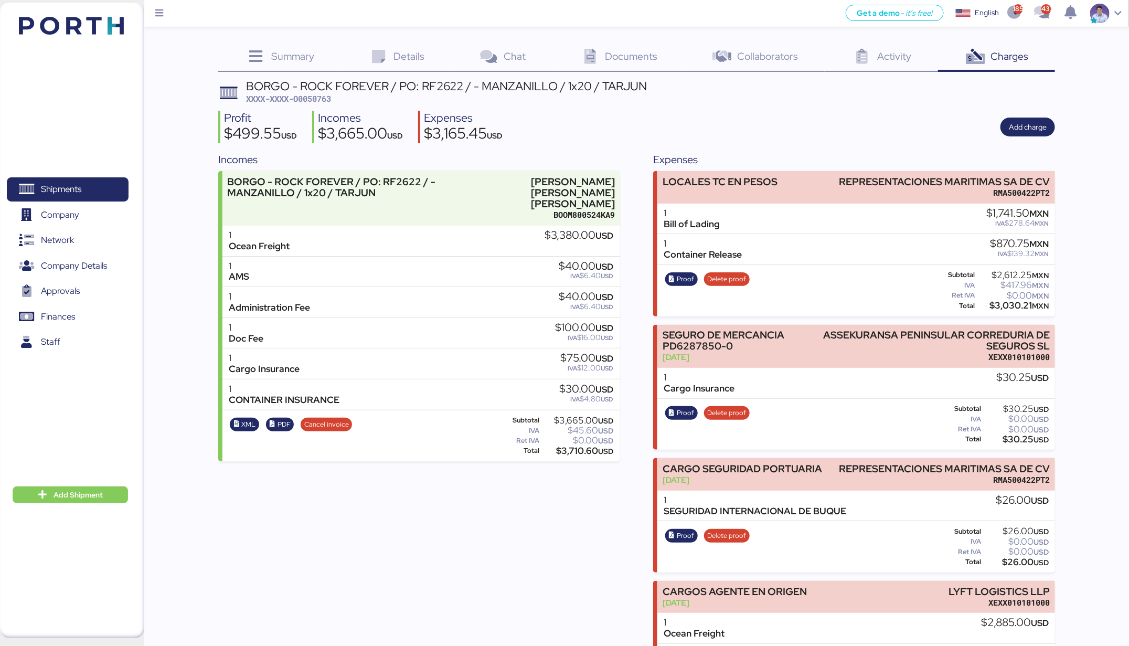
click at [586, 120] on div "Profit $499.55 USD Incomes $3,665.00 USD Expenses $3,165.45 USD Add charge" at bounding box center [636, 127] width 837 height 33
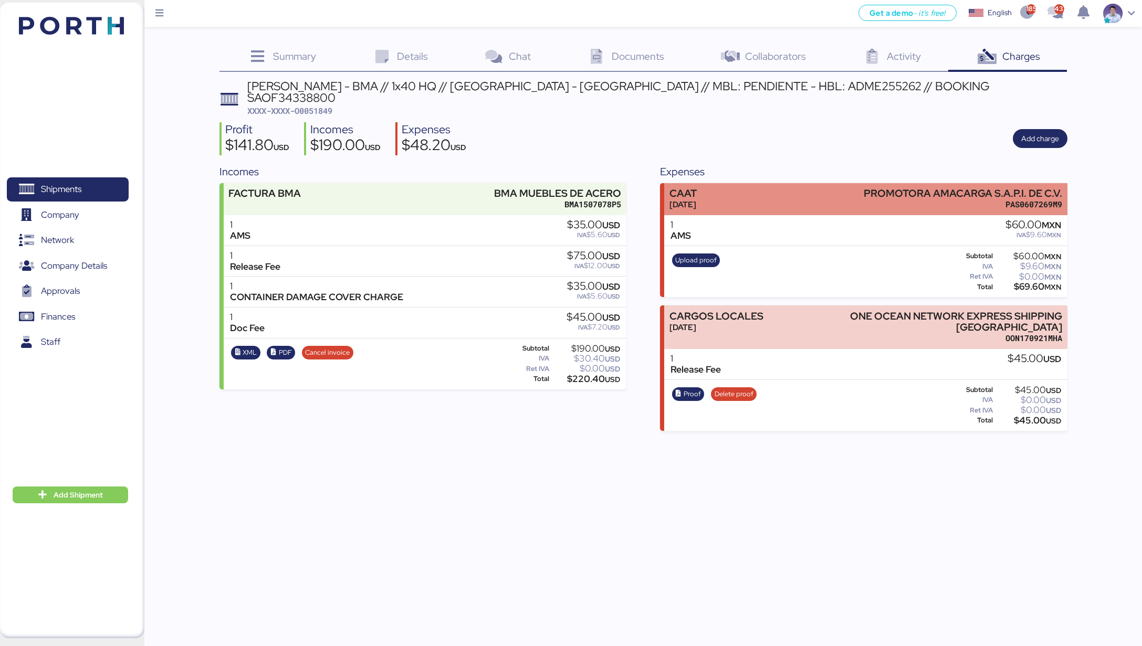
click at [837, 183] on div "CAAT [DATE] PROMOTORA AMACARGA S.A.P.I. DE C.V. PAS0607269M9" at bounding box center [865, 199] width 403 height 32
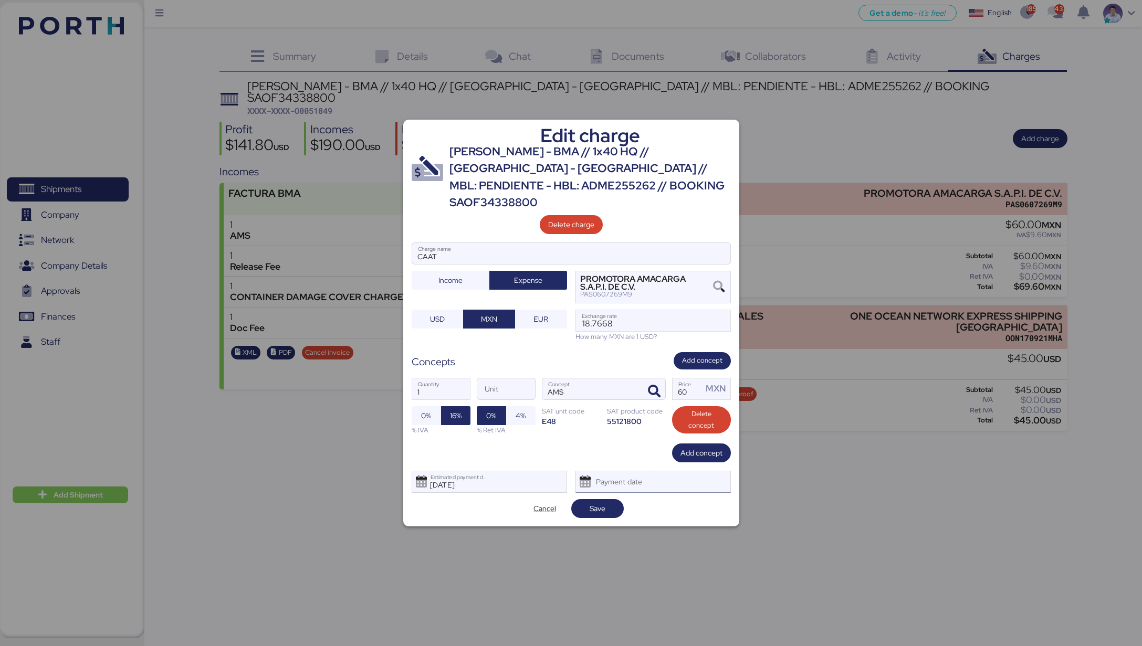
click at [646, 471] on div "Payment date" at bounding box center [619, 481] width 62 height 21
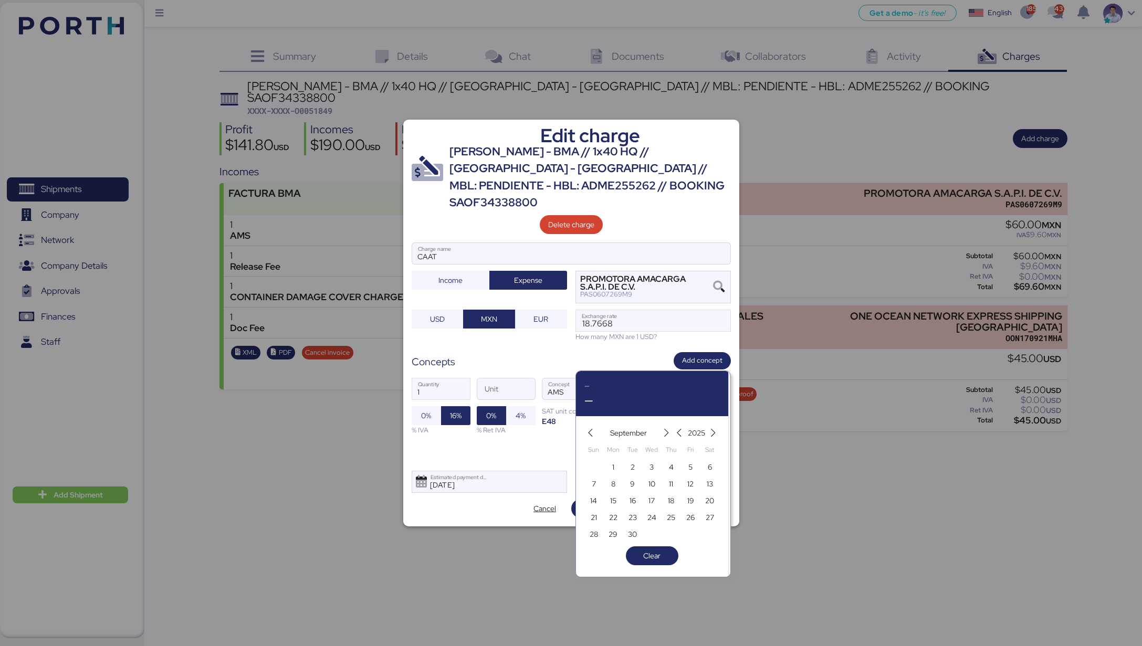
click at [647, 478] on span "10" at bounding box center [652, 484] width 12 height 13
type input "Sep 10, 2025"
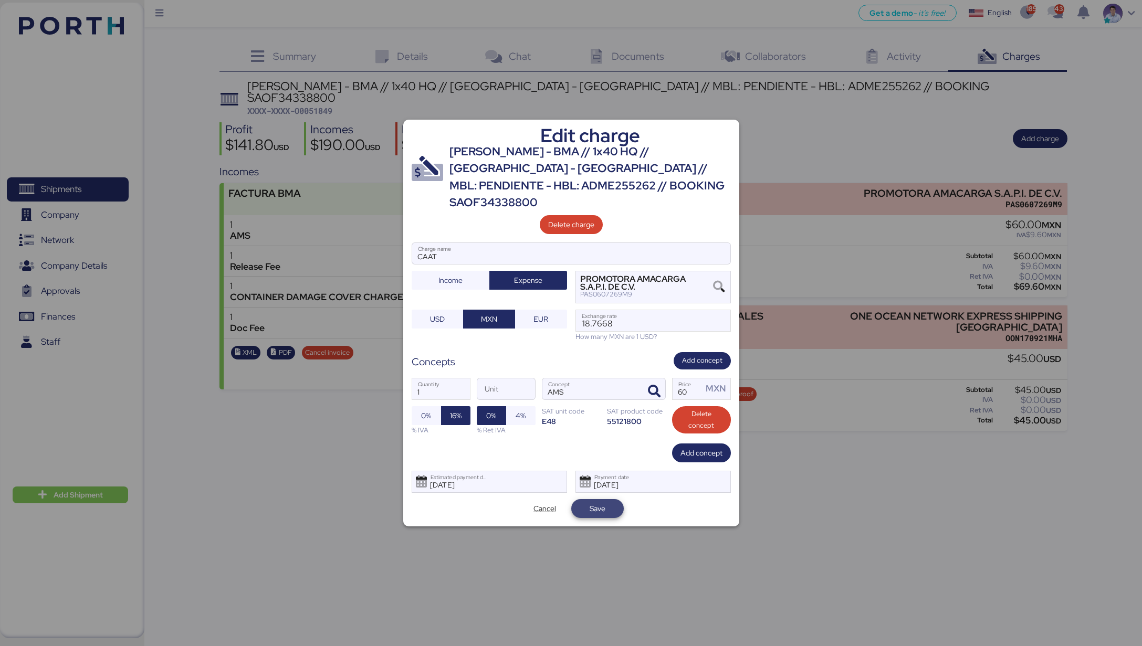
click at [607, 501] on span "Save" at bounding box center [597, 508] width 36 height 15
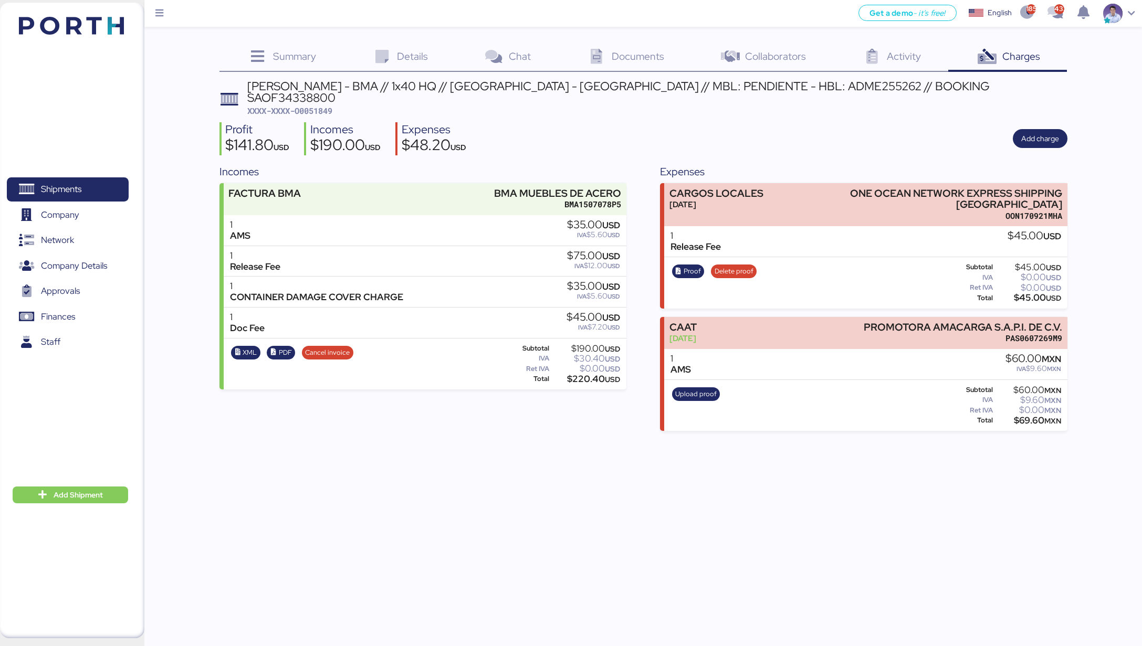
click at [568, 219] on div "$35.00 USD" at bounding box center [593, 225] width 53 height 12
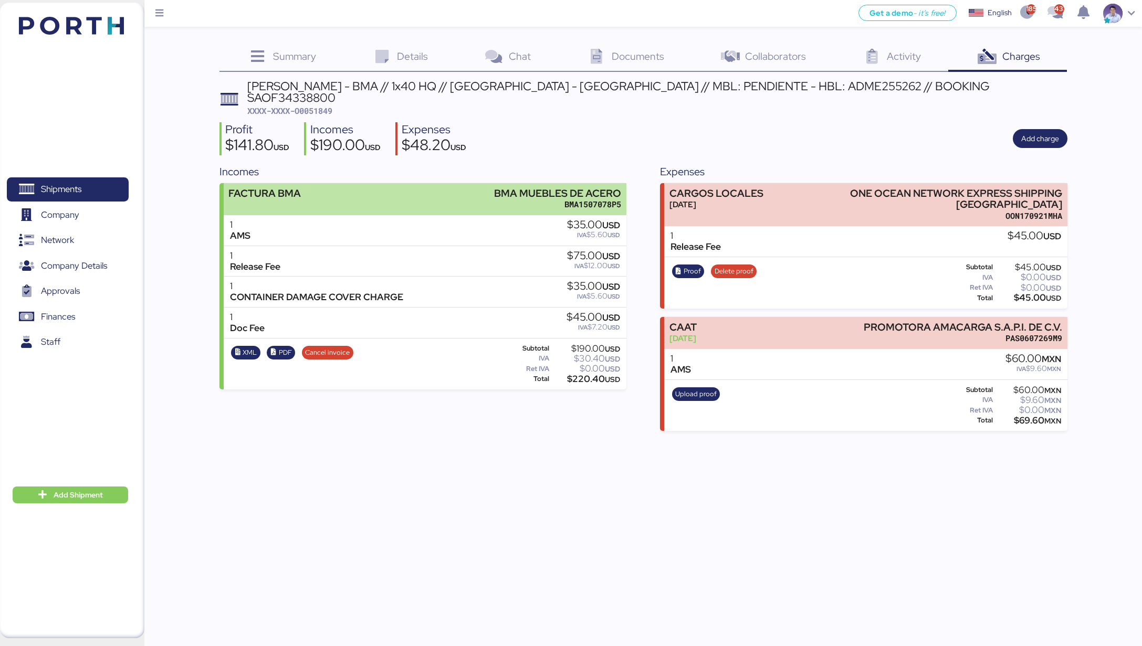
click at [574, 199] on div "BMA1507078P5" at bounding box center [557, 204] width 127 height 11
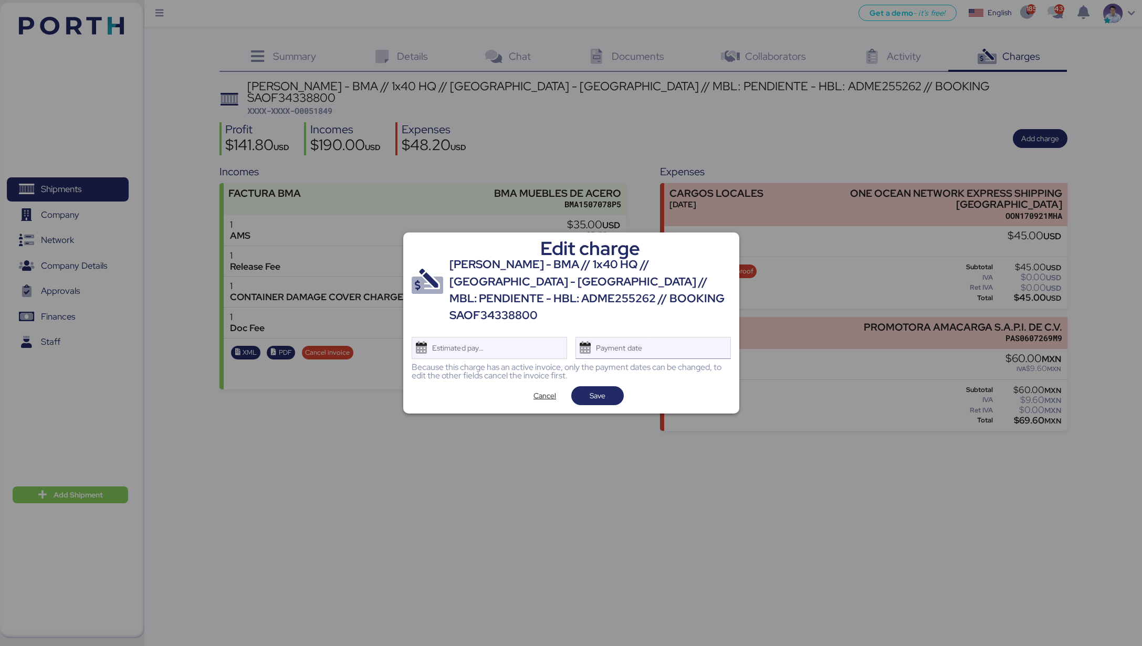
click at [619, 346] on div "Payment date" at bounding box center [619, 347] width 62 height 21
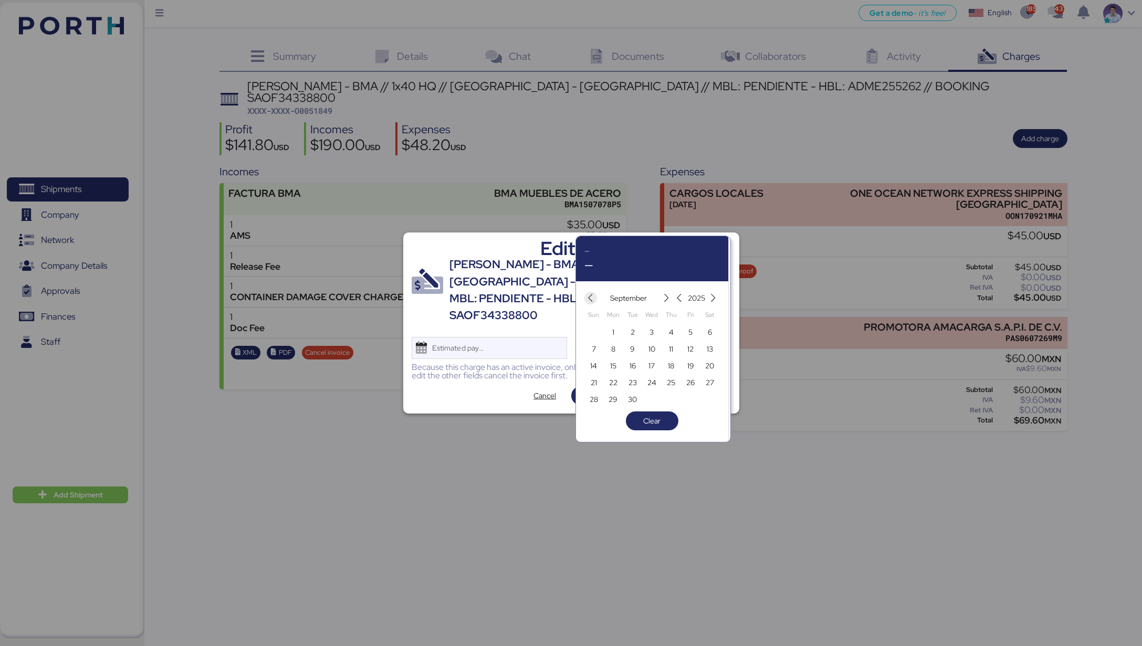
click at [593, 299] on icon "button" at bounding box center [590, 298] width 9 height 9
drag, startPoint x: 687, startPoint y: 366, endPoint x: 644, endPoint y: 374, distance: 43.2
click at [686, 366] on span "15" at bounding box center [690, 366] width 12 height 13
type input "[DATE]"
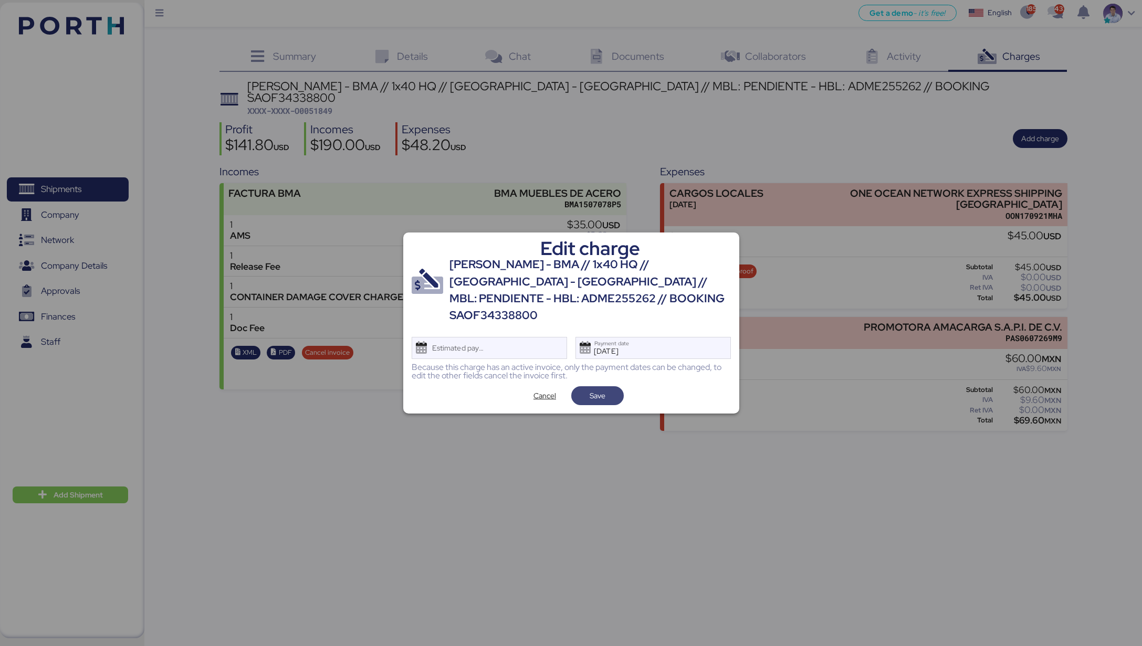
click at [602, 389] on span "Save" at bounding box center [597, 395] width 16 height 13
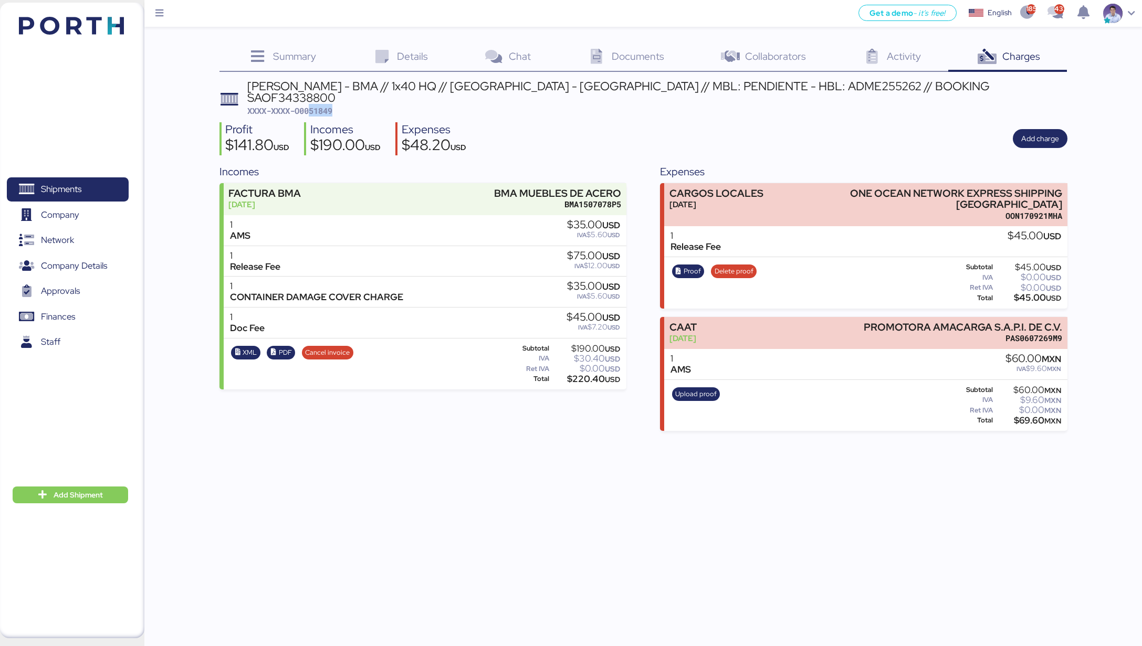
drag, startPoint x: 310, startPoint y: 97, endPoint x: 343, endPoint y: 100, distance: 33.2
click at [343, 100] on div "BERTOLINI - BMA // 1x40 HQ // Rio de janeiro - Veracruz // MBL: PENDIENTE - HBL…" at bounding box center [657, 98] width 820 height 36
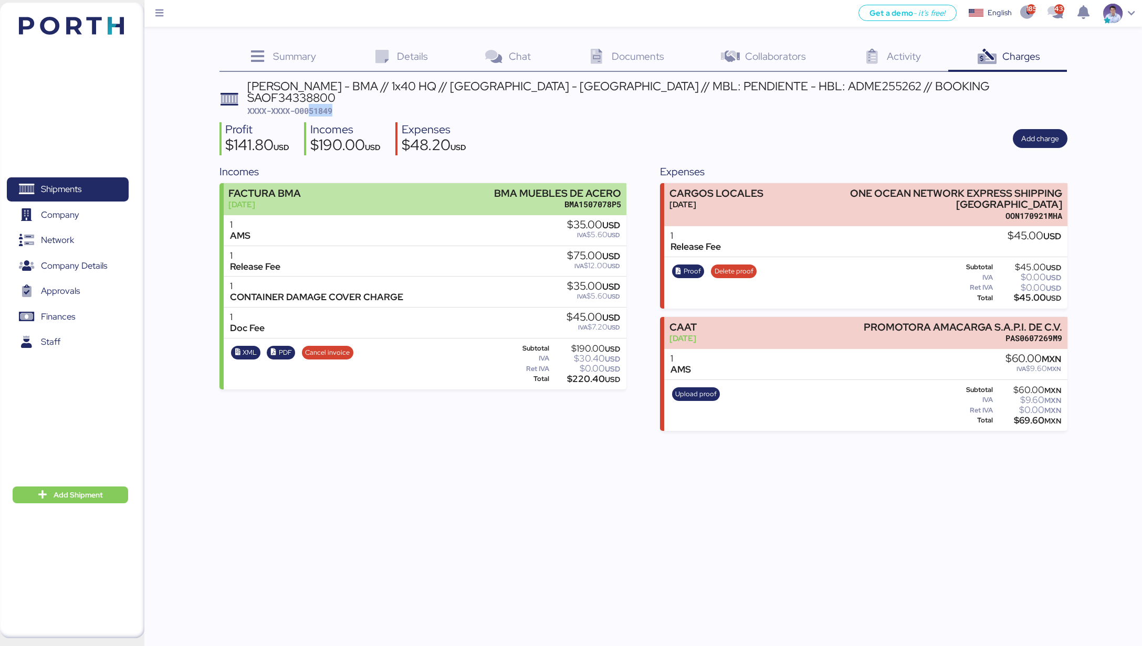
copy span "51849"
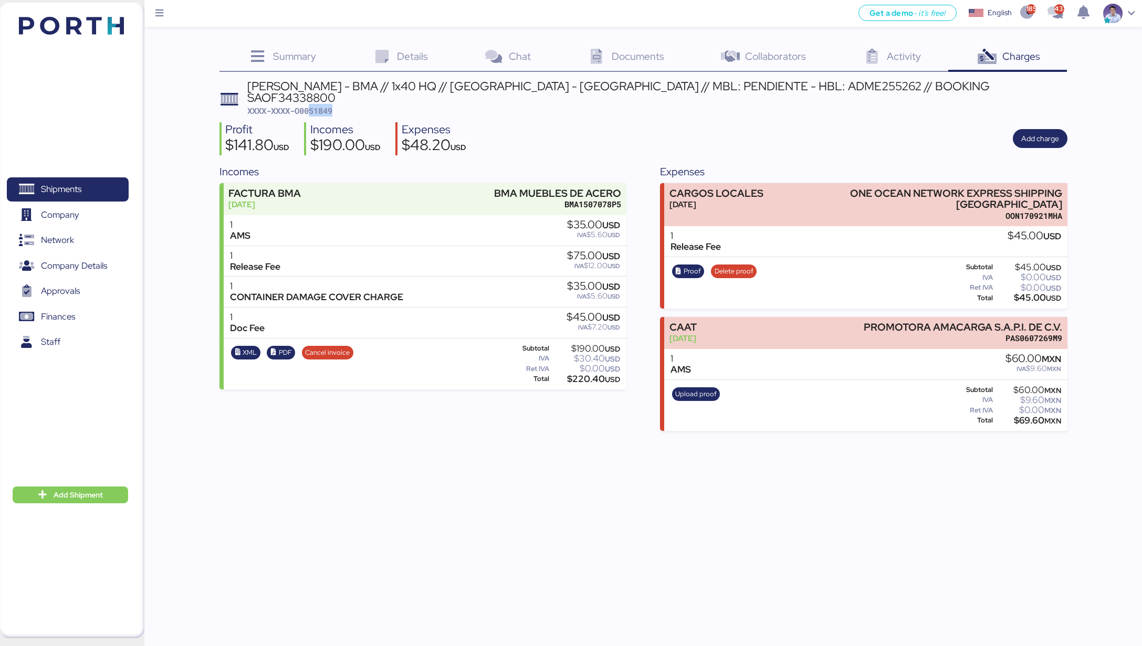
click at [313, 105] on span "XXXX-XXXX-O0051849" at bounding box center [289, 110] width 85 height 10
drag, startPoint x: 313, startPoint y: 97, endPoint x: 379, endPoint y: 96, distance: 66.1
click at [379, 96] on div "BERTOLINI - BMA // 1x40 HQ // Rio de janeiro - Veracruz // MBL: PENDIENTE - HBL…" at bounding box center [657, 98] width 820 height 36
copy span "51849"
click at [435, 138] on div "$48.20 USD" at bounding box center [434, 147] width 65 height 18
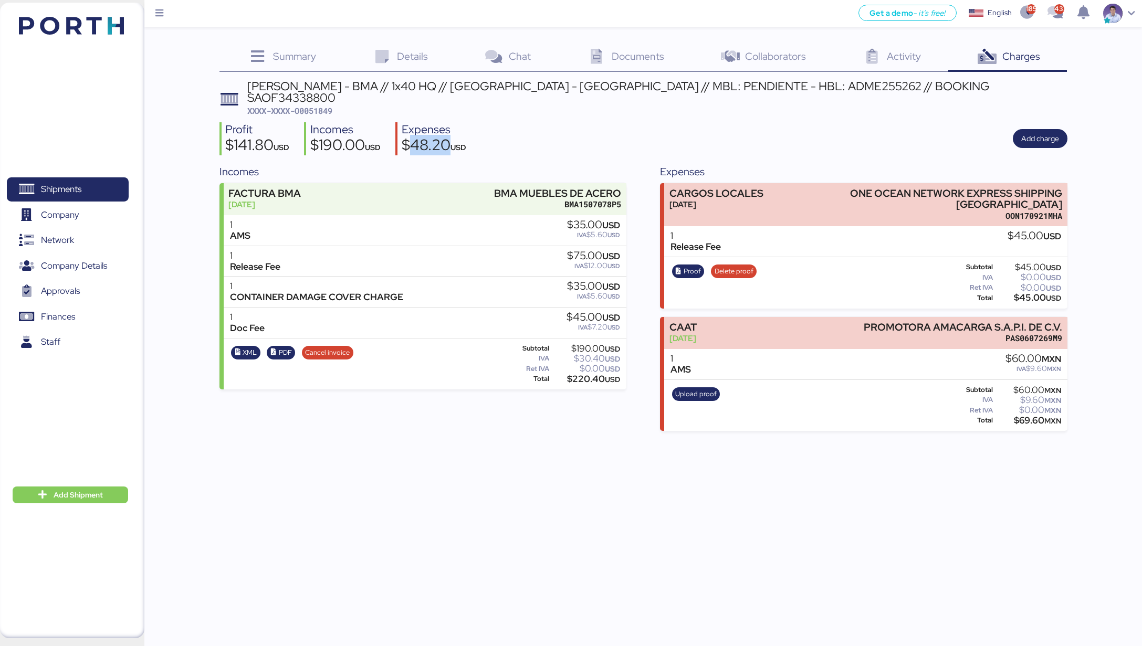
click at [436, 138] on div "$48.20 USD" at bounding box center [434, 147] width 65 height 18
copy div "48.20"
click at [350, 138] on div "$190.00 USD" at bounding box center [345, 147] width 70 height 18
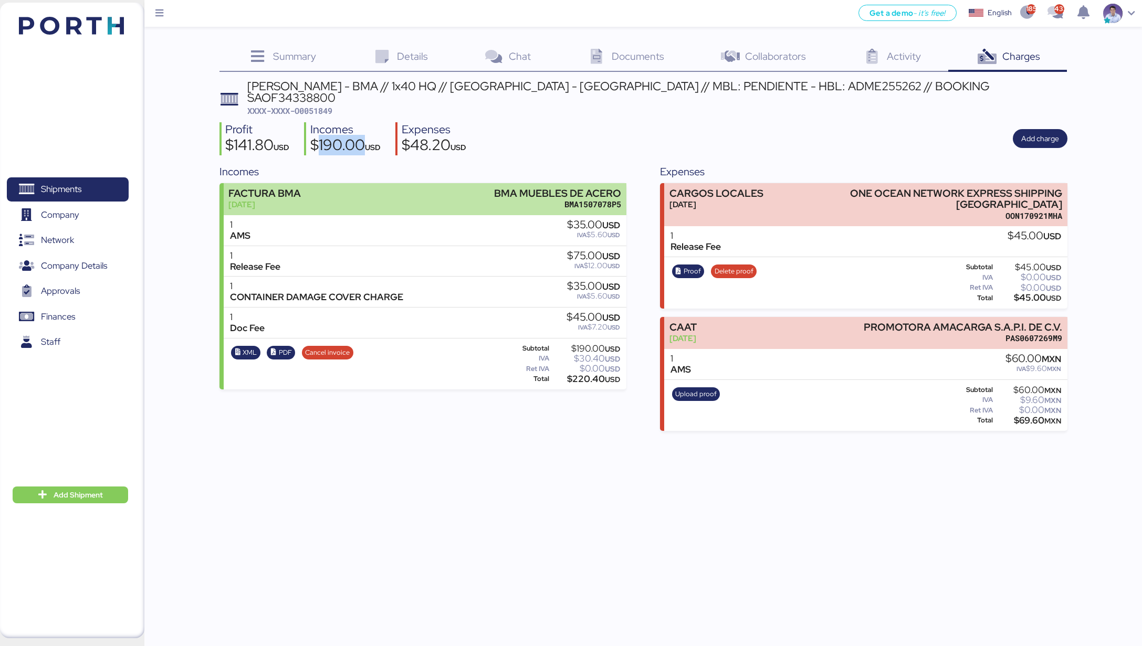
copy div "190.00"
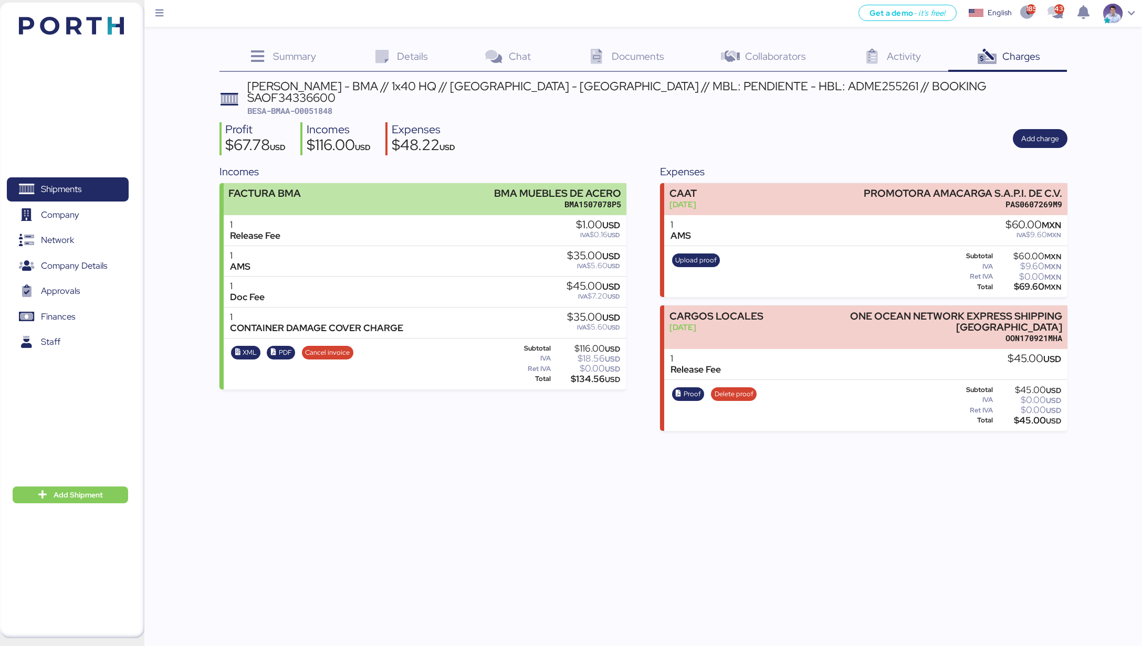
click at [548, 188] on div "BMA MUEBLES DE ACERO" at bounding box center [557, 193] width 127 height 11
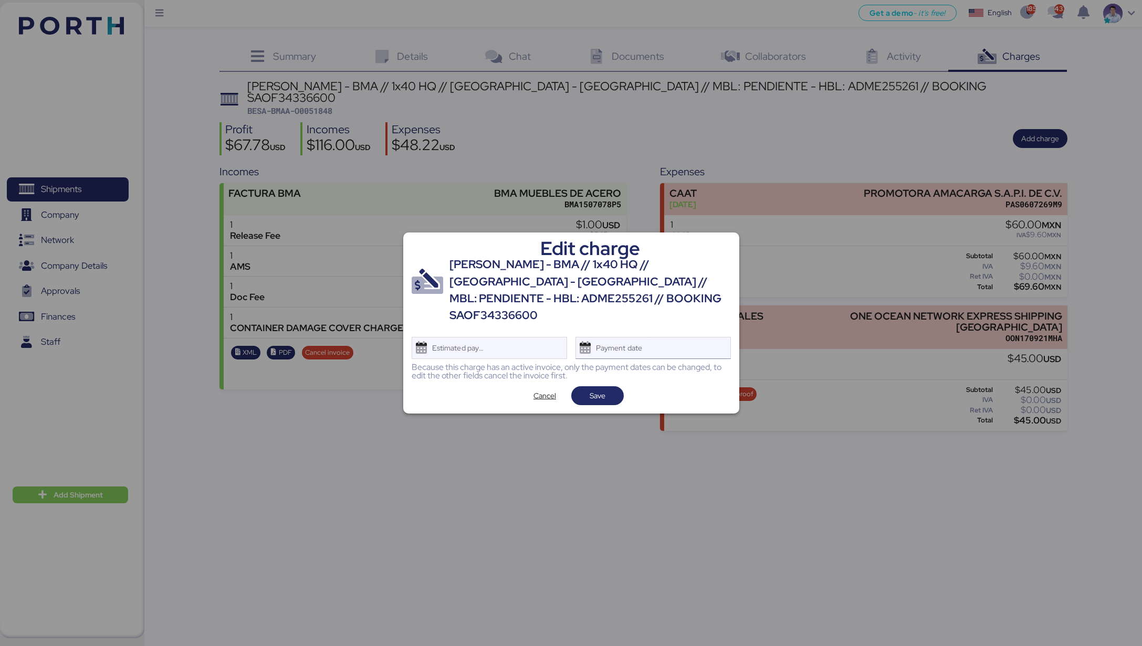
click at [690, 344] on div "Payment date" at bounding box center [652, 348] width 155 height 22
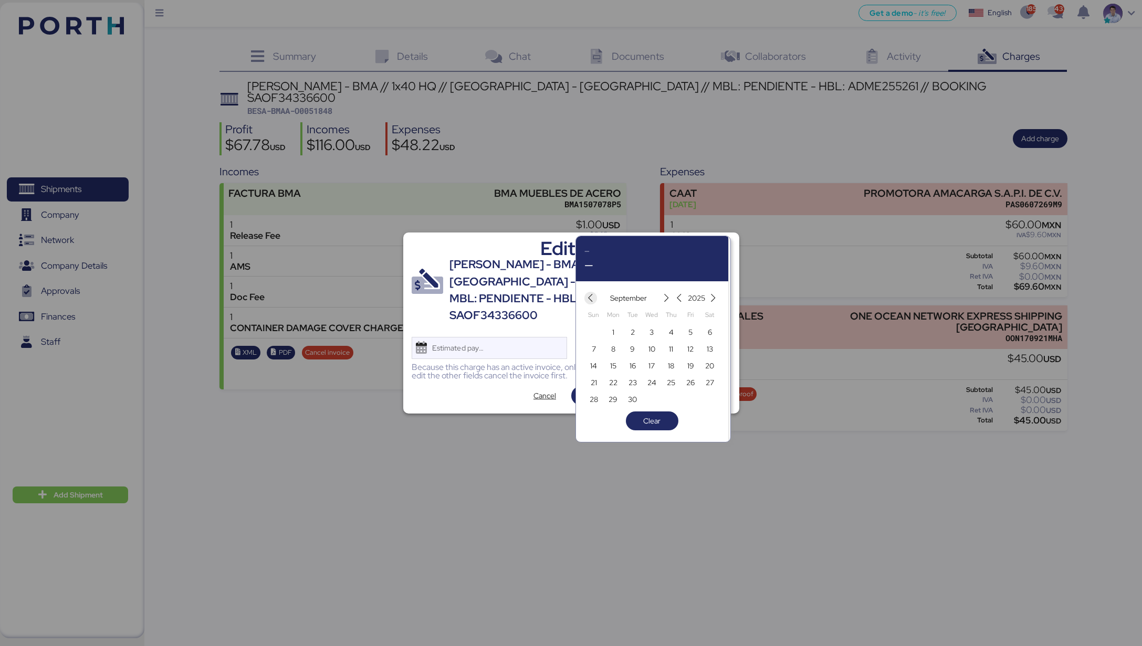
click at [590, 299] on icon "button" at bounding box center [590, 298] width 9 height 9
click at [692, 367] on span "15" at bounding box center [690, 366] width 6 height 13
type input "Aug 15, 2025"
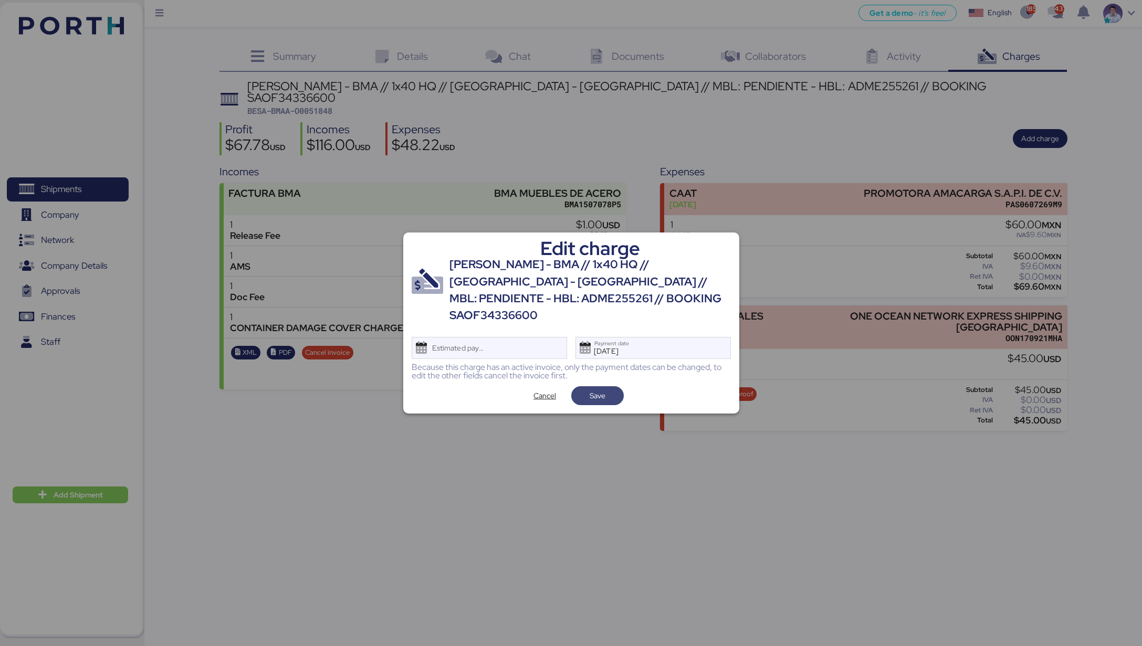
click at [604, 389] on span "Save" at bounding box center [597, 395] width 16 height 13
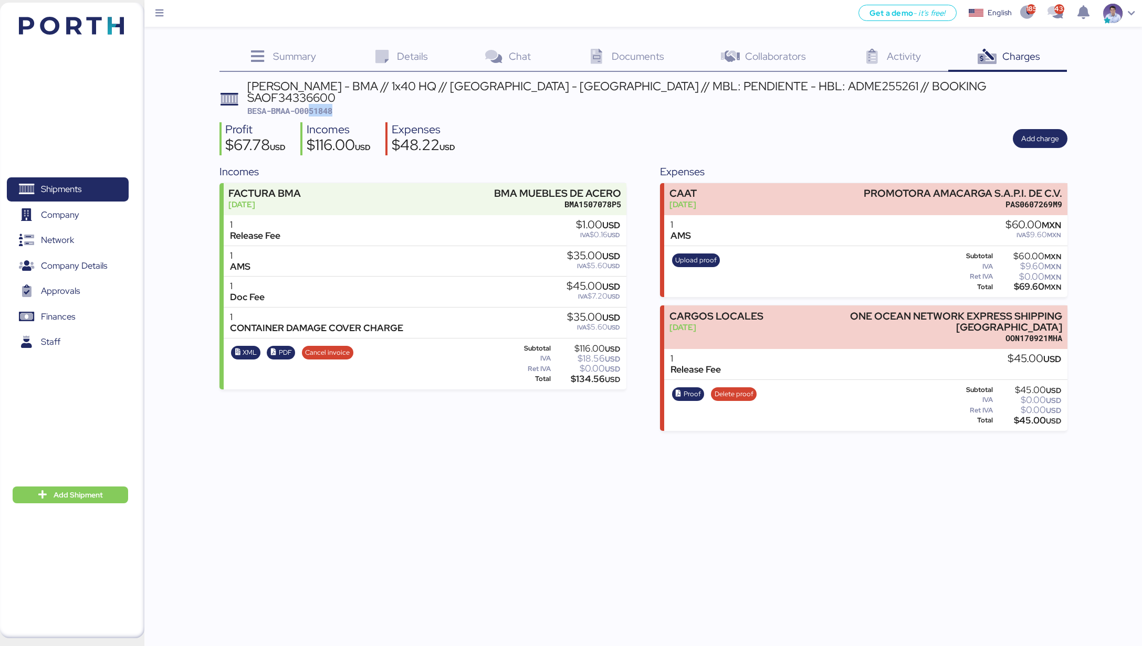
drag, startPoint x: 312, startPoint y: 94, endPoint x: 346, endPoint y: 97, distance: 34.7
click at [346, 97] on div "BERTOLINI - BMA // 1x40 HQ // Rio de janeiro - Veracruz // MBL: PENDIENTE - HBL…" at bounding box center [657, 98] width 820 height 36
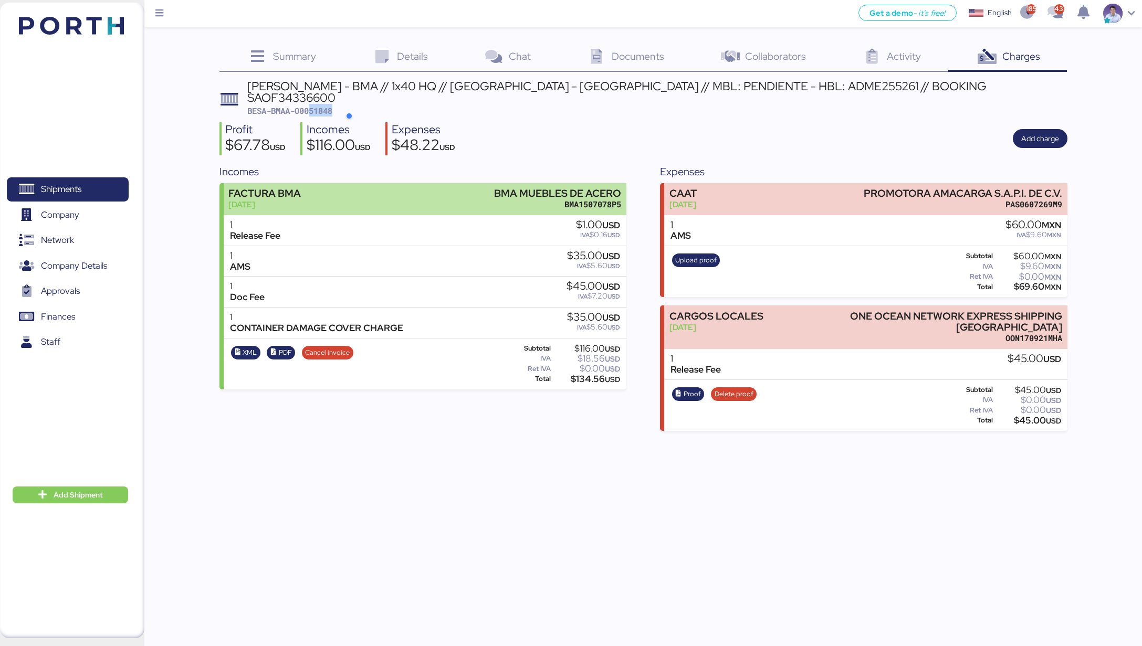
copy span "51848"
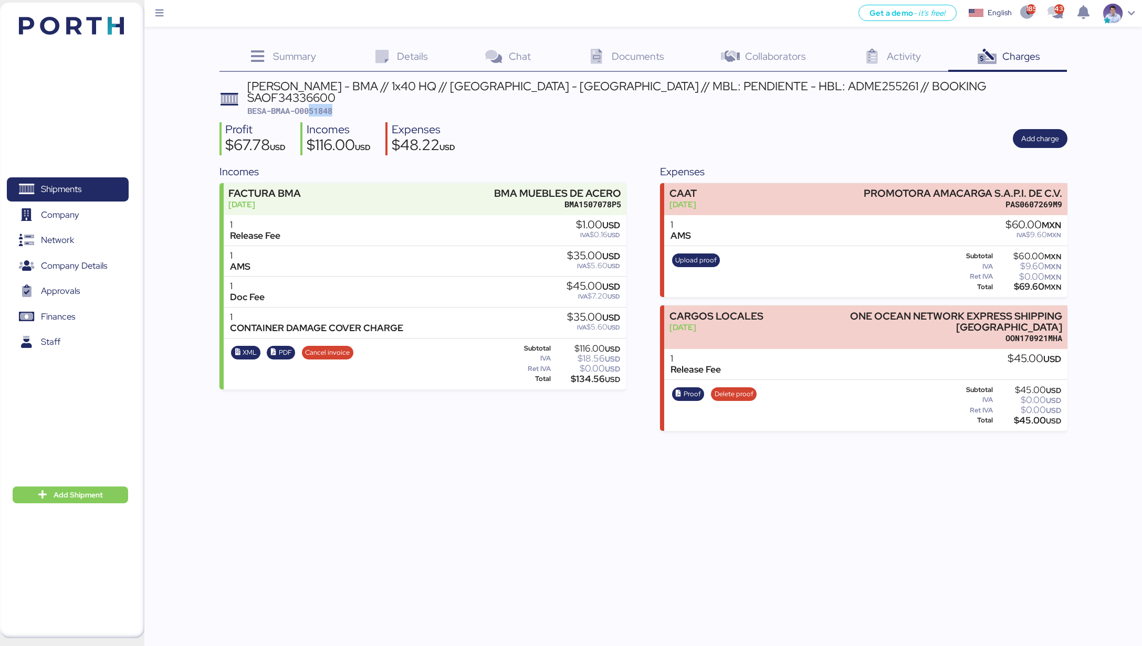
click at [425, 138] on div "$48.22 USD" at bounding box center [424, 147] width 64 height 18
copy div "48.22"
click at [322, 138] on div "$116.00 USD" at bounding box center [339, 147] width 64 height 18
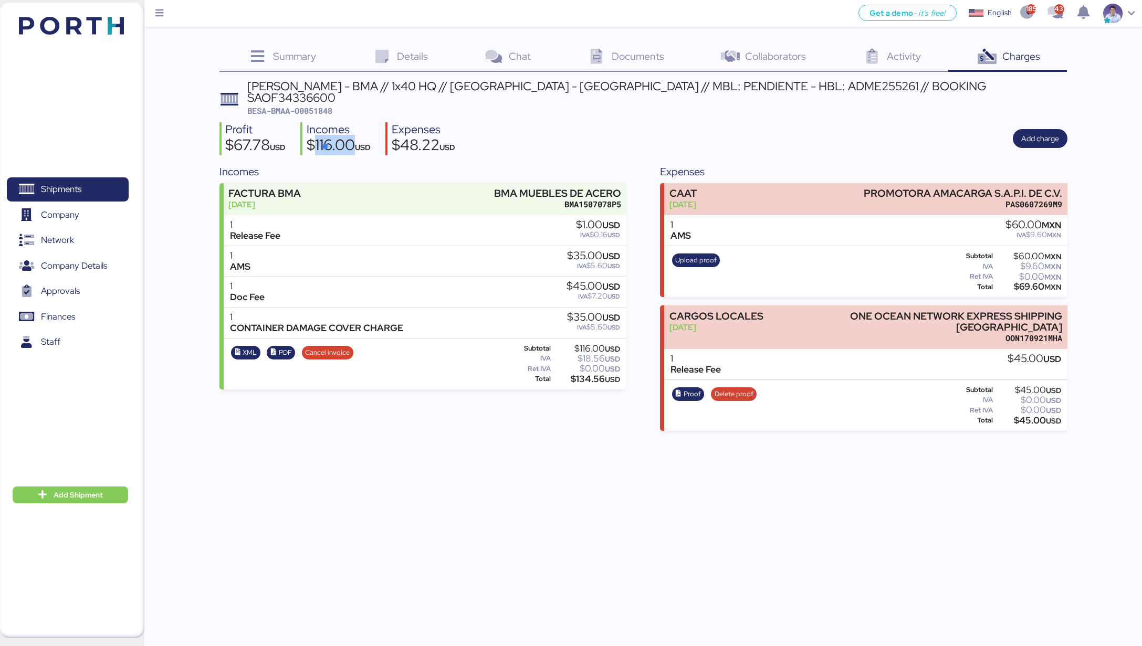
copy div "116.00"
click at [678, 493] on div "Get a demo - it’s free! Get a demo English Inglés English 1852 433 Shipments 0 …" at bounding box center [571, 323] width 1142 height 646
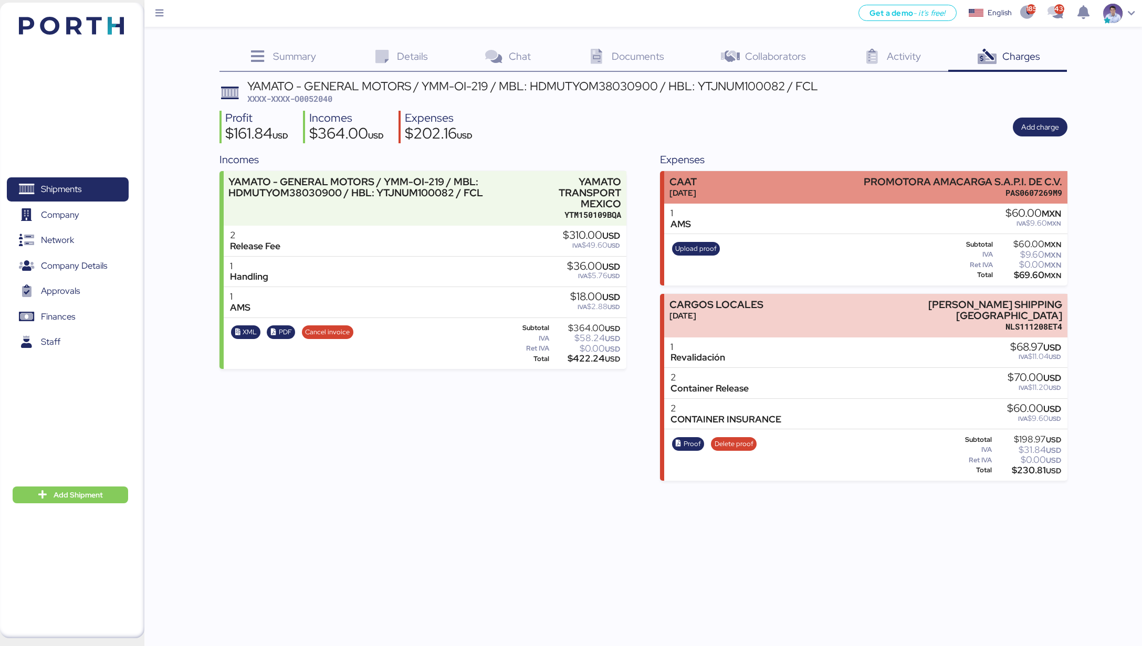
click at [745, 191] on div "CAAT Aug 31, 2025 PROMOTORA AMACARGA S.A.P.I. DE C.V. PAS0607269M9" at bounding box center [865, 187] width 403 height 32
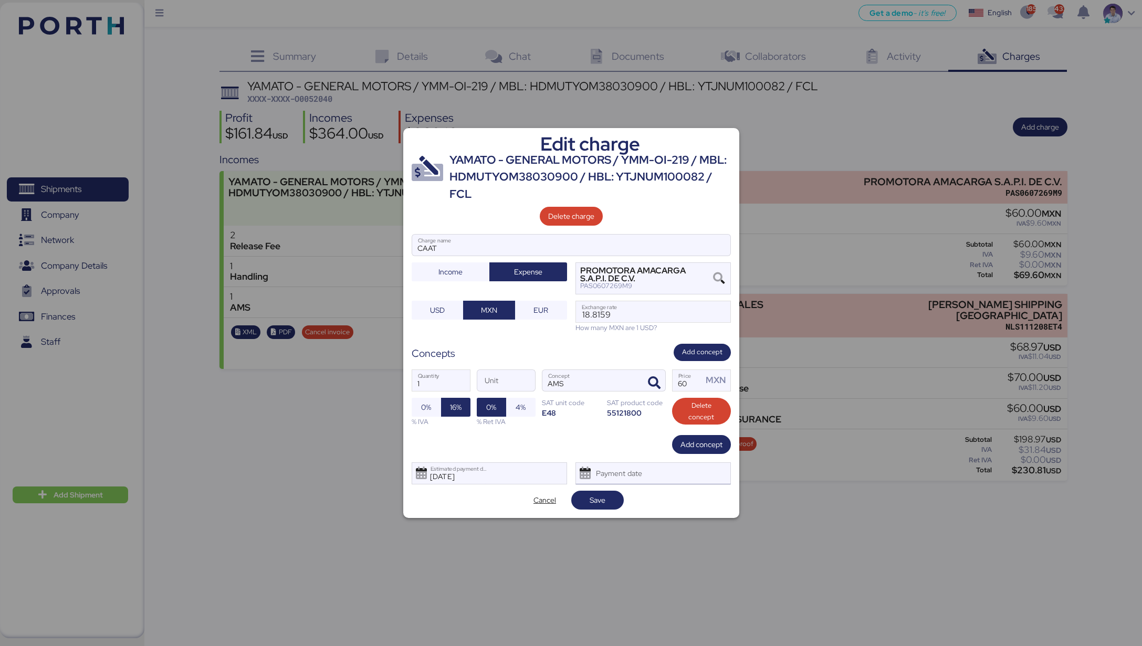
click at [701, 475] on div "Payment date" at bounding box center [652, 473] width 155 height 22
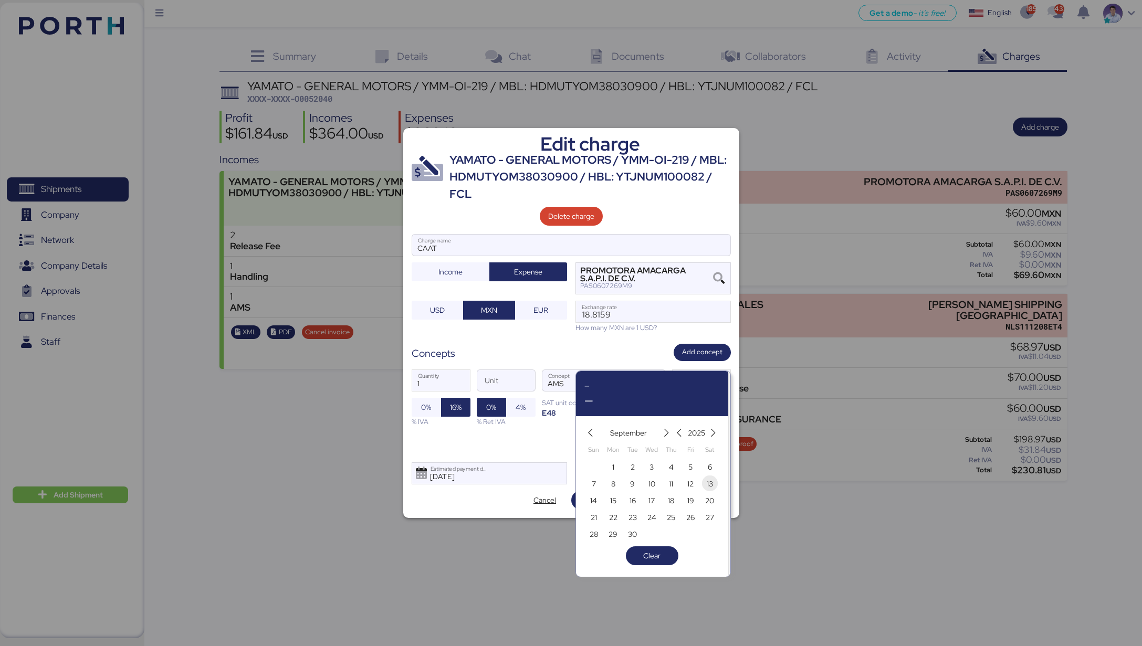
click at [704, 483] on span "13" at bounding box center [710, 484] width 12 height 13
type input "Sep 13, 2025"
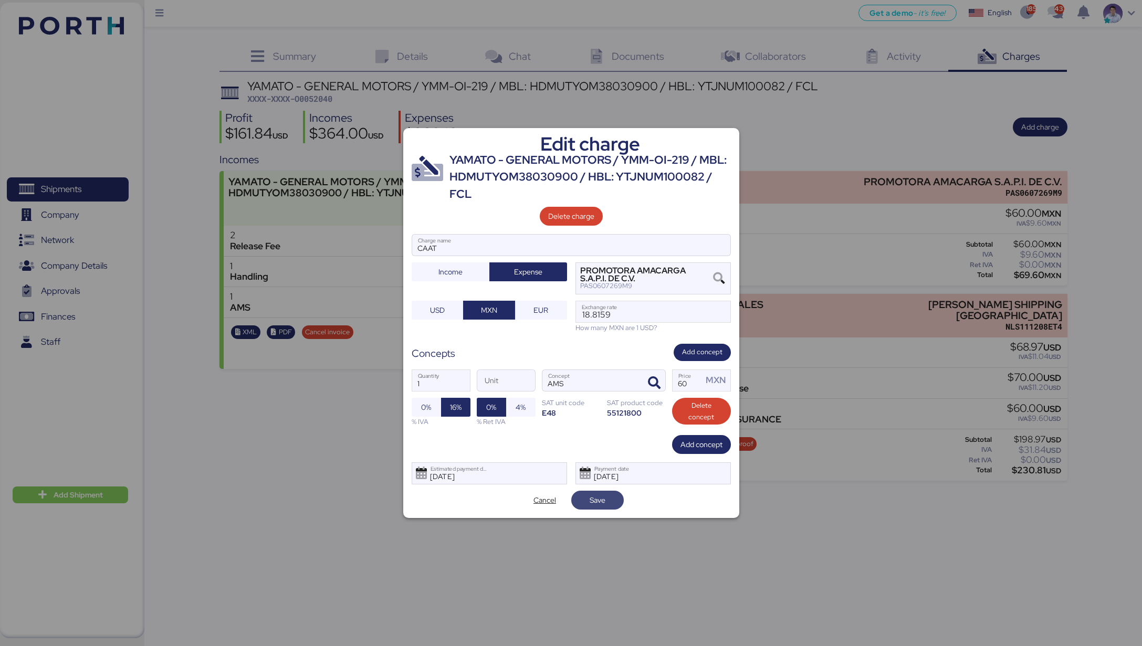
click at [615, 502] on span "Save" at bounding box center [597, 500] width 52 height 19
